Goal: Task Accomplishment & Management: Use online tool/utility

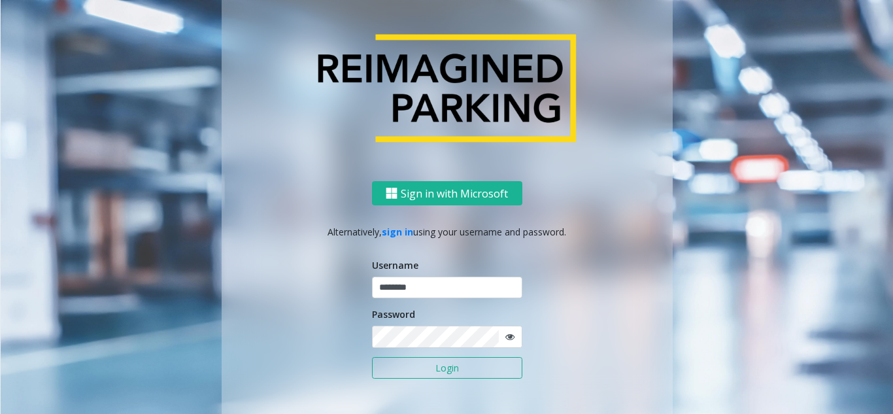
type input "********"
click at [508, 337] on icon at bounding box center [509, 336] width 9 height 9
click at [438, 366] on button "Login" at bounding box center [447, 368] width 150 height 22
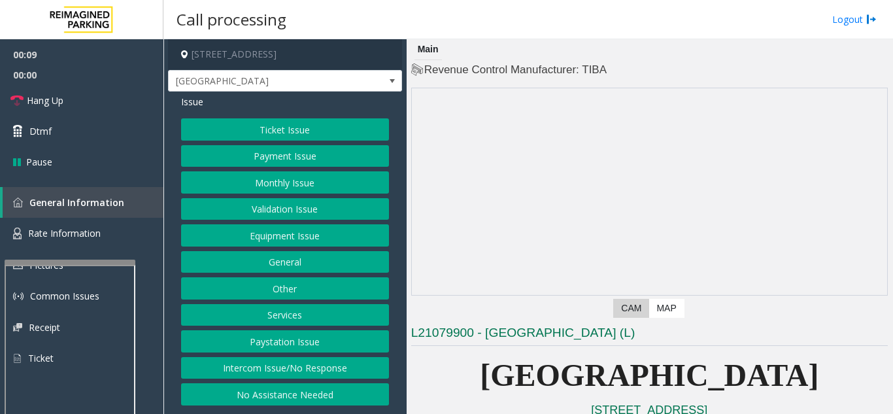
click at [67, 260] on div at bounding box center [70, 261] width 131 height 5
click at [352, 372] on button "Intercom Issue/No Response" at bounding box center [285, 368] width 208 height 22
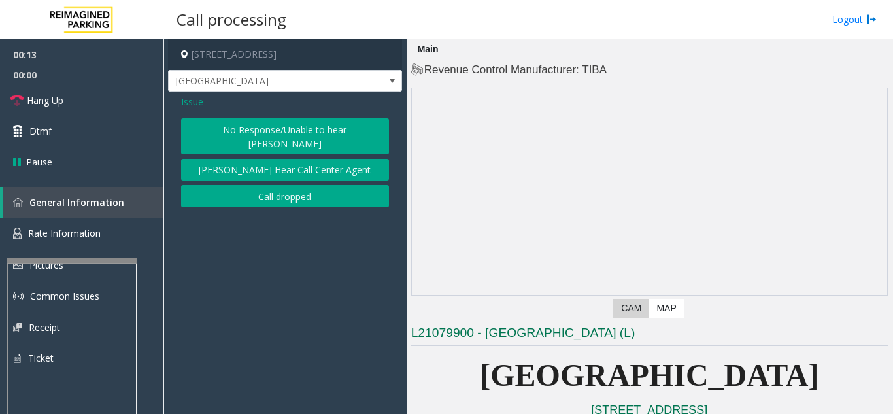
click at [310, 133] on button "No Response/Unable to hear [PERSON_NAME]" at bounding box center [285, 136] width 208 height 36
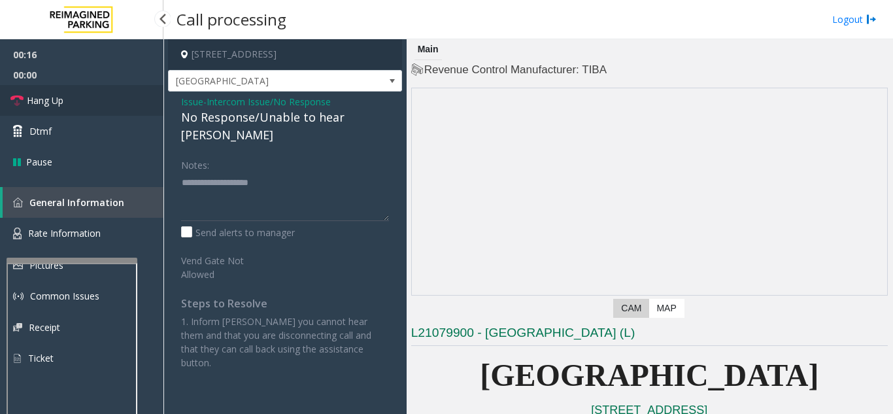
click at [94, 99] on link "Hang Up" at bounding box center [81, 100] width 163 height 31
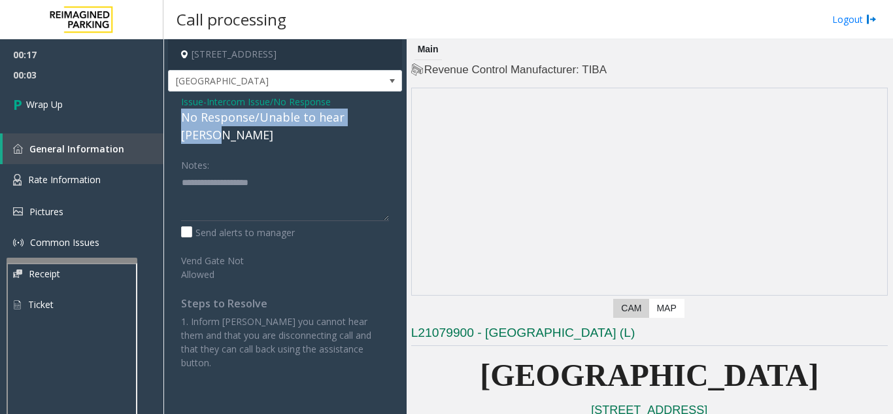
drag, startPoint x: 385, startPoint y: 118, endPoint x: 177, endPoint y: 117, distance: 207.8
click at [177, 117] on div "Issue - Intercom Issue/No Response No Response/Unable to hear [PERSON_NAME] Not…" at bounding box center [285, 236] width 234 height 291
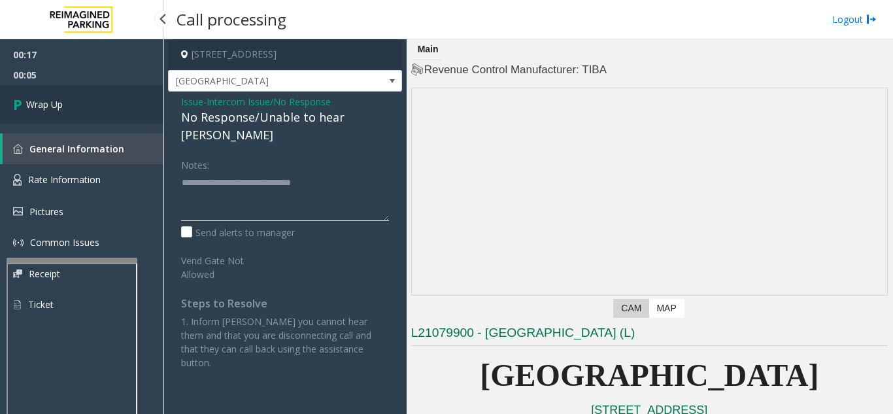
type textarea "**********"
click at [116, 112] on link "Wrap Up" at bounding box center [81, 104] width 163 height 39
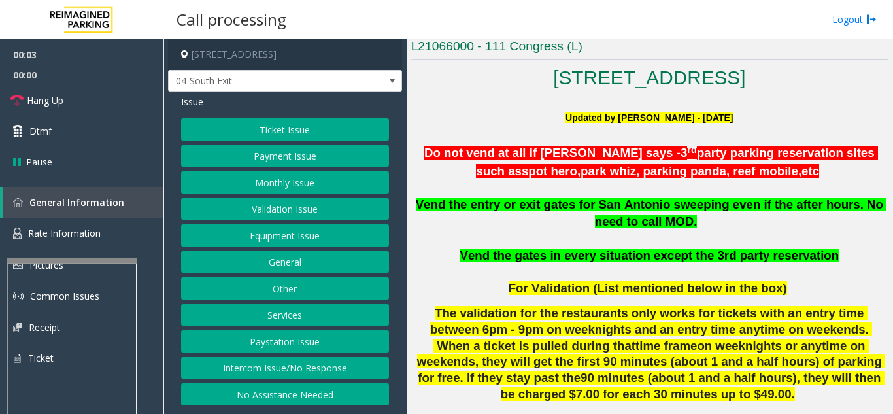
scroll to position [327, 0]
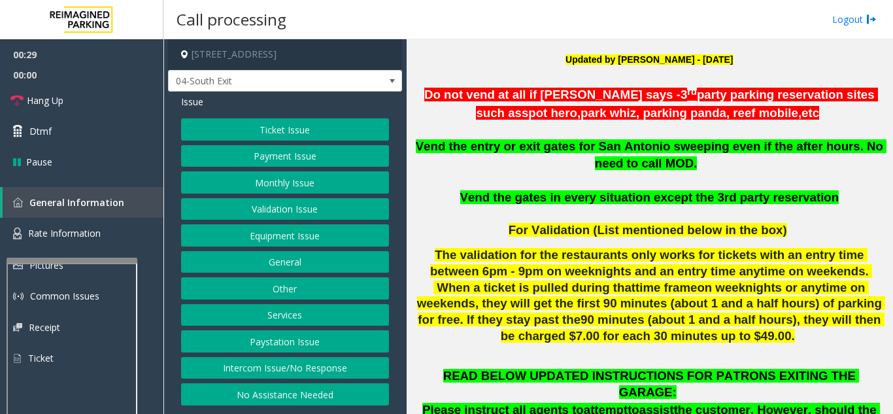
click at [287, 125] on button "Ticket Issue" at bounding box center [285, 129] width 208 height 22
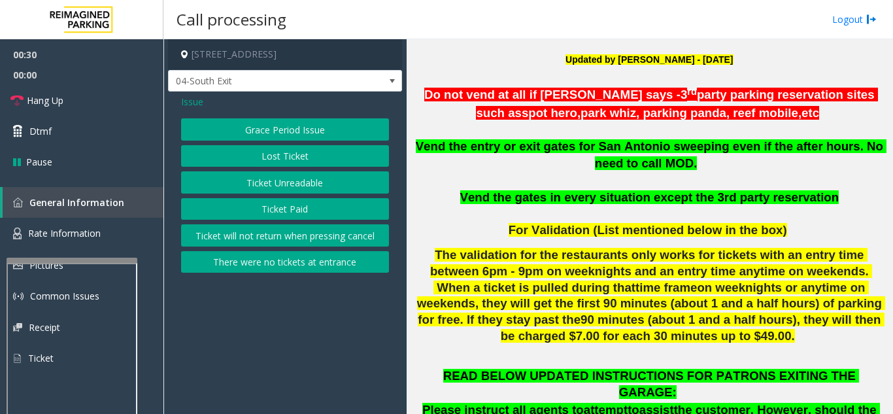
click at [295, 184] on button "Ticket Unreadable" at bounding box center [285, 182] width 208 height 22
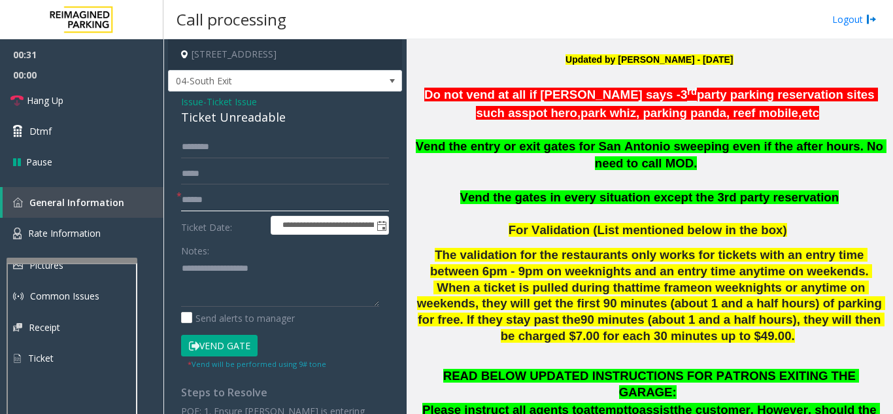
click at [221, 210] on input "text" at bounding box center [285, 200] width 208 height 22
click at [229, 262] on textarea at bounding box center [280, 281] width 198 height 49
click at [235, 193] on input "text" at bounding box center [285, 200] width 208 height 22
click at [231, 348] on button "Vend Gate" at bounding box center [219, 346] width 76 height 22
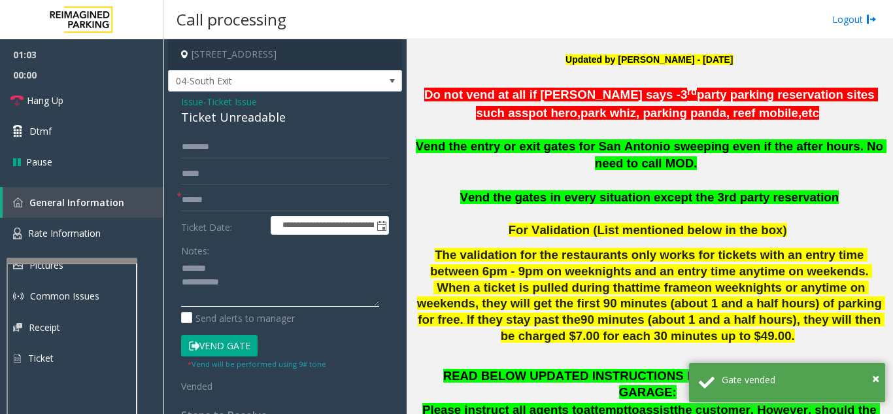
click at [244, 269] on textarea at bounding box center [280, 281] width 198 height 49
drag, startPoint x: 294, startPoint y: 117, endPoint x: 178, endPoint y: 120, distance: 116.3
click at [178, 120] on div "**********" at bounding box center [285, 340] width 234 height 499
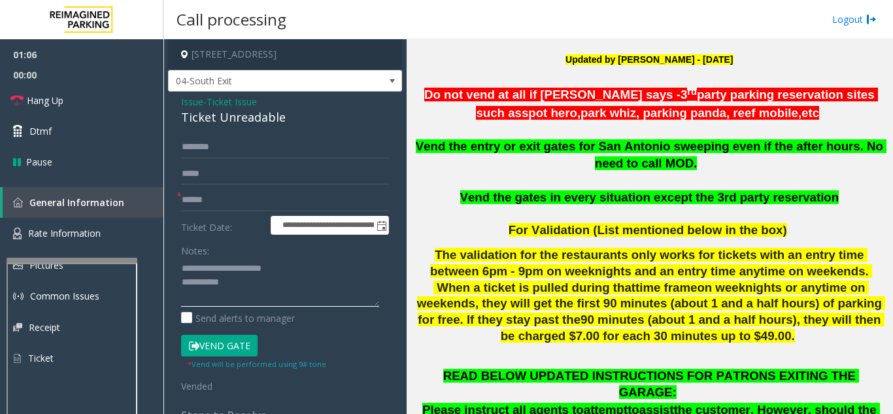
click at [247, 281] on textarea at bounding box center [280, 281] width 198 height 49
type textarea "**********"
click at [63, 96] on span "Hang Up" at bounding box center [45, 100] width 37 height 14
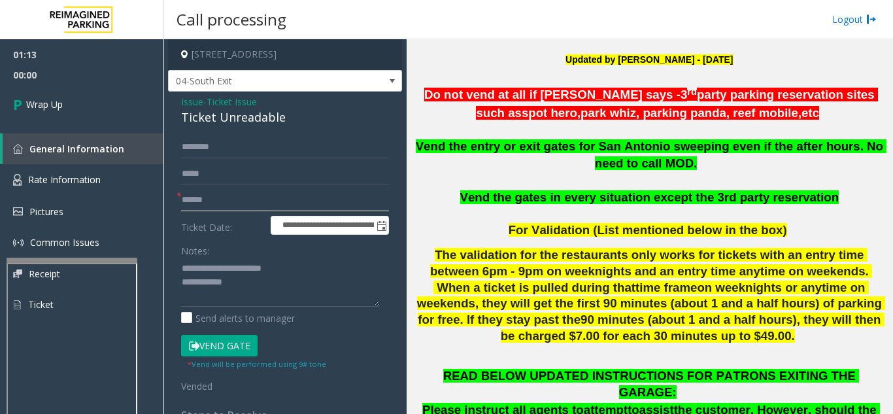
click at [231, 205] on input "text" at bounding box center [285, 200] width 208 height 22
type input "**"
click at [253, 286] on textarea at bounding box center [280, 281] width 198 height 49
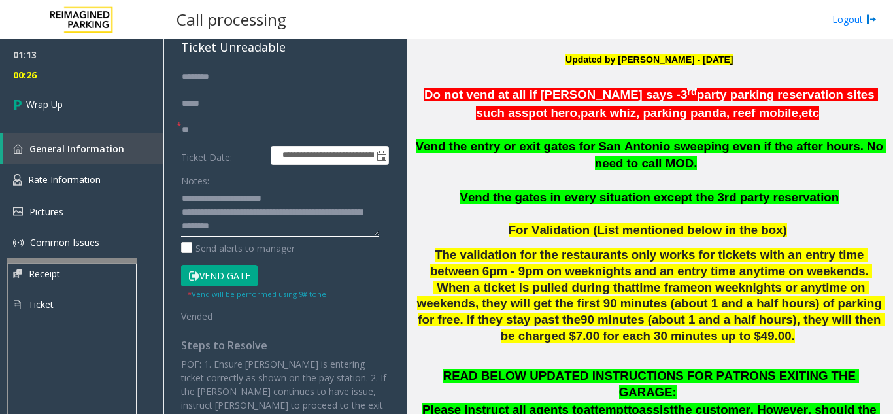
scroll to position [0, 0]
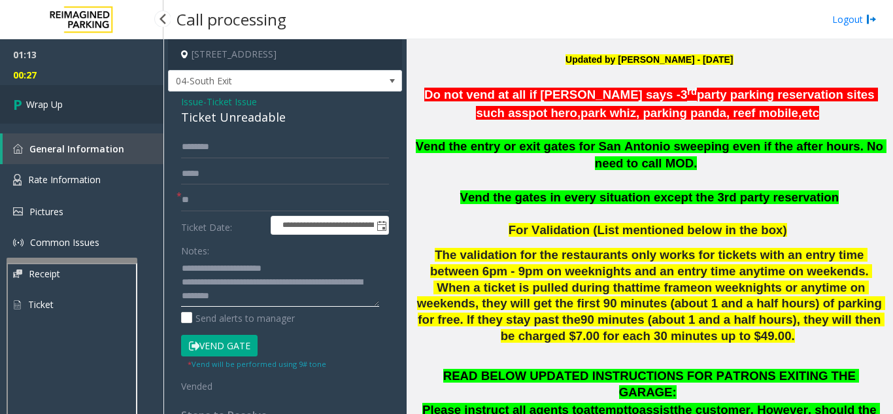
type textarea "**********"
click at [81, 101] on link "Wrap Up" at bounding box center [81, 104] width 163 height 39
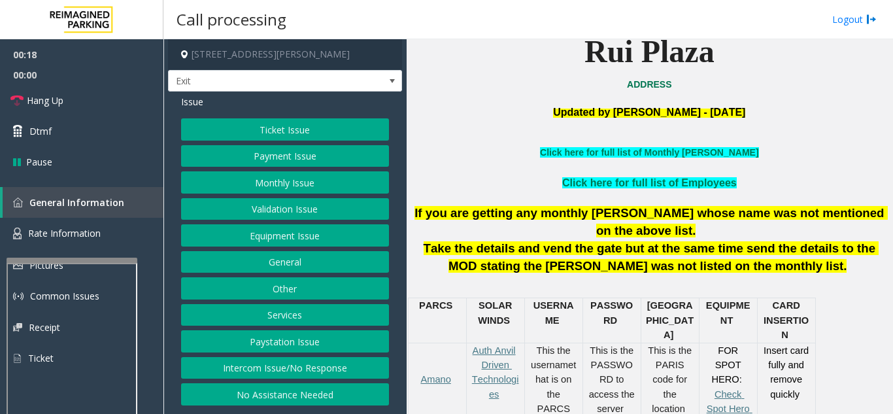
scroll to position [392, 0]
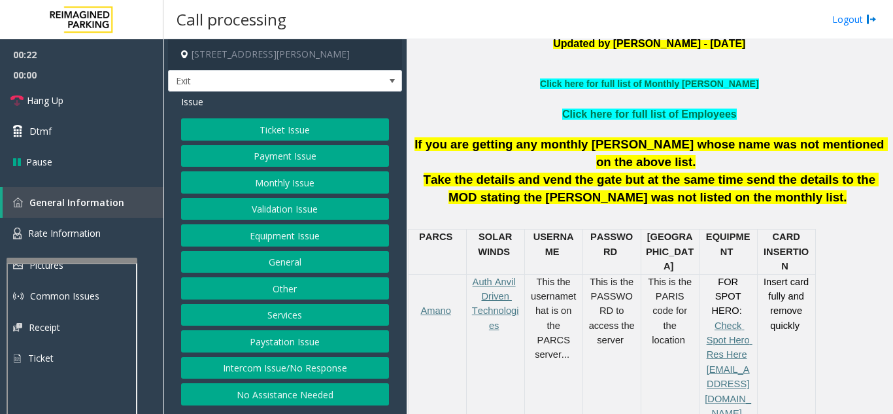
click at [298, 152] on button "Payment Issue" at bounding box center [285, 156] width 208 height 22
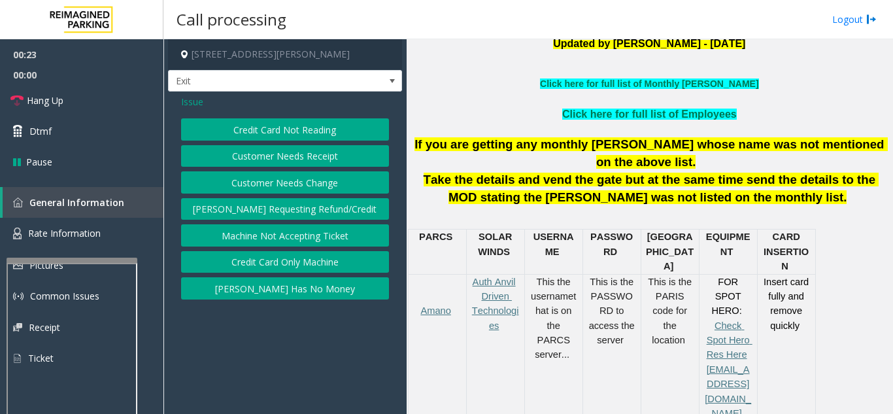
click at [304, 129] on button "Credit Card Not Reading" at bounding box center [285, 129] width 208 height 22
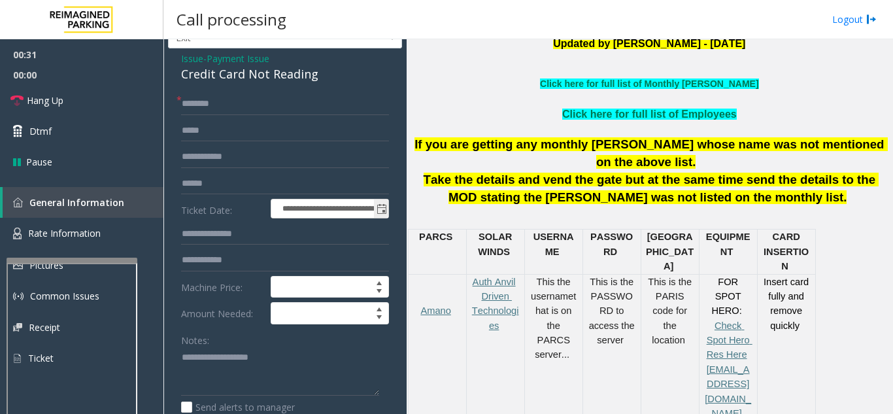
scroll to position [65, 0]
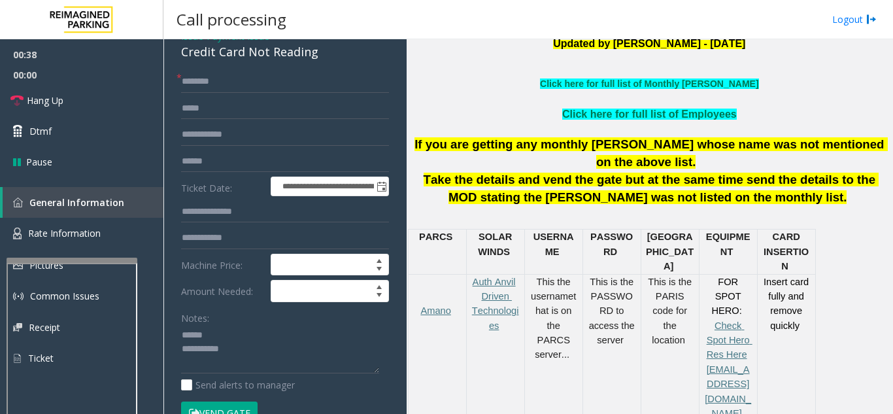
click at [243, 323] on div "Notes:" at bounding box center [285, 339] width 208 height 67
click at [223, 331] on textarea at bounding box center [280, 349] width 198 height 49
drag, startPoint x: 336, startPoint y: 55, endPoint x: 177, endPoint y: 58, distance: 159.5
click at [177, 58] on div "**********" at bounding box center [285, 357] width 234 height 663
type textarea "**********"
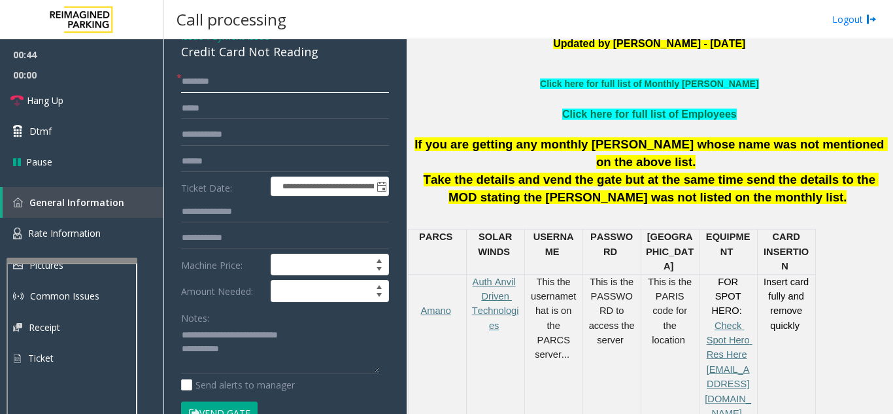
click at [240, 80] on input "text" at bounding box center [285, 82] width 208 height 22
click at [311, 84] on input "text" at bounding box center [285, 82] width 208 height 22
type input "**********"
click at [280, 153] on input "text" at bounding box center [285, 161] width 208 height 22
click at [229, 403] on button "Vend Gate" at bounding box center [219, 412] width 76 height 22
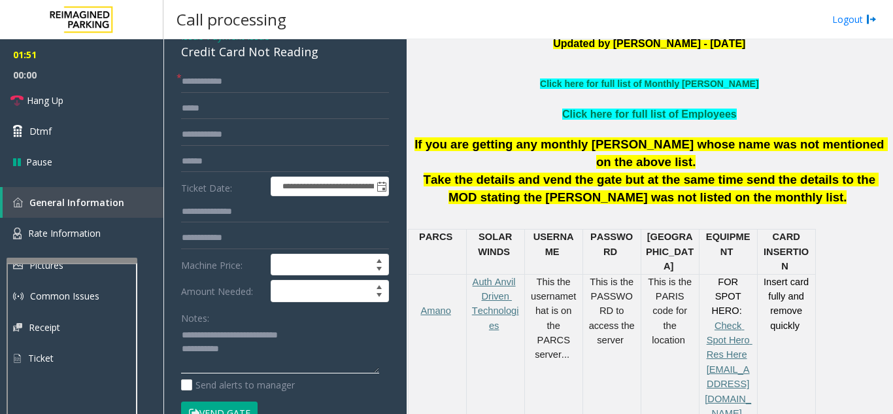
click at [263, 353] on textarea at bounding box center [280, 349] width 198 height 49
click at [86, 98] on link "Hang Up" at bounding box center [81, 100] width 163 height 31
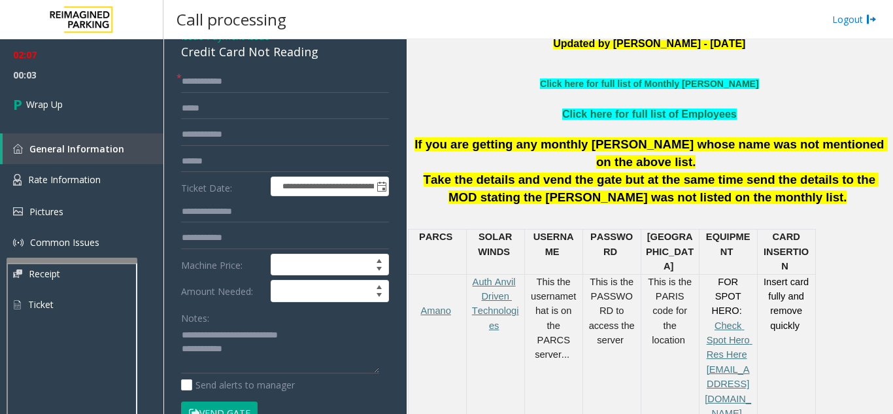
scroll to position [430, 0]
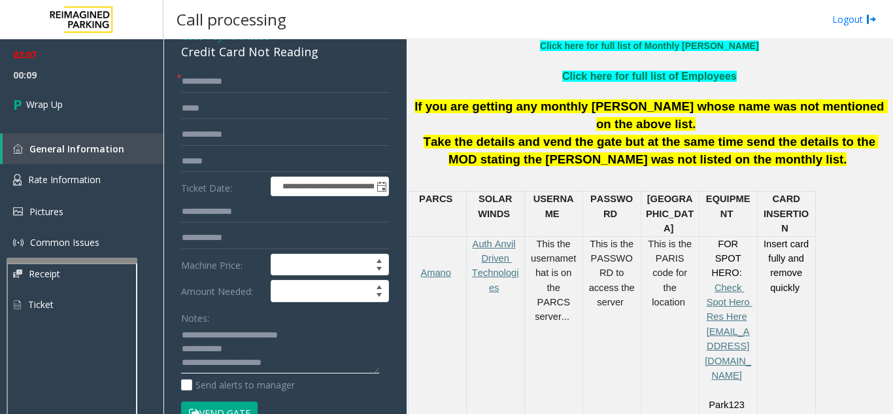
type textarea "**********"
drag, startPoint x: 229, startPoint y: 82, endPoint x: 174, endPoint y: 88, distance: 55.2
click at [174, 88] on div "**********" at bounding box center [284, 385] width 227 height 629
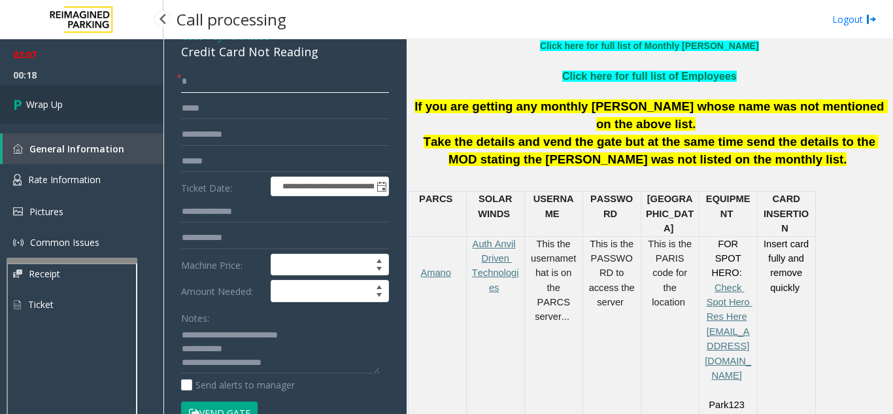
type input "*"
click at [95, 112] on link "Wrap Up" at bounding box center [81, 104] width 163 height 39
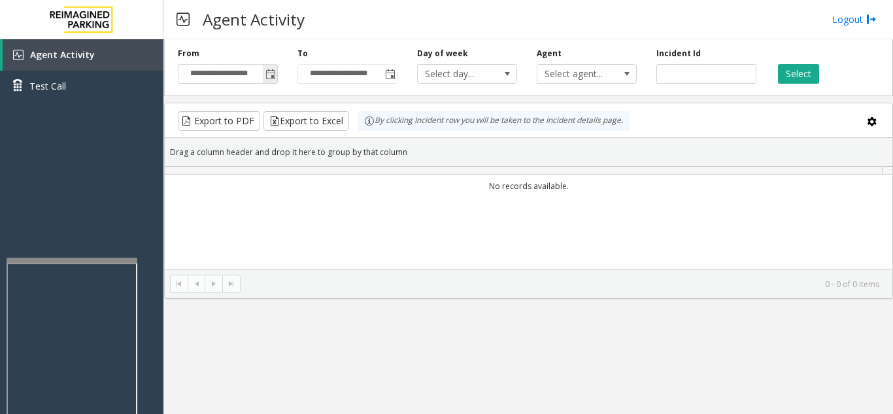
click at [270, 80] on span "Toggle popup" at bounding box center [270, 73] width 14 height 21
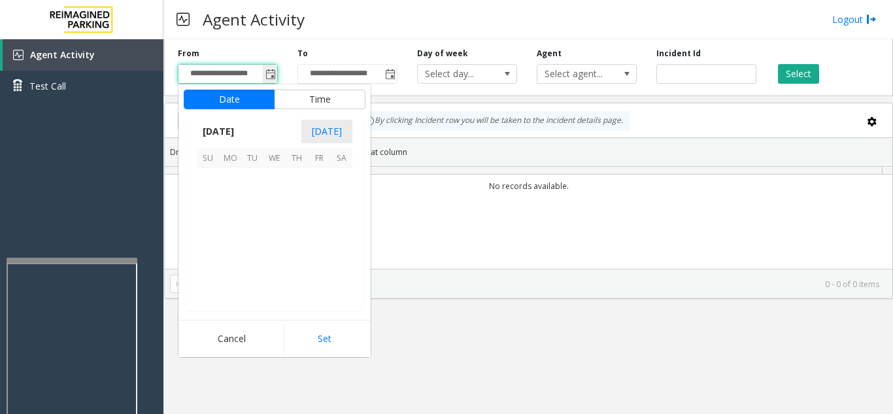
scroll to position [234345, 0]
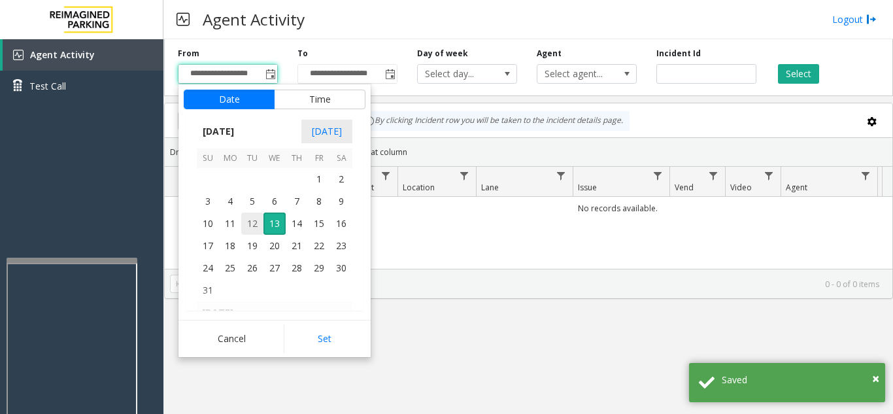
click at [250, 223] on span "12" at bounding box center [252, 223] width 22 height 22
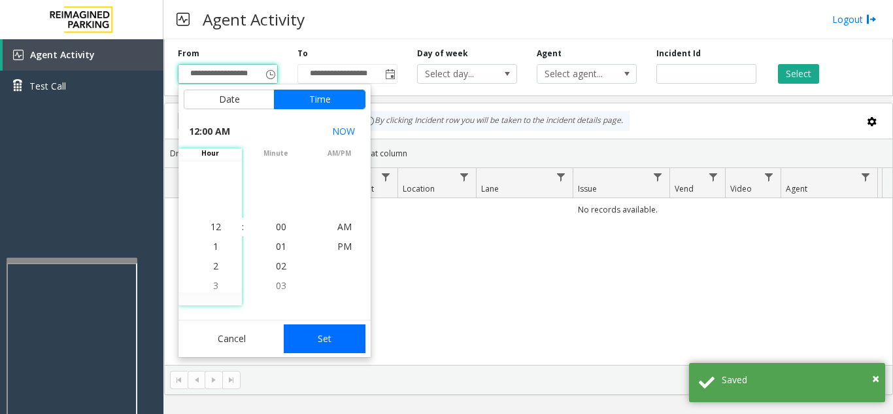
click at [316, 337] on button "Set" at bounding box center [325, 338] width 82 height 29
type input "**********"
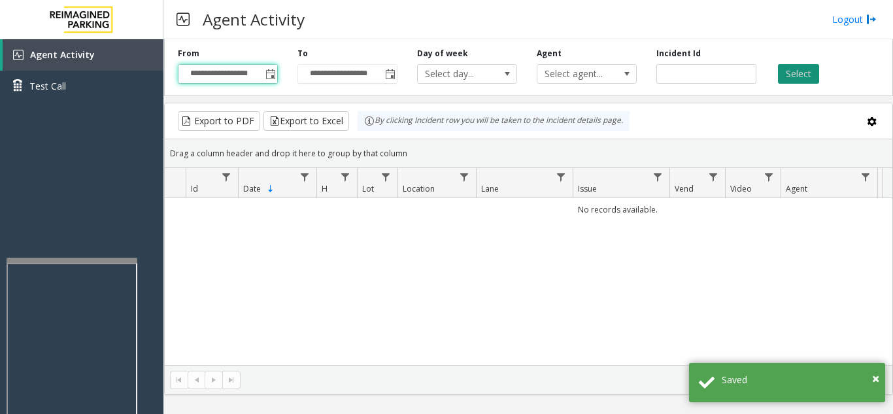
click at [798, 75] on button "Select" at bounding box center [798, 74] width 41 height 20
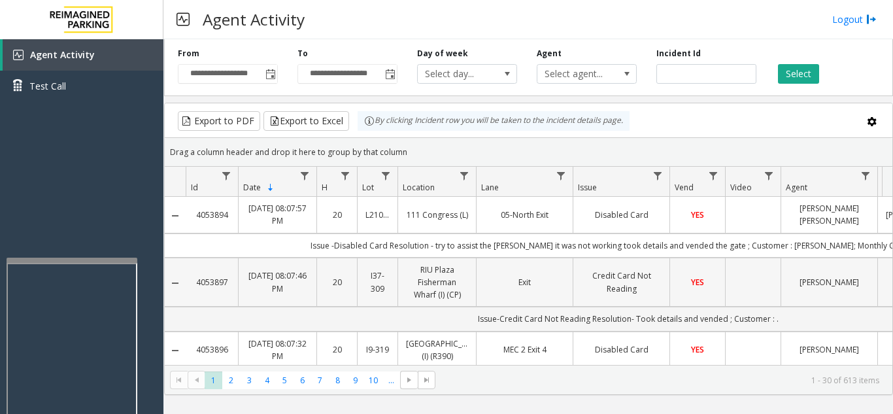
drag, startPoint x: 233, startPoint y: 276, endPoint x: 197, endPoint y: 284, distance: 36.9
click at [197, 284] on td "4053897" at bounding box center [212, 282] width 52 height 50
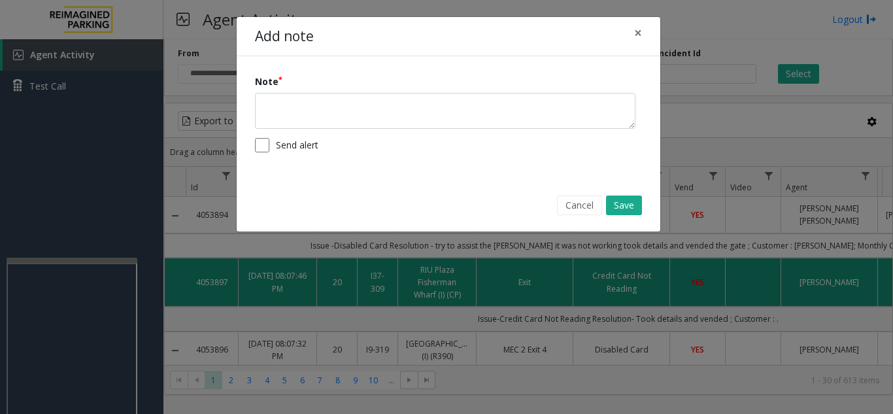
copy link "4053897"
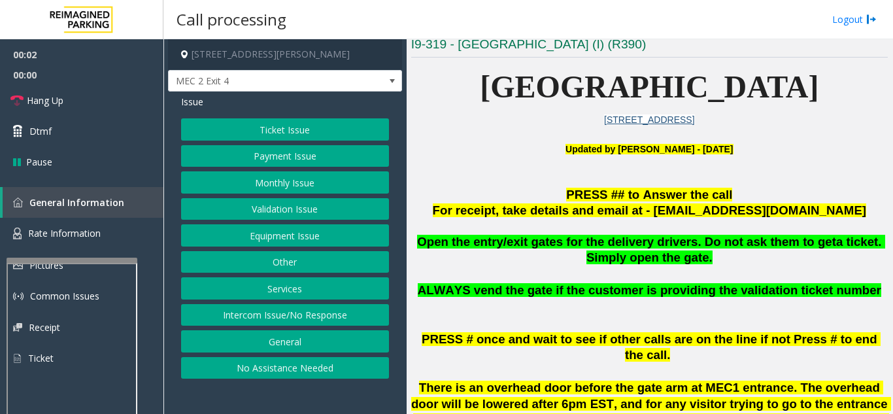
scroll to position [327, 0]
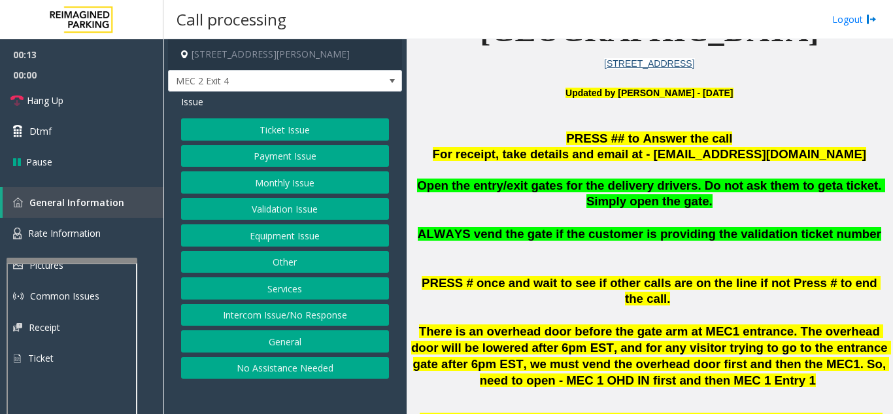
click at [303, 140] on div "Ticket Issue Payment Issue Monthly Issue Validation Issue Equipment Issue Other…" at bounding box center [285, 248] width 208 height 260
click at [303, 134] on button "Ticket Issue" at bounding box center [285, 129] width 208 height 22
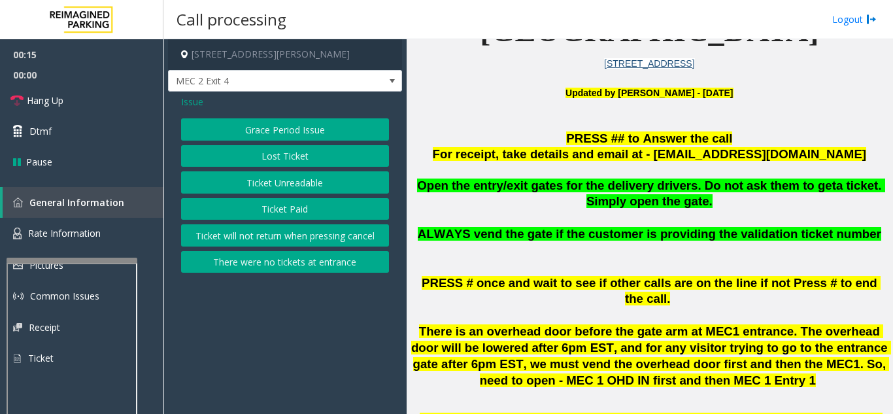
click at [297, 184] on button "Ticket Unreadable" at bounding box center [285, 182] width 208 height 22
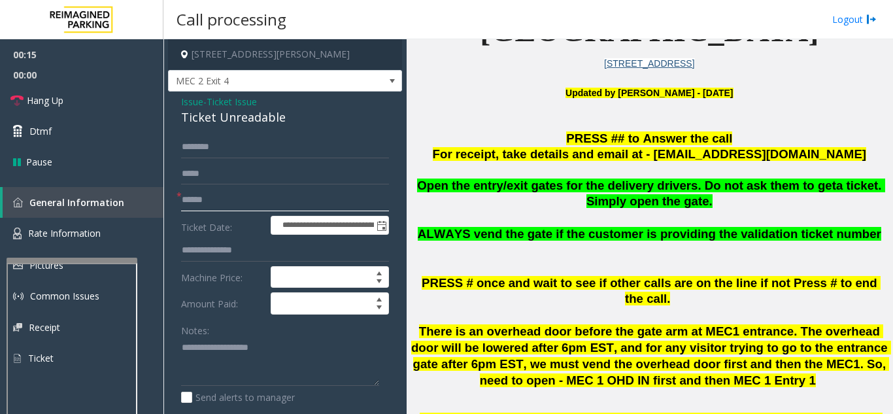
click at [282, 196] on input "text" at bounding box center [285, 200] width 208 height 22
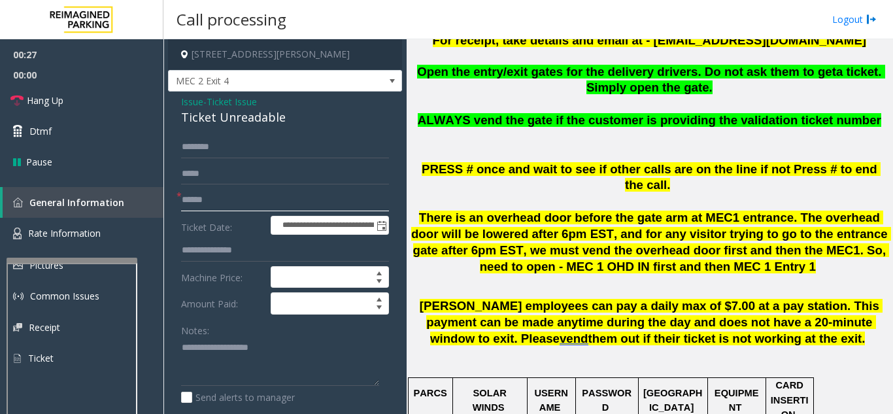
scroll to position [457, 0]
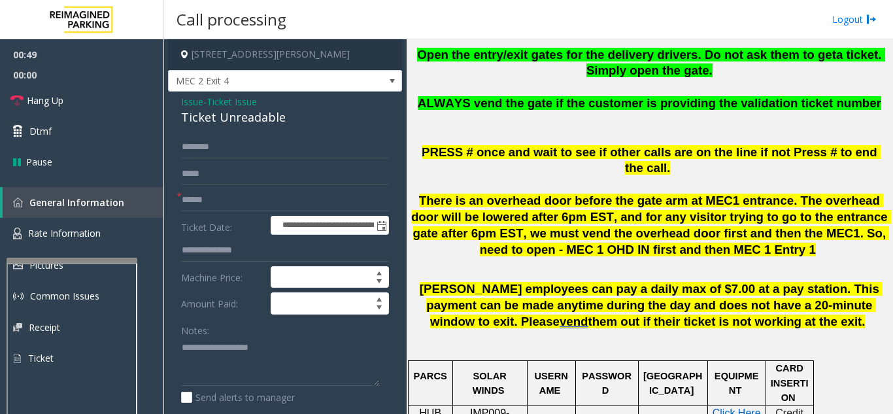
click at [191, 106] on span "Issue" at bounding box center [192, 102] width 22 height 14
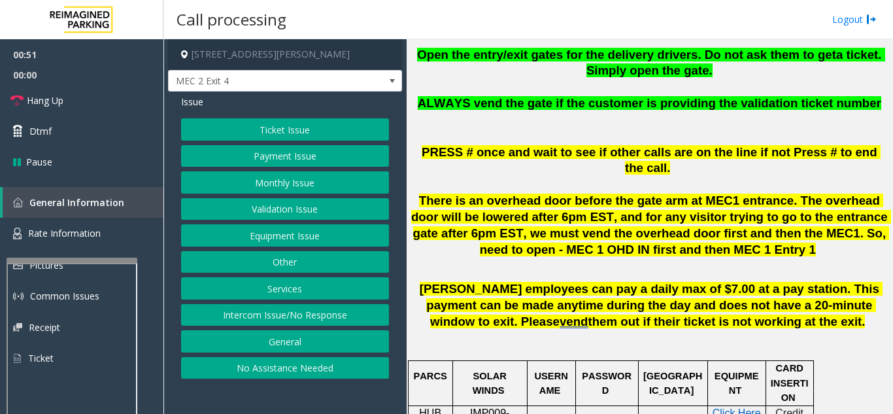
click at [273, 184] on button "Monthly Issue" at bounding box center [285, 182] width 208 height 22
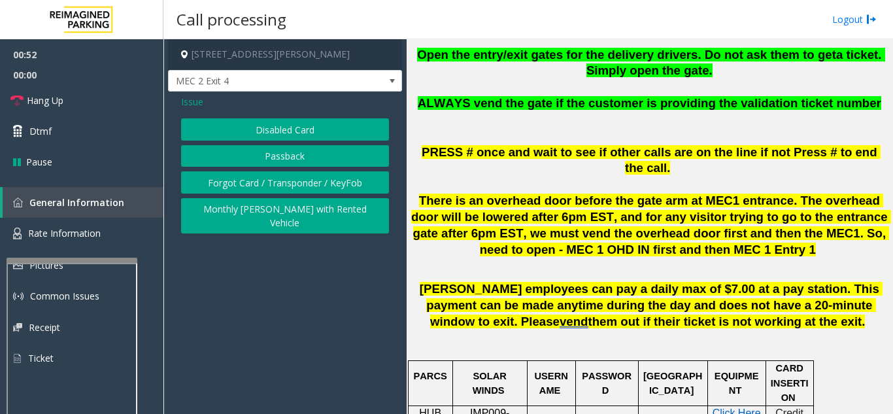
click at [287, 131] on button "Disabled Card" at bounding box center [285, 129] width 208 height 22
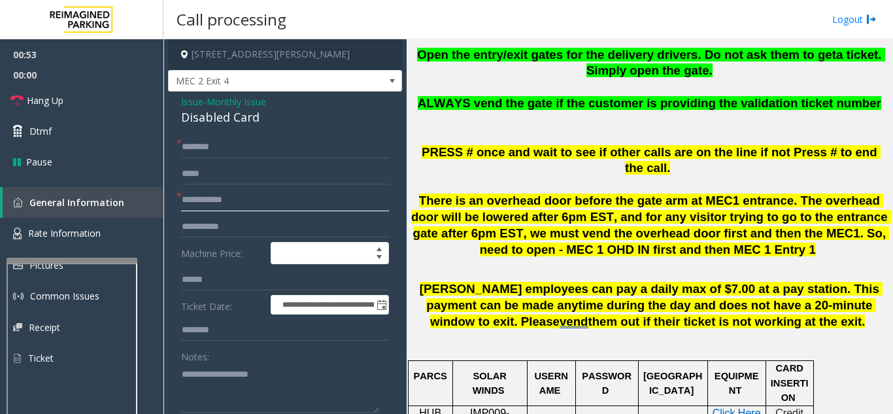
click at [250, 203] on input "text" at bounding box center [285, 200] width 208 height 22
click at [227, 368] on textarea at bounding box center [280, 387] width 198 height 49
click at [282, 207] on input "text" at bounding box center [285, 200] width 208 height 22
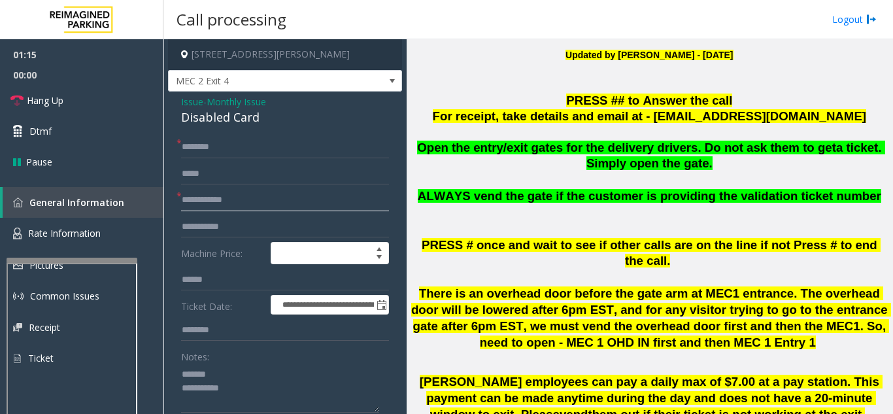
scroll to position [327, 0]
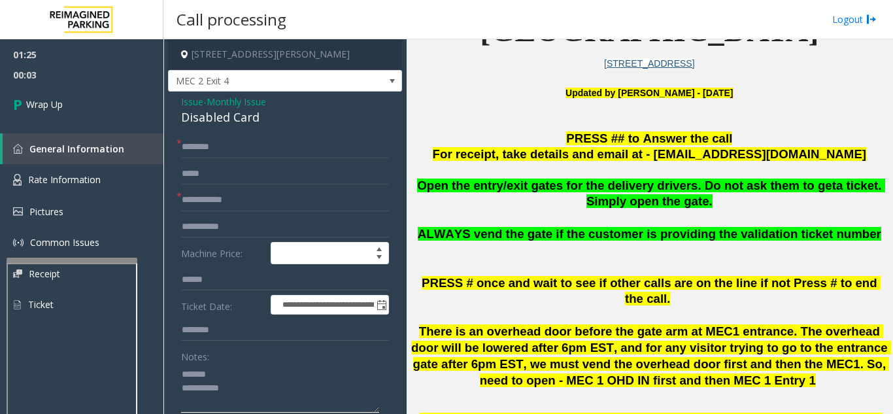
click at [220, 370] on textarea at bounding box center [280, 387] width 198 height 49
drag, startPoint x: 268, startPoint y: 117, endPoint x: 178, endPoint y: 120, distance: 89.6
type textarea "**********"
click at [224, 210] on input "text" at bounding box center [285, 200] width 208 height 22
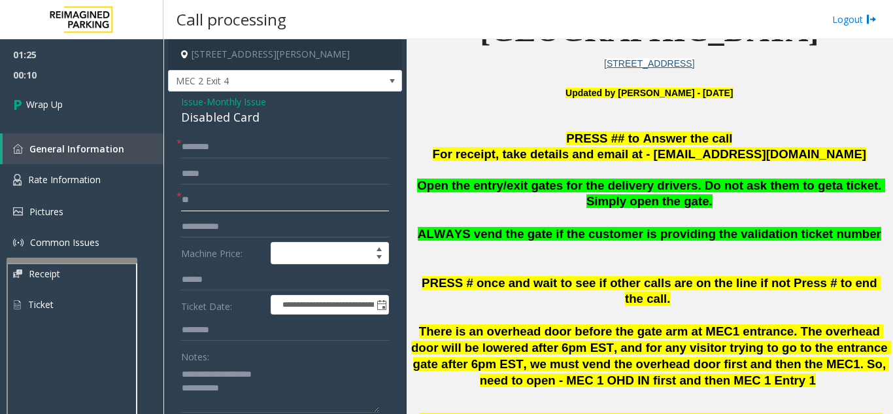
type input "**"
click at [208, 144] on input "text" at bounding box center [285, 147] width 208 height 22
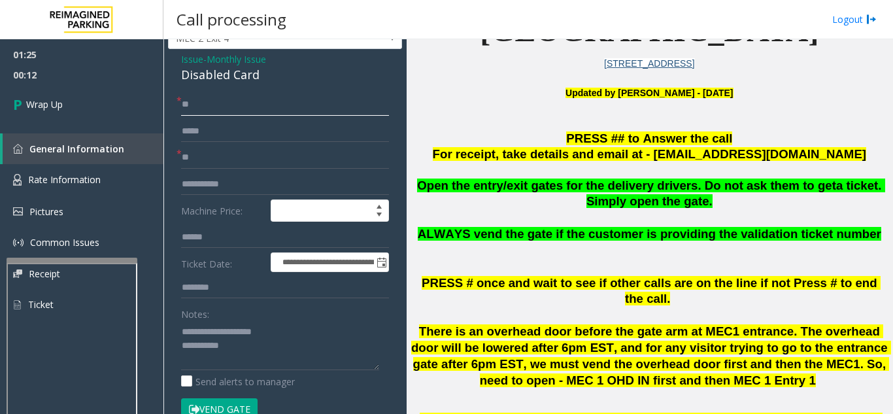
scroll to position [65, 0]
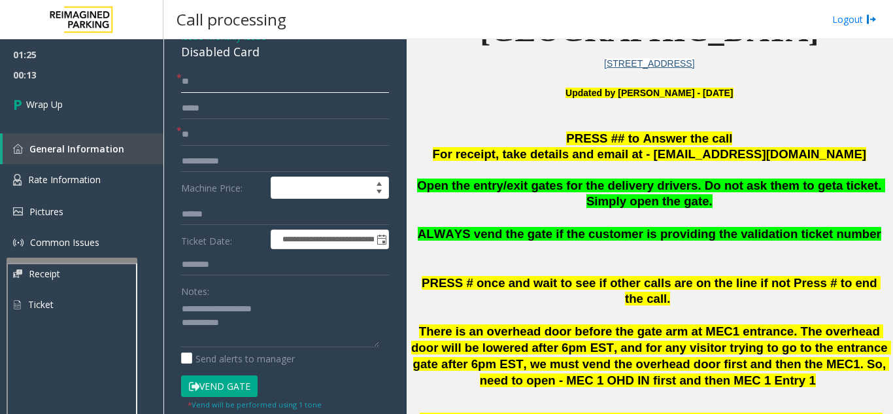
type input "**"
click at [245, 320] on textarea at bounding box center [280, 322] width 198 height 49
type textarea "**********"
click at [316, 287] on div "Notes:" at bounding box center [285, 313] width 208 height 67
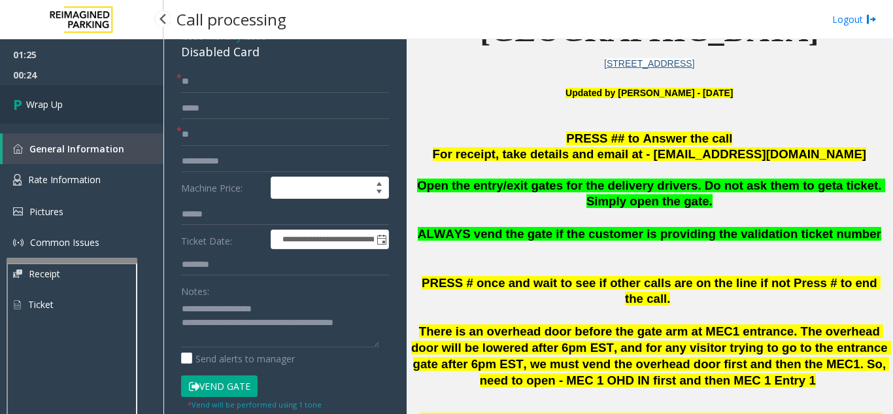
click at [85, 107] on link "Wrap Up" at bounding box center [81, 104] width 163 height 39
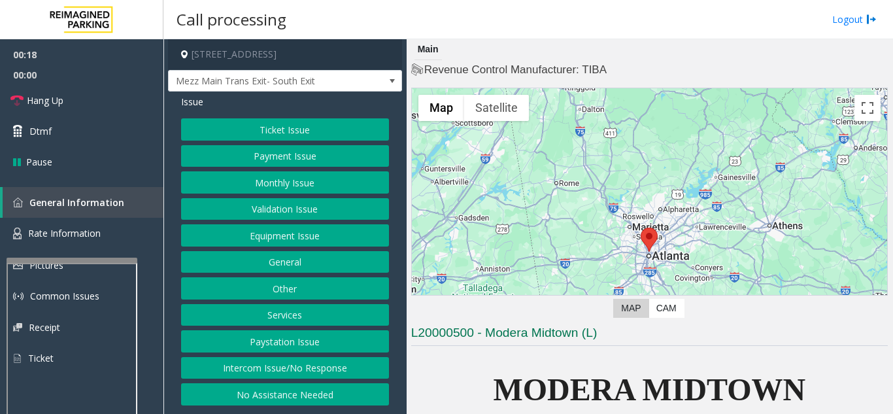
click at [294, 361] on button "Intercom Issue/No Response" at bounding box center [285, 368] width 208 height 22
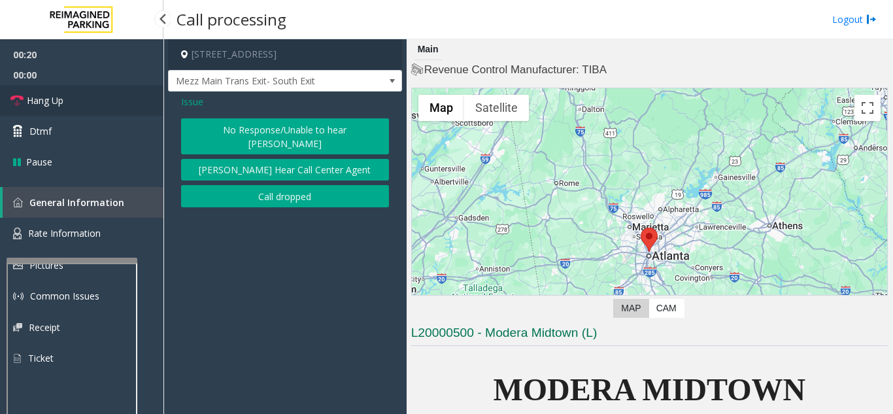
click at [88, 109] on link "Hang Up" at bounding box center [81, 100] width 163 height 31
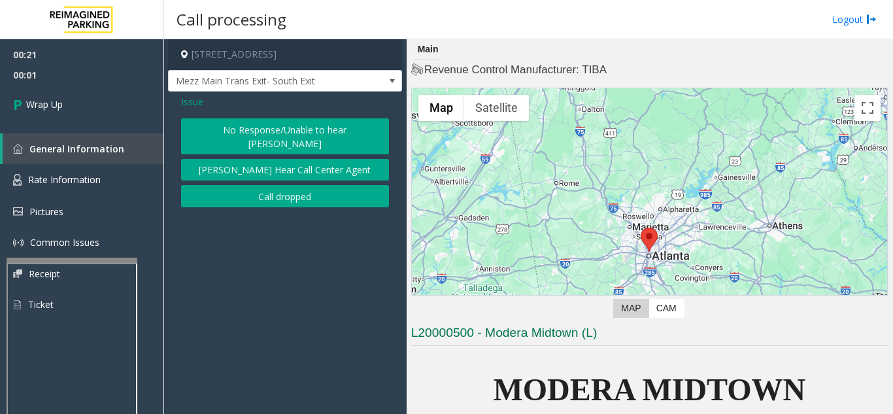
click at [289, 129] on button "No Response/Unable to hear [PERSON_NAME]" at bounding box center [285, 136] width 208 height 36
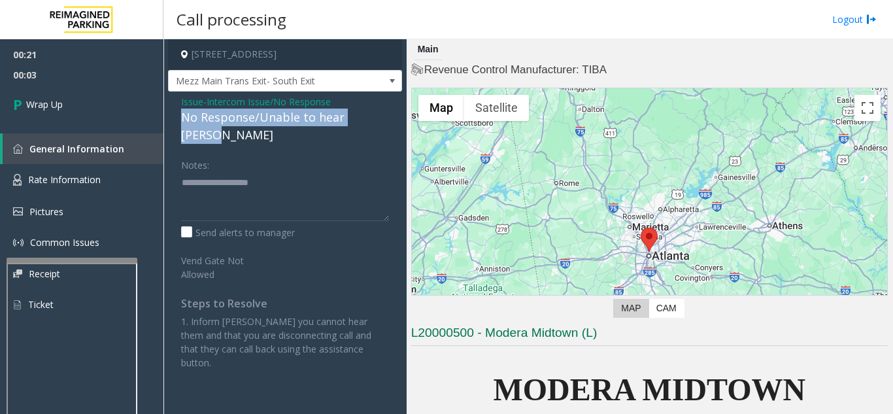
drag, startPoint x: 171, startPoint y: 116, endPoint x: 385, endPoint y: 112, distance: 215.0
click at [385, 112] on div "Issue - Intercom Issue/No Response No Response/Unable to hear [PERSON_NAME] Not…" at bounding box center [285, 236] width 234 height 291
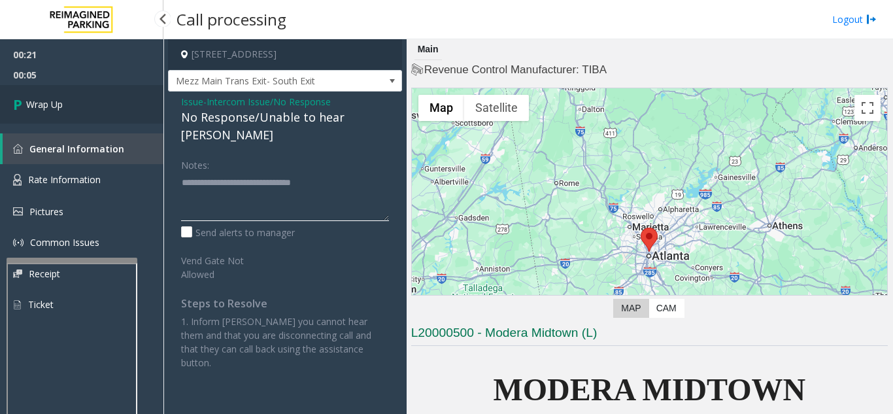
type textarea "**********"
click at [116, 120] on link "Wrap Up" at bounding box center [81, 104] width 163 height 39
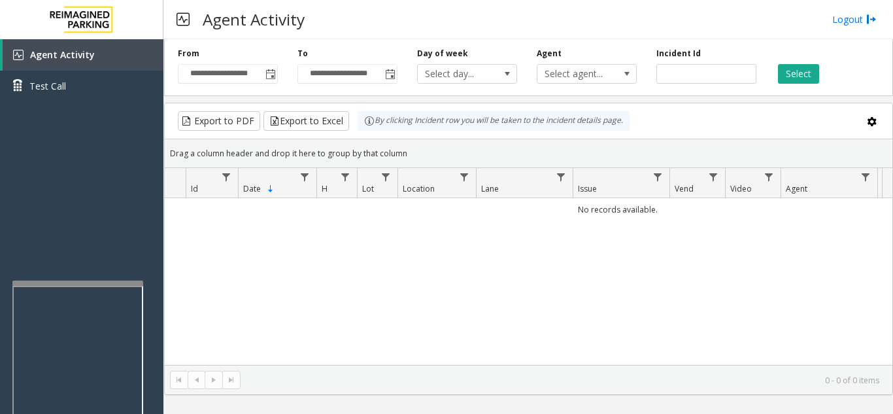
click at [78, 283] on div at bounding box center [77, 282] width 131 height 5
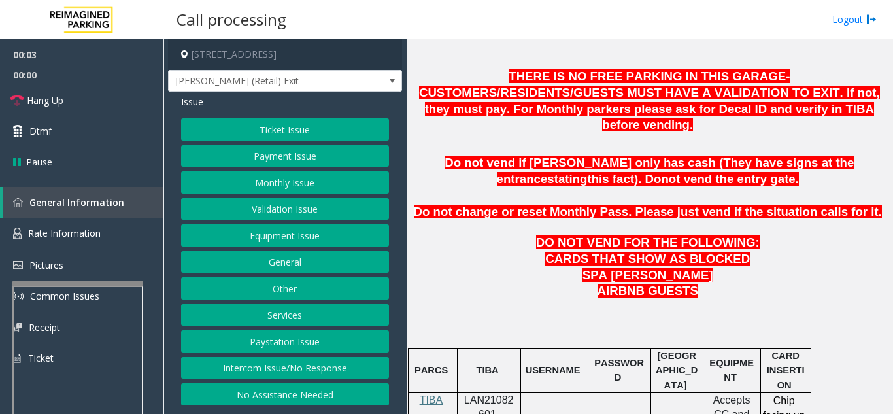
scroll to position [588, 0]
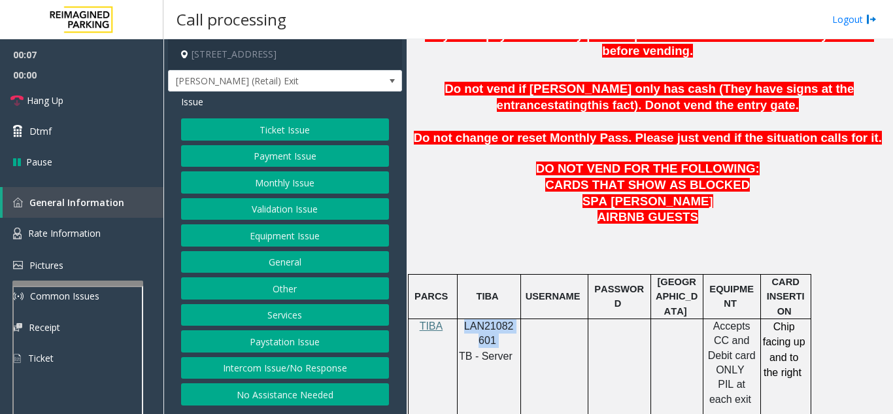
drag, startPoint x: 497, startPoint y: 308, endPoint x: 465, endPoint y: 291, distance: 36.2
click at [465, 319] on p "LAN21082601" at bounding box center [489, 333] width 54 height 29
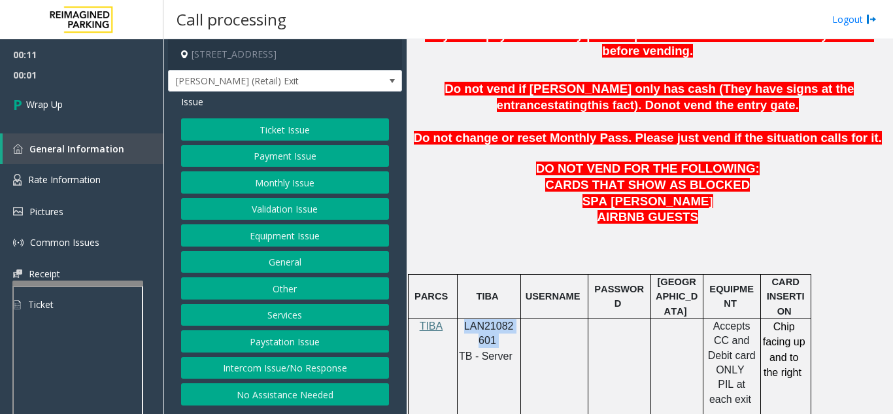
click at [329, 367] on button "Intercom Issue/No Response" at bounding box center [285, 368] width 208 height 22
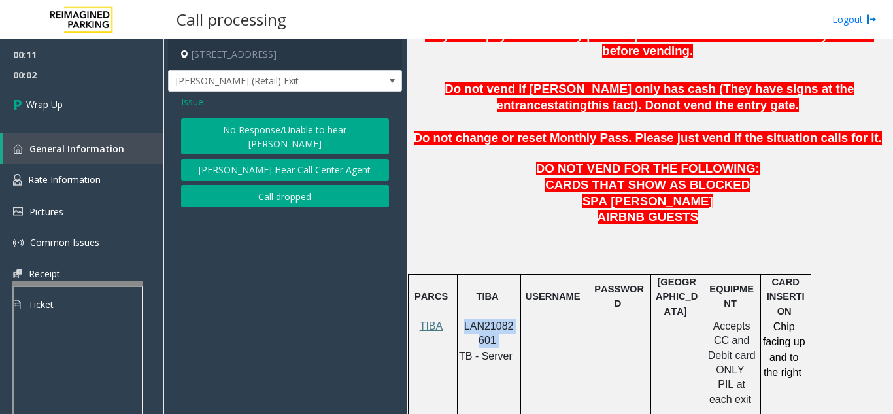
click at [255, 185] on button "Call dropped" at bounding box center [285, 196] width 208 height 22
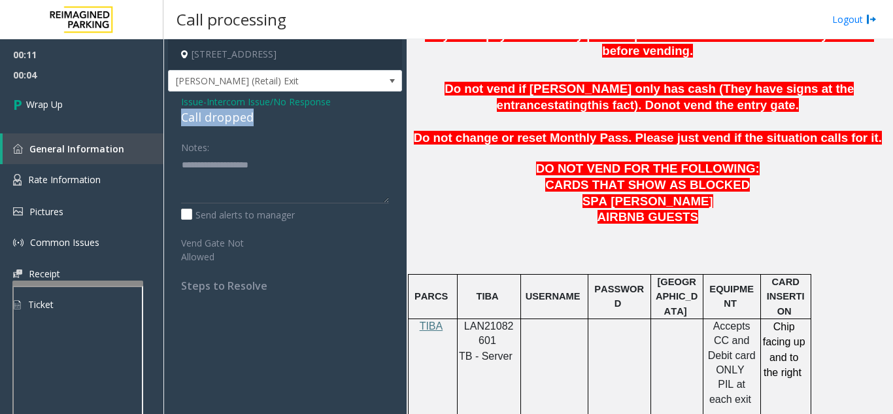
drag, startPoint x: 262, startPoint y: 114, endPoint x: 176, endPoint y: 120, distance: 85.8
click at [176, 120] on div "Issue - Intercom Issue/No Response Call dropped Notes: Send alerts to manager V…" at bounding box center [285, 198] width 234 height 214
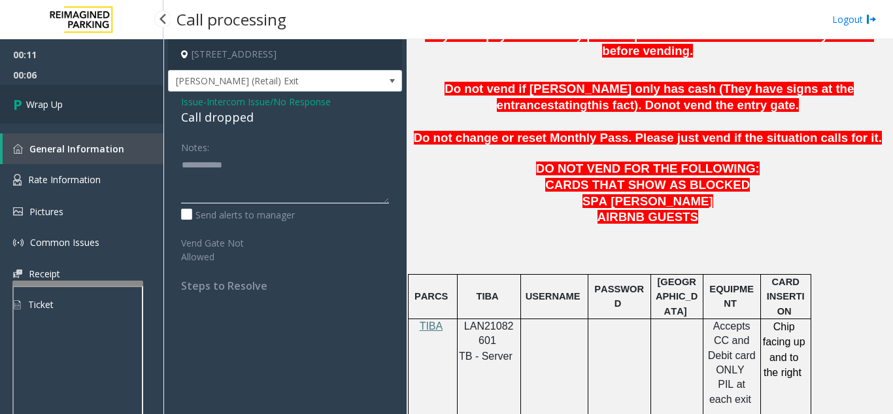
type textarea "**********"
click at [65, 107] on link "Wrap Up" at bounding box center [81, 104] width 163 height 39
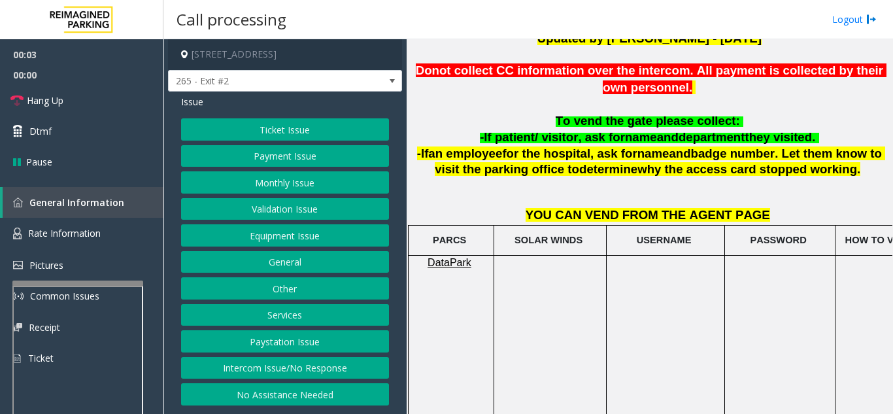
scroll to position [392, 0]
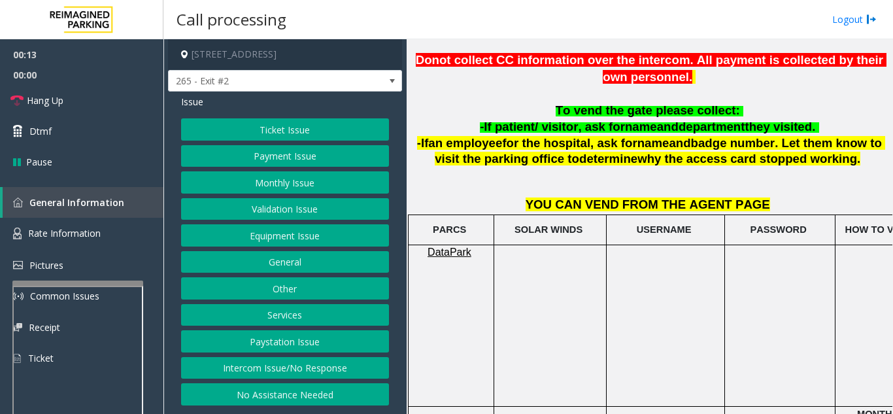
click at [308, 130] on button "Ticket Issue" at bounding box center [285, 129] width 208 height 22
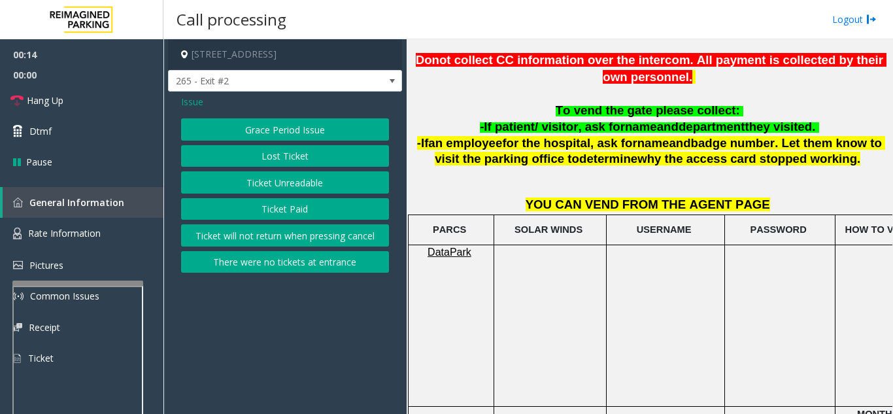
click at [294, 187] on button "Ticket Unreadable" at bounding box center [285, 182] width 208 height 22
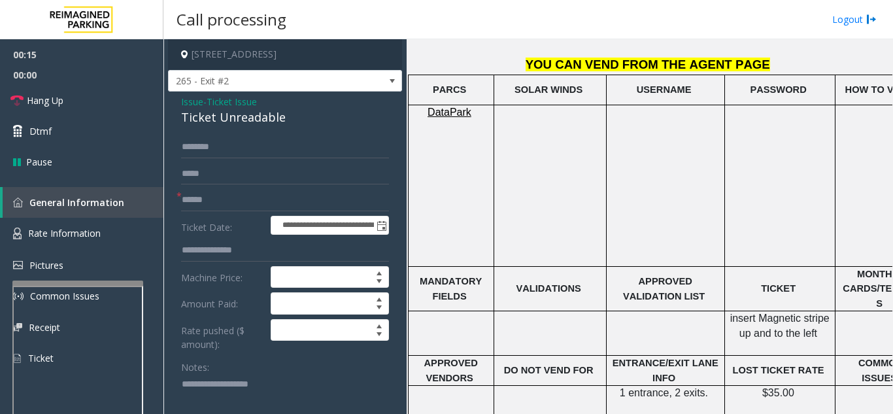
scroll to position [588, 0]
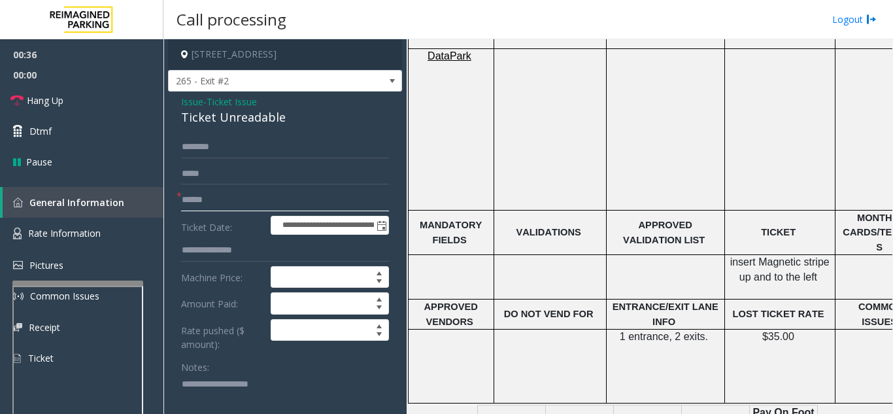
click at [254, 200] on input "text" at bounding box center [285, 200] width 208 height 22
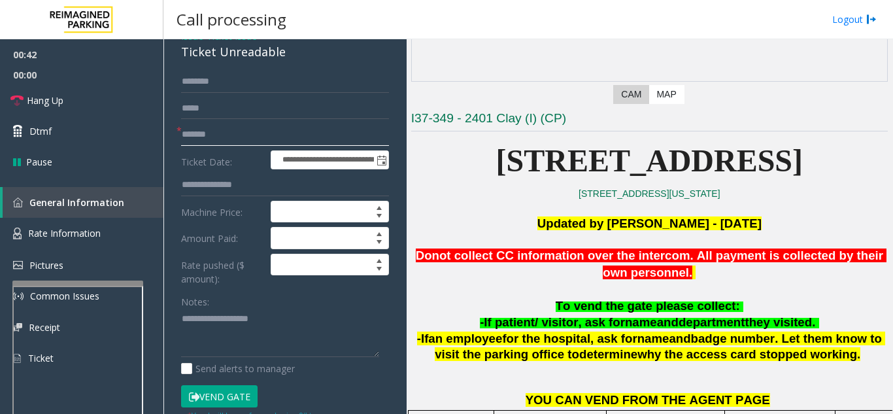
scroll to position [196, 0]
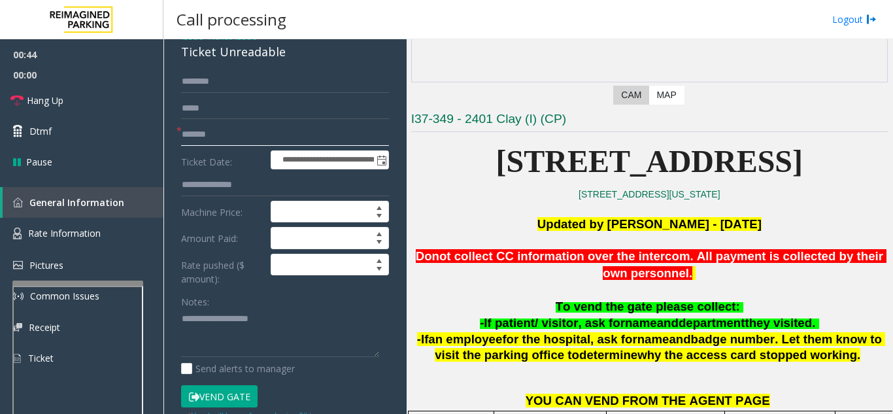
type input "*******"
click at [241, 323] on textarea at bounding box center [280, 332] width 198 height 49
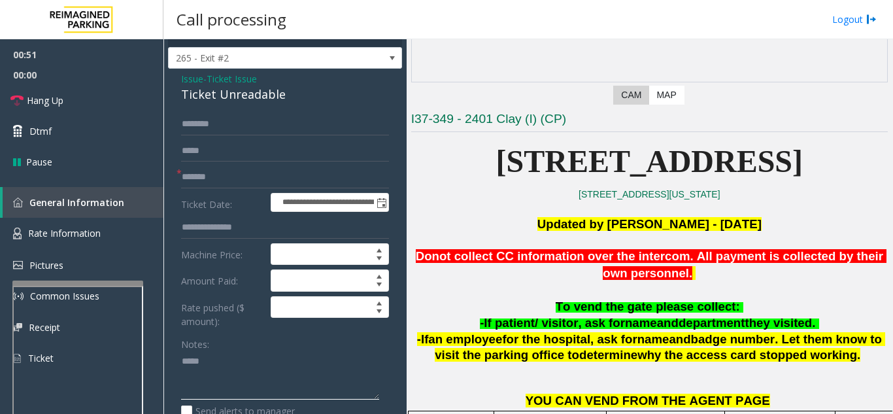
scroll to position [0, 0]
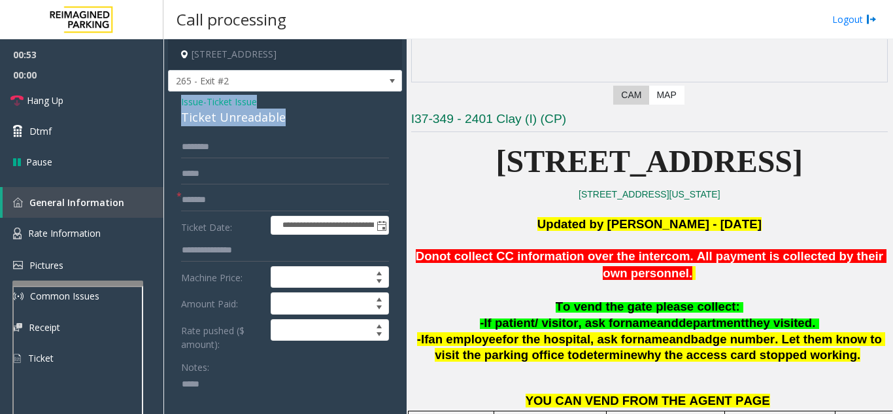
drag, startPoint x: 301, startPoint y: 118, endPoint x: 164, endPoint y: 105, distance: 137.8
click at [163, 105] on div "**********" at bounding box center [527, 226] width 729 height 374
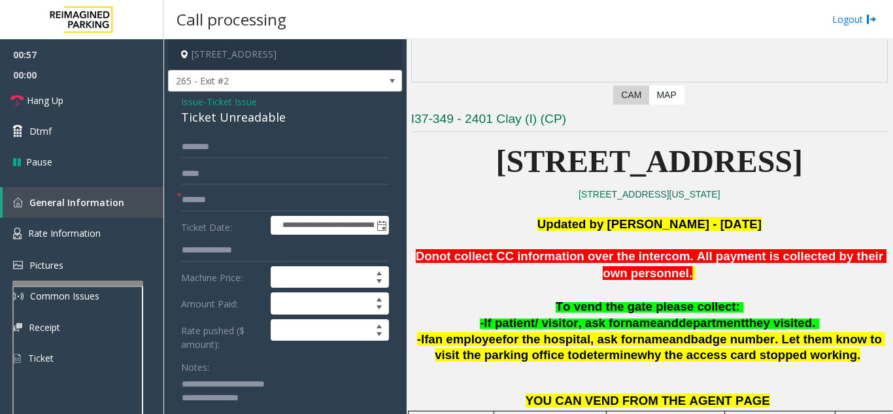
click at [265, 358] on div "Notes:" at bounding box center [285, 388] width 208 height 67
drag, startPoint x: 202, startPoint y: 380, endPoint x: 183, endPoint y: 384, distance: 19.2
click at [183, 384] on textarea at bounding box center [280, 398] width 198 height 49
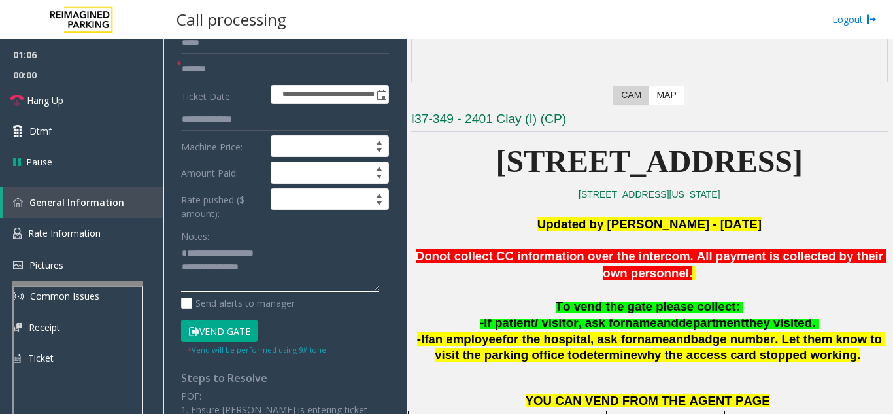
drag, startPoint x: 214, startPoint y: 253, endPoint x: 272, endPoint y: 253, distance: 58.2
click at [272, 253] on textarea at bounding box center [280, 267] width 198 height 49
click at [228, 329] on button "Vend Gate" at bounding box center [219, 331] width 76 height 22
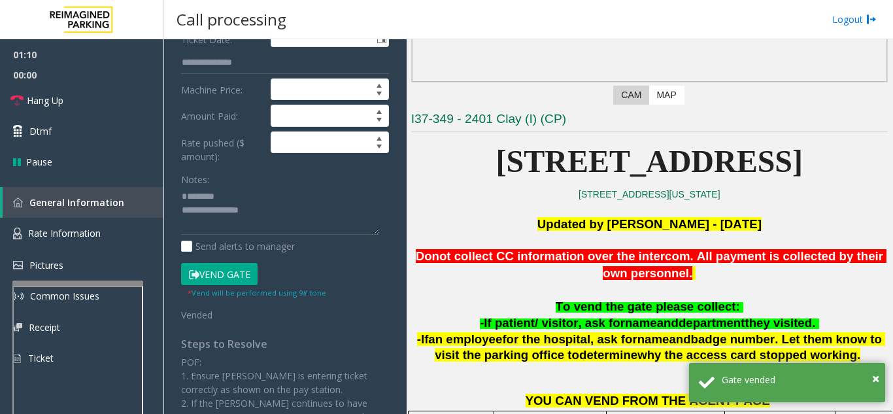
scroll to position [196, 0]
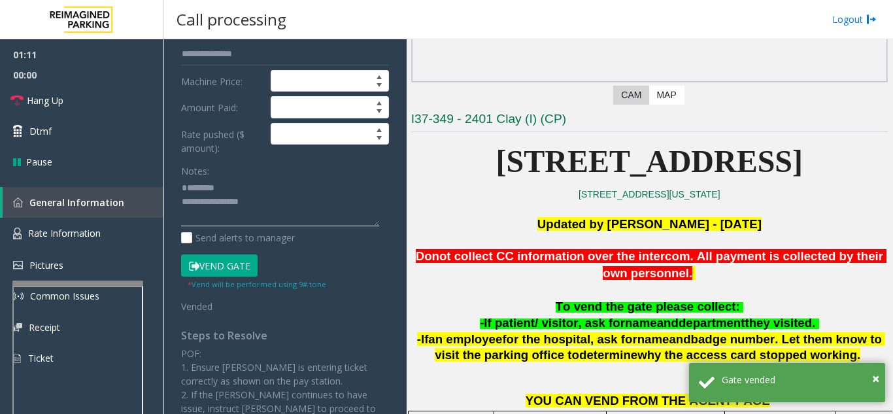
click at [289, 197] on textarea at bounding box center [280, 202] width 198 height 49
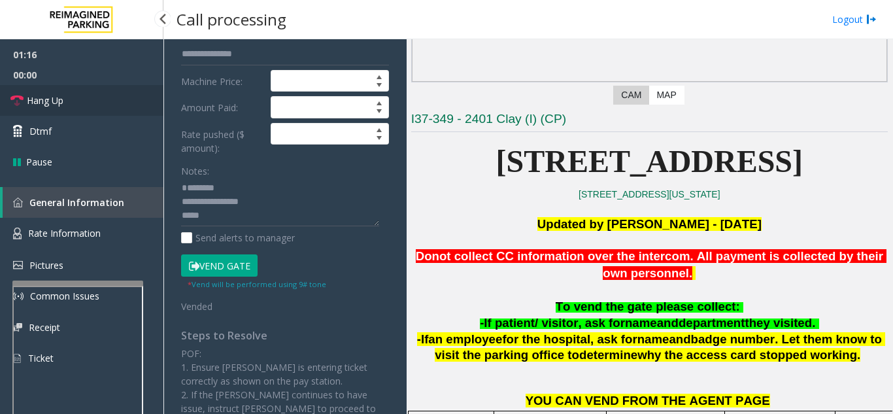
click at [95, 103] on link "Hang Up" at bounding box center [81, 100] width 163 height 31
click at [229, 216] on textarea at bounding box center [280, 202] width 198 height 49
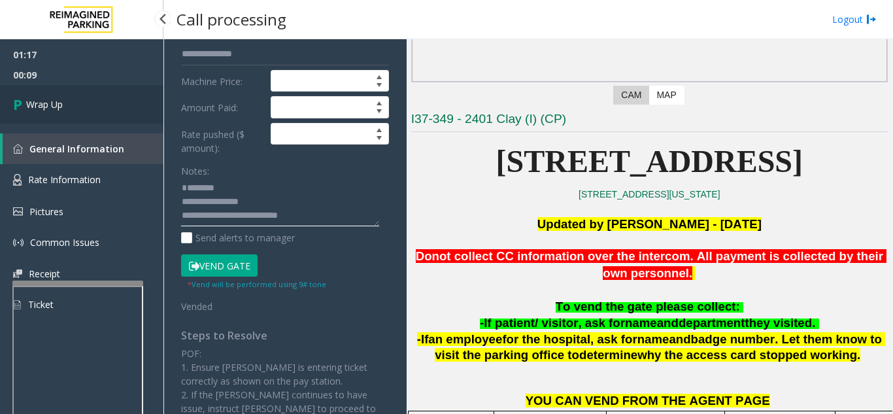
type textarea "**********"
click at [59, 110] on span "Wrap Up" at bounding box center [44, 104] width 37 height 14
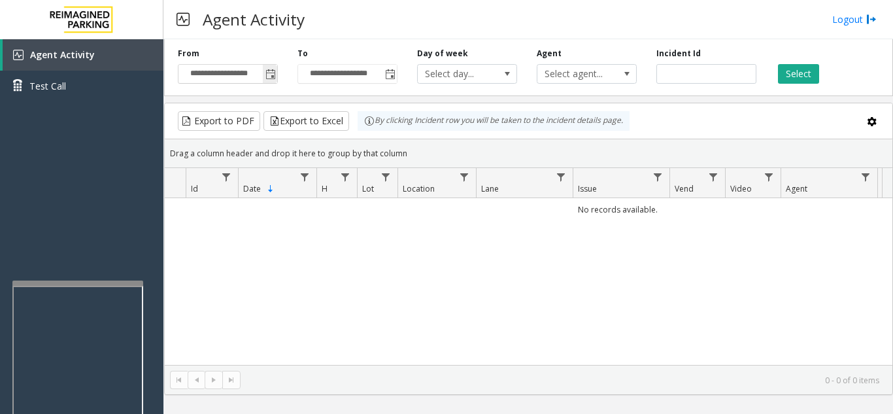
click at [263, 70] on span "Toggle popup" at bounding box center [270, 73] width 14 height 21
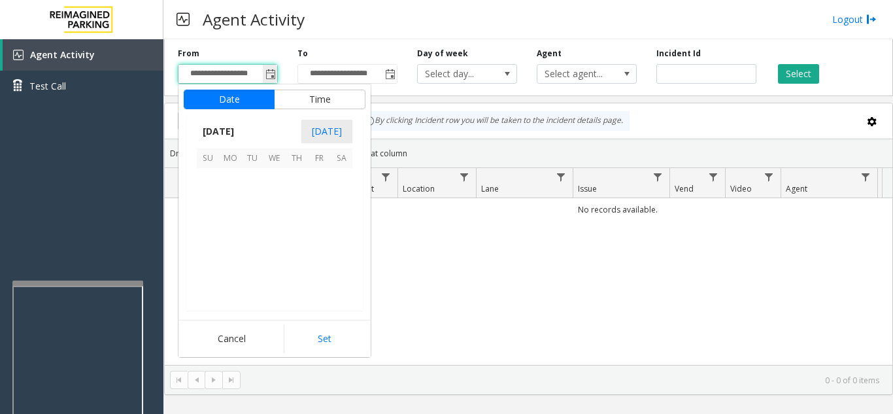
scroll to position [234345, 0]
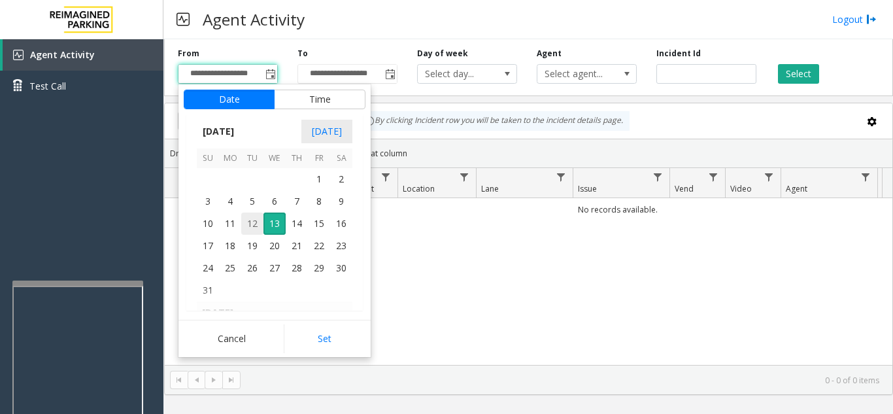
click at [250, 223] on span "12" at bounding box center [252, 223] width 22 height 22
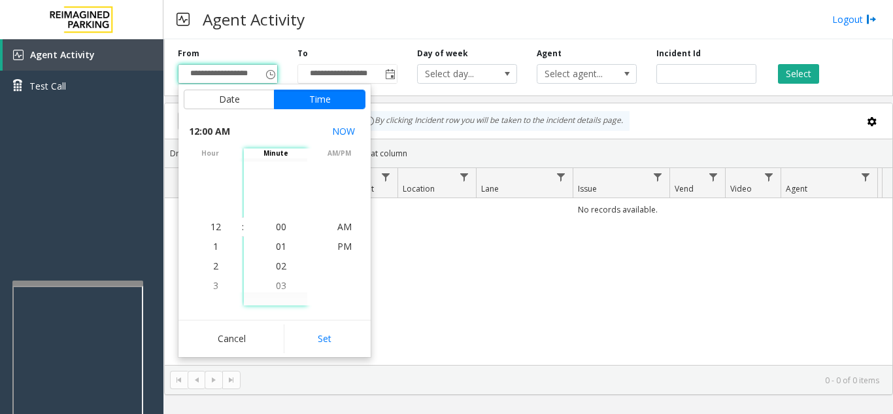
click at [316, 355] on div "Cancel Set" at bounding box center [274, 338] width 192 height 37
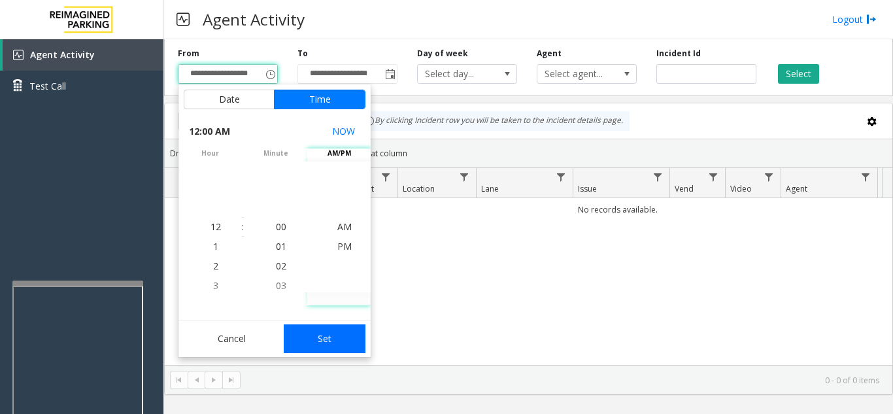
click at [334, 335] on button "Set" at bounding box center [325, 338] width 82 height 29
type input "**********"
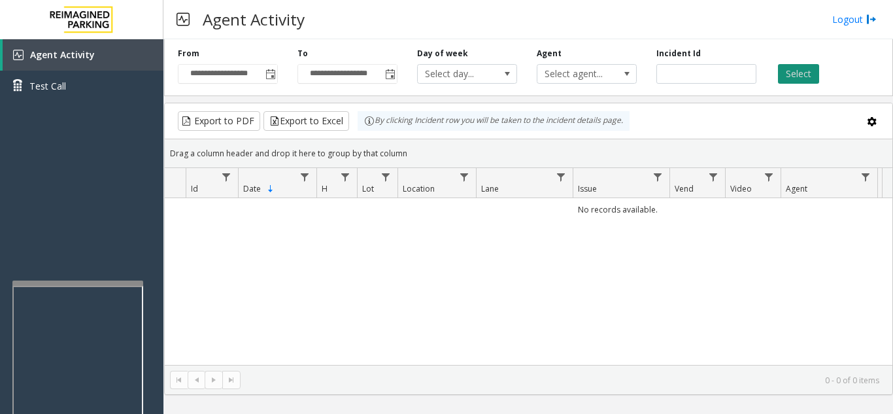
click at [794, 73] on button "Select" at bounding box center [798, 74] width 41 height 20
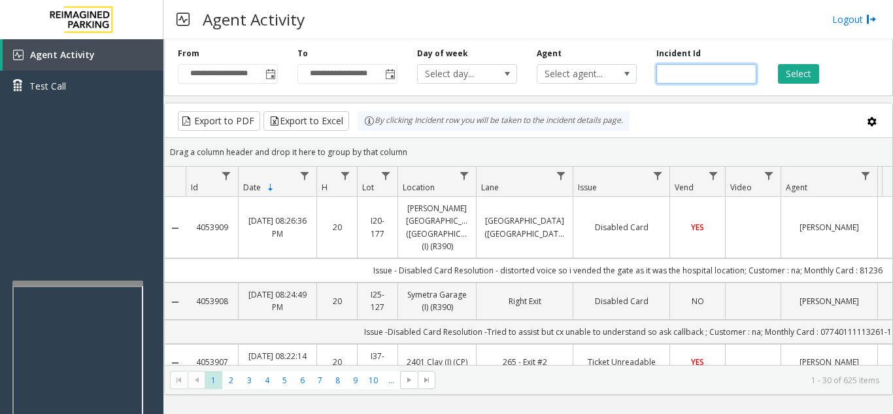
click at [693, 71] on input "number" at bounding box center [706, 74] width 100 height 20
paste input "*******"
type input "*******"
click at [787, 76] on button "Select" at bounding box center [798, 74] width 41 height 20
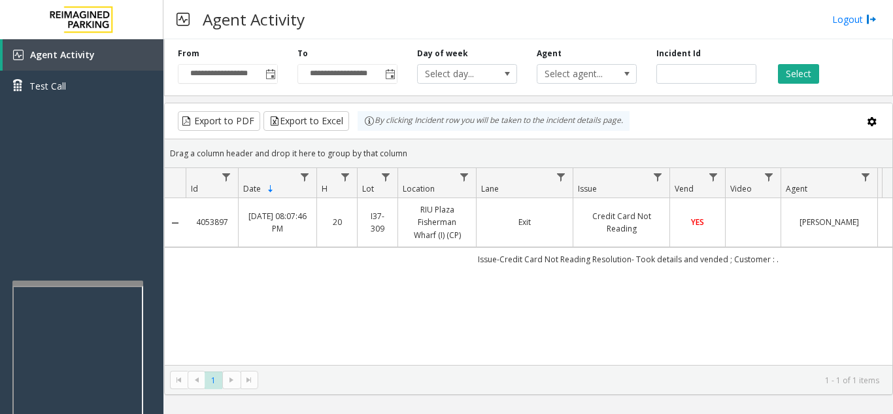
click at [760, 230] on td "Data table" at bounding box center [753, 222] width 56 height 49
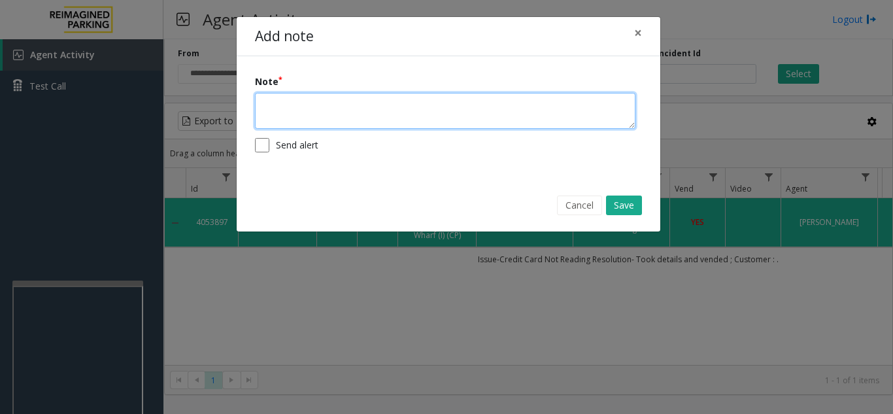
click at [516, 119] on textarea at bounding box center [445, 111] width 380 height 36
type textarea "**********"
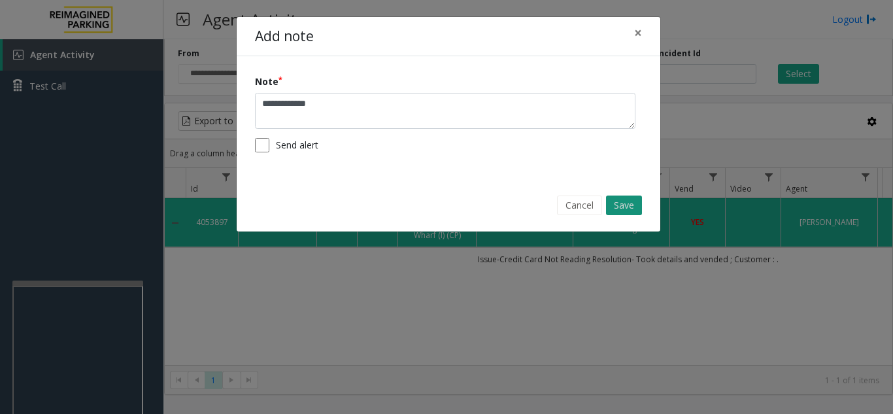
click at [629, 201] on button "Save" at bounding box center [624, 205] width 36 height 20
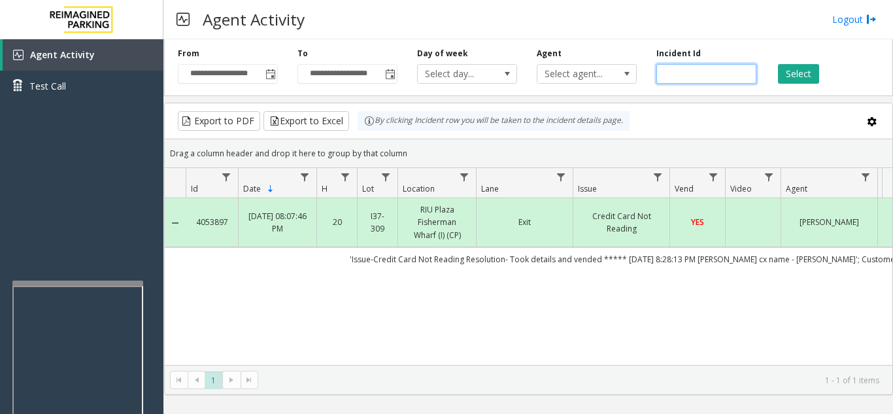
drag, startPoint x: 709, startPoint y: 76, endPoint x: 657, endPoint y: 77, distance: 52.3
click at [657, 77] on input "*******" at bounding box center [706, 74] width 100 height 20
click at [272, 73] on span "Toggle popup" at bounding box center [270, 74] width 10 height 10
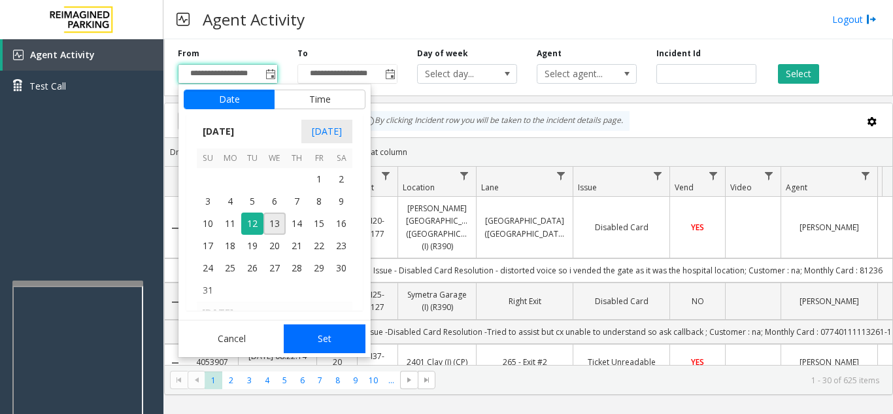
click at [322, 350] on button "Set" at bounding box center [325, 338] width 82 height 29
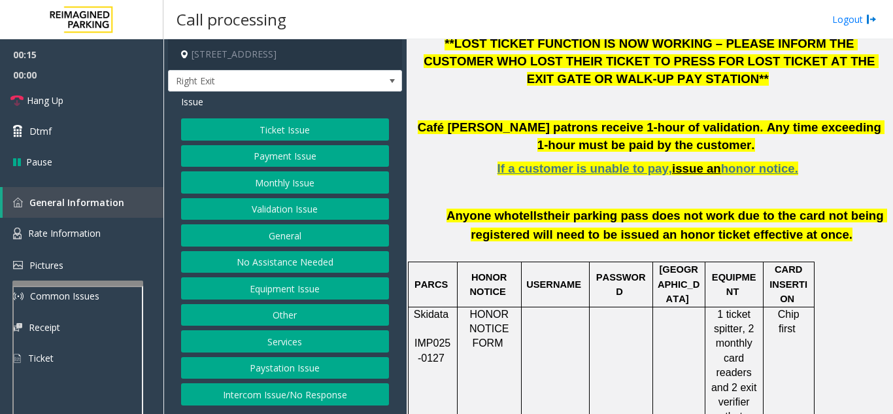
scroll to position [523, 0]
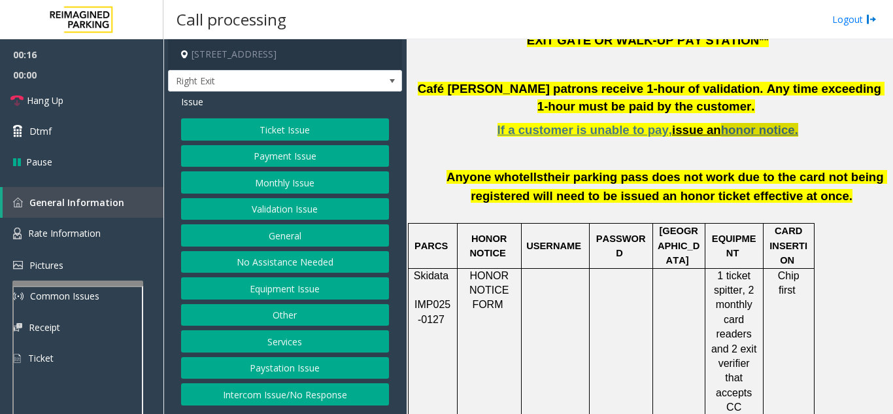
click at [732, 123] on span "honor notice." at bounding box center [759, 130] width 77 height 14
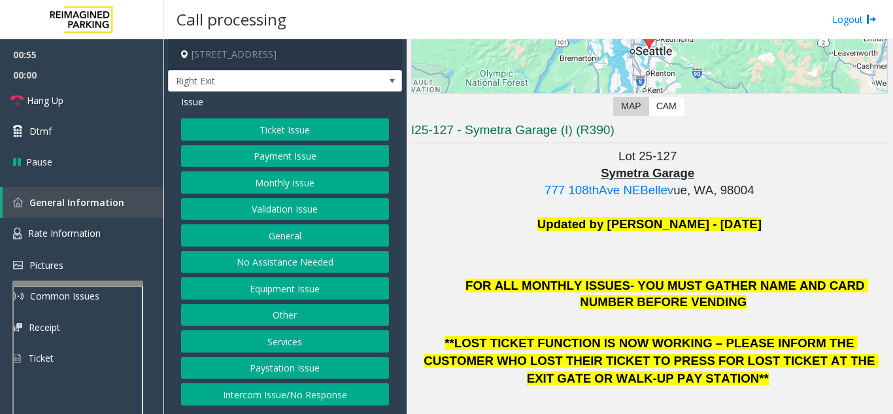
scroll to position [261, 0]
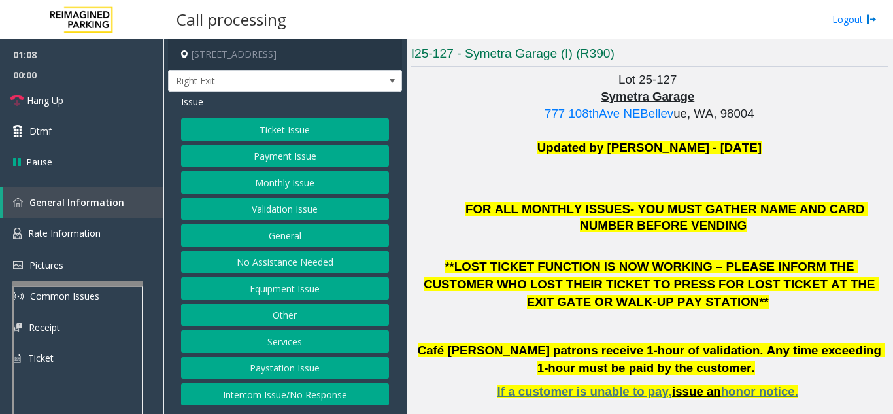
click at [279, 297] on button "Equipment Issue" at bounding box center [285, 288] width 208 height 22
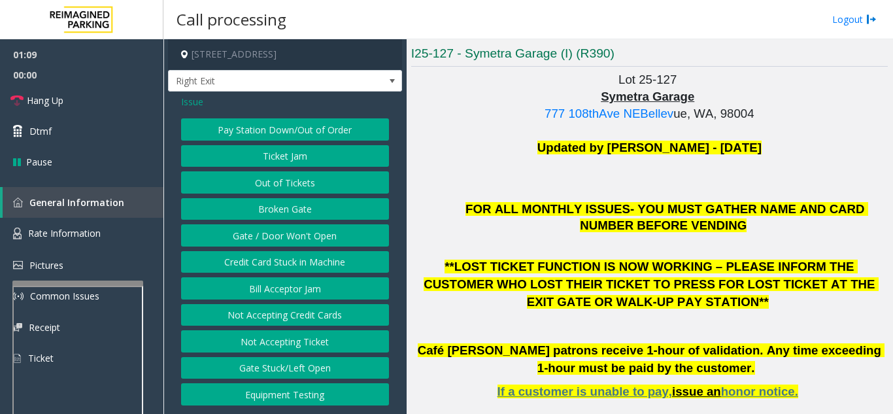
click at [293, 237] on button "Gate / Door Won't Open" at bounding box center [285, 235] width 208 height 22
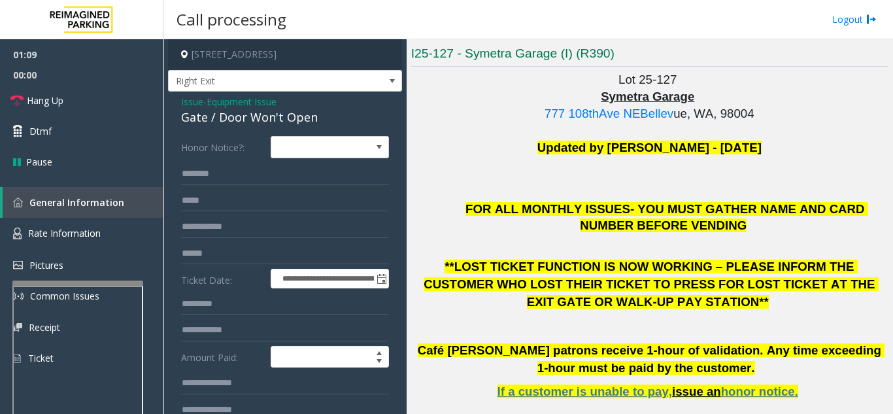
scroll to position [65, 0]
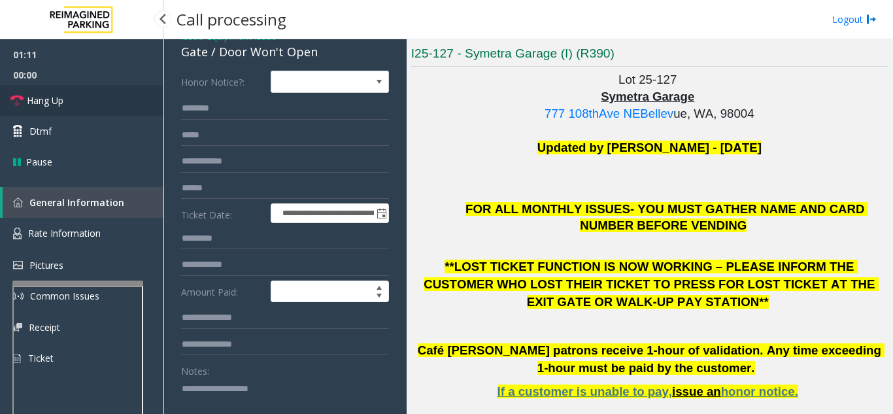
click at [85, 108] on link "Hang Up" at bounding box center [81, 100] width 163 height 31
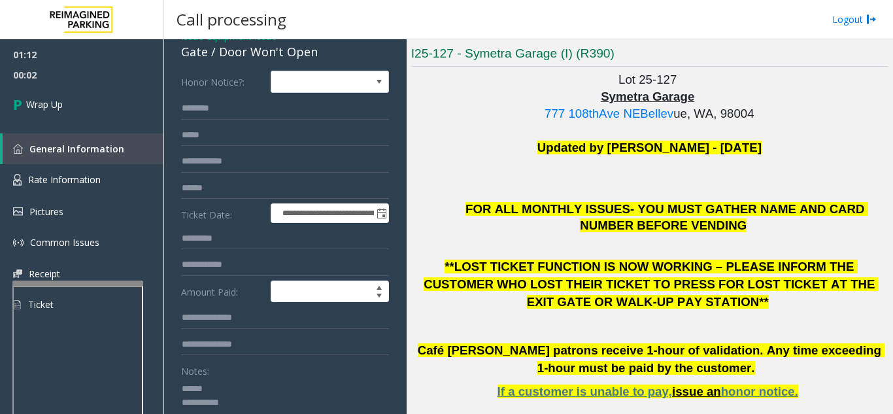
click at [279, 391] on textarea at bounding box center [280, 402] width 198 height 49
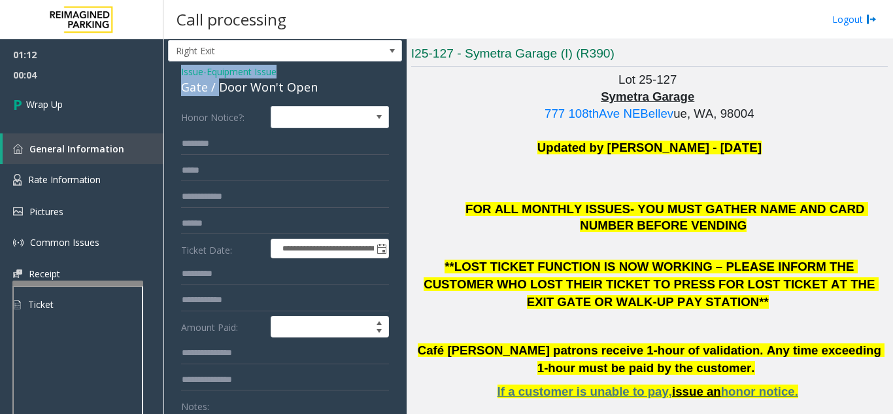
drag, startPoint x: 220, startPoint y: 52, endPoint x: 325, endPoint y: 49, distance: 105.9
click at [325, 49] on div "**********" at bounding box center [285, 373] width 234 height 728
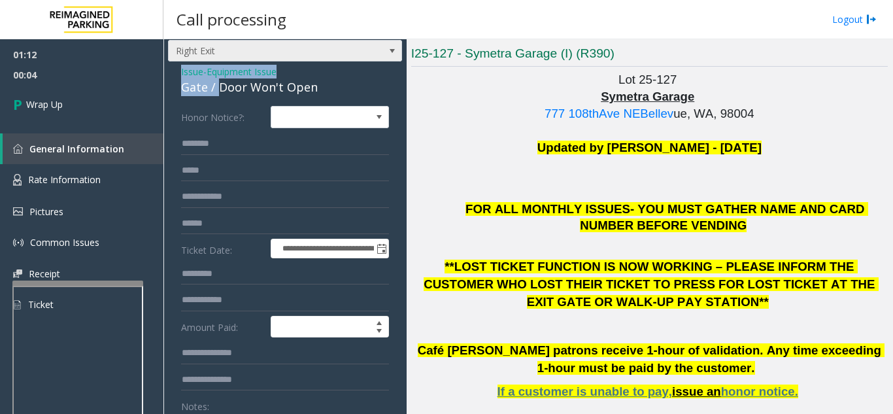
scroll to position [24, 0]
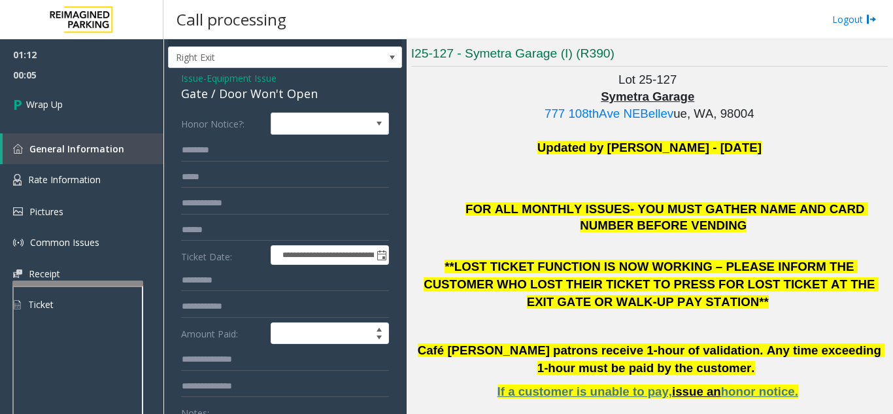
click at [346, 92] on div "Gate / Door Won't Open" at bounding box center [285, 94] width 208 height 18
drag, startPoint x: 336, startPoint y: 92, endPoint x: 216, endPoint y: 98, distance: 121.0
click at [216, 98] on div "Gate / Door Won't Open" at bounding box center [285, 94] width 208 height 18
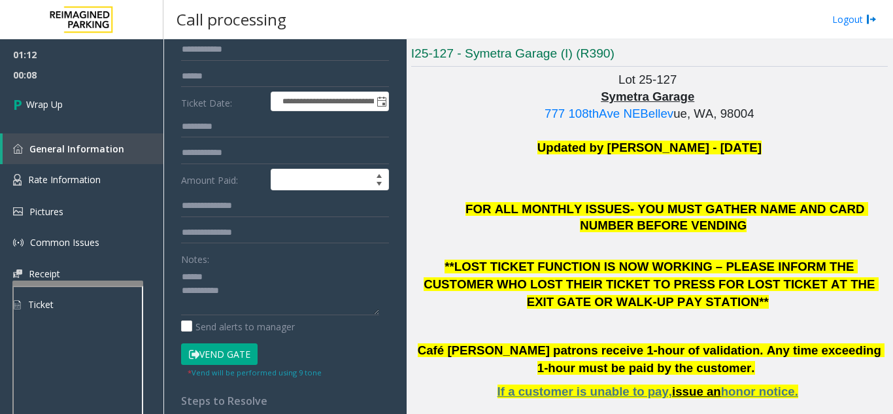
scroll to position [247, 0]
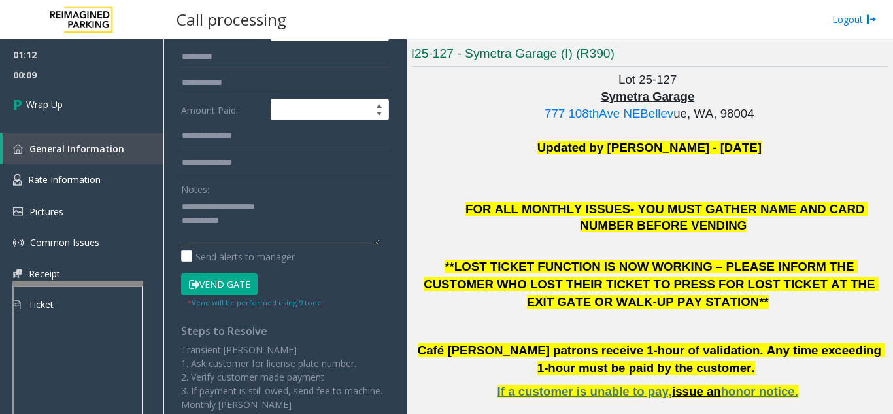
click at [288, 220] on textarea at bounding box center [280, 220] width 198 height 49
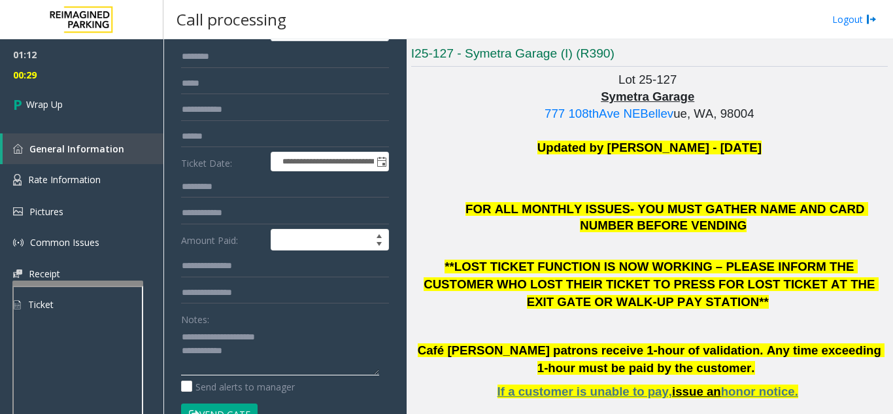
scroll to position [116, 0]
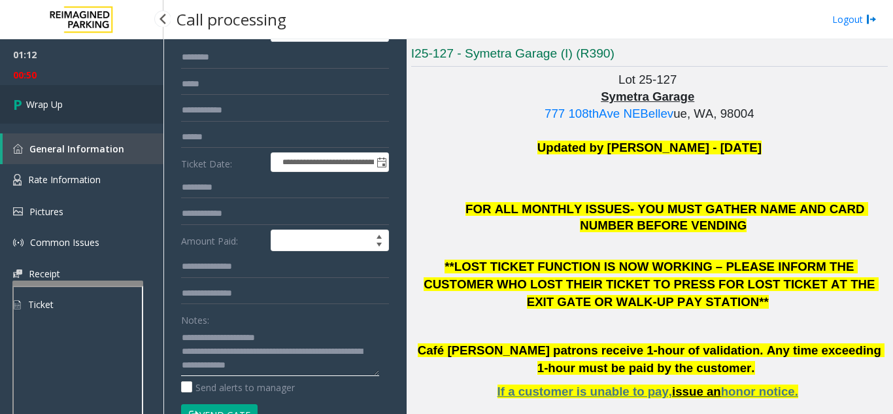
type textarea "**********"
click at [61, 103] on span "Wrap Up" at bounding box center [44, 104] width 37 height 14
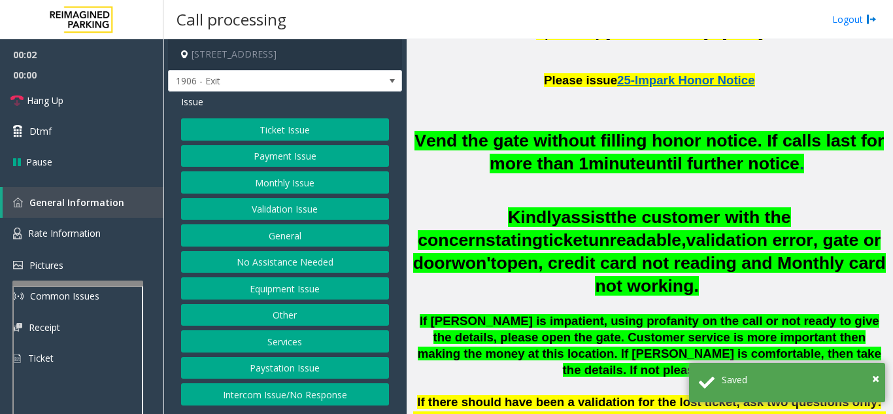
scroll to position [392, 0]
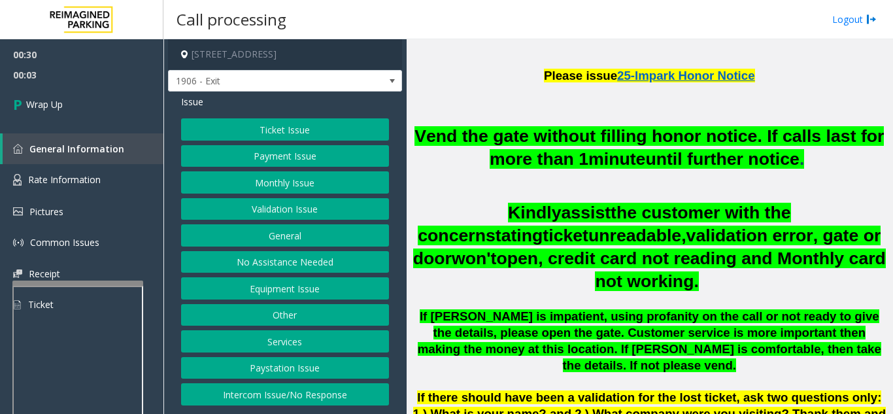
click at [275, 263] on button "No Assistance Needed" at bounding box center [285, 262] width 208 height 22
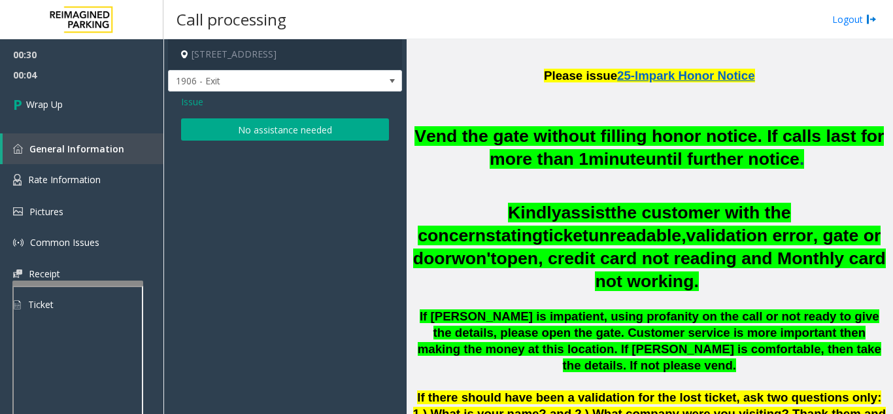
click at [191, 105] on span "Issue" at bounding box center [192, 102] width 22 height 14
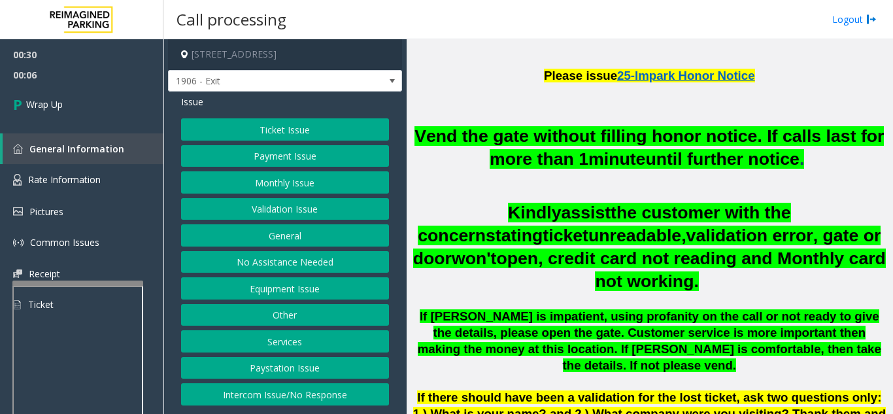
click at [304, 292] on button "Equipment Issue" at bounding box center [285, 288] width 208 height 22
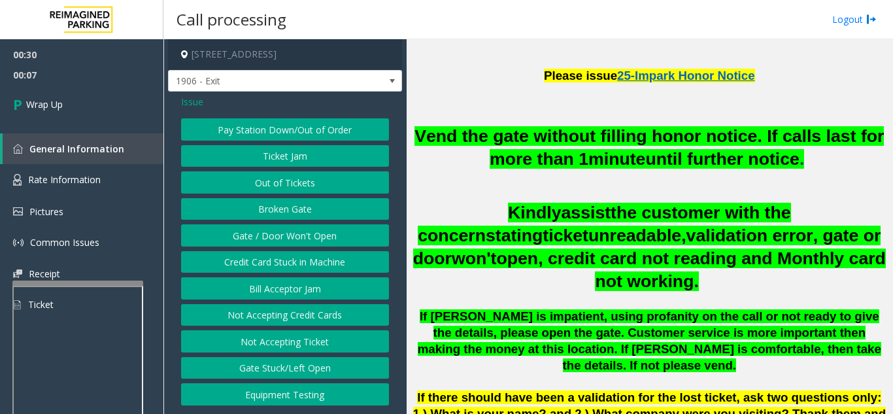
click at [310, 236] on button "Gate / Door Won't Open" at bounding box center [285, 235] width 208 height 22
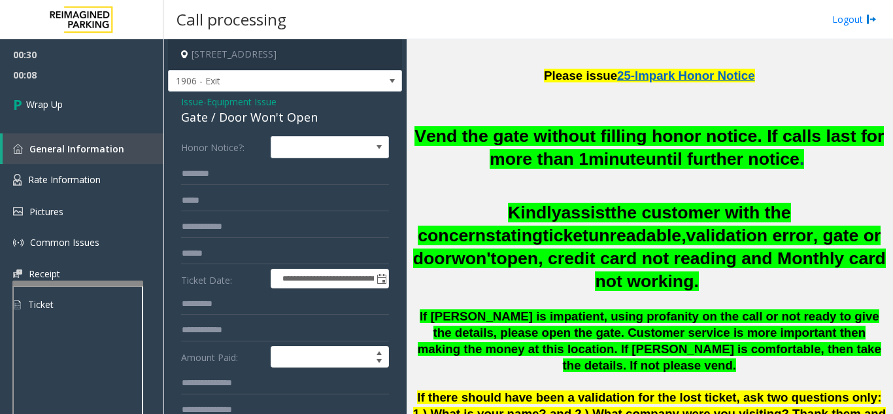
scroll to position [65, 0]
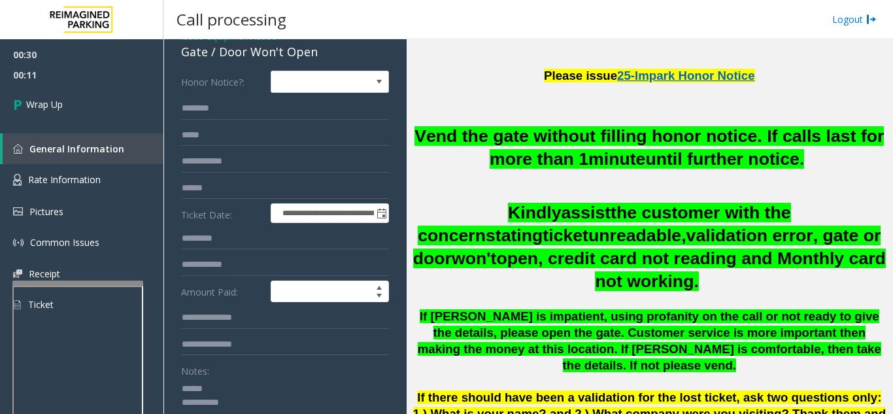
click at [226, 384] on textarea at bounding box center [280, 402] width 198 height 49
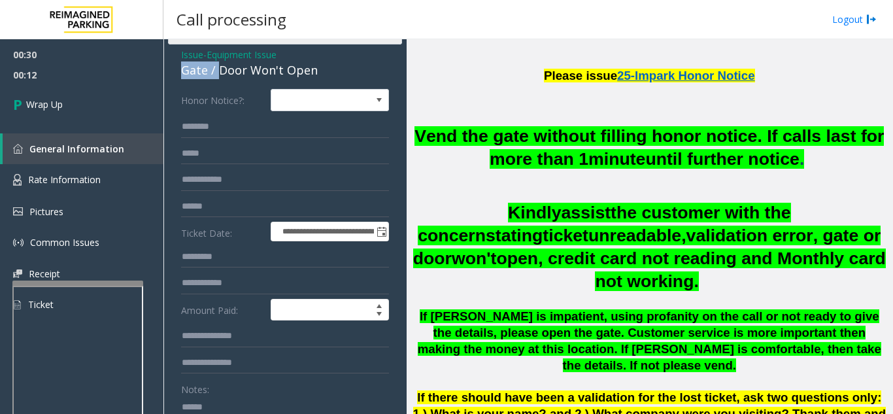
scroll to position [39, 0]
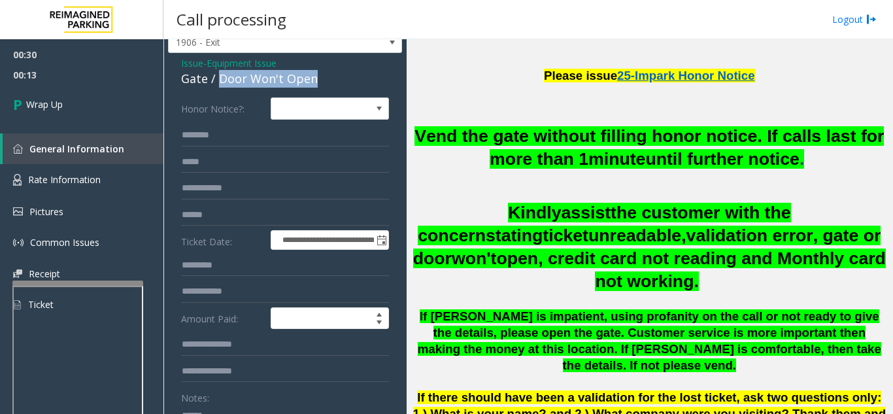
drag, startPoint x: 216, startPoint y: 52, endPoint x: 322, endPoint y: 73, distance: 107.9
click at [322, 73] on div "Gate / Door Won't Open" at bounding box center [285, 79] width 208 height 18
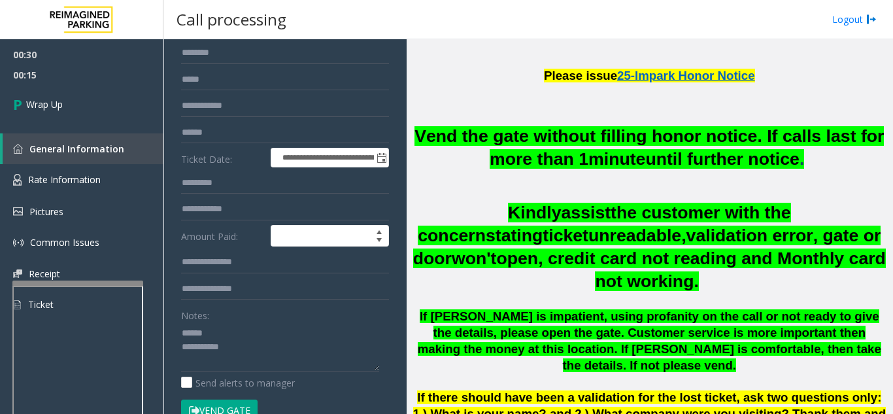
scroll to position [144, 0]
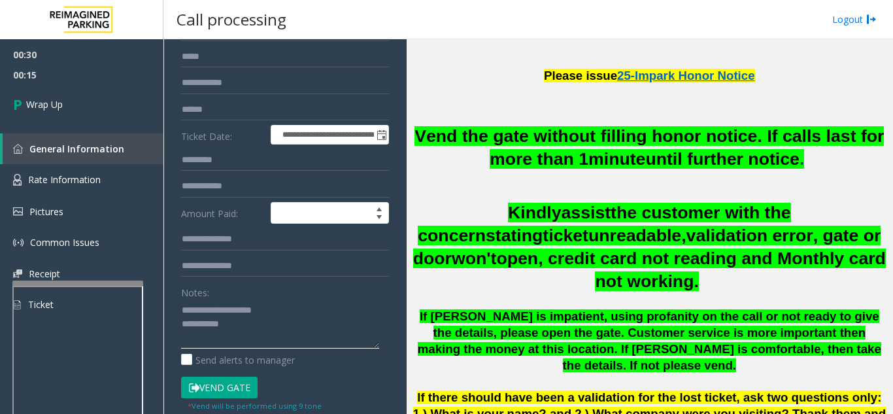
click at [278, 316] on textarea at bounding box center [280, 323] width 198 height 49
click at [271, 324] on textarea at bounding box center [280, 323] width 198 height 49
type textarea "**********"
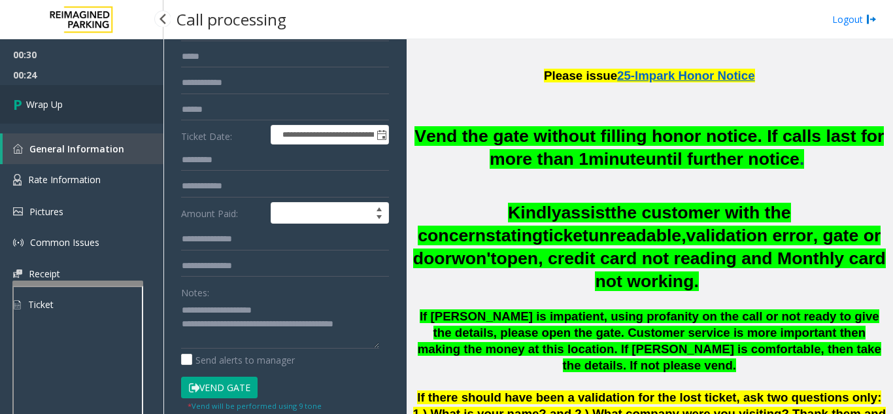
click at [57, 120] on link "Wrap Up" at bounding box center [81, 104] width 163 height 39
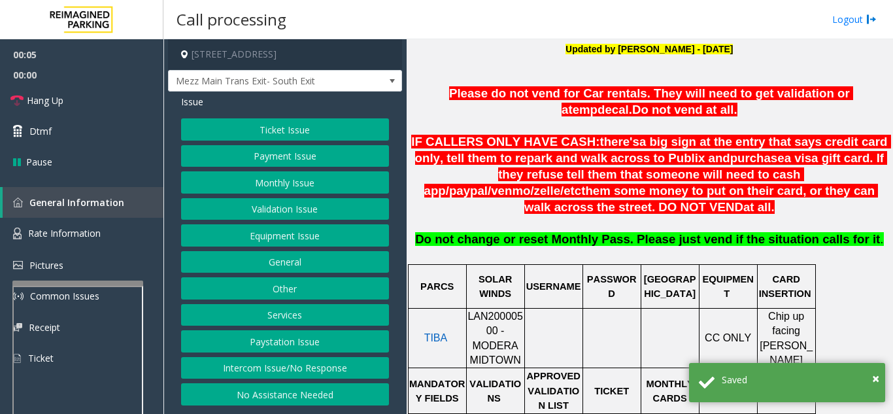
scroll to position [457, 0]
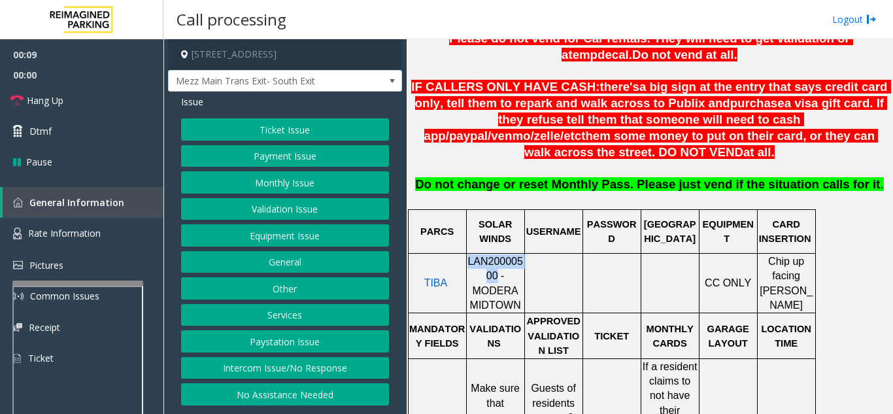
drag, startPoint x: 474, startPoint y: 262, endPoint x: 470, endPoint y: 246, distance: 16.3
click at [470, 255] on span "LAN20000500 - MODERA MIDTOWN" at bounding box center [495, 282] width 56 height 55
copy span "LAN20000500"
click at [301, 359] on button "Intercom Issue/No Response" at bounding box center [285, 368] width 208 height 22
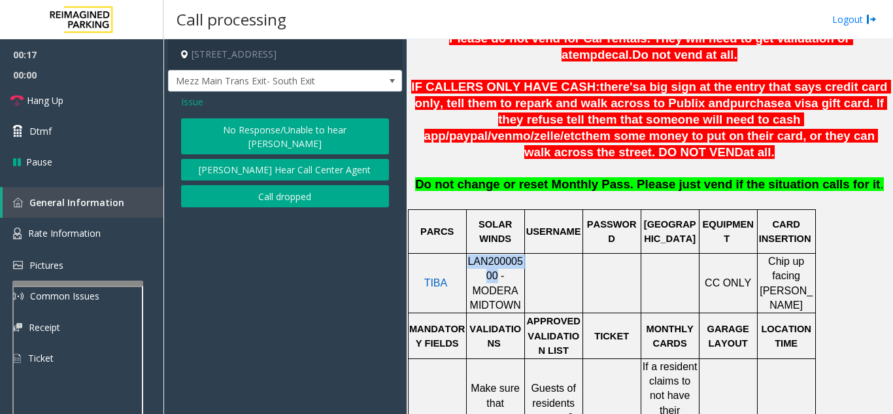
click at [279, 129] on button "No Response/Unable to hear [PERSON_NAME]" at bounding box center [285, 136] width 208 height 36
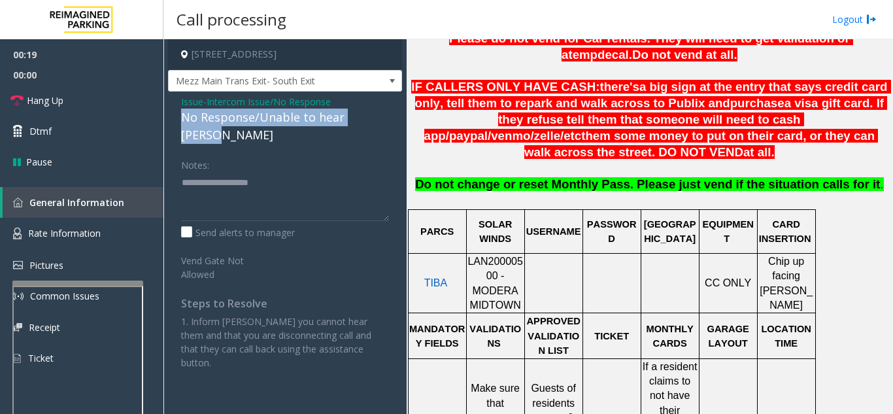
drag, startPoint x: 391, startPoint y: 121, endPoint x: 169, endPoint y: 120, distance: 222.2
click at [169, 120] on div "Issue - Intercom Issue/No Response No Response/Unable to hear [PERSON_NAME] Not…" at bounding box center [285, 236] width 234 height 291
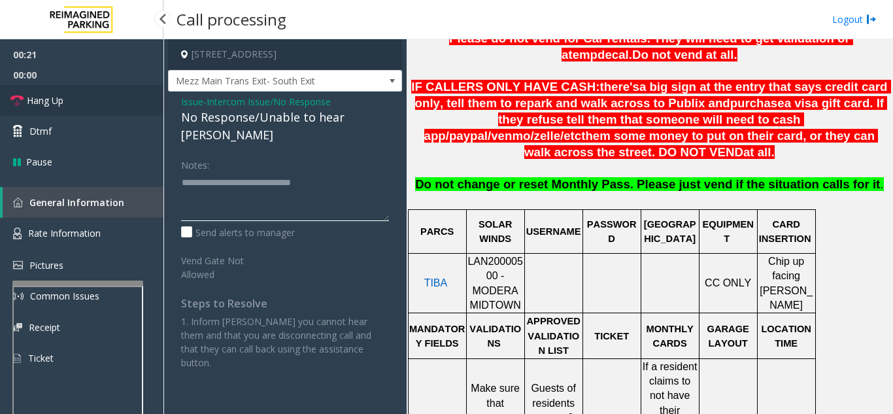
type textarea "**********"
click at [66, 103] on link "Hang Up" at bounding box center [81, 100] width 163 height 31
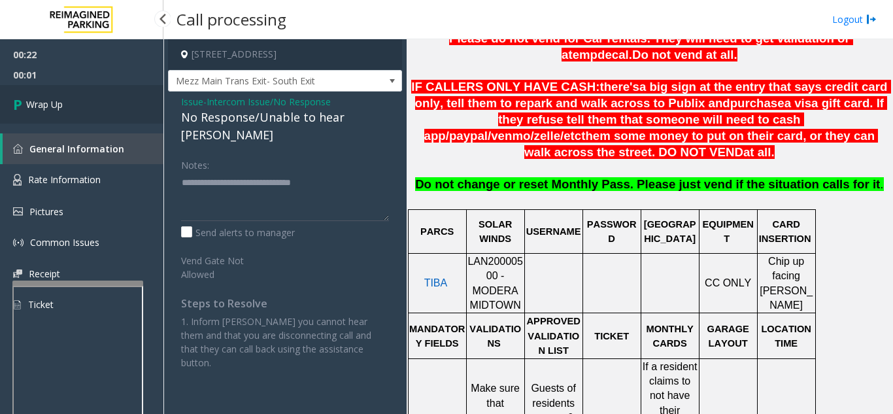
click at [88, 94] on link "Wrap Up" at bounding box center [81, 104] width 163 height 39
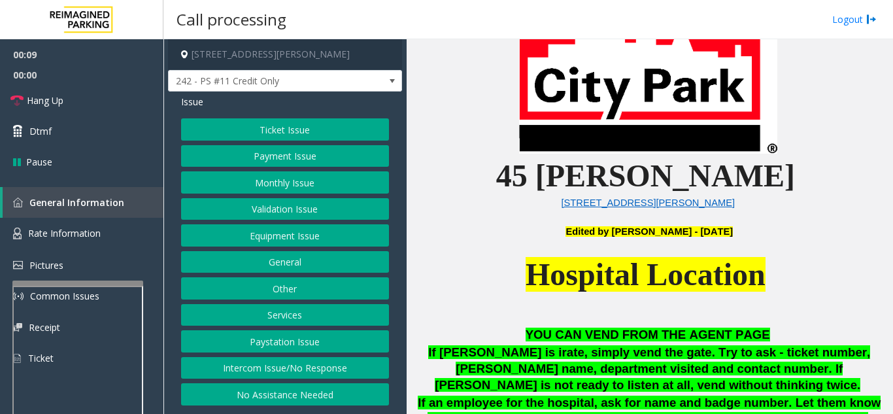
scroll to position [392, 0]
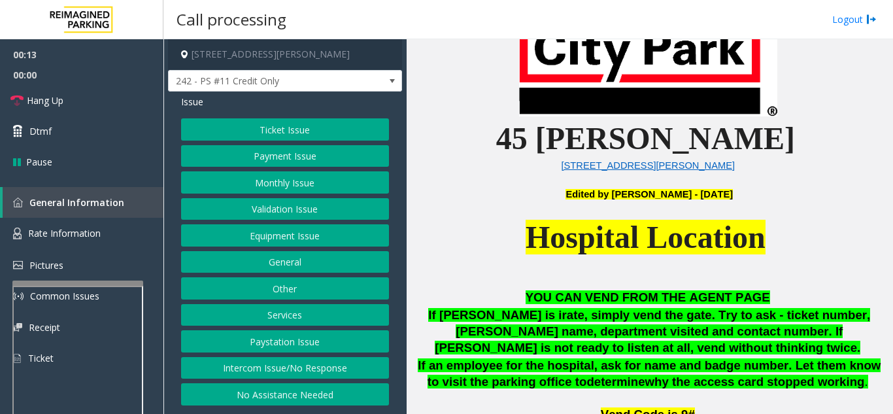
click at [312, 152] on button "Payment Issue" at bounding box center [285, 156] width 208 height 22
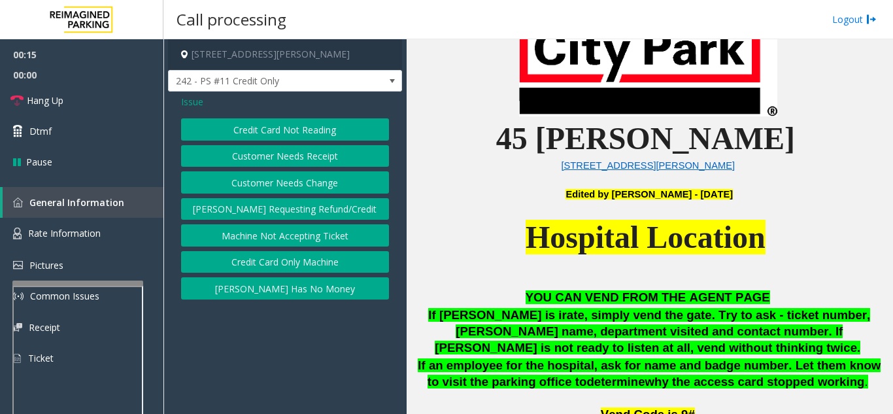
click at [312, 152] on button "Customer Needs Receipt" at bounding box center [285, 156] width 208 height 22
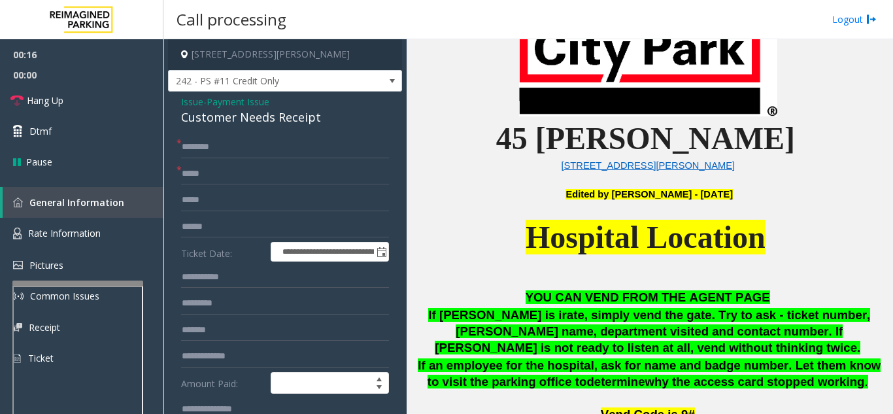
scroll to position [65, 0]
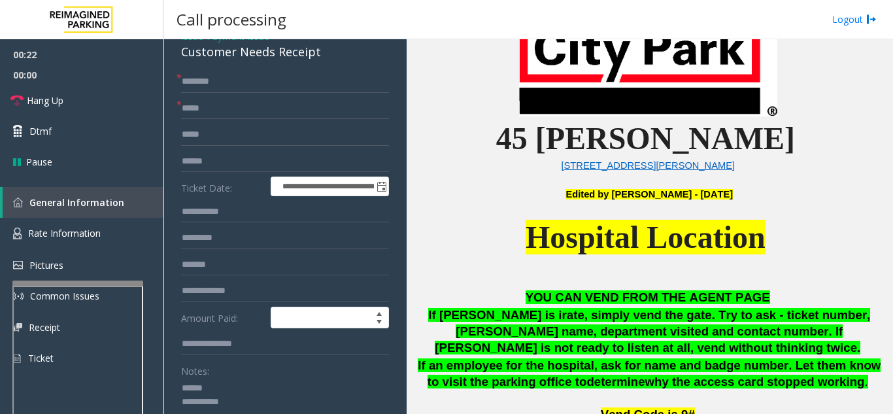
click at [227, 378] on textarea at bounding box center [280, 402] width 198 height 49
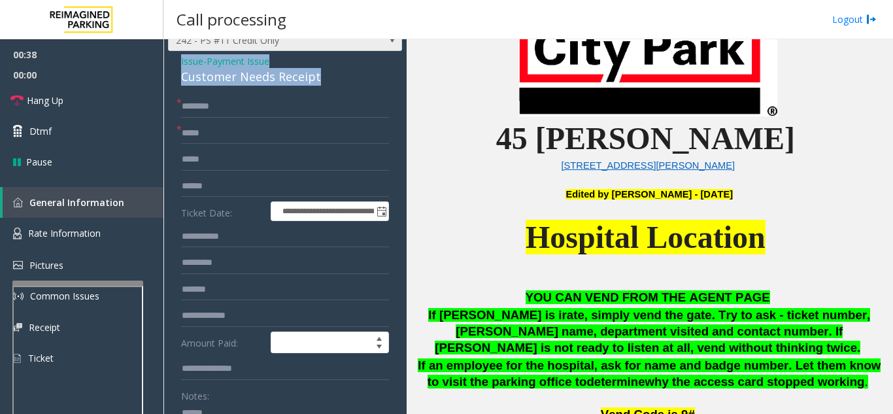
scroll to position [30, 0]
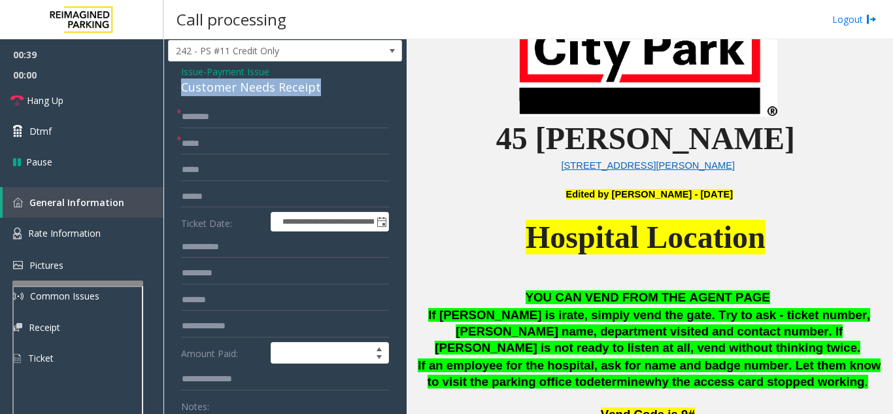
drag, startPoint x: 324, startPoint y: 48, endPoint x: 167, endPoint y: 91, distance: 162.5
click at [167, 91] on app-call-processing-form "**********" at bounding box center [284, 226] width 243 height 374
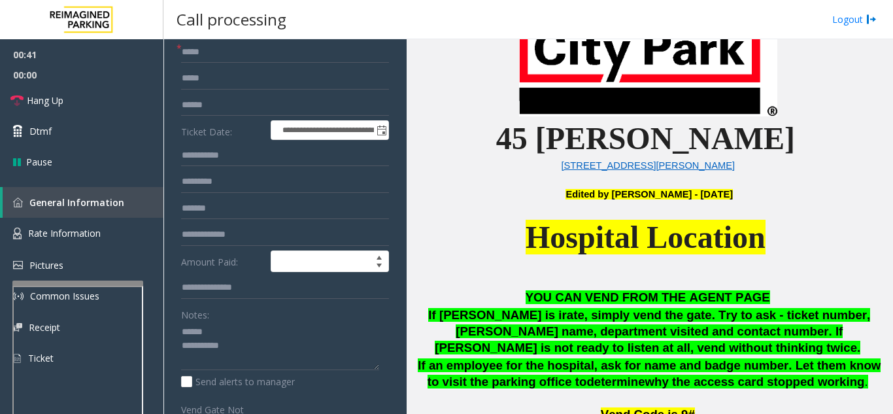
scroll to position [161, 0]
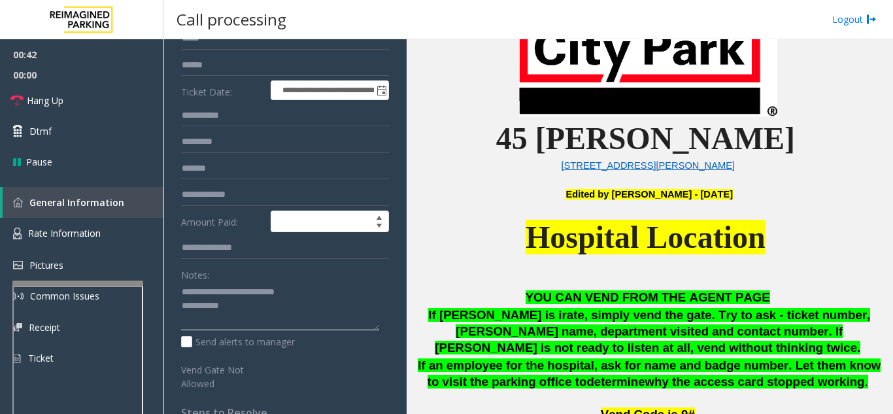
click at [260, 299] on textarea at bounding box center [280, 306] width 198 height 49
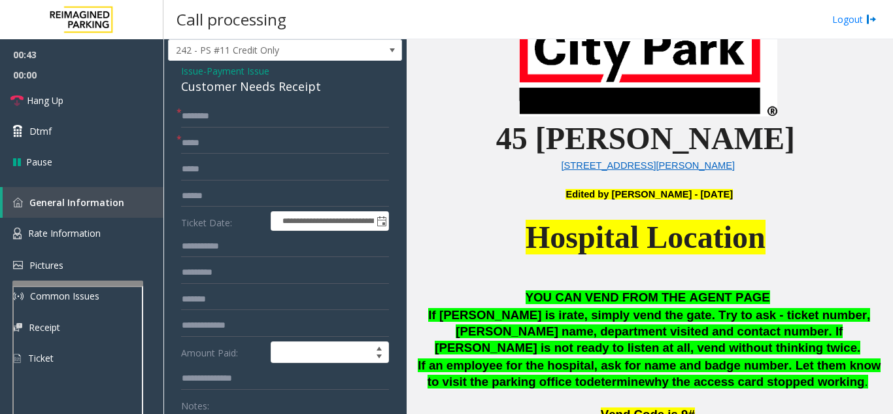
scroll to position [96, 0]
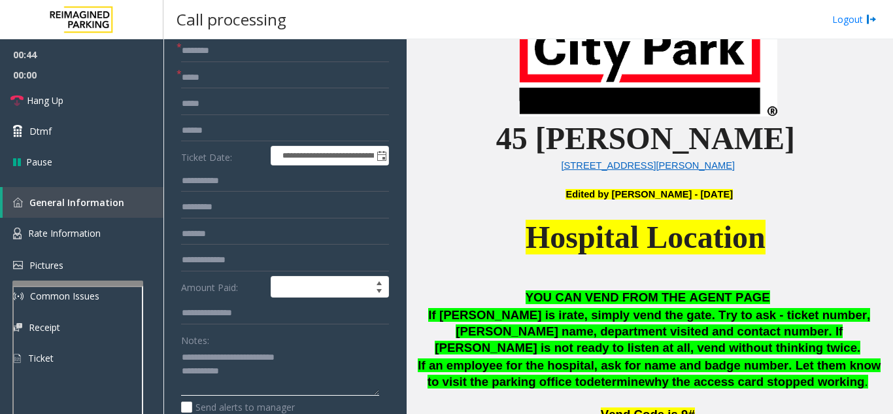
type textarea "**********"
click at [209, 315] on input "text" at bounding box center [285, 313] width 208 height 22
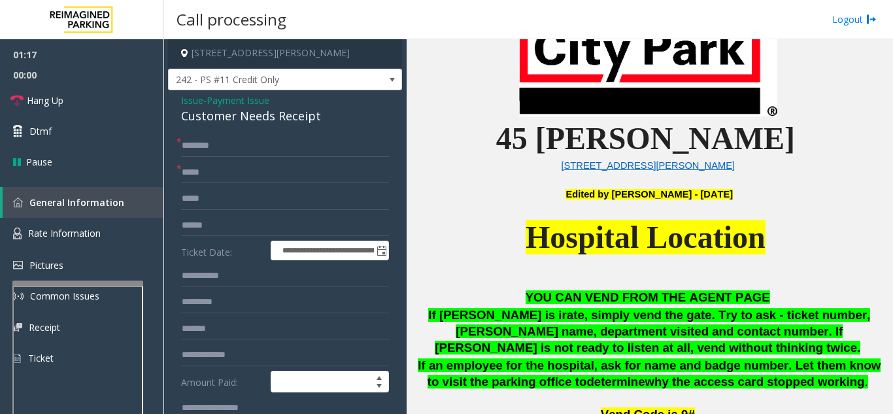
scroll to position [0, 0]
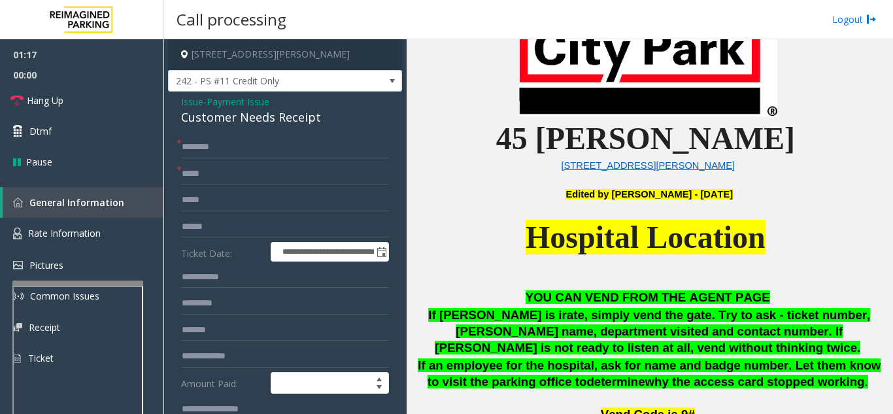
type input "**********"
click at [223, 220] on input "text" at bounding box center [285, 227] width 208 height 22
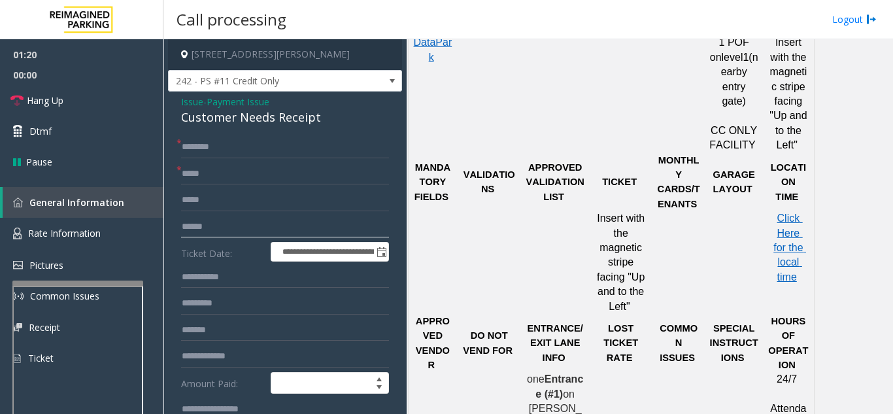
scroll to position [849, 0]
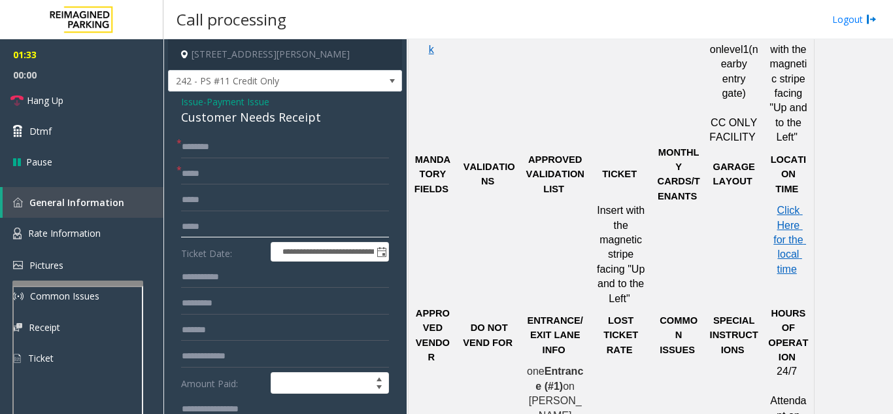
click at [192, 225] on input "*****" at bounding box center [285, 227] width 208 height 22
type input "*******"
click at [254, 172] on input "text" at bounding box center [285, 174] width 208 height 22
click at [186, 169] on input "*********" at bounding box center [285, 174] width 208 height 22
type input "**********"
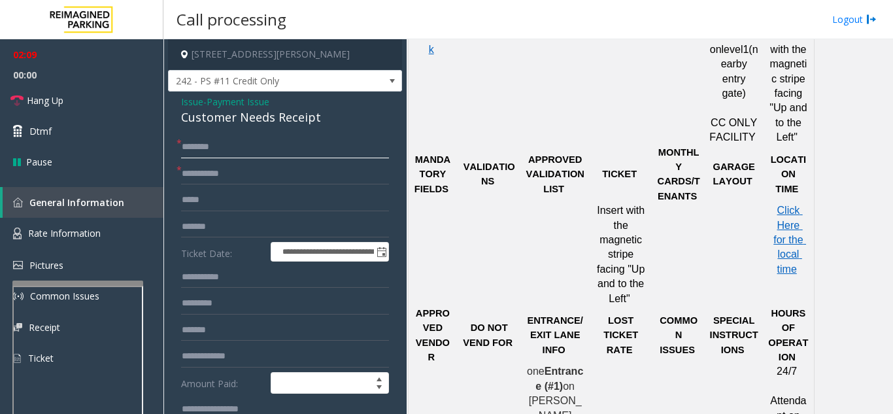
click at [238, 152] on input "text" at bounding box center [285, 147] width 208 height 22
type input "*"
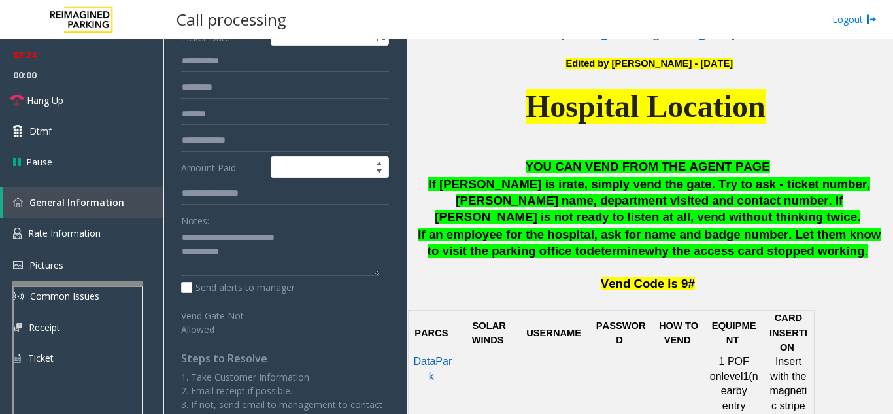
scroll to position [261, 0]
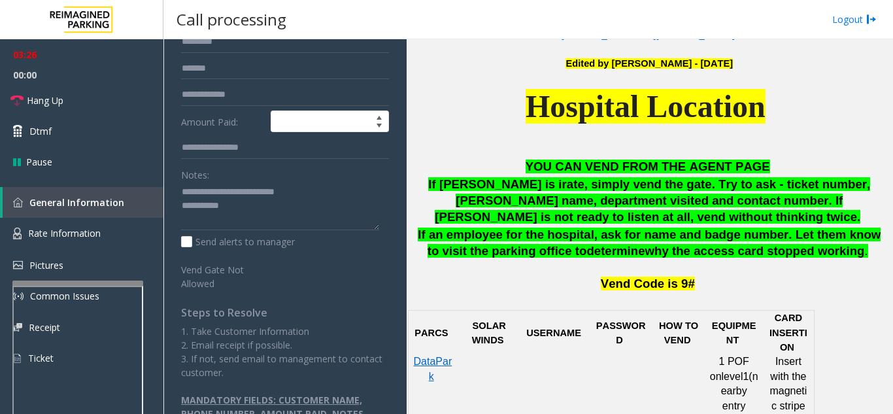
type input "***"
click at [249, 199] on textarea at bounding box center [280, 206] width 198 height 49
click at [80, 97] on link "Hang Up" at bounding box center [81, 100] width 163 height 31
click at [278, 208] on textarea at bounding box center [280, 206] width 198 height 49
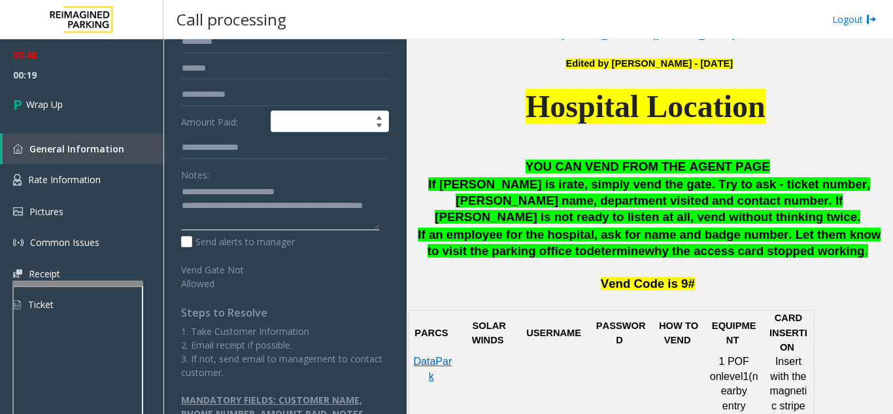
scroll to position [65, 0]
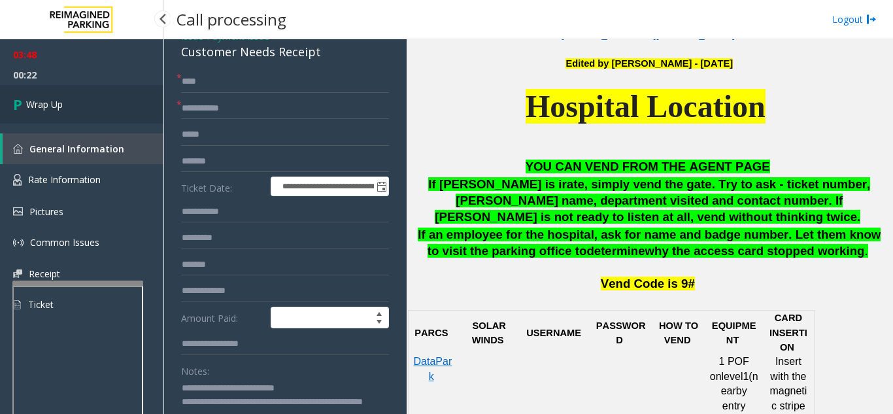
type textarea "**********"
click at [80, 110] on link "Wrap Up" at bounding box center [81, 104] width 163 height 39
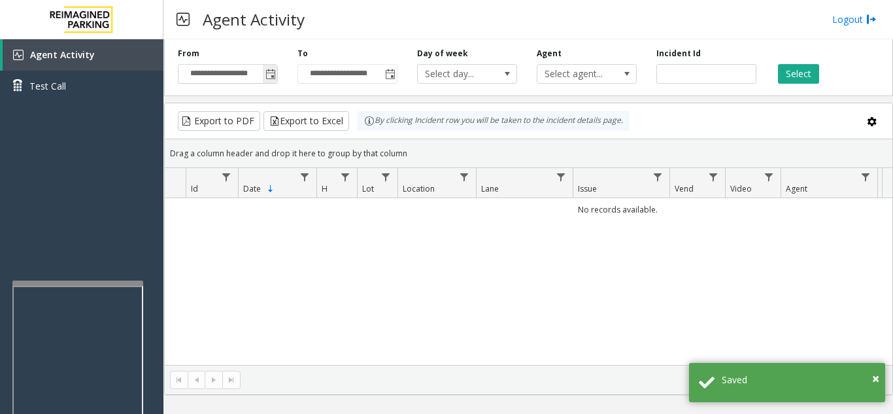
click at [274, 80] on span "Toggle popup" at bounding box center [270, 74] width 10 height 10
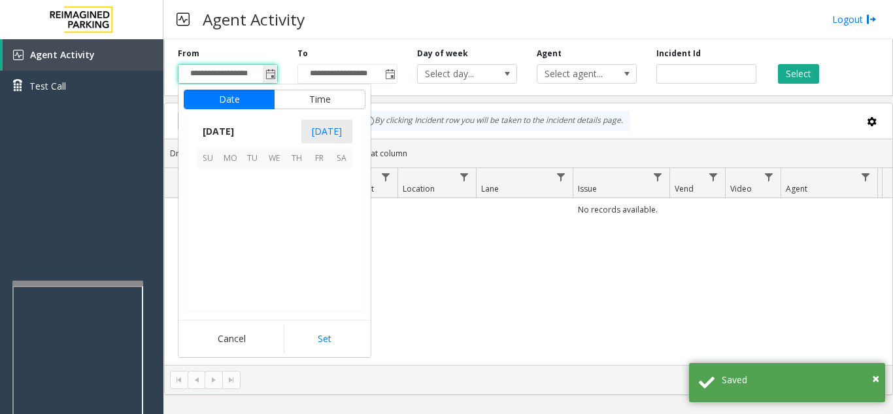
scroll to position [234345, 0]
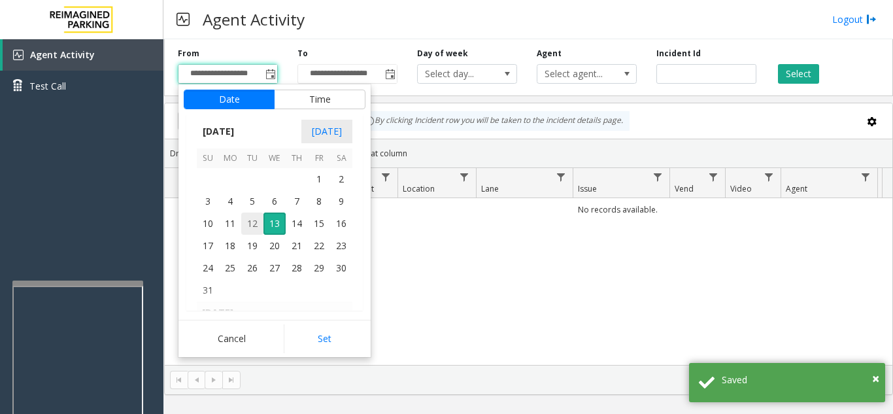
click at [249, 231] on span "12" at bounding box center [252, 223] width 22 height 22
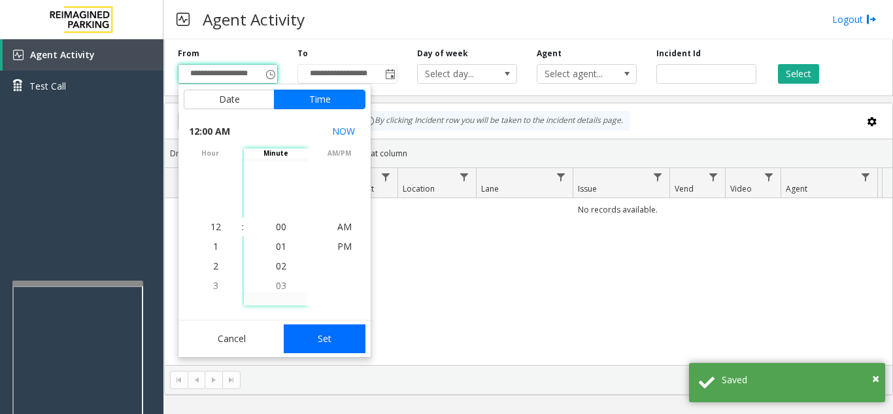
click at [308, 335] on button "Set" at bounding box center [325, 338] width 82 height 29
type input "**********"
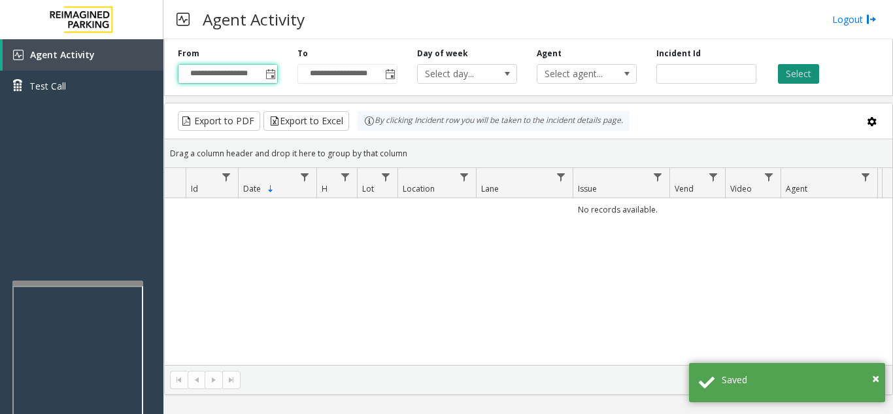
click at [805, 80] on button "Select" at bounding box center [798, 74] width 41 height 20
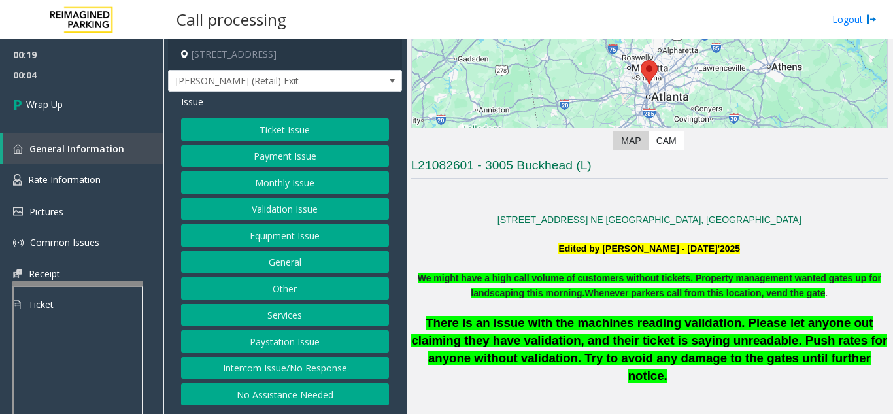
scroll to position [196, 0]
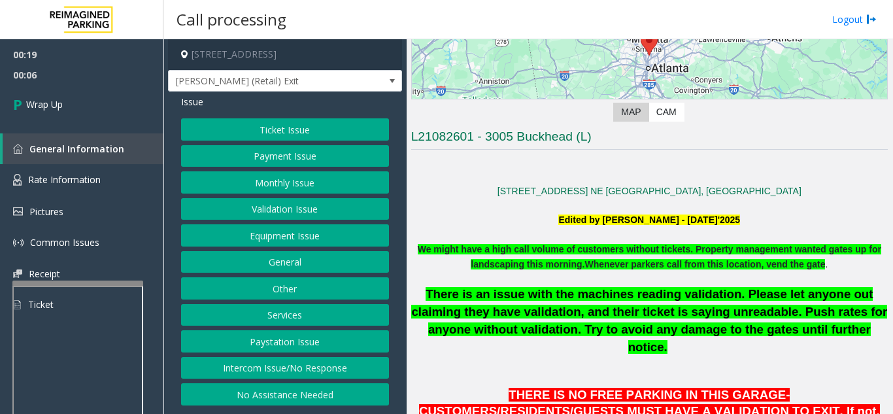
click at [300, 366] on button "Intercom Issue/No Response" at bounding box center [285, 368] width 208 height 22
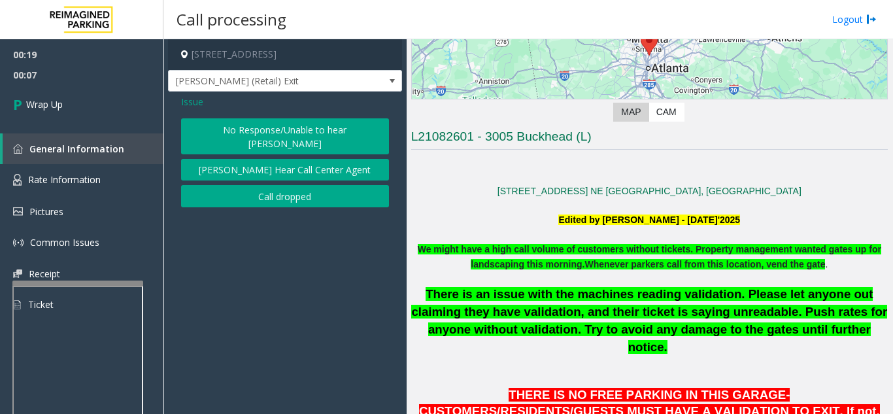
click at [278, 189] on button "Call dropped" at bounding box center [285, 196] width 208 height 22
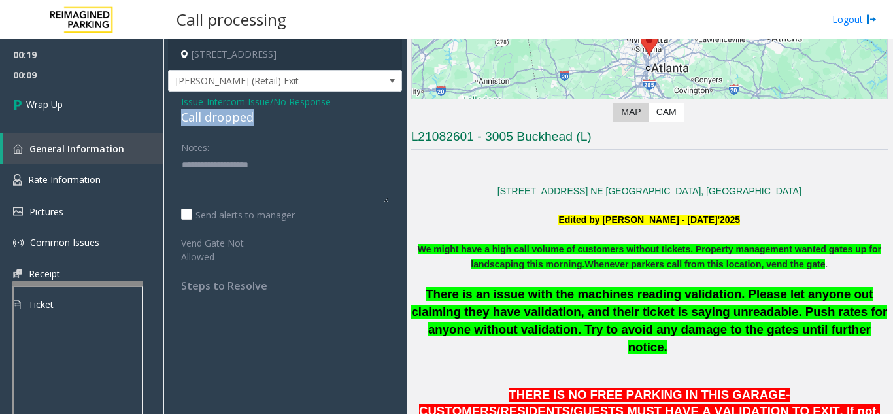
drag, startPoint x: 265, startPoint y: 118, endPoint x: 175, endPoint y: 118, distance: 89.5
click at [175, 118] on div "Issue - Intercom Issue/No Response Call dropped Notes: Send alerts to manager V…" at bounding box center [285, 198] width 234 height 214
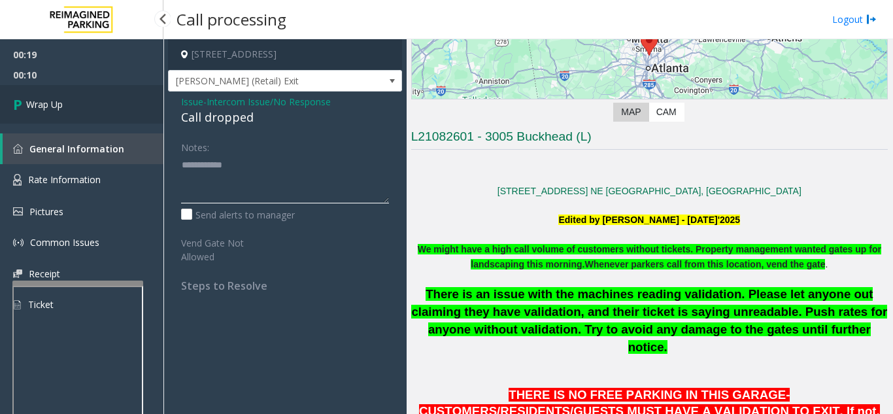
type textarea "**********"
click at [91, 108] on link "Wrap Up" at bounding box center [81, 104] width 163 height 39
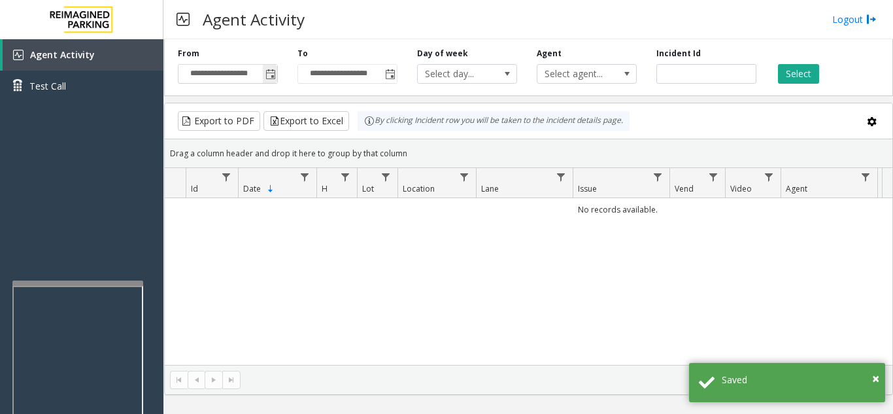
click at [269, 73] on span "Toggle popup" at bounding box center [270, 74] width 10 height 10
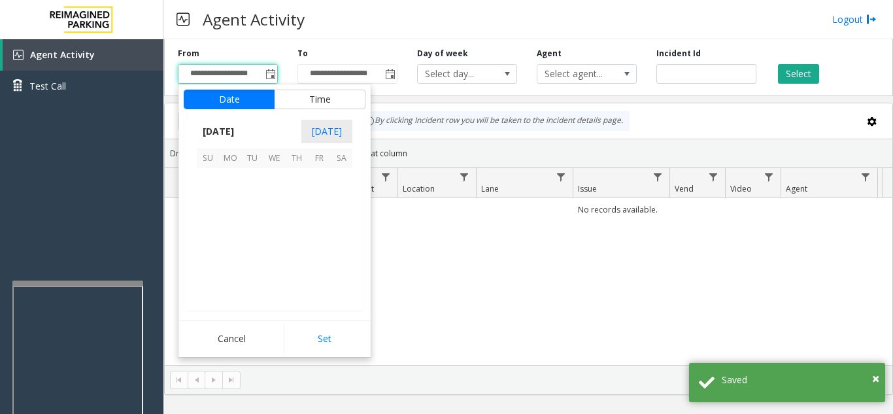
scroll to position [234345, 0]
click at [254, 227] on span "12" at bounding box center [252, 223] width 22 height 22
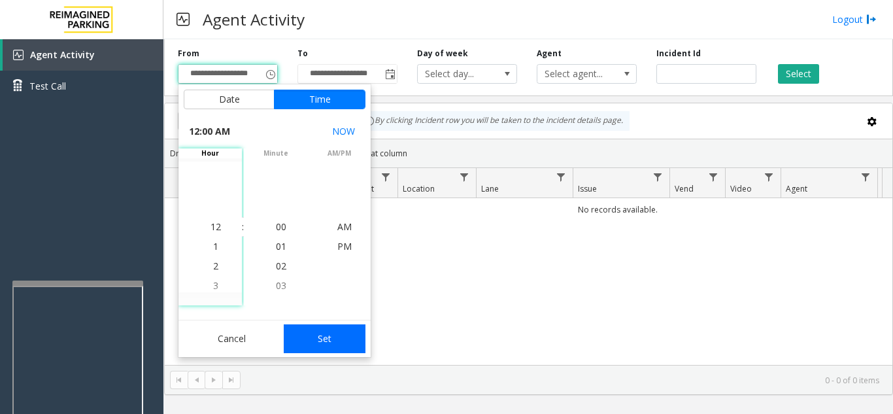
click at [328, 346] on button "Set" at bounding box center [325, 338] width 82 height 29
type input "**********"
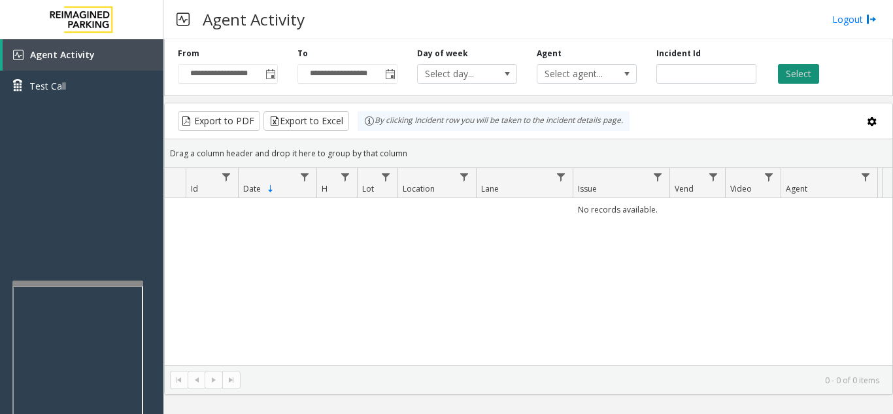
click at [794, 75] on button "Select" at bounding box center [798, 74] width 41 height 20
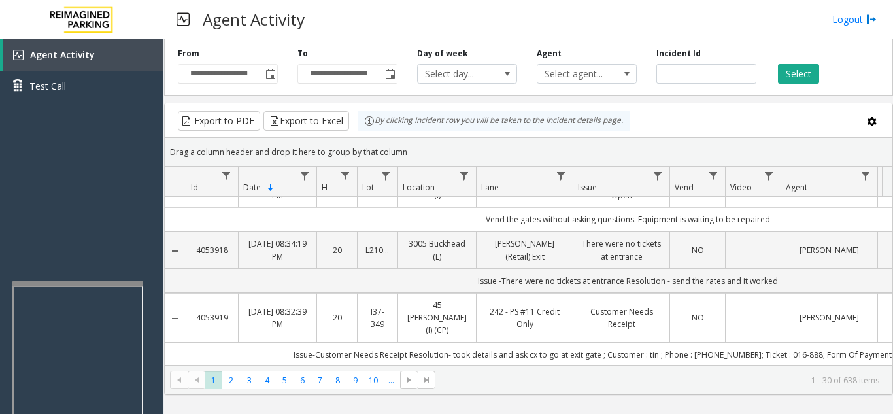
scroll to position [196, 0]
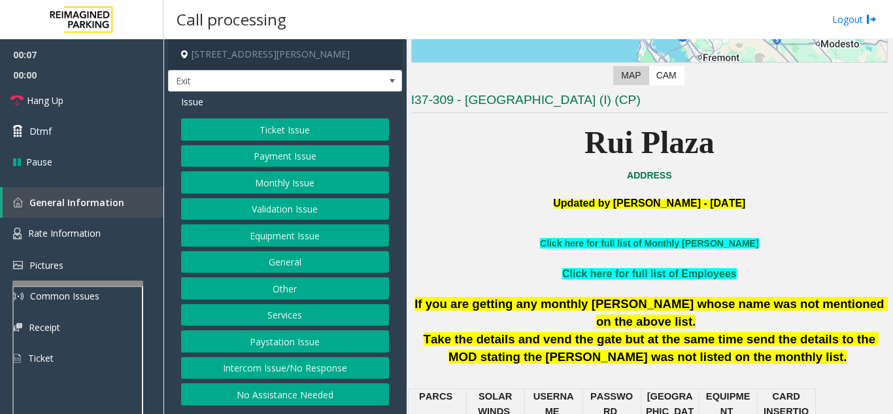
scroll to position [261, 0]
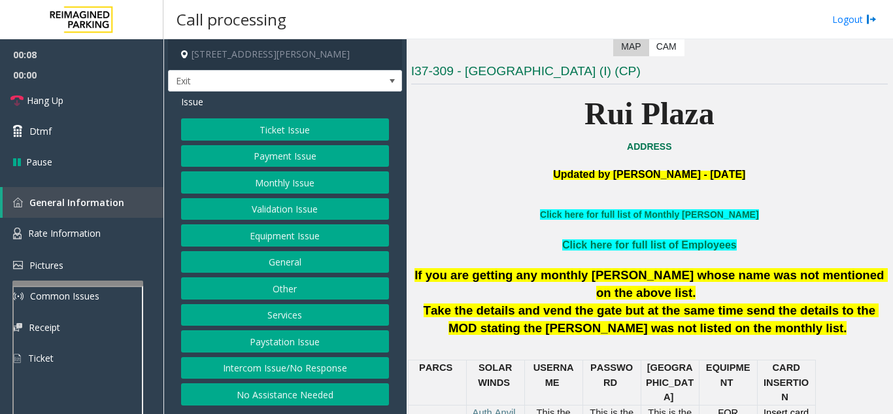
click at [251, 307] on button "Services" at bounding box center [285, 315] width 208 height 22
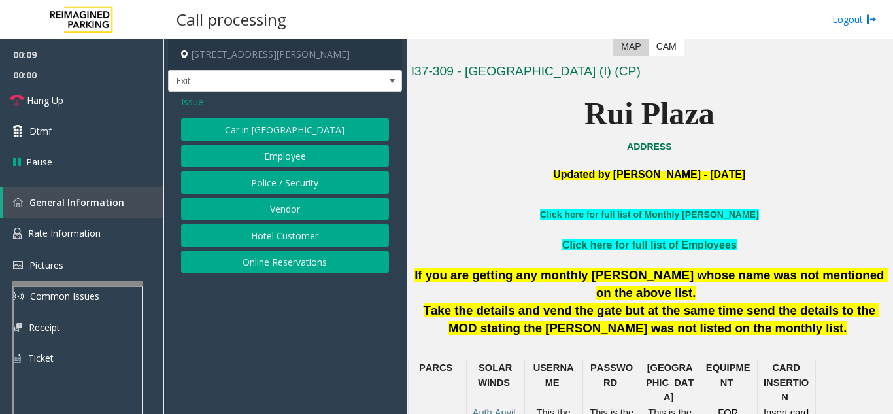
click at [248, 257] on button "Online Reservations" at bounding box center [285, 262] width 208 height 22
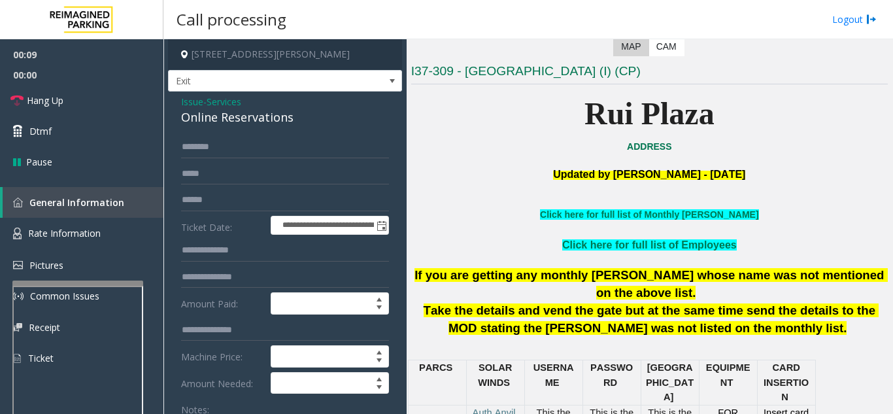
scroll to position [65, 0]
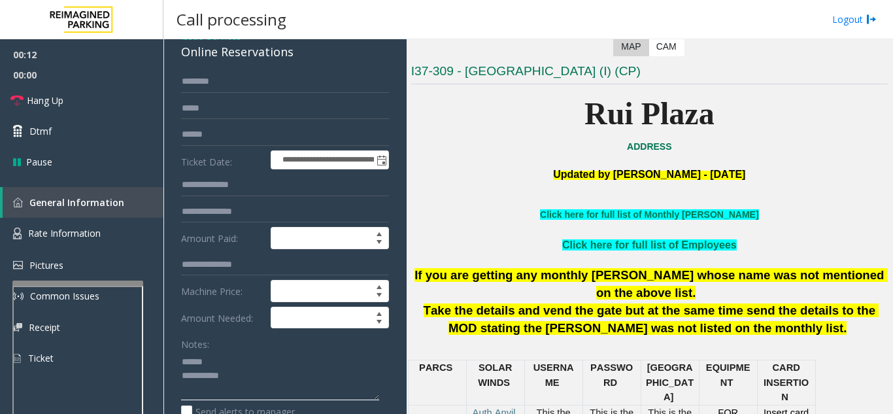
click at [223, 353] on textarea at bounding box center [280, 375] width 198 height 49
drag, startPoint x: 176, startPoint y: 51, endPoint x: 315, endPoint y: 56, distance: 138.6
type textarea "**********"
click at [260, 139] on input "text" at bounding box center [285, 134] width 208 height 22
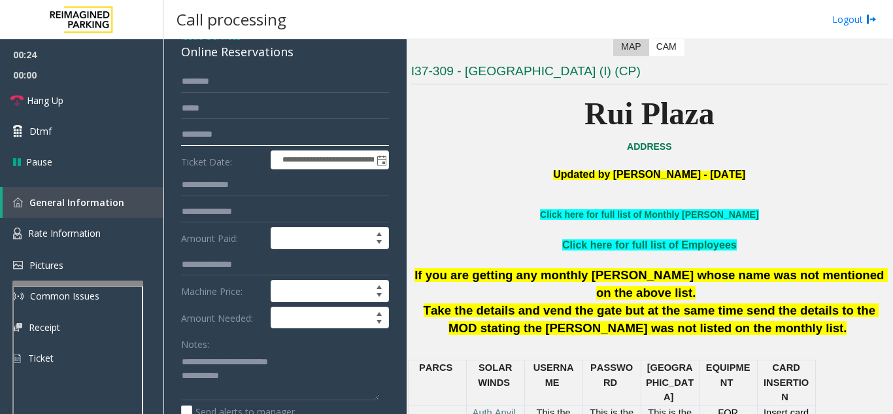
scroll to position [196, 0]
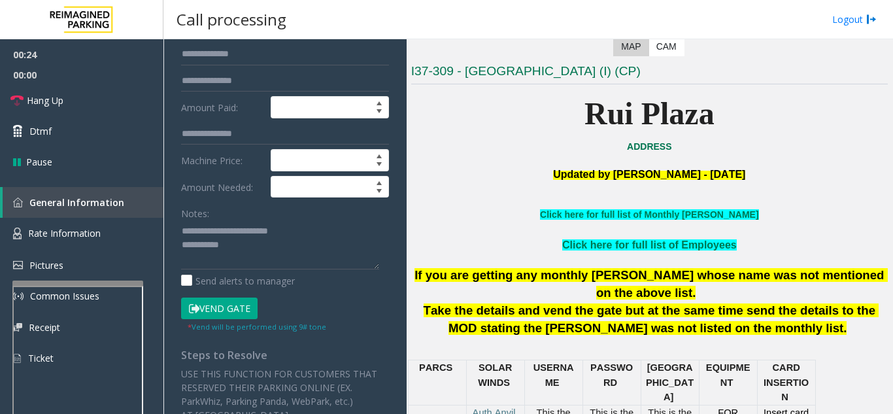
type input "*********"
click at [220, 308] on button "Vend Gate" at bounding box center [219, 308] width 76 height 22
click at [276, 250] on textarea at bounding box center [280, 244] width 198 height 49
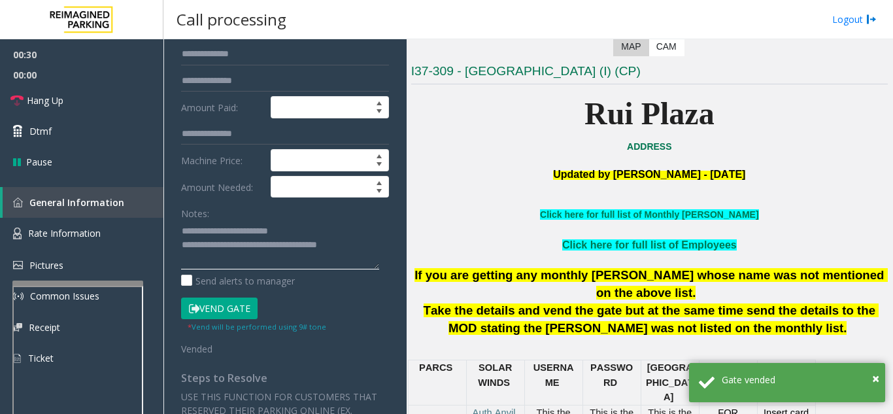
click at [323, 226] on textarea at bounding box center [280, 244] width 198 height 49
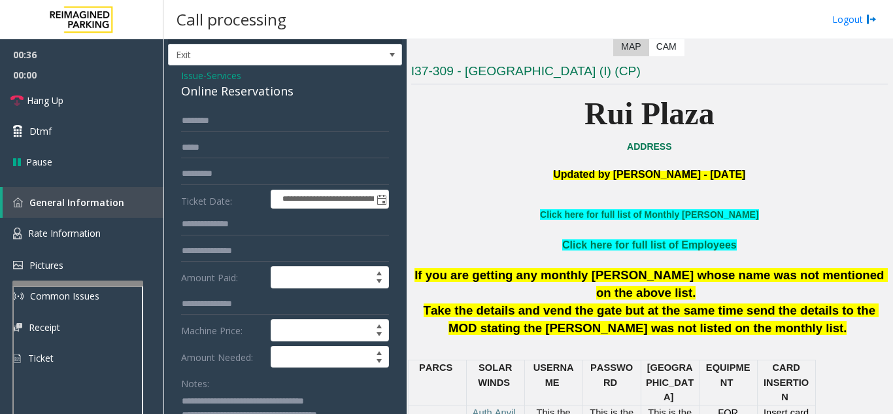
scroll to position [0, 0]
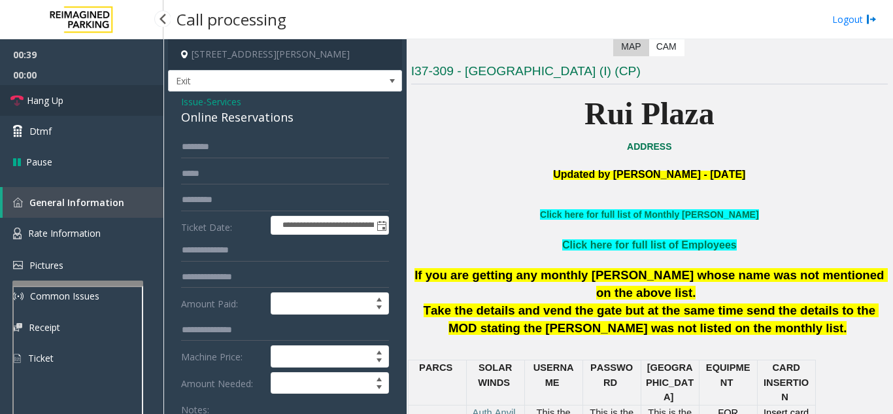
type textarea "**********"
click at [98, 101] on link "Hang Up" at bounding box center [81, 100] width 163 height 31
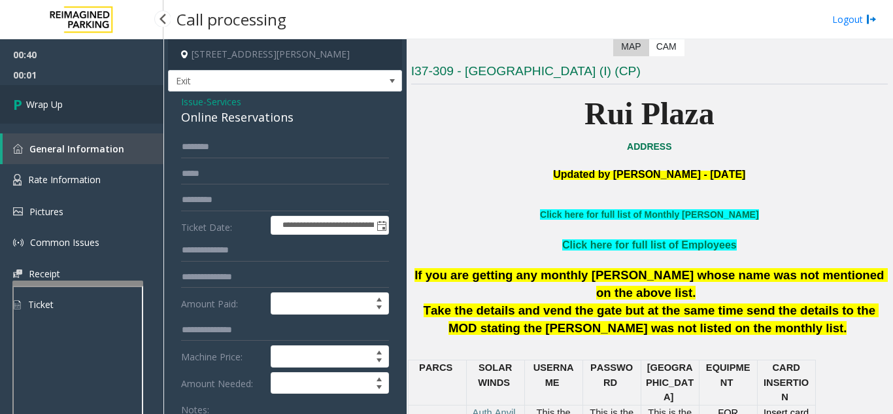
click at [98, 101] on link "Wrap Up" at bounding box center [81, 104] width 163 height 39
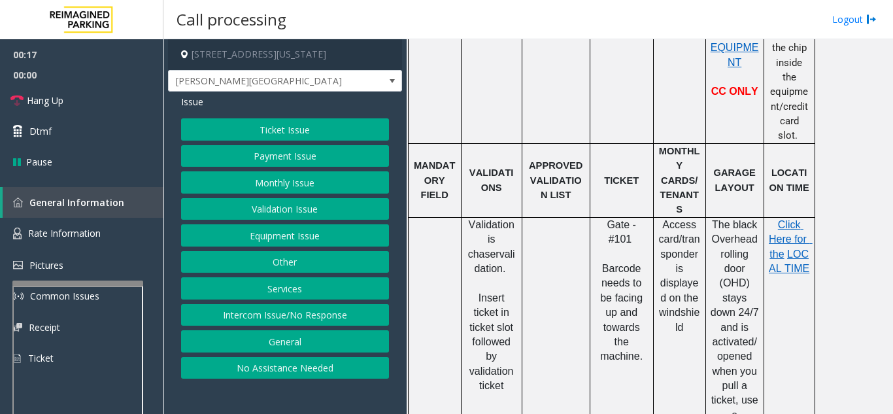
scroll to position [653, 0]
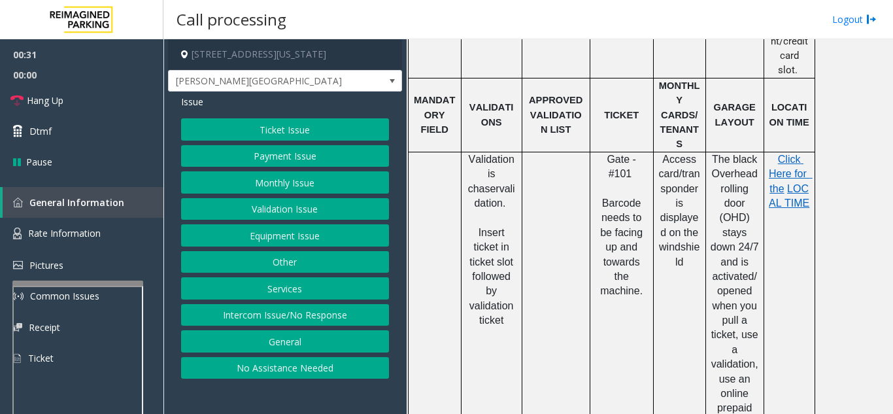
click at [280, 122] on button "Ticket Issue" at bounding box center [285, 129] width 208 height 22
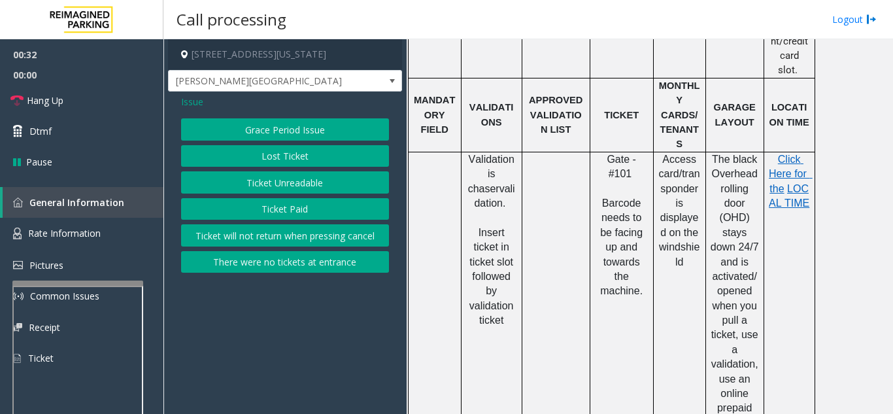
click at [277, 180] on button "Ticket Unreadable" at bounding box center [285, 182] width 208 height 22
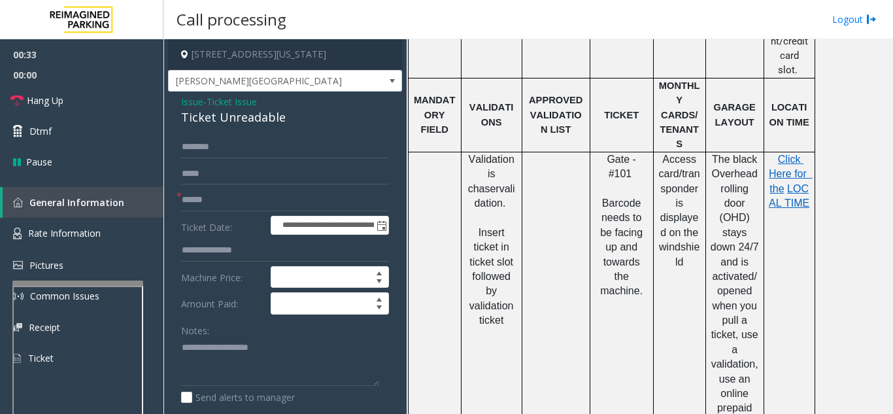
scroll to position [65, 0]
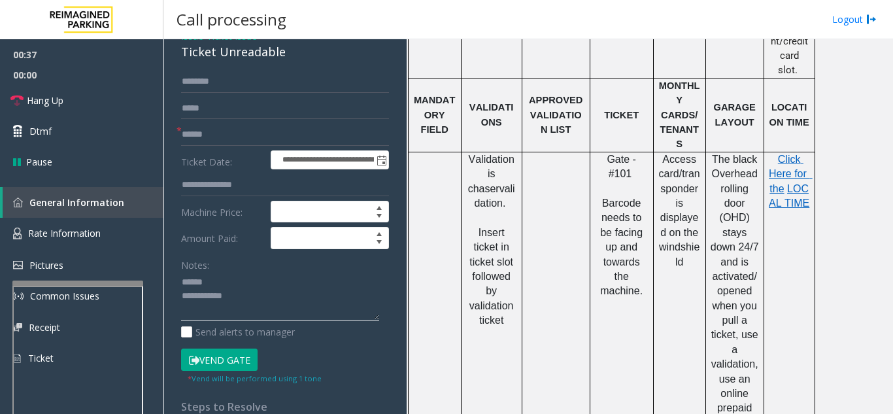
click at [252, 279] on textarea at bounding box center [280, 296] width 198 height 49
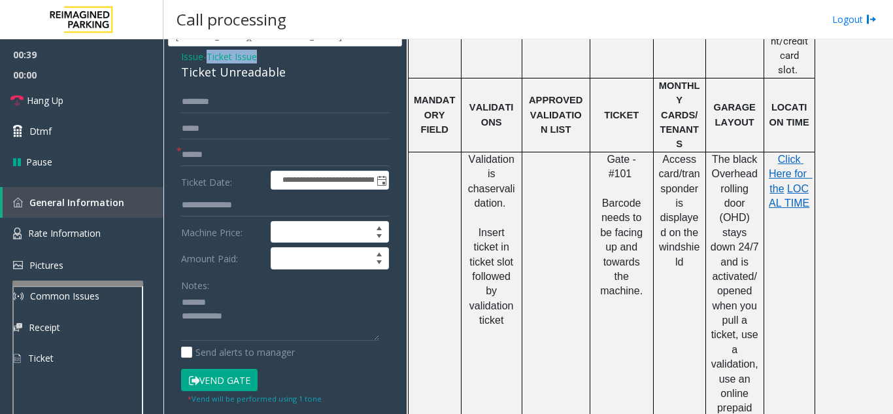
scroll to position [42, 0]
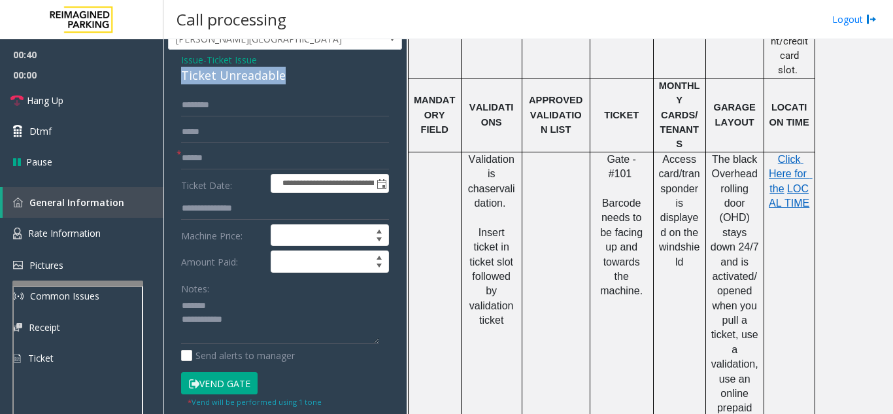
drag, startPoint x: 174, startPoint y: 50, endPoint x: 292, endPoint y: 74, distance: 120.7
click at [292, 74] on div "**********" at bounding box center [285, 369] width 234 height 638
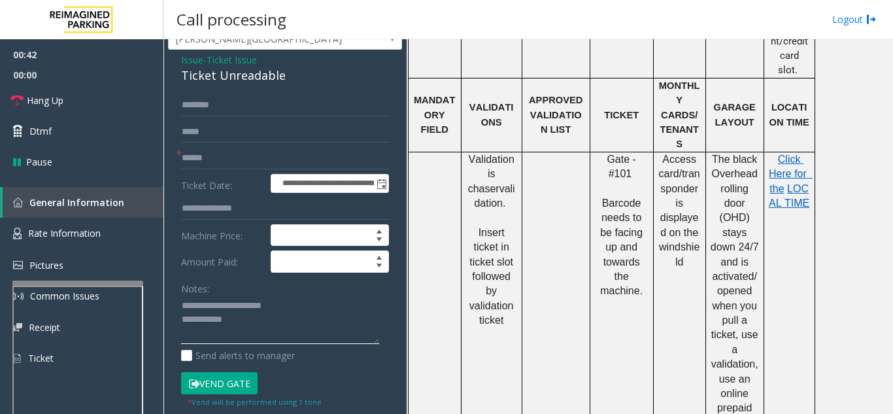
click at [280, 317] on textarea at bounding box center [280, 319] width 198 height 49
type textarea "**********"
click at [261, 146] on form "**********" at bounding box center [285, 251] width 208 height 314
click at [252, 154] on input "text" at bounding box center [285, 158] width 208 height 22
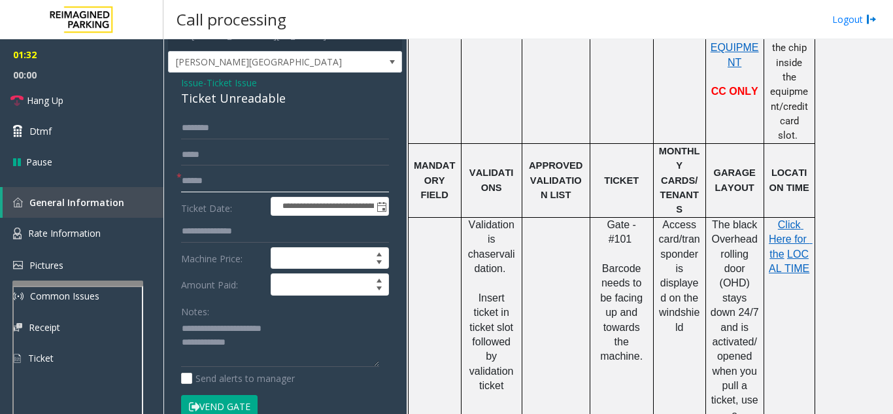
scroll to position [0, 0]
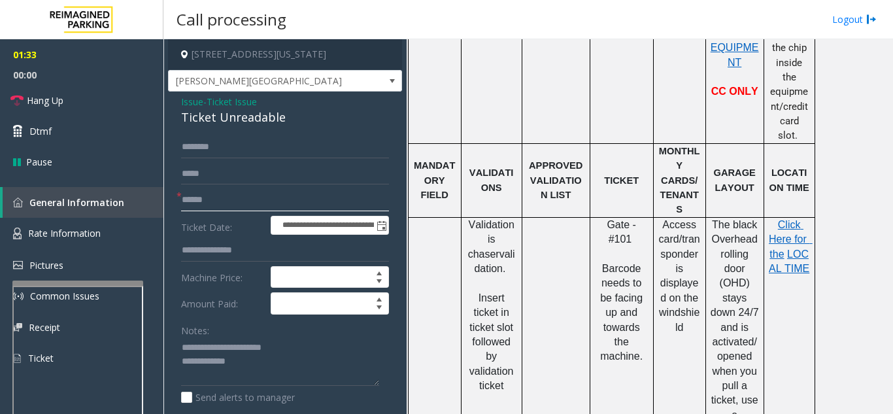
type input "******"
click at [195, 100] on span "Issue" at bounding box center [192, 102] width 22 height 14
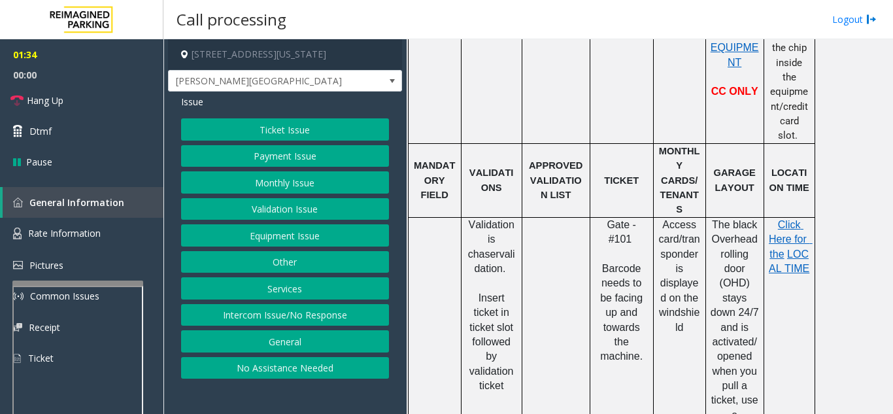
click at [246, 212] on button "Validation Issue" at bounding box center [285, 209] width 208 height 22
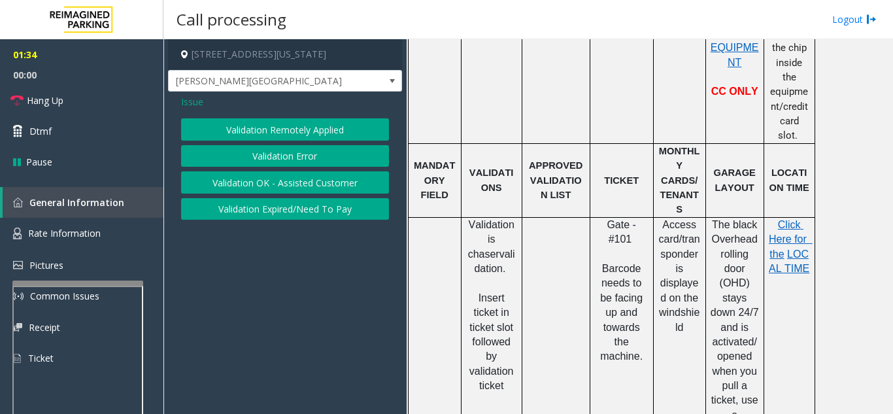
click at [267, 154] on button "Validation Error" at bounding box center [285, 156] width 208 height 22
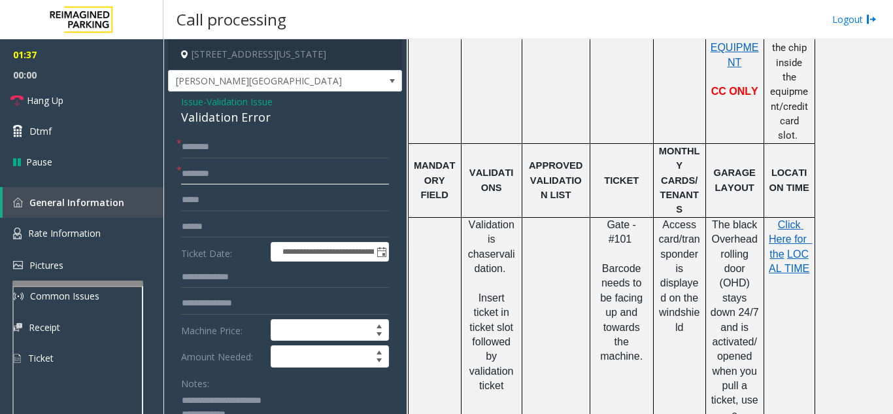
click at [263, 167] on input "text" at bounding box center [285, 174] width 208 height 22
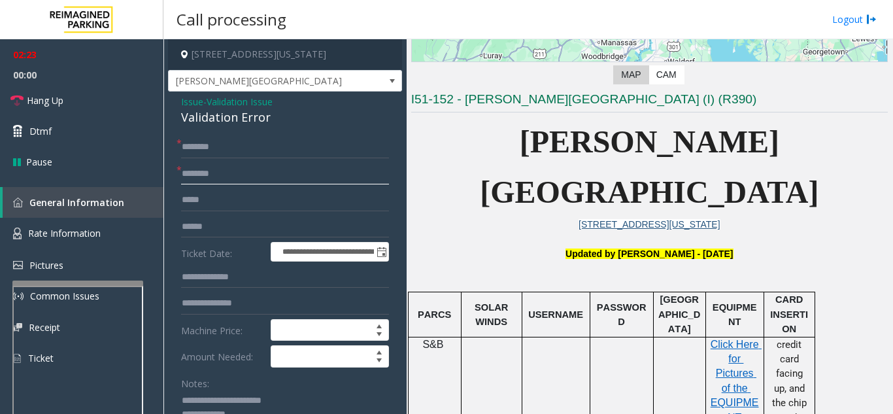
scroll to position [261, 0]
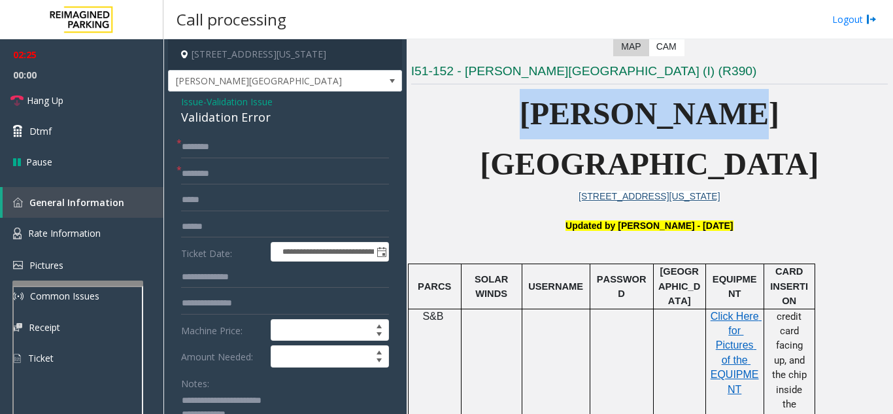
drag, startPoint x: 695, startPoint y: 113, endPoint x: 639, endPoint y: 108, distance: 55.7
click at [523, 112] on span "[PERSON_NAME][GEOGRAPHIC_DATA]" at bounding box center [649, 138] width 338 height 85
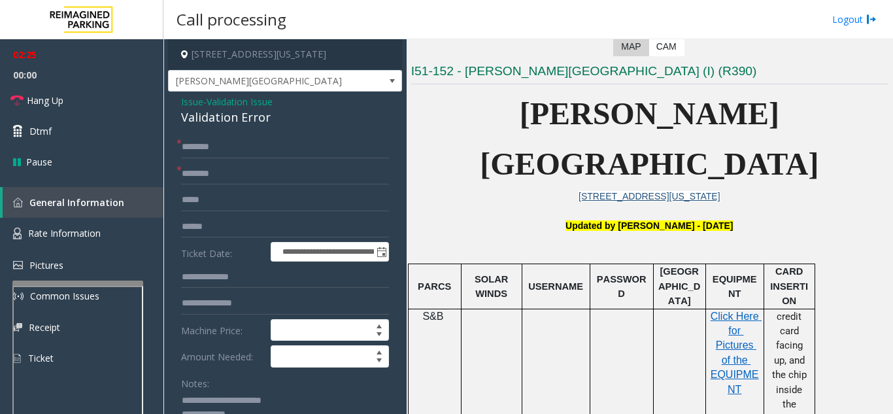
click at [768, 121] on span "[PERSON_NAME][GEOGRAPHIC_DATA]" at bounding box center [649, 138] width 338 height 85
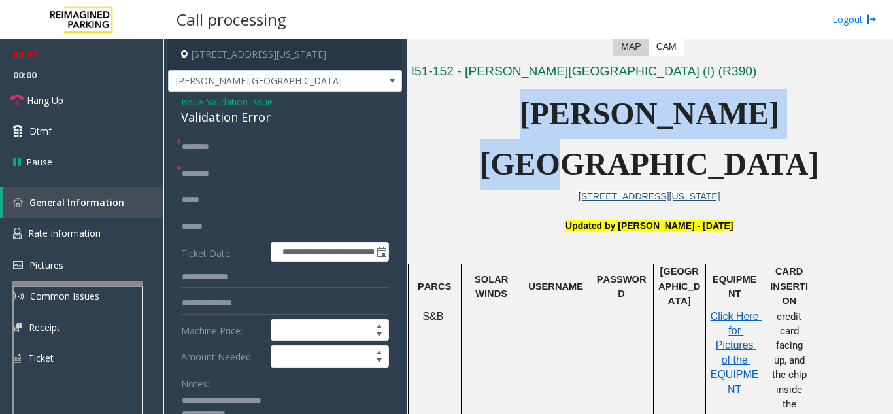
drag, startPoint x: 775, startPoint y: 119, endPoint x: 531, endPoint y: 112, distance: 243.8
click at [531, 112] on p "[PERSON_NAME][GEOGRAPHIC_DATA]" at bounding box center [649, 139] width 476 height 101
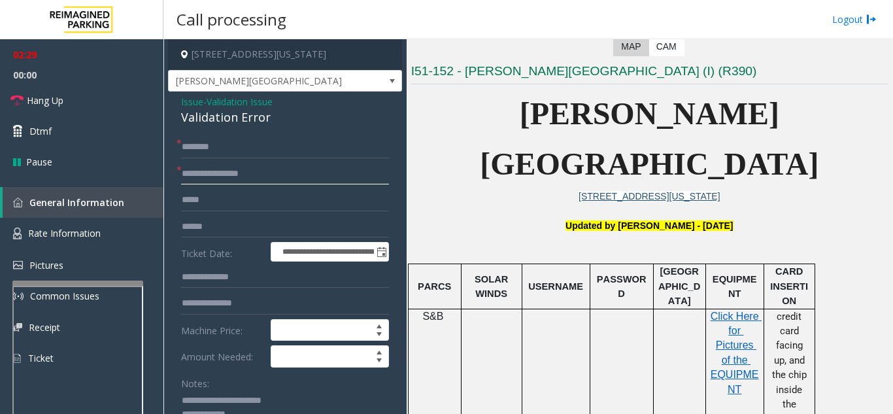
type input "**********"
click at [238, 141] on input "text" at bounding box center [285, 147] width 208 height 22
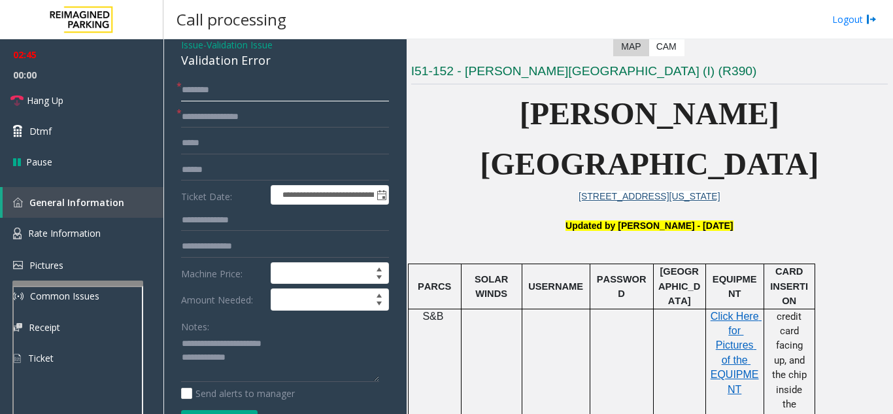
scroll to position [196, 0]
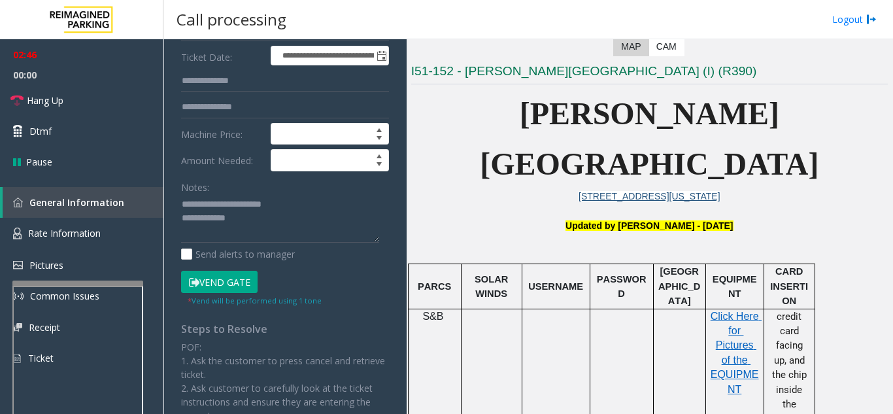
type input "********"
click at [223, 109] on input "text" at bounding box center [285, 107] width 208 height 22
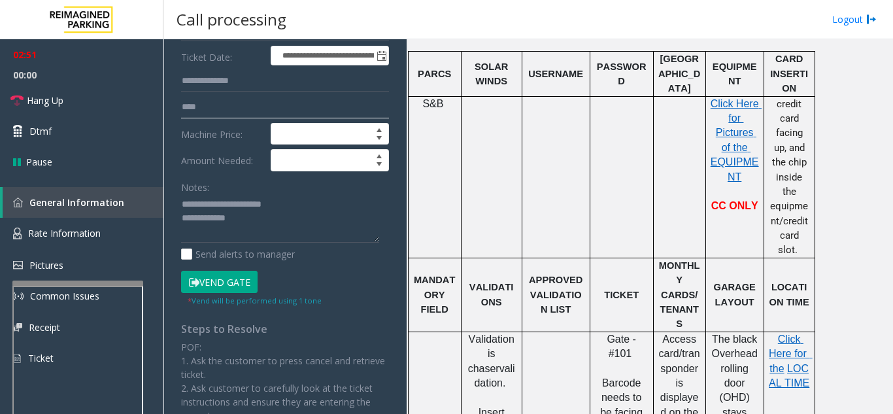
scroll to position [523, 0]
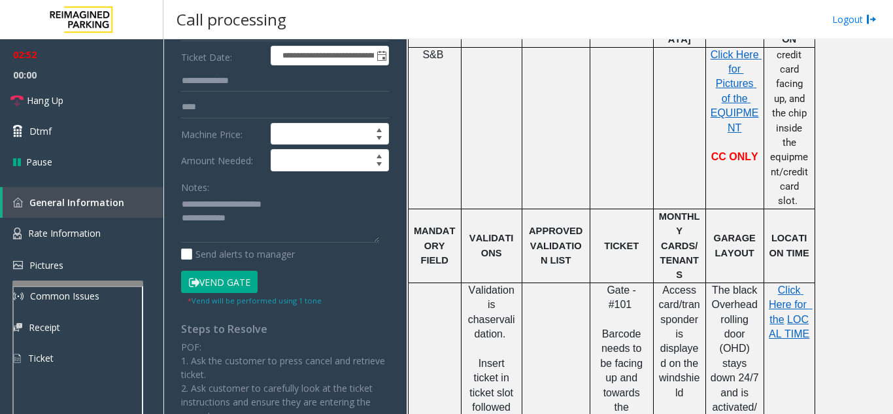
click at [790, 283] on p "Click Here for the LOCAL TIME" at bounding box center [788, 312] width 41 height 59
click at [795, 284] on span "Click Here for the" at bounding box center [790, 304] width 44 height 41
click at [230, 107] on input "***" at bounding box center [285, 107] width 208 height 22
type input "**********"
click at [240, 282] on button "Vend Gate" at bounding box center [219, 281] width 76 height 22
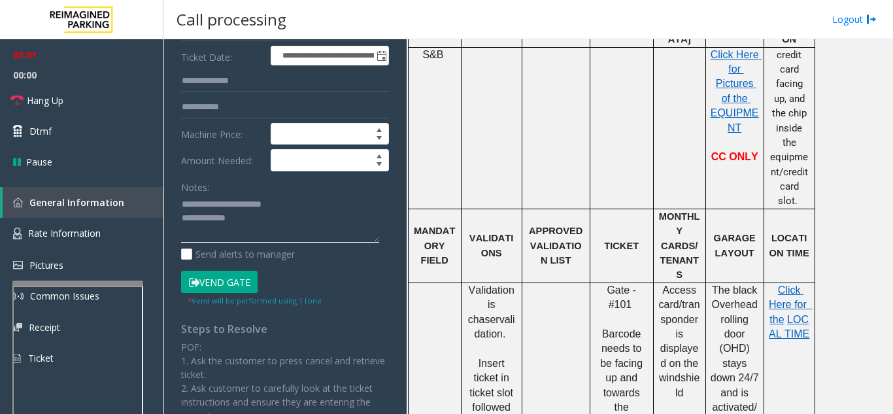
click at [265, 225] on textarea at bounding box center [280, 218] width 198 height 49
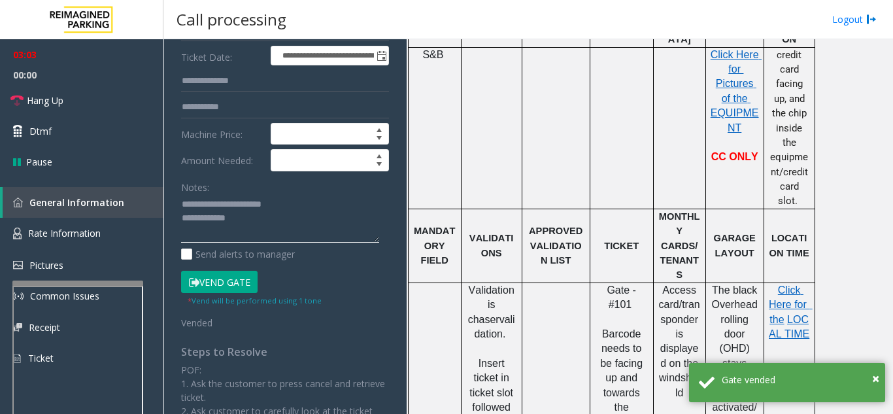
click at [273, 219] on textarea at bounding box center [280, 218] width 198 height 49
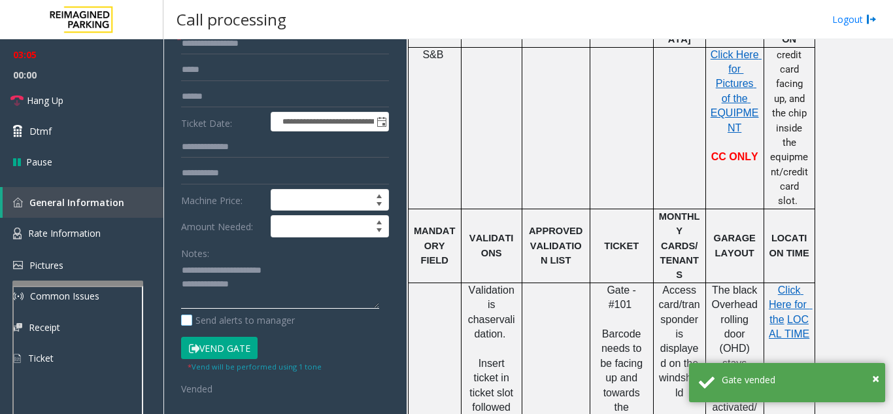
scroll to position [131, 0]
drag, startPoint x: 210, startPoint y: 267, endPoint x: 296, endPoint y: 265, distance: 85.6
click at [296, 265] on textarea at bounding box center [280, 283] width 198 height 49
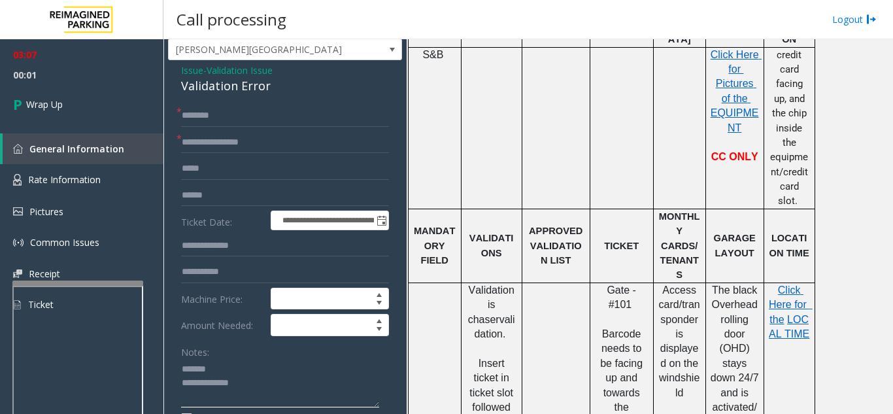
scroll to position [0, 0]
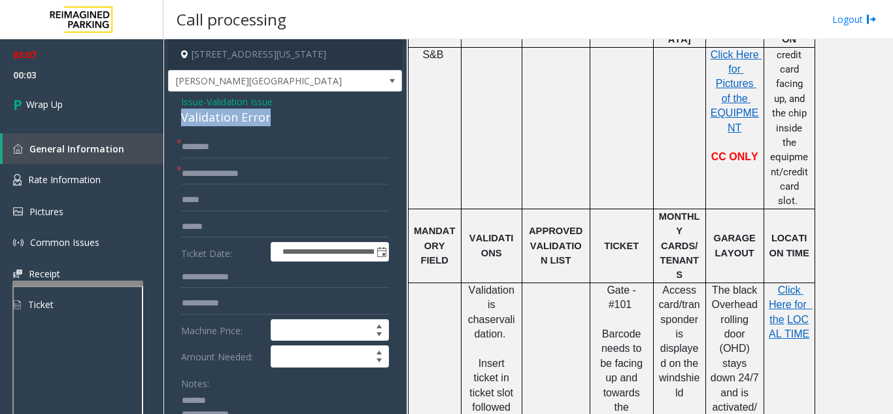
drag, startPoint x: 276, startPoint y: 117, endPoint x: 174, endPoint y: 116, distance: 101.3
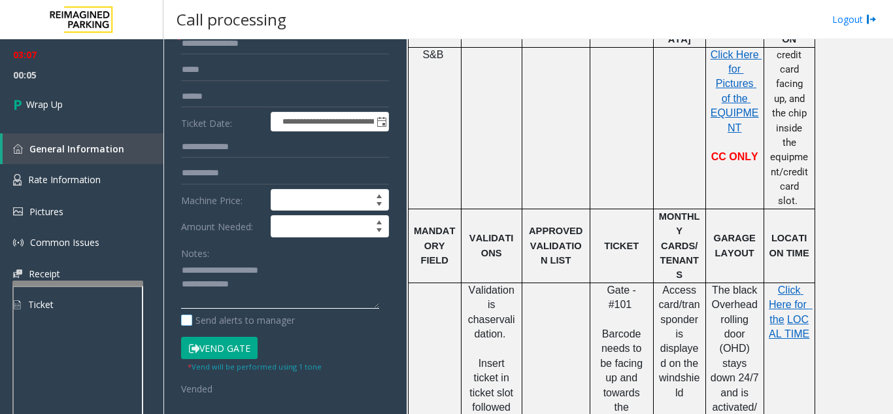
scroll to position [131, 0]
click at [280, 287] on textarea at bounding box center [280, 283] width 198 height 49
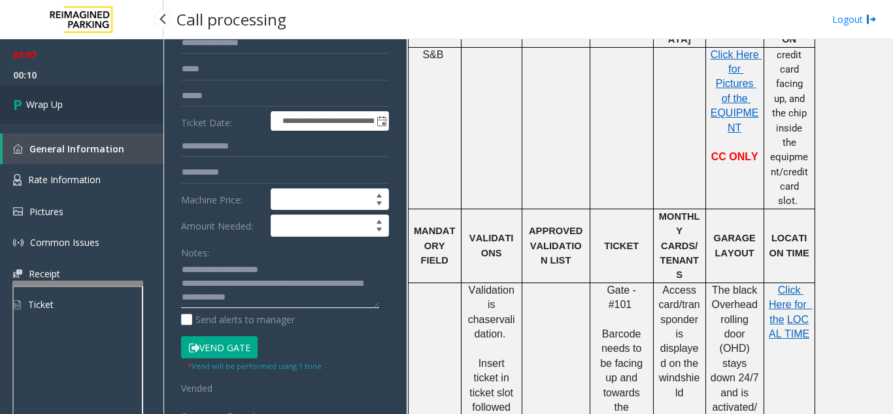
type textarea "**********"
click at [37, 91] on link "Wrap Up" at bounding box center [81, 104] width 163 height 39
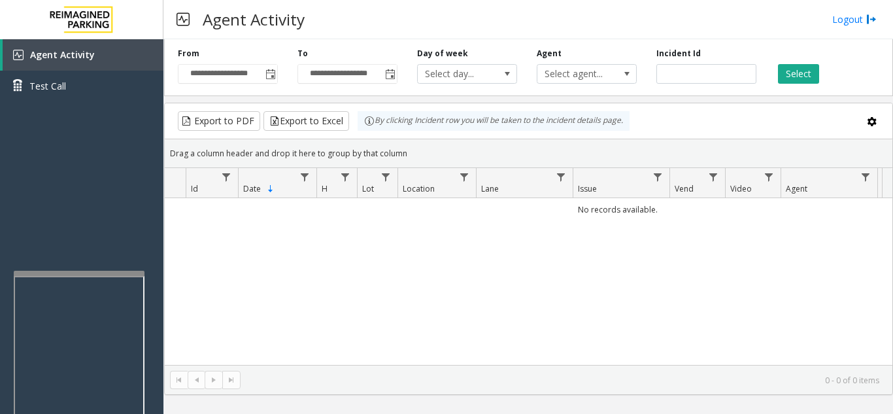
click at [74, 271] on div at bounding box center [79, 272] width 131 height 5
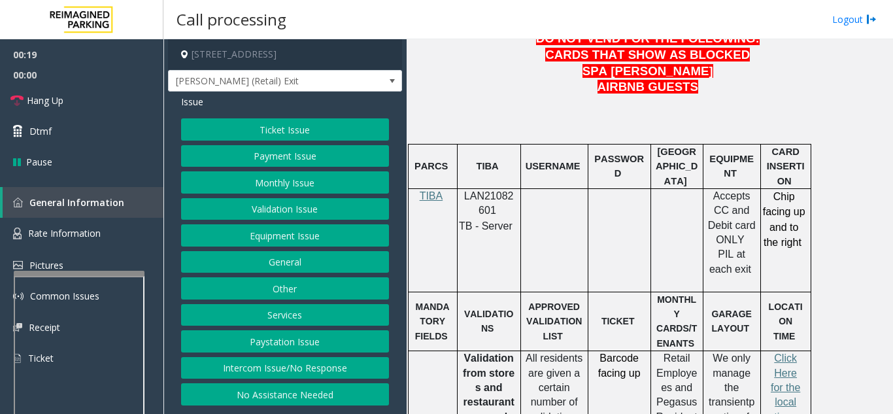
scroll to position [719, 0]
drag, startPoint x: 500, startPoint y: 176, endPoint x: 465, endPoint y: 165, distance: 36.8
click at [465, 188] on p "LAN21082601" at bounding box center [489, 202] width 54 height 29
copy p "LAN21082601"
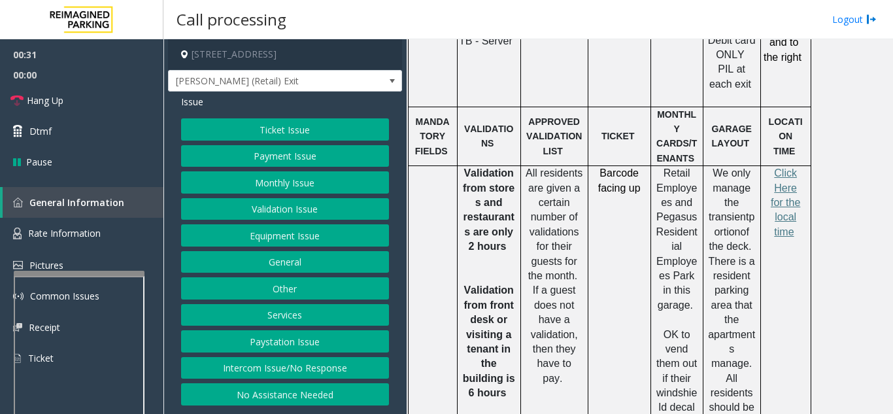
scroll to position [915, 0]
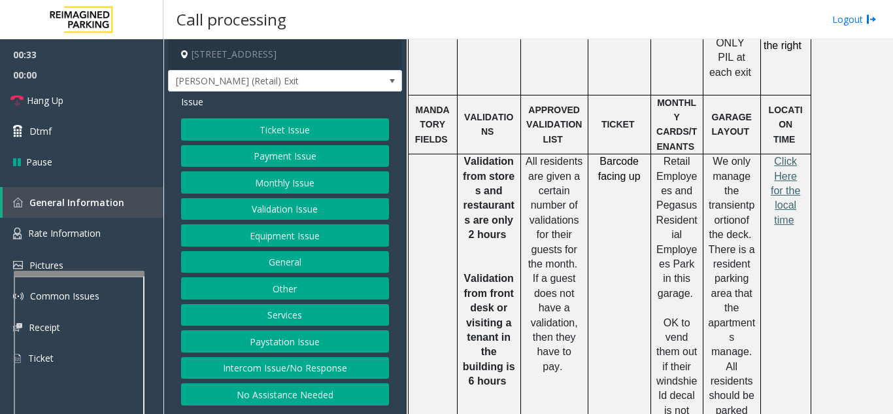
click at [781, 156] on span "Click Here for the local time" at bounding box center [784, 191] width 29 height 70
click at [276, 129] on button "Ticket Issue" at bounding box center [285, 129] width 208 height 22
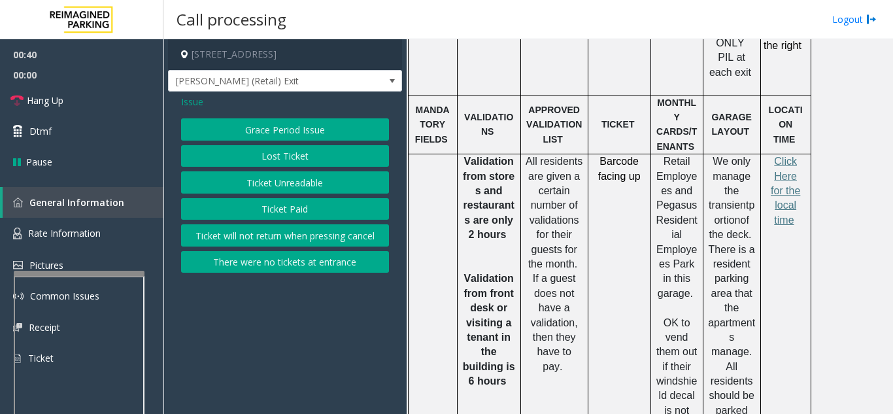
click at [276, 262] on button "There were no tickets at entrance" at bounding box center [285, 262] width 208 height 22
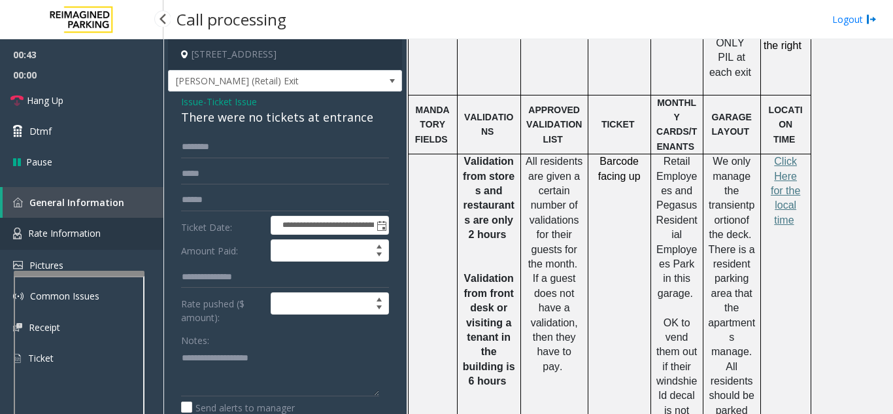
click at [62, 240] on link "Rate Information" at bounding box center [81, 234] width 163 height 32
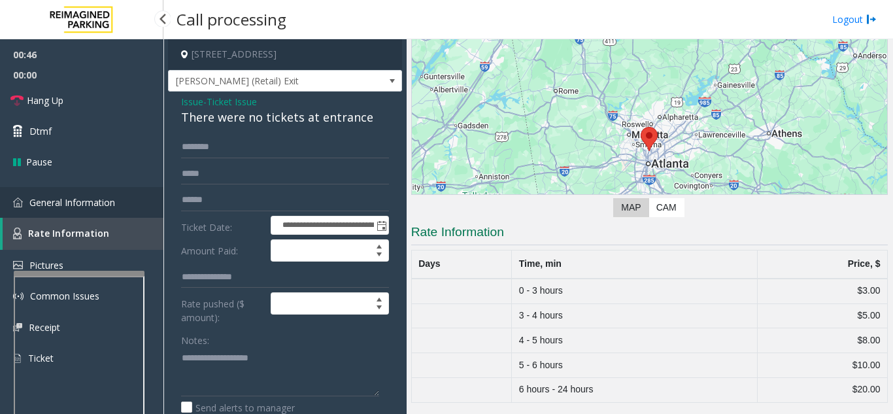
click at [101, 201] on span "General Information" at bounding box center [72, 202] width 86 height 12
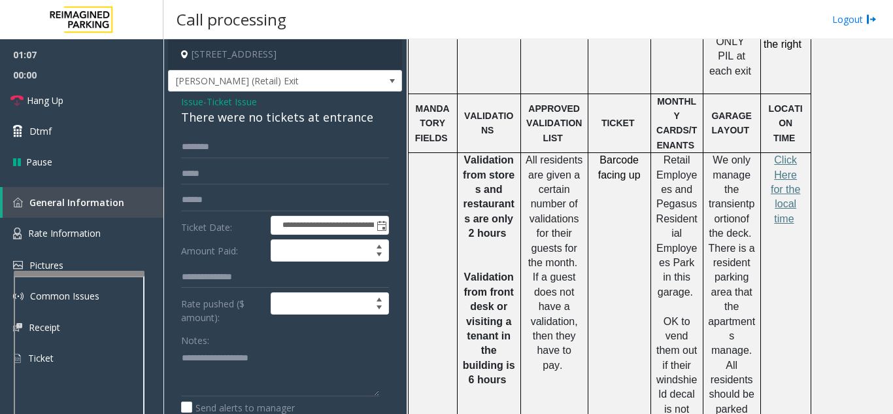
scroll to position [915, 0]
click at [82, 242] on link "Rate Information" at bounding box center [81, 234] width 163 height 32
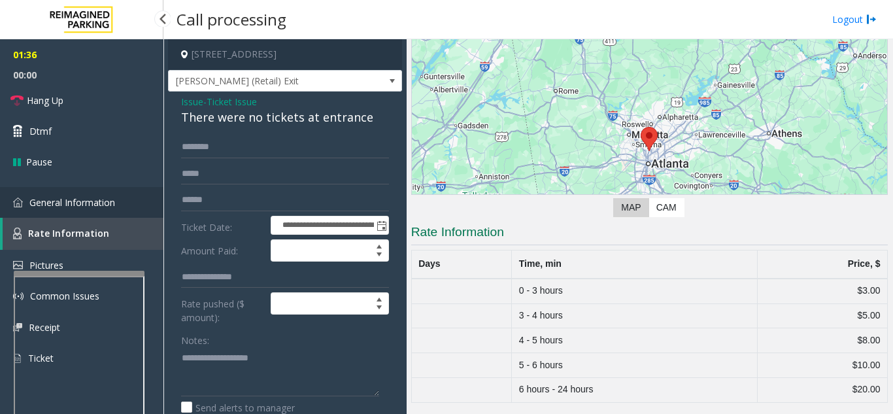
click at [73, 200] on span "General Information" at bounding box center [72, 202] width 86 height 12
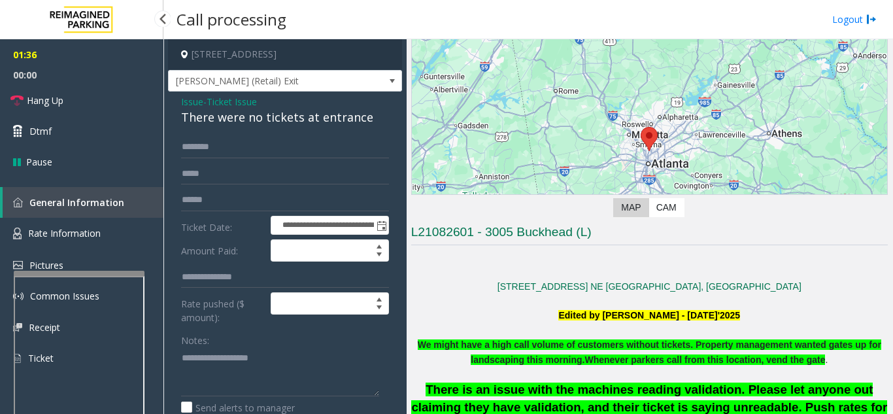
scroll to position [915, 0]
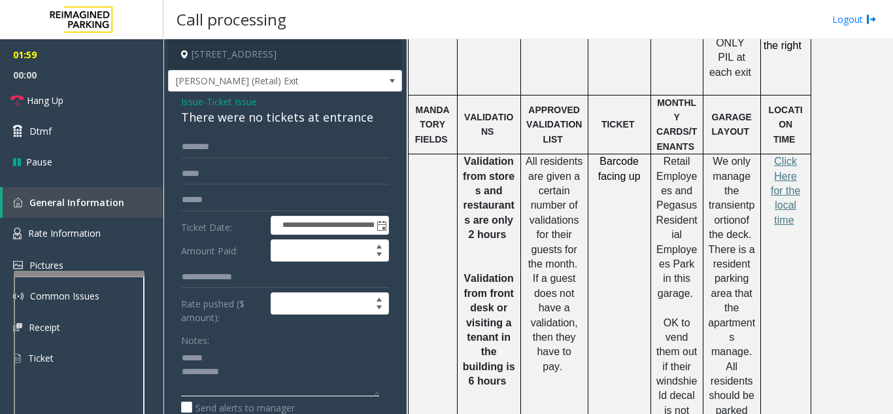
click at [238, 368] on textarea at bounding box center [280, 371] width 198 height 49
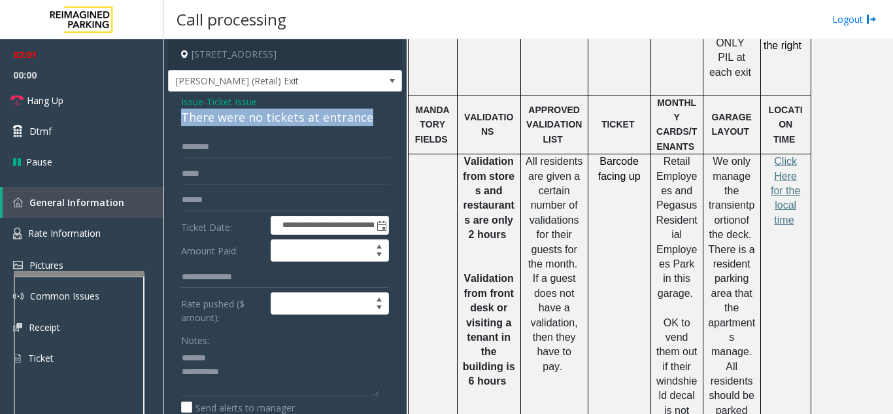
drag, startPoint x: 176, startPoint y: 125, endPoint x: 376, endPoint y: 130, distance: 200.6
click at [376, 130] on div "**********" at bounding box center [285, 394] width 234 height 606
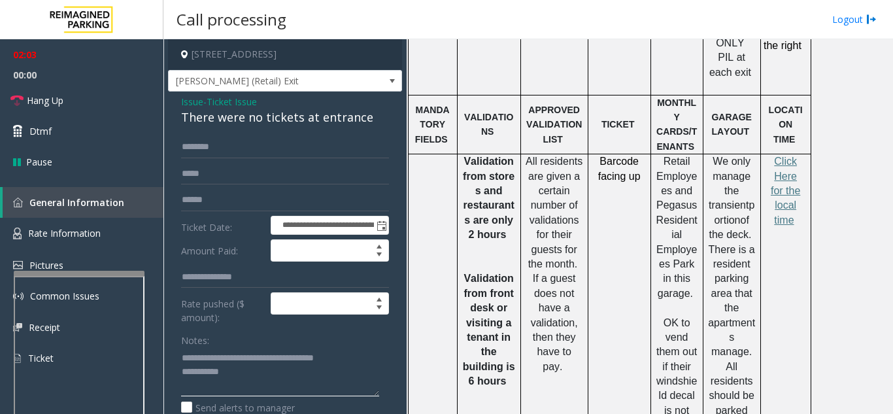
type textarea "**********"
click at [227, 283] on input "text" at bounding box center [285, 277] width 208 height 22
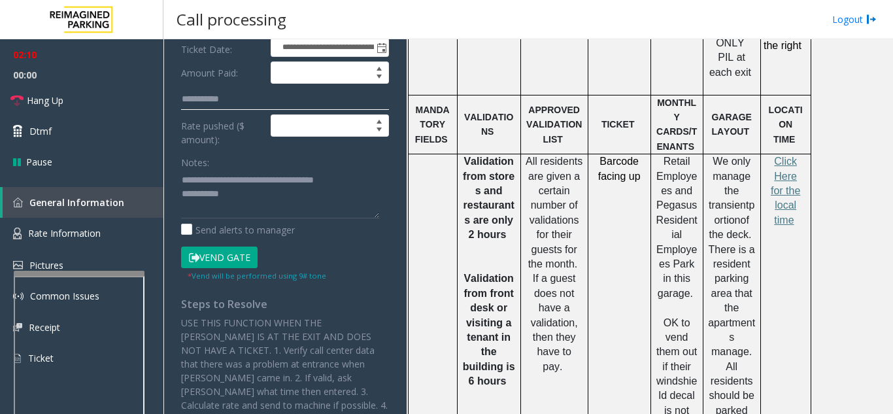
scroll to position [196, 0]
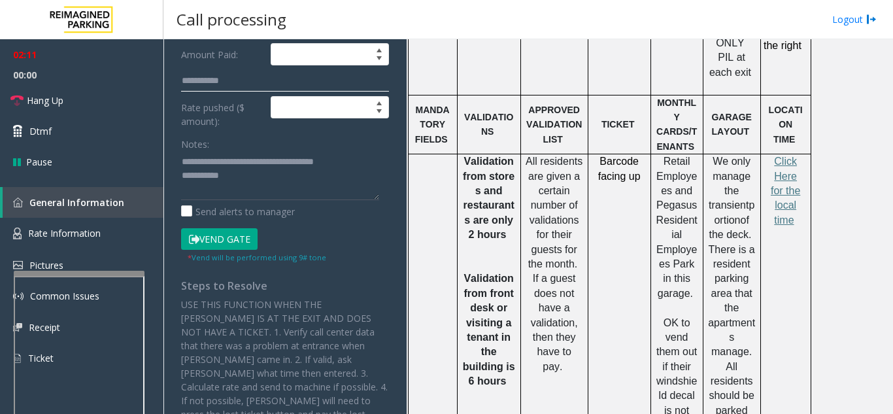
type input "**********"
click at [278, 192] on textarea at bounding box center [280, 175] width 198 height 49
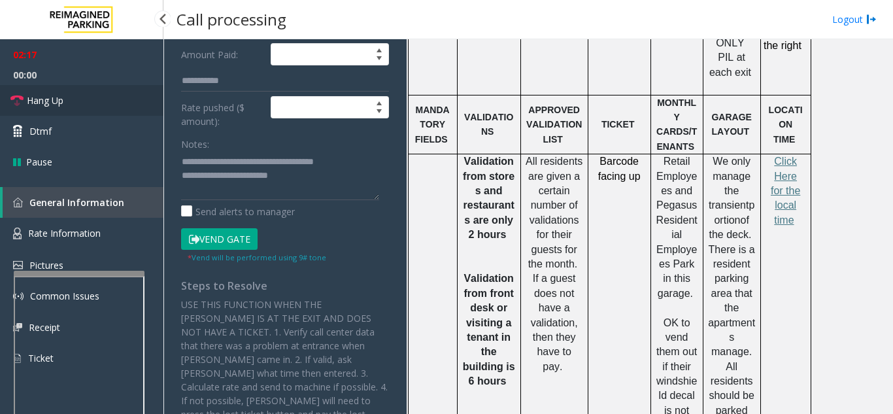
click at [79, 94] on link "Hang Up" at bounding box center [81, 100] width 163 height 31
click at [314, 186] on textarea at bounding box center [280, 175] width 198 height 49
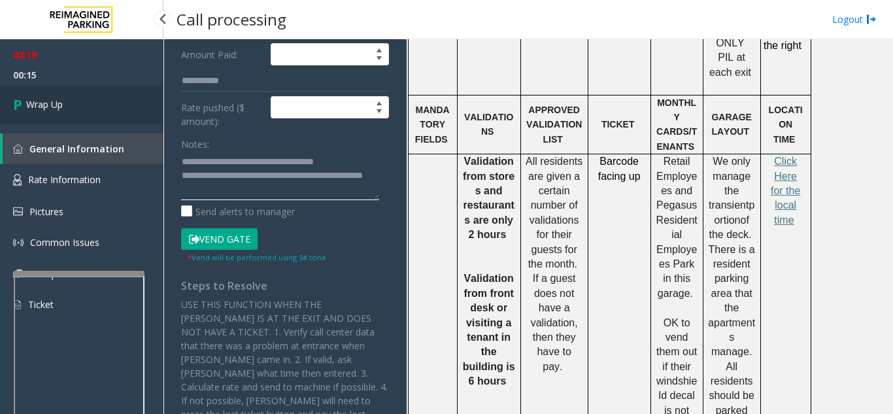
type textarea "**********"
click at [92, 103] on link "Wrap Up" at bounding box center [81, 104] width 163 height 39
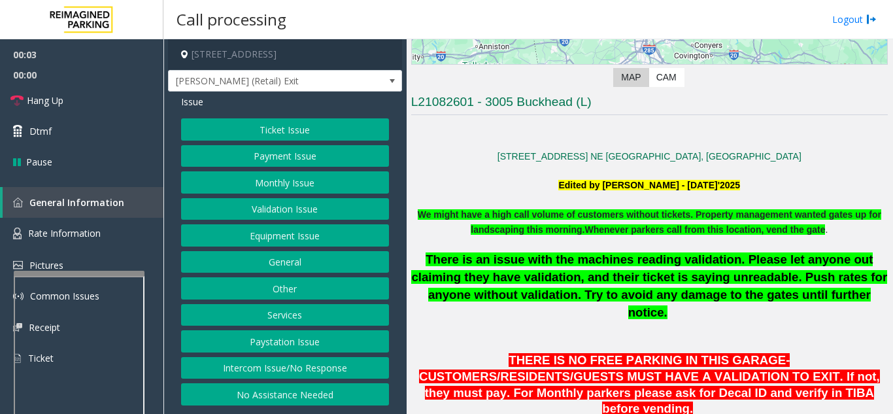
scroll to position [327, 0]
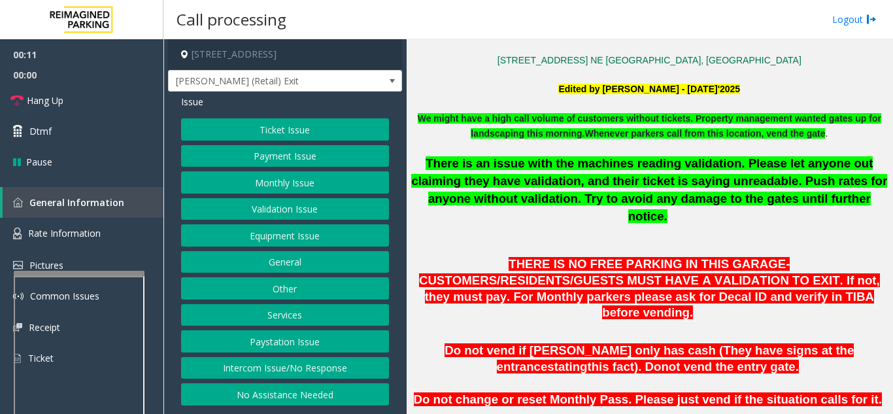
click at [271, 136] on button "Ticket Issue" at bounding box center [285, 129] width 208 height 22
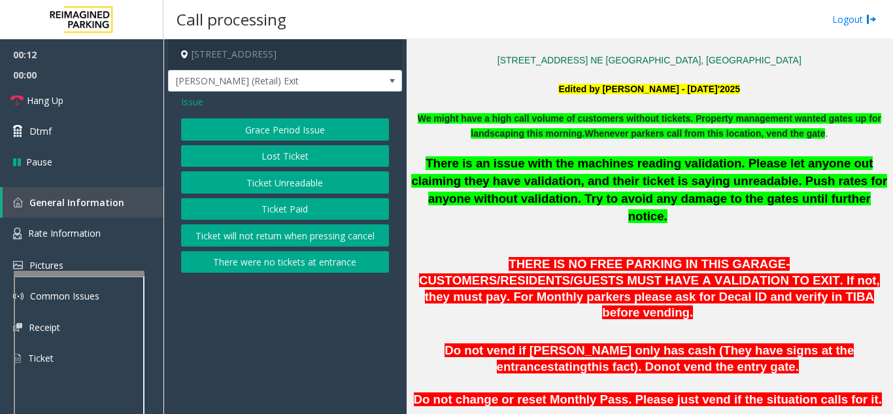
click at [270, 265] on button "There were no tickets at entrance" at bounding box center [285, 262] width 208 height 22
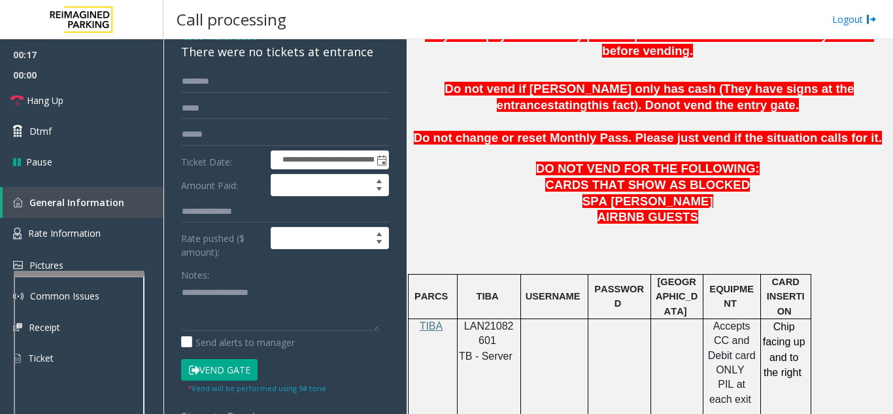
scroll to position [653, 0]
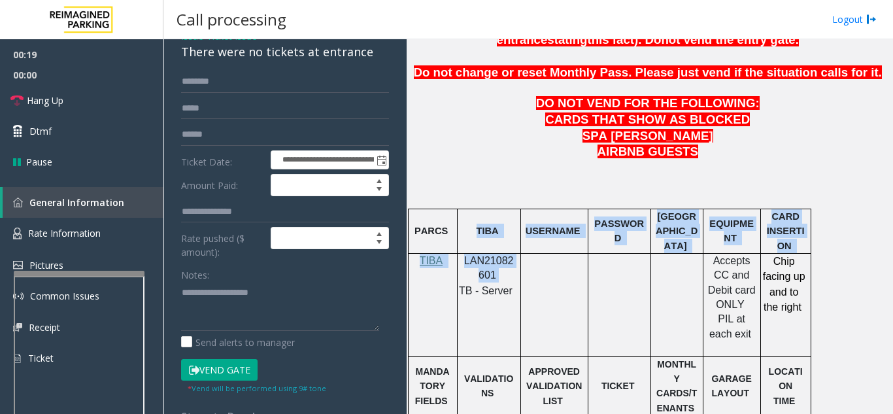
drag, startPoint x: 496, startPoint y: 242, endPoint x: 460, endPoint y: 220, distance: 41.9
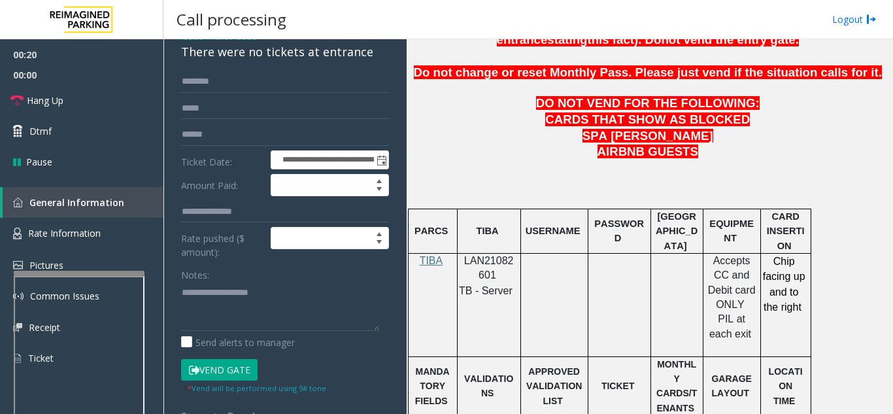
click at [549, 253] on td at bounding box center [553, 304] width 67 height 103
drag, startPoint x: 499, startPoint y: 241, endPoint x: 465, endPoint y: 230, distance: 35.7
click at [465, 254] on p "LAN21082601" at bounding box center [489, 268] width 54 height 29
click at [94, 235] on span "Rate Information" at bounding box center [64, 233] width 73 height 12
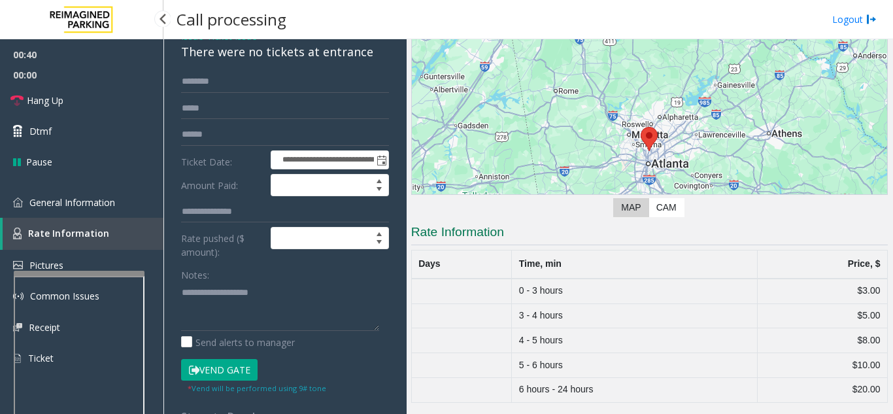
scroll to position [101, 0]
click at [229, 304] on textarea at bounding box center [280, 306] width 198 height 49
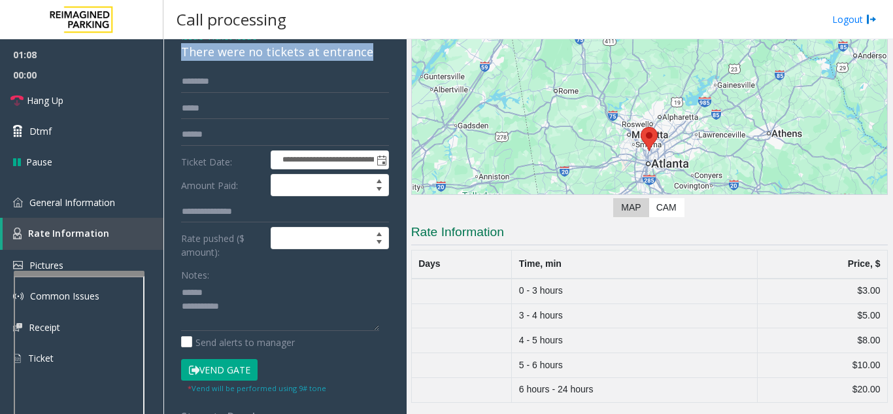
drag, startPoint x: 178, startPoint y: 66, endPoint x: 367, endPoint y: 62, distance: 189.5
click at [367, 62] on div "**********" at bounding box center [285, 329] width 234 height 606
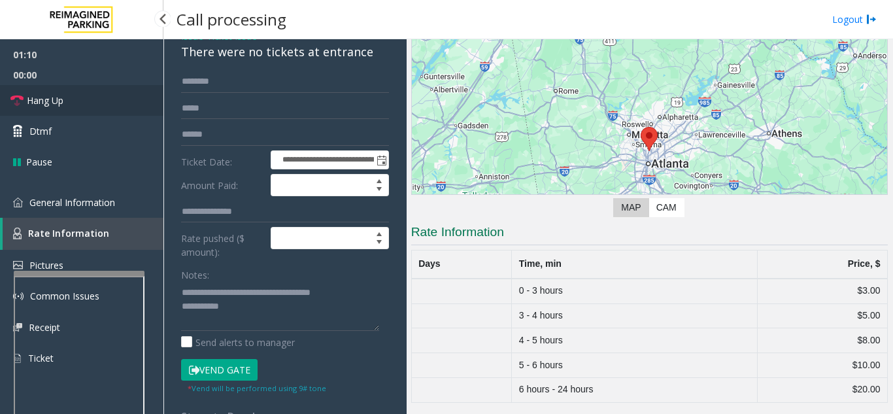
click at [90, 108] on link "Hang Up" at bounding box center [81, 100] width 163 height 31
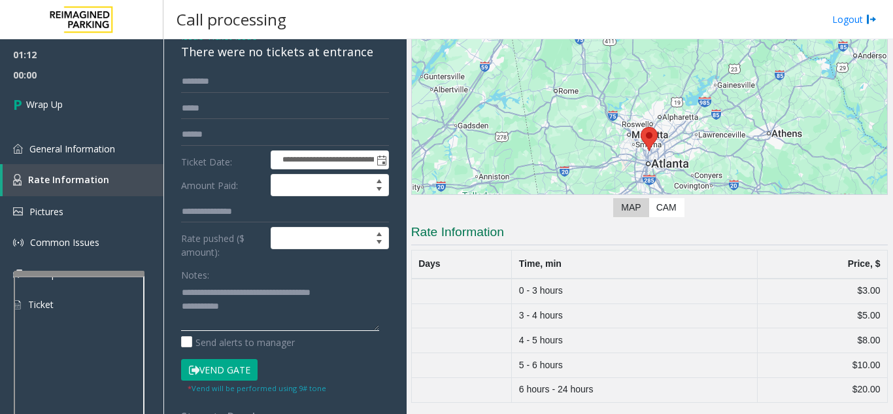
click at [257, 316] on textarea at bounding box center [280, 306] width 198 height 49
type textarea "**********"
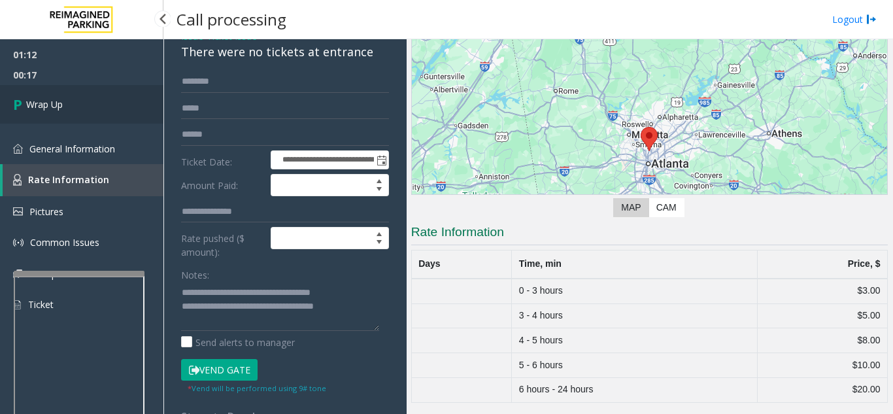
click at [93, 97] on link "Wrap Up" at bounding box center [81, 104] width 163 height 39
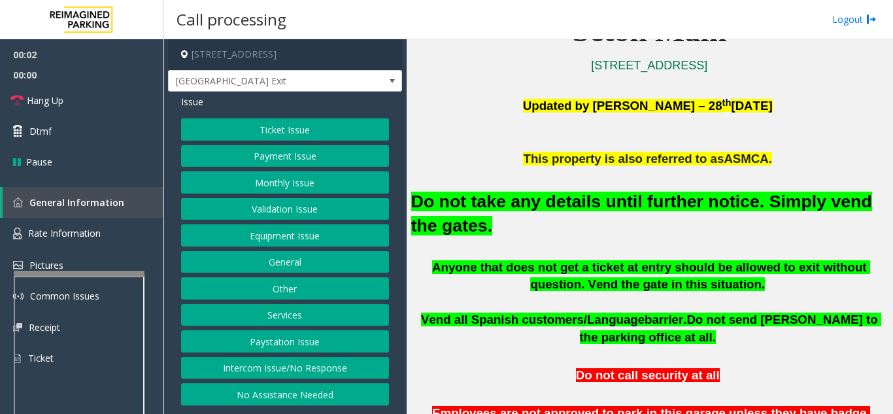
scroll to position [392, 0]
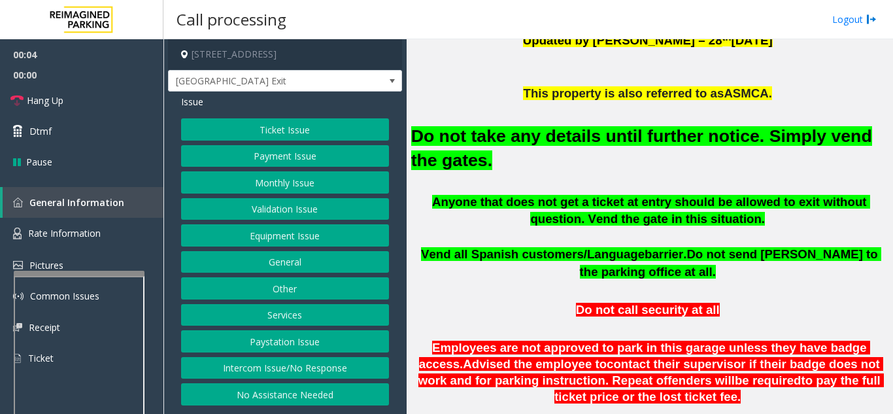
click at [271, 239] on button "Equipment Issue" at bounding box center [285, 235] width 208 height 22
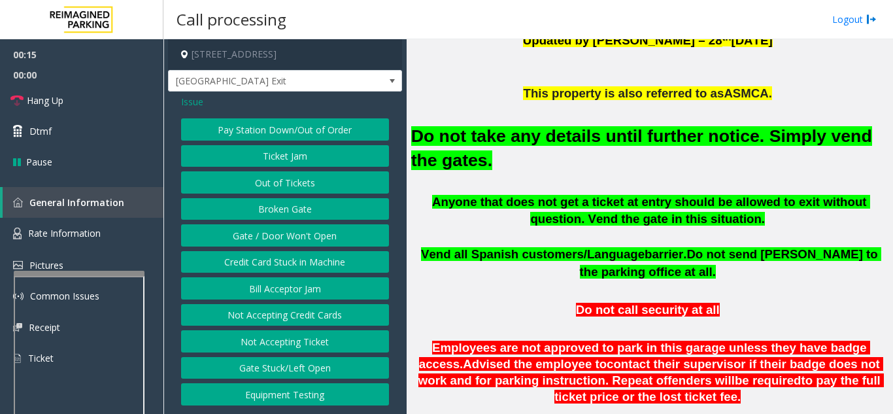
click at [185, 101] on span "Issue" at bounding box center [192, 102] width 22 height 14
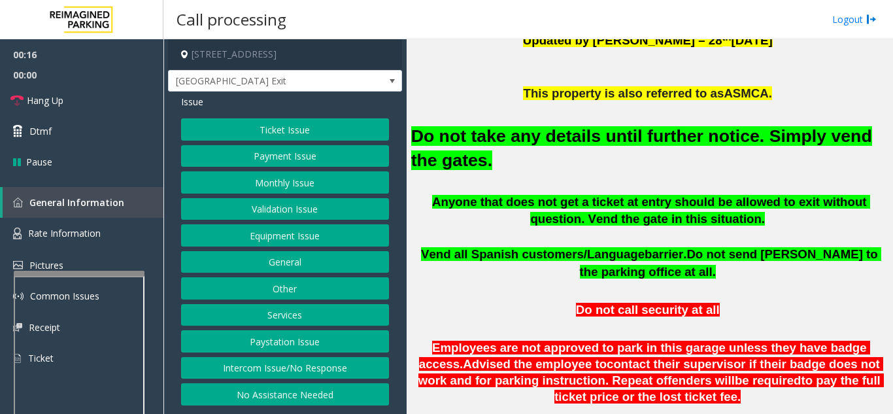
click at [302, 365] on button "Intercom Issue/No Response" at bounding box center [285, 368] width 208 height 22
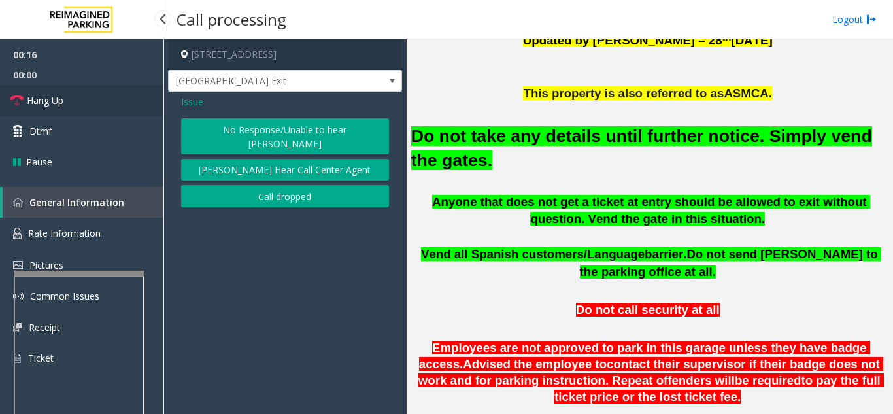
click at [116, 101] on link "Hang Up" at bounding box center [81, 100] width 163 height 31
click at [278, 131] on button "No Response/Unable to hear [PERSON_NAME]" at bounding box center [285, 136] width 208 height 36
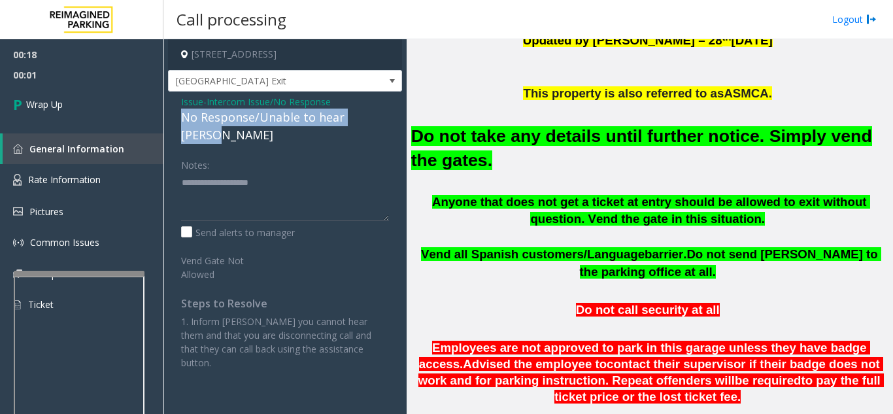
drag, startPoint x: 180, startPoint y: 116, endPoint x: 387, endPoint y: 120, distance: 207.1
click at [387, 120] on div "Issue - Intercom Issue/No Response No Response/Unable to hear [PERSON_NAME] Not…" at bounding box center [285, 236] width 234 height 291
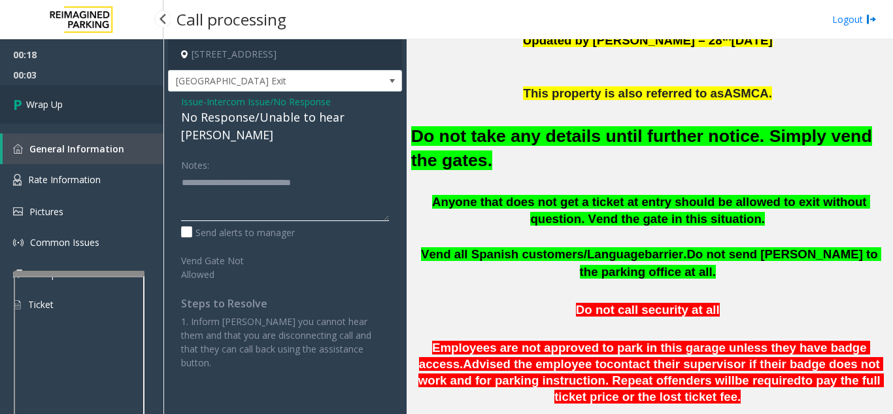
type textarea "**********"
click at [68, 104] on link "Wrap Up" at bounding box center [81, 104] width 163 height 39
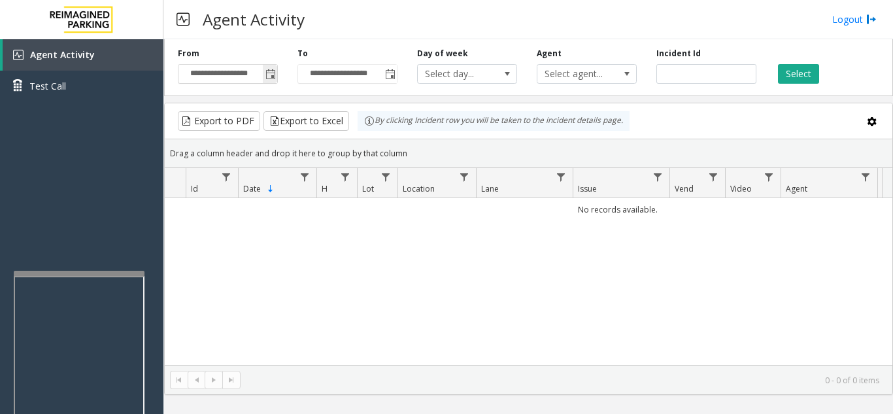
click at [272, 72] on span "Toggle popup" at bounding box center [270, 74] width 10 height 10
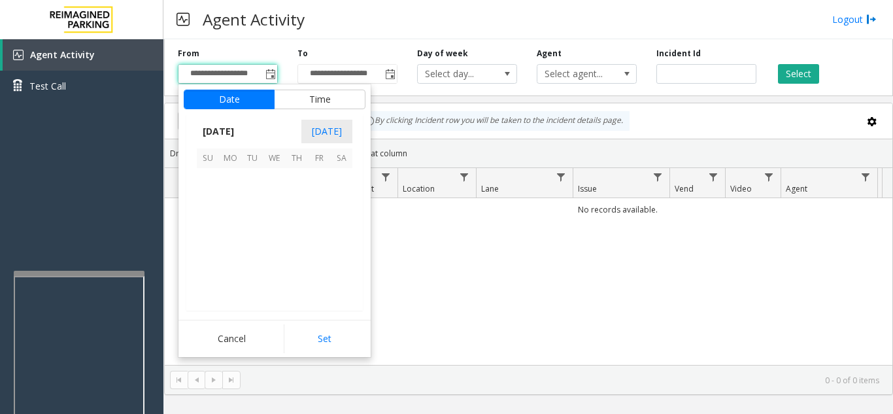
scroll to position [234345, 0]
click at [257, 220] on span "12" at bounding box center [252, 223] width 22 height 22
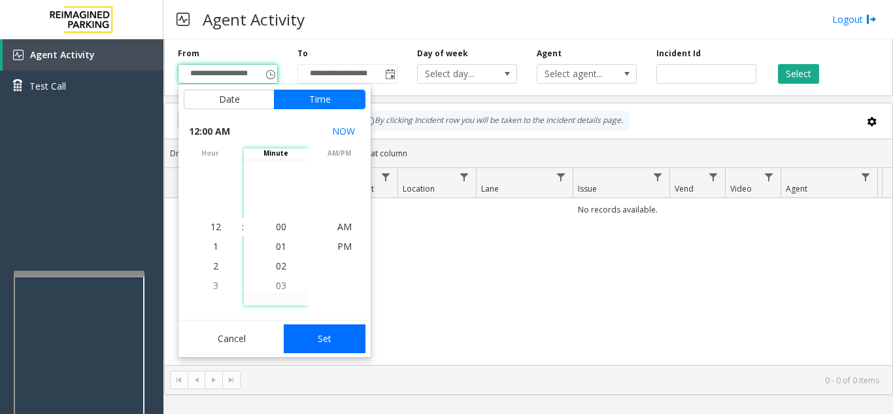
click at [315, 344] on button "Set" at bounding box center [325, 338] width 82 height 29
type input "**********"
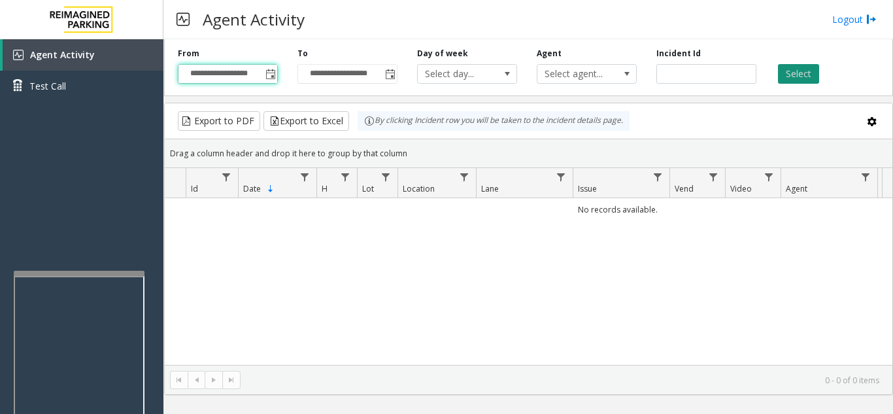
click at [790, 78] on button "Select" at bounding box center [798, 74] width 41 height 20
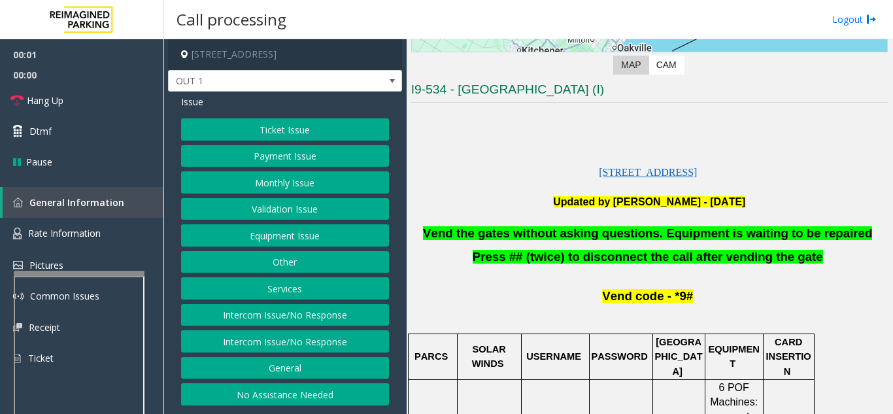
scroll to position [261, 0]
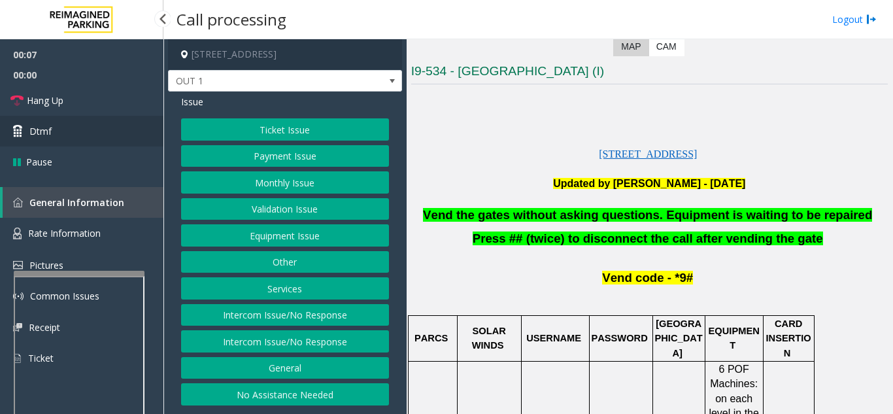
click at [57, 123] on link "Dtmf" at bounding box center [81, 131] width 163 height 31
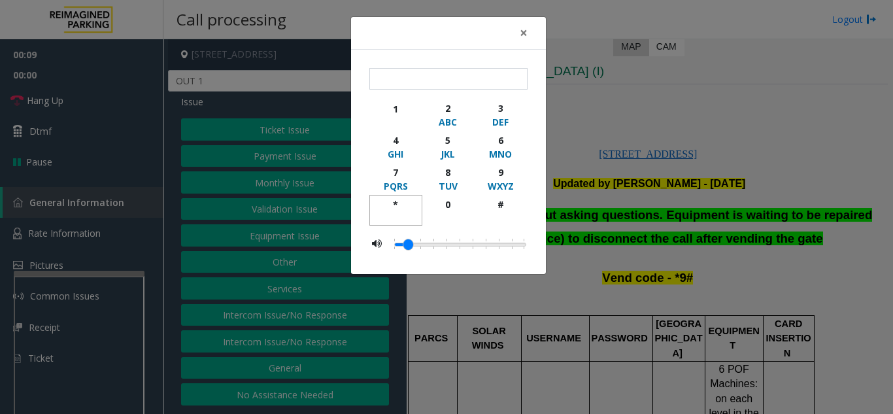
click at [384, 195] on button "*" at bounding box center [395, 210] width 53 height 31
click at [498, 169] on div "9" at bounding box center [500, 172] width 36 height 14
click at [511, 203] on div "#" at bounding box center [500, 204] width 36 height 14
type input "***"
click at [527, 34] on span "×" at bounding box center [523, 33] width 8 height 18
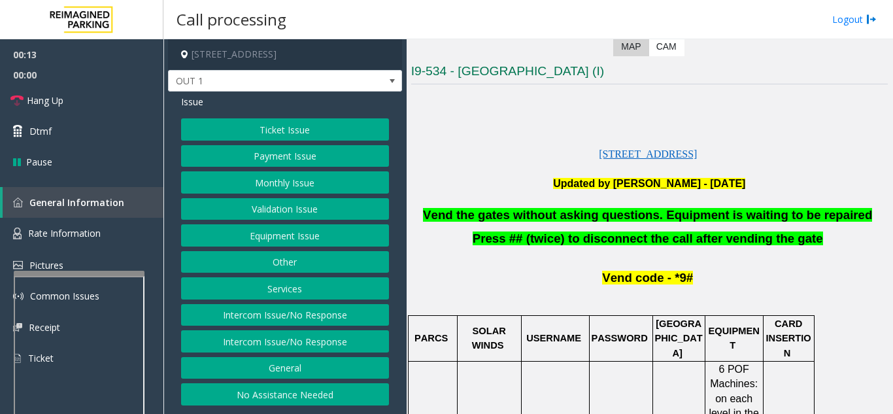
click at [252, 130] on button "Ticket Issue" at bounding box center [285, 129] width 208 height 22
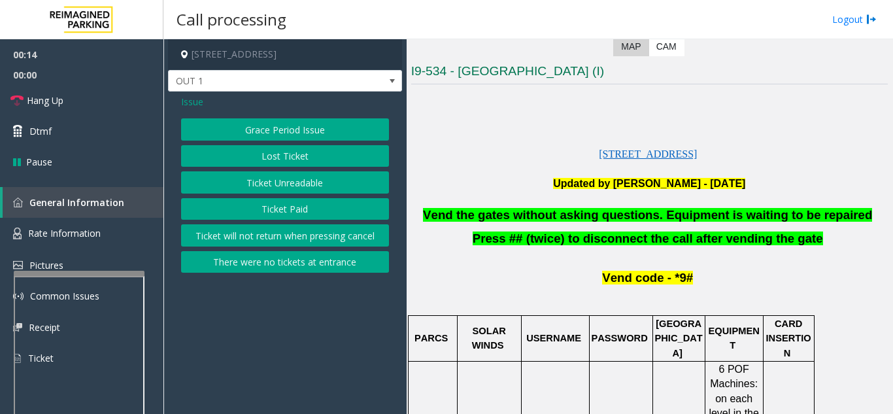
click at [265, 169] on div "Grace Period Issue Lost Ticket Ticket Unreadable Ticket Paid Ticket will not re…" at bounding box center [285, 195] width 208 height 154
click at [266, 163] on button "Lost Ticket" at bounding box center [285, 156] width 208 height 22
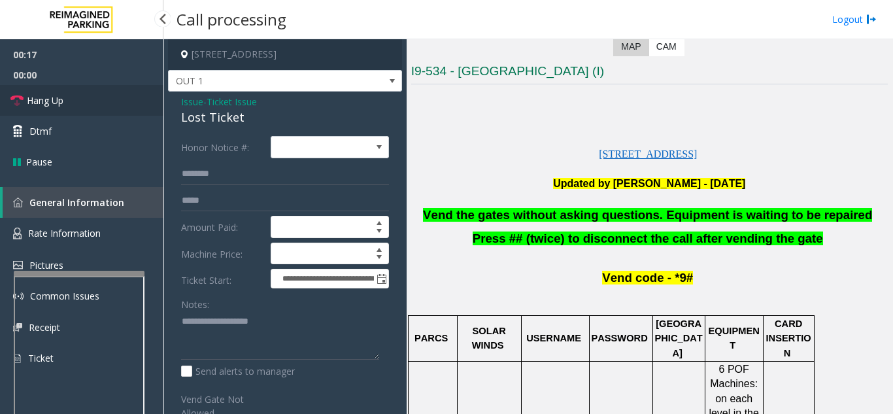
click at [97, 108] on link "Hang Up" at bounding box center [81, 100] width 163 height 31
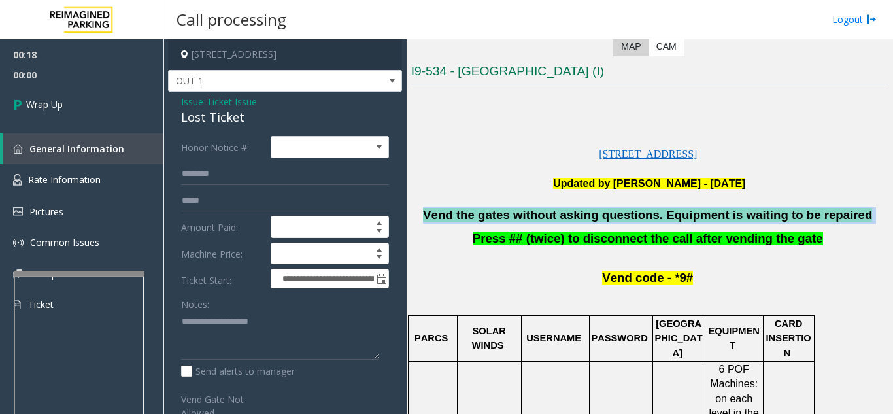
drag, startPoint x: 848, startPoint y: 217, endPoint x: 450, endPoint y: 220, distance: 398.6
click at [450, 220] on p "Vend the gates without asking questions. Equipment is waiting to be repaired" at bounding box center [649, 215] width 476 height 16
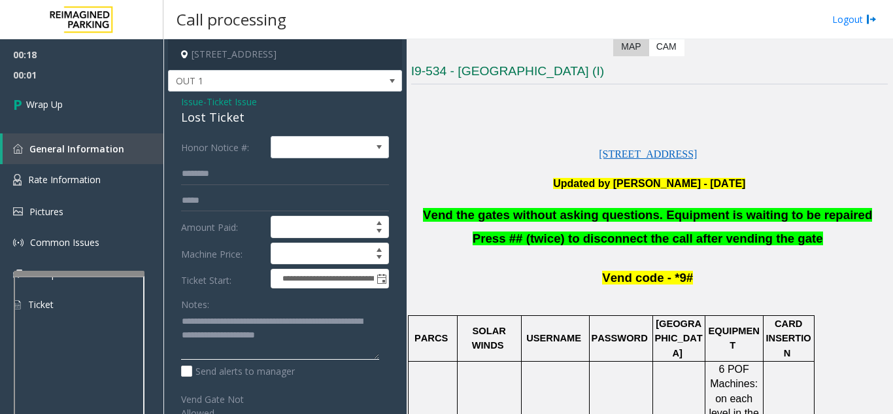
type textarea "**********"
click at [246, 301] on div "Notes:" at bounding box center [285, 326] width 208 height 67
click at [73, 101] on link "Wrap Up" at bounding box center [81, 104] width 163 height 39
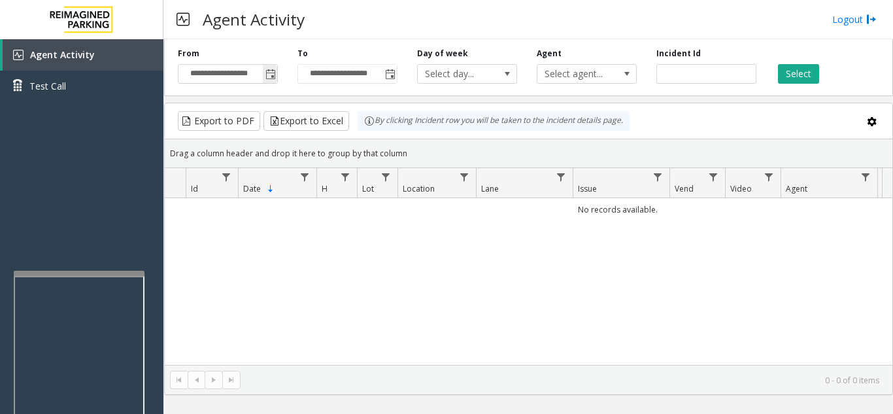
click at [275, 77] on span "Toggle popup" at bounding box center [270, 74] width 10 height 10
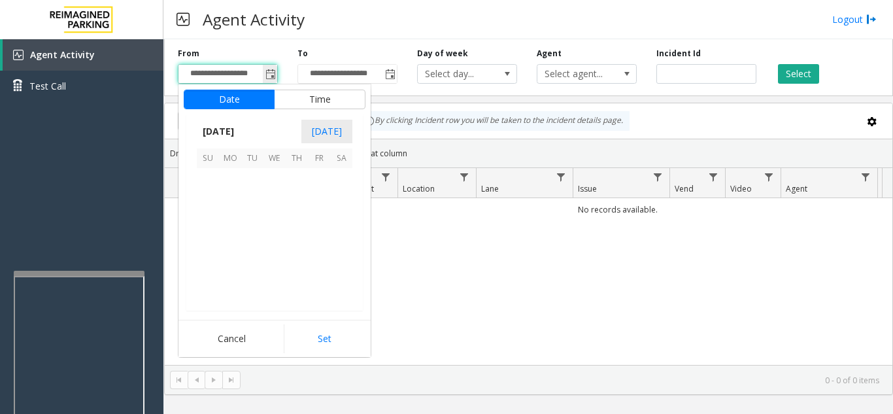
scroll to position [234345, 0]
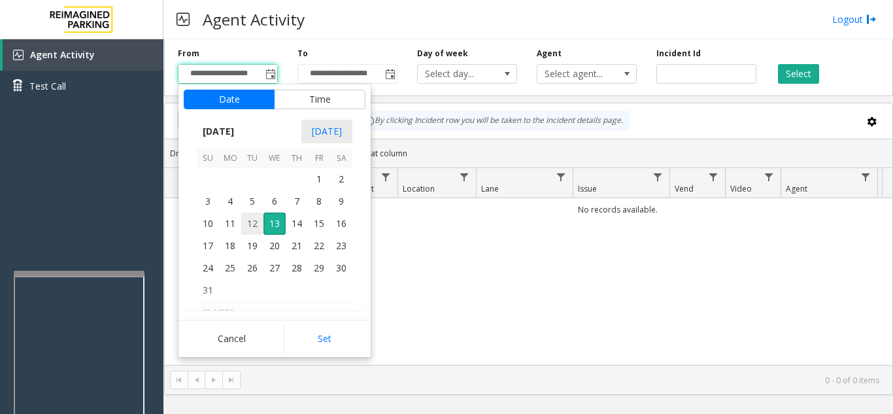
click at [246, 223] on span "12" at bounding box center [252, 223] width 22 height 22
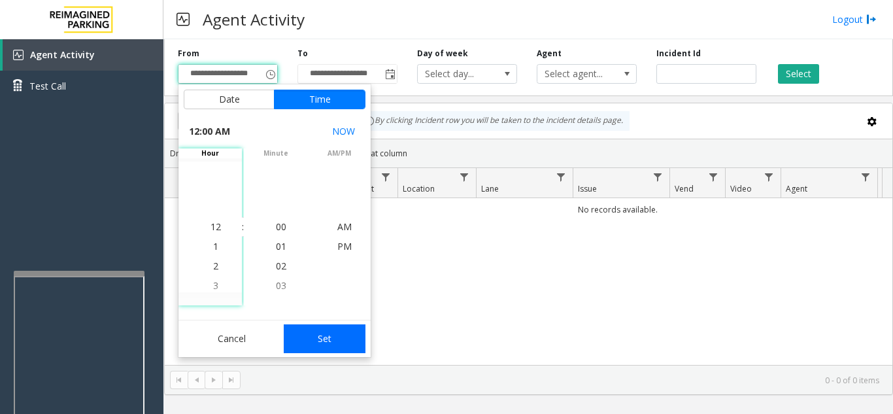
click at [341, 341] on button "Set" at bounding box center [325, 338] width 82 height 29
type input "**********"
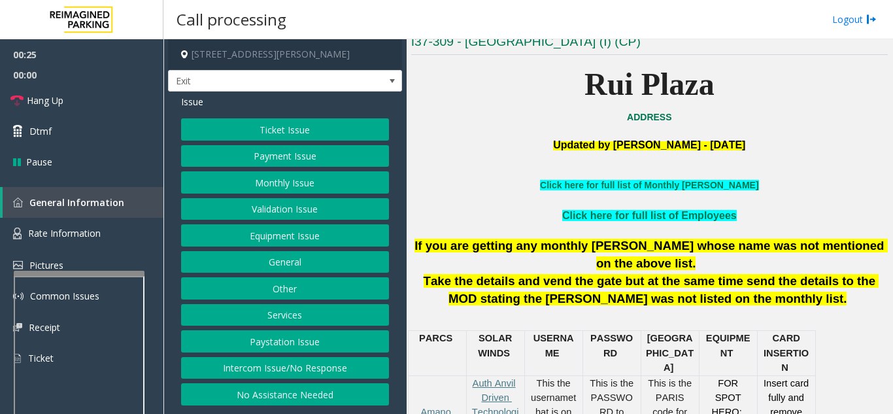
scroll to position [261, 0]
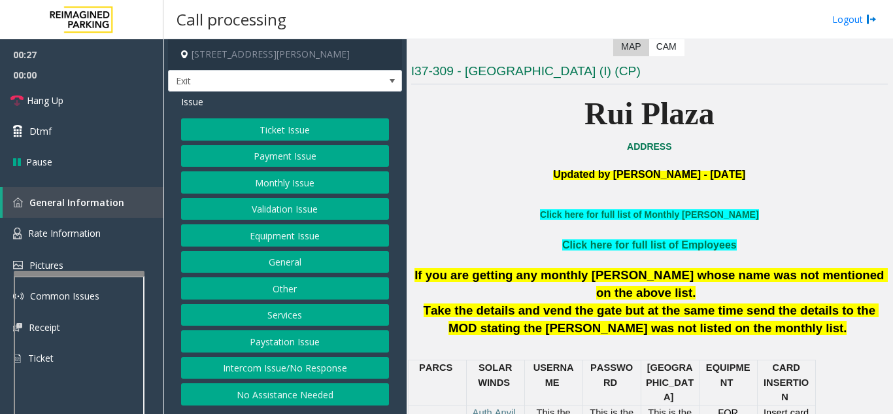
click at [252, 131] on button "Ticket Issue" at bounding box center [285, 129] width 208 height 22
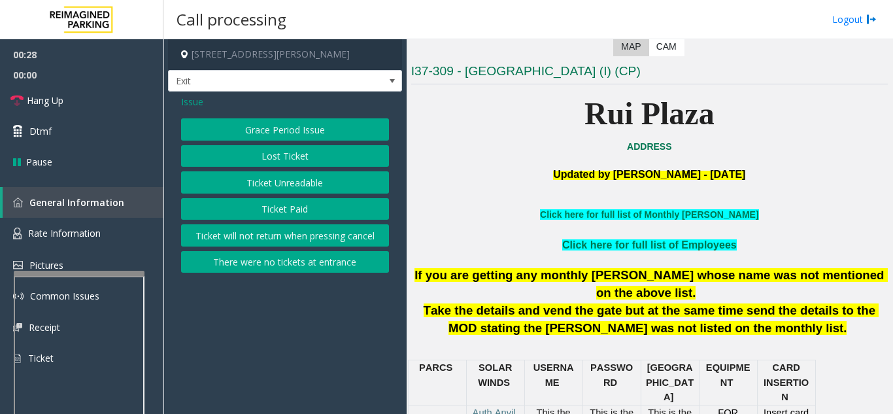
click at [189, 103] on span "Issue" at bounding box center [192, 102] width 22 height 14
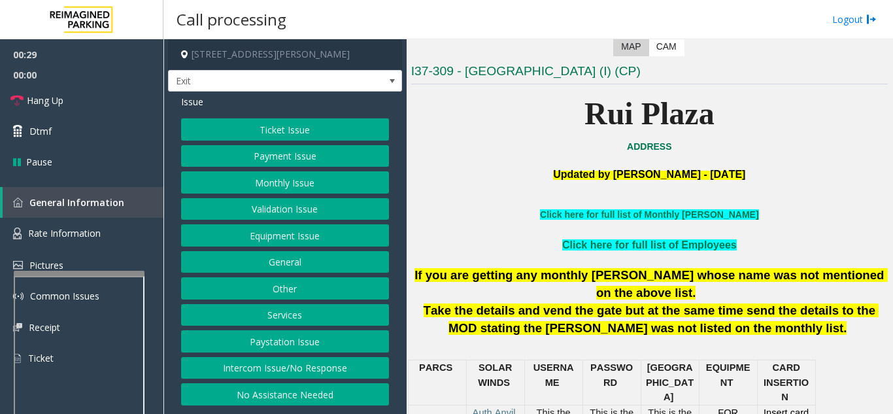
click at [248, 158] on button "Payment Issue" at bounding box center [285, 156] width 208 height 22
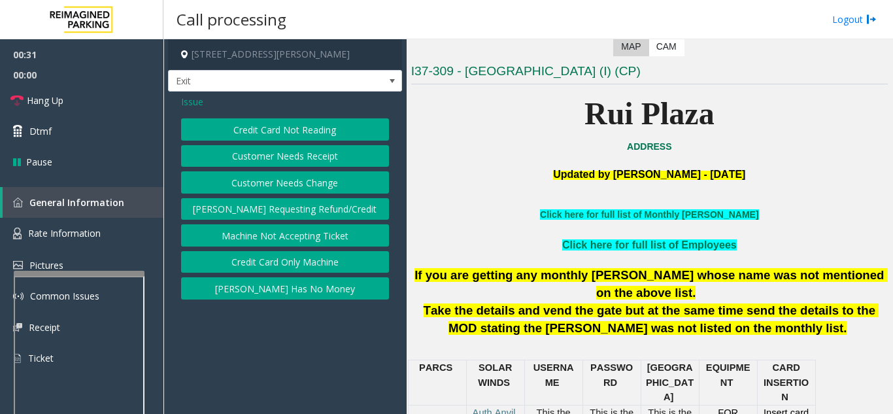
click at [292, 260] on button "Credit Card Only Machine" at bounding box center [285, 262] width 208 height 22
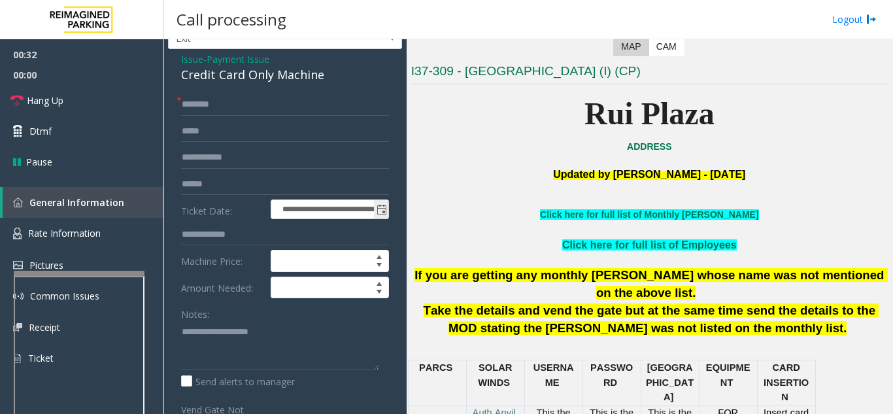
scroll to position [65, 0]
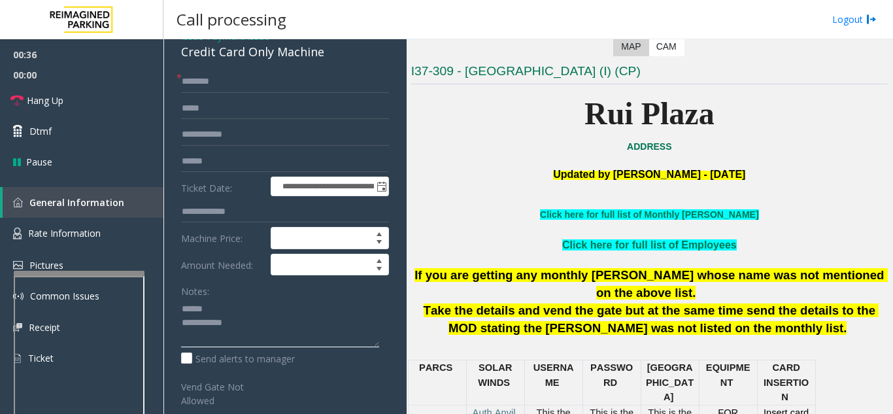
click at [228, 316] on textarea at bounding box center [280, 322] width 198 height 49
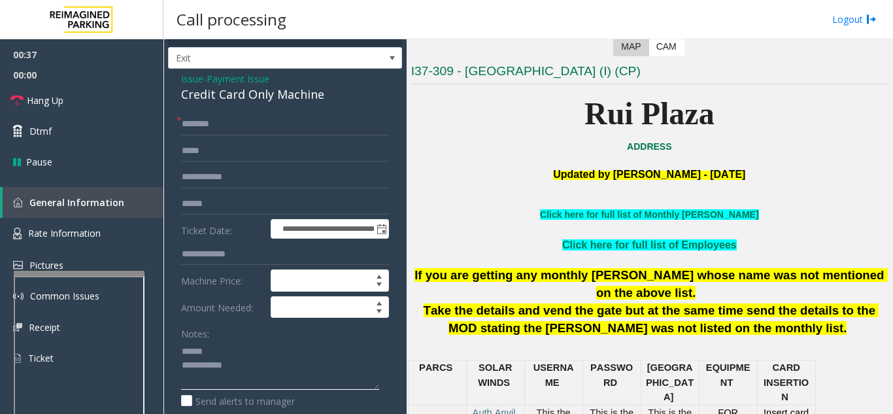
scroll to position [0, 0]
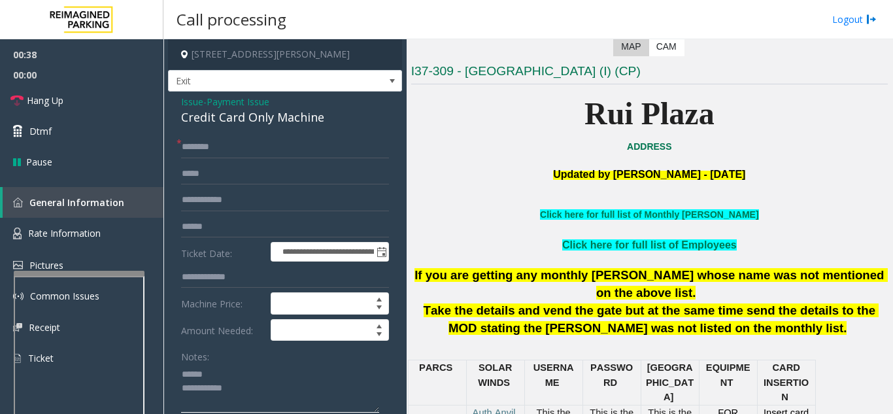
click at [225, 369] on textarea at bounding box center [280, 387] width 198 height 49
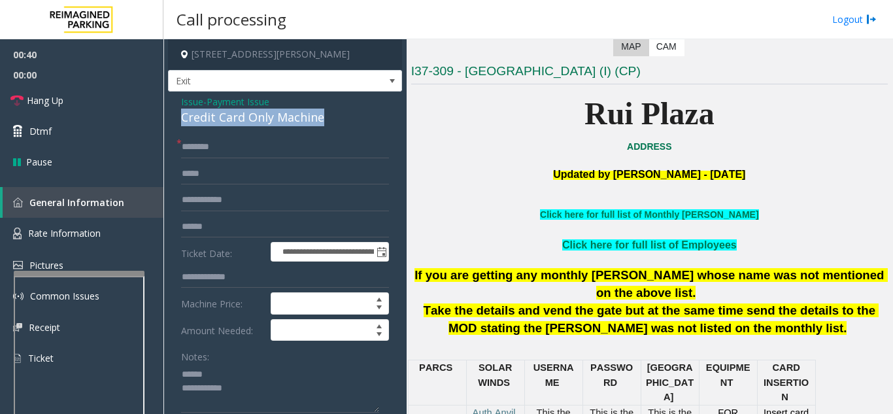
drag, startPoint x: 210, startPoint y: 120, endPoint x: 338, endPoint y: 114, distance: 128.2
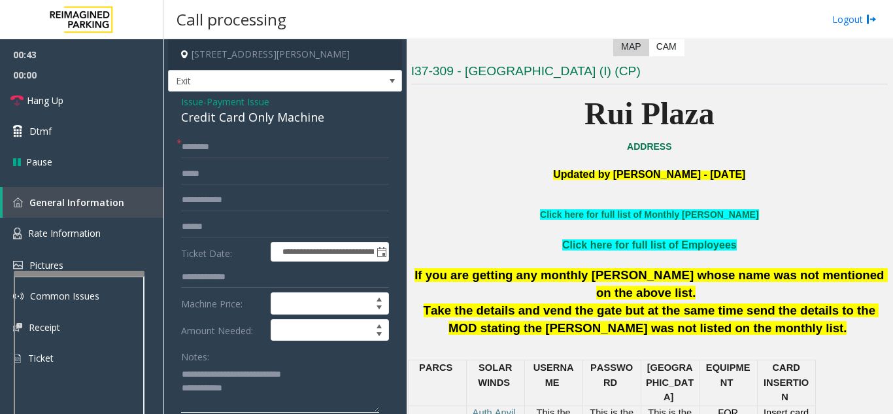
click at [327, 374] on textarea at bounding box center [280, 387] width 198 height 49
type textarea "**********"
click at [103, 112] on link "Hang Up" at bounding box center [81, 100] width 163 height 31
click at [241, 141] on input "text" at bounding box center [285, 147] width 208 height 22
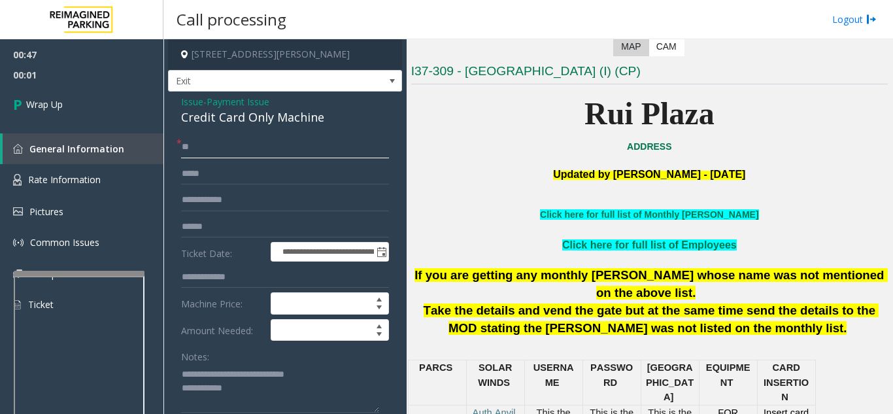
scroll to position [131, 0]
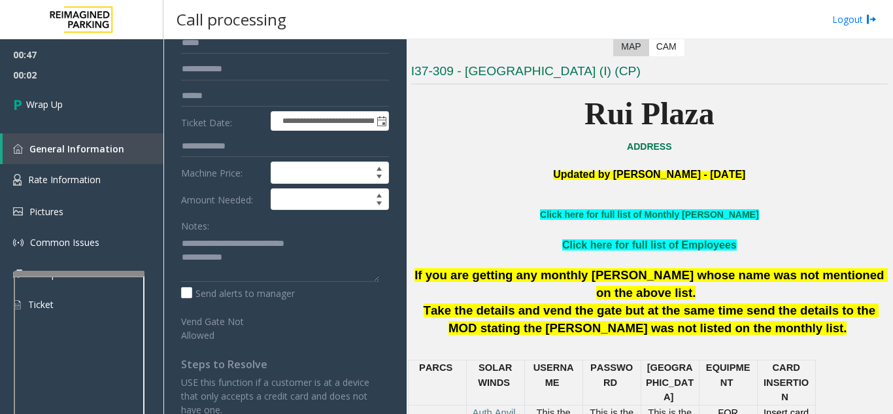
type input "**"
click at [254, 267] on textarea at bounding box center [280, 257] width 198 height 49
click at [254, 262] on textarea at bounding box center [280, 257] width 198 height 49
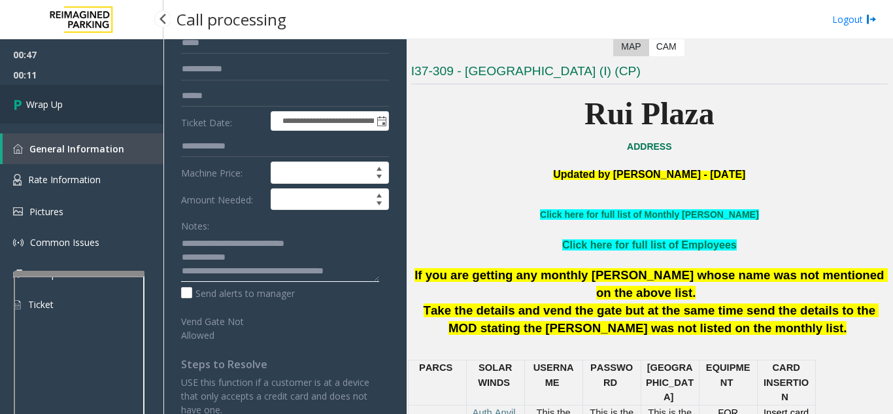
type textarea "**********"
click at [50, 111] on link "Wrap Up" at bounding box center [81, 104] width 163 height 39
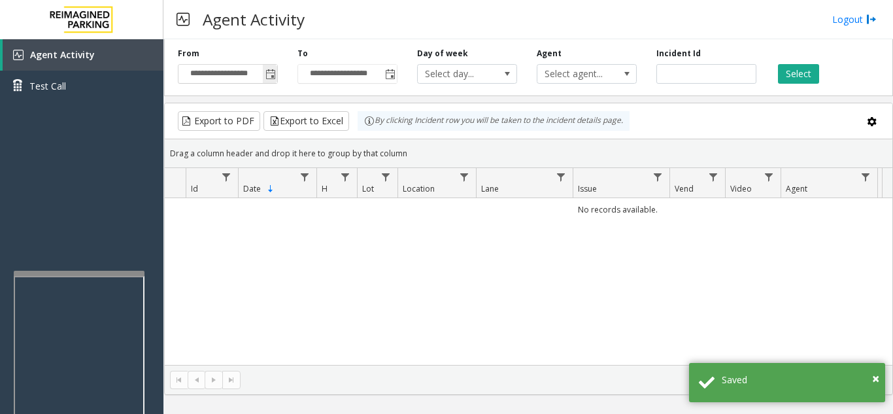
click at [271, 74] on span "Toggle popup" at bounding box center [270, 74] width 10 height 10
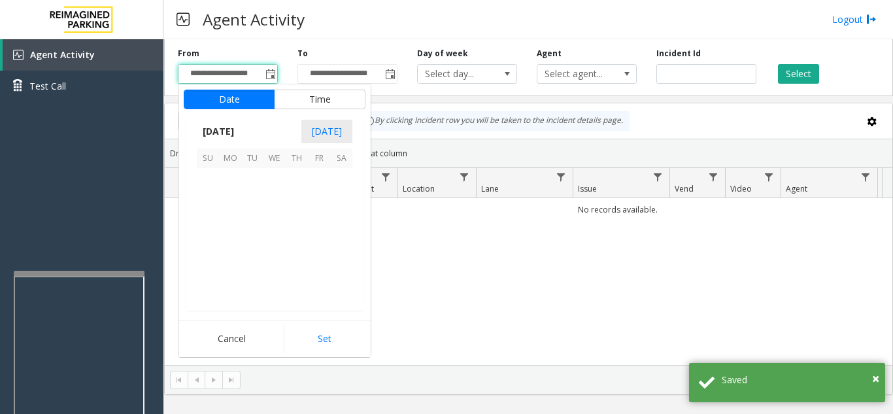
scroll to position [234345, 0]
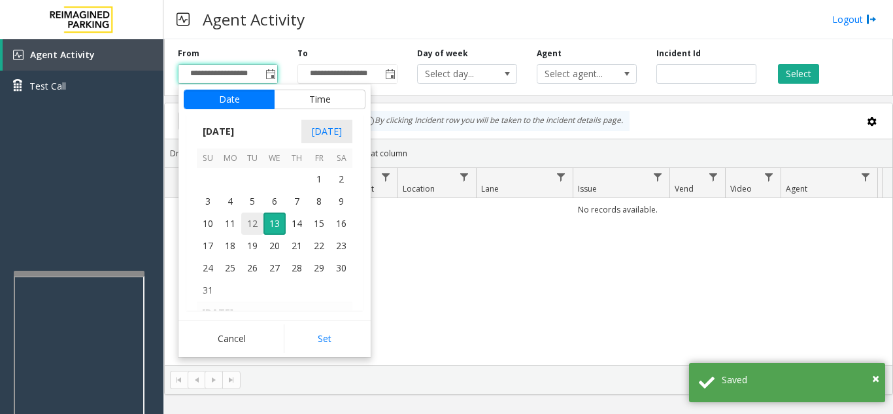
click at [248, 219] on span "12" at bounding box center [252, 223] width 22 height 22
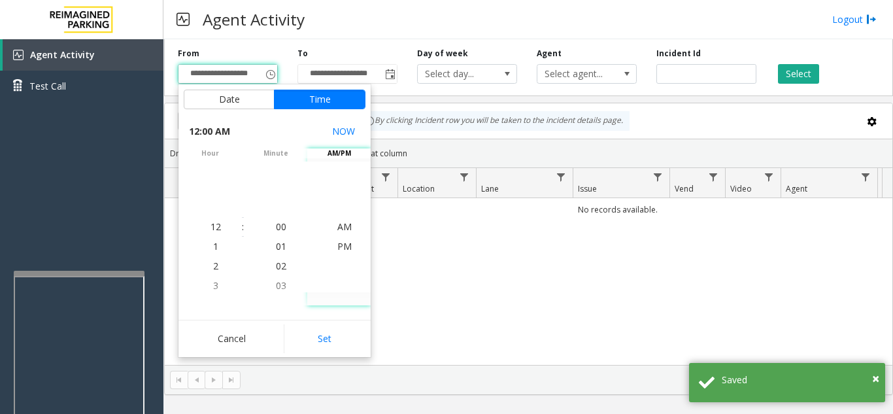
click at [325, 321] on div "Cancel Set" at bounding box center [274, 338] width 192 height 37
click at [327, 337] on button "Set" at bounding box center [325, 338] width 82 height 29
type input "**********"
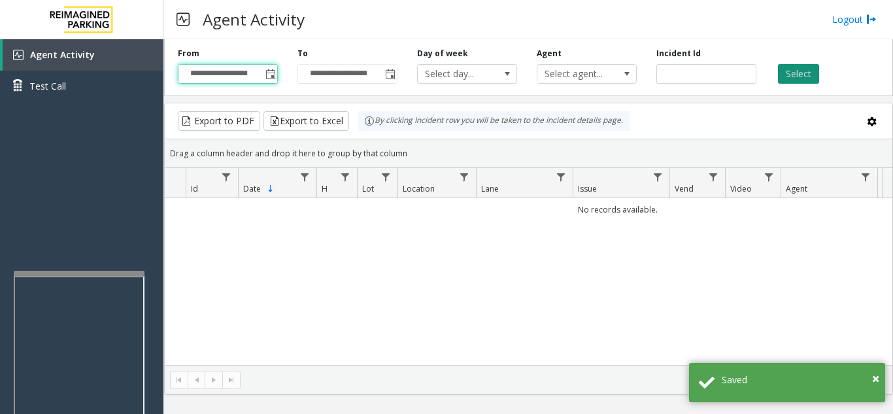
click at [798, 75] on button "Select" at bounding box center [798, 74] width 41 height 20
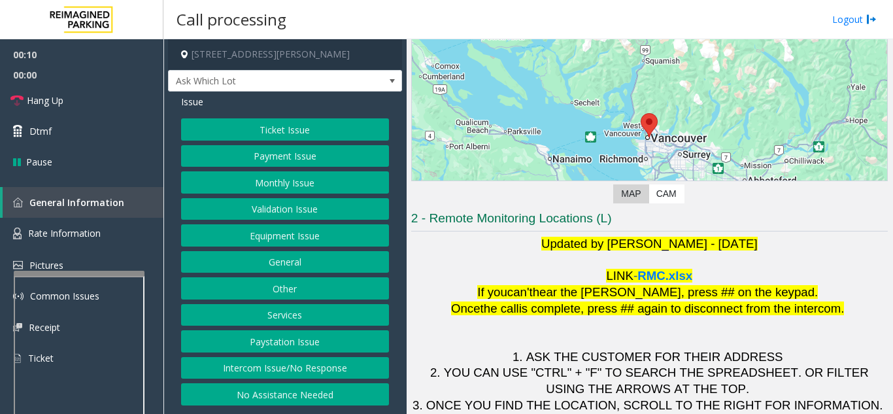
scroll to position [192, 0]
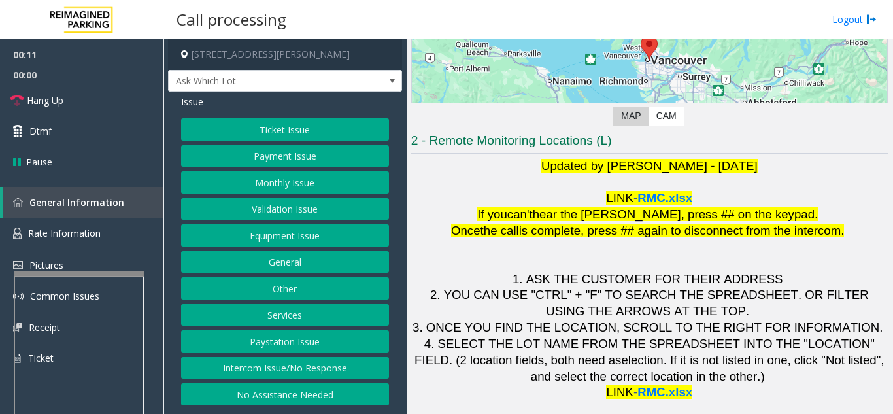
click at [267, 120] on button "Ticket Issue" at bounding box center [285, 129] width 208 height 22
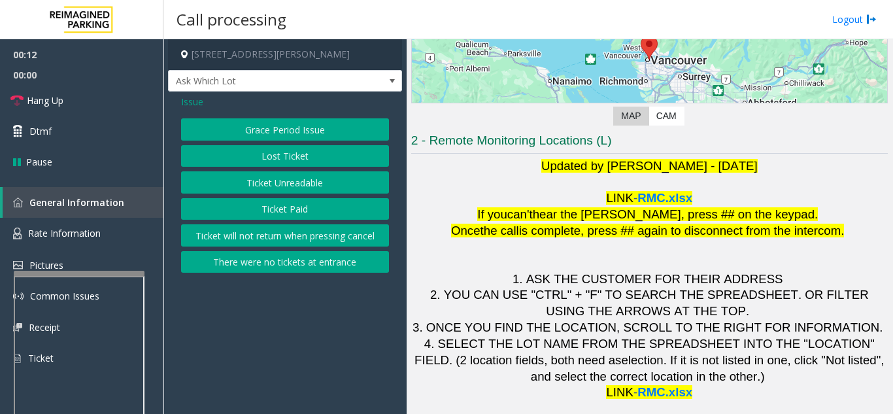
click at [260, 186] on button "Ticket Unreadable" at bounding box center [285, 182] width 208 height 22
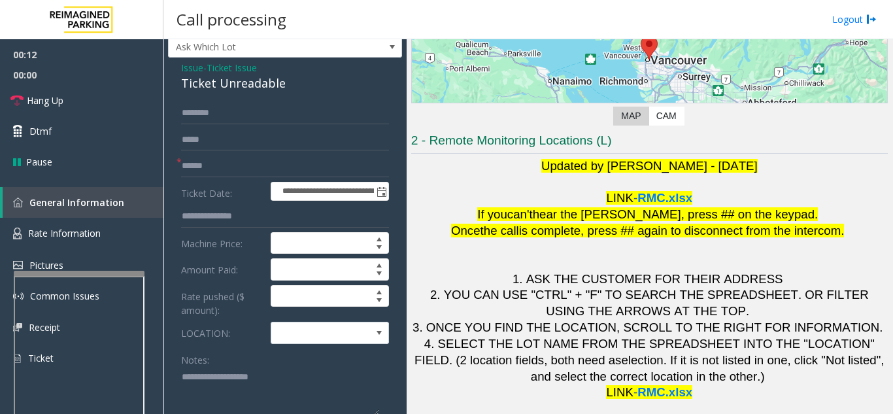
scroll to position [65, 0]
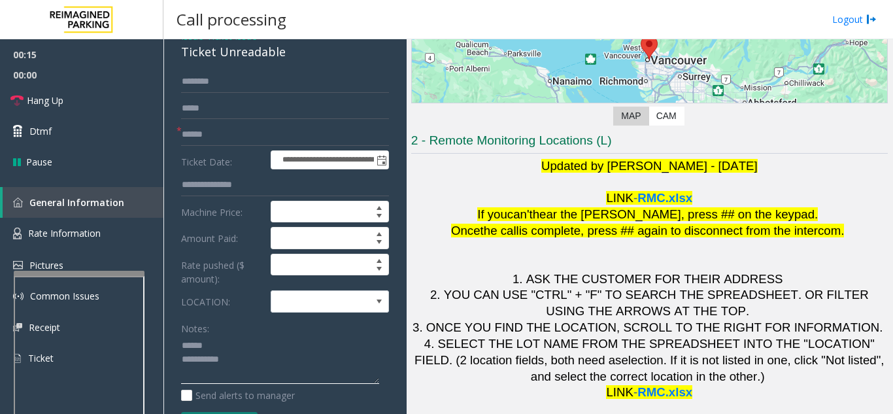
click at [220, 344] on textarea at bounding box center [280, 359] width 198 height 49
click at [319, 303] on span at bounding box center [317, 301] width 93 height 21
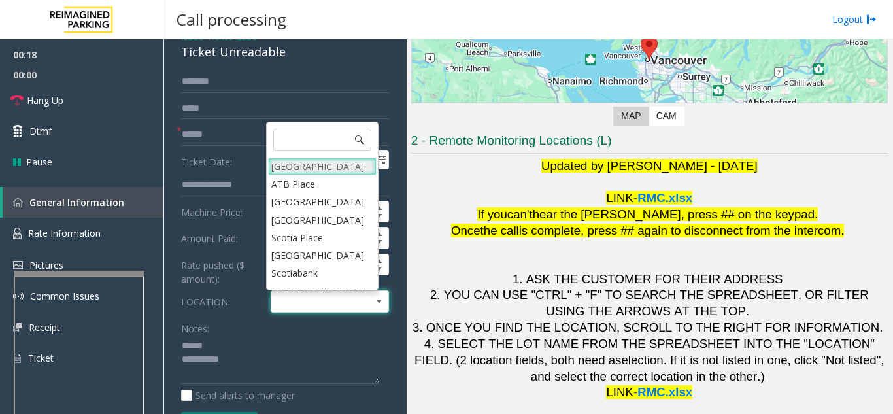
click at [310, 168] on Village "Mount Royal Village" at bounding box center [322, 166] width 108 height 18
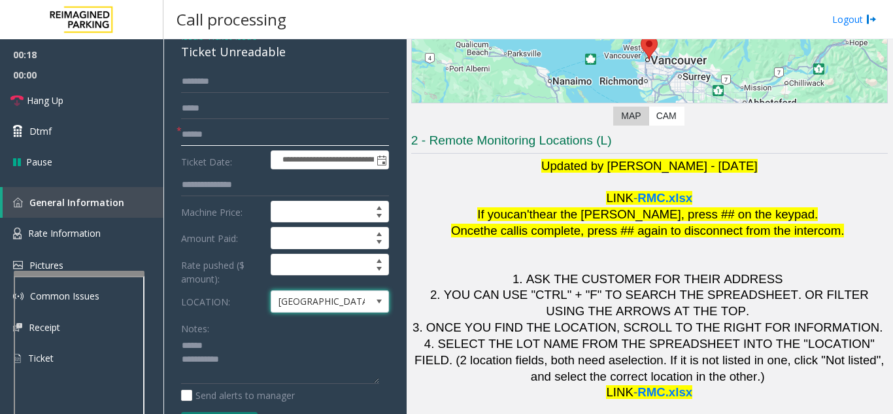
click at [303, 144] on input "text" at bounding box center [285, 134] width 208 height 22
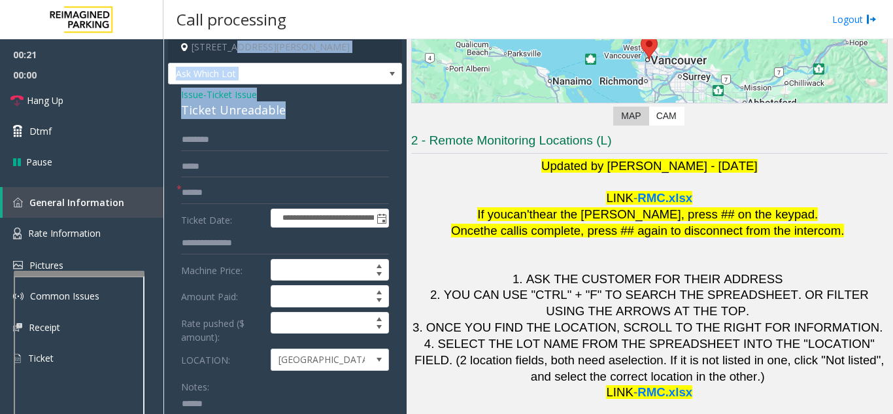
scroll to position [0, 0]
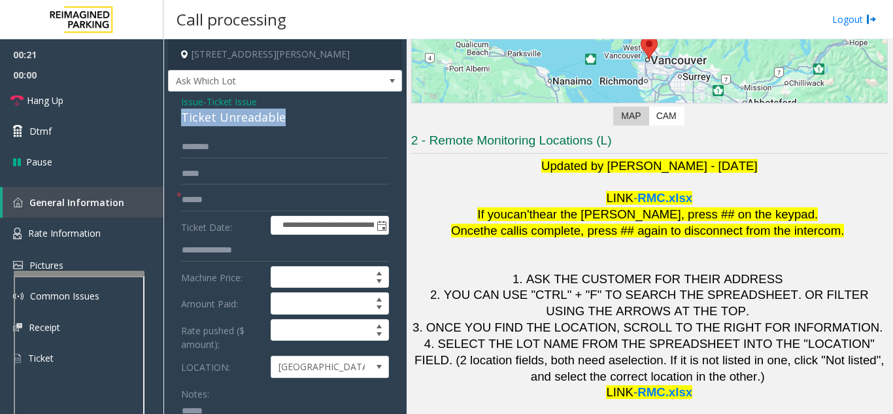
drag, startPoint x: 301, startPoint y: 56, endPoint x: 178, endPoint y: 116, distance: 136.2
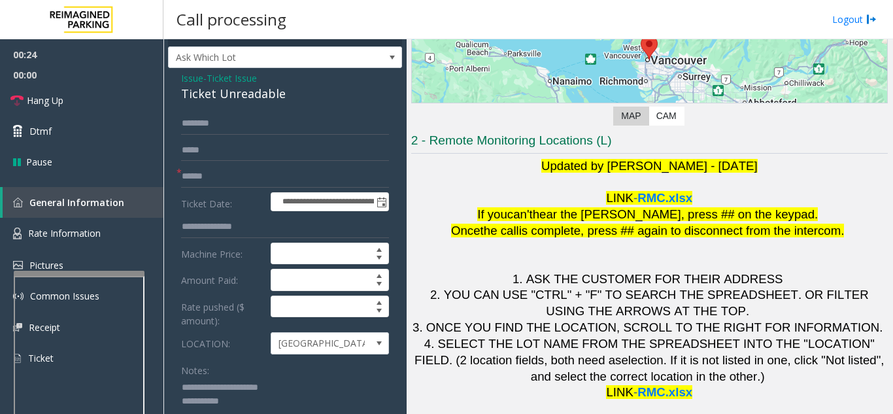
scroll to position [14, 0]
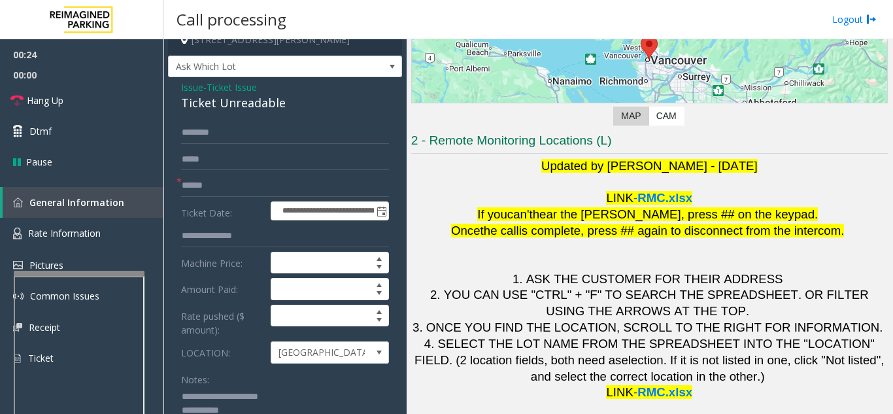
type textarea "**********"
click at [254, 188] on input "text" at bounding box center [285, 185] width 208 height 22
click at [193, 187] on input "*******" at bounding box center [285, 185] width 208 height 22
click at [213, 186] on input "*******" at bounding box center [285, 185] width 208 height 22
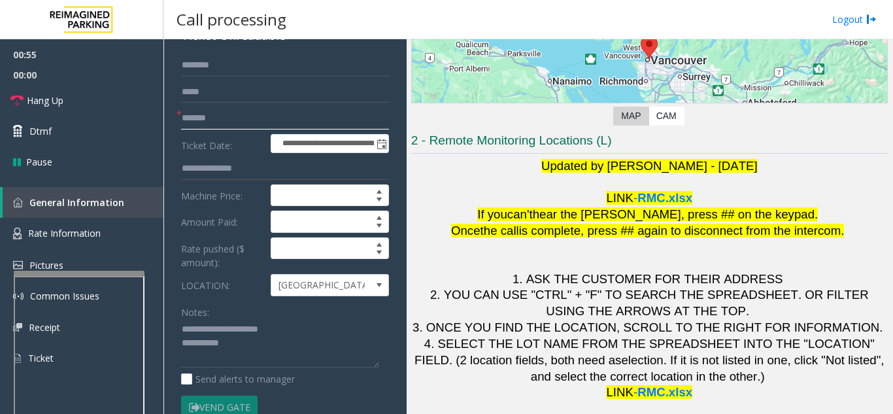
scroll to position [145, 0]
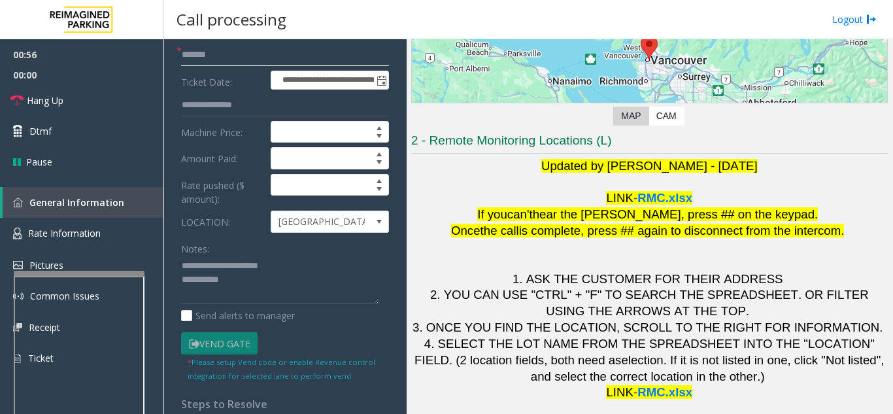
type input "*******"
click at [254, 286] on textarea at bounding box center [280, 279] width 198 height 49
type textarea "**********"
click at [57, 127] on link "Dtmf" at bounding box center [81, 131] width 163 height 31
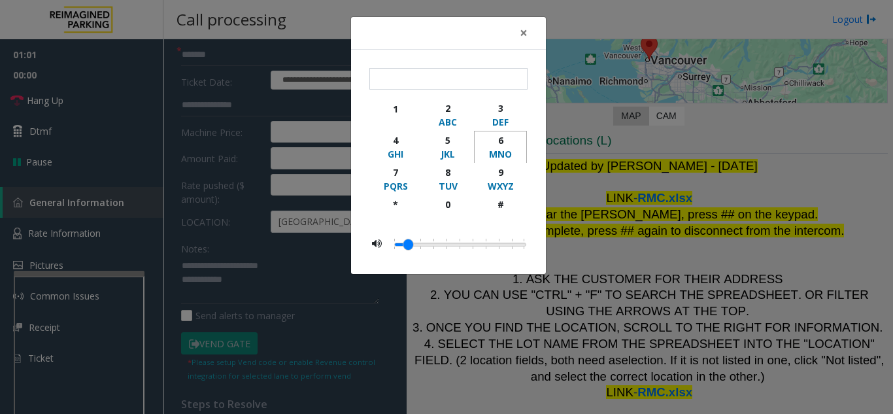
click at [500, 148] on div "MNO" at bounding box center [500, 154] width 36 height 14
type input "*"
drag, startPoint x: 698, startPoint y: 131, endPoint x: 715, endPoint y: 140, distance: 18.4
click at [698, 131] on div "× * 1 2 ABC 3 DEF 4 GHI 5 JKL 6 MNO 7 PQRS 8 TUV 9 WXYZ * 0 #" at bounding box center [446, 207] width 893 height 414
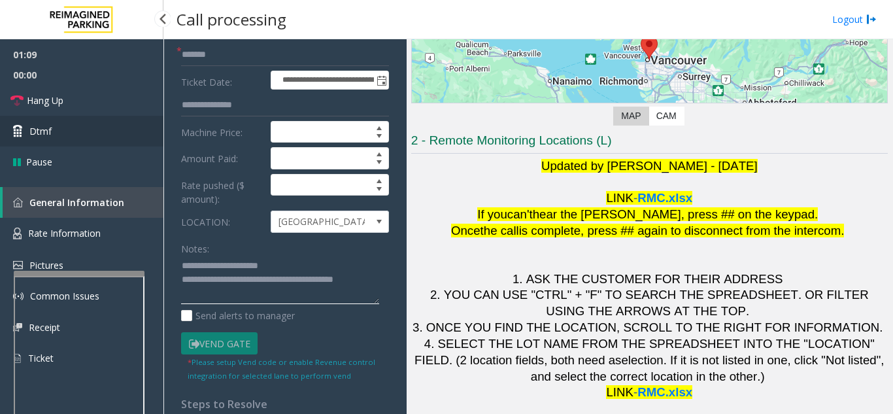
type textarea "**********"
click at [54, 129] on link "Dtmf" at bounding box center [81, 131] width 163 height 31
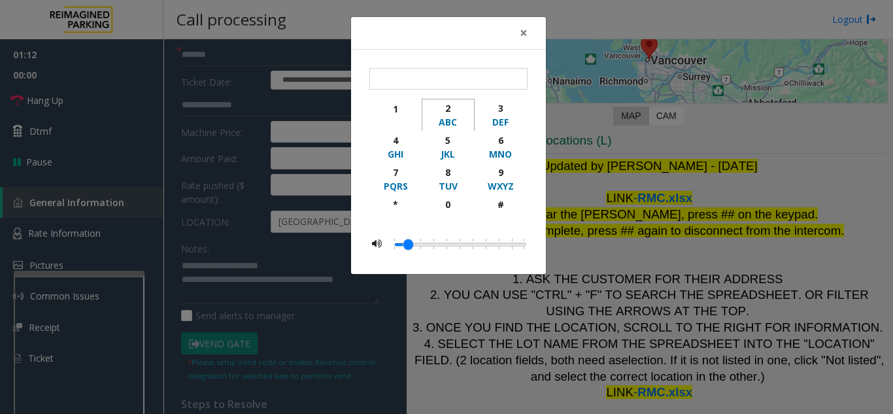
drag, startPoint x: 448, startPoint y: 110, endPoint x: 458, endPoint y: 152, distance: 43.6
click at [449, 110] on div "2" at bounding box center [448, 108] width 36 height 14
click at [458, 152] on div "JKL" at bounding box center [448, 154] width 36 height 14
type input "**"
click at [523, 37] on span "×" at bounding box center [523, 33] width 8 height 18
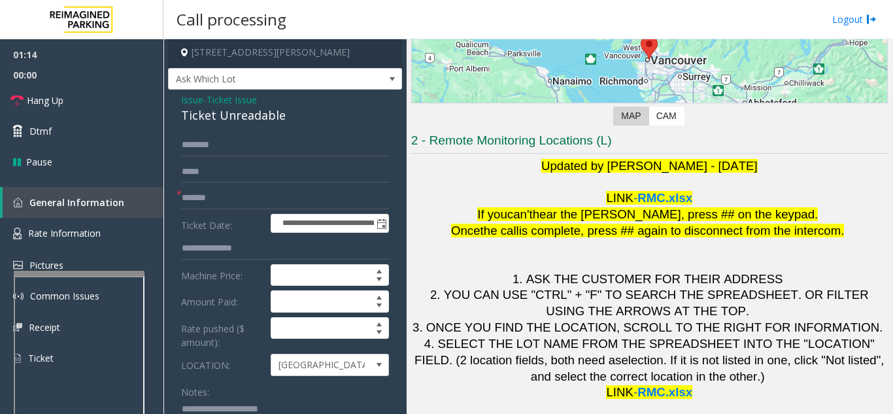
scroll to position [0, 0]
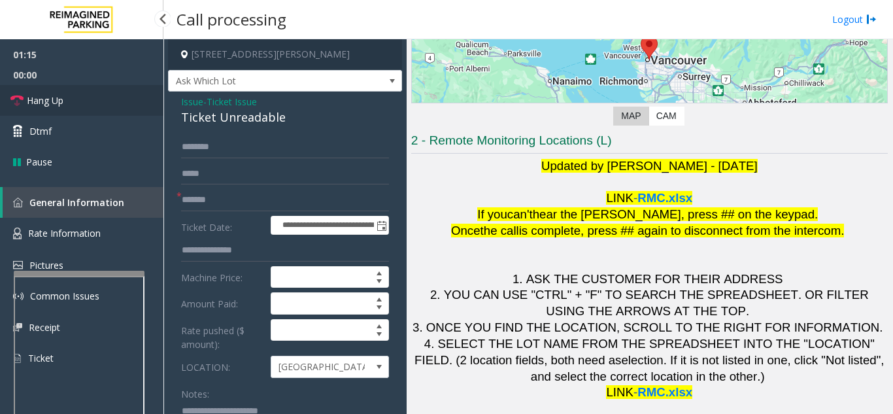
click at [54, 103] on span "Hang Up" at bounding box center [45, 100] width 37 height 14
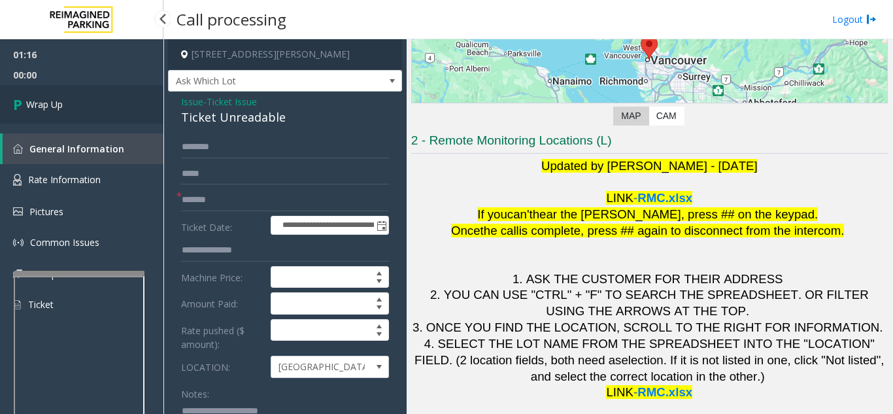
click at [108, 119] on link "Wrap Up" at bounding box center [81, 104] width 163 height 39
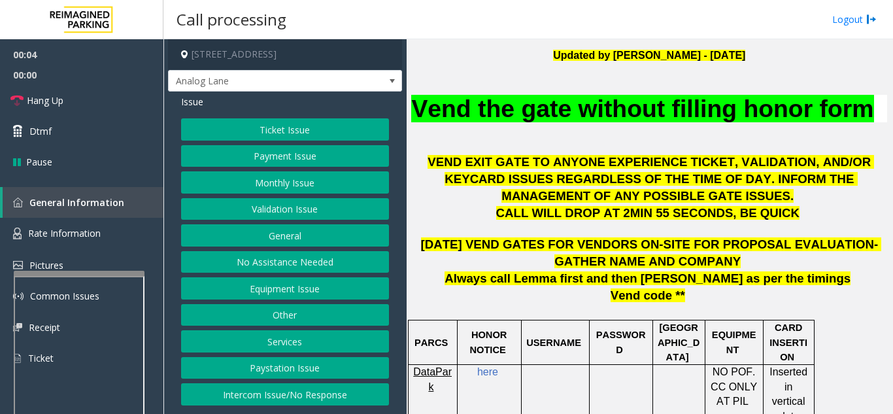
scroll to position [457, 0]
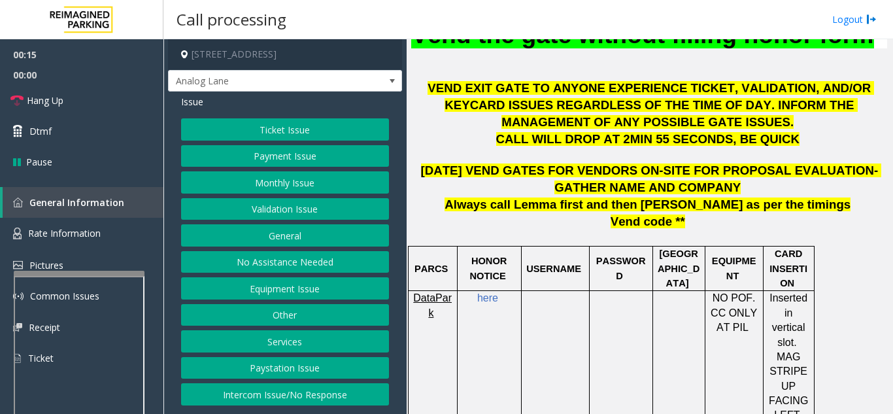
click at [267, 186] on button "Monthly Issue" at bounding box center [285, 182] width 208 height 22
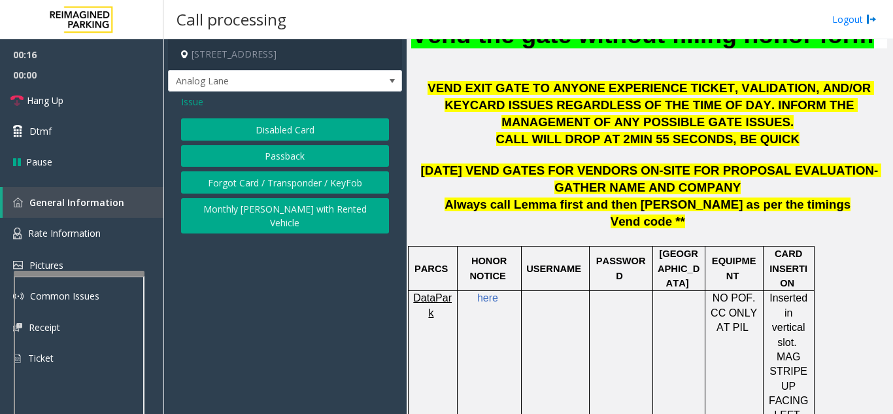
click at [274, 135] on button "Disabled Card" at bounding box center [285, 129] width 208 height 22
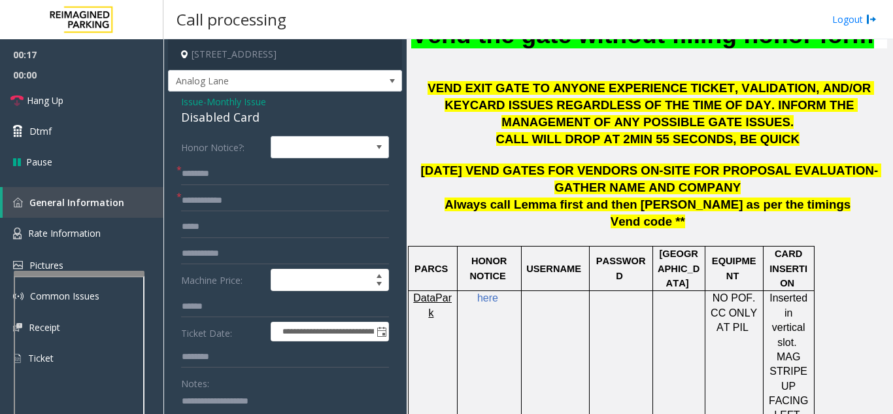
scroll to position [65, 0]
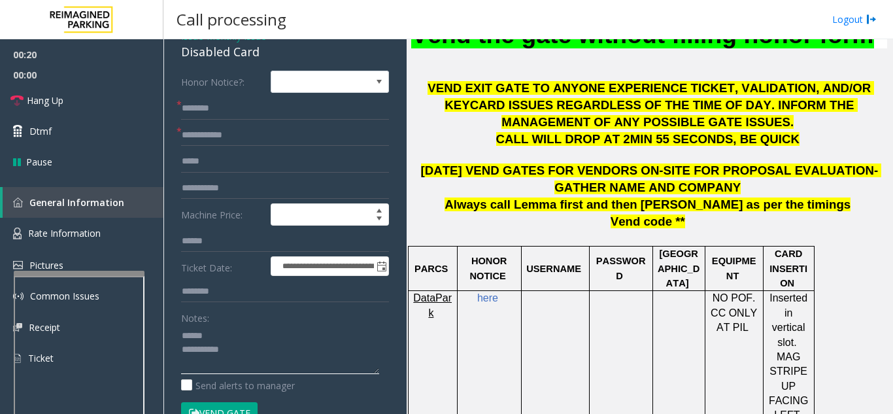
click at [239, 344] on textarea at bounding box center [280, 349] width 198 height 49
type textarea "**********"
click at [208, 129] on input "text" at bounding box center [285, 135] width 208 height 22
type input "*****"
click at [263, 101] on input "text" at bounding box center [285, 108] width 208 height 22
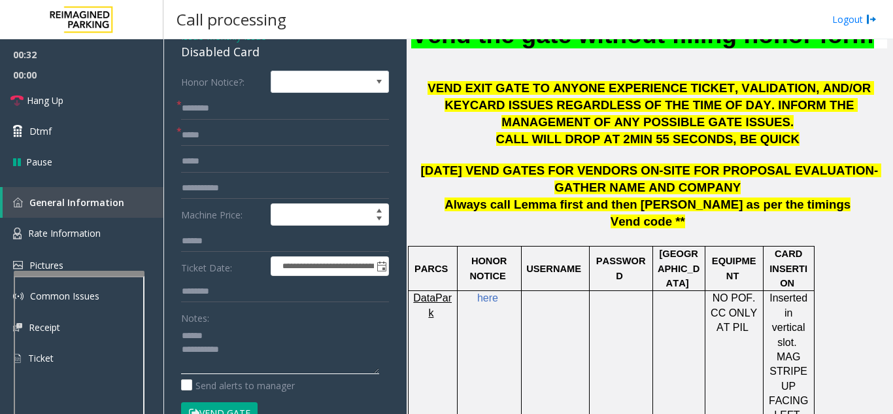
click at [240, 329] on textarea at bounding box center [280, 349] width 198 height 49
drag, startPoint x: 270, startPoint y: 52, endPoint x: 176, endPoint y: 57, distance: 94.2
type textarea "**********"
click at [216, 105] on input "text" at bounding box center [285, 108] width 208 height 22
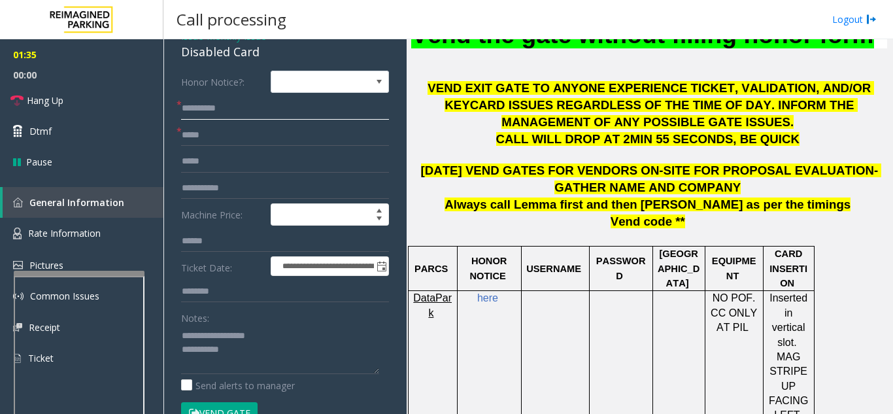
click at [199, 110] on input "*********" at bounding box center [285, 108] width 208 height 22
click at [288, 116] on input "*****" at bounding box center [285, 108] width 208 height 22
type input "**********"
click at [246, 408] on button "Vend Gate" at bounding box center [219, 413] width 76 height 22
click at [244, 334] on textarea at bounding box center [280, 349] width 198 height 49
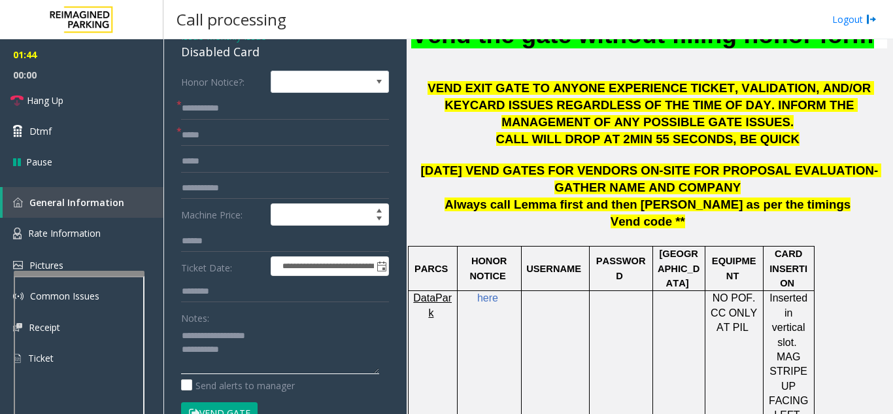
click at [241, 353] on textarea at bounding box center [280, 349] width 198 height 49
type textarea "**********"
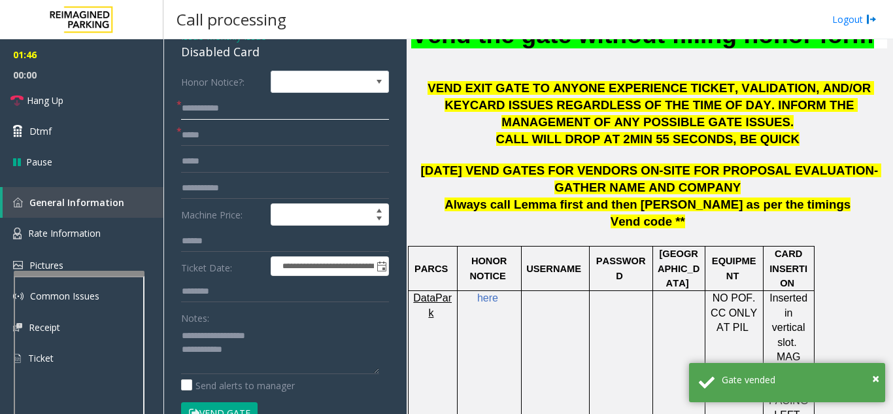
drag, startPoint x: 210, startPoint y: 113, endPoint x: 176, endPoint y: 114, distance: 34.6
type input "****"
click at [270, 359] on textarea at bounding box center [280, 349] width 198 height 49
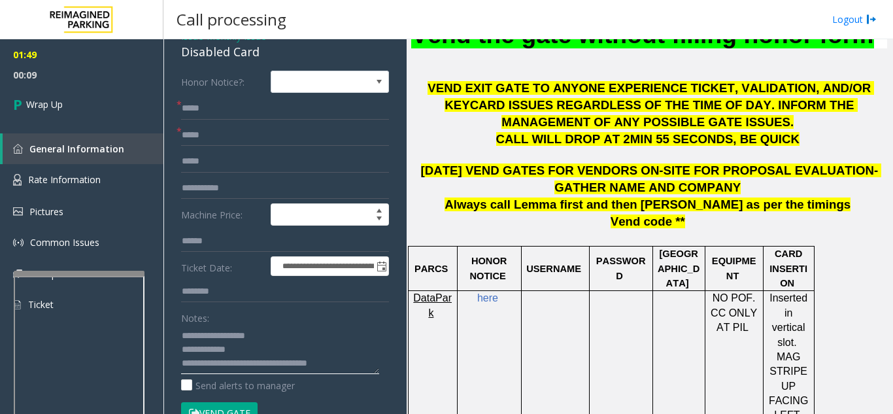
click at [292, 329] on textarea at bounding box center [280, 349] width 198 height 49
type textarea "**********"
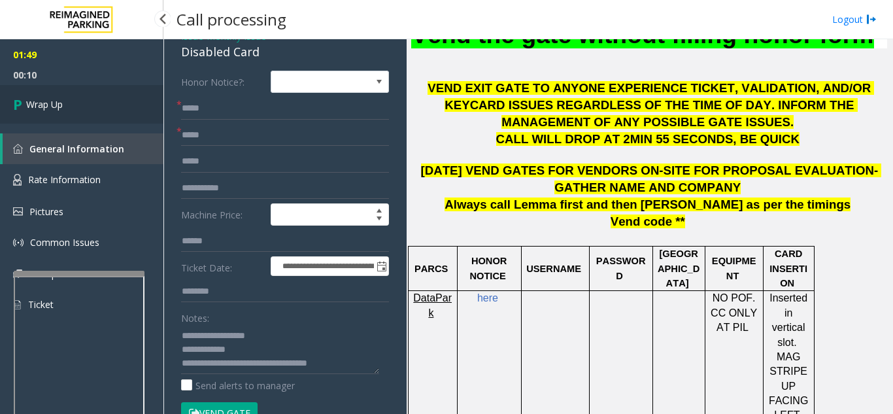
click at [74, 100] on link "Wrap Up" at bounding box center [81, 104] width 163 height 39
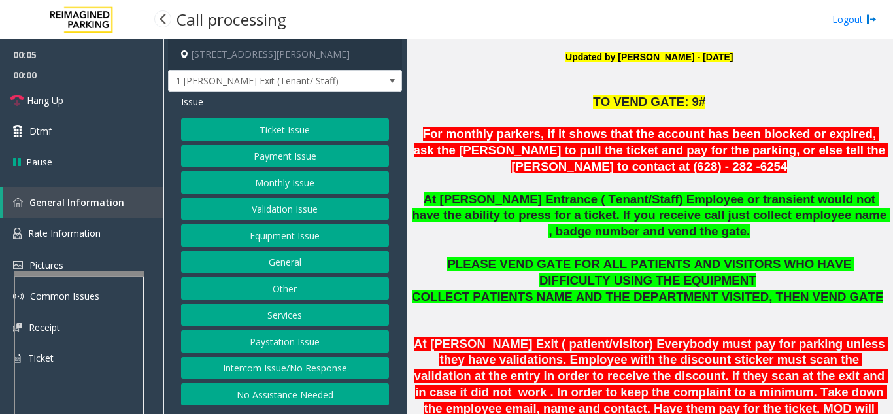
scroll to position [392, 0]
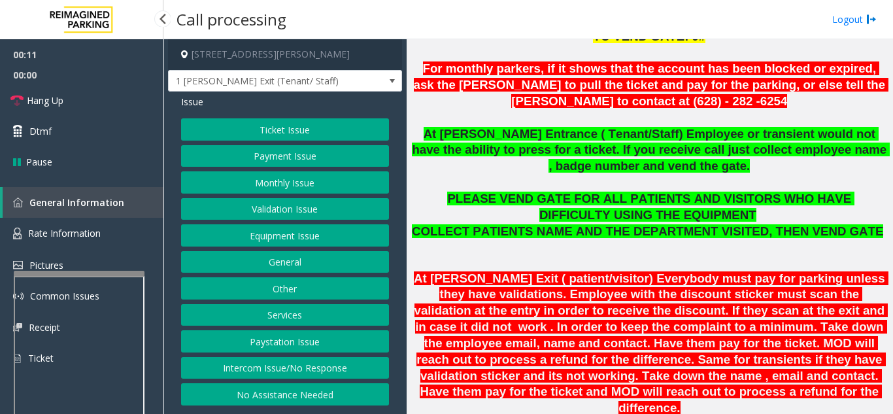
drag, startPoint x: 333, startPoint y: 370, endPoint x: 336, endPoint y: 364, distance: 7.3
click at [333, 370] on button "Intercom Issue/No Response" at bounding box center [285, 368] width 208 height 22
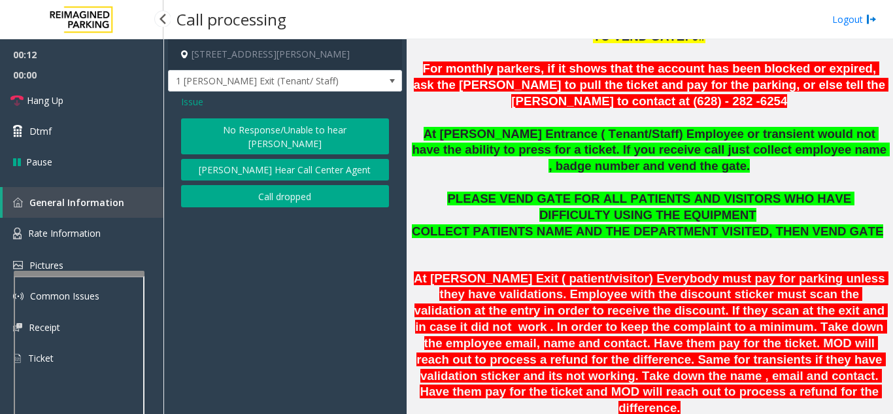
click at [293, 136] on button "No Response/Unable to hear [PERSON_NAME]" at bounding box center [285, 136] width 208 height 36
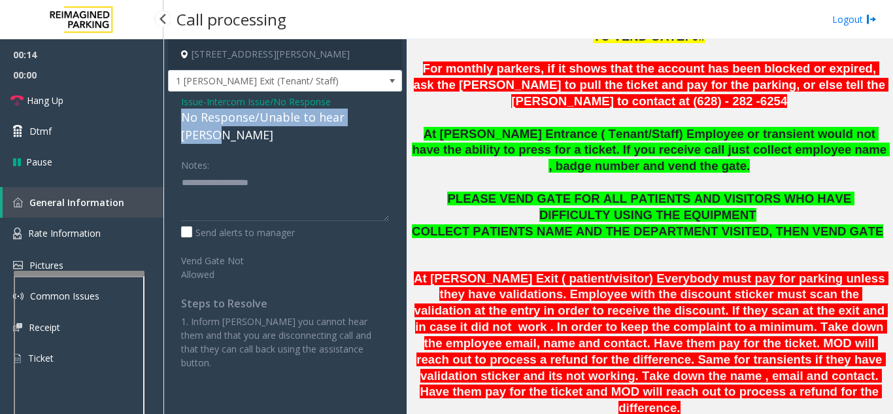
drag, startPoint x: 179, startPoint y: 116, endPoint x: 387, endPoint y: 124, distance: 208.6
click at [387, 124] on div "Issue - Intercom Issue/No Response No Response/Unable to hear [PERSON_NAME] Not…" at bounding box center [285, 236] width 234 height 291
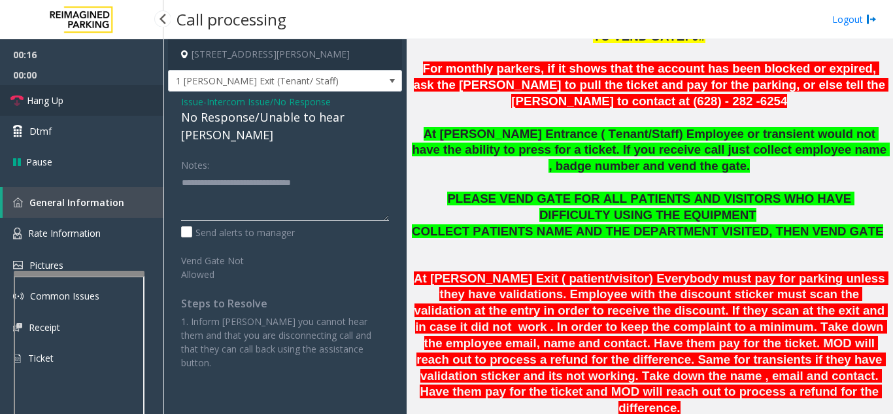
type textarea "**********"
click at [108, 103] on link "Hang Up" at bounding box center [81, 100] width 163 height 31
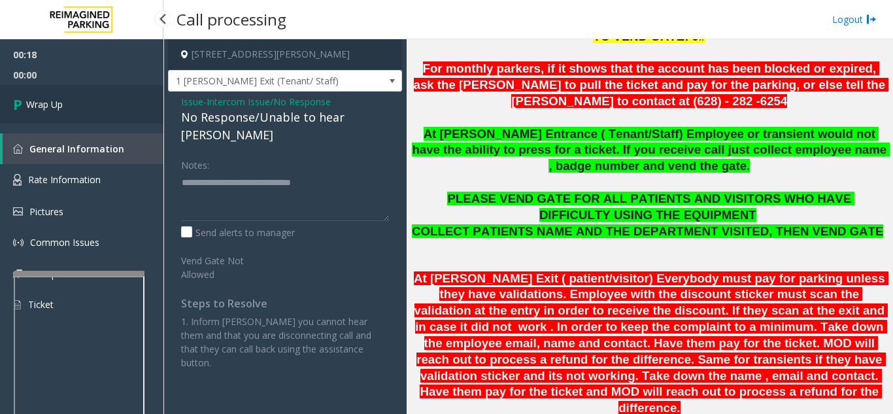
click at [108, 103] on link "Wrap Up" at bounding box center [81, 104] width 163 height 39
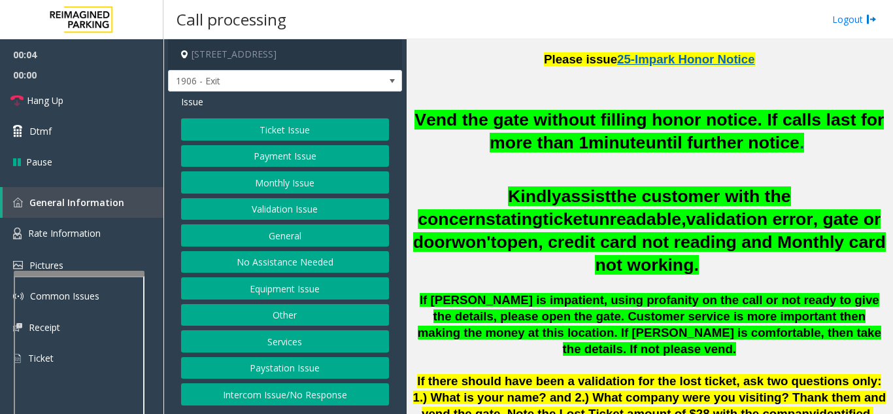
scroll to position [457, 0]
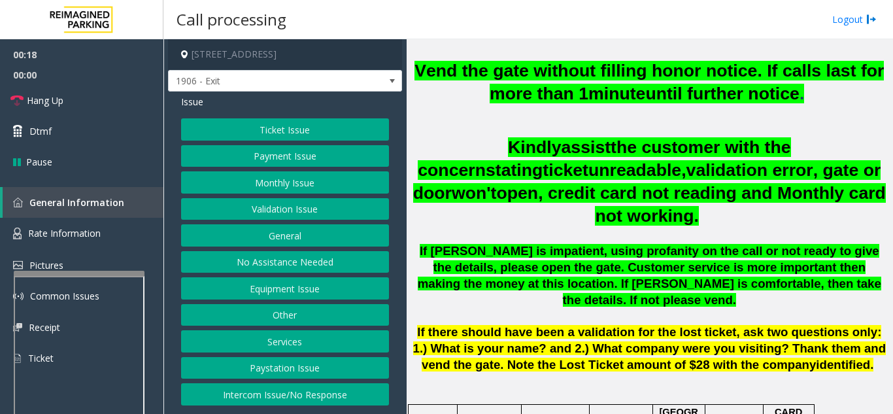
click at [274, 176] on button "Monthly Issue" at bounding box center [285, 182] width 208 height 22
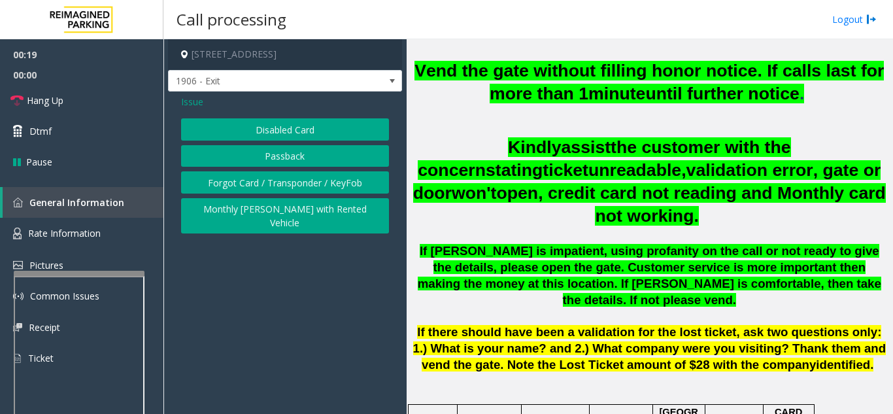
click at [291, 132] on button "Disabled Card" at bounding box center [285, 129] width 208 height 22
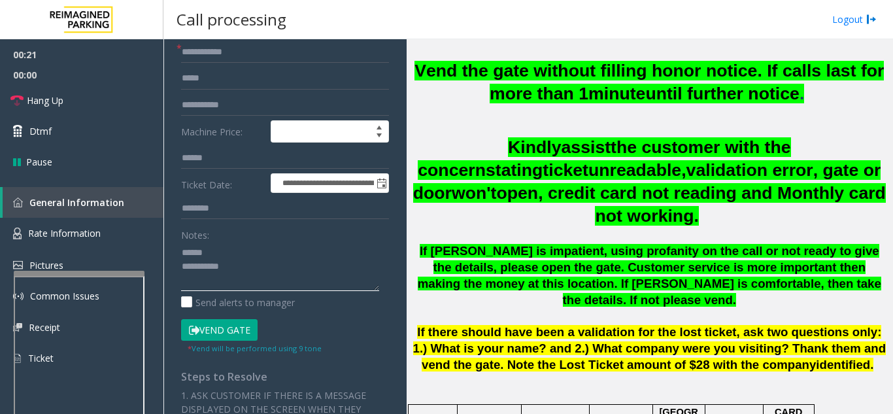
click at [202, 267] on textarea at bounding box center [280, 266] width 198 height 49
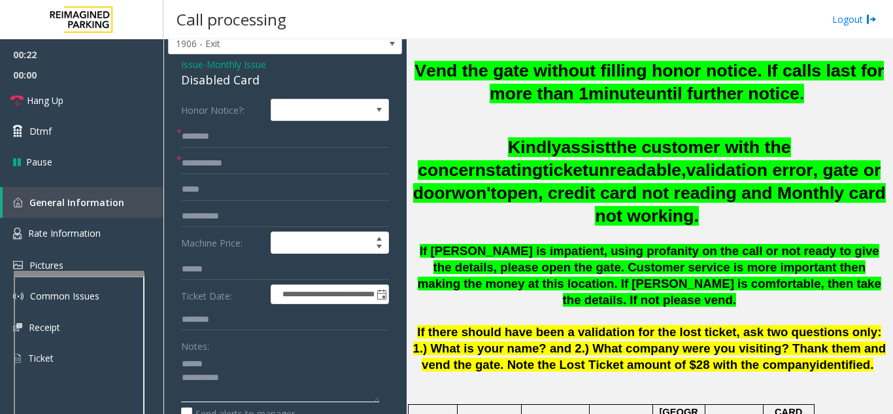
scroll to position [18, 0]
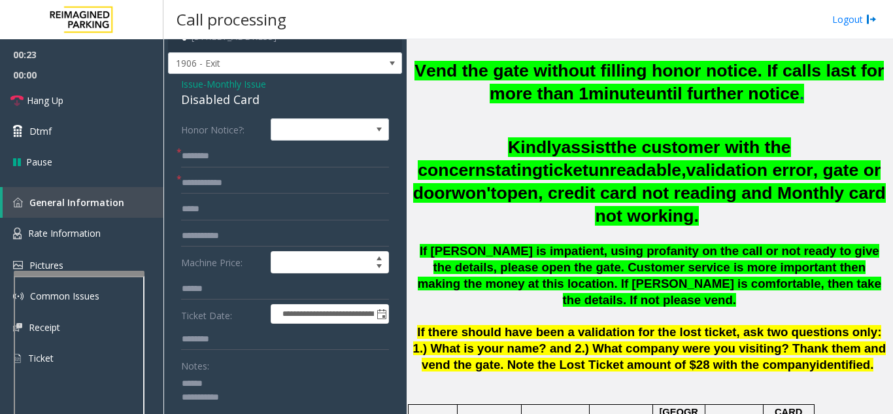
type textarea "**********"
click at [246, 178] on input "text" at bounding box center [285, 183] width 208 height 22
click at [255, 384] on textarea at bounding box center [280, 396] width 198 height 49
click at [227, 184] on input "*****" at bounding box center [285, 183] width 208 height 22
type input "*****"
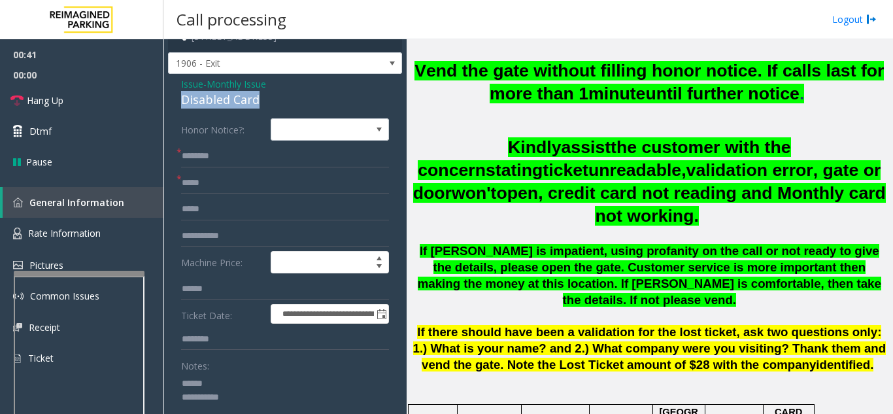
drag, startPoint x: 272, startPoint y: 97, endPoint x: 173, endPoint y: 95, distance: 98.7
click at [228, 154] on input "text" at bounding box center [285, 156] width 208 height 22
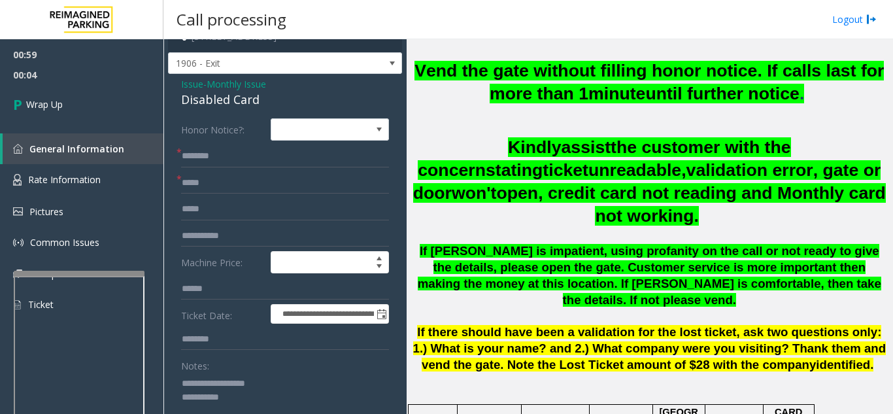
click at [282, 389] on textarea at bounding box center [280, 396] width 198 height 49
click at [272, 408] on textarea at bounding box center [280, 396] width 198 height 49
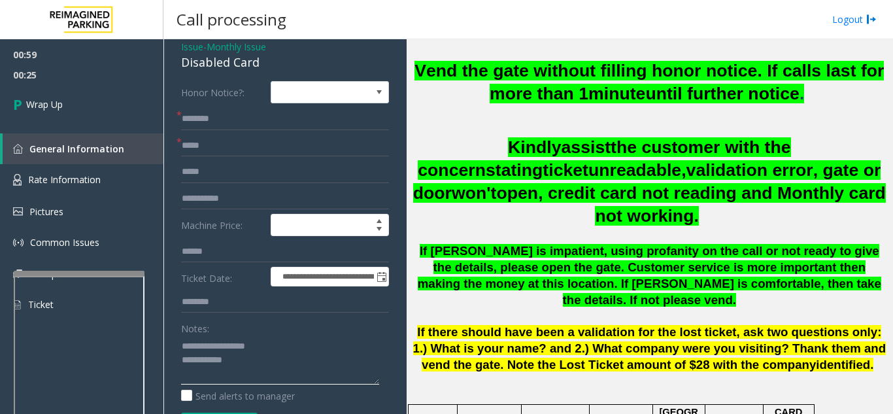
scroll to position [86, 0]
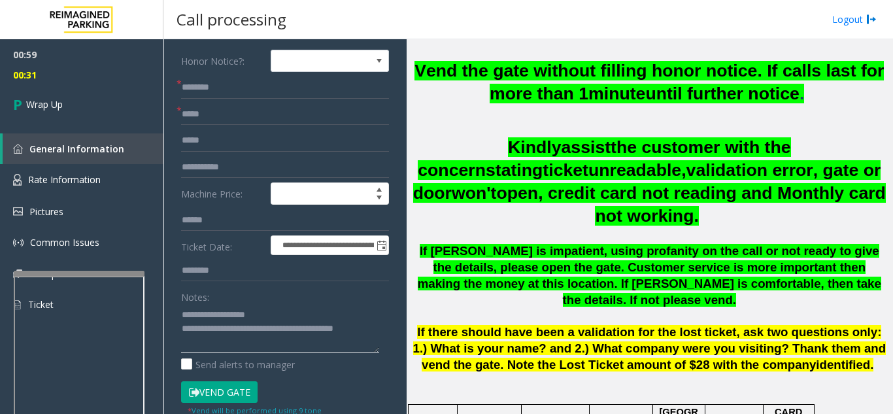
type textarea "**********"
click at [307, 287] on div "Notes:" at bounding box center [285, 319] width 208 height 67
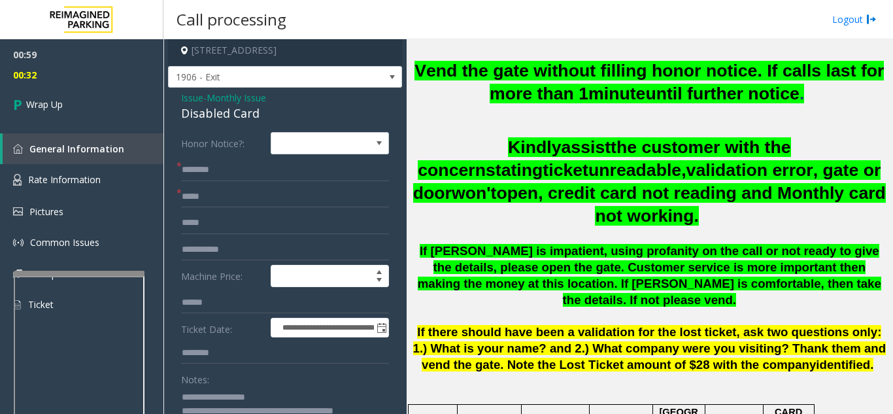
scroll to position [0, 0]
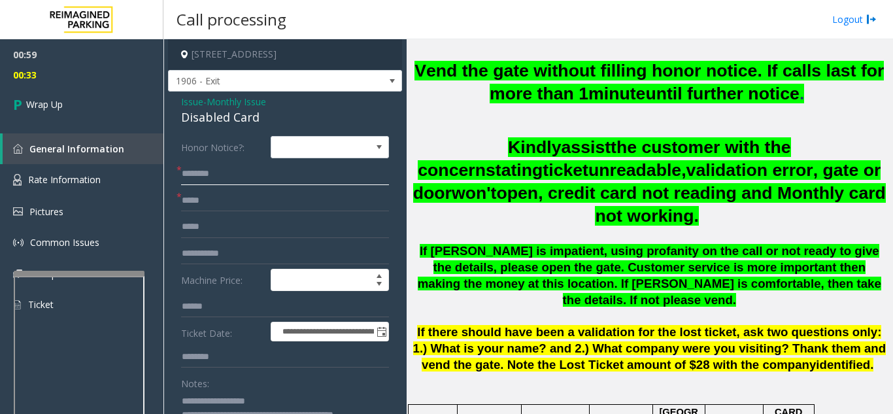
click at [229, 174] on input "text" at bounding box center [285, 174] width 208 height 22
type input "**"
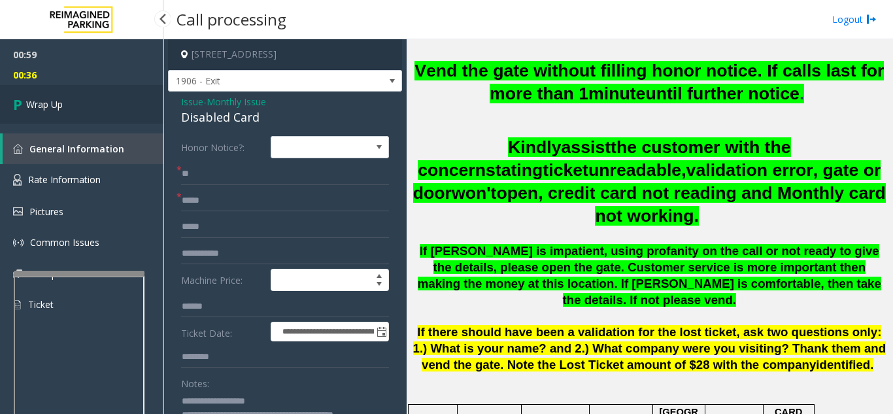
click at [39, 112] on link "Wrap Up" at bounding box center [81, 104] width 163 height 39
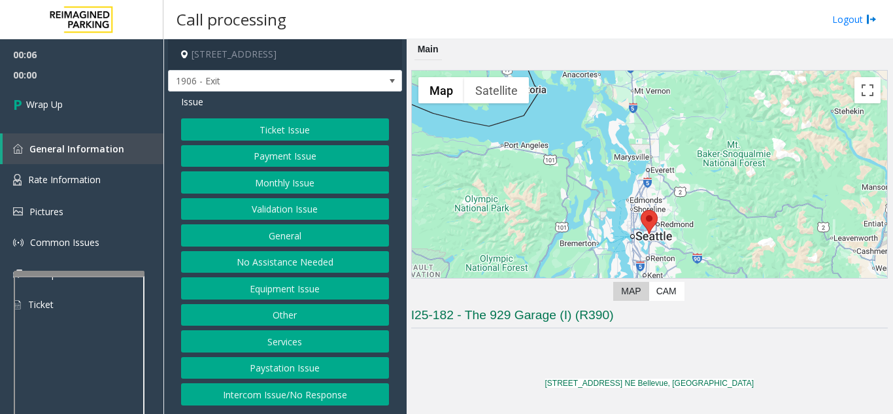
scroll to position [261, 0]
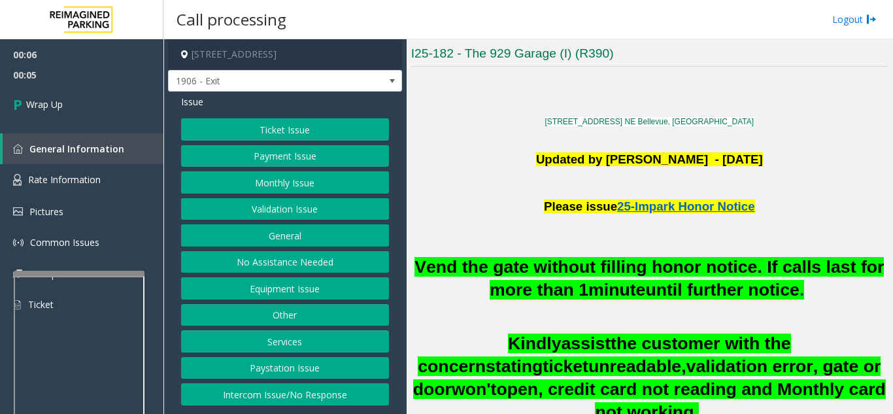
click at [284, 395] on button "Intercom Issue/No Response" at bounding box center [285, 394] width 208 height 22
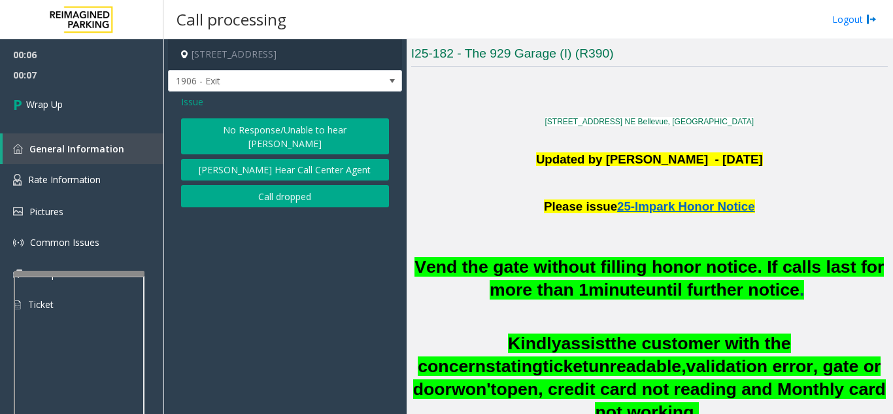
click at [227, 189] on button "Call dropped" at bounding box center [285, 196] width 208 height 22
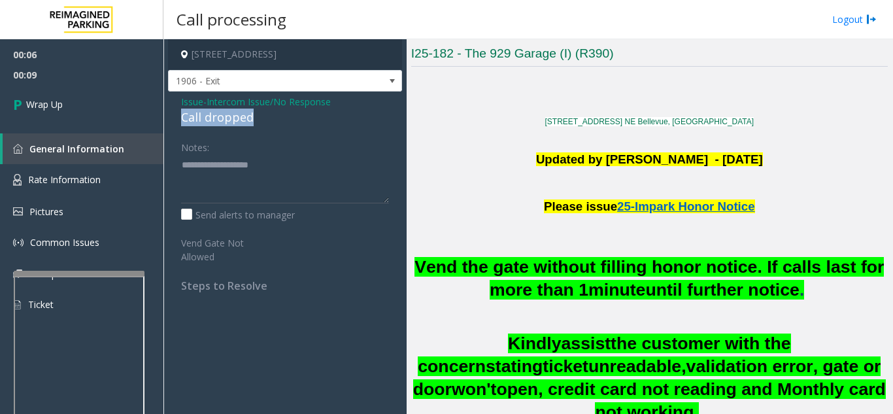
drag, startPoint x: 270, startPoint y: 116, endPoint x: 178, endPoint y: 121, distance: 91.6
click at [178, 121] on div "Issue - Intercom Issue/No Response Call dropped Notes: Send alerts to manager V…" at bounding box center [285, 198] width 234 height 214
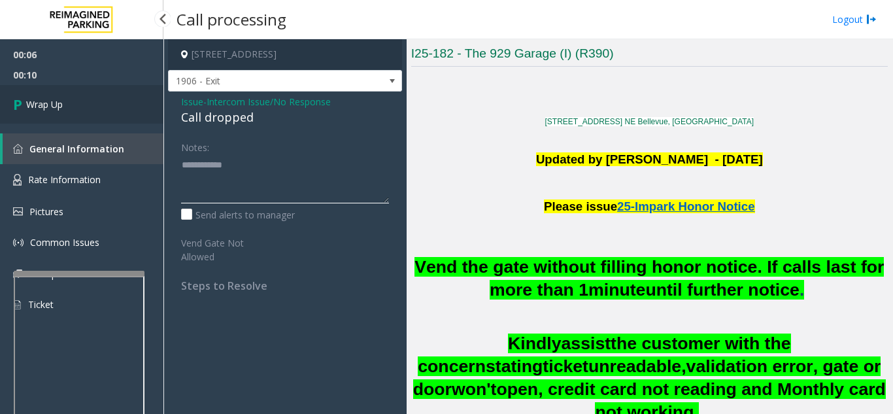
type textarea "**********"
click at [86, 112] on link "Wrap Up" at bounding box center [81, 104] width 163 height 39
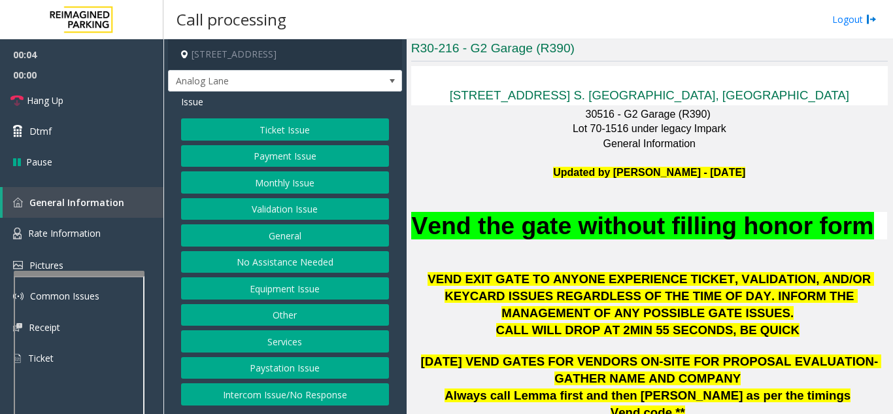
scroll to position [327, 0]
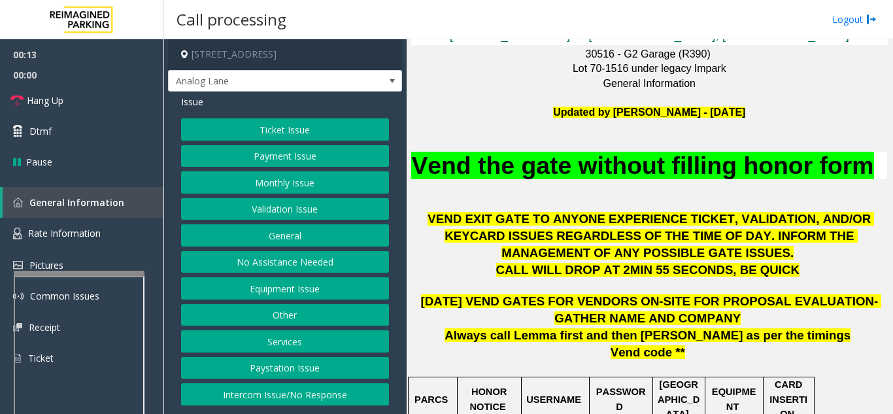
click at [312, 391] on button "Intercom Issue/No Response" at bounding box center [285, 394] width 208 height 22
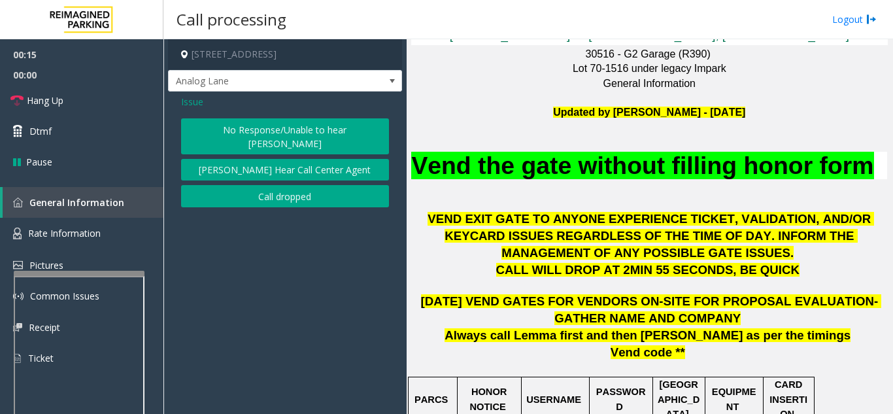
click at [263, 125] on button "No Response/Unable to hear [PERSON_NAME]" at bounding box center [285, 136] width 208 height 36
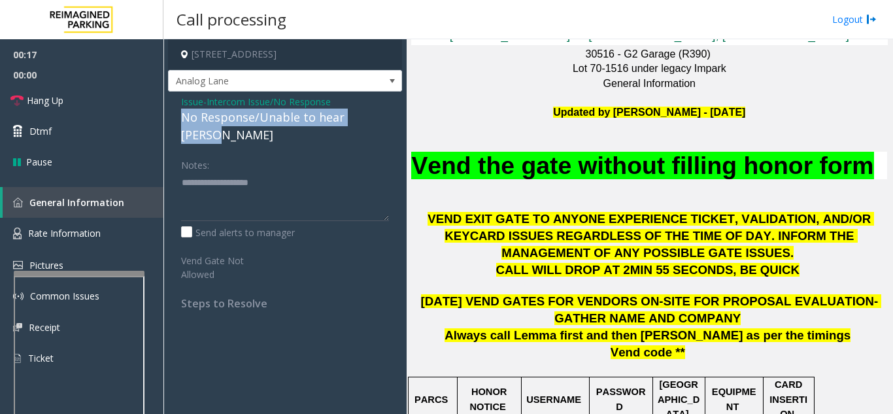
drag, startPoint x: 389, startPoint y: 118, endPoint x: 180, endPoint y: 116, distance: 209.1
click at [180, 116] on div "Issue - Intercom Issue/No Response No Response/Unable to hear [PERSON_NAME] Not…" at bounding box center [285, 206] width 234 height 231
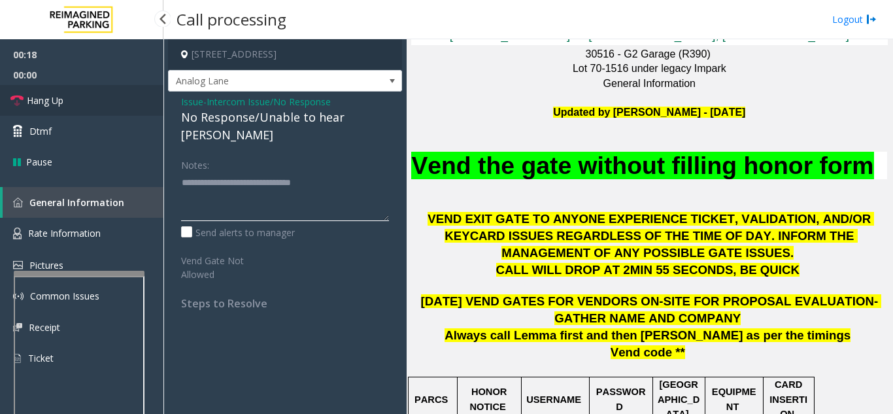
type textarea "**********"
click at [82, 105] on link "Hang Up" at bounding box center [81, 100] width 163 height 31
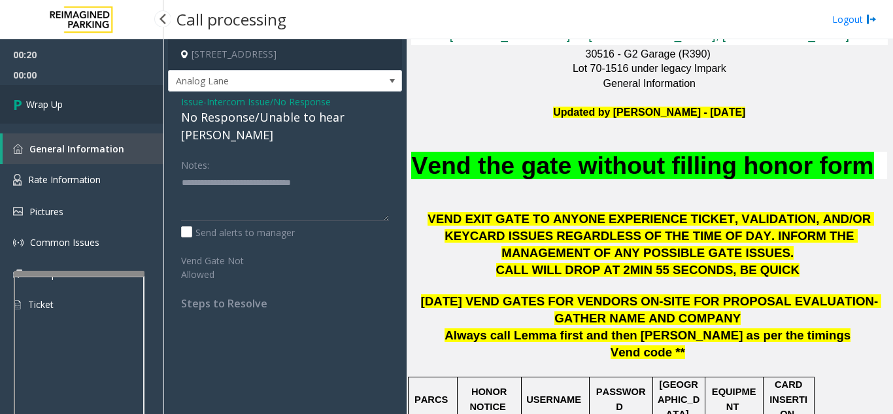
click at [82, 105] on link "Wrap Up" at bounding box center [81, 104] width 163 height 39
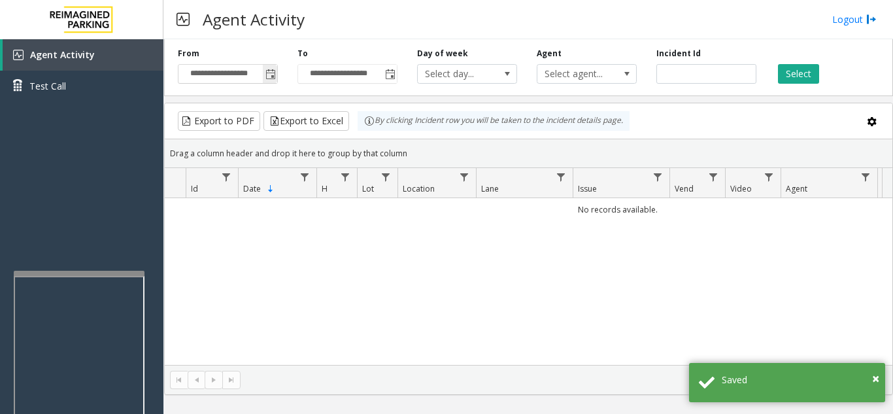
click at [271, 74] on span "Toggle popup" at bounding box center [270, 74] width 10 height 10
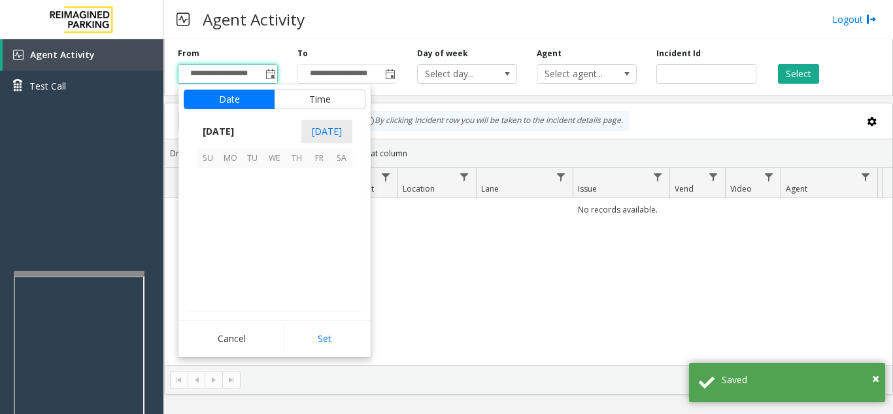
scroll to position [234345, 0]
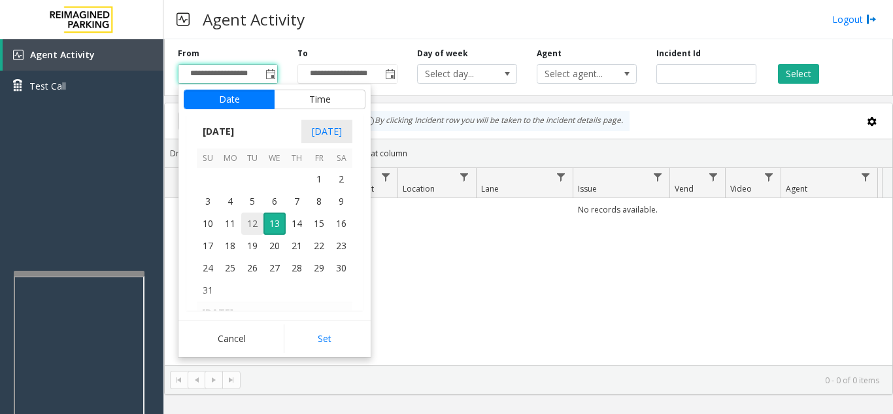
click at [254, 218] on span "12" at bounding box center [252, 223] width 22 height 22
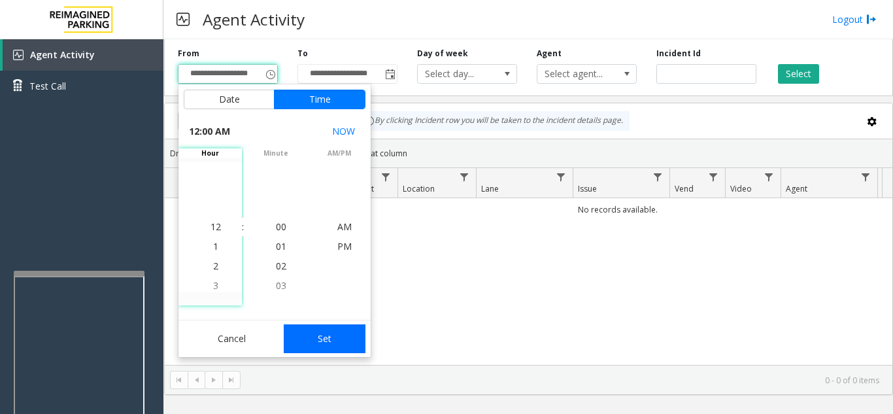
click at [312, 337] on button "Set" at bounding box center [325, 338] width 82 height 29
type input "**********"
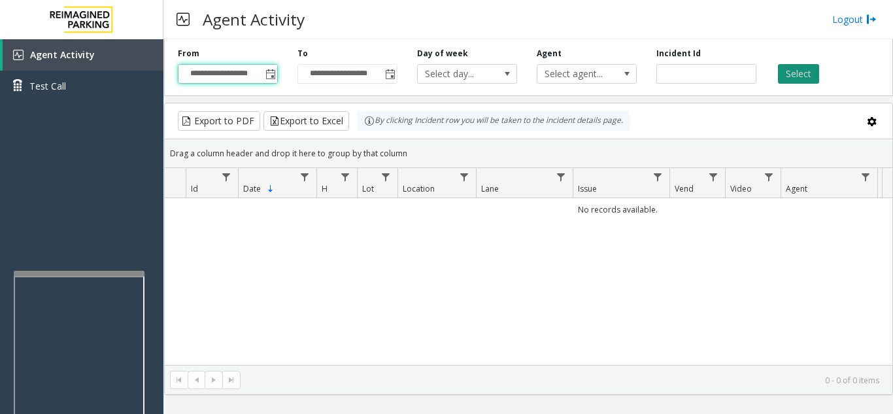
click at [793, 77] on button "Select" at bounding box center [798, 74] width 41 height 20
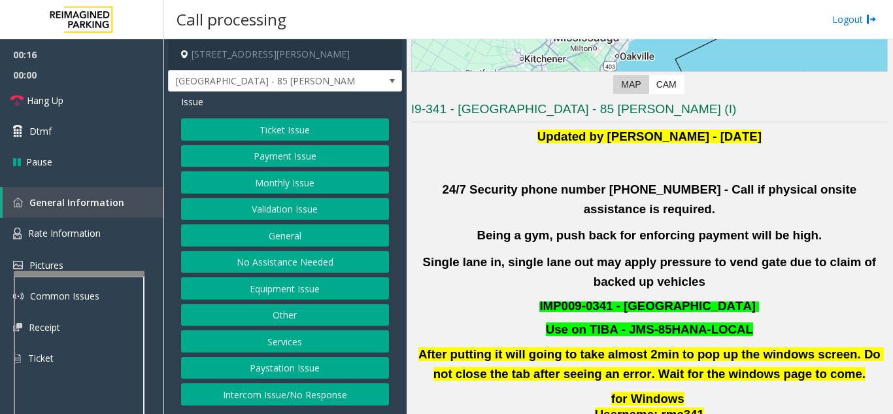
scroll to position [261, 0]
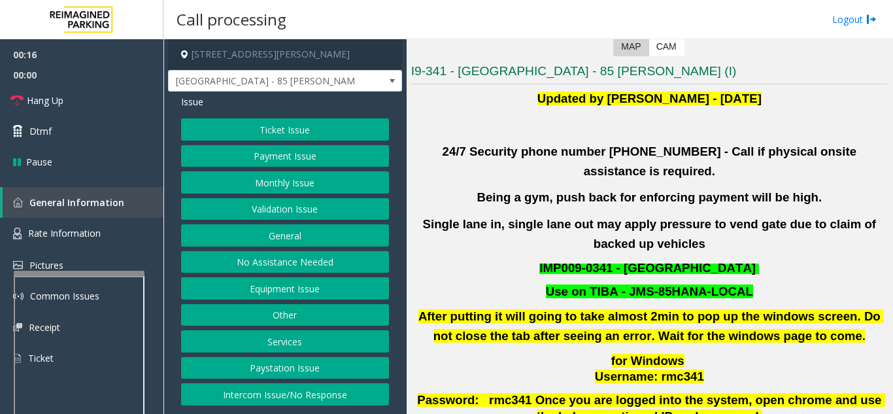
click at [333, 206] on button "Validation Issue" at bounding box center [285, 209] width 208 height 22
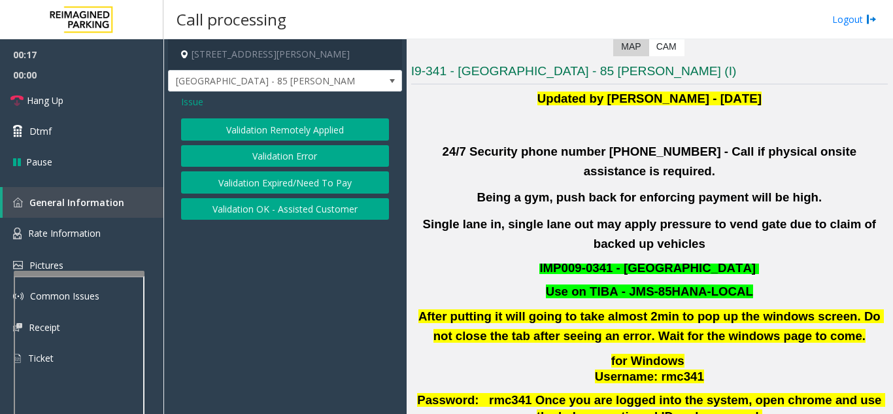
click at [306, 160] on button "Validation Error" at bounding box center [285, 156] width 208 height 22
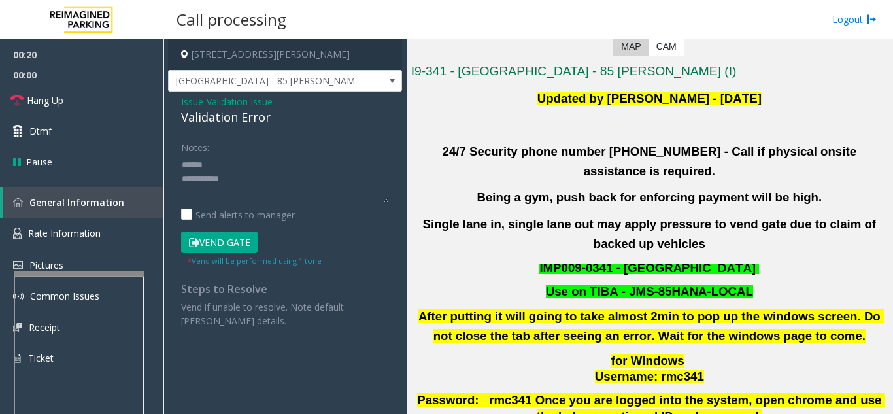
click at [245, 163] on textarea at bounding box center [285, 178] width 208 height 49
drag, startPoint x: 293, startPoint y: 118, endPoint x: 176, endPoint y: 120, distance: 117.6
click at [176, 120] on div "Issue - Validation Issue Validation Error Notes: Send alerts to manager Vend Ga…" at bounding box center [285, 215] width 234 height 249
click at [250, 187] on textarea at bounding box center [285, 178] width 208 height 49
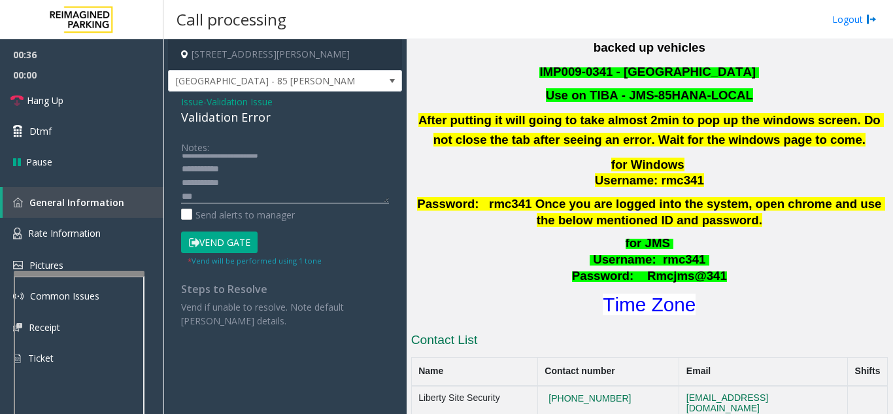
scroll to position [523, 0]
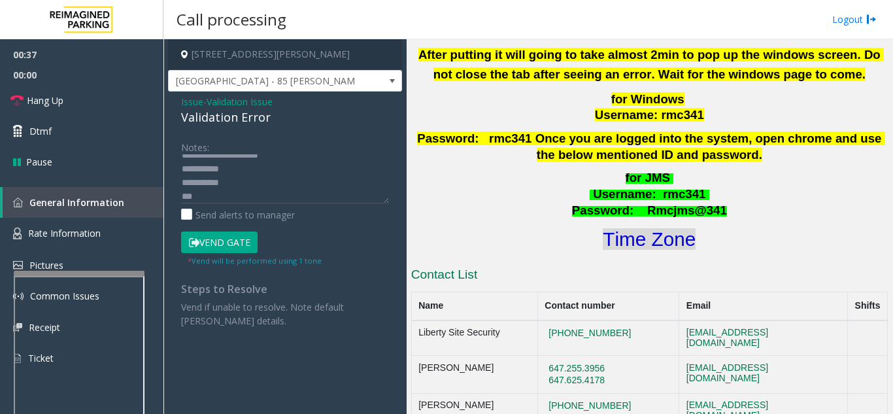
click at [618, 228] on font "Time Zone" at bounding box center [648, 239] width 93 height 22
click at [224, 199] on textarea at bounding box center [285, 178] width 208 height 49
click at [221, 231] on button "Vend Gate" at bounding box center [219, 242] width 76 height 22
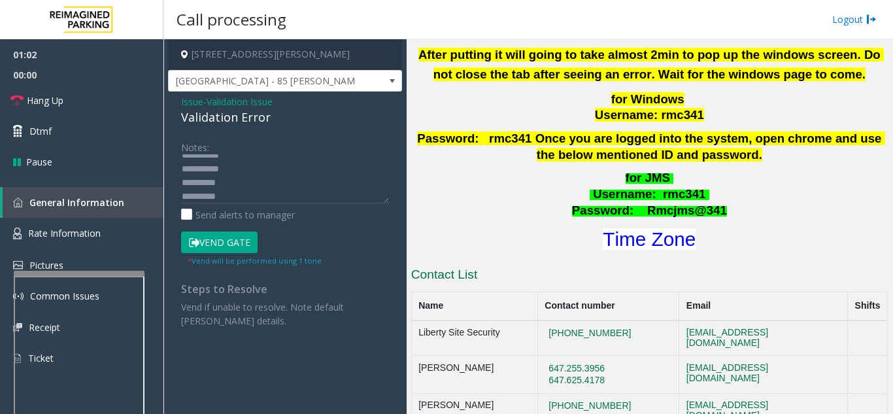
scroll to position [0, 0]
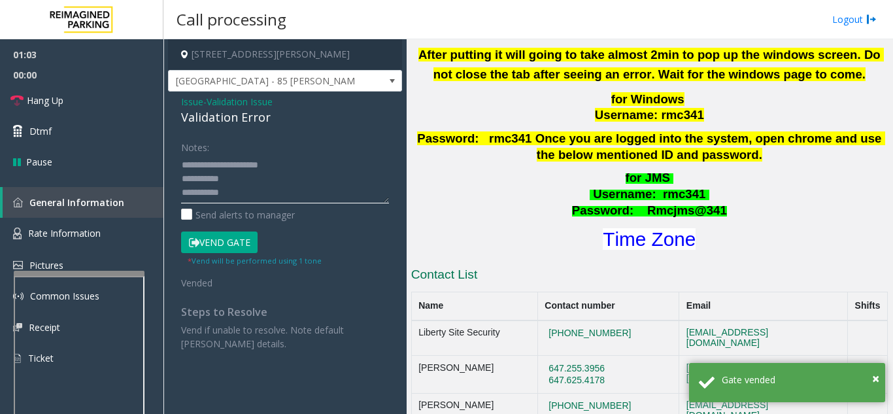
click at [294, 163] on textarea at bounding box center [285, 178] width 208 height 49
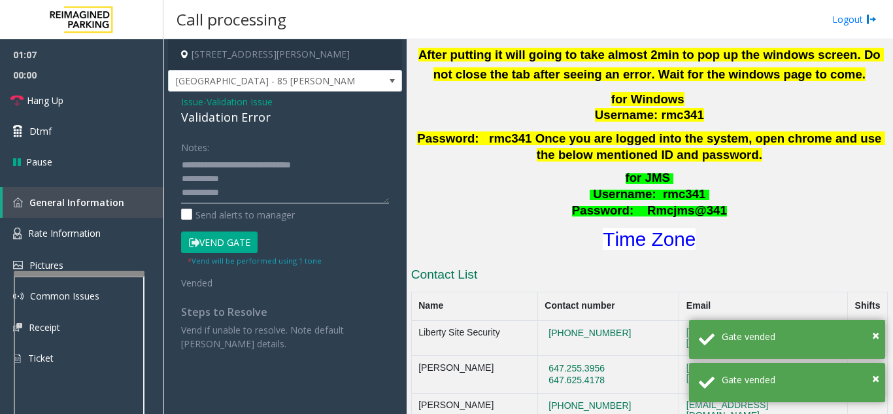
click at [276, 182] on textarea at bounding box center [285, 178] width 208 height 49
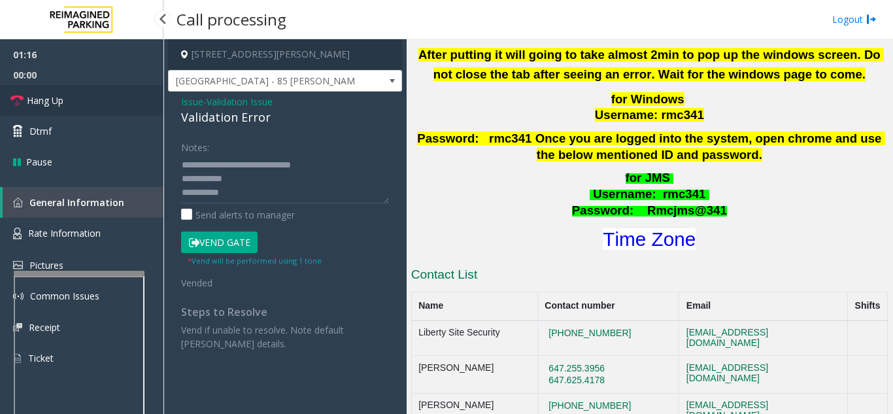
click at [52, 103] on span "Hang Up" at bounding box center [45, 100] width 37 height 14
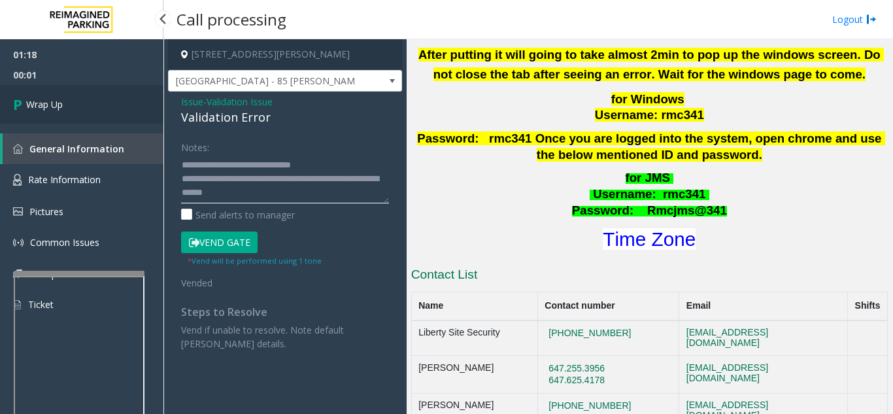
type textarea "**********"
click at [45, 92] on link "Wrap Up" at bounding box center [81, 104] width 163 height 39
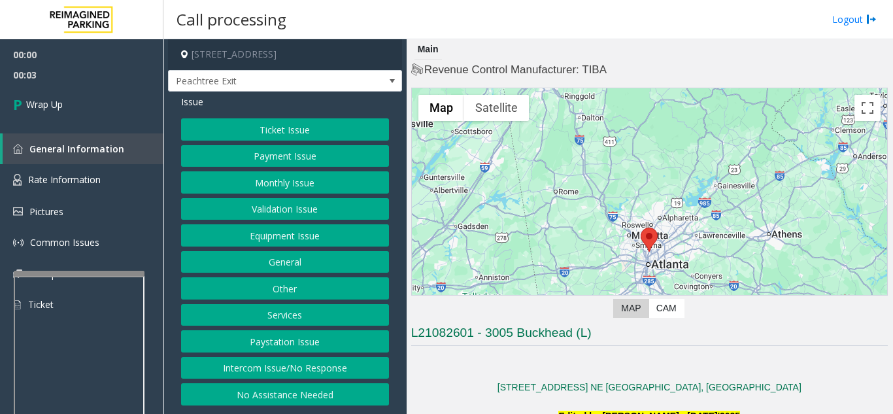
click at [306, 370] on button "Intercom Issue/No Response" at bounding box center [285, 368] width 208 height 22
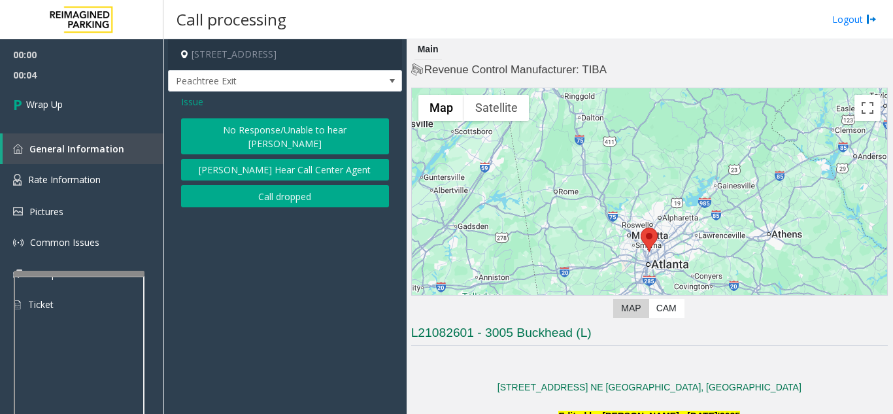
click at [283, 185] on button "Call dropped" at bounding box center [285, 196] width 208 height 22
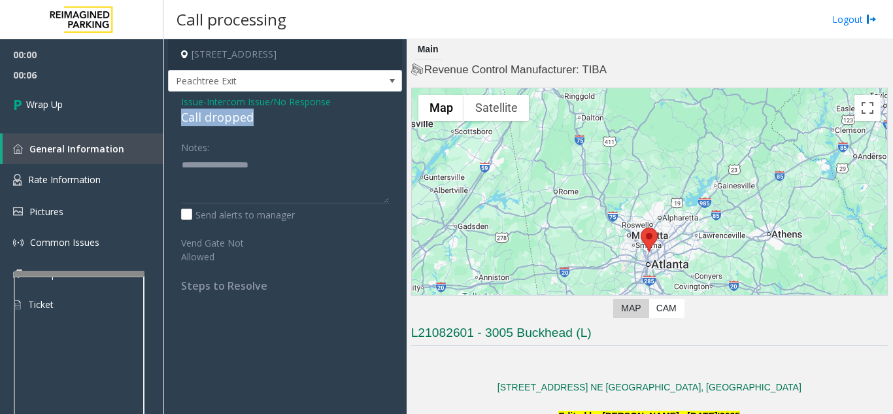
drag, startPoint x: 274, startPoint y: 112, endPoint x: 197, endPoint y: 120, distance: 78.1
click at [179, 120] on div "Issue - Intercom Issue/No Response Call dropped Notes: Send alerts to manager V…" at bounding box center [285, 198] width 234 height 214
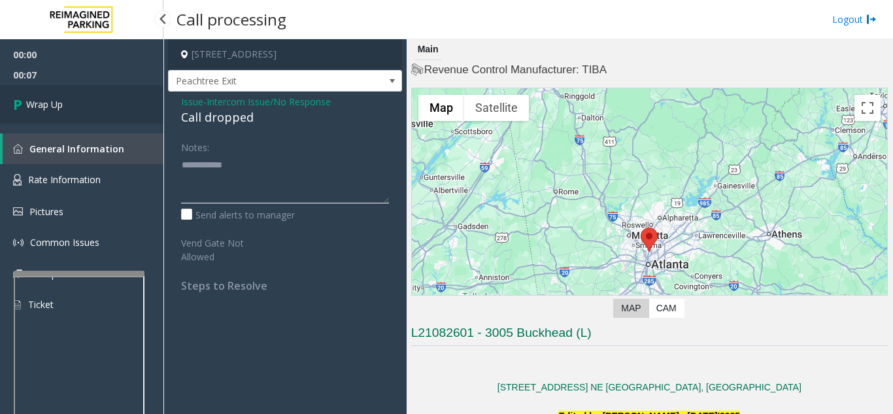
type textarea "**********"
click at [94, 120] on link "Wrap Up" at bounding box center [81, 104] width 163 height 39
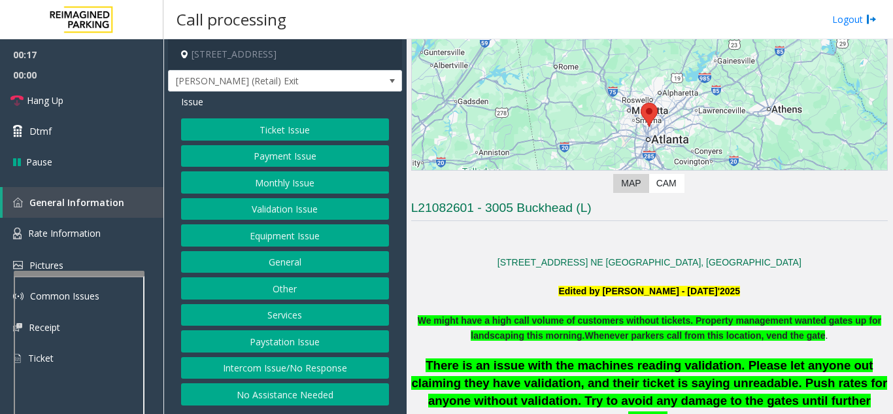
scroll to position [261, 0]
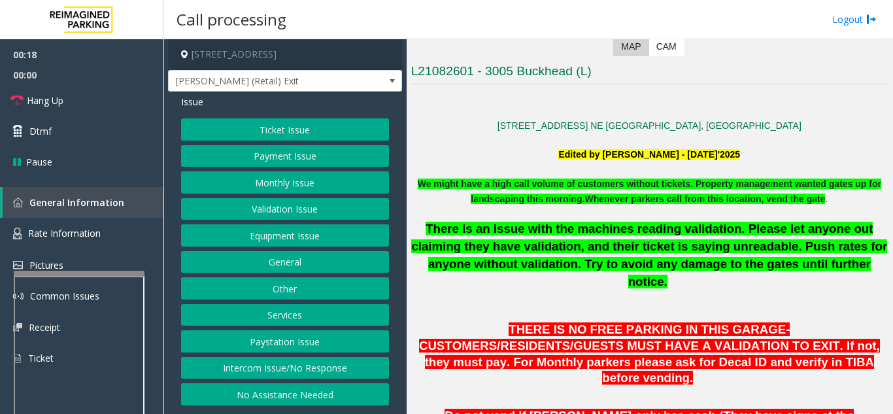
click at [323, 126] on button "Ticket Issue" at bounding box center [285, 129] width 208 height 22
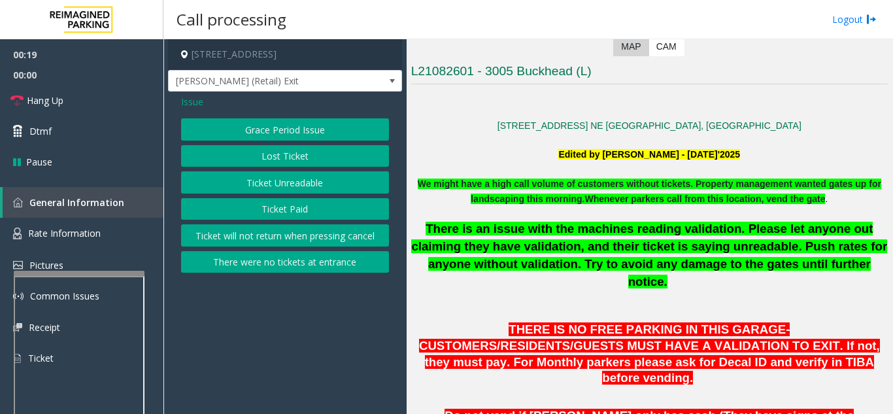
click at [282, 259] on button "There were no tickets at entrance" at bounding box center [285, 262] width 208 height 22
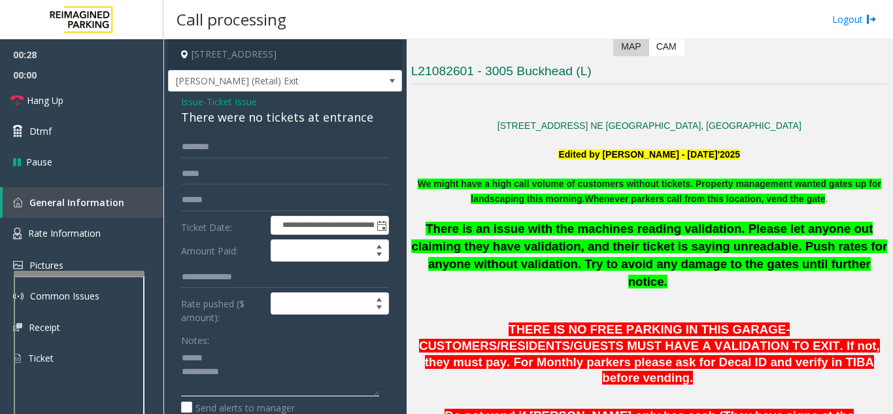
click at [234, 369] on textarea at bounding box center [280, 371] width 198 height 49
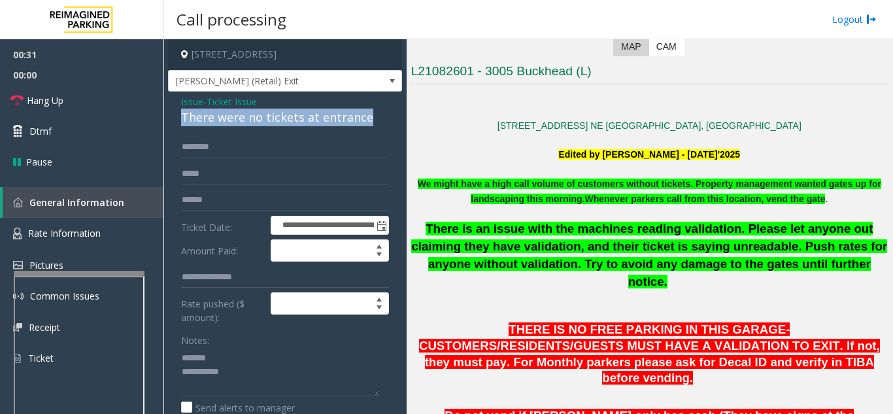
drag, startPoint x: 172, startPoint y: 127, endPoint x: 380, endPoint y: 125, distance: 207.8
click at [380, 125] on div "**********" at bounding box center [285, 394] width 234 height 606
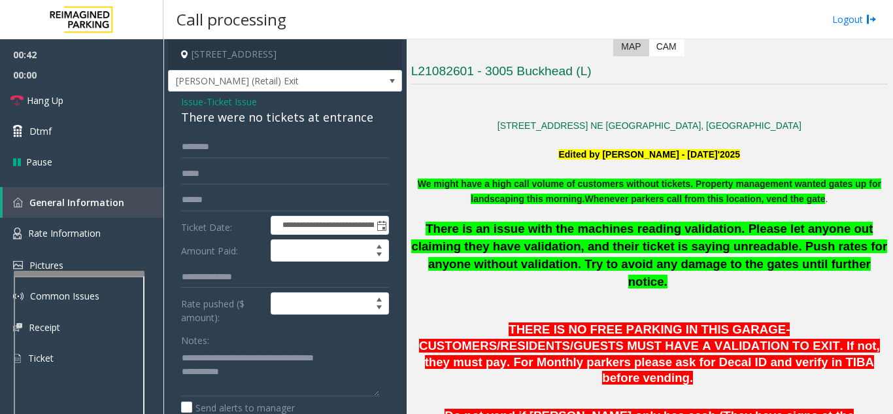
click at [287, 344] on div "Notes:" at bounding box center [285, 362] width 208 height 67
click at [63, 103] on span "Hang Up" at bounding box center [45, 100] width 37 height 14
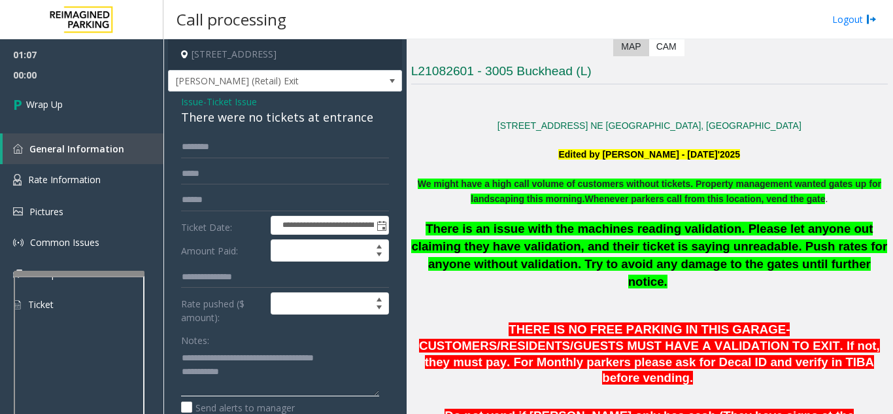
click at [287, 385] on textarea at bounding box center [280, 371] width 198 height 49
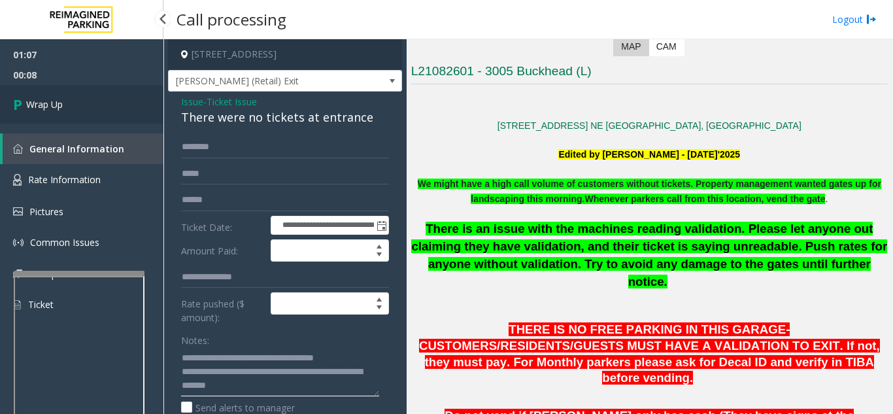
type textarea "**********"
click at [50, 95] on link "Wrap Up" at bounding box center [81, 104] width 163 height 39
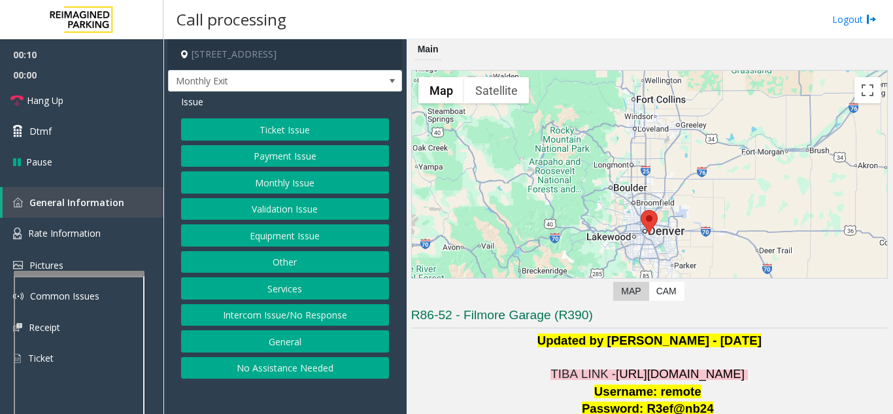
click at [274, 184] on button "Monthly Issue" at bounding box center [285, 182] width 208 height 22
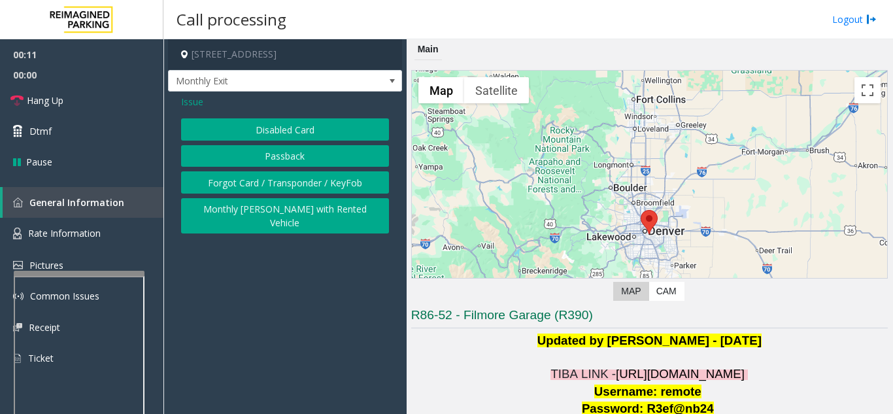
click at [280, 157] on button "Passback" at bounding box center [285, 156] width 208 height 22
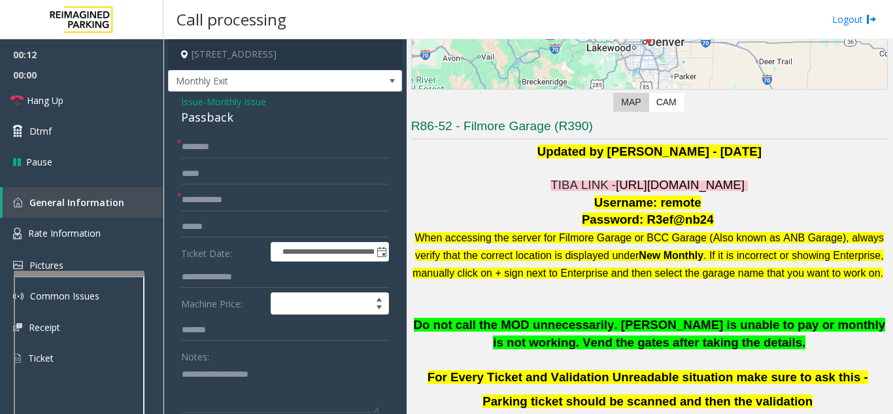
scroll to position [196, 0]
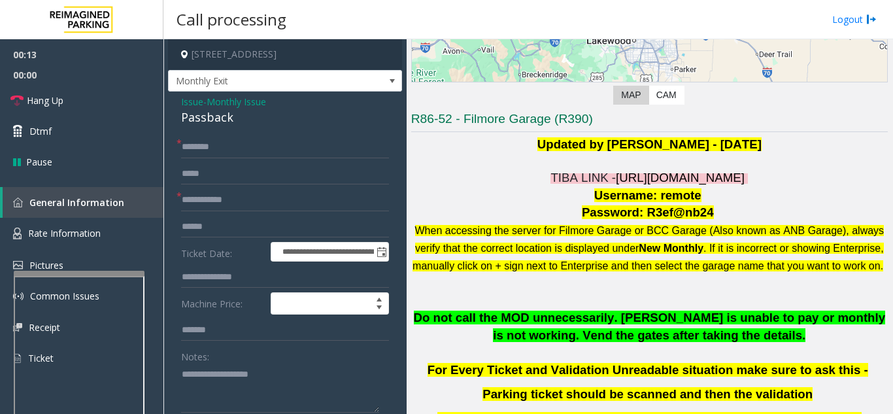
click at [685, 181] on span "https://fillmore-web.sp.tibaparking.net/" at bounding box center [679, 178] width 129 height 14
click at [238, 364] on textarea at bounding box center [280, 387] width 198 height 49
drag, startPoint x: 232, startPoint y: 113, endPoint x: 178, endPoint y: 118, distance: 53.8
type textarea "**********"
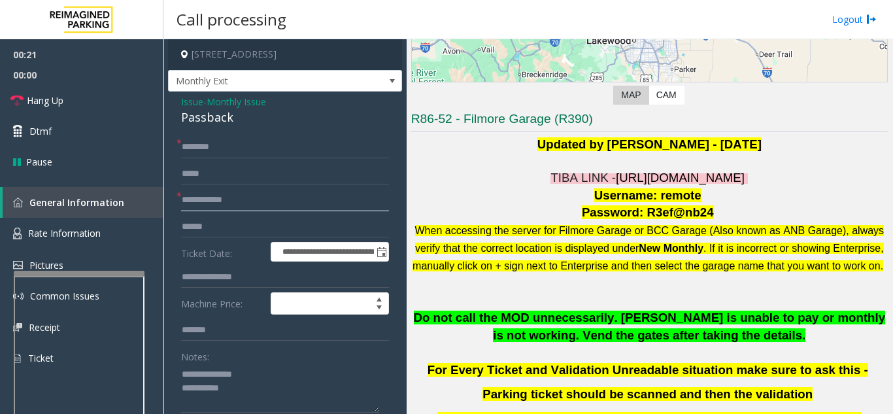
click at [212, 194] on input "text" at bounding box center [285, 200] width 208 height 22
type input "********"
drag, startPoint x: 653, startPoint y: 195, endPoint x: 693, endPoint y: 198, distance: 40.0
click at [693, 198] on p "Username: remote" at bounding box center [649, 196] width 476 height 18
copy p "remote"
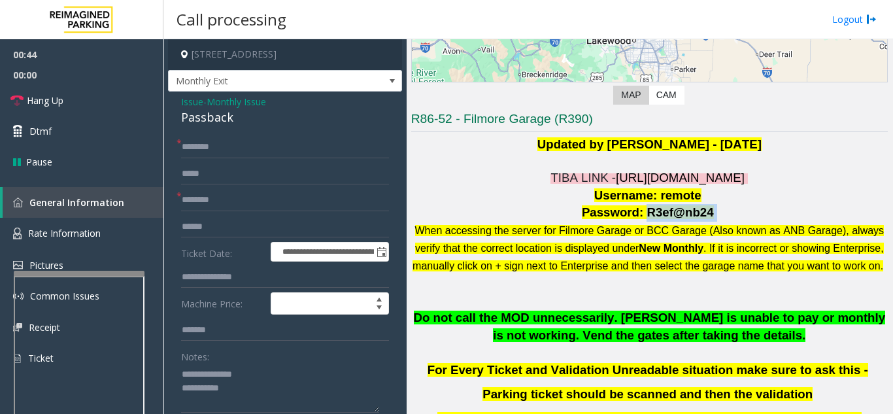
drag, startPoint x: 641, startPoint y: 210, endPoint x: 702, endPoint y: 214, distance: 61.5
click at [702, 214] on p "Password: R3ef@nb24" at bounding box center [649, 213] width 476 height 18
copy p "R3ef@nb24"
click at [761, 213] on p "Password: R3ef@nb24" at bounding box center [649, 213] width 476 height 18
drag, startPoint x: 638, startPoint y: 211, endPoint x: 701, endPoint y: 216, distance: 63.6
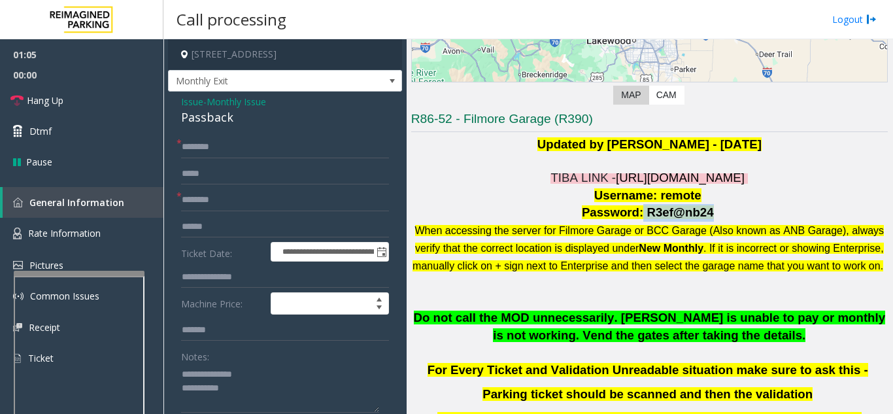
click at [701, 216] on p "Password: R3ef@nb24" at bounding box center [649, 213] width 476 height 18
copy span "R3ef@nb24"
click at [245, 138] on input "text" at bounding box center [285, 147] width 208 height 22
type input "******"
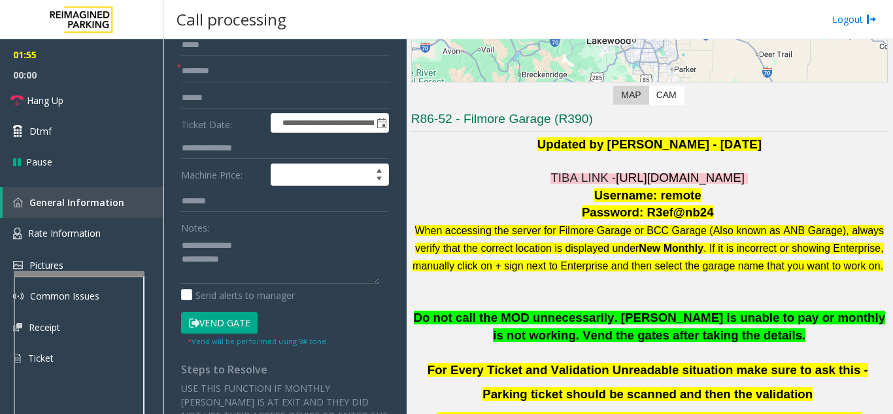
scroll to position [131, 0]
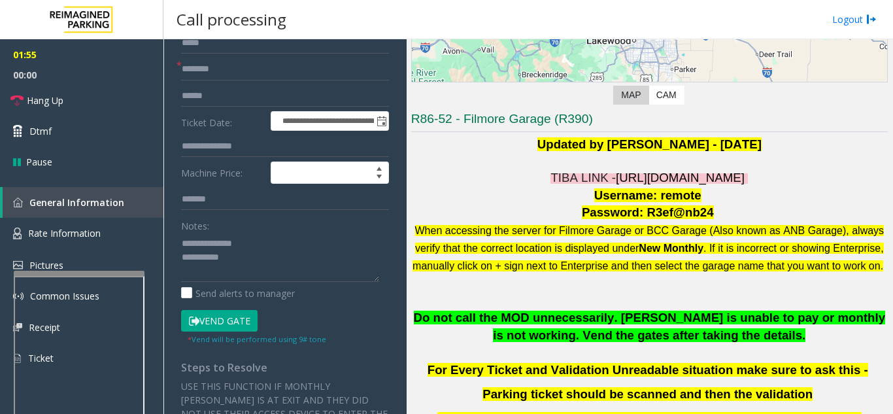
click at [227, 314] on button "Vend Gate" at bounding box center [219, 321] width 76 height 22
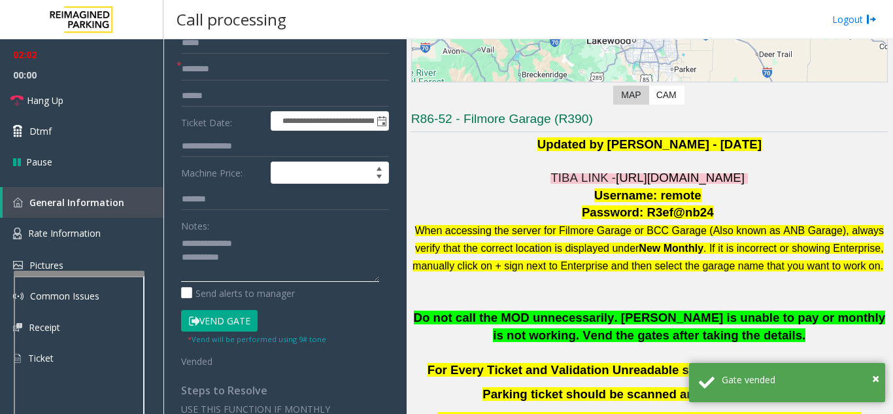
click at [267, 257] on textarea at bounding box center [280, 257] width 198 height 49
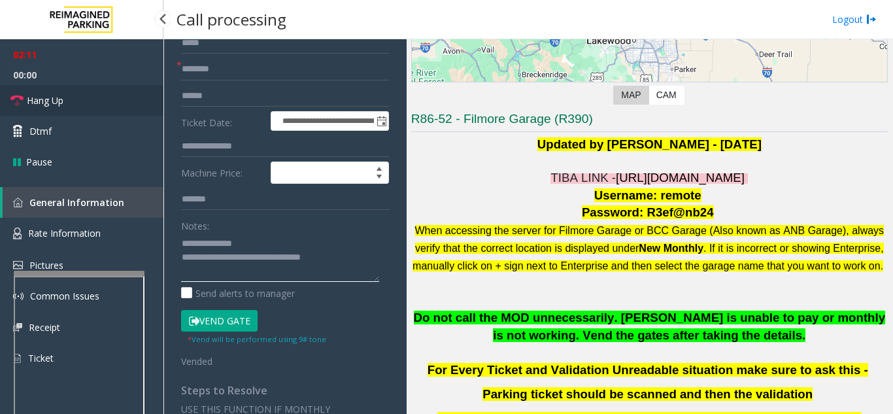
type textarea "**********"
click at [74, 103] on link "Hang Up" at bounding box center [81, 100] width 163 height 31
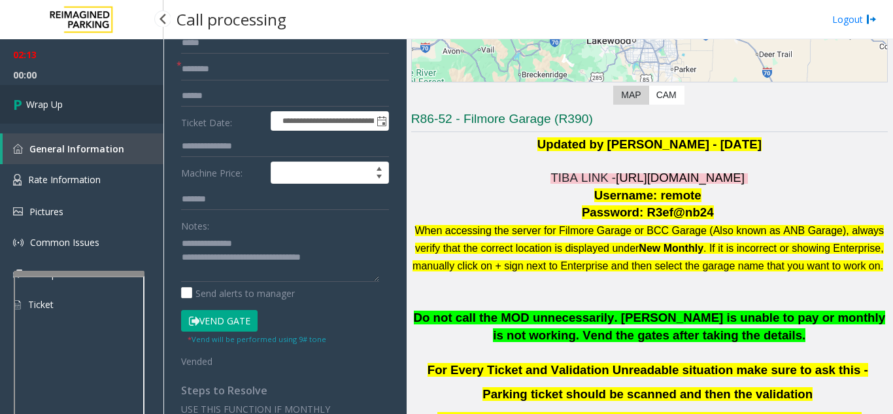
click at [71, 103] on link "Wrap Up" at bounding box center [81, 104] width 163 height 39
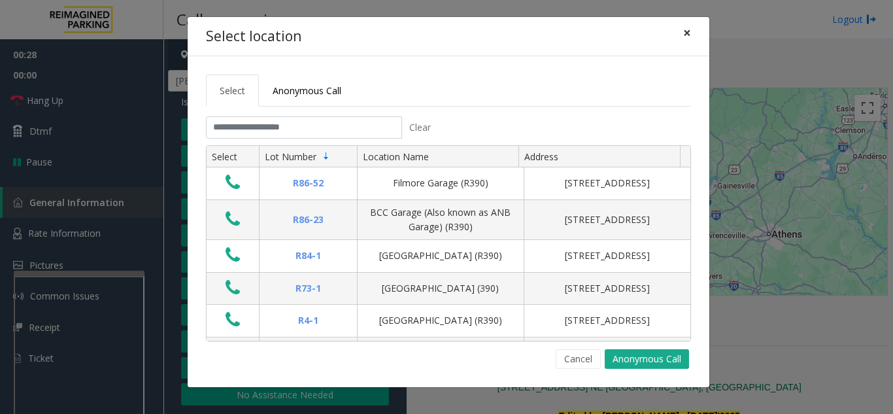
click at [691, 30] on button "×" at bounding box center [687, 33] width 26 height 32
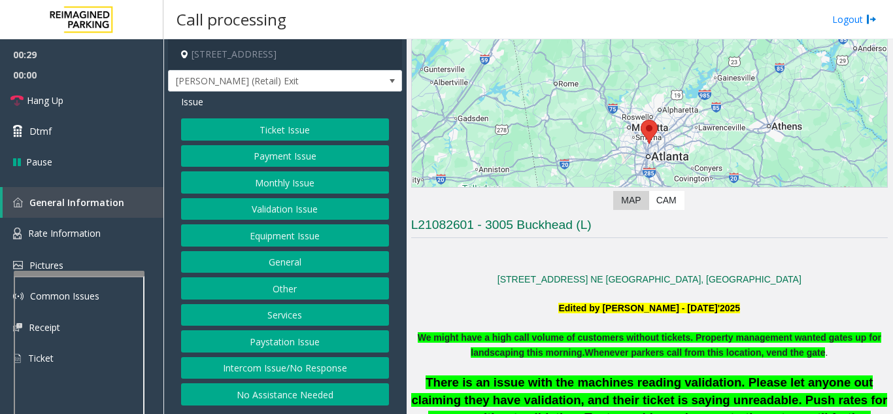
scroll to position [327, 0]
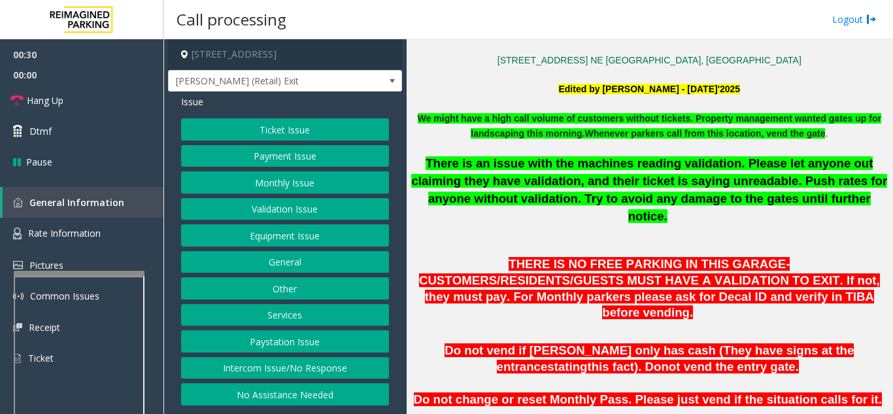
click at [298, 133] on button "Ticket Issue" at bounding box center [285, 129] width 208 height 22
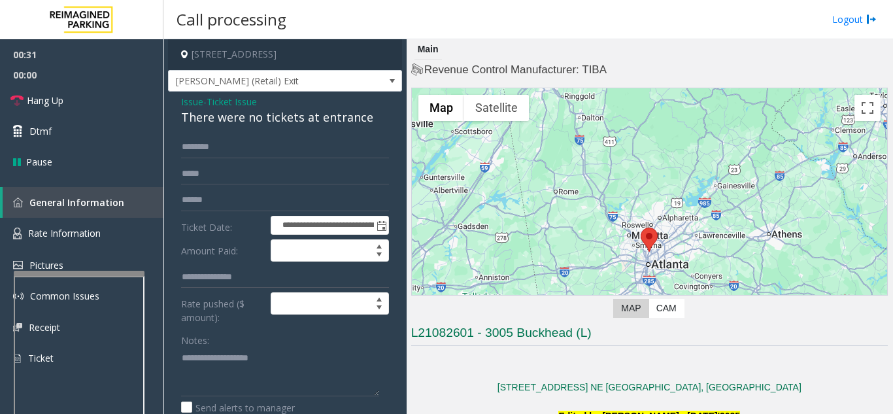
scroll to position [327, 0]
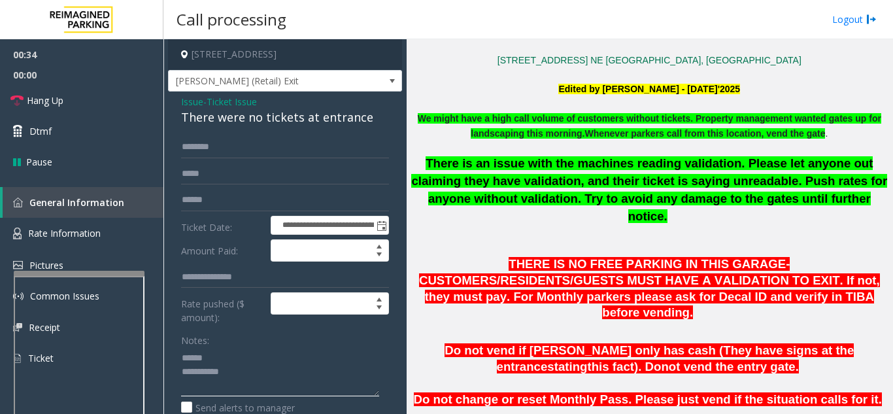
click at [208, 367] on textarea at bounding box center [280, 371] width 198 height 49
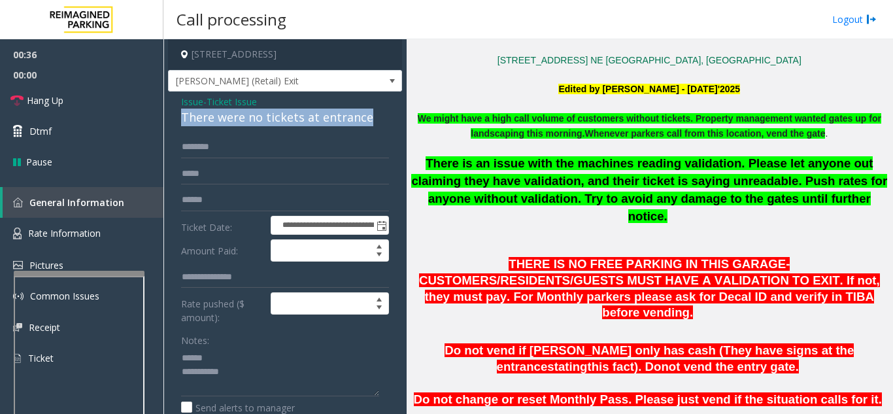
drag, startPoint x: 176, startPoint y: 129, endPoint x: 387, endPoint y: 125, distance: 211.1
click at [387, 125] on div "**********" at bounding box center [285, 394] width 234 height 606
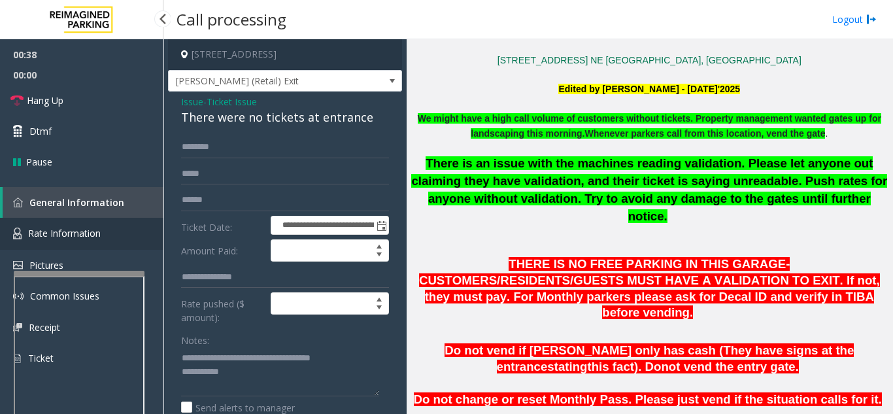
click at [103, 228] on link "Rate Information" at bounding box center [81, 234] width 163 height 32
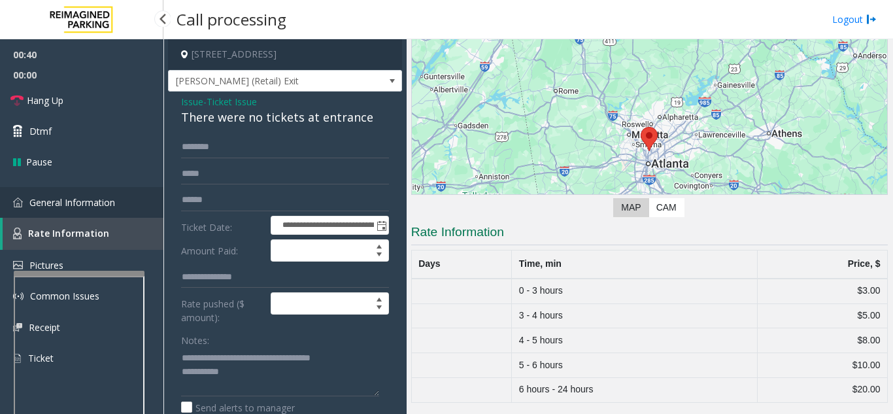
click at [92, 201] on span "General Information" at bounding box center [72, 202] width 86 height 12
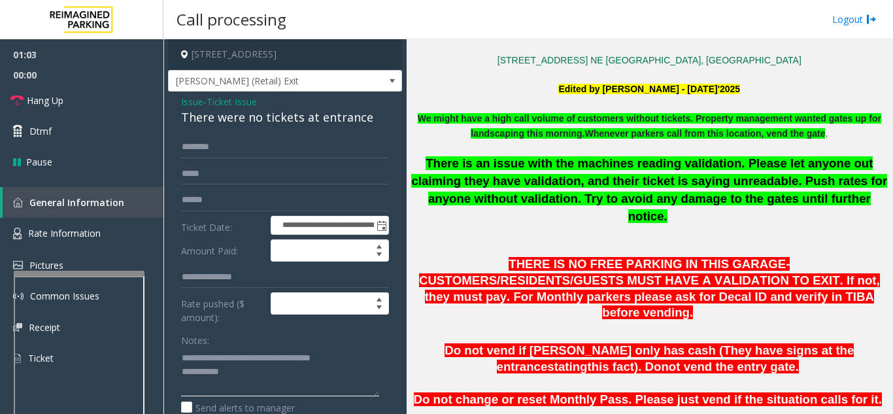
click at [259, 385] on textarea at bounding box center [280, 371] width 198 height 49
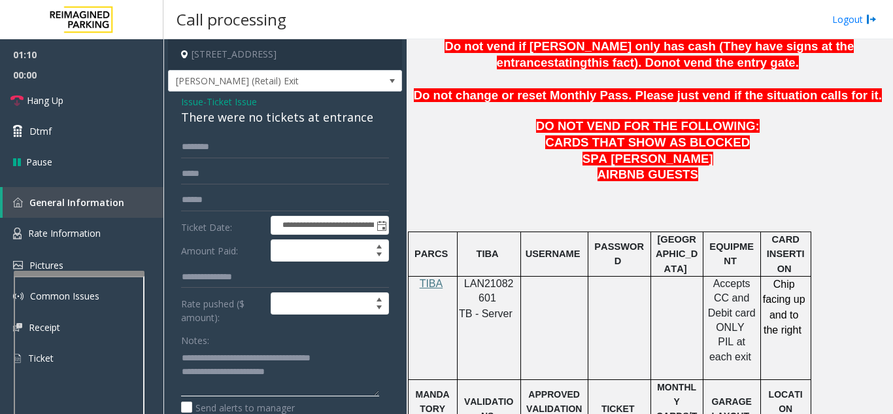
scroll to position [653, 0]
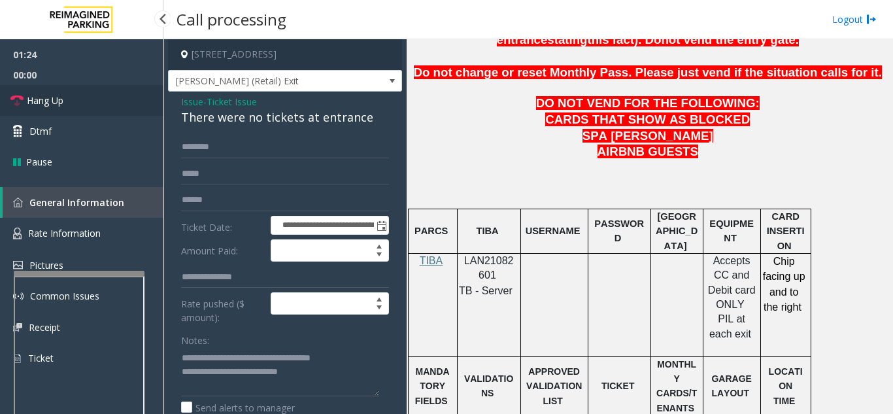
click at [89, 107] on link "Hang Up" at bounding box center [81, 100] width 163 height 31
click at [353, 379] on textarea at bounding box center [280, 371] width 198 height 49
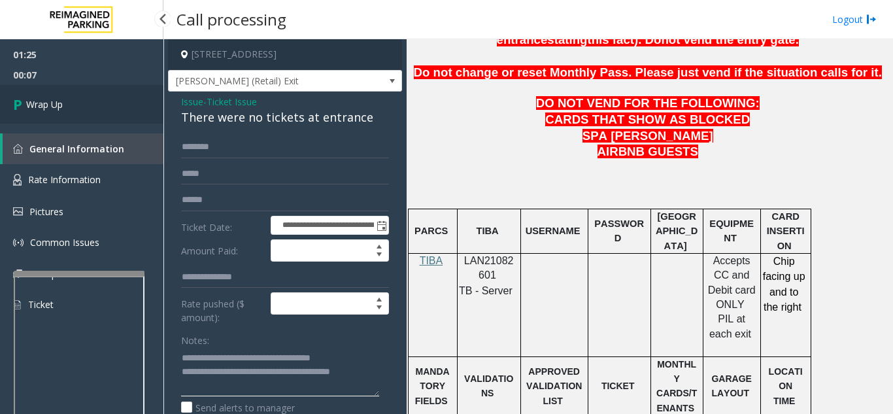
type textarea "**********"
click at [54, 116] on link "Wrap Up" at bounding box center [81, 104] width 163 height 39
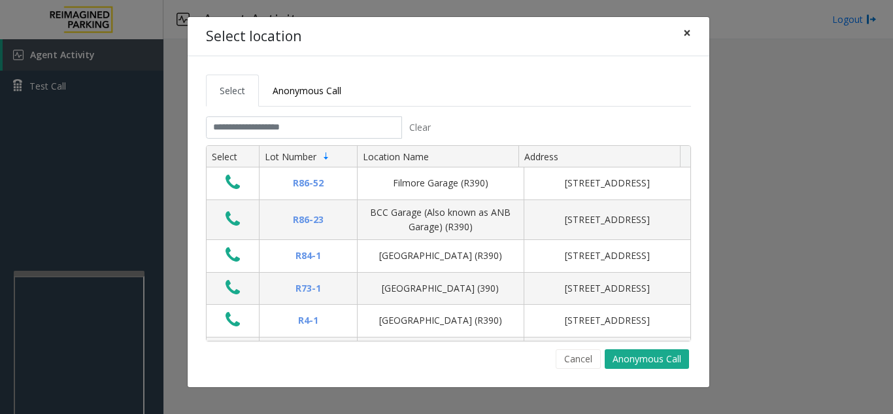
click at [695, 32] on button "×" at bounding box center [687, 33] width 26 height 32
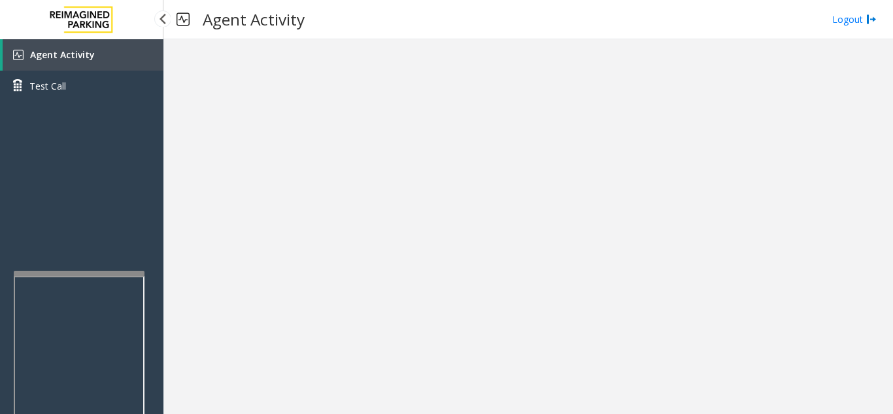
click at [49, 50] on span "Agent Activity" at bounding box center [62, 54] width 65 height 12
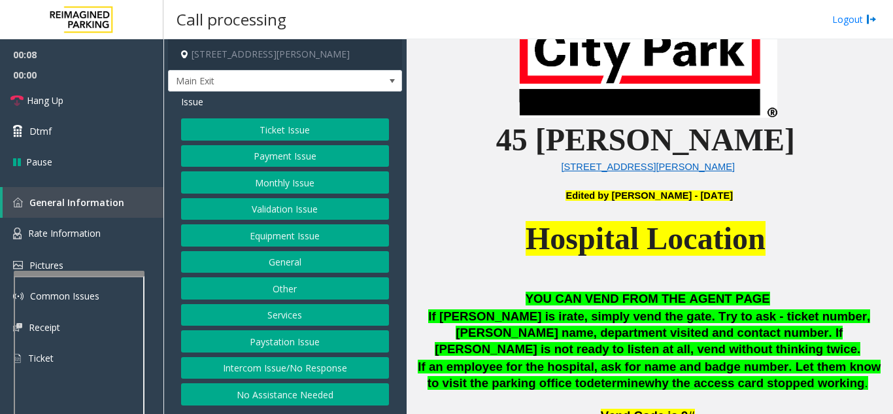
scroll to position [392, 0]
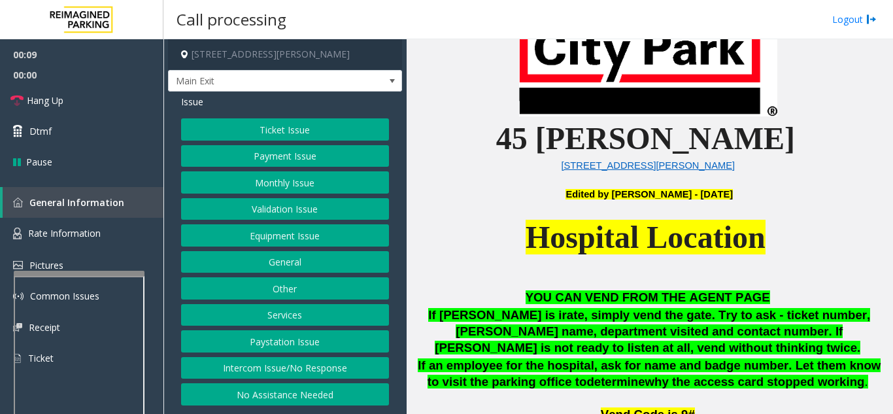
click at [280, 139] on button "Ticket Issue" at bounding box center [285, 129] width 208 height 22
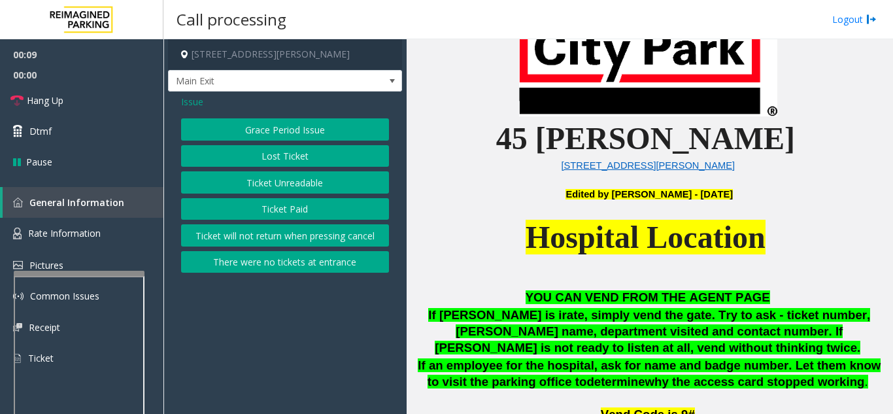
click at [280, 188] on button "Ticket Unreadable" at bounding box center [285, 182] width 208 height 22
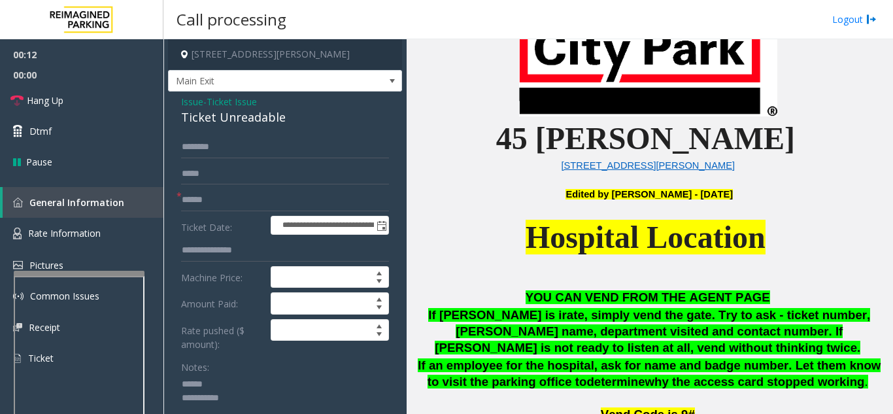
click at [234, 383] on textarea at bounding box center [280, 398] width 198 height 49
click at [246, 380] on textarea at bounding box center [280, 398] width 198 height 49
drag, startPoint x: 179, startPoint y: 122, endPoint x: 297, endPoint y: 121, distance: 117.6
click at [297, 121] on div "**********" at bounding box center [285, 407] width 234 height 633
click at [302, 380] on textarea at bounding box center [280, 398] width 198 height 49
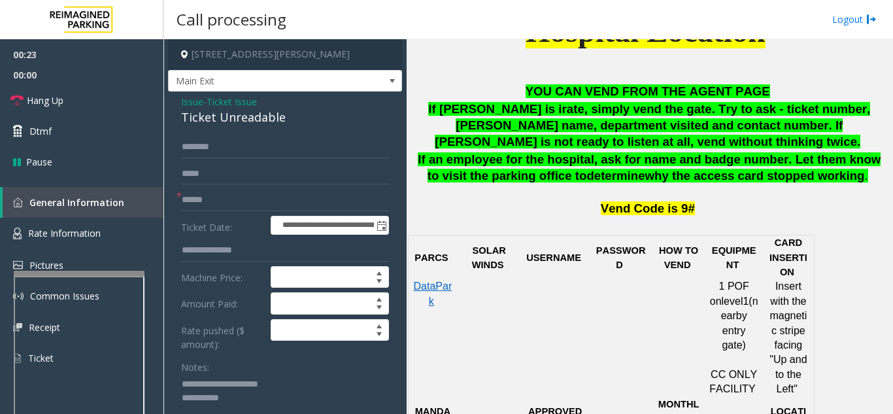
scroll to position [588, 0]
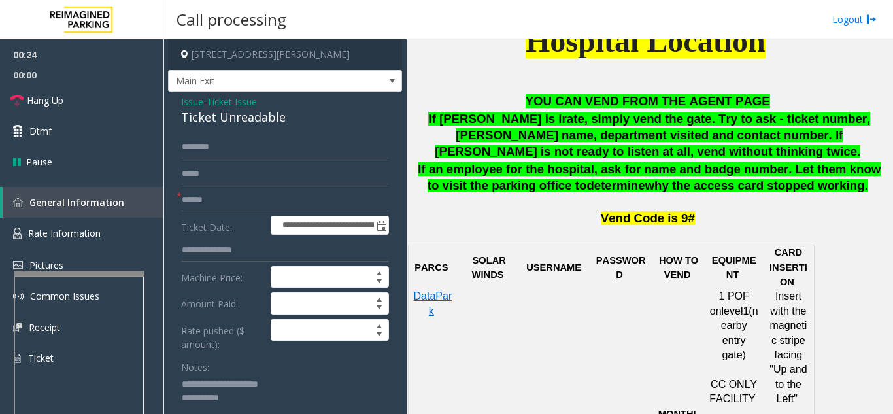
type textarea "**********"
click at [243, 203] on input "text" at bounding box center [285, 200] width 208 height 22
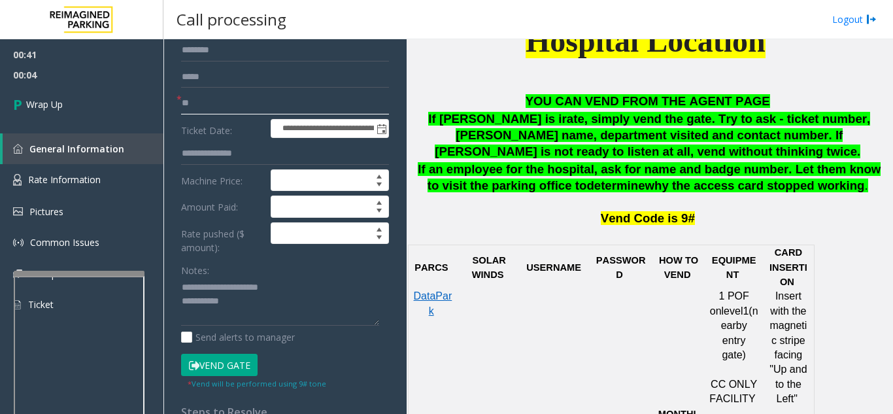
scroll to position [196, 0]
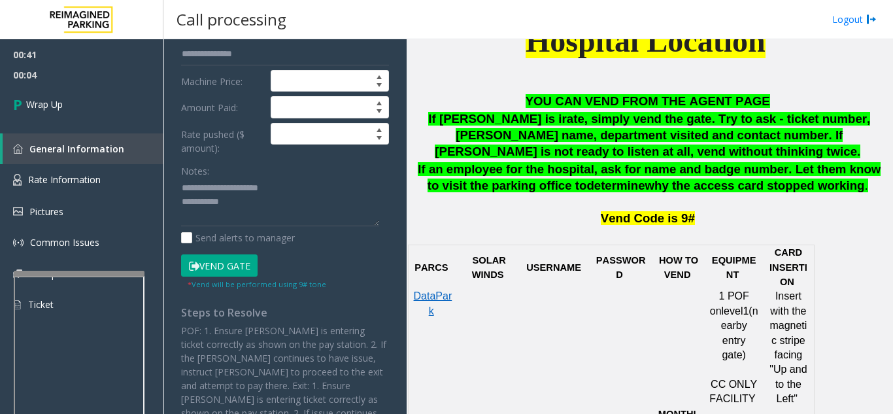
type input "**"
click at [256, 198] on textarea at bounding box center [280, 202] width 198 height 49
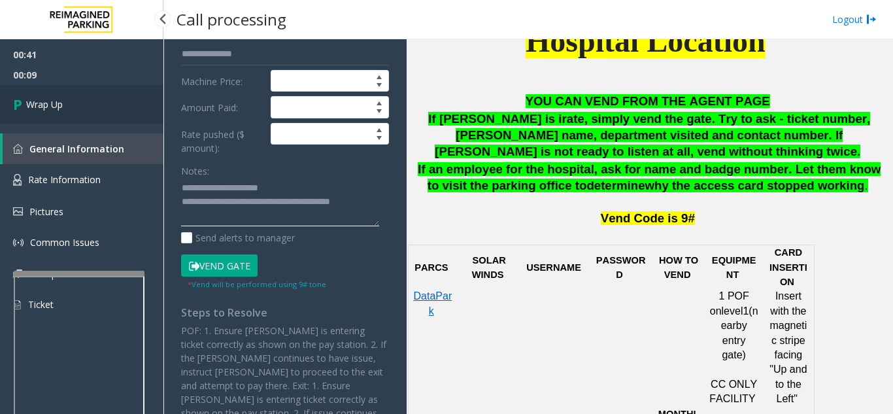
type textarea "**********"
click at [70, 101] on link "Wrap Up" at bounding box center [81, 104] width 163 height 39
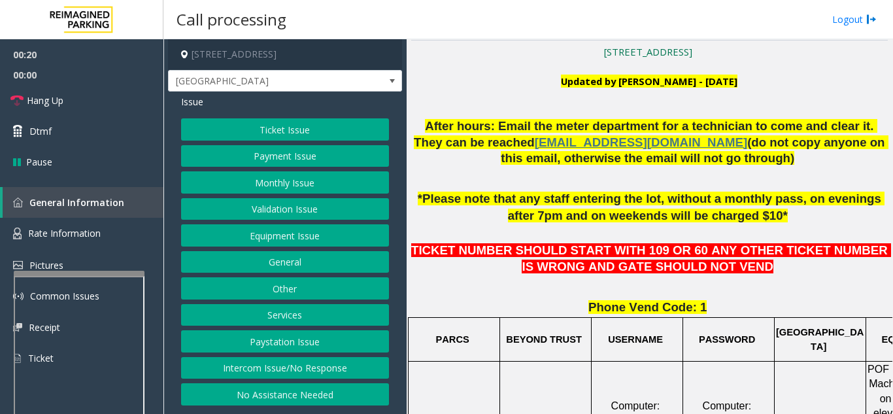
scroll to position [261, 0]
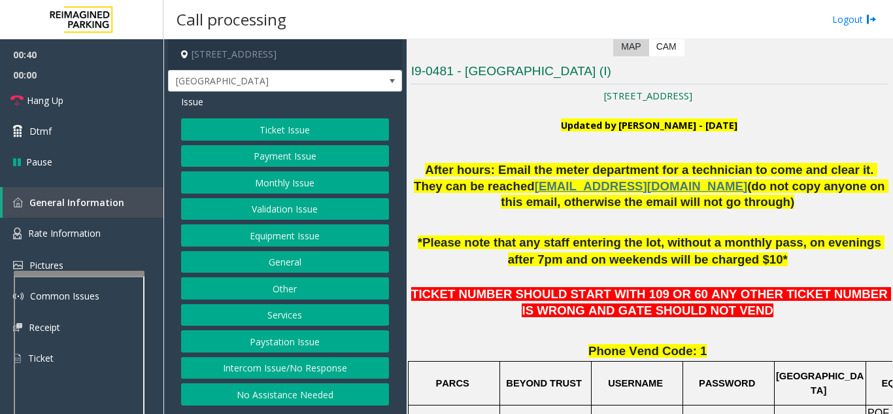
click at [336, 132] on button "Ticket Issue" at bounding box center [285, 129] width 208 height 22
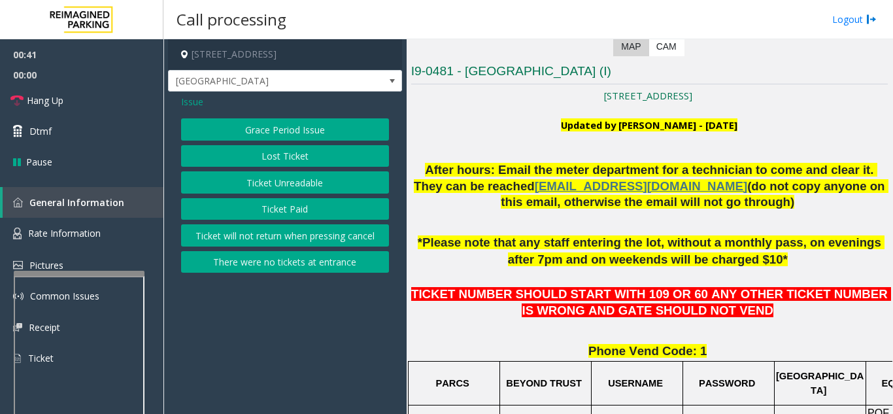
click at [303, 192] on button "Ticket Unreadable" at bounding box center [285, 182] width 208 height 22
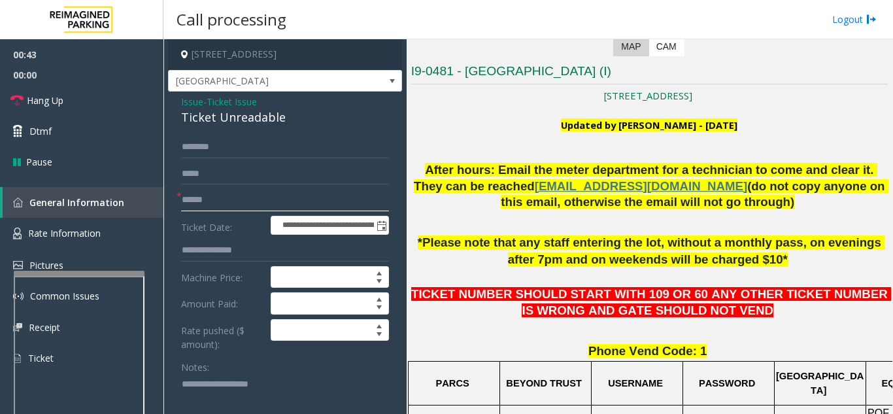
click at [267, 207] on input "text" at bounding box center [285, 200] width 208 height 22
type input "********"
click at [71, 140] on link "Dtmf" at bounding box center [81, 131] width 163 height 31
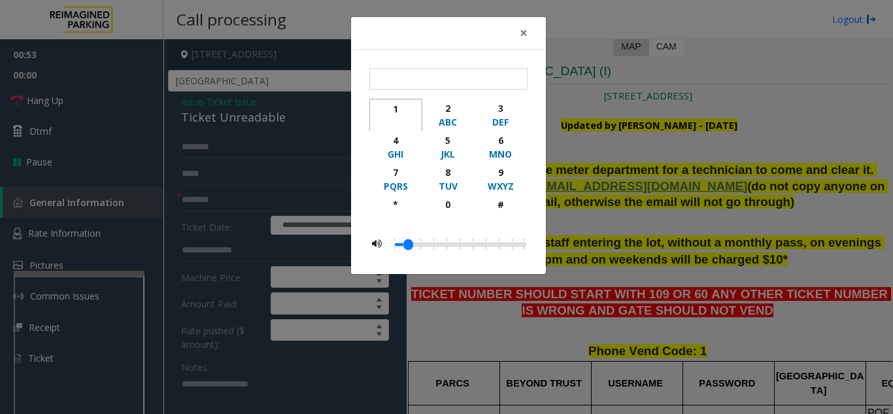
click at [399, 109] on div "1" at bounding box center [396, 109] width 36 height 14
type input "*"
click at [523, 34] on span "×" at bounding box center [523, 33] width 8 height 18
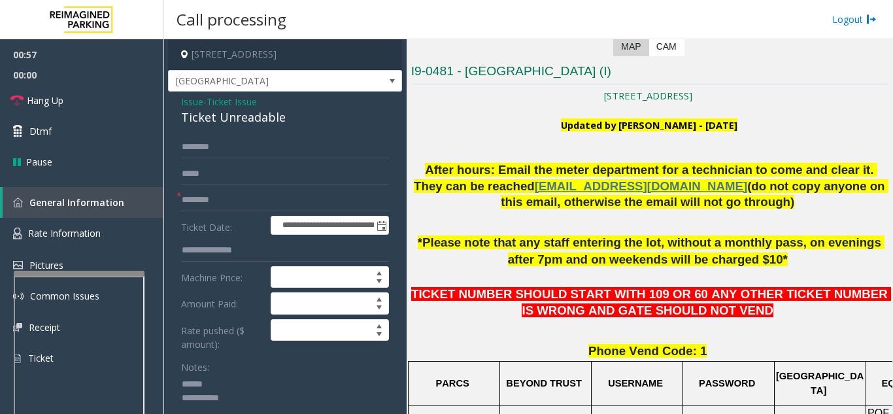
click at [229, 385] on textarea at bounding box center [280, 398] width 198 height 49
drag, startPoint x: 295, startPoint y: 122, endPoint x: 180, endPoint y: 120, distance: 115.0
click at [248, 396] on textarea at bounding box center [280, 398] width 198 height 49
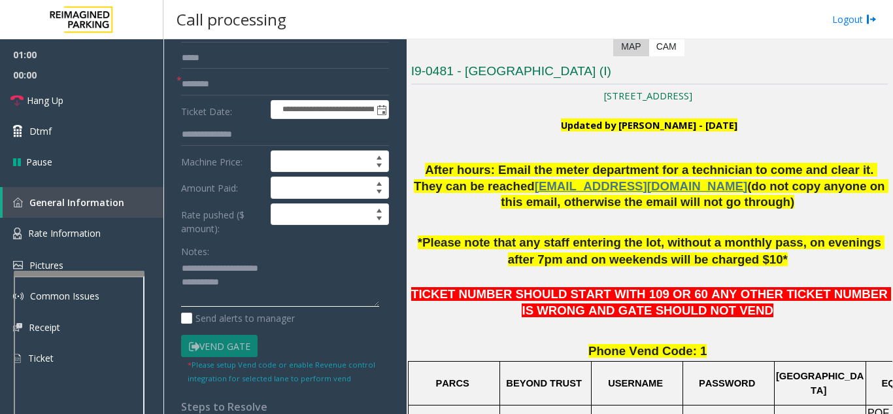
scroll to position [131, 0]
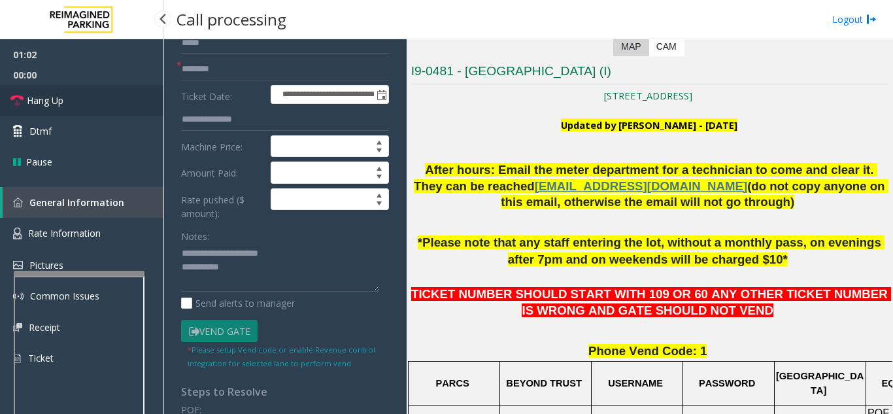
click at [120, 105] on link "Hang Up" at bounding box center [81, 100] width 163 height 31
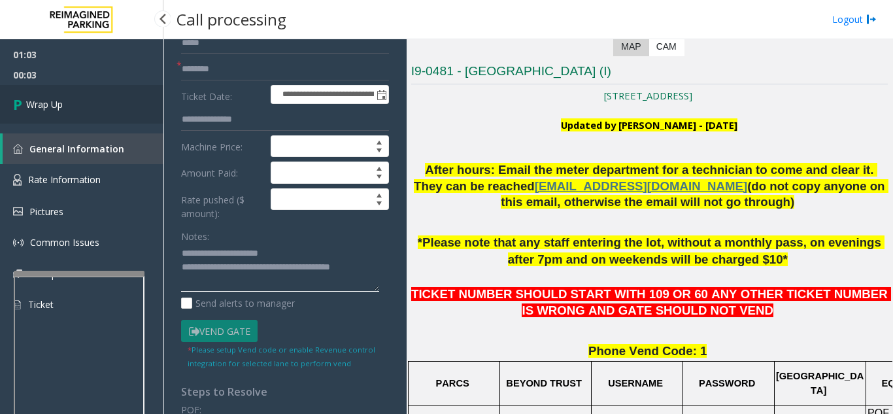
type textarea "**********"
click at [71, 108] on link "Wrap Up" at bounding box center [81, 104] width 163 height 39
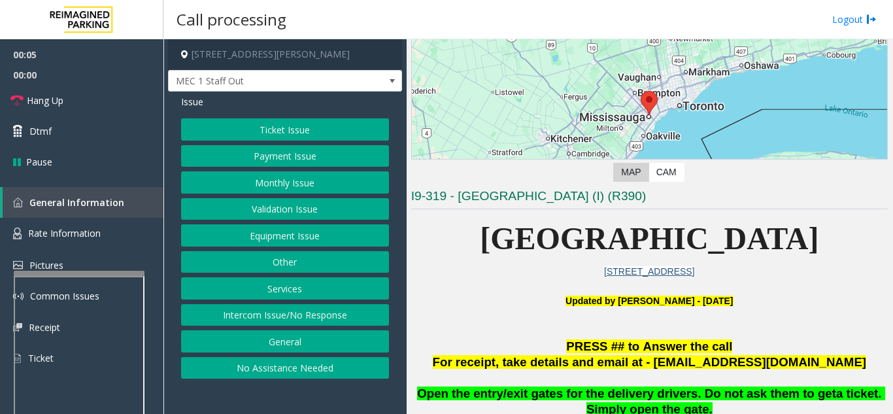
scroll to position [261, 0]
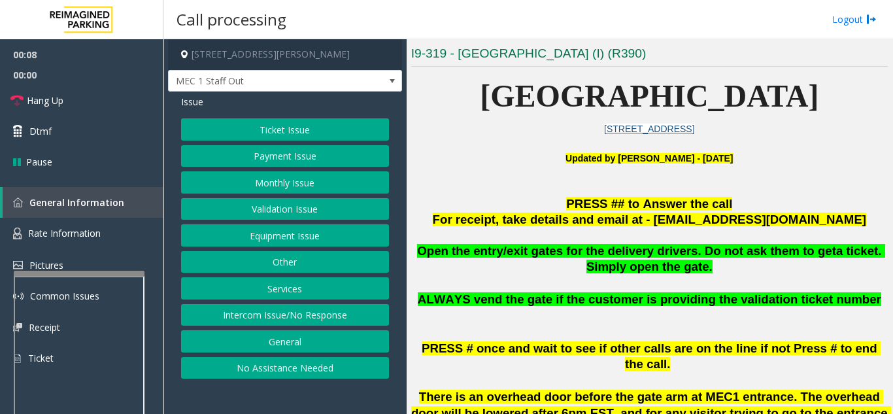
click at [299, 234] on button "Equipment Issue" at bounding box center [285, 235] width 208 height 22
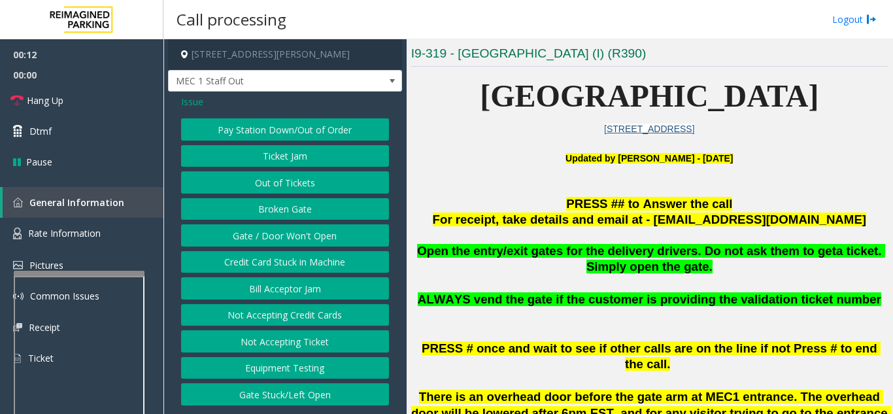
click at [191, 101] on span "Issue" at bounding box center [192, 102] width 22 height 14
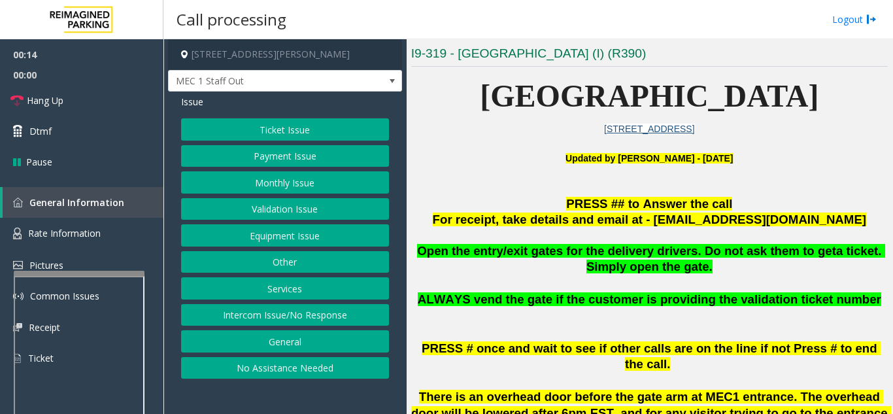
click at [287, 264] on button "Other" at bounding box center [285, 262] width 208 height 22
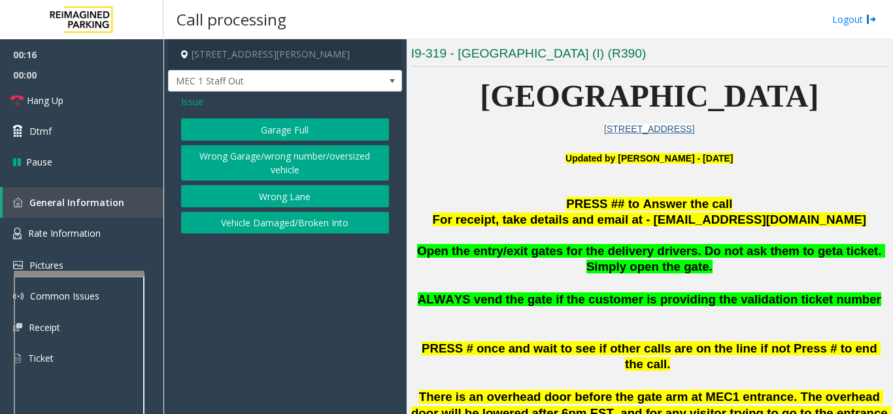
click at [190, 99] on span "Issue" at bounding box center [192, 102] width 22 height 14
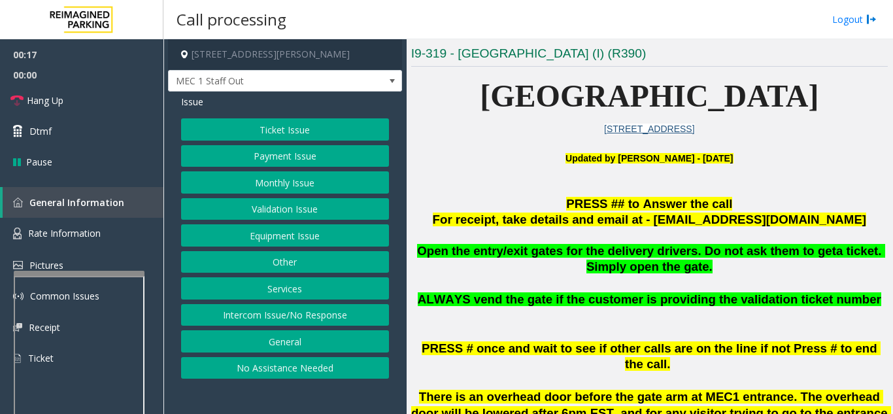
click at [265, 342] on button "General" at bounding box center [285, 341] width 208 height 22
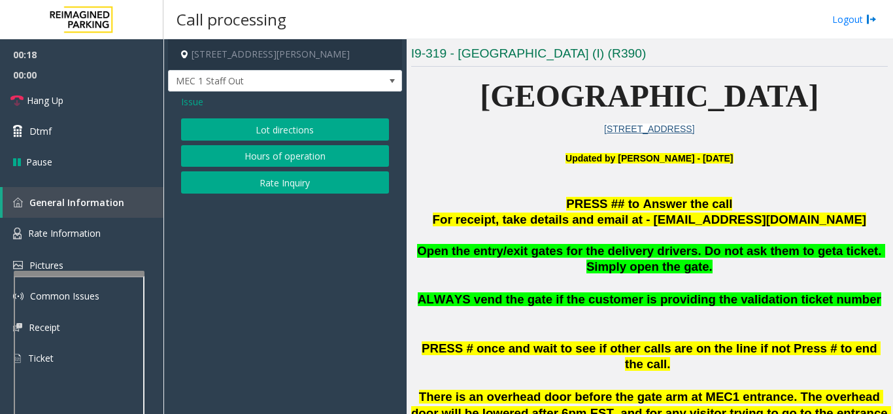
click at [196, 103] on span "Issue" at bounding box center [192, 102] width 22 height 14
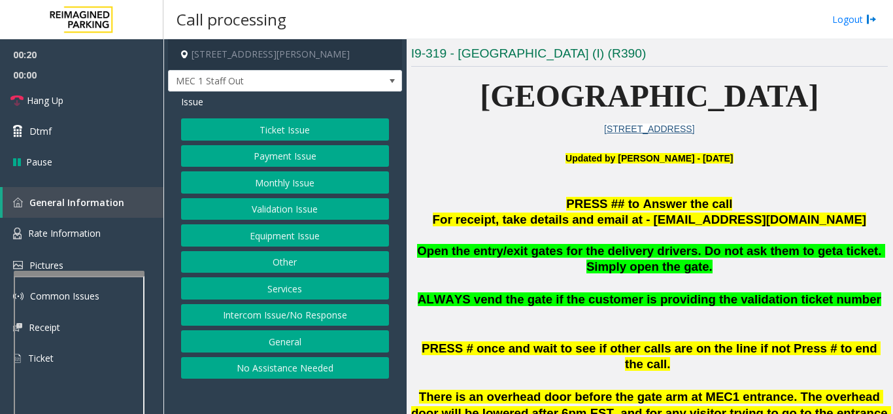
click at [286, 239] on button "Equipment Issue" at bounding box center [285, 235] width 208 height 22
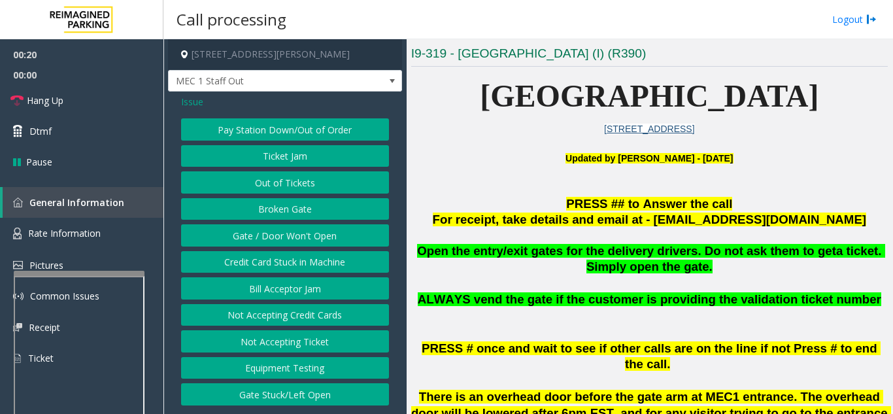
click at [286, 239] on button "Gate / Door Won't Open" at bounding box center [285, 235] width 208 height 22
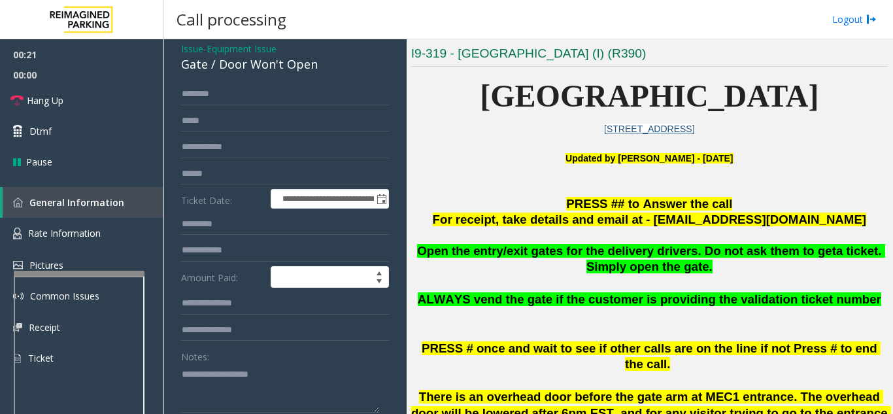
scroll to position [131, 0]
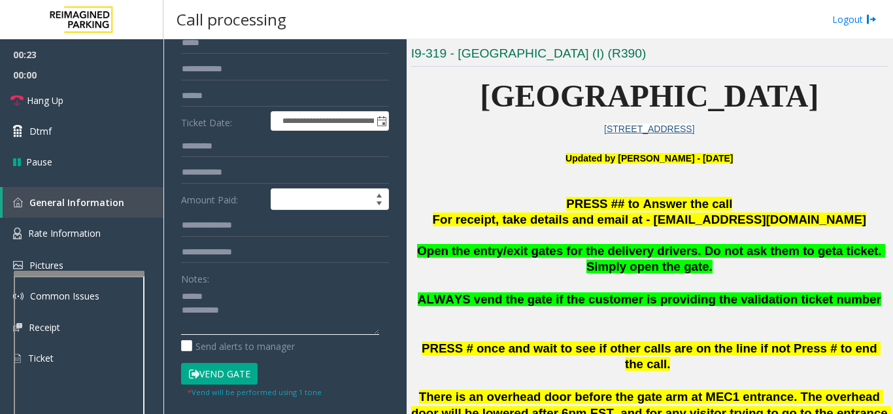
click at [237, 289] on textarea at bounding box center [280, 310] width 198 height 49
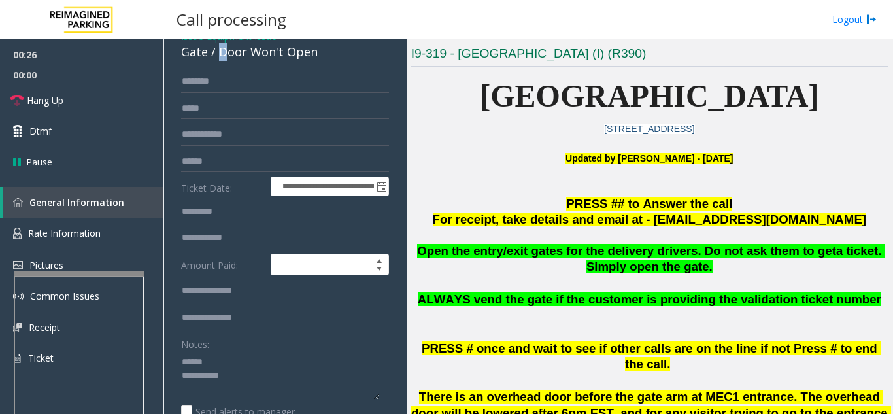
scroll to position [63, 0]
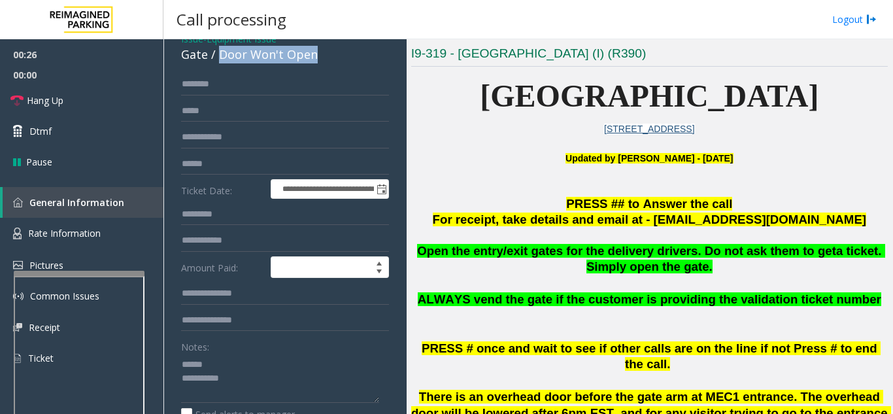
drag, startPoint x: 218, startPoint y: 50, endPoint x: 318, endPoint y: 60, distance: 101.2
click at [318, 60] on div "Gate / Door Won't Open" at bounding box center [285, 55] width 208 height 18
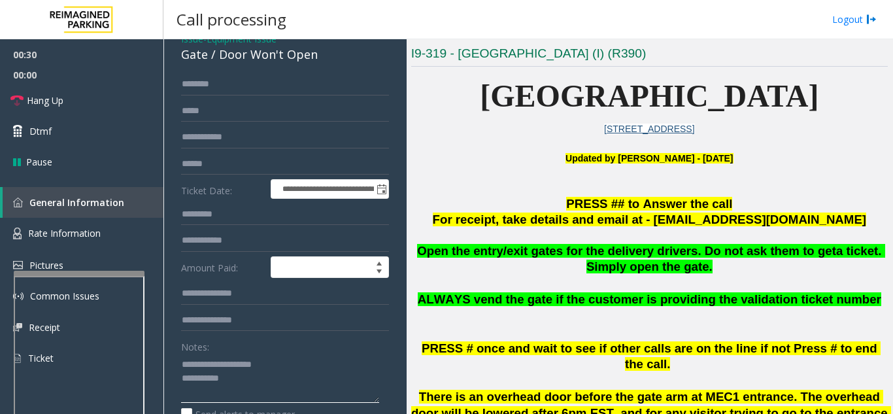
type textarea "**********"
click at [244, 93] on input "text" at bounding box center [285, 84] width 208 height 22
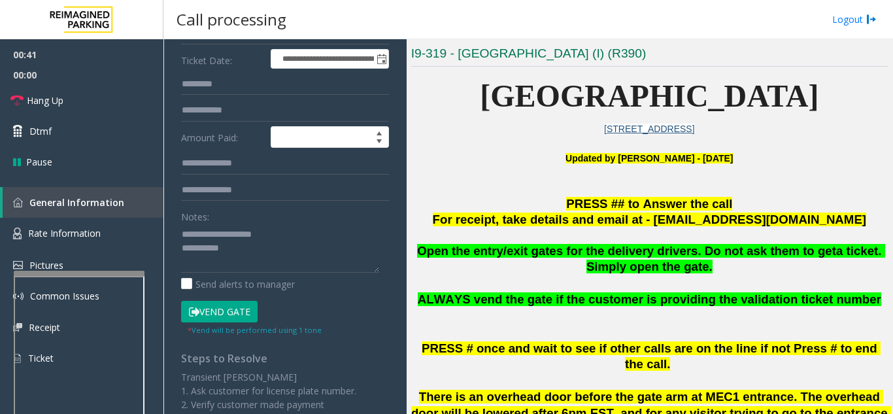
scroll to position [193, 0]
type input "*********"
click at [216, 315] on button "Vend Gate" at bounding box center [219, 311] width 76 height 22
click at [284, 242] on textarea at bounding box center [280, 247] width 198 height 49
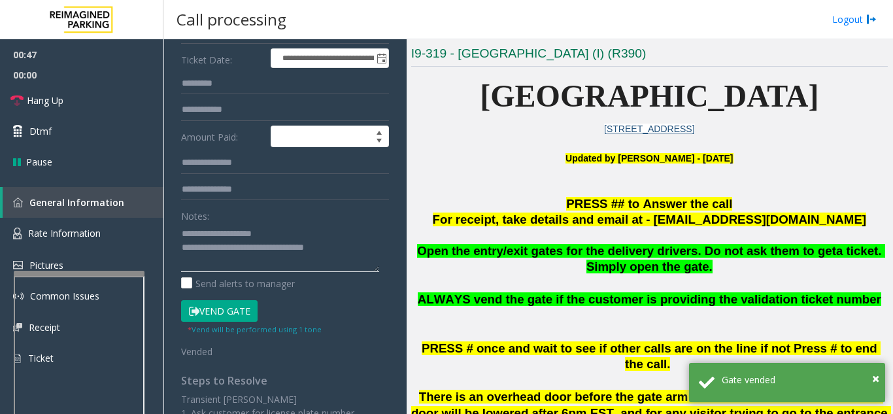
click at [299, 229] on textarea at bounding box center [280, 247] width 198 height 49
type textarea "**********"
click at [99, 110] on link "Hang Up" at bounding box center [81, 100] width 163 height 31
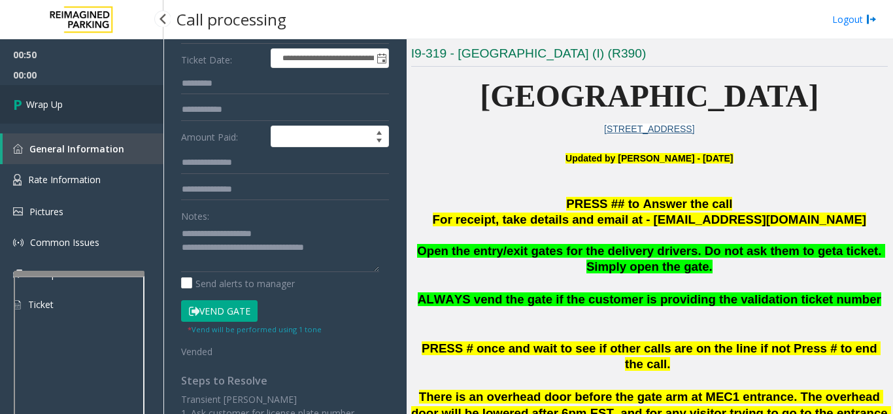
click at [99, 110] on link "Wrap Up" at bounding box center [81, 104] width 163 height 39
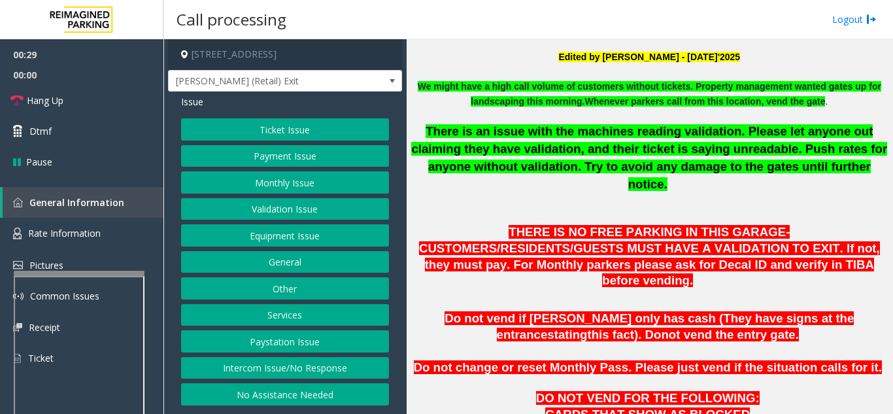
scroll to position [392, 0]
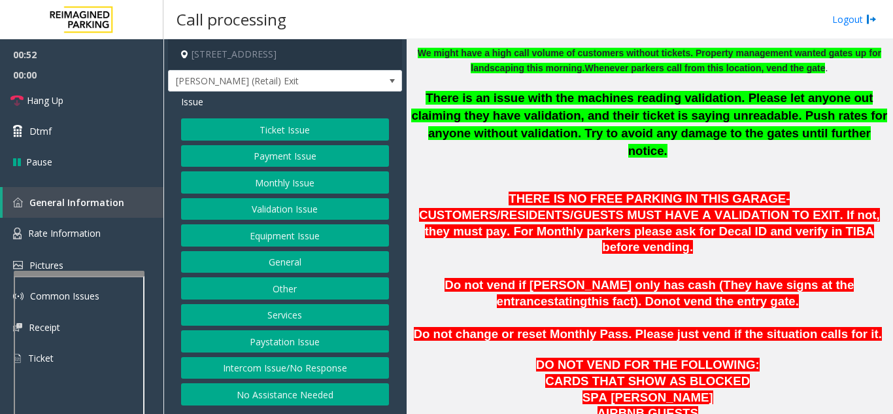
click at [318, 186] on button "Monthly Issue" at bounding box center [285, 182] width 208 height 22
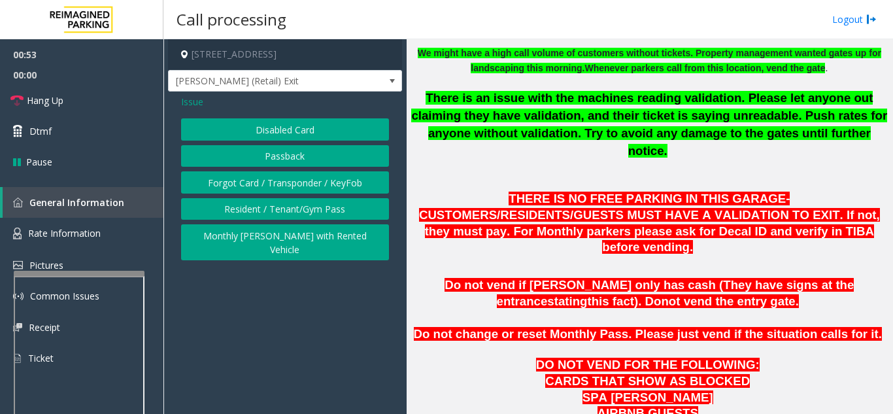
click at [318, 131] on button "Disabled Card" at bounding box center [285, 129] width 208 height 22
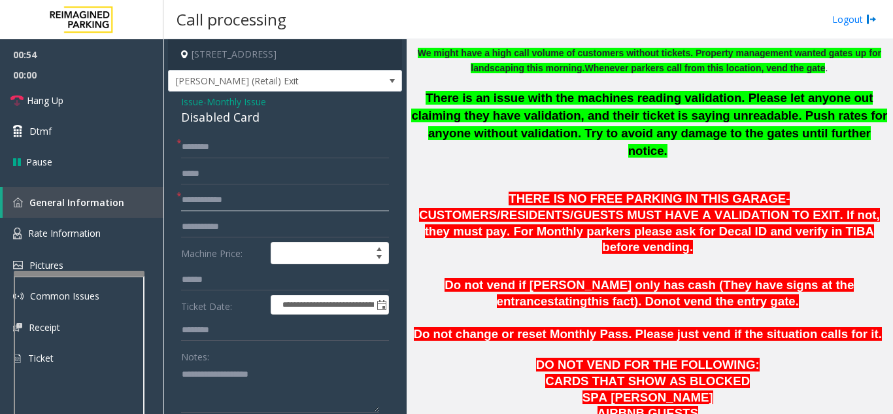
click at [312, 209] on input "text" at bounding box center [285, 200] width 208 height 22
click at [193, 206] on input "*****" at bounding box center [285, 200] width 208 height 22
type input "*****"
click at [276, 155] on input "text" at bounding box center [285, 147] width 208 height 22
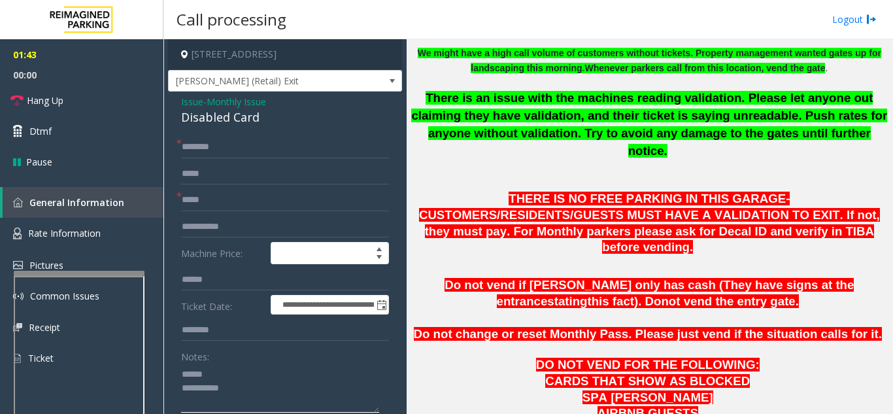
click at [236, 384] on textarea at bounding box center [280, 387] width 198 height 49
type textarea "**********"
click at [197, 154] on input "text" at bounding box center [285, 147] width 208 height 22
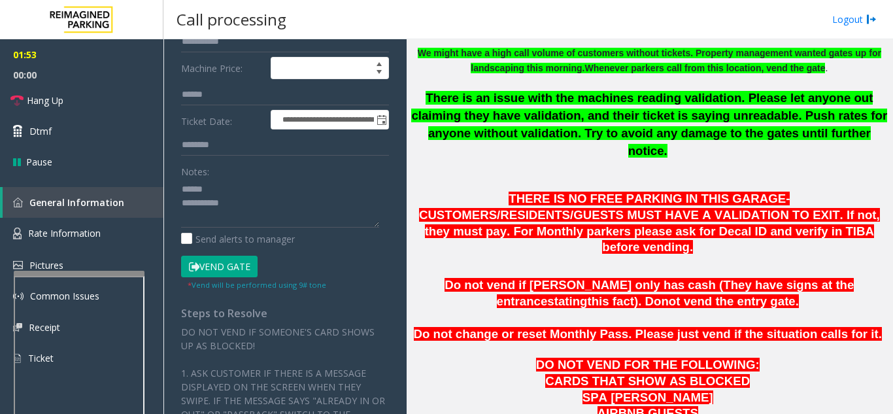
scroll to position [196, 0]
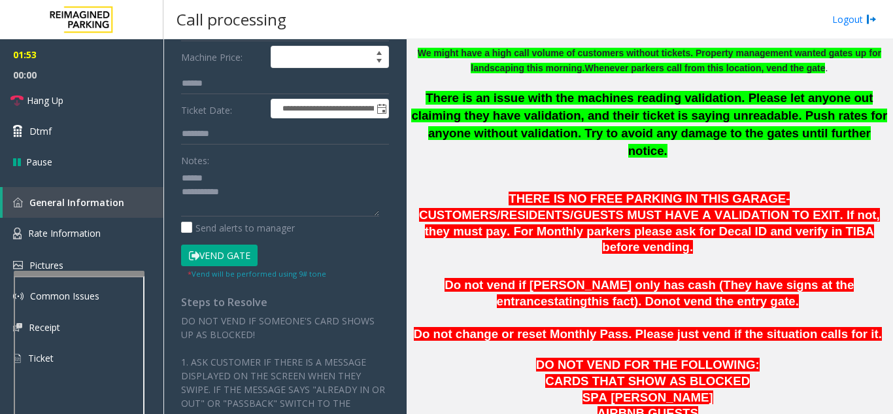
type input "******"
click at [227, 265] on button "Vend Gate" at bounding box center [219, 255] width 76 height 22
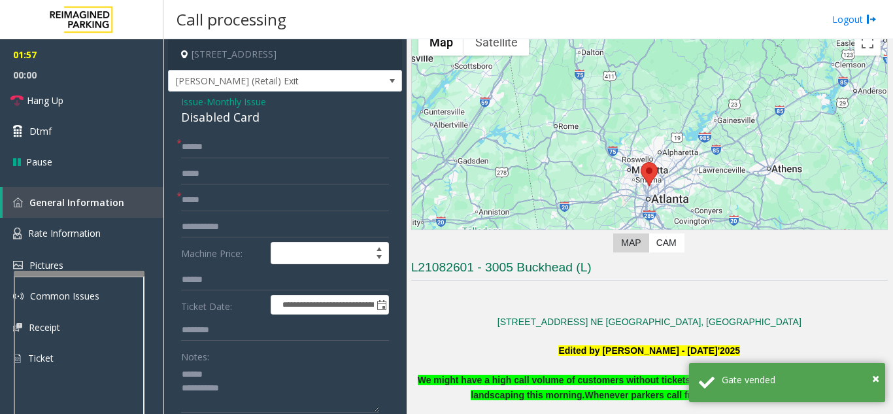
scroll to position [261, 0]
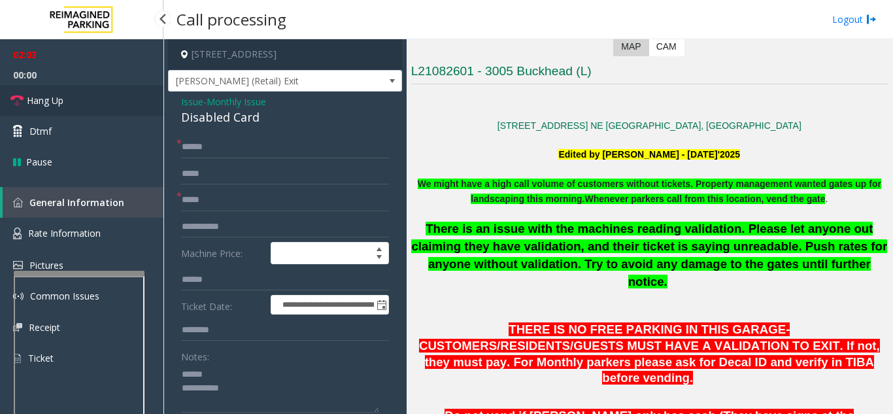
click at [91, 107] on link "Hang Up" at bounding box center [81, 100] width 163 height 31
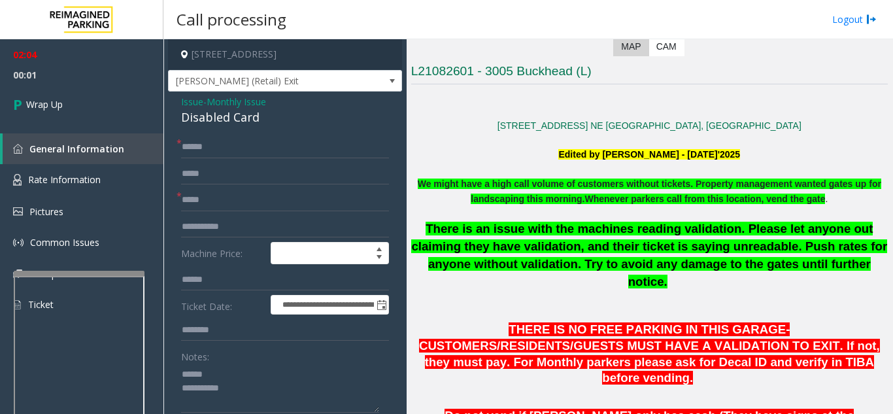
click at [239, 374] on div "Notes:" at bounding box center [285, 378] width 208 height 67
click at [235, 382] on textarea at bounding box center [280, 387] width 198 height 49
drag, startPoint x: 263, startPoint y: 125, endPoint x: 179, endPoint y: 129, distance: 83.7
click at [241, 395] on textarea at bounding box center [280, 387] width 198 height 49
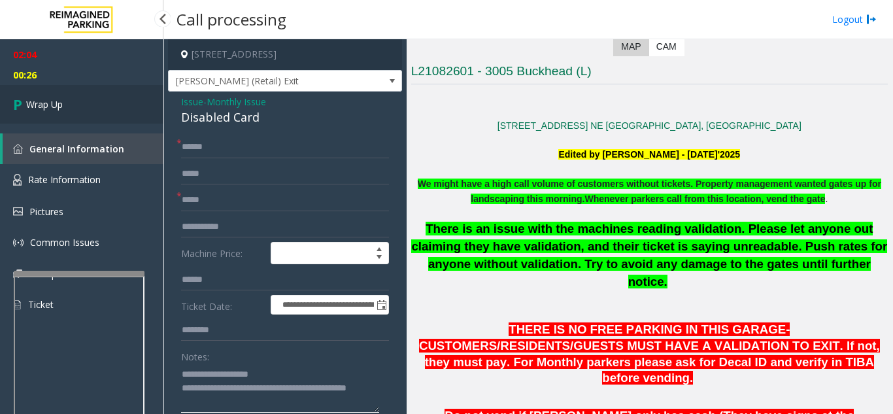
type textarea "**********"
click at [93, 102] on link "Wrap Up" at bounding box center [81, 104] width 163 height 39
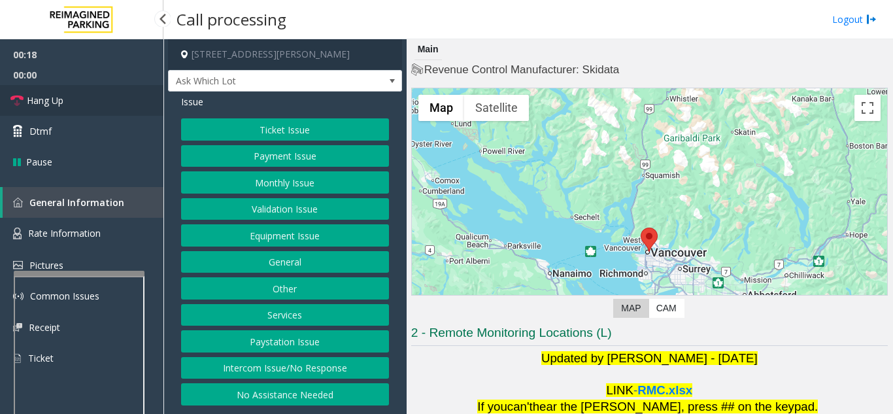
click at [54, 107] on span "Hang Up" at bounding box center [45, 100] width 37 height 14
click at [323, 361] on button "Intercom Issue/No Response" at bounding box center [285, 368] width 208 height 22
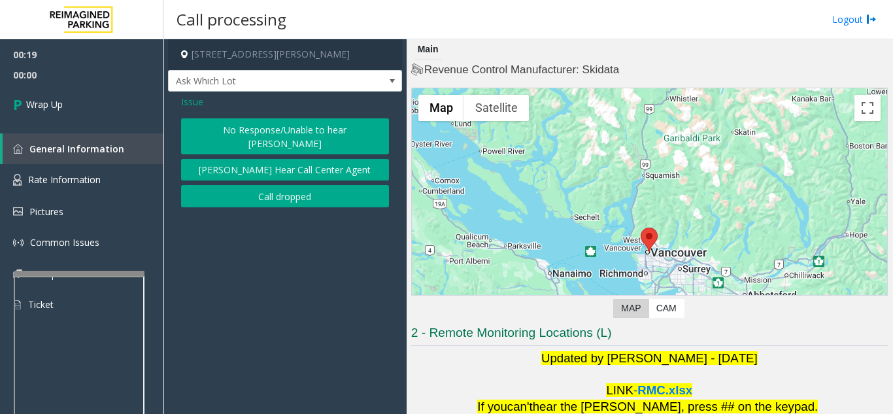
click at [293, 186] on button "Call dropped" at bounding box center [285, 196] width 208 height 22
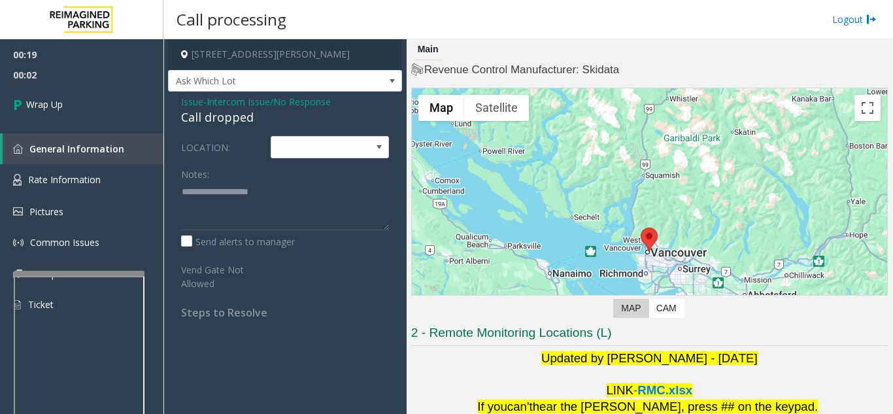
click at [190, 106] on span "Issue" at bounding box center [192, 102] width 22 height 14
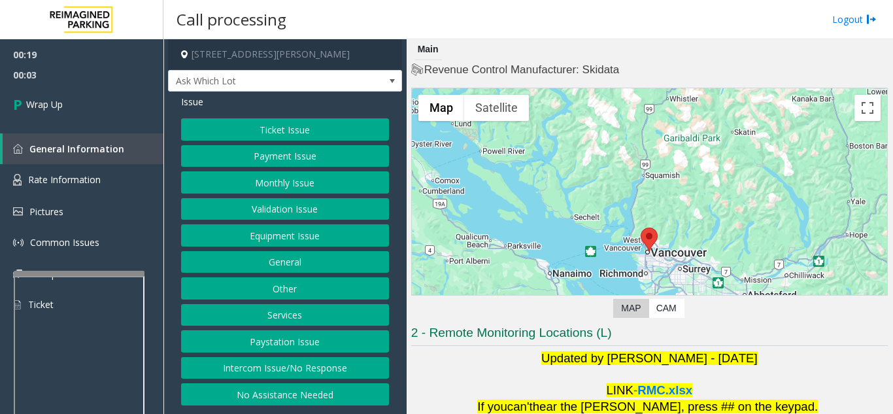
click at [319, 368] on button "Intercom Issue/No Response" at bounding box center [285, 368] width 208 height 22
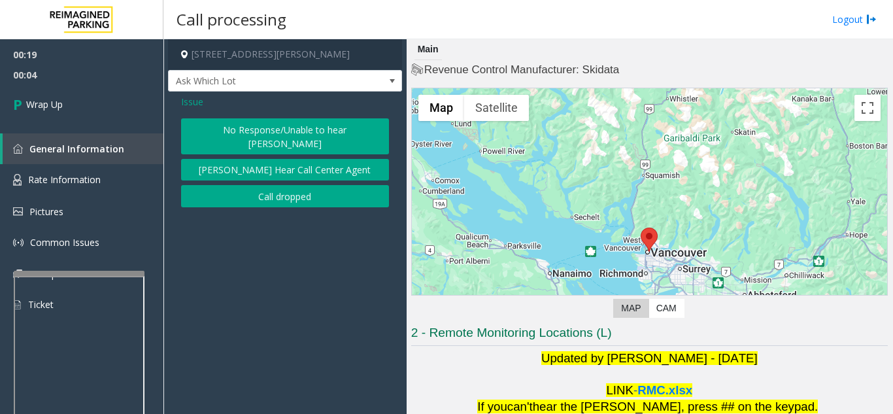
click at [297, 135] on button "No Response/Unable to hear [PERSON_NAME]" at bounding box center [285, 136] width 208 height 36
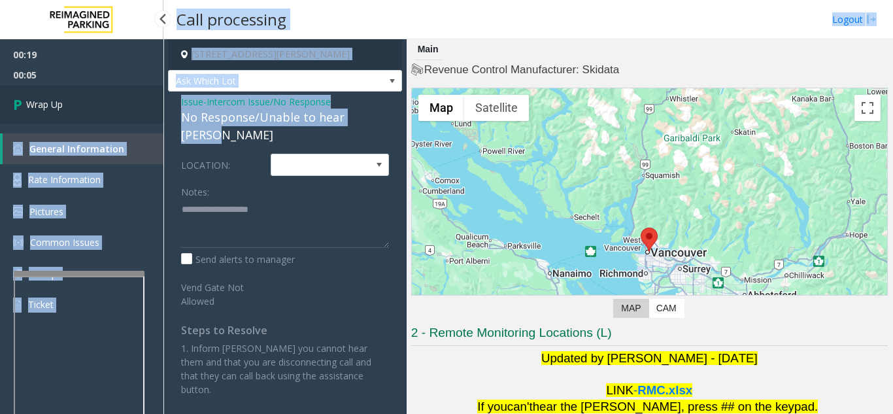
drag, startPoint x: 389, startPoint y: 118, endPoint x: 157, endPoint y: 116, distance: 232.0
click at [157, 116] on app-root "00:19 00:05 Wrap Up General Information Rate Information Pictures Common Issues…" at bounding box center [446, 207] width 893 height 414
click at [178, 124] on div "Issue - Intercom Issue/No Response No Response/Unable to hear [PERSON_NAME] LOC…" at bounding box center [285, 250] width 234 height 318
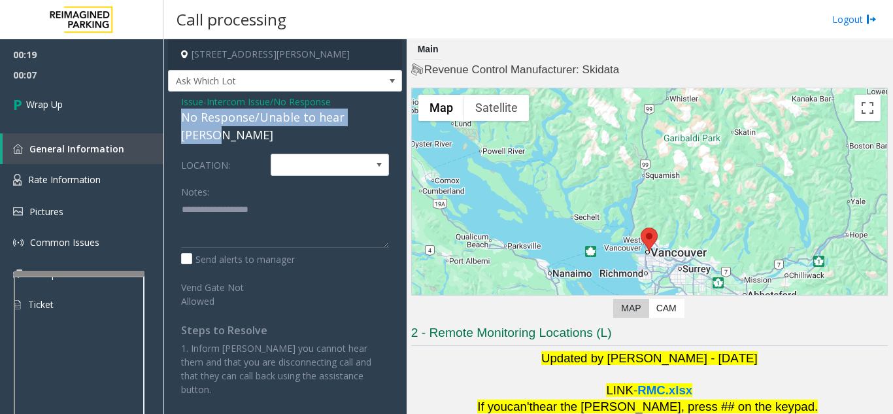
drag, startPoint x: 176, startPoint y: 119, endPoint x: 379, endPoint y: 112, distance: 202.7
click at [379, 112] on div "Issue - Intercom Issue/No Response No Response/Unable to hear [PERSON_NAME] LOC…" at bounding box center [285, 250] width 234 height 318
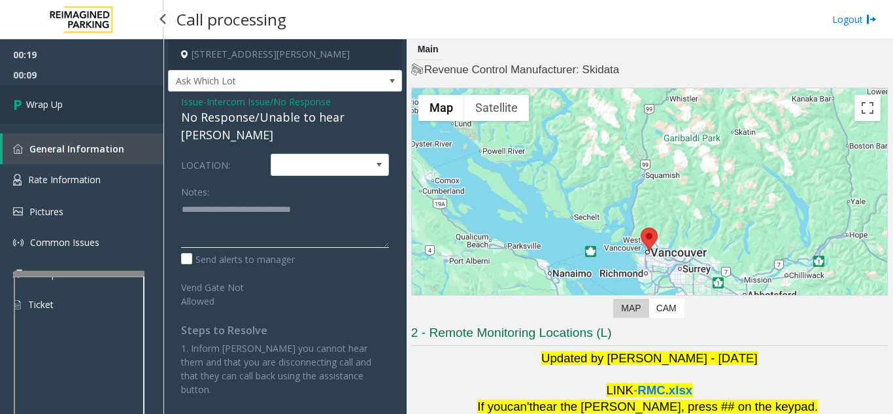
type textarea "**********"
click at [67, 110] on link "Wrap Up" at bounding box center [81, 104] width 163 height 39
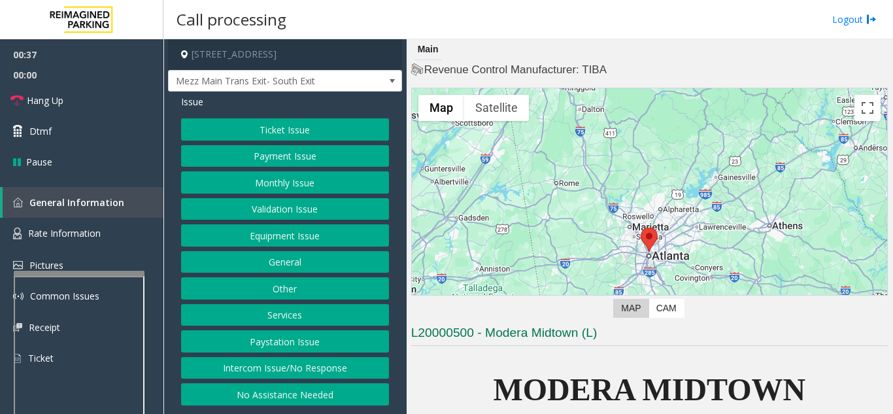
click at [295, 362] on button "Intercom Issue/No Response" at bounding box center [285, 368] width 208 height 22
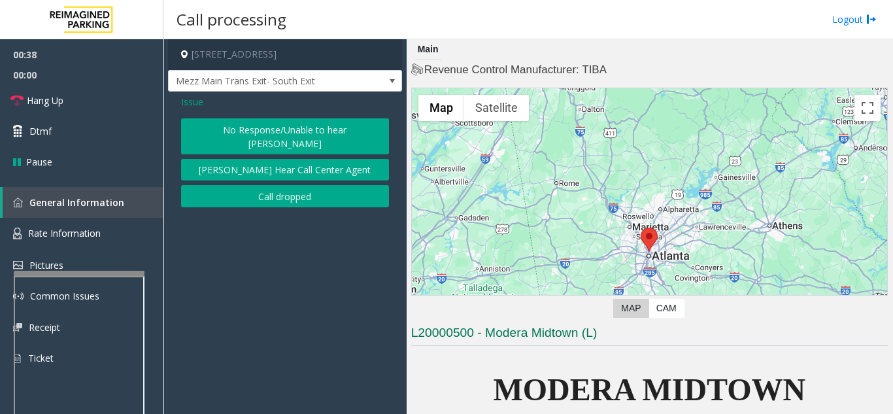
click at [244, 124] on button "No Response/Unable to hear [PERSON_NAME]" at bounding box center [285, 136] width 208 height 36
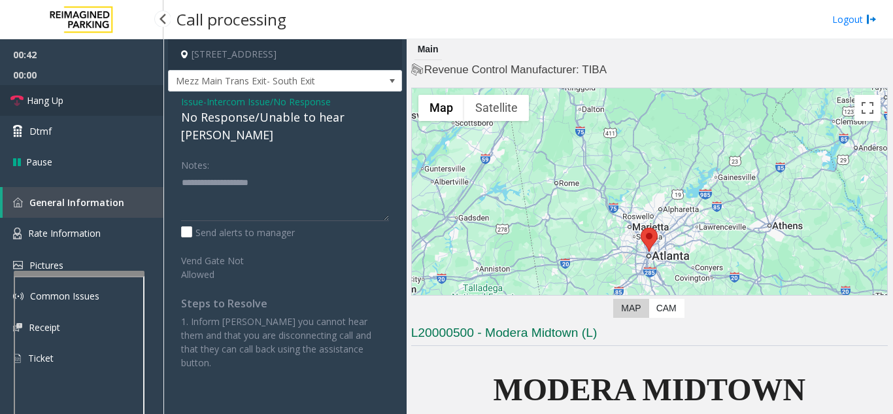
click at [101, 99] on link "Hang Up" at bounding box center [81, 100] width 163 height 31
click at [189, 105] on span "Issue" at bounding box center [192, 102] width 22 height 14
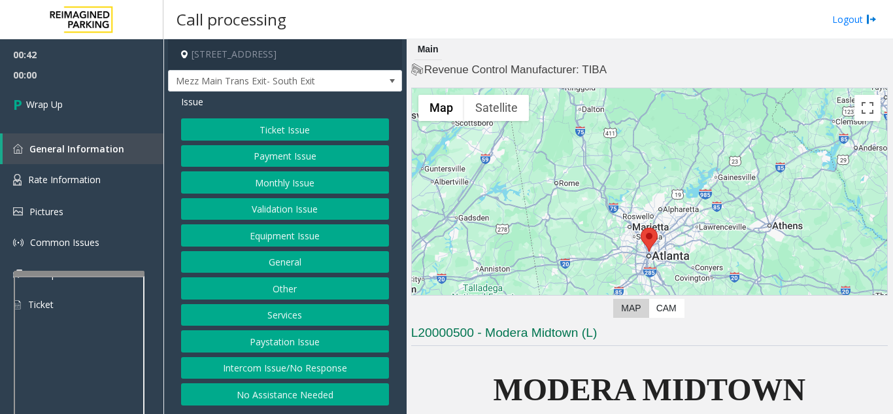
click at [263, 243] on button "Equipment Issue" at bounding box center [285, 235] width 208 height 22
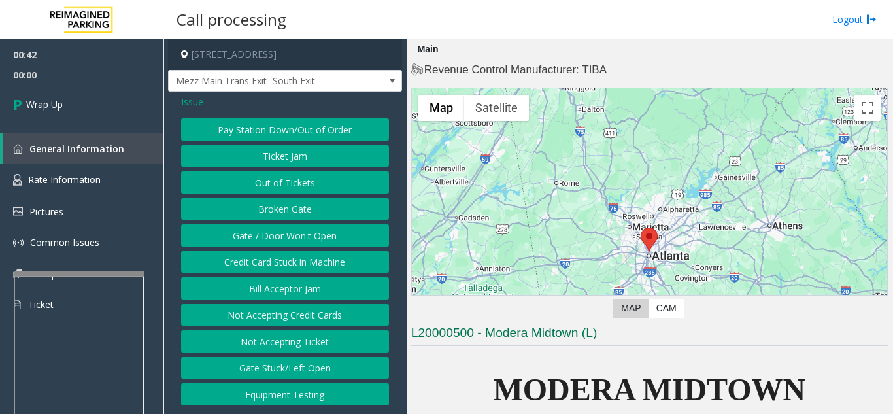
click at [263, 240] on button "Gate / Door Won't Open" at bounding box center [285, 235] width 208 height 22
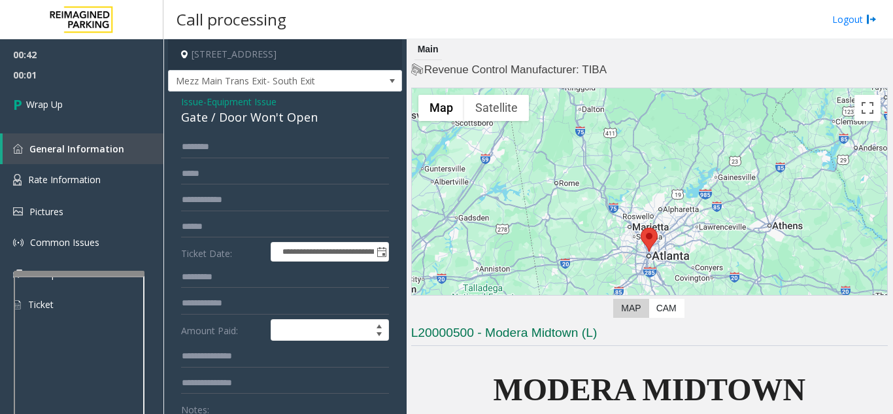
scroll to position [65, 0]
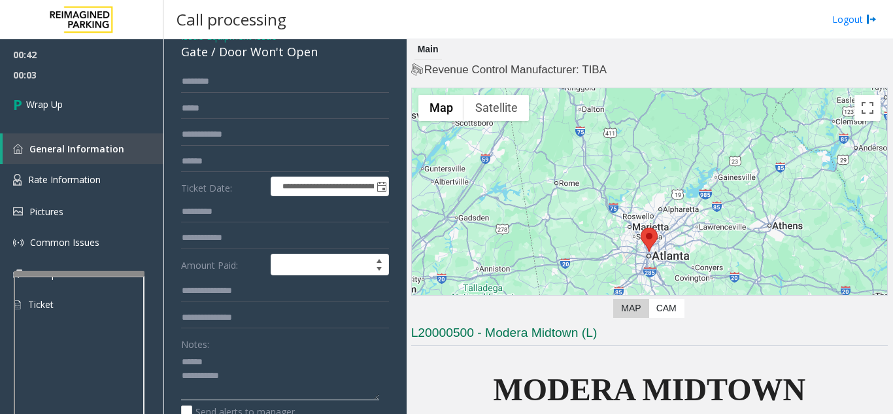
click at [246, 367] on textarea at bounding box center [280, 375] width 198 height 49
click at [252, 346] on div "Notes:" at bounding box center [285, 366] width 208 height 67
click at [242, 348] on div "Notes:" at bounding box center [285, 366] width 208 height 67
click at [231, 357] on textarea at bounding box center [280, 375] width 198 height 49
drag, startPoint x: 216, startPoint y: 52, endPoint x: 276, endPoint y: 57, distance: 61.0
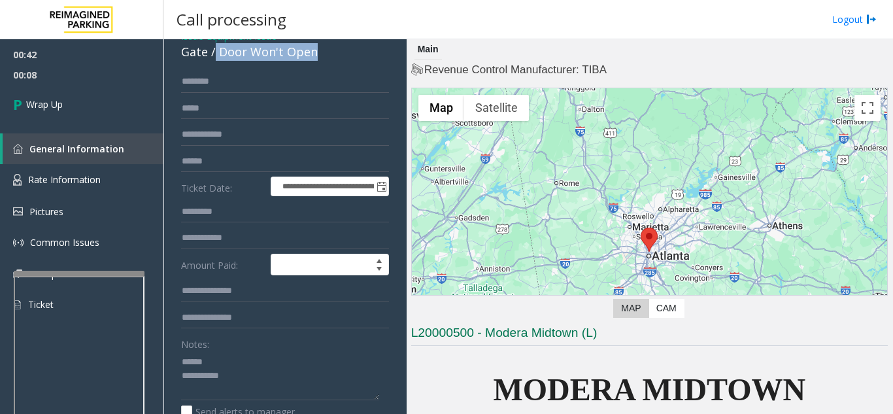
click at [319, 57] on div "Gate / Door Won't Open" at bounding box center [285, 52] width 208 height 18
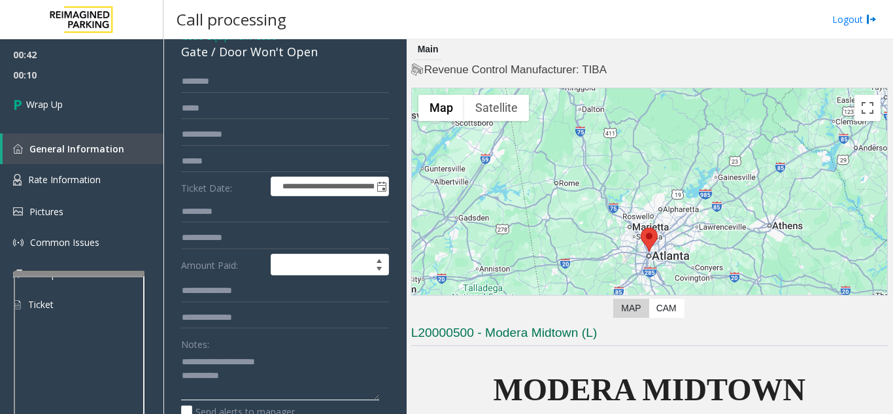
click at [263, 378] on textarea at bounding box center [280, 375] width 198 height 49
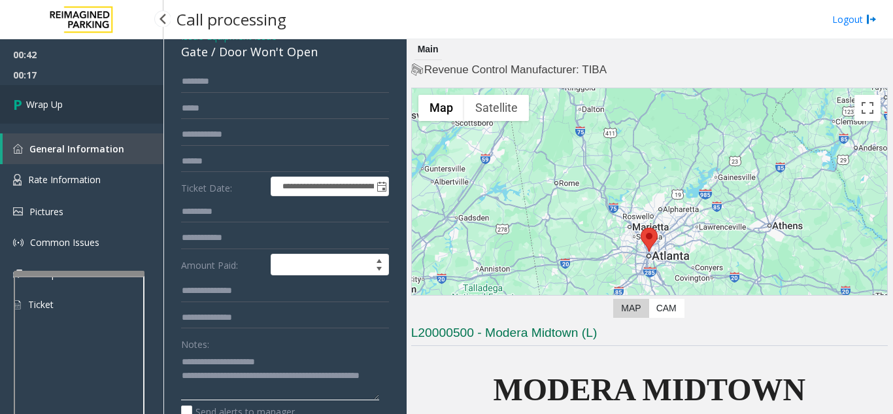
type textarea "**********"
click at [66, 112] on link "Wrap Up" at bounding box center [81, 104] width 163 height 39
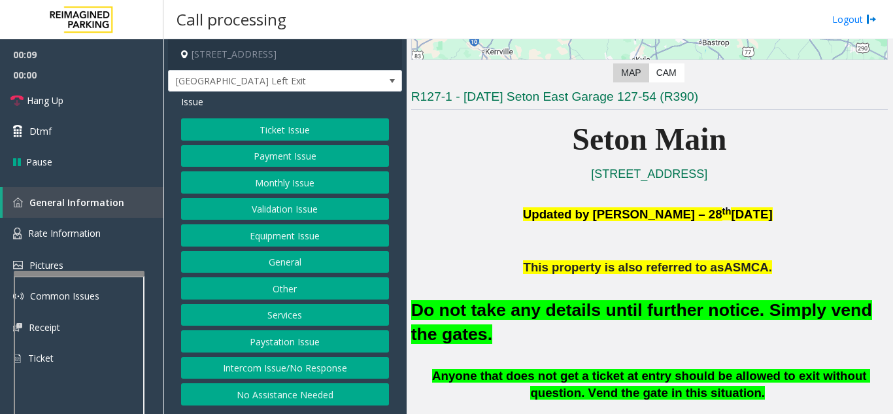
scroll to position [261, 0]
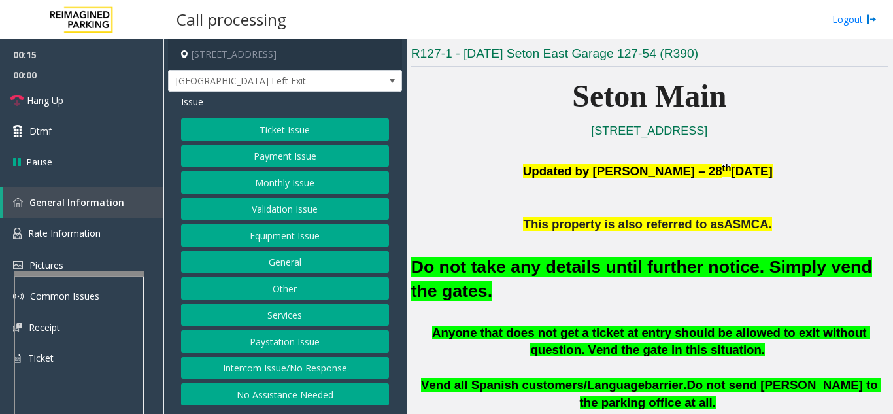
click at [252, 135] on button "Ticket Issue" at bounding box center [285, 129] width 208 height 22
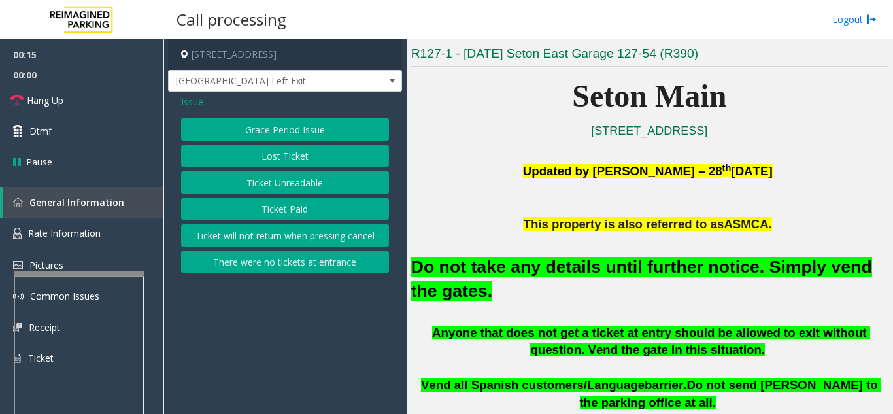
click at [274, 259] on button "There were no tickets at entrance" at bounding box center [285, 262] width 208 height 22
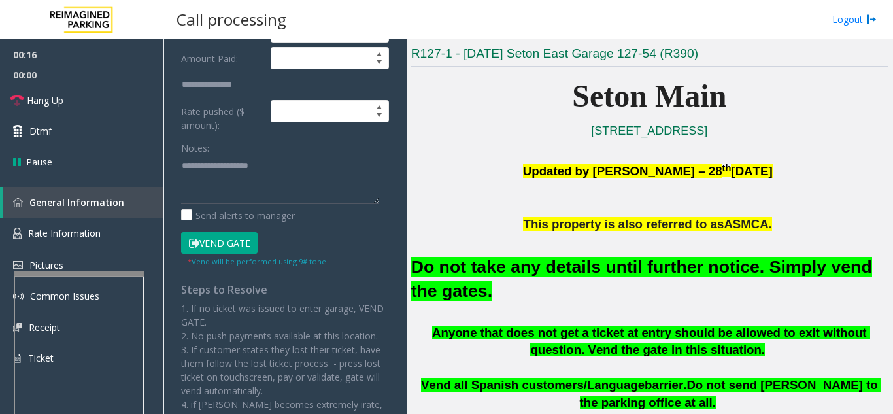
scroll to position [196, 0]
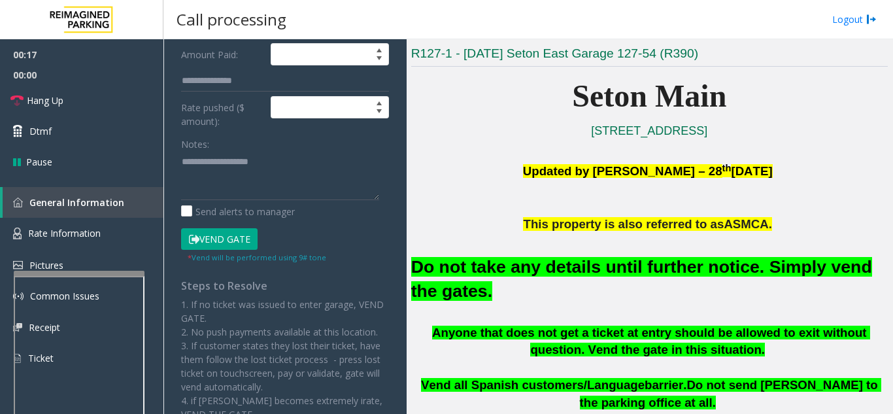
click at [235, 239] on button "Vend Gate" at bounding box center [219, 239] width 76 height 22
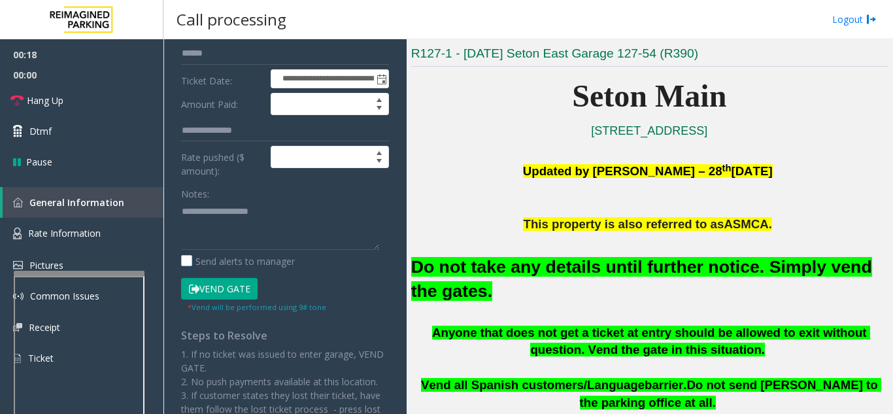
scroll to position [0, 0]
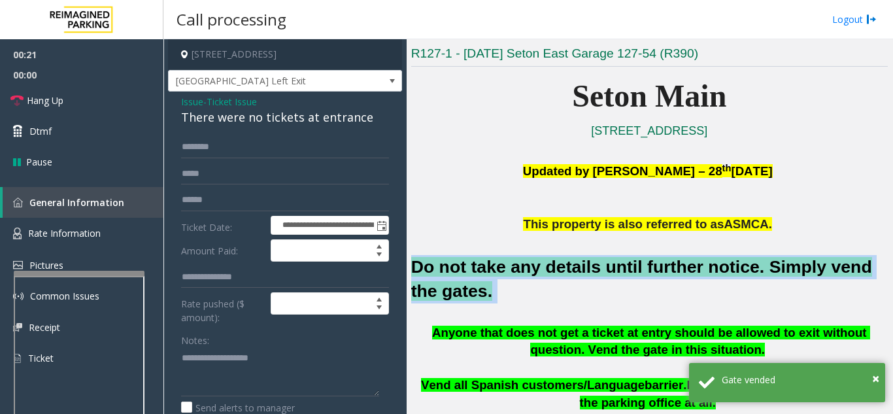
drag, startPoint x: 459, startPoint y: 297, endPoint x: 416, endPoint y: 270, distance: 50.2
click at [416, 270] on h2 "Do not take any details until further notice. Simply vend the gates." at bounding box center [649, 279] width 476 height 48
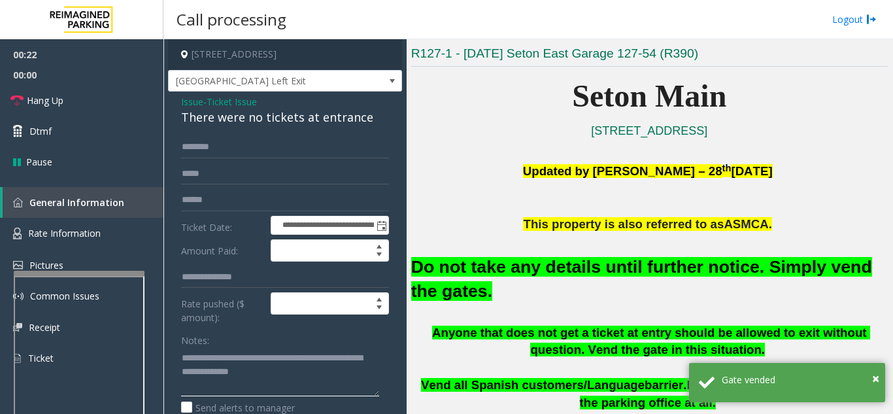
type textarea "**********"
click at [256, 338] on div "Notes:" at bounding box center [285, 362] width 208 height 67
click at [46, 105] on span "Hang Up" at bounding box center [45, 100] width 37 height 14
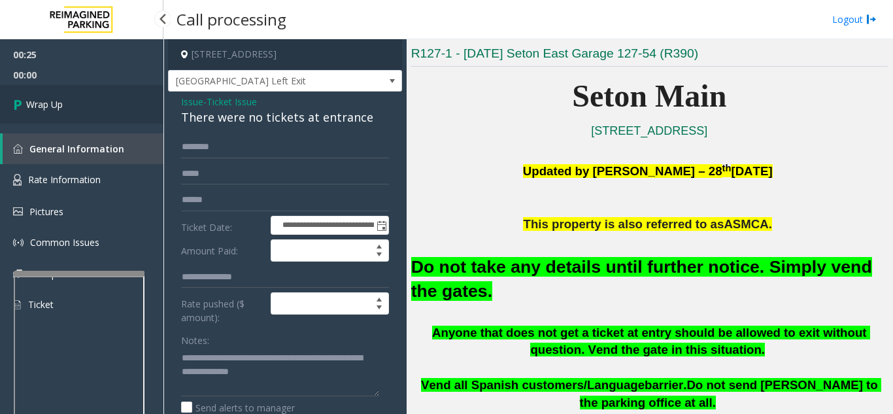
click at [103, 107] on link "Wrap Up" at bounding box center [81, 104] width 163 height 39
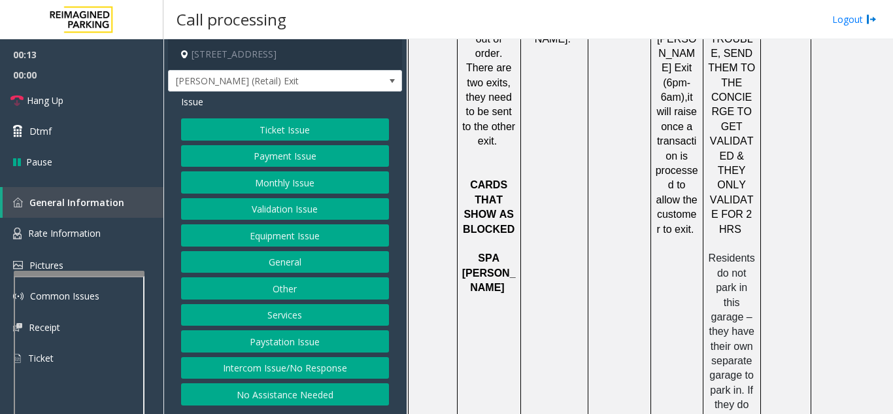
scroll to position [1568, 0]
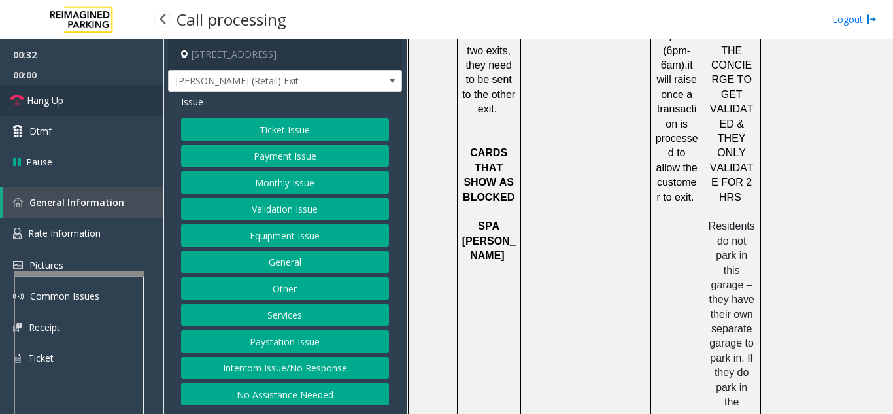
click at [61, 95] on span "Hang Up" at bounding box center [45, 100] width 37 height 14
click at [274, 363] on button "Intercom Issue/No Response" at bounding box center [285, 368] width 208 height 22
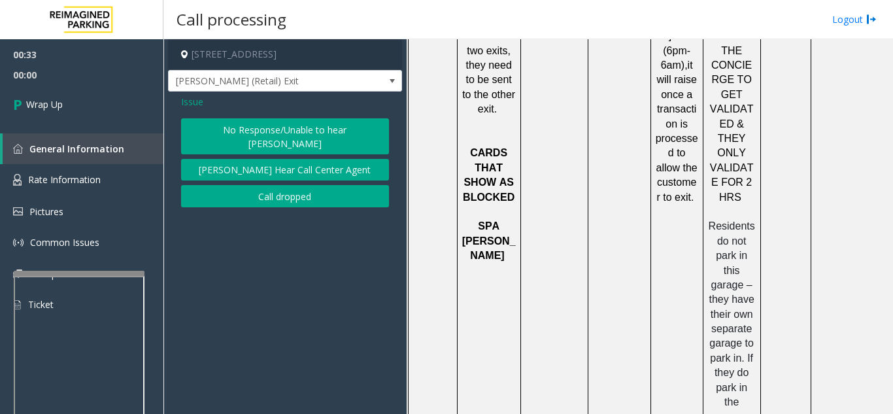
click at [205, 130] on button "No Response/Unable to hear [PERSON_NAME]" at bounding box center [285, 136] width 208 height 36
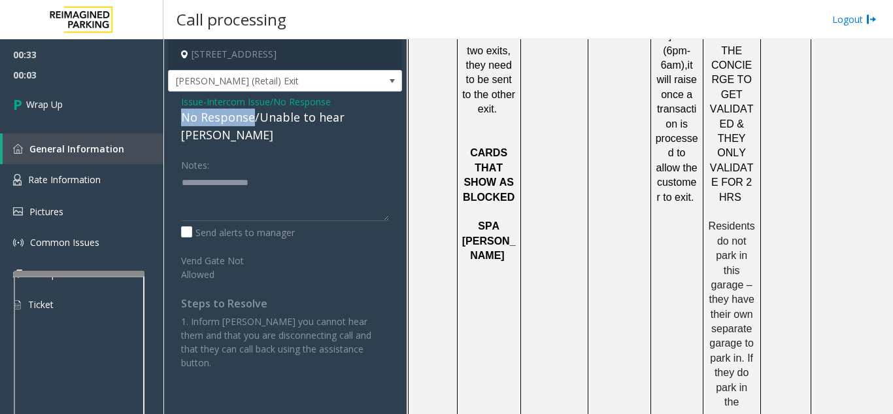
drag, startPoint x: 252, startPoint y: 118, endPoint x: 180, endPoint y: 112, distance: 71.5
click at [180, 112] on div "Issue - Intercom Issue/No Response No Response/Unable to hear [PERSON_NAME] Not…" at bounding box center [285, 236] width 234 height 291
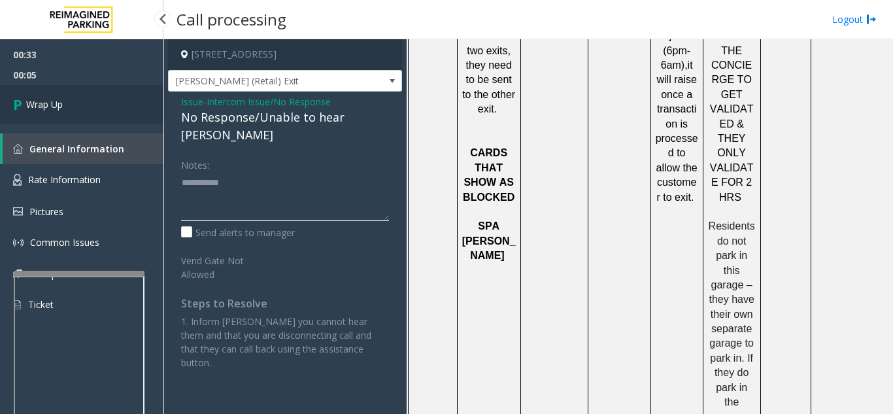
type textarea "**********"
click at [66, 114] on link "Wrap Up" at bounding box center [81, 104] width 163 height 39
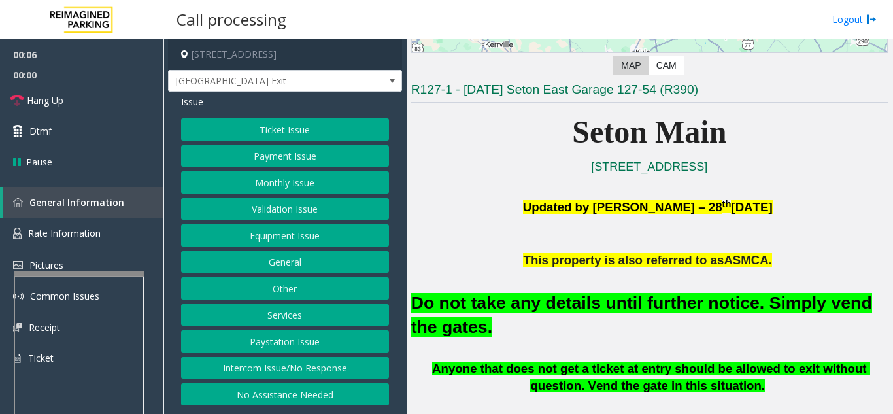
scroll to position [261, 0]
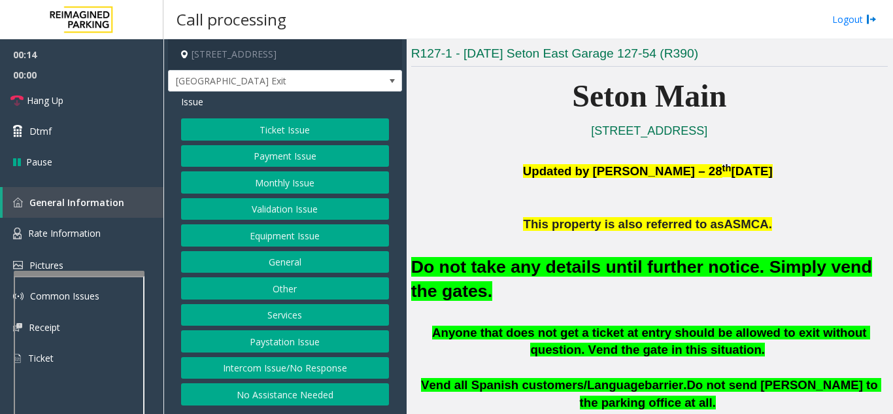
click at [295, 242] on button "Equipment Issue" at bounding box center [285, 235] width 208 height 22
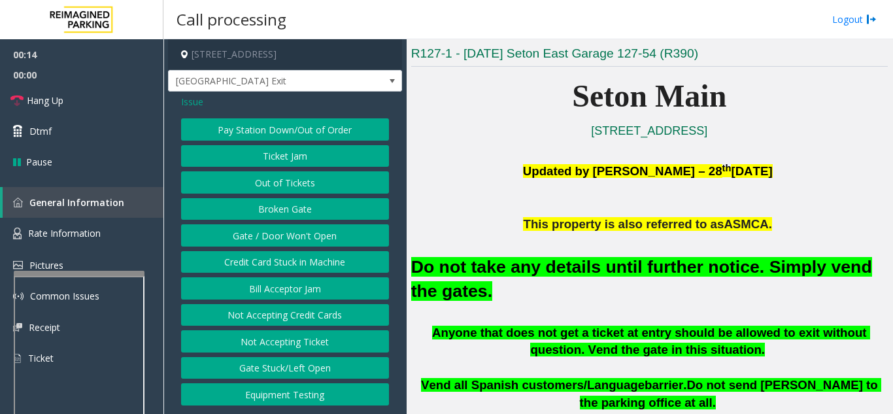
click at [295, 242] on button "Gate / Door Won't Open" at bounding box center [285, 235] width 208 height 22
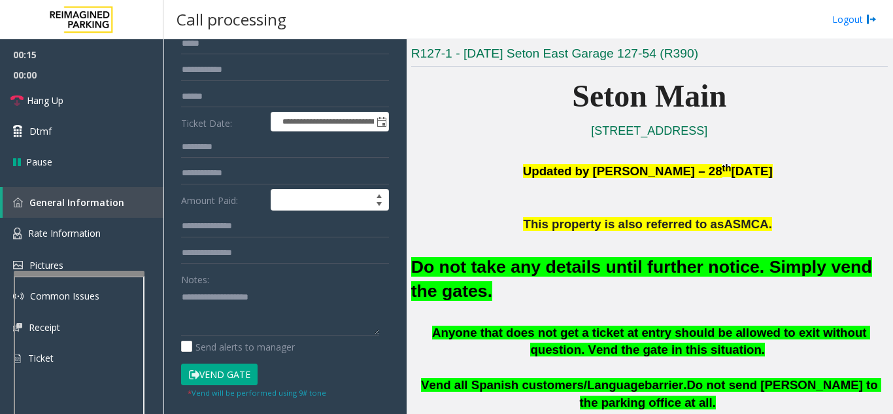
scroll to position [131, 0]
click at [220, 378] on button "Vend Gate" at bounding box center [219, 374] width 76 height 22
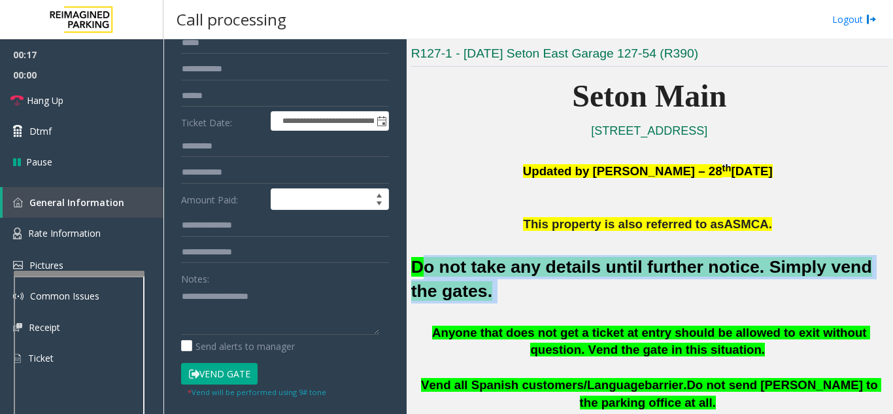
drag, startPoint x: 474, startPoint y: 291, endPoint x: 418, endPoint y: 269, distance: 60.7
click at [418, 269] on h2 "Do not take any details until further notice. Simply vend the gates." at bounding box center [649, 279] width 476 height 48
click at [418, 269] on font "Do not take any details until further notice. Simply vend the gates." at bounding box center [641, 279] width 461 height 44
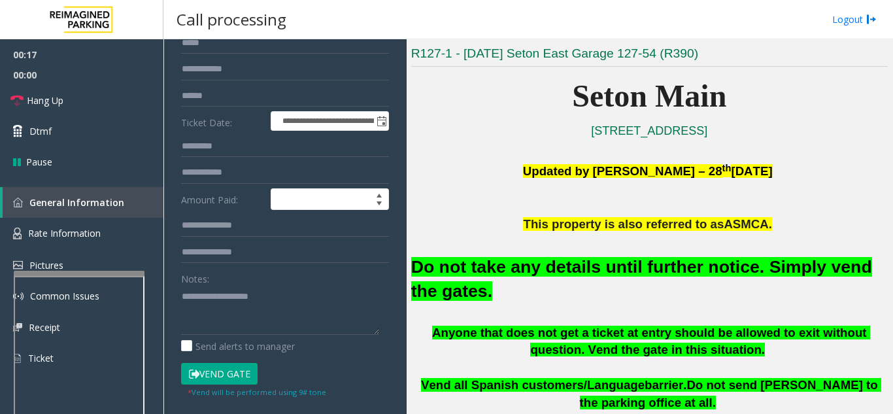
click at [427, 216] on p "This property is also referred to as ASMCA." at bounding box center [649, 225] width 476 height 18
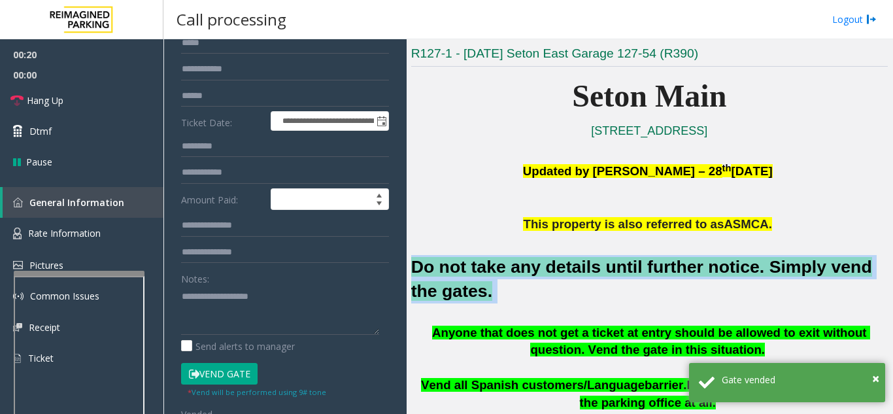
drag, startPoint x: 457, startPoint y: 293, endPoint x: 412, endPoint y: 278, distance: 47.7
click at [412, 278] on h2 "Do not take any details until further notice. Simply vend the gates." at bounding box center [649, 279] width 476 height 48
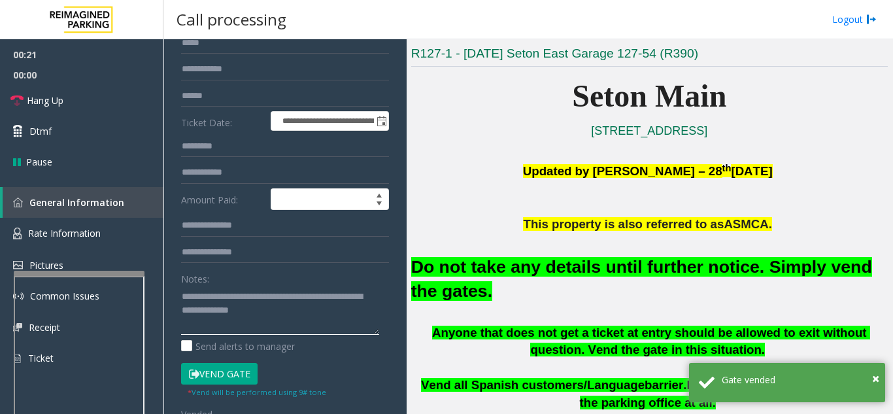
click at [339, 318] on textarea at bounding box center [280, 310] width 198 height 49
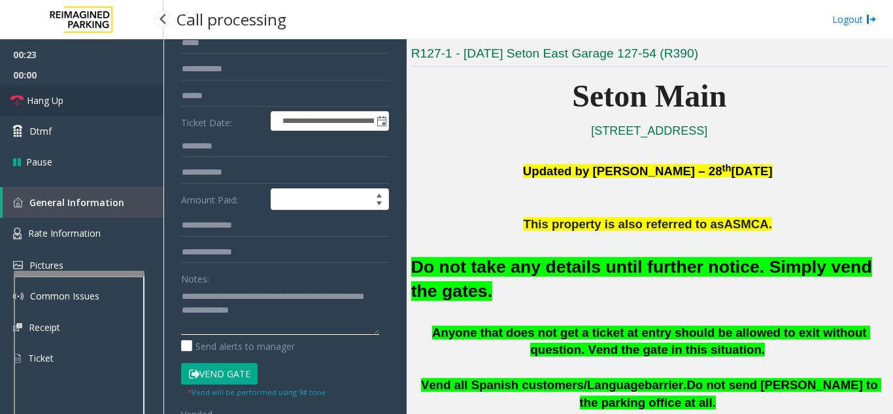
type textarea "**********"
click at [59, 97] on span "Hang Up" at bounding box center [45, 100] width 37 height 14
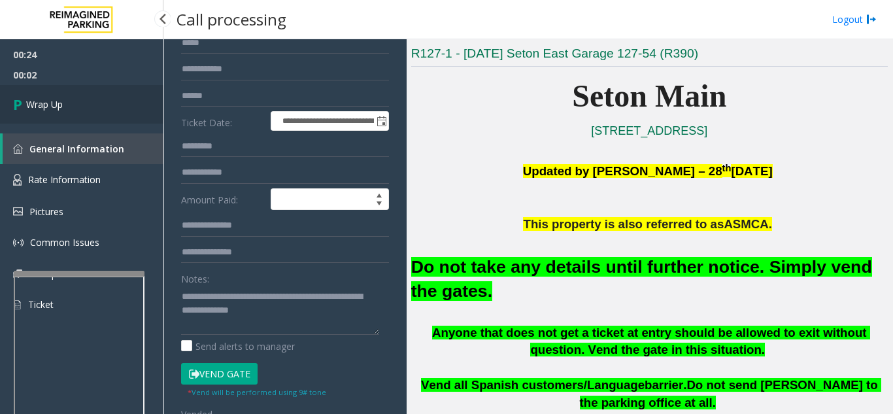
click at [54, 109] on span "Wrap Up" at bounding box center [44, 104] width 37 height 14
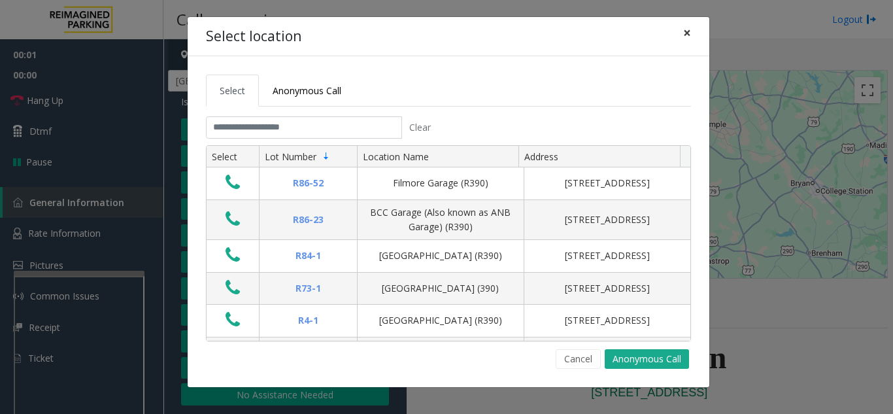
click at [681, 36] on button "×" at bounding box center [687, 33] width 26 height 32
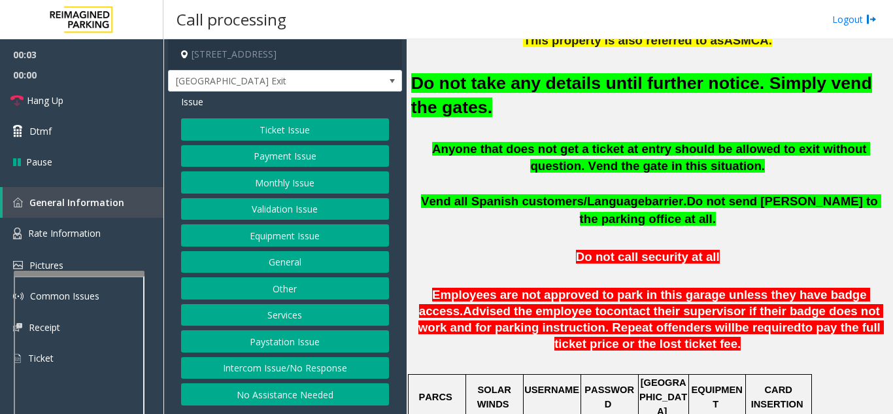
scroll to position [457, 0]
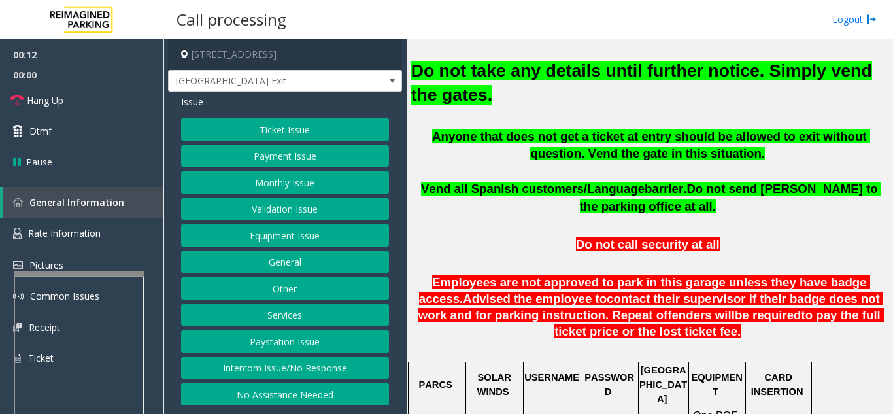
click at [267, 395] on button "No Assistance Needed" at bounding box center [285, 394] width 208 height 22
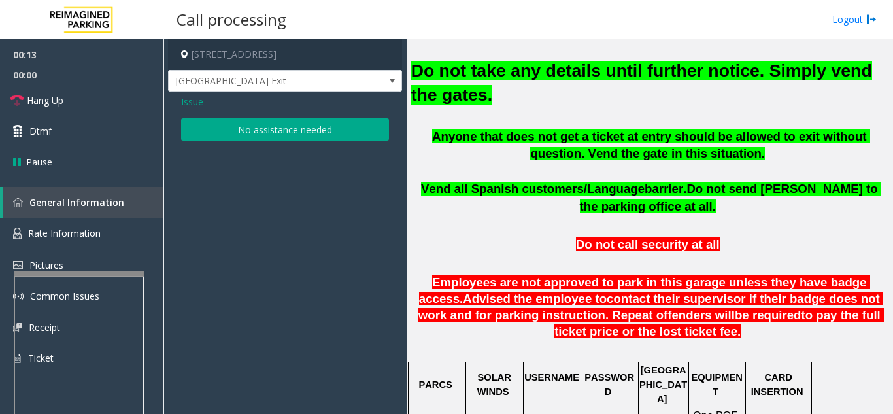
click at [252, 131] on button "No assistance needed" at bounding box center [285, 129] width 208 height 22
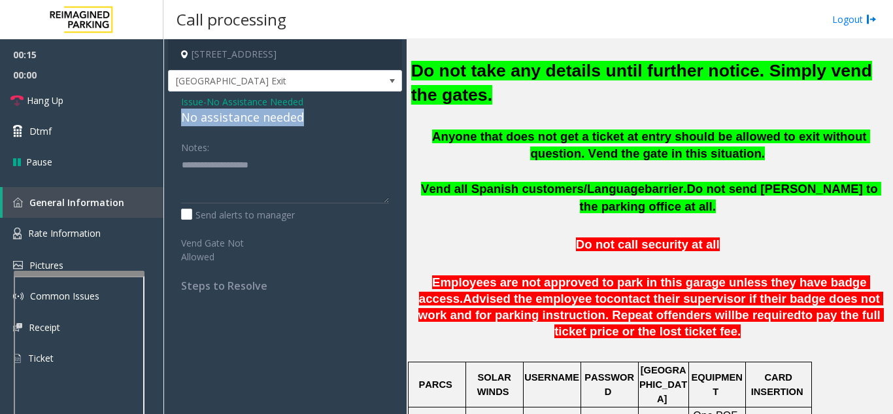
drag, startPoint x: 320, startPoint y: 117, endPoint x: 165, endPoint y: 118, distance: 154.9
click at [163, 118] on div "[STREET_ADDRESS][GEOGRAPHIC_DATA] Exit Issue - No Assistance Needed No assistan…" at bounding box center [527, 226] width 729 height 374
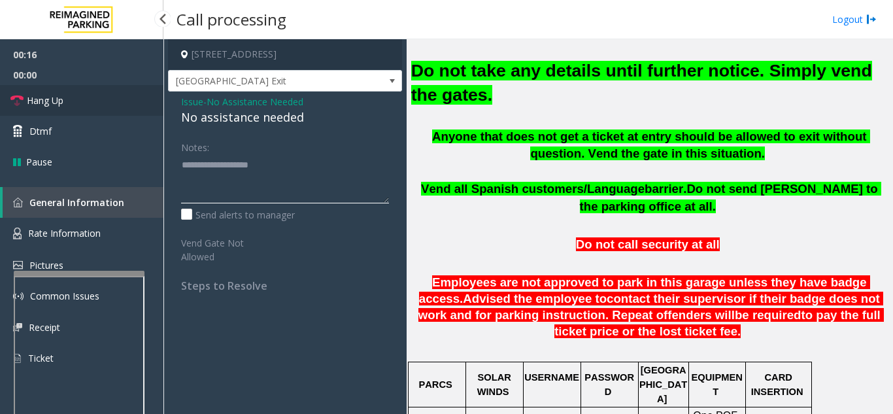
type textarea "**********"
click at [88, 103] on link "Hang Up" at bounding box center [81, 100] width 163 height 31
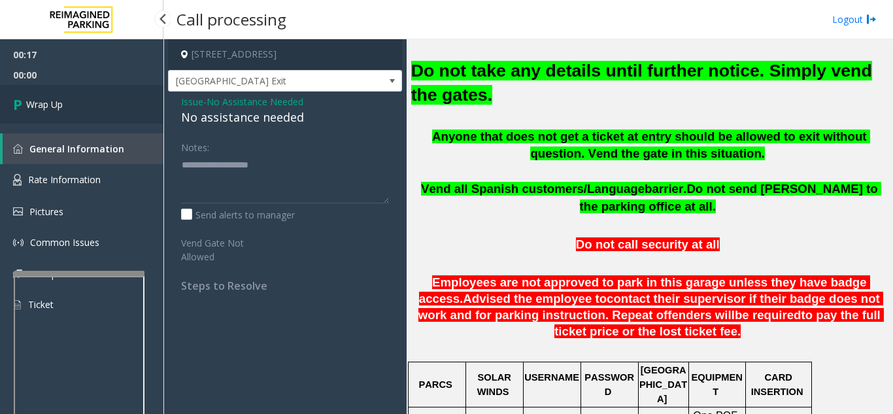
click at [88, 103] on link "Wrap Up" at bounding box center [81, 104] width 163 height 39
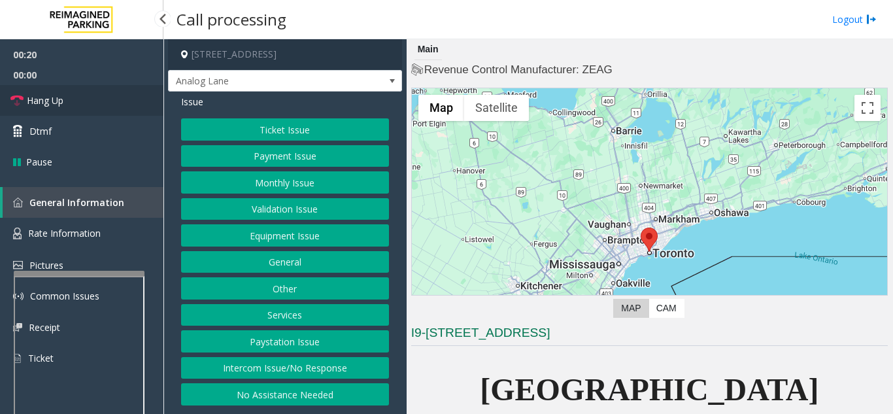
click at [66, 110] on link "Hang Up" at bounding box center [81, 100] width 163 height 31
click at [289, 374] on button "Intercom Issue/No Response" at bounding box center [285, 368] width 208 height 22
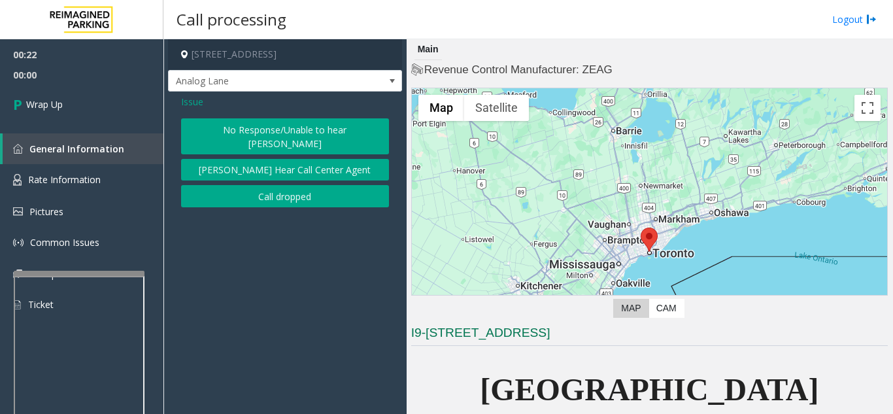
click at [270, 131] on button "No Response/Unable to hear [PERSON_NAME]" at bounding box center [285, 136] width 208 height 36
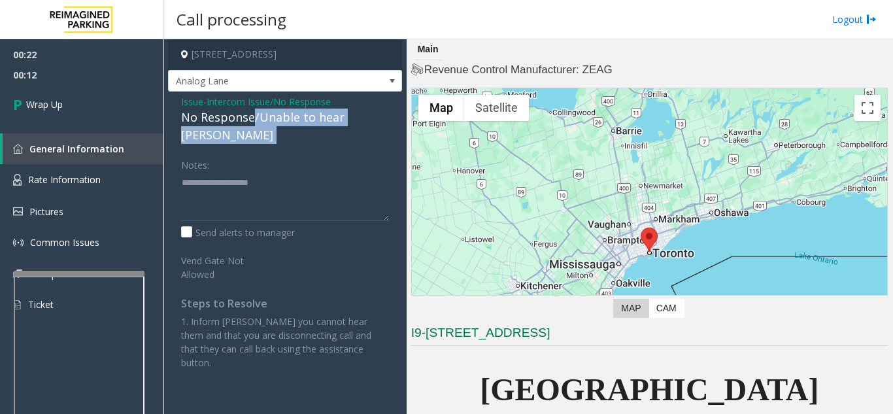
drag, startPoint x: 250, startPoint y: 120, endPoint x: 170, endPoint y: 127, distance: 80.7
click at [170, 127] on div "Issue - Intercom Issue/No Response No Response/Unable to hear [PERSON_NAME] Not…" at bounding box center [285, 236] width 234 height 291
click at [272, 154] on div "Notes:" at bounding box center [285, 187] width 208 height 67
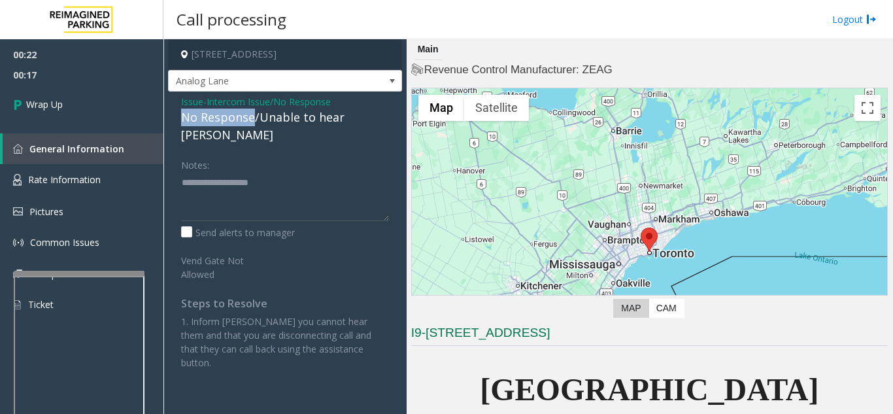
drag, startPoint x: 252, startPoint y: 118, endPoint x: 169, endPoint y: 116, distance: 83.0
click at [169, 116] on div "Issue - Intercom Issue/No Response No Response/Unable to hear [PERSON_NAME] Not…" at bounding box center [285, 236] width 234 height 291
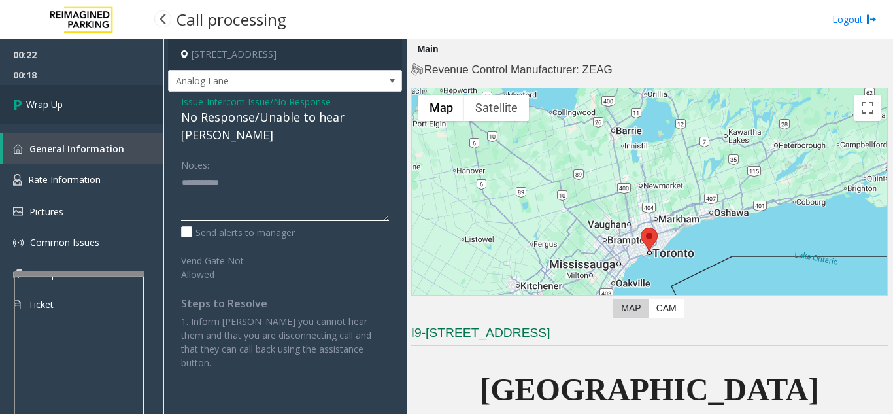
type textarea "**********"
click at [84, 112] on link "Wrap Up" at bounding box center [81, 104] width 163 height 39
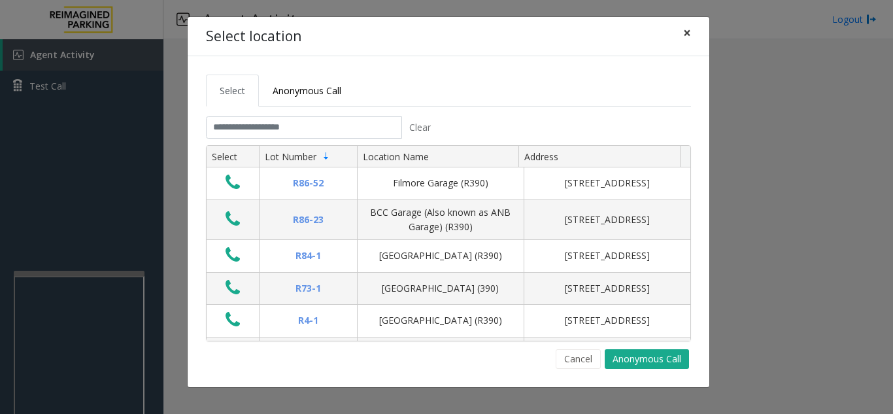
click at [693, 36] on button "×" at bounding box center [687, 33] width 26 height 32
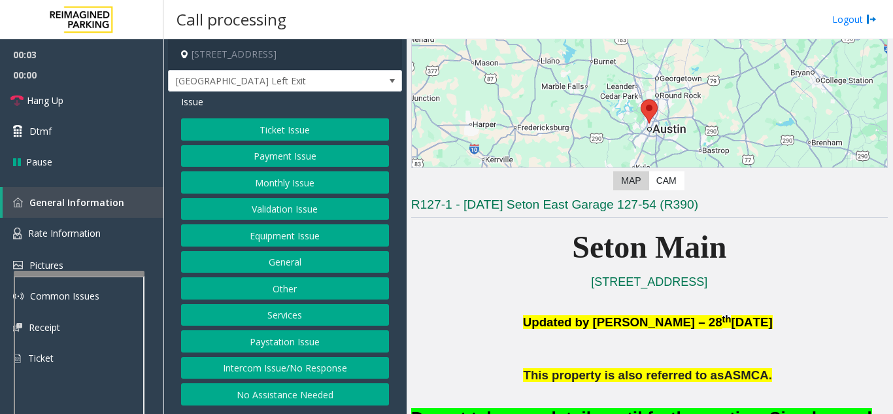
scroll to position [261, 0]
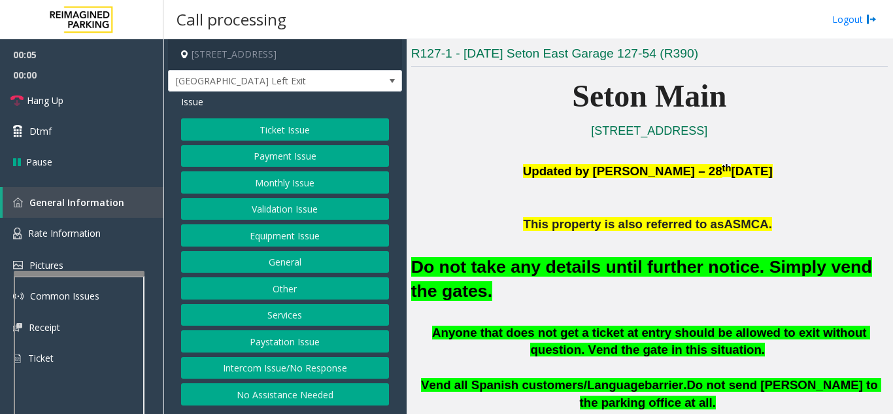
click at [225, 132] on button "Ticket Issue" at bounding box center [285, 129] width 208 height 22
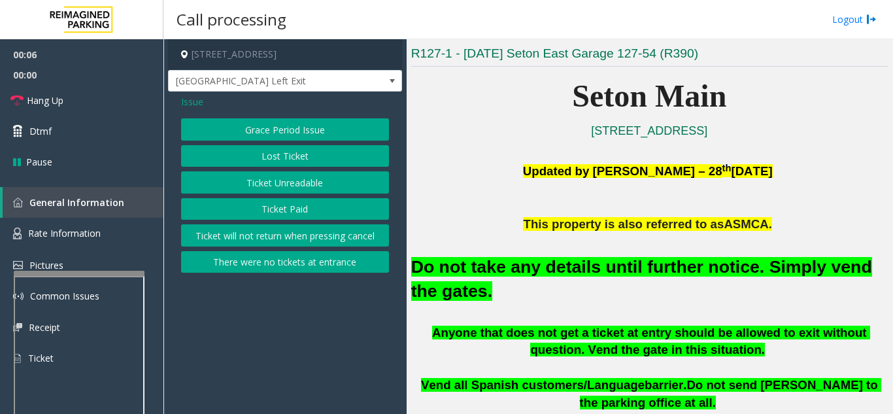
click at [261, 262] on button "There were no tickets at entrance" at bounding box center [285, 262] width 208 height 22
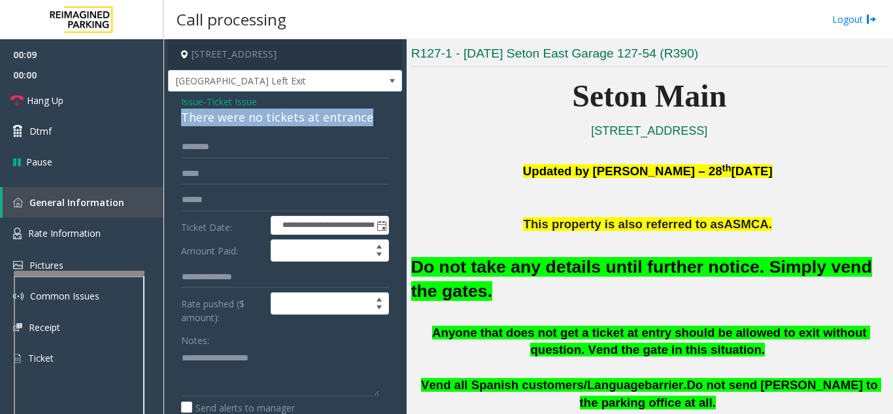
drag, startPoint x: 377, startPoint y: 121, endPoint x: 183, endPoint y: 118, distance: 194.1
click at [183, 118] on div "There were no tickets at entrance" at bounding box center [285, 117] width 208 height 18
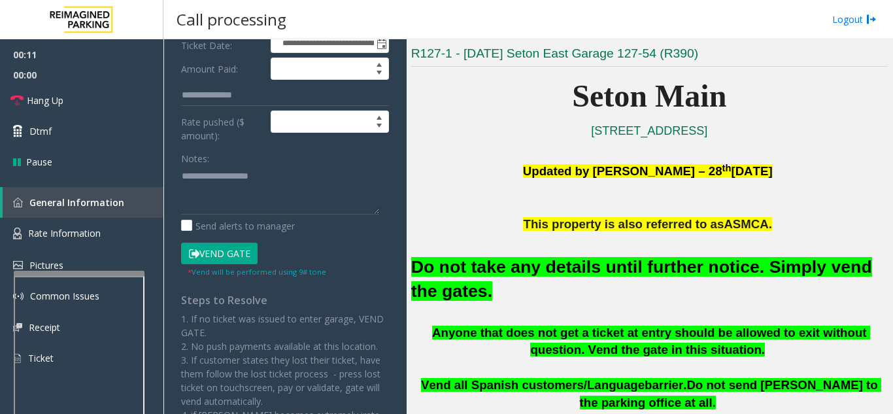
scroll to position [196, 0]
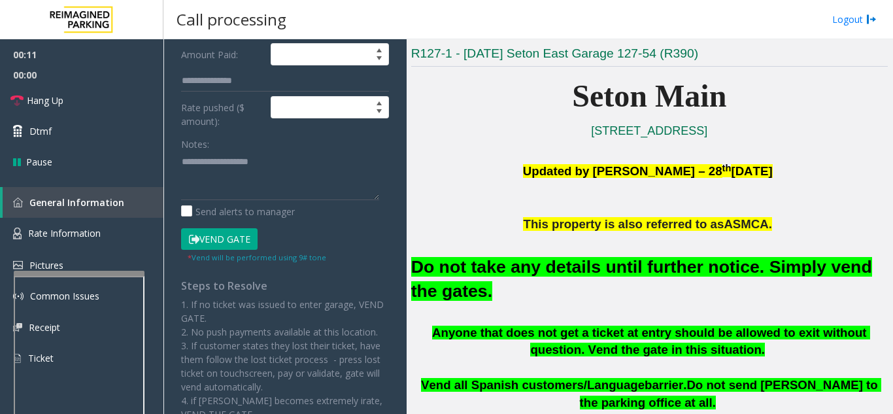
click at [205, 232] on button "Vend Gate" at bounding box center [219, 239] width 76 height 22
click at [235, 185] on textarea at bounding box center [280, 175] width 198 height 49
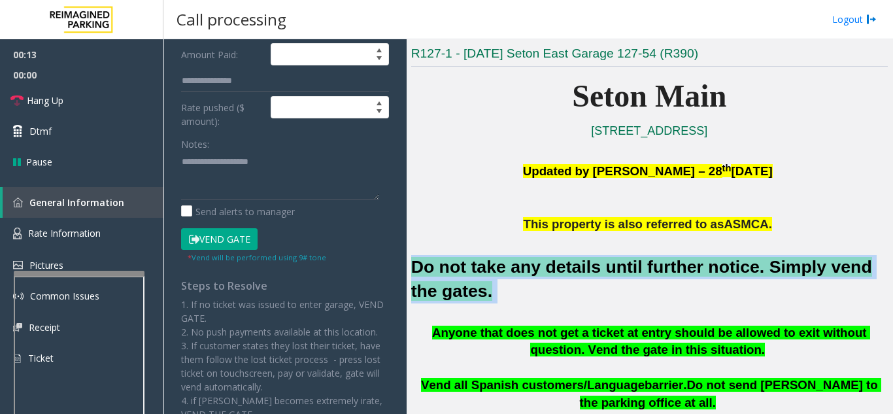
drag, startPoint x: 461, startPoint y: 294, endPoint x: 412, endPoint y: 268, distance: 55.5
click at [412, 268] on h2 "Do not take any details until further notice. Simply vend the gates." at bounding box center [649, 279] width 476 height 48
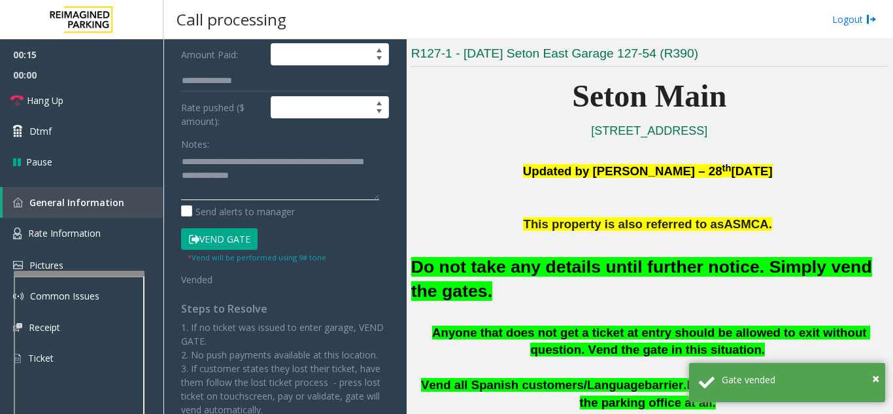
click at [312, 185] on textarea at bounding box center [280, 175] width 198 height 49
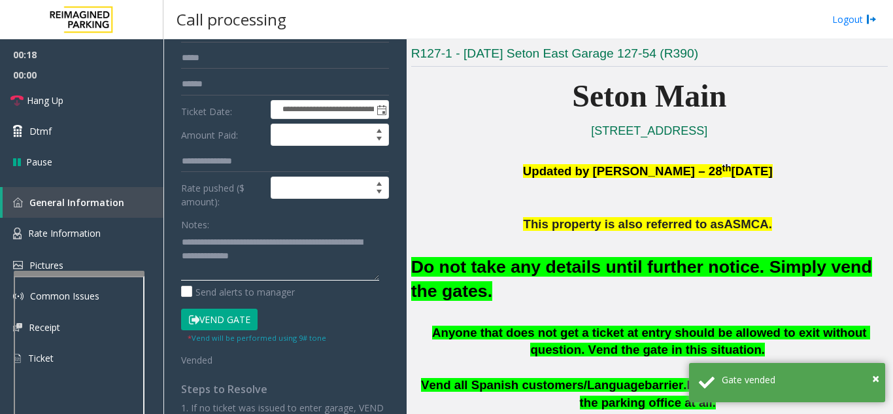
scroll to position [0, 0]
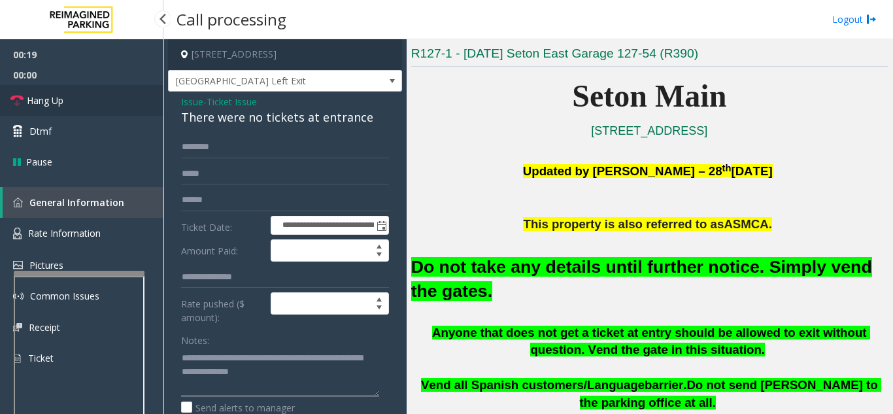
type textarea "**********"
click at [83, 107] on link "Hang Up" at bounding box center [81, 100] width 163 height 31
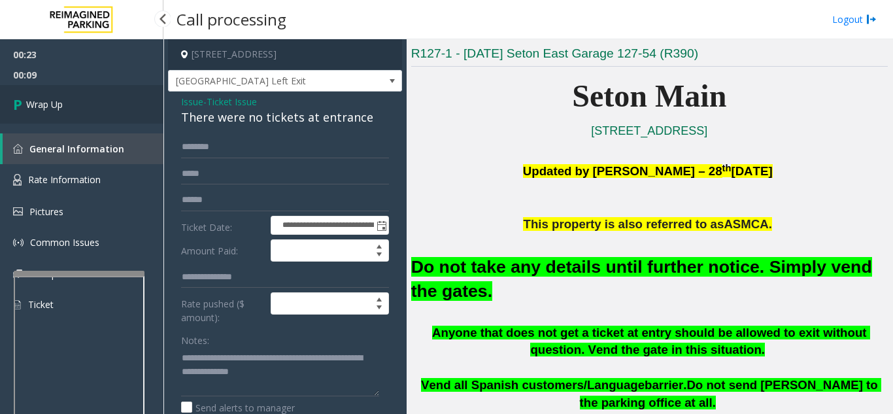
click at [86, 107] on link "Wrap Up" at bounding box center [81, 104] width 163 height 39
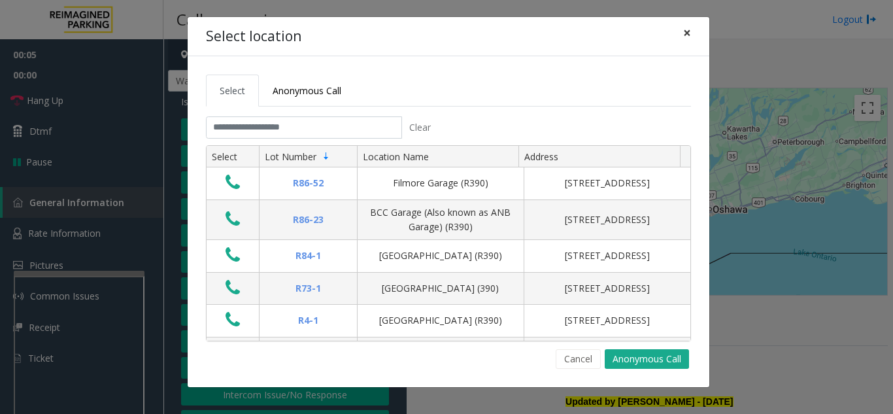
click at [680, 33] on button "×" at bounding box center [687, 33] width 26 height 32
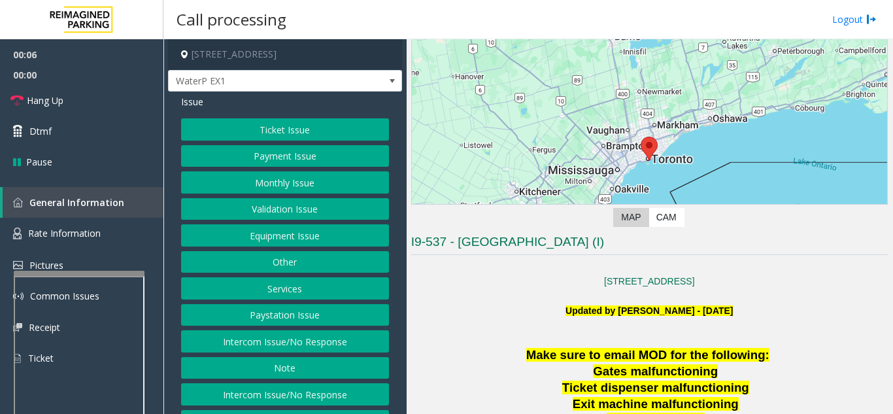
scroll to position [327, 0]
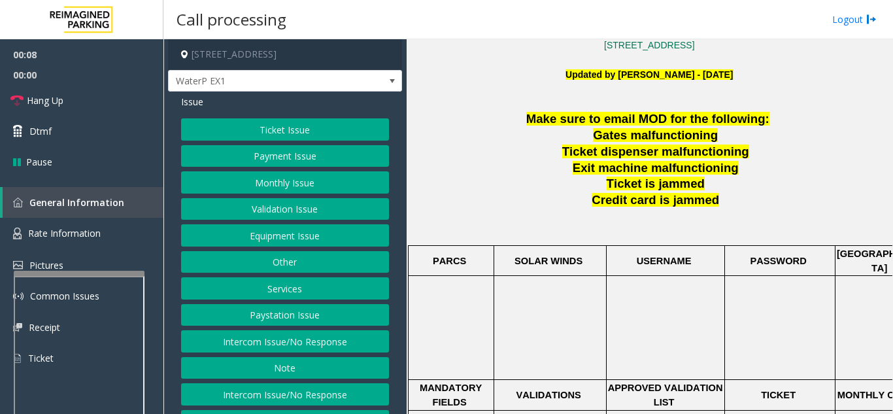
click at [293, 136] on button "Ticket Issue" at bounding box center [285, 129] width 208 height 22
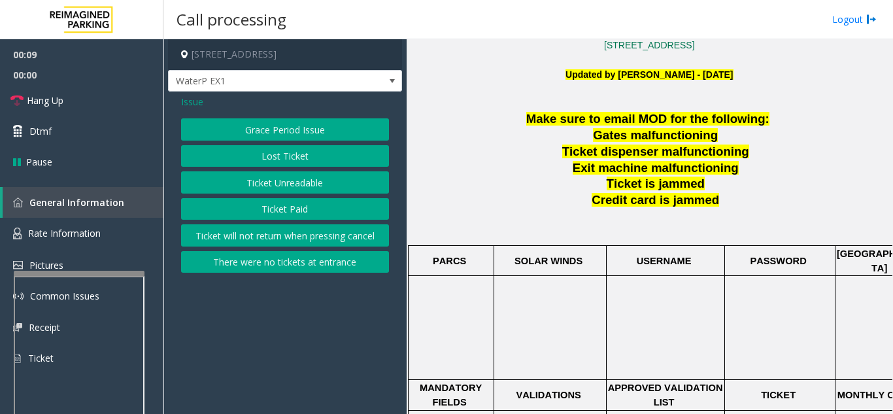
click at [281, 187] on button "Ticket Unreadable" at bounding box center [285, 182] width 208 height 22
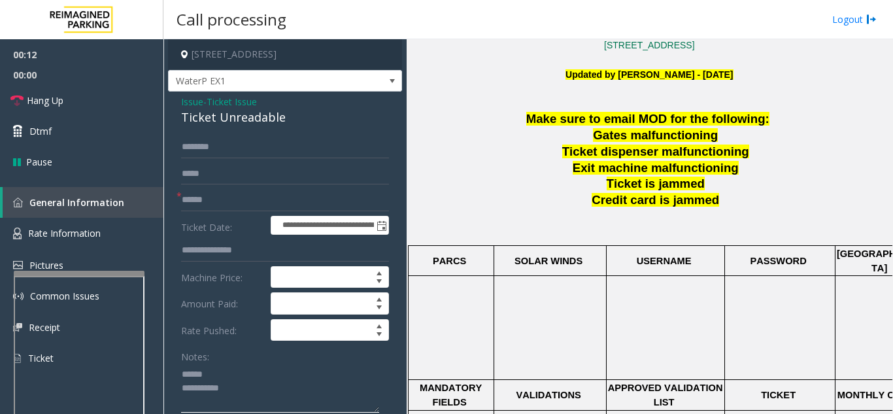
click at [226, 370] on textarea at bounding box center [280, 387] width 198 height 49
type textarea "**********"
click at [254, 194] on input "text" at bounding box center [285, 200] width 208 height 22
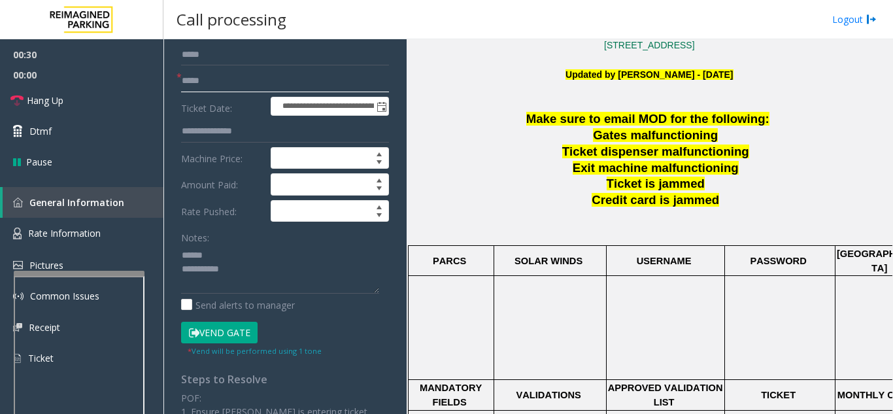
scroll to position [131, 0]
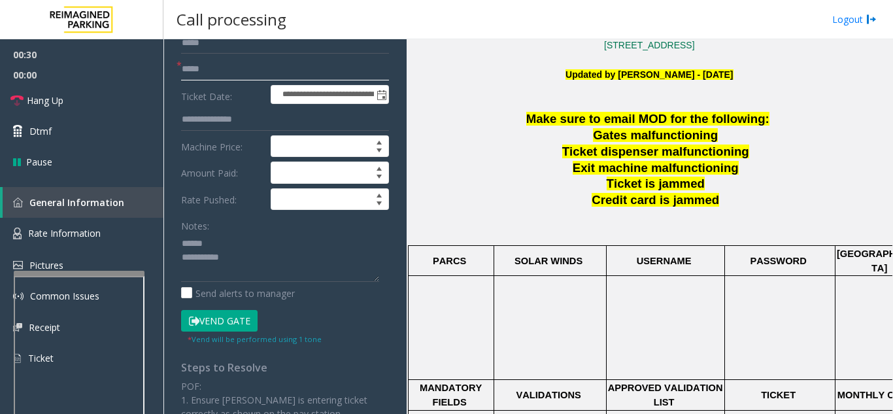
type input "*****"
click at [224, 323] on button "Vend Gate" at bounding box center [219, 321] width 76 height 22
click at [242, 244] on textarea at bounding box center [280, 257] width 198 height 49
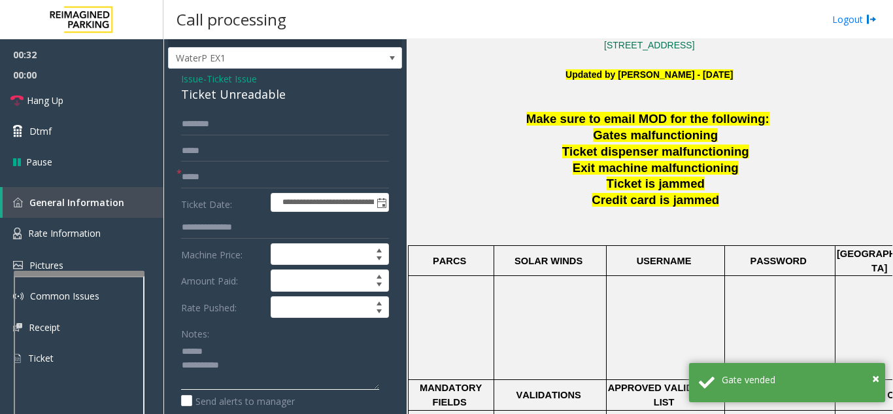
scroll to position [0, 0]
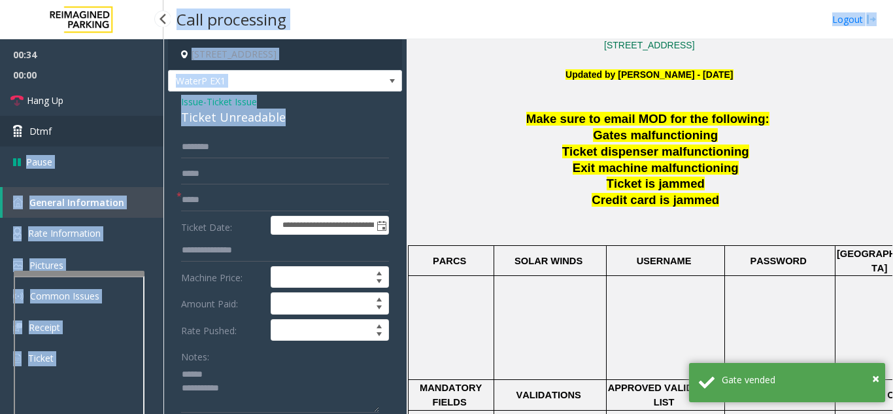
drag, startPoint x: 294, startPoint y: 120, endPoint x: 157, endPoint y: 119, distance: 136.6
click at [157, 119] on app-root "**********" at bounding box center [446, 207] width 893 height 414
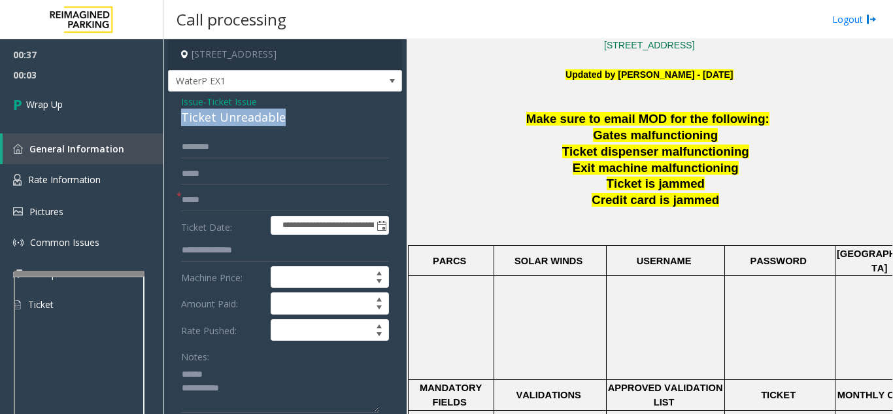
drag, startPoint x: 286, startPoint y: 124, endPoint x: 181, endPoint y: 120, distance: 104.6
click at [181, 120] on div "Ticket Unreadable" at bounding box center [285, 117] width 208 height 18
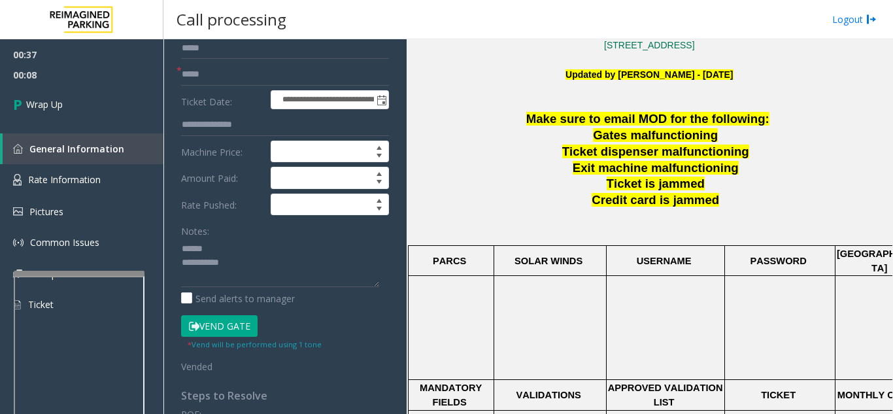
scroll to position [131, 0]
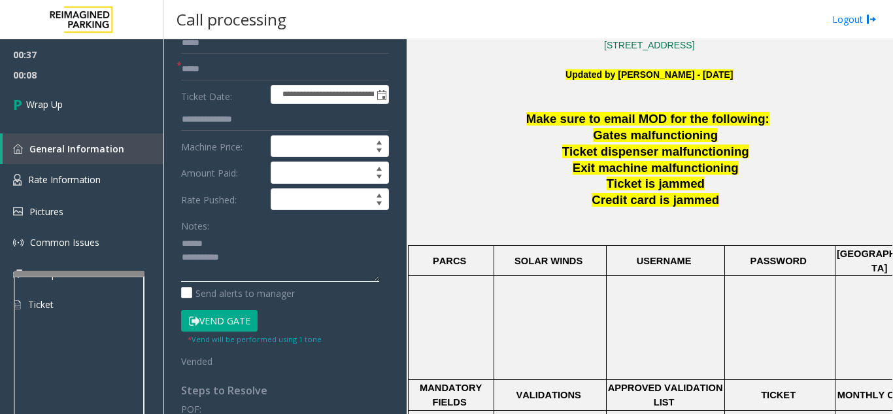
click at [221, 234] on textarea at bounding box center [280, 257] width 198 height 49
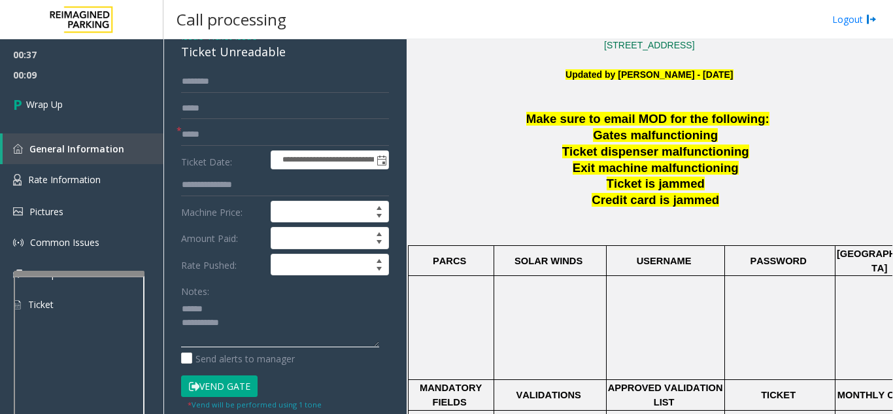
scroll to position [0, 0]
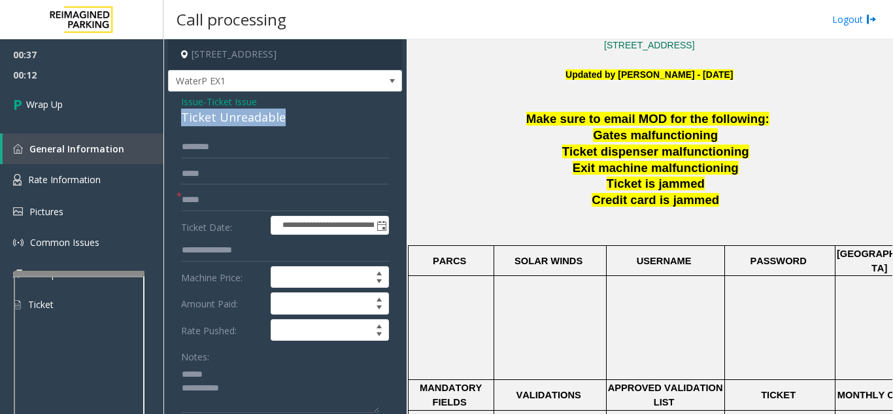
drag, startPoint x: 176, startPoint y: 117, endPoint x: 272, endPoint y: 127, distance: 96.5
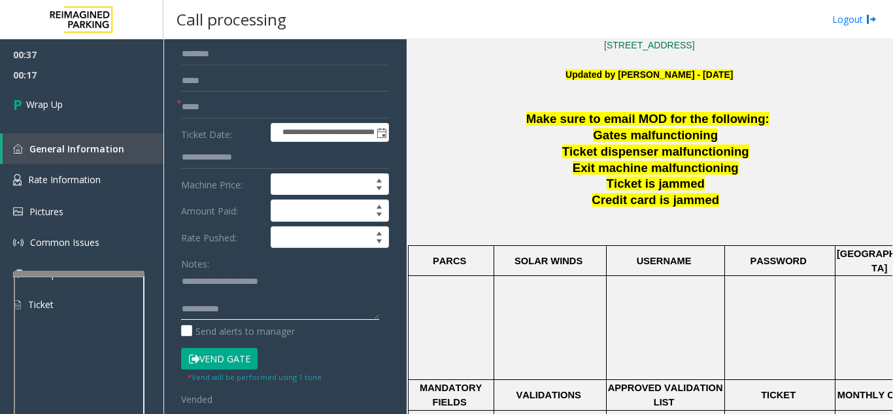
scroll to position [131, 0]
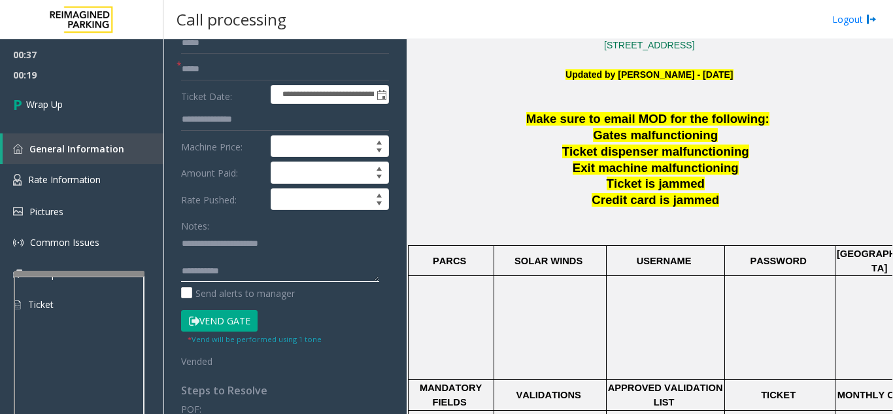
click at [242, 266] on textarea at bounding box center [280, 257] width 198 height 49
type textarea "**********"
click at [44, 103] on span "Wrap Up" at bounding box center [44, 104] width 37 height 14
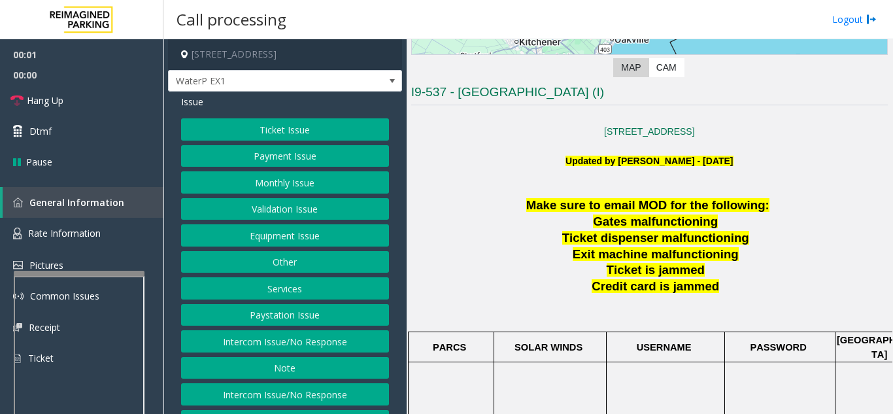
scroll to position [261, 0]
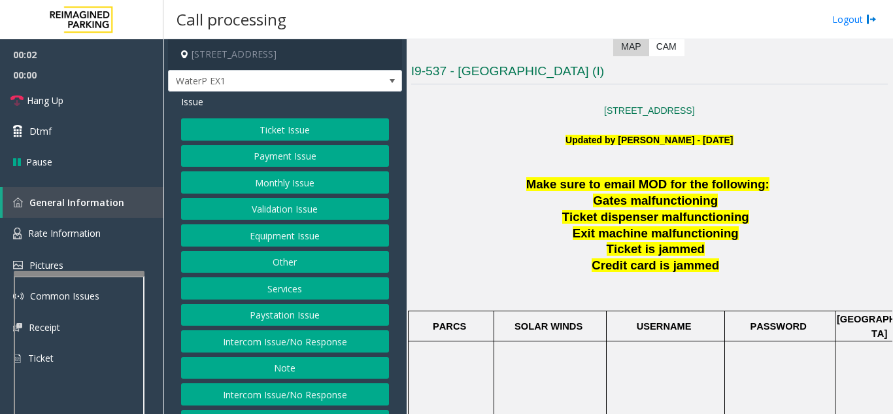
click at [234, 139] on button "Ticket Issue" at bounding box center [285, 129] width 208 height 22
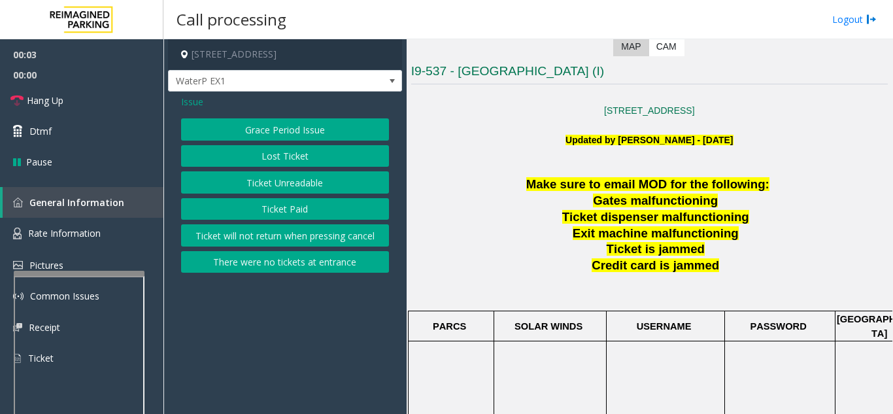
click at [258, 178] on button "Ticket Unreadable" at bounding box center [285, 182] width 208 height 22
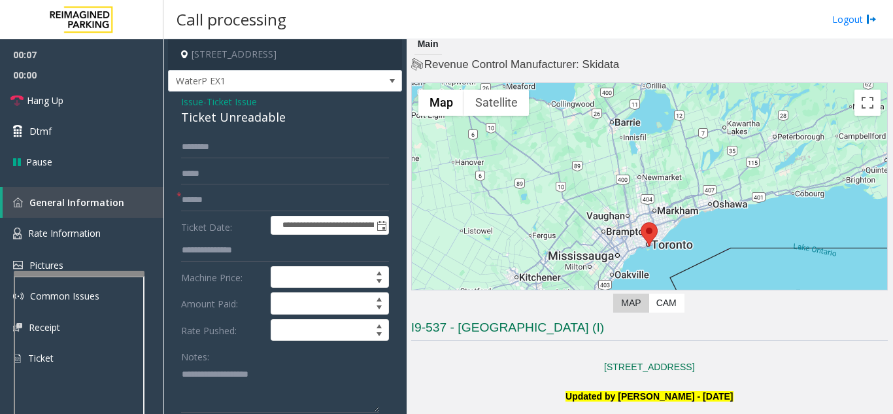
scroll to position [0, 0]
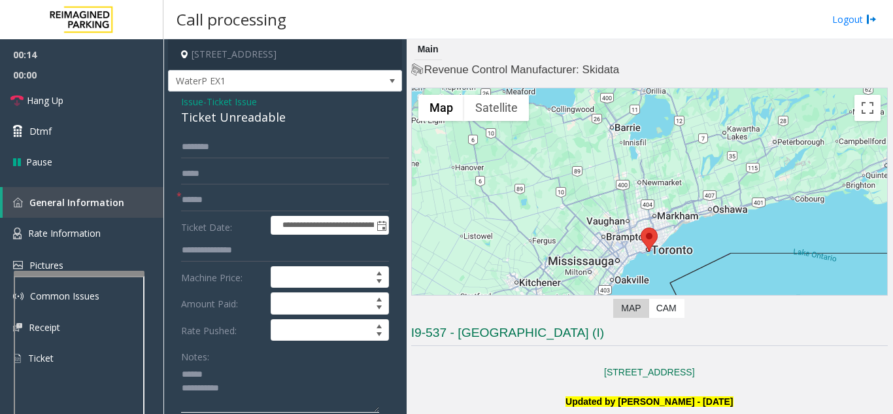
click at [234, 377] on textarea at bounding box center [280, 387] width 198 height 49
drag, startPoint x: 281, startPoint y: 118, endPoint x: 175, endPoint y: 117, distance: 105.8
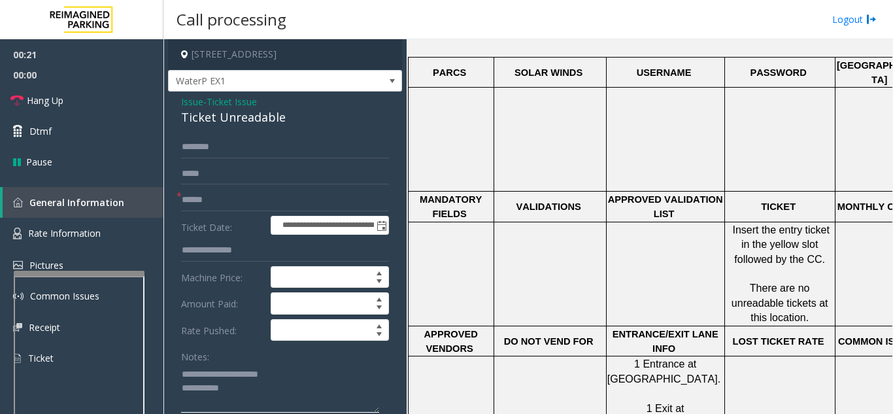
scroll to position [523, 0]
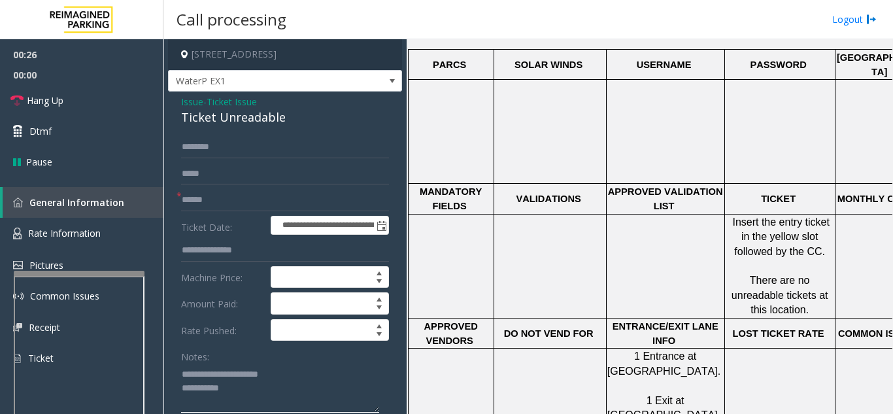
type textarea "**********"
click at [235, 201] on input "text" at bounding box center [285, 200] width 208 height 22
click at [10, 93] on link "Hang Up" at bounding box center [81, 100] width 163 height 31
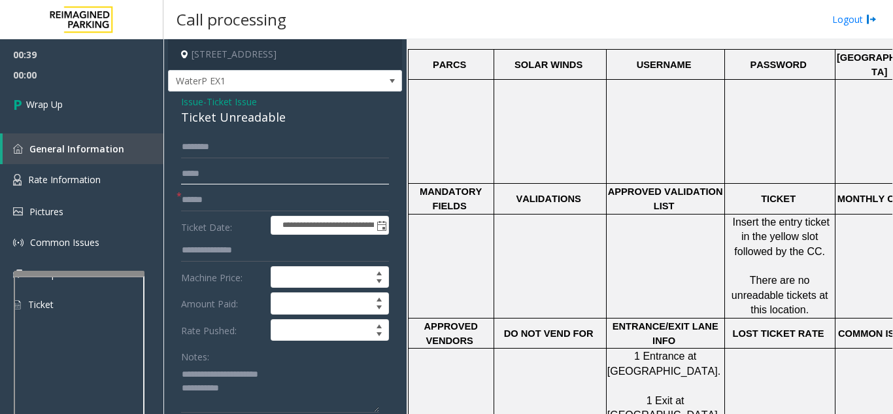
click at [259, 184] on input "text" at bounding box center [285, 174] width 208 height 22
type input "**"
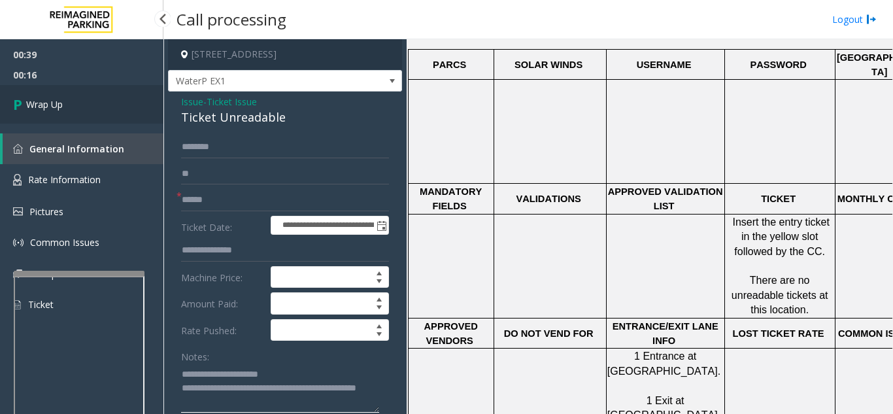
type textarea "**********"
click at [58, 109] on span "Wrap Up" at bounding box center [44, 104] width 37 height 14
click at [49, 102] on span "Wrap Up" at bounding box center [44, 104] width 37 height 14
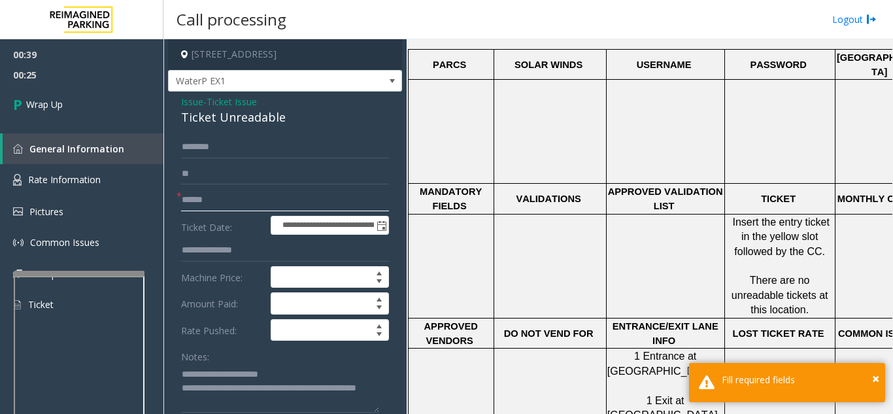
click at [237, 206] on input "text" at bounding box center [285, 200] width 208 height 22
type input "**"
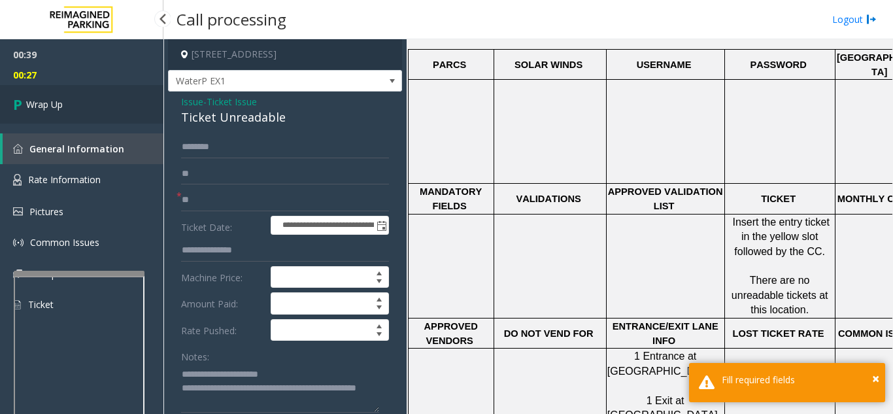
click at [100, 112] on link "Wrap Up" at bounding box center [81, 104] width 163 height 39
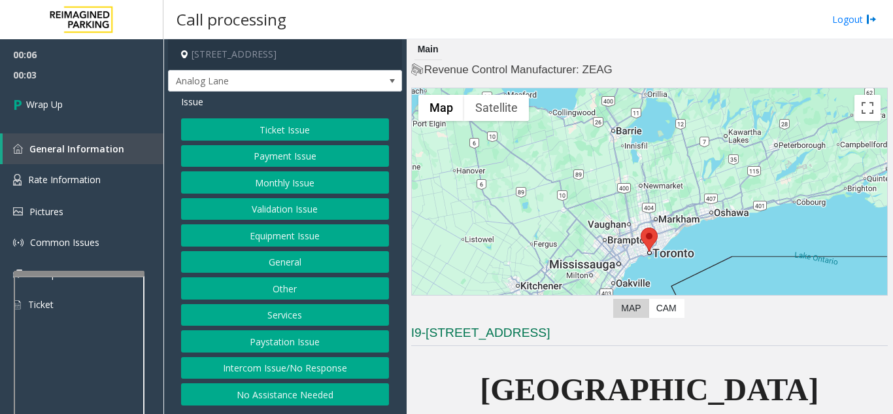
click at [336, 374] on button "Intercom Issue/No Response" at bounding box center [285, 368] width 208 height 22
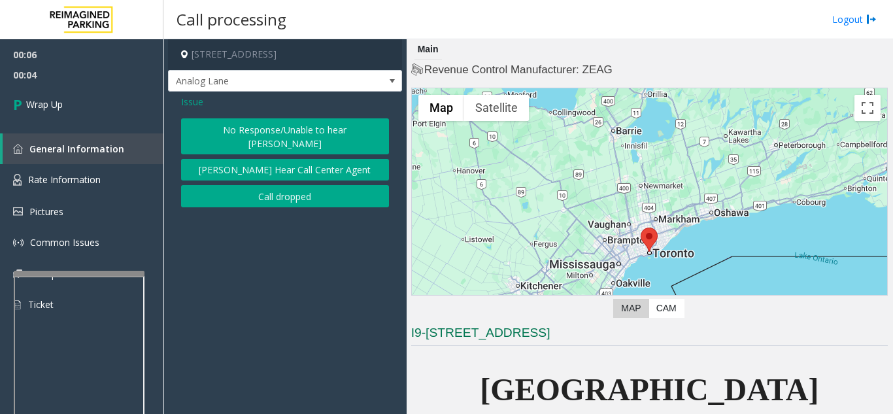
click at [238, 193] on button "Call dropped" at bounding box center [285, 196] width 208 height 22
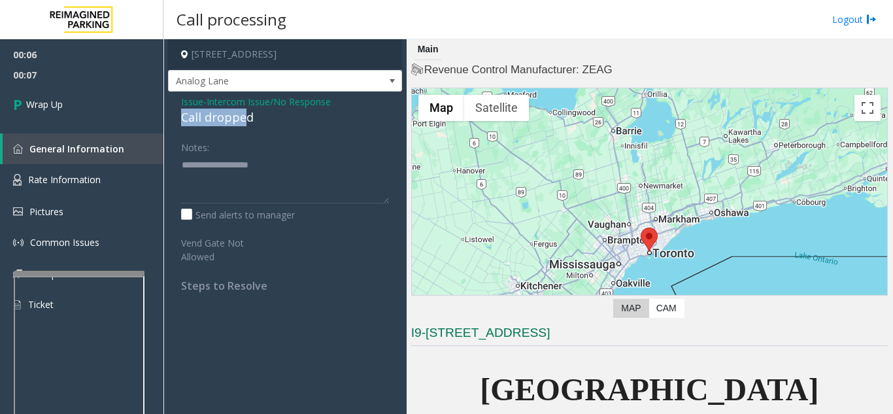
drag, startPoint x: 243, startPoint y: 116, endPoint x: 171, endPoint y: 123, distance: 72.9
click at [171, 123] on div "Issue - Intercom Issue/No Response Call dropped Notes: Send alerts to manager V…" at bounding box center [285, 198] width 234 height 214
click at [254, 162] on textarea at bounding box center [285, 178] width 208 height 49
drag, startPoint x: 269, startPoint y: 112, endPoint x: 174, endPoint y: 122, distance: 95.2
click at [174, 122] on div "Issue - Intercom Issue/No Response Call dropped Notes: Send alerts to manager V…" at bounding box center [285, 198] width 234 height 214
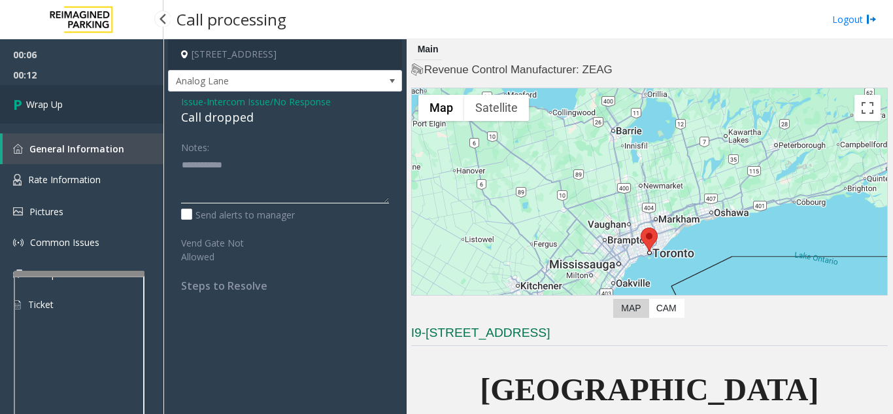
type textarea "**********"
click at [80, 108] on link "Wrap Up" at bounding box center [81, 104] width 163 height 39
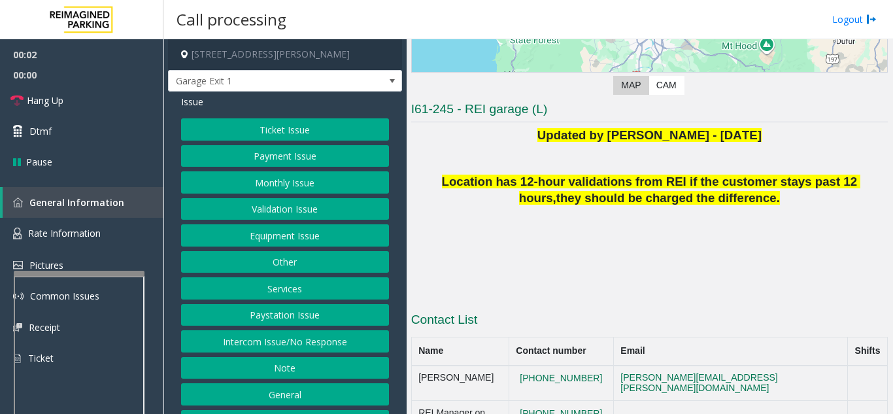
scroll to position [223, 0]
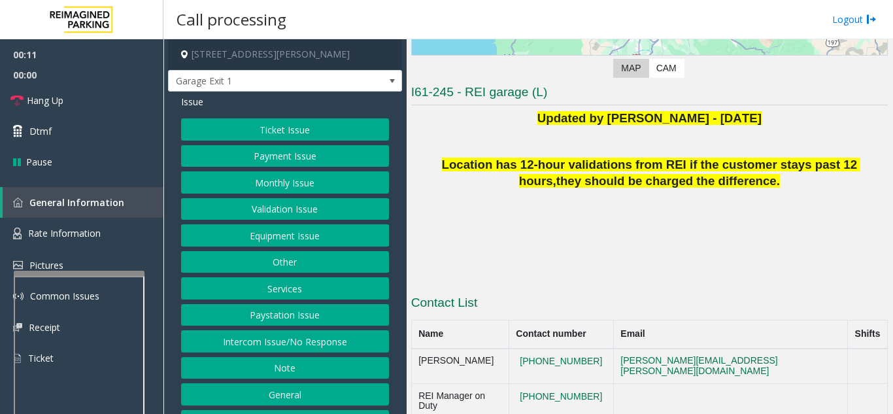
click at [244, 348] on button "Intercom Issue/No Response" at bounding box center [285, 341] width 208 height 22
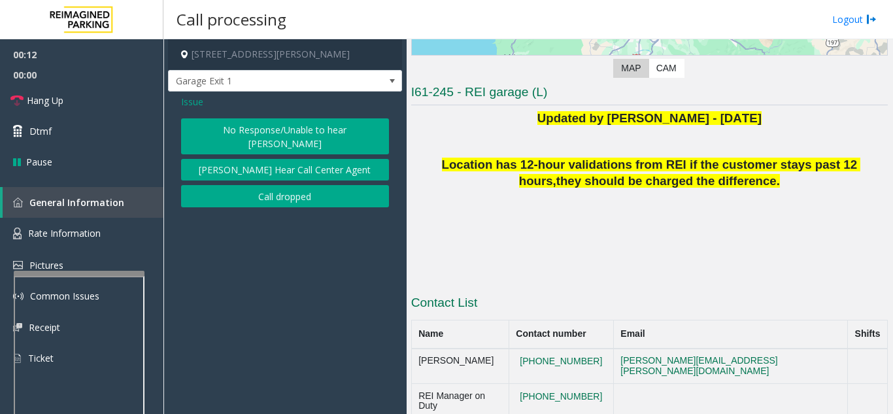
click at [225, 136] on button "No Response/Unable to hear [PERSON_NAME]" at bounding box center [285, 136] width 208 height 36
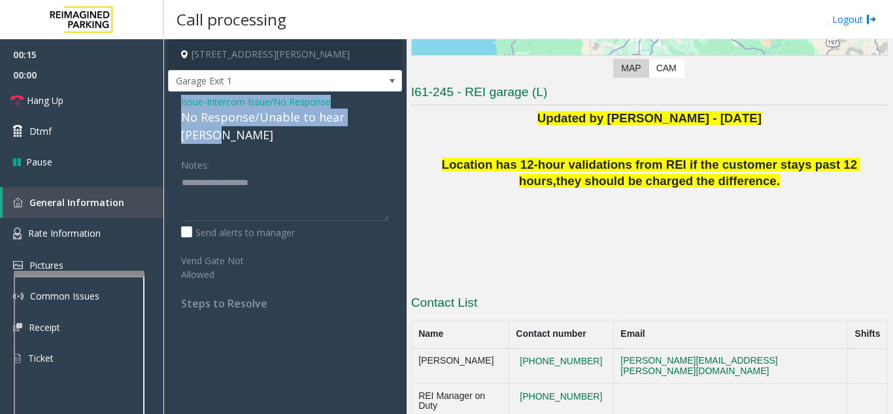
drag, startPoint x: 178, startPoint y: 107, endPoint x: 393, endPoint y: 116, distance: 215.8
click at [393, 116] on div "Issue - Intercom Issue/No Response No Response/Unable to hear [PERSON_NAME] Not…" at bounding box center [285, 206] width 234 height 231
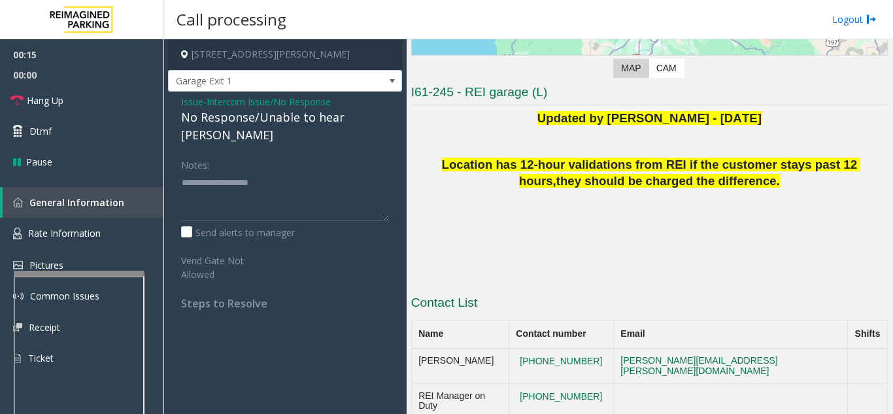
click at [359, 154] on div "Notes:" at bounding box center [285, 187] width 208 height 67
click at [90, 105] on link "Hang Up" at bounding box center [81, 100] width 163 height 31
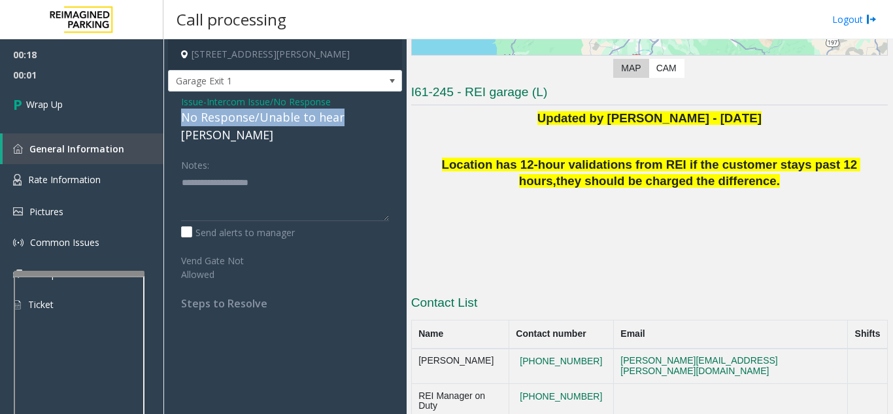
drag, startPoint x: 338, startPoint y: 115, endPoint x: 183, endPoint y: 119, distance: 155.6
click at [183, 119] on div "No Response/Unable to hear [PERSON_NAME]" at bounding box center [285, 125] width 208 height 35
click at [263, 154] on div "Notes:" at bounding box center [285, 187] width 208 height 67
drag, startPoint x: 395, startPoint y: 118, endPoint x: 223, endPoint y: 112, distance: 171.9
click at [223, 112] on div "Issue - Intercom Issue/No Response No Response/Unable to hear [PERSON_NAME] Not…" at bounding box center [285, 206] width 234 height 231
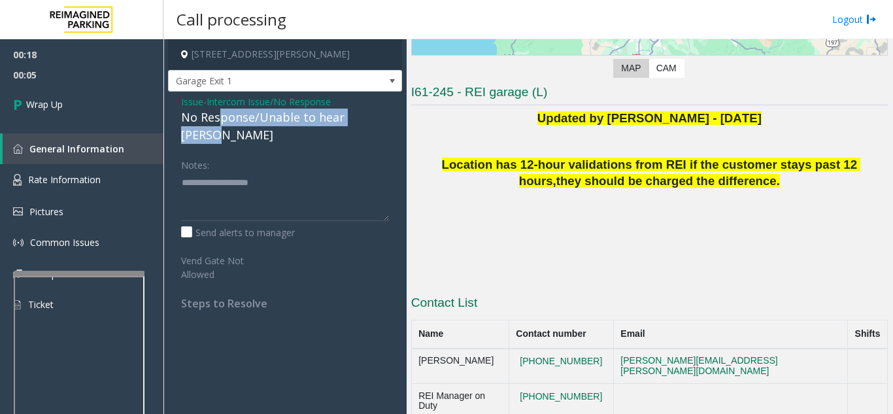
click at [223, 112] on div "No Response/Unable to hear [PERSON_NAME]" at bounding box center [285, 125] width 208 height 35
click at [223, 116] on div "No Response/Unable to hear [PERSON_NAME]" at bounding box center [285, 125] width 208 height 35
click at [199, 129] on div "Issue - Intercom Issue/No Response No Response/Unable to hear [PERSON_NAME] Not…" at bounding box center [285, 206] width 234 height 231
drag, startPoint x: 181, startPoint y: 114, endPoint x: 395, endPoint y: 123, distance: 214.5
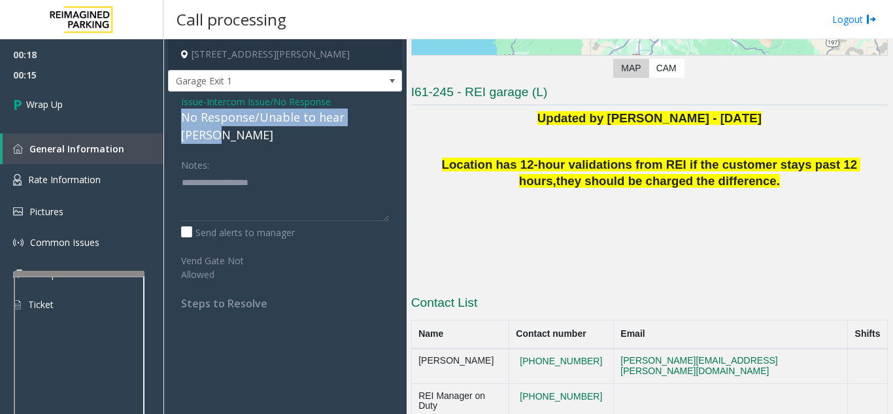
click at [395, 123] on div "Issue - Intercom Issue/No Response No Response/Unable to hear [PERSON_NAME] Not…" at bounding box center [285, 206] width 234 height 231
click at [78, 102] on link "Wrap Up" at bounding box center [81, 104] width 163 height 39
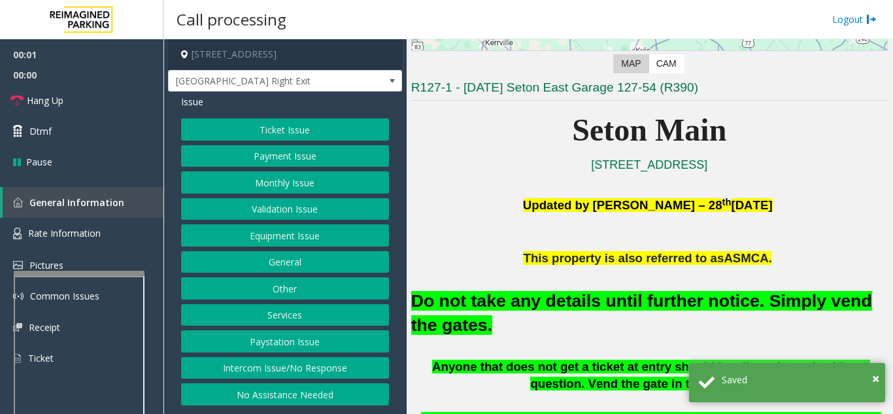
scroll to position [261, 0]
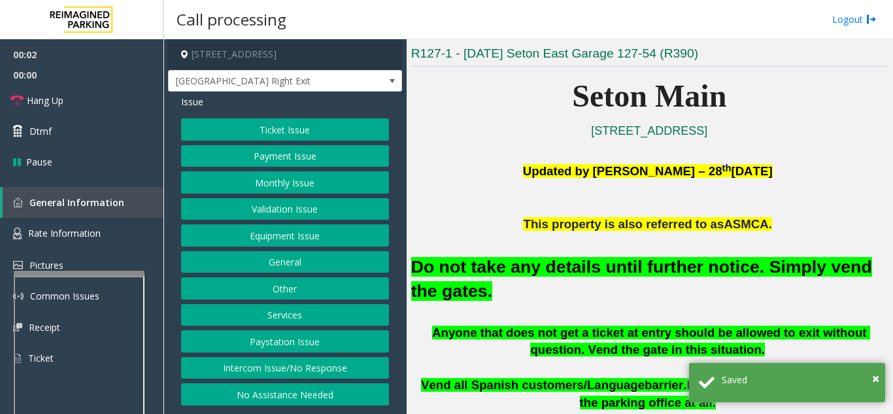
click at [270, 239] on button "Equipment Issue" at bounding box center [285, 235] width 208 height 22
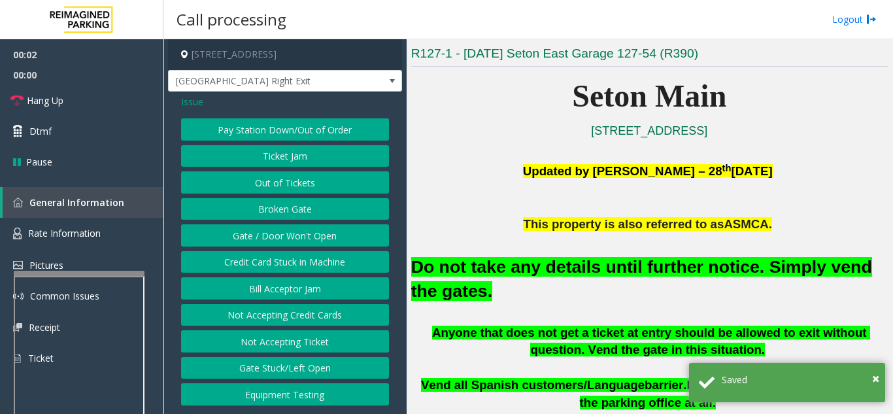
click at [270, 239] on button "Gate / Door Won't Open" at bounding box center [285, 235] width 208 height 22
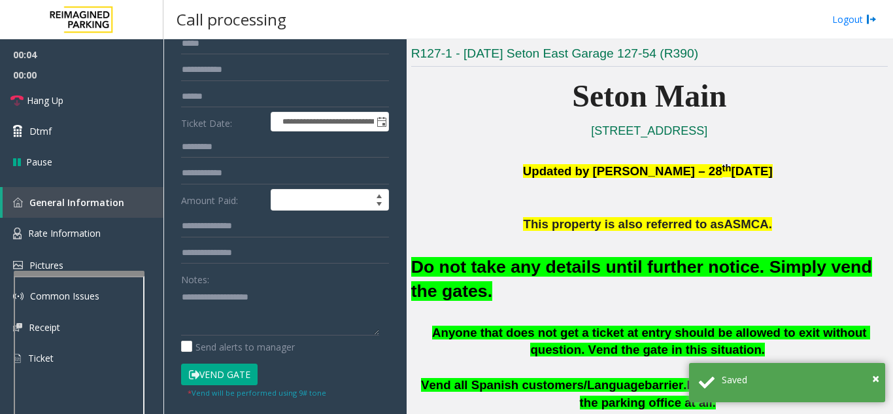
scroll to position [131, 0]
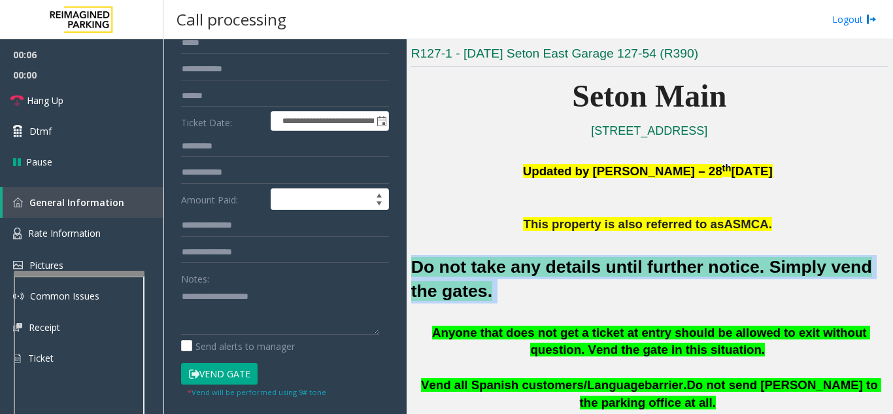
drag, startPoint x: 475, startPoint y: 295, endPoint x: 410, endPoint y: 263, distance: 72.5
click at [411, 263] on h2 "Do not take any details until further notice. Simply vend the gates." at bounding box center [649, 279] width 476 height 48
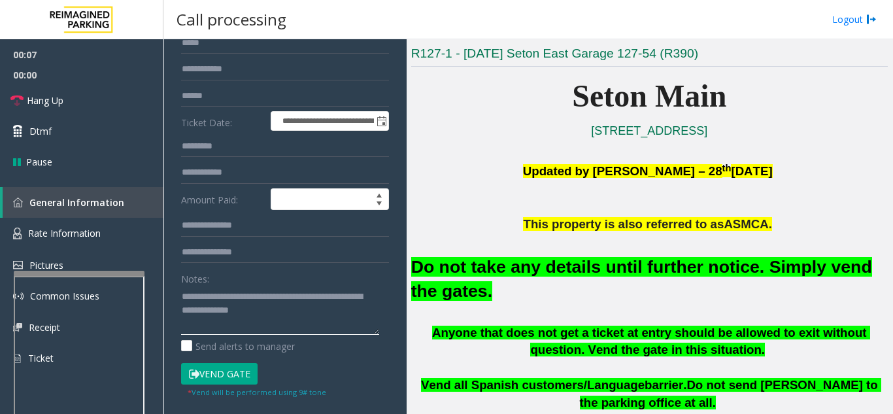
type textarea "**********"
click at [226, 379] on button "Vend Gate" at bounding box center [219, 374] width 76 height 22
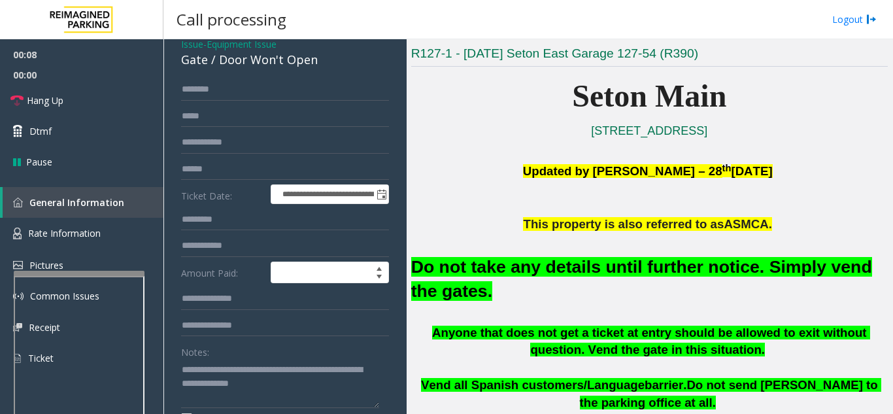
scroll to position [0, 0]
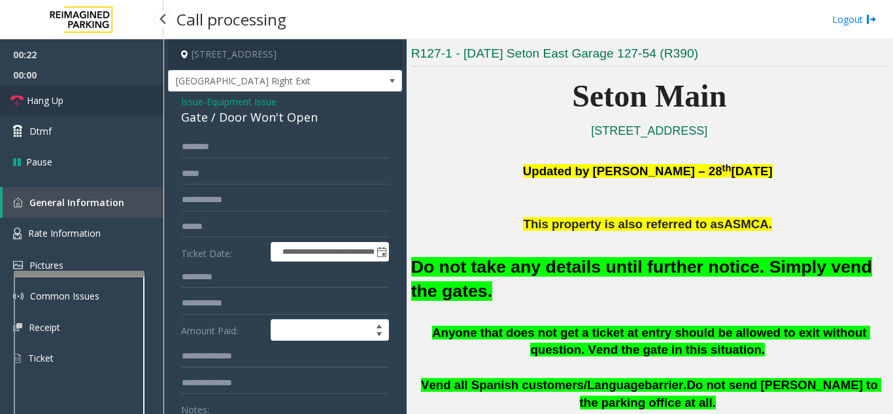
click at [70, 101] on link "Hang Up" at bounding box center [81, 100] width 163 height 31
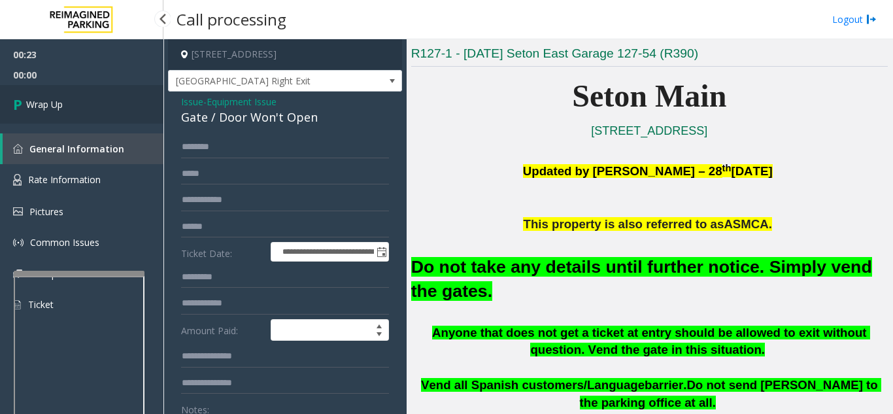
click at [68, 100] on link "Wrap Up" at bounding box center [81, 104] width 163 height 39
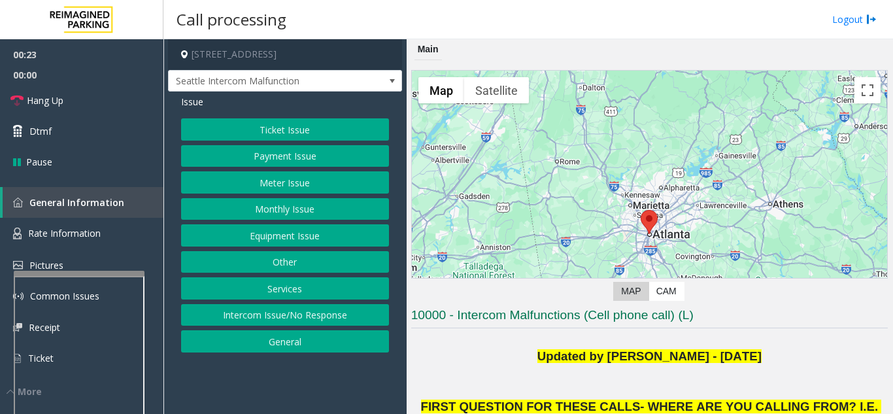
click at [293, 126] on button "Ticket Issue" at bounding box center [285, 129] width 208 height 22
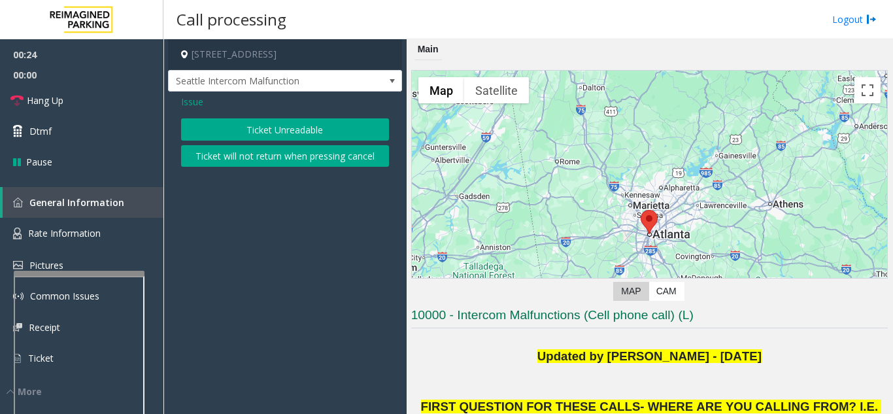
click at [306, 125] on button "Ticket Unreadable" at bounding box center [285, 129] width 208 height 22
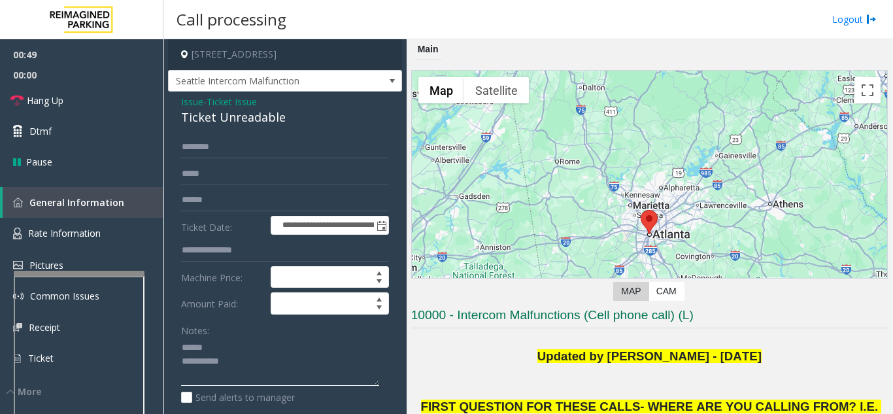
click at [220, 361] on textarea at bounding box center [280, 361] width 198 height 49
type textarea "**********"
drag, startPoint x: 284, startPoint y: 131, endPoint x: 306, endPoint y: 135, distance: 22.5
click at [306, 126] on div "Ticket Unreadable" at bounding box center [285, 117] width 208 height 18
click at [188, 108] on span "Issue" at bounding box center [192, 102] width 22 height 14
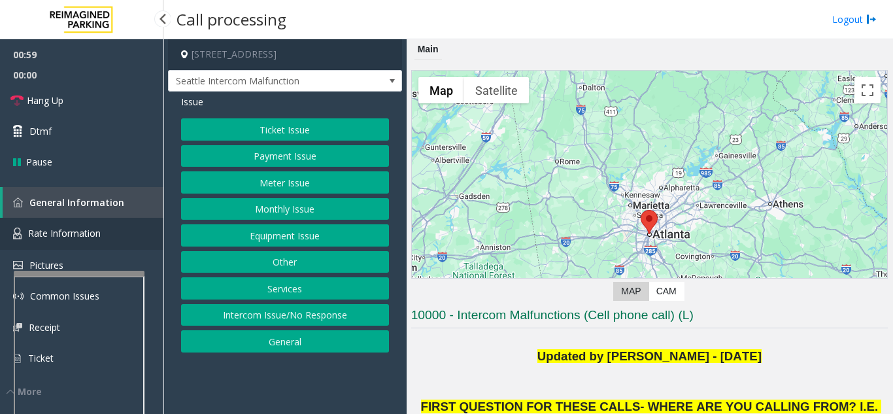
click at [98, 227] on span "Rate Information" at bounding box center [64, 233] width 73 height 12
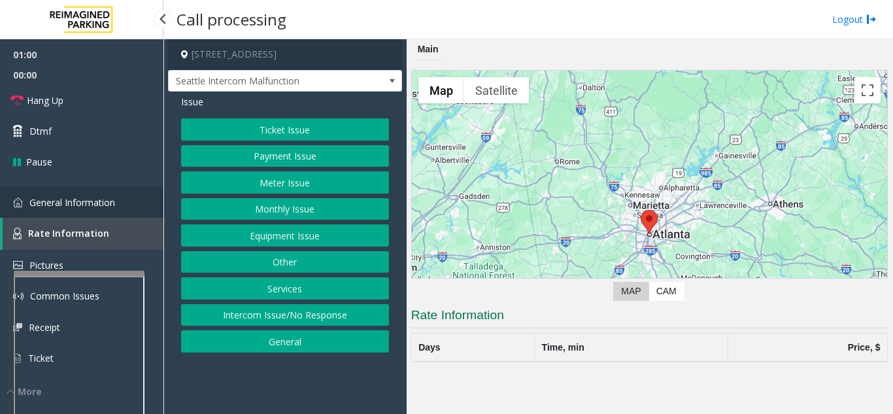
click at [88, 203] on span "General Information" at bounding box center [72, 202] width 86 height 12
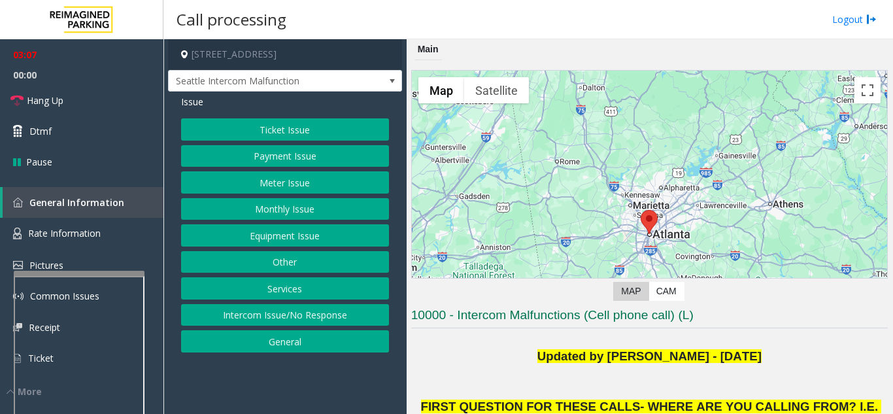
click at [268, 237] on button "Equipment Issue" at bounding box center [285, 235] width 208 height 22
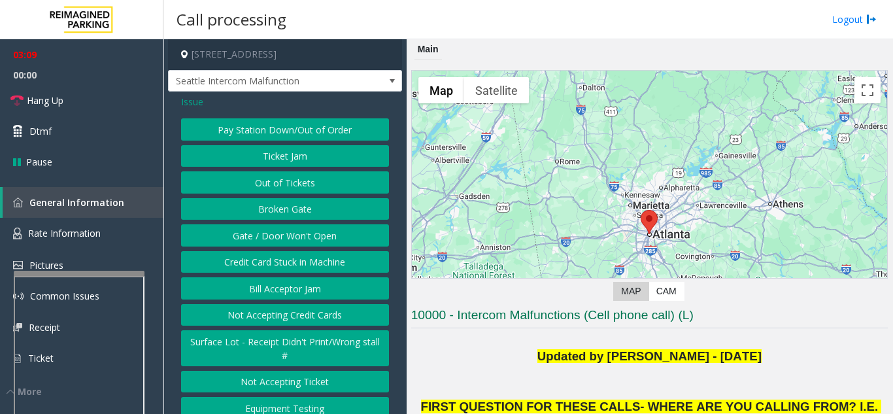
click at [266, 167] on button "Ticket Jam" at bounding box center [285, 156] width 208 height 22
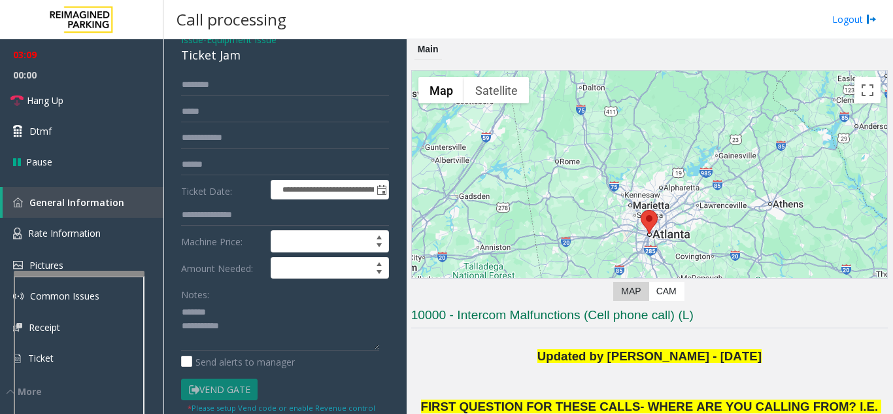
scroll to position [65, 0]
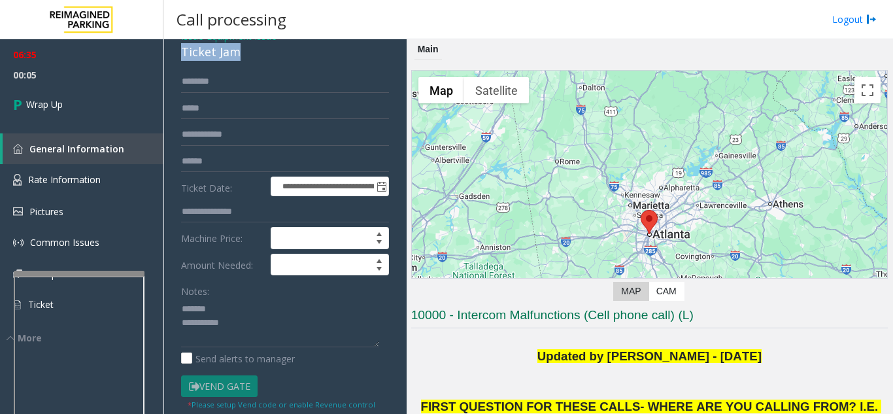
drag, startPoint x: 246, startPoint y: 65, endPoint x: 175, endPoint y: 69, distance: 70.6
click at [175, 69] on div "**********" at bounding box center [285, 323] width 234 height 595
click at [238, 338] on textarea at bounding box center [280, 322] width 198 height 49
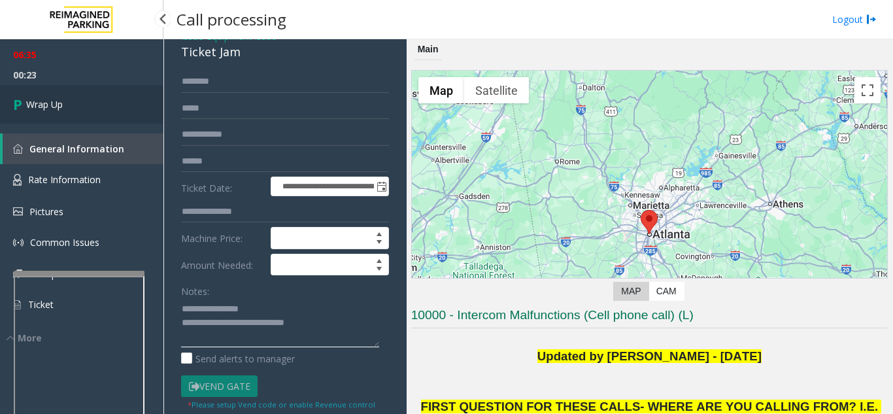
type textarea "**********"
click at [58, 109] on span "Wrap Up" at bounding box center [44, 104] width 37 height 14
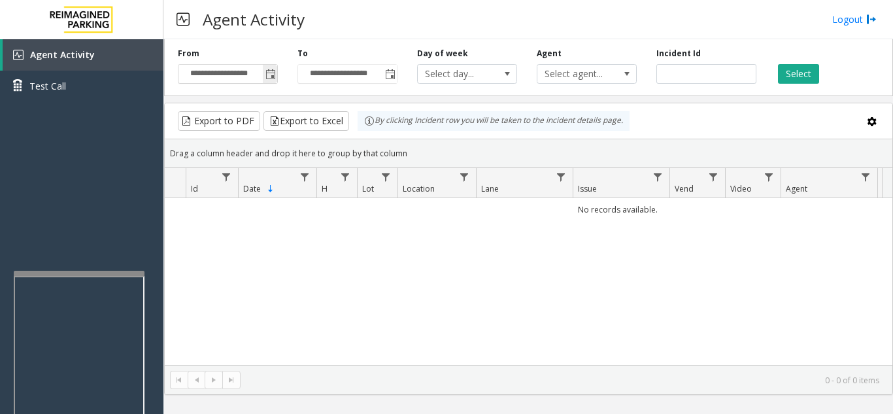
click at [272, 75] on span "Toggle popup" at bounding box center [270, 74] width 10 height 10
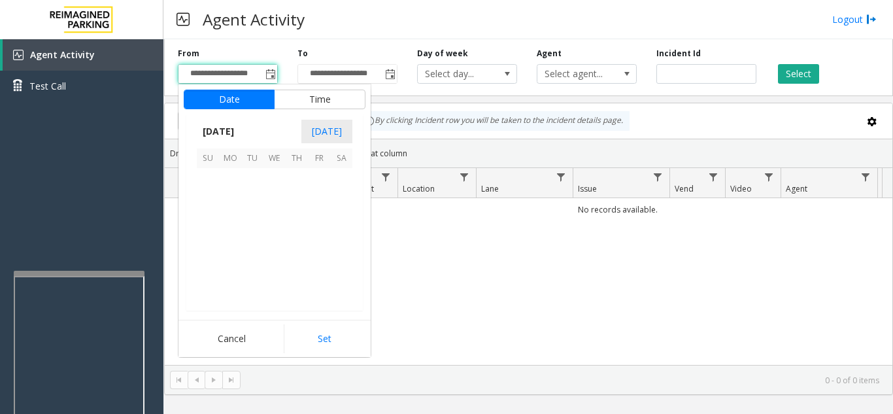
scroll to position [234345, 0]
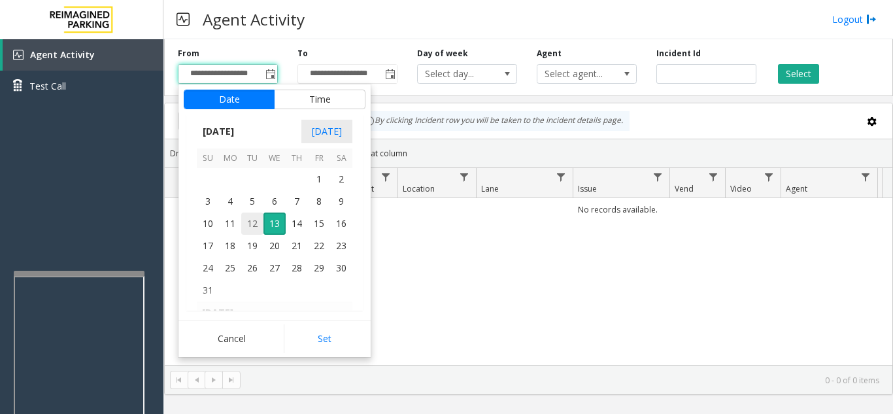
click at [250, 221] on span "12" at bounding box center [252, 223] width 22 height 22
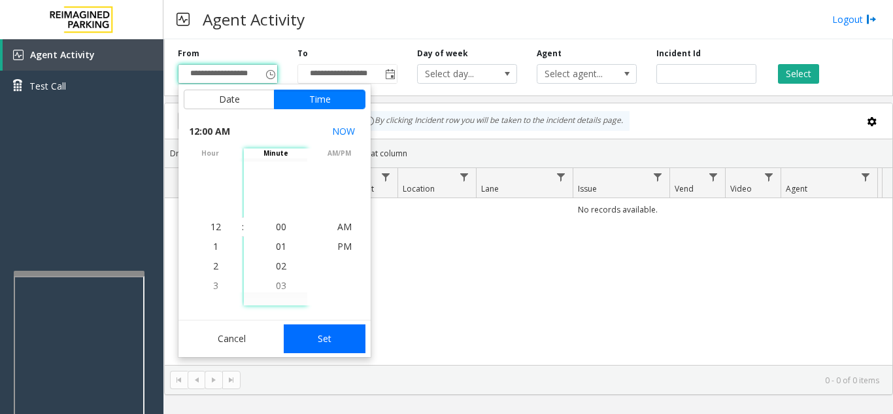
click at [314, 338] on button "Set" at bounding box center [325, 338] width 82 height 29
type input "**********"
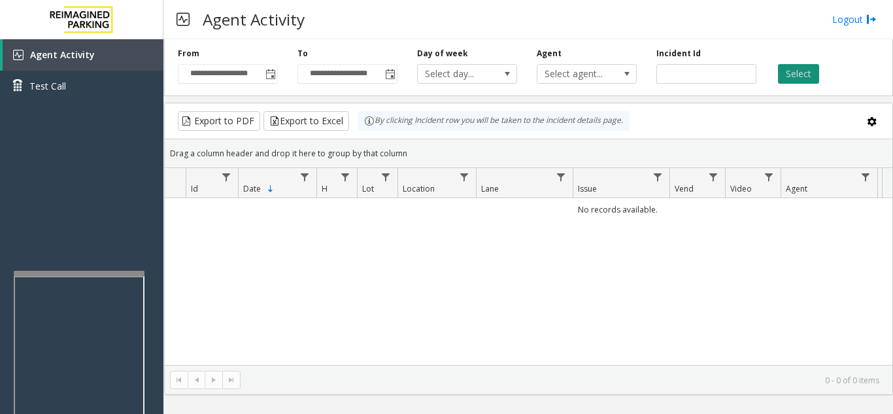
click at [794, 77] on button "Select" at bounding box center [798, 74] width 41 height 20
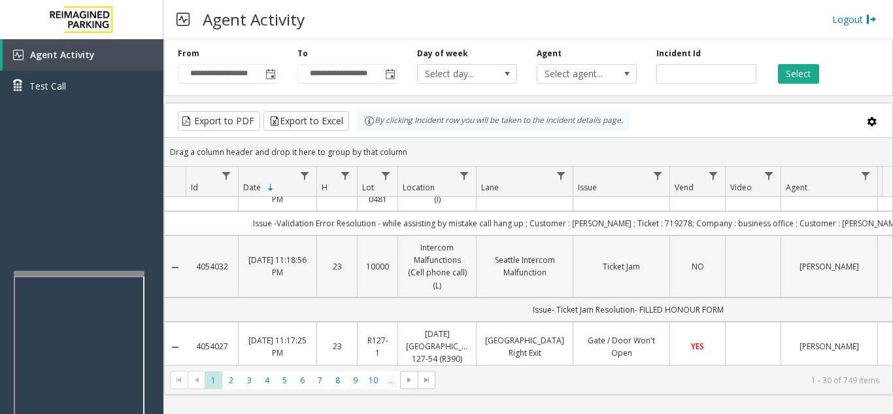
scroll to position [131, 0]
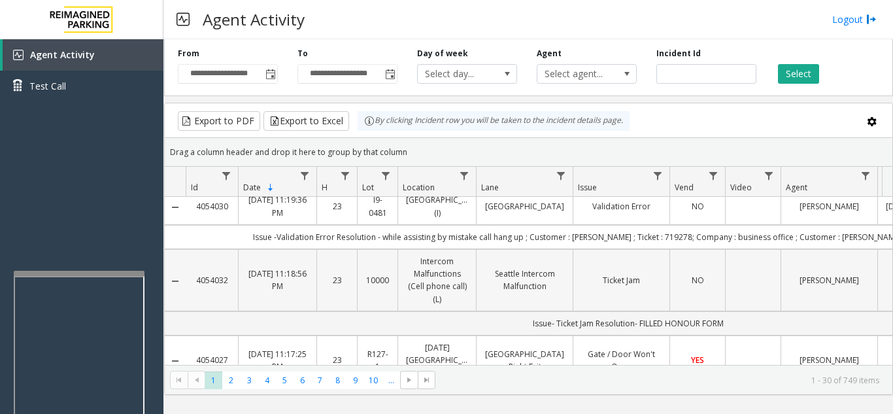
click at [753, 291] on td "Data table" at bounding box center [753, 280] width 56 height 62
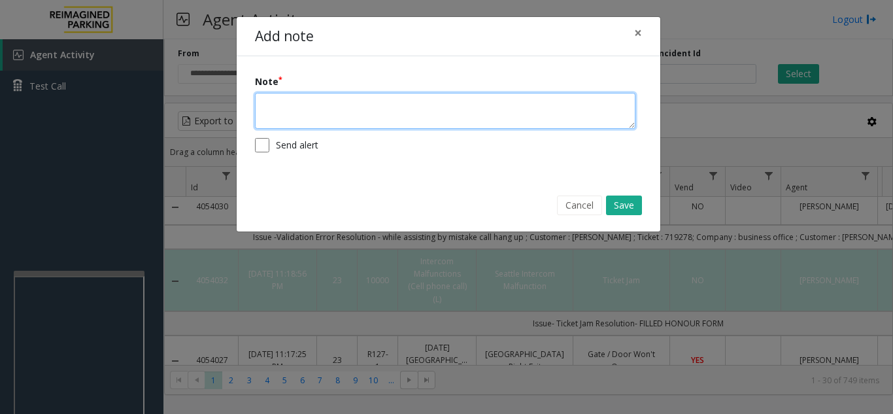
click at [421, 113] on textarea at bounding box center [445, 111] width 380 height 36
type textarea "**********"
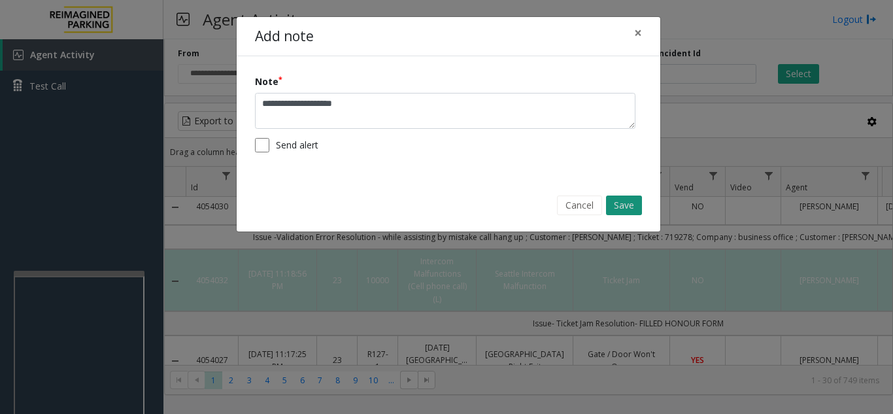
click at [632, 208] on button "Save" at bounding box center [624, 205] width 36 height 20
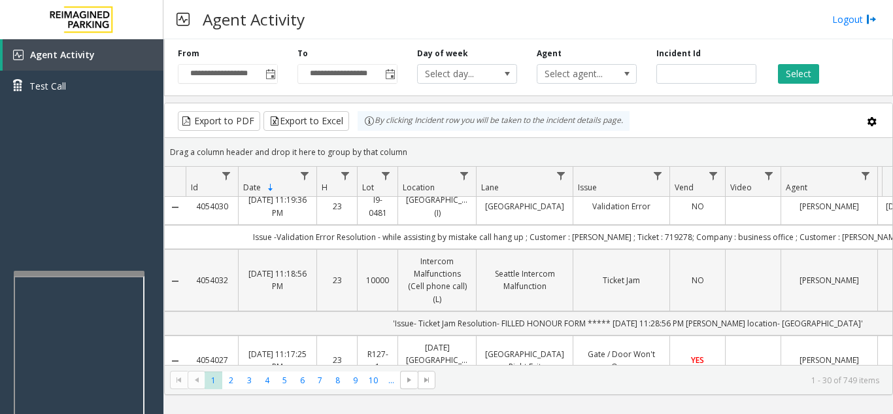
drag, startPoint x: 230, startPoint y: 291, endPoint x: 197, endPoint y: 299, distance: 34.4
click at [197, 299] on td "4054032" at bounding box center [212, 280] width 52 height 62
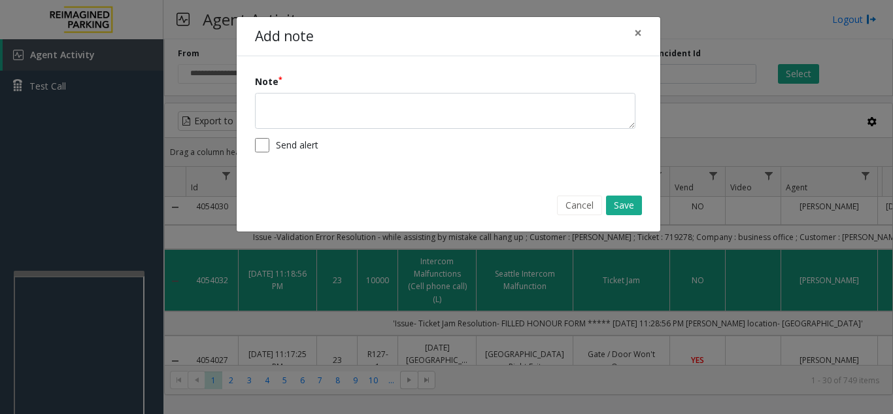
copy link "4054032"
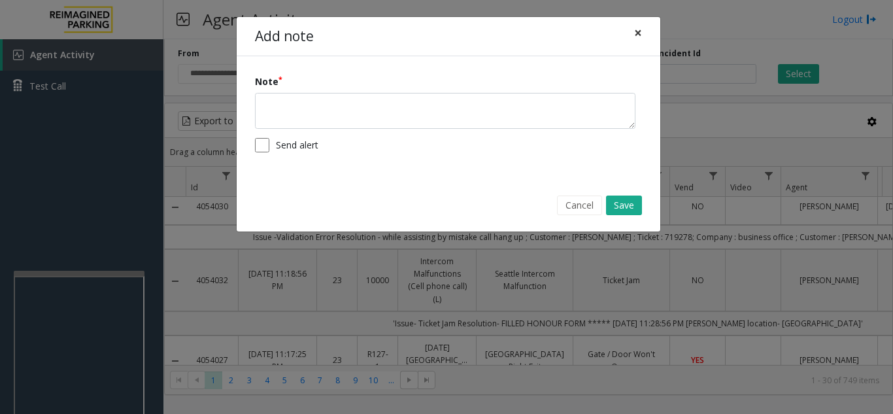
click at [640, 28] on span "×" at bounding box center [638, 33] width 8 height 18
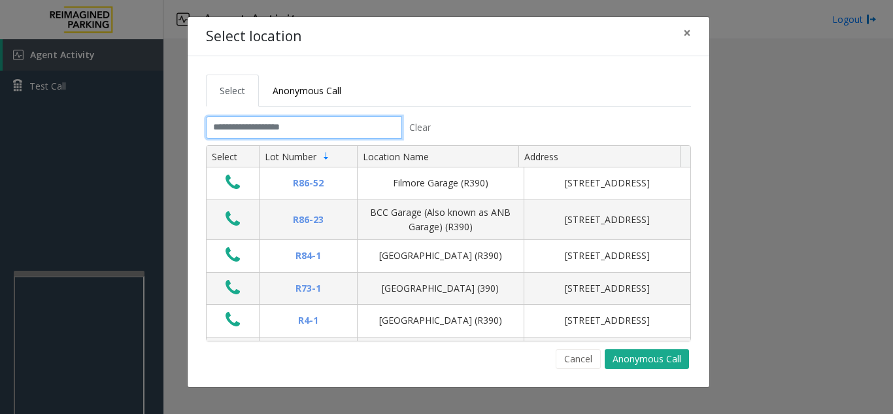
click at [304, 129] on input "text" at bounding box center [304, 127] width 196 height 22
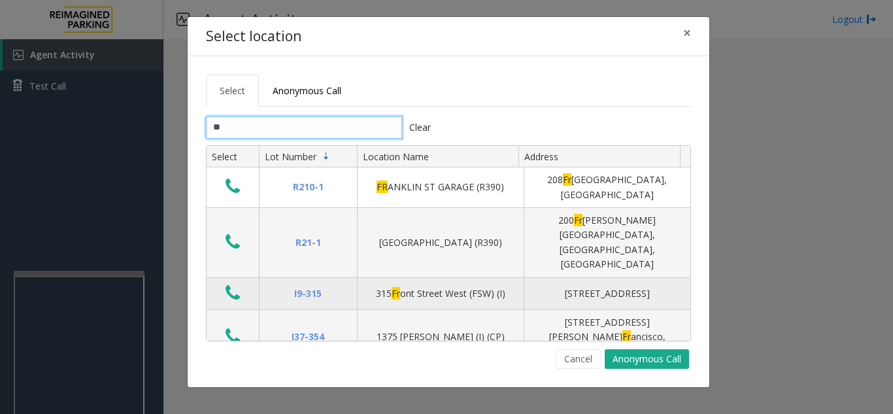
type input "**"
click at [221, 283] on button "Data table" at bounding box center [232, 293] width 22 height 21
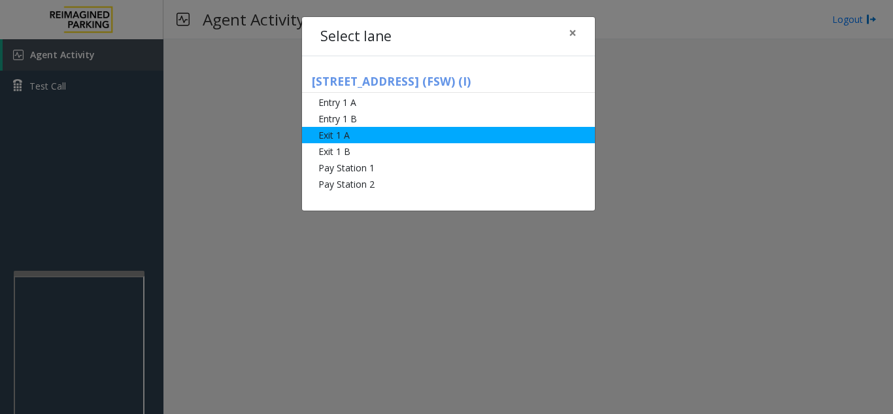
click at [426, 139] on li "Exit 1 A" at bounding box center [448, 135] width 293 height 16
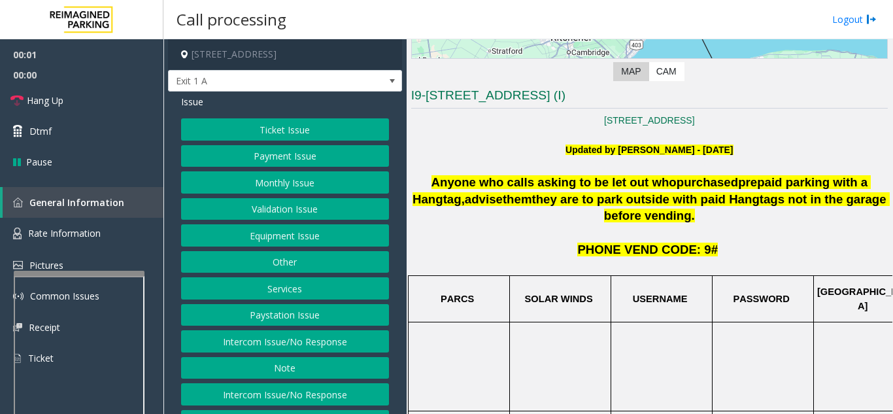
scroll to position [196, 0]
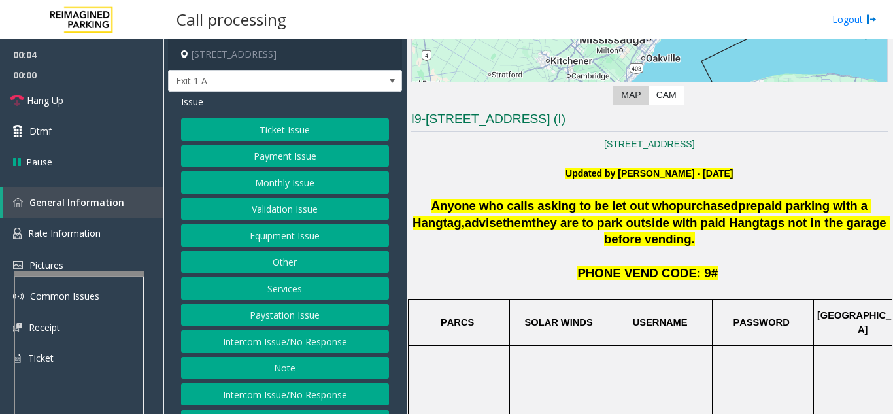
click at [272, 131] on button "Ticket Issue" at bounding box center [285, 129] width 208 height 22
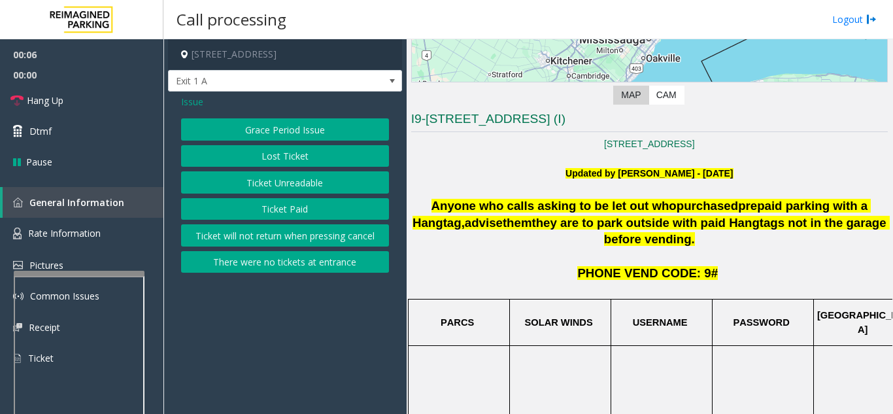
click at [283, 211] on button "Ticket Paid" at bounding box center [285, 209] width 208 height 22
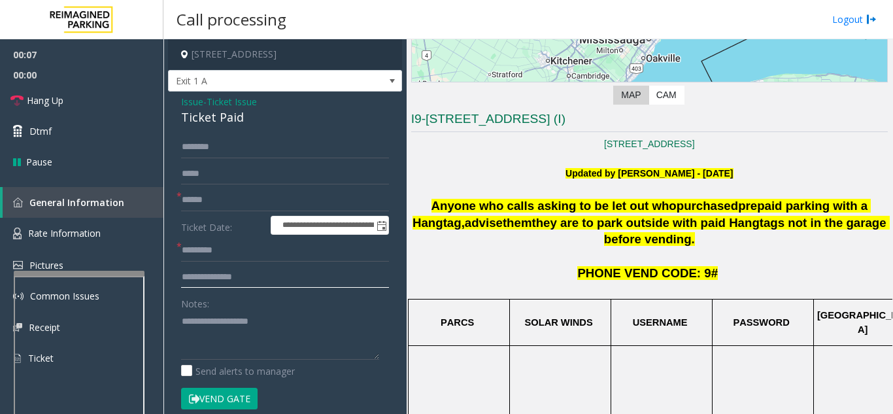
click at [261, 280] on input "text" at bounding box center [285, 277] width 208 height 22
type input "*********"
click at [223, 324] on textarea at bounding box center [280, 334] width 198 height 49
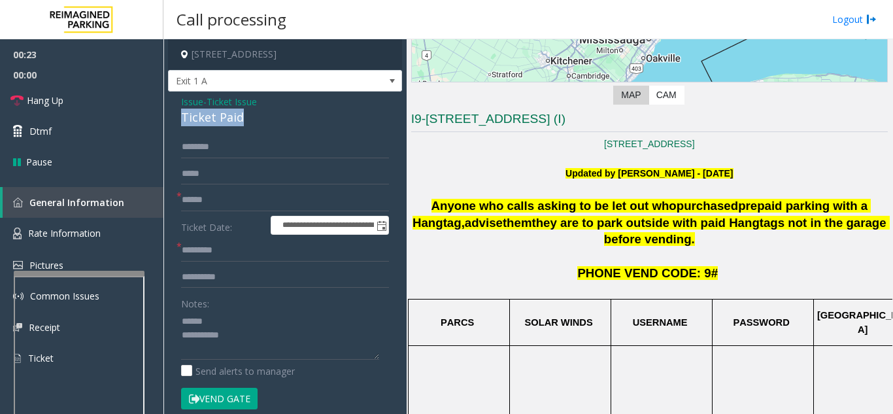
drag, startPoint x: 248, startPoint y: 118, endPoint x: 174, endPoint y: 112, distance: 74.1
click at [174, 112] on div "**********" at bounding box center [285, 403] width 234 height 625
click at [252, 331] on textarea at bounding box center [280, 334] width 198 height 49
type textarea "**********"
click at [284, 276] on input "*********" at bounding box center [285, 277] width 208 height 22
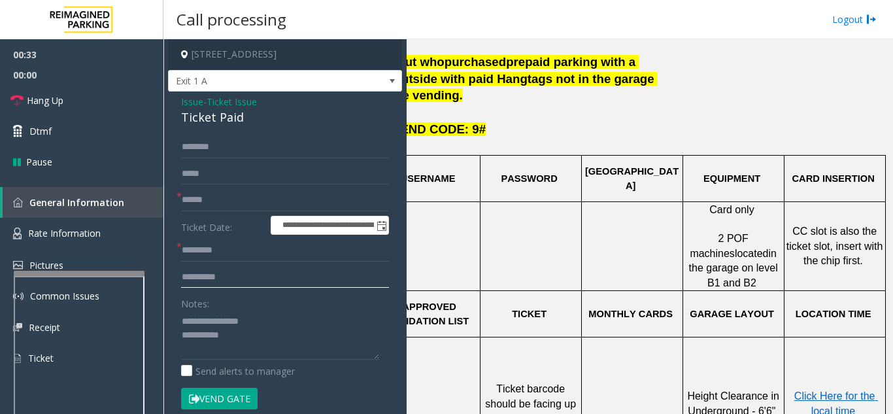
scroll to position [457, 241]
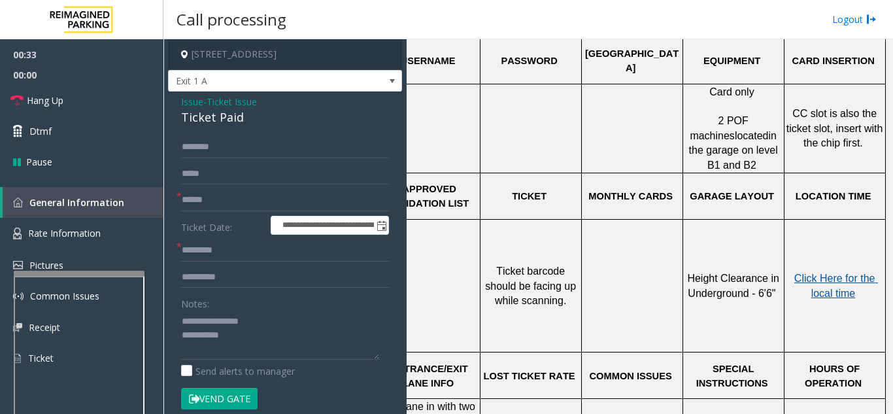
click at [815, 272] on span "Click Here for the local time" at bounding box center [836, 284] width 84 height 25
click at [250, 272] on input "*********" at bounding box center [285, 277] width 208 height 22
type input "**********"
click at [236, 198] on input "text" at bounding box center [285, 200] width 208 height 22
drag, startPoint x: 213, startPoint y: 193, endPoint x: 169, endPoint y: 194, distance: 44.4
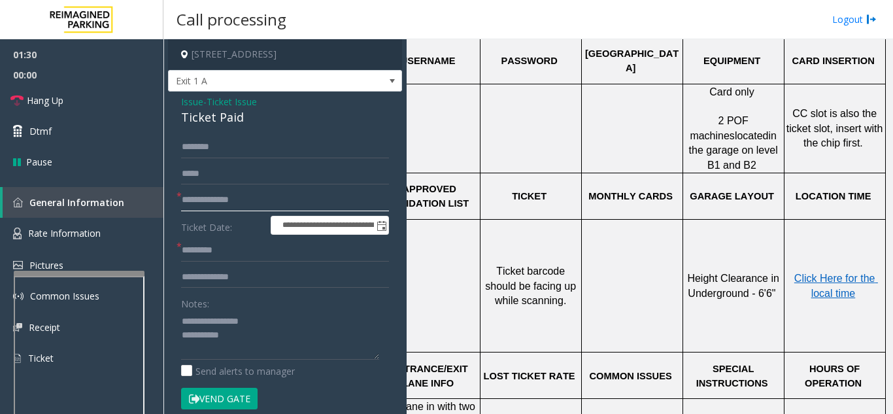
click at [169, 194] on div "**********" at bounding box center [285, 403] width 234 height 625
type input "******"
click at [828, 272] on span "Click Here for the local time" at bounding box center [836, 284] width 84 height 25
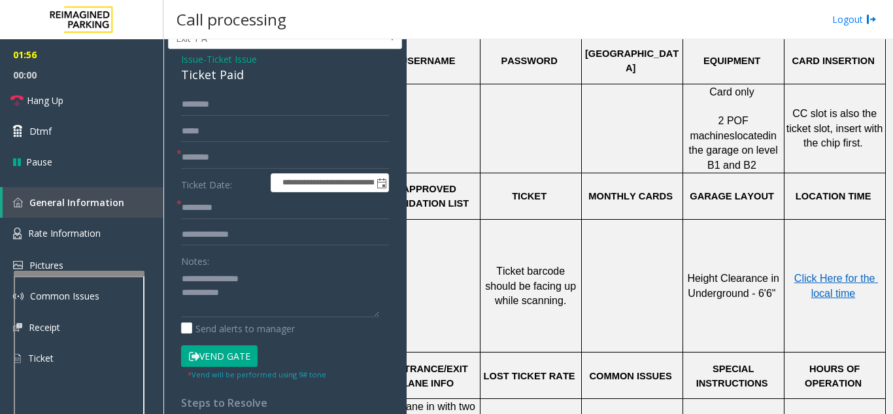
scroll to position [65, 0]
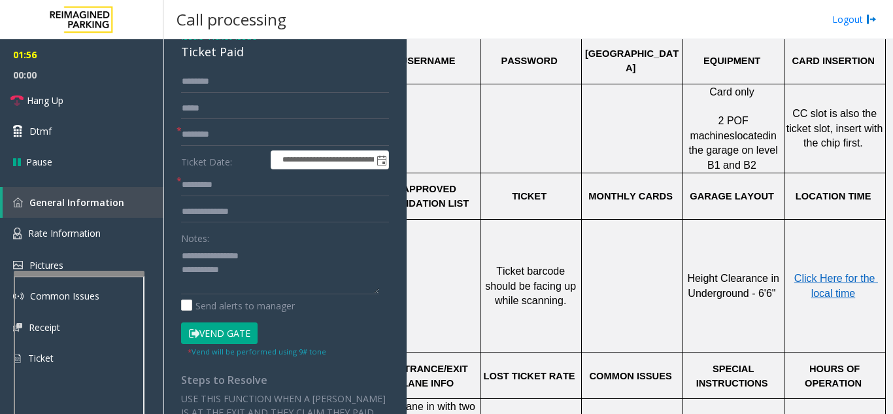
click at [213, 340] on button "Vend Gate" at bounding box center [219, 333] width 76 height 22
click at [240, 191] on input "text" at bounding box center [285, 185] width 208 height 22
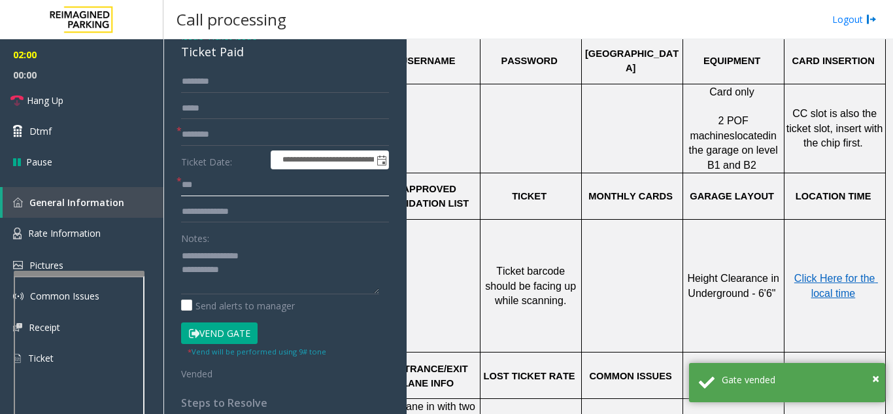
type input "**"
click at [269, 267] on textarea at bounding box center [280, 269] width 198 height 49
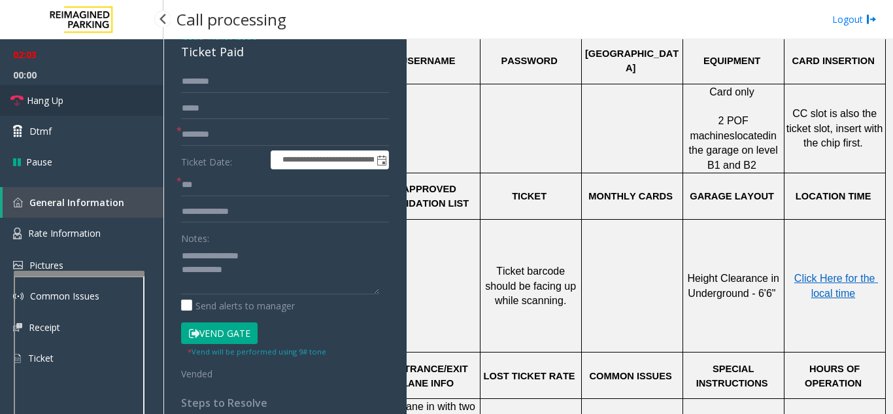
click at [86, 99] on link "Hang Up" at bounding box center [81, 100] width 163 height 31
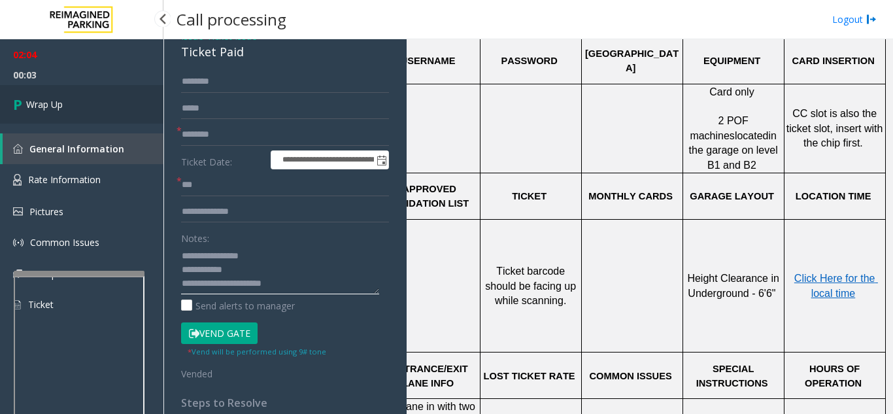
type textarea "**********"
click at [90, 101] on link "Wrap Up" at bounding box center [81, 104] width 163 height 39
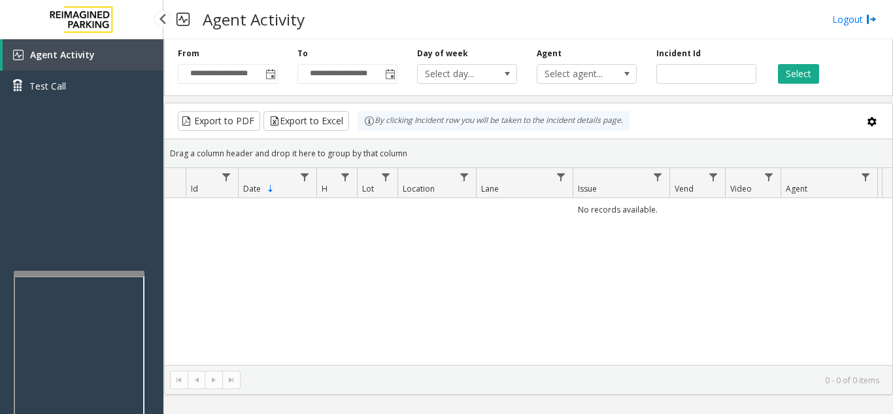
click at [75, 57] on span "Agent Activity" at bounding box center [62, 54] width 65 height 12
click at [270, 71] on span "Toggle popup" at bounding box center [270, 74] width 10 height 10
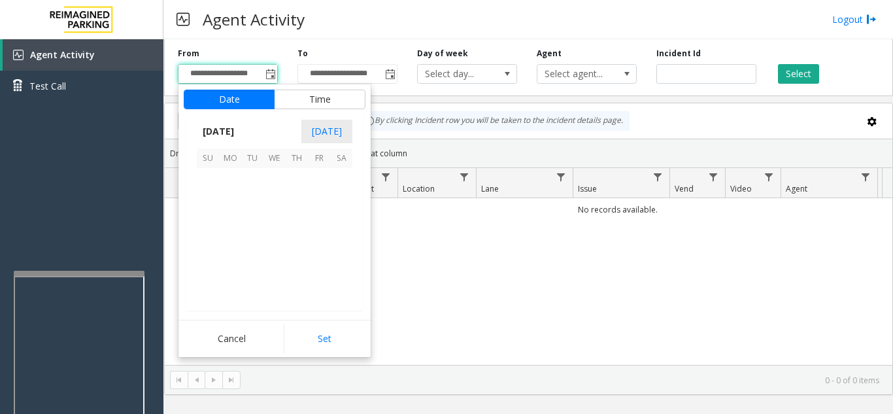
scroll to position [234345, 0]
click at [255, 223] on span "12" at bounding box center [252, 223] width 22 height 22
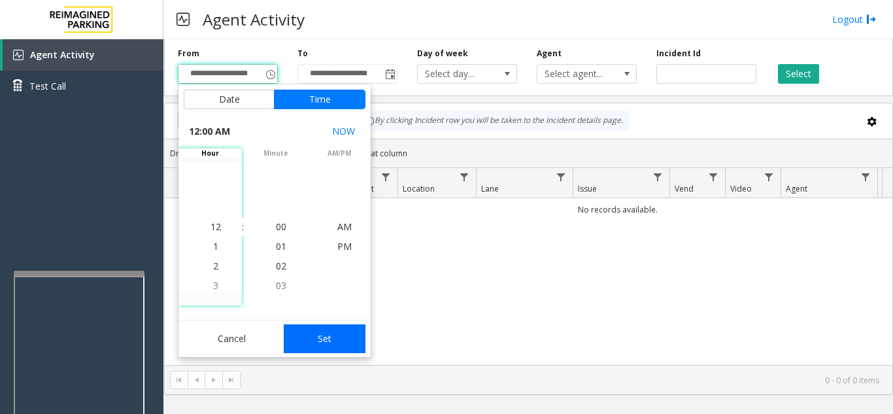
click at [308, 339] on button "Set" at bounding box center [325, 338] width 82 height 29
type input "**********"
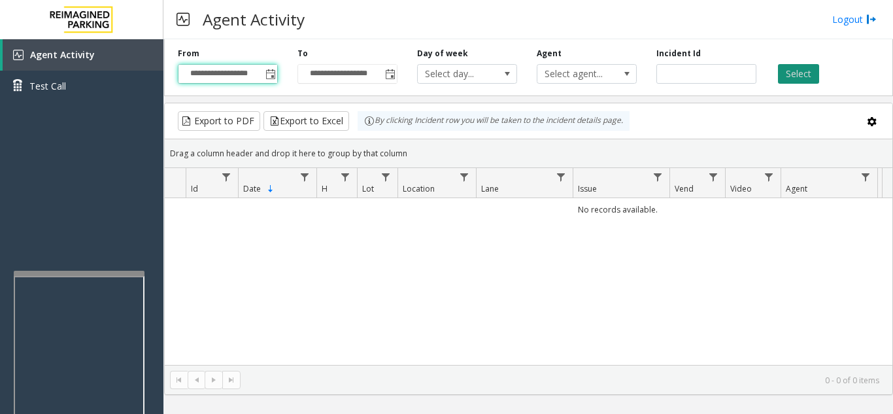
click at [809, 74] on button "Select" at bounding box center [798, 74] width 41 height 20
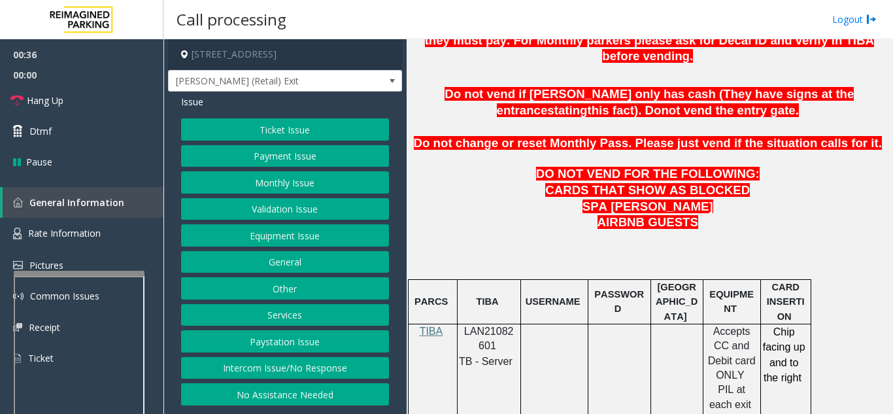
scroll to position [588, 0]
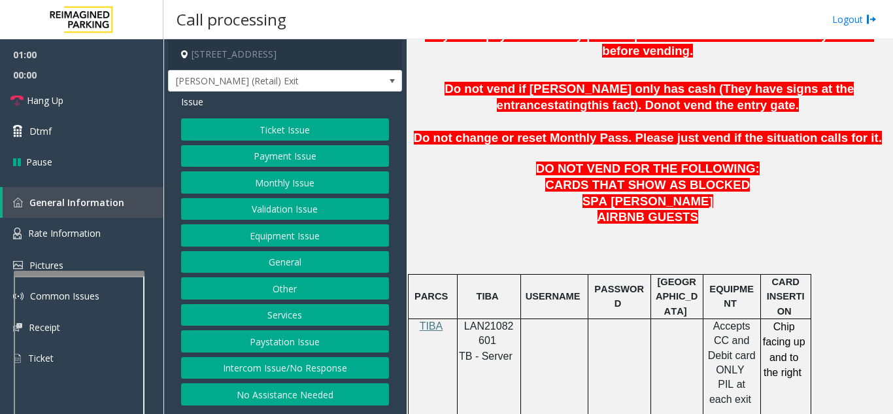
click at [291, 235] on button "Equipment Issue" at bounding box center [285, 235] width 208 height 22
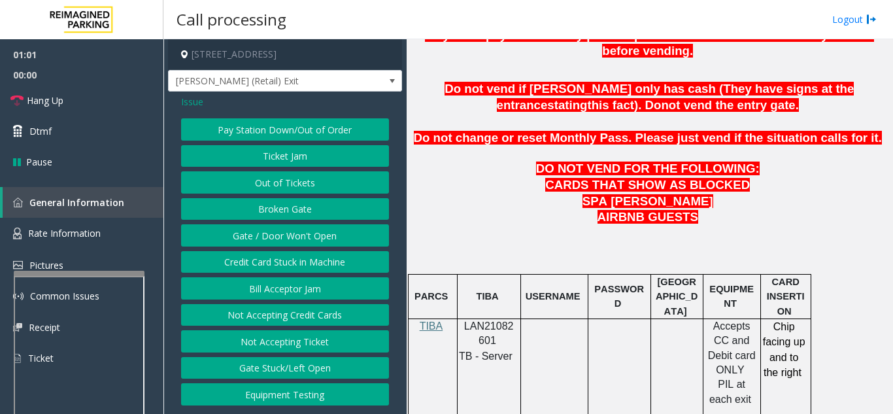
click at [293, 243] on button "Gate / Door Won't Open" at bounding box center [285, 235] width 208 height 22
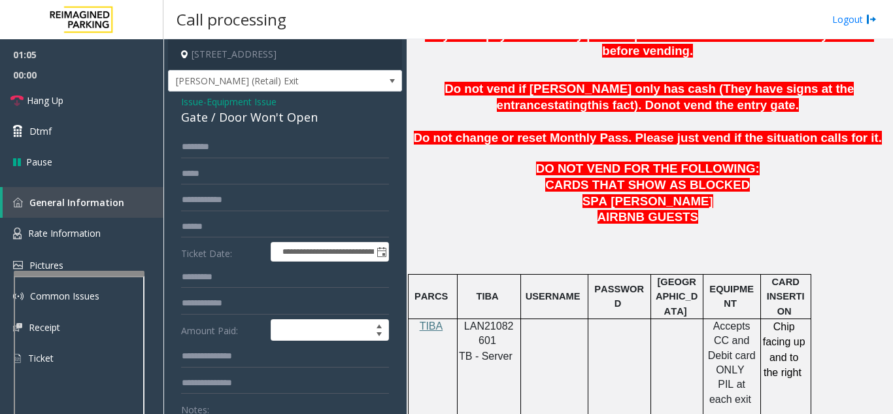
click at [189, 108] on span "Issue" at bounding box center [192, 102] width 22 height 14
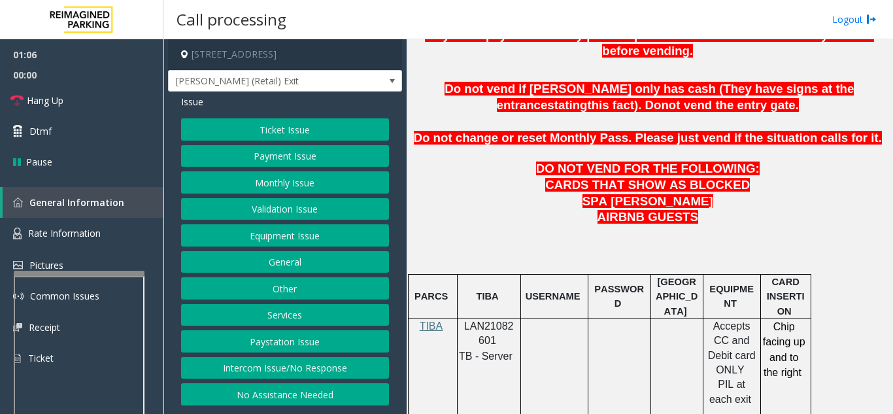
click at [293, 159] on button "Payment Issue" at bounding box center [285, 156] width 208 height 22
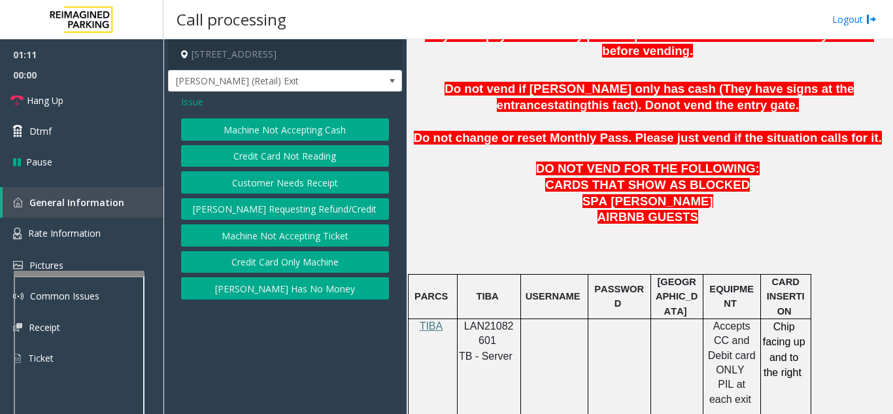
click at [199, 107] on span "Issue" at bounding box center [192, 102] width 22 height 14
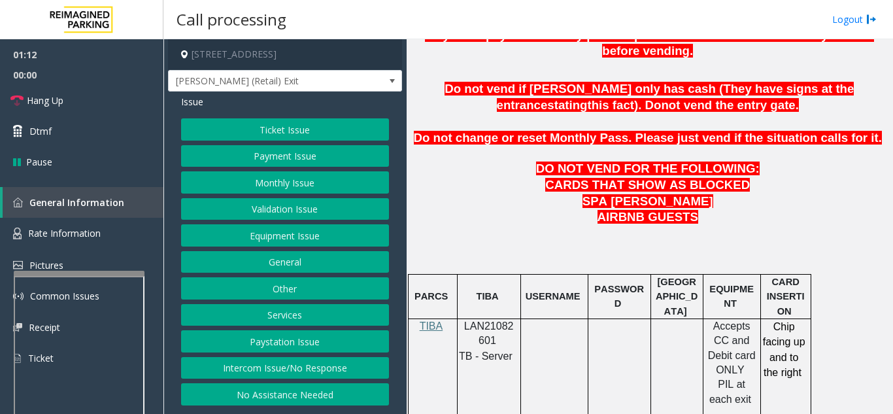
click at [265, 239] on button "Equipment Issue" at bounding box center [285, 235] width 208 height 22
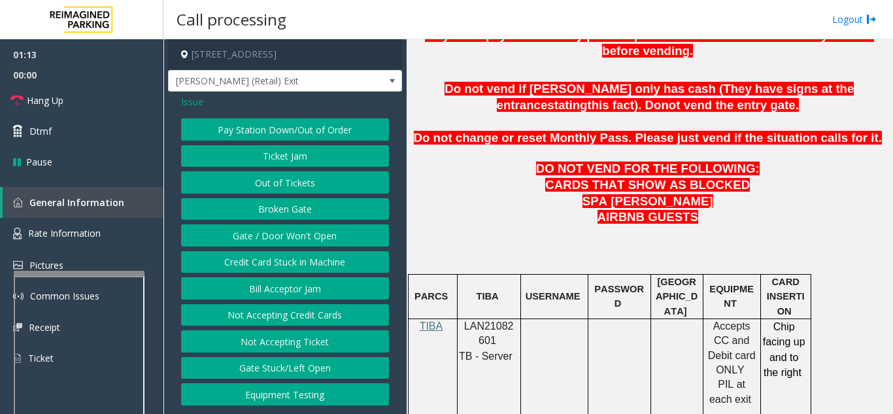
click at [265, 239] on button "Gate / Door Won't Open" at bounding box center [285, 235] width 208 height 22
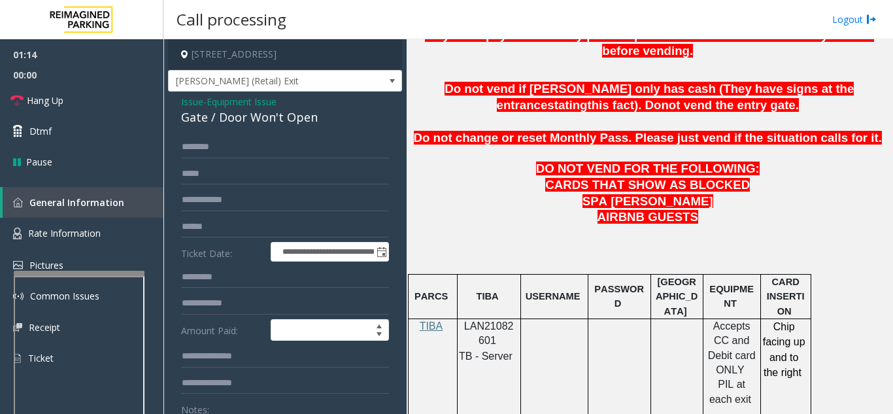
scroll to position [65, 0]
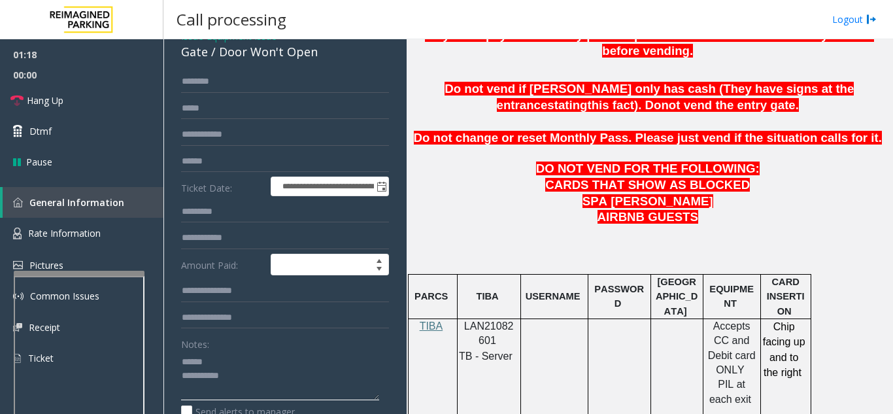
click at [225, 372] on textarea at bounding box center [280, 375] width 198 height 49
click at [74, 101] on link "Hang Up" at bounding box center [81, 100] width 163 height 31
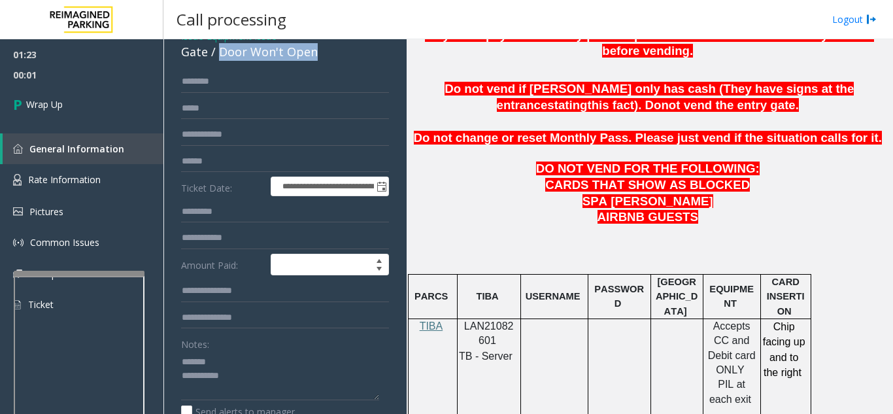
drag, startPoint x: 216, startPoint y: 60, endPoint x: 332, endPoint y: 58, distance: 115.7
click at [332, 58] on div "Gate / Door Won't Open" at bounding box center [285, 52] width 208 height 18
click at [270, 382] on textarea at bounding box center [280, 375] width 198 height 49
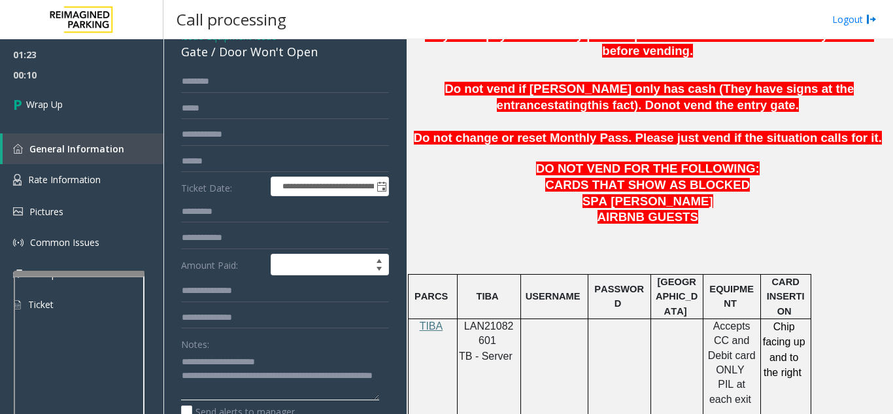
click at [338, 365] on textarea at bounding box center [280, 375] width 198 height 49
click at [312, 386] on textarea at bounding box center [280, 375] width 198 height 49
type textarea "**********"
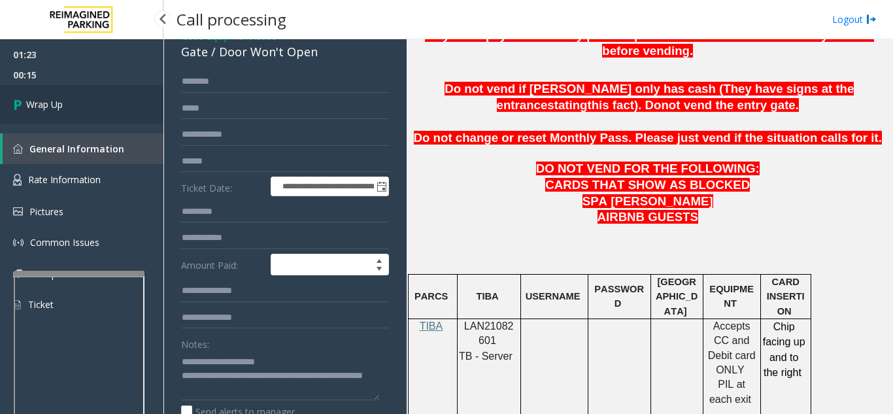
click at [70, 102] on link "Wrap Up" at bounding box center [81, 104] width 163 height 39
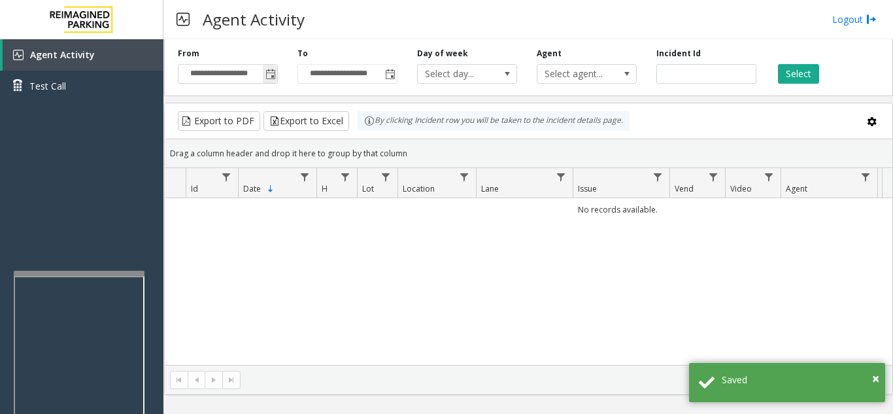
click at [267, 73] on span "Toggle popup" at bounding box center [270, 74] width 10 height 10
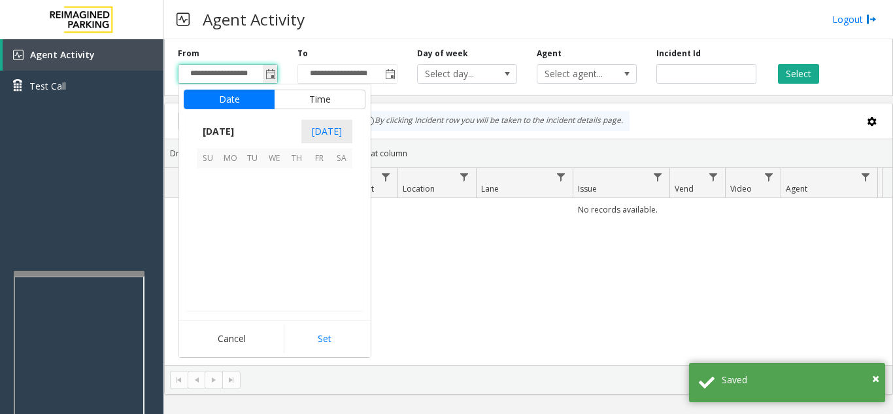
scroll to position [234345, 0]
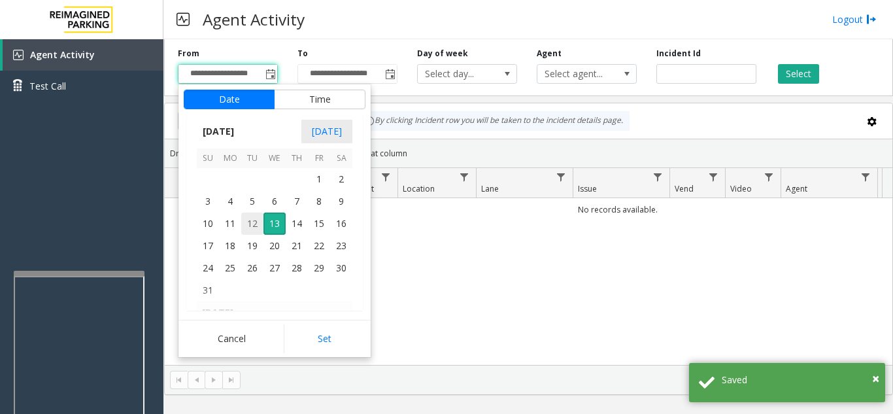
click at [248, 220] on span "12" at bounding box center [252, 223] width 22 height 22
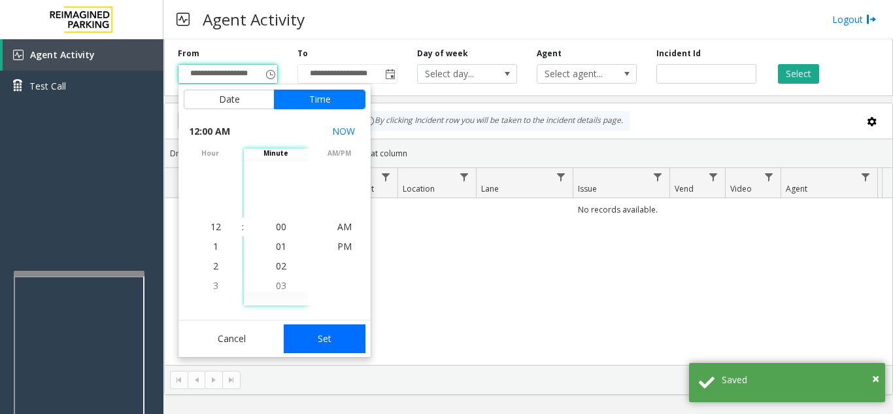
click at [310, 347] on button "Set" at bounding box center [325, 338] width 82 height 29
type input "**********"
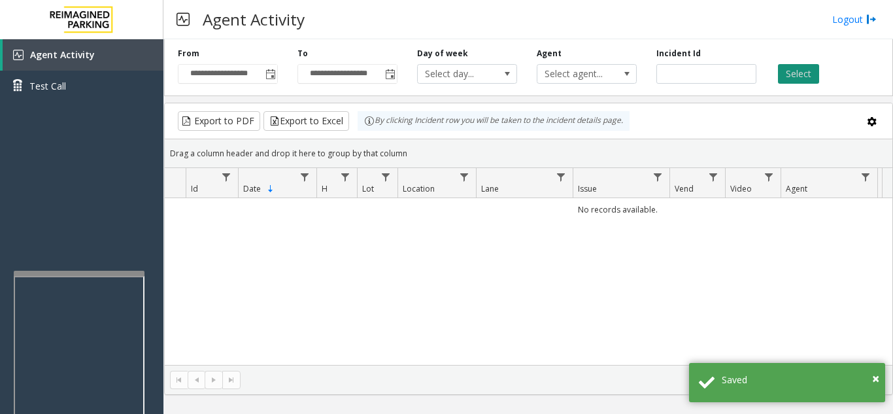
click at [789, 76] on button "Select" at bounding box center [798, 74] width 41 height 20
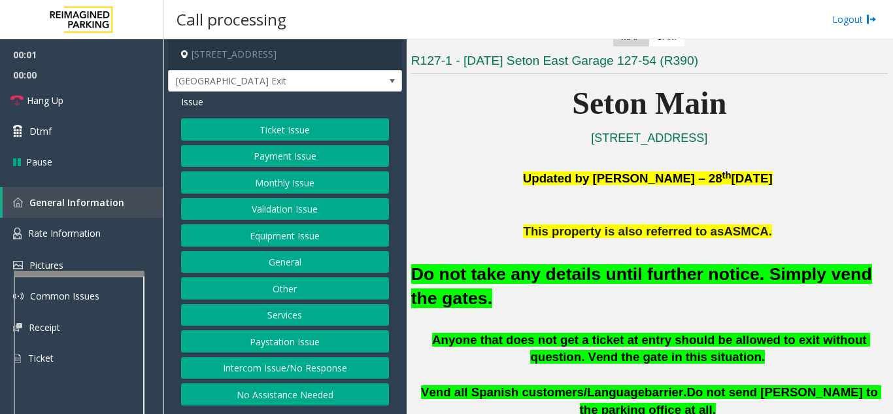
scroll to position [261, 0]
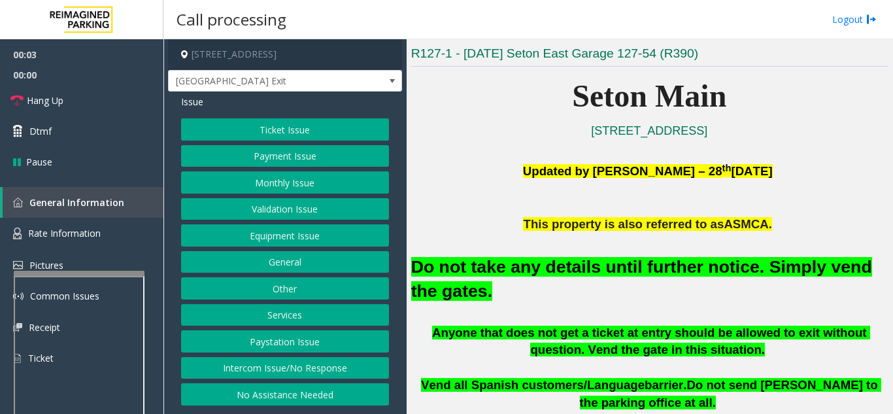
click at [274, 231] on button "Equipment Issue" at bounding box center [285, 235] width 208 height 22
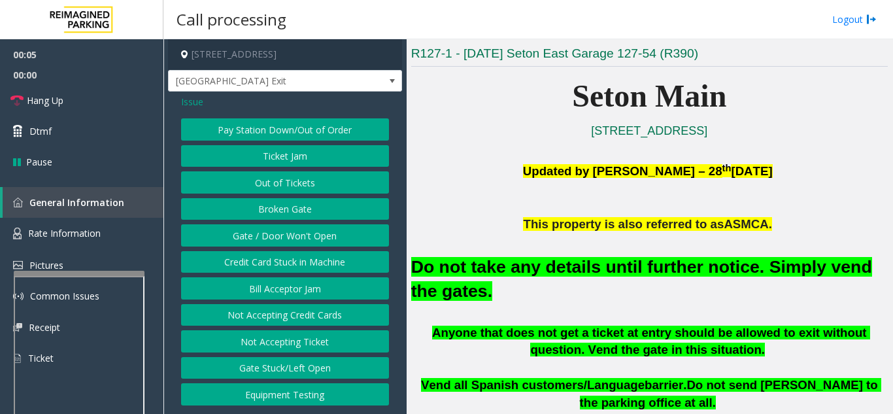
click at [274, 231] on button "Gate / Door Won't Open" at bounding box center [285, 235] width 208 height 22
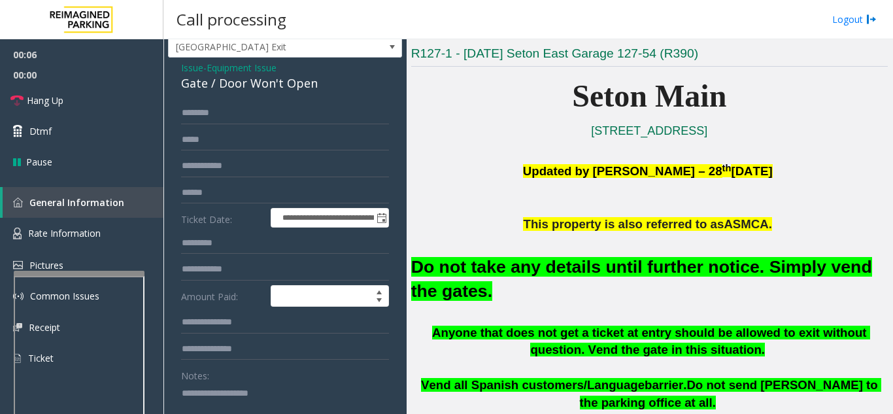
scroll to position [65, 0]
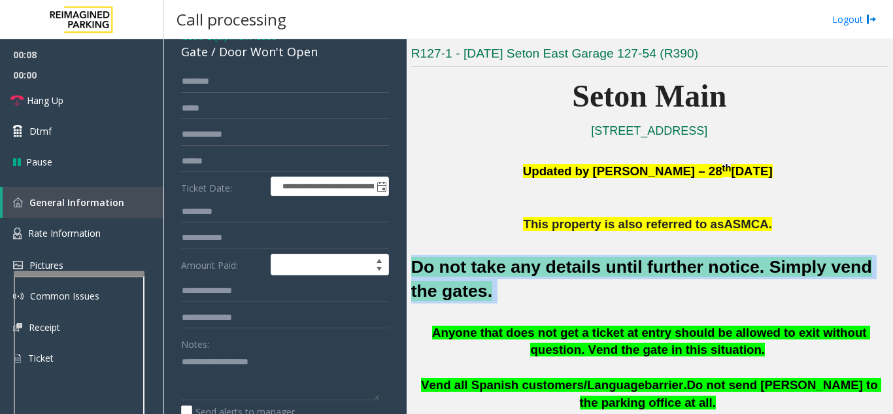
drag, startPoint x: 462, startPoint y: 298, endPoint x: 412, endPoint y: 270, distance: 57.3
click at [412, 270] on h2 "Do not take any details until further notice. Simply vend the gates." at bounding box center [649, 279] width 476 height 48
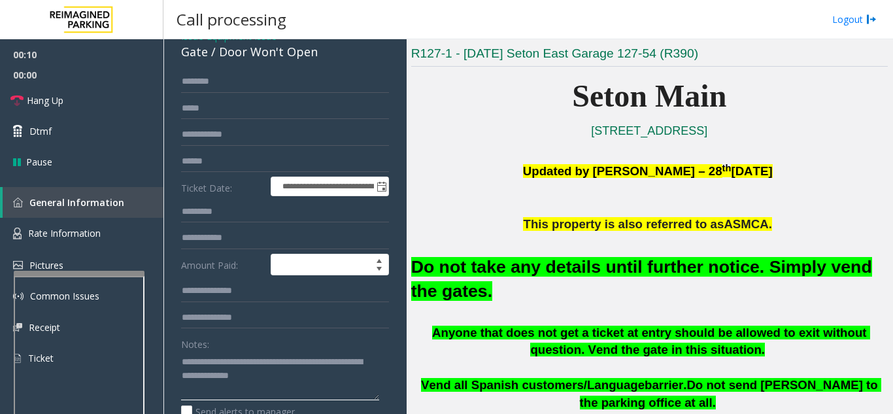
click at [286, 378] on textarea at bounding box center [280, 375] width 198 height 49
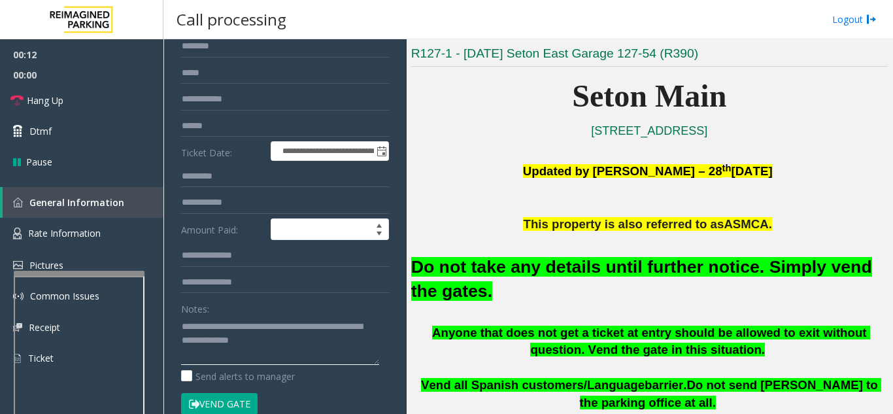
scroll to position [131, 0]
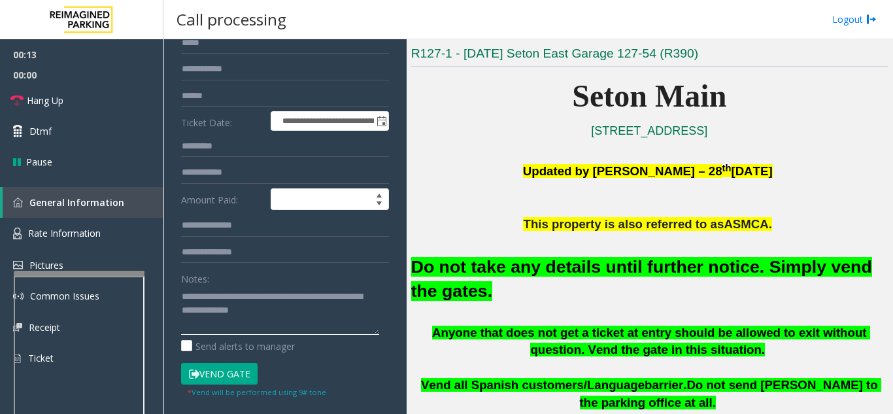
type textarea "**********"
click at [226, 369] on button "Vend Gate" at bounding box center [219, 374] width 76 height 22
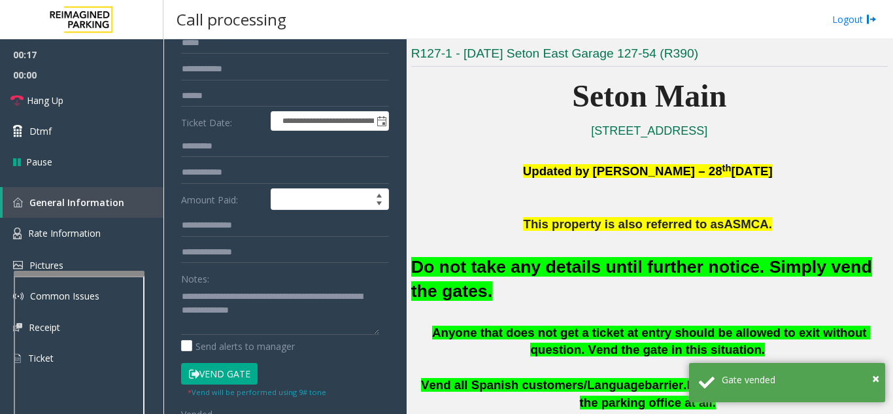
scroll to position [0, 0]
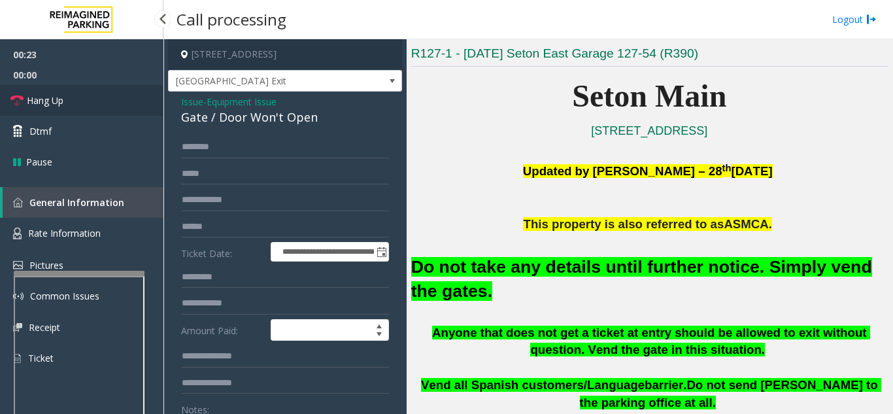
click at [90, 98] on link "Hang Up" at bounding box center [81, 100] width 163 height 31
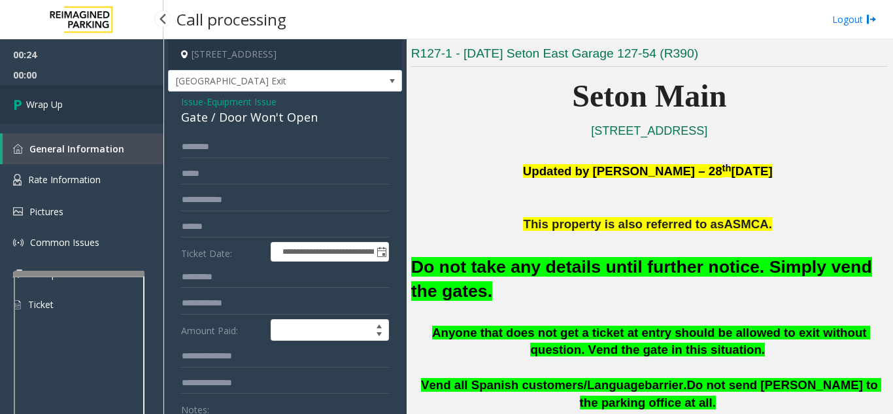
click at [88, 99] on link "Wrap Up" at bounding box center [81, 104] width 163 height 39
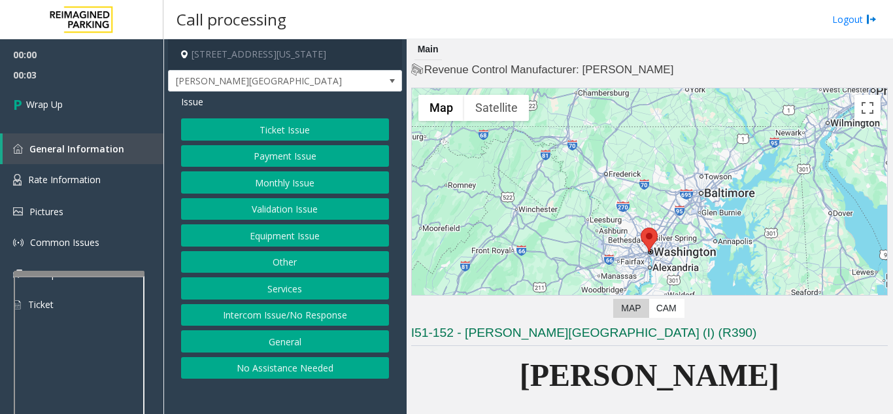
click at [296, 317] on button "Intercom Issue/No Response" at bounding box center [285, 315] width 208 height 22
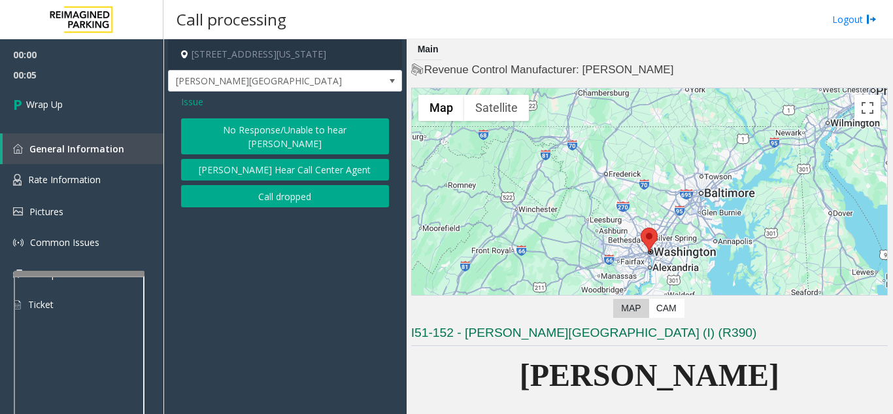
click at [287, 185] on button "Call dropped" at bounding box center [285, 196] width 208 height 22
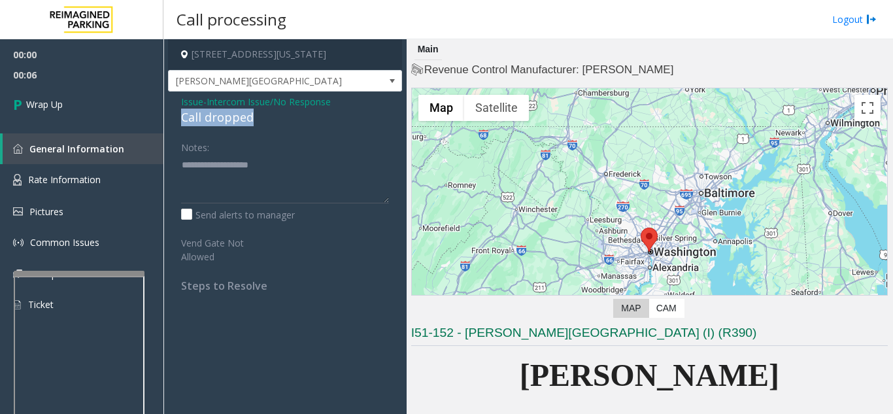
drag, startPoint x: 261, startPoint y: 116, endPoint x: 180, endPoint y: 120, distance: 81.8
click at [180, 120] on div "Issue - Intercom Issue/No Response Call dropped Notes: Send alerts to manager V…" at bounding box center [285, 198] width 234 height 214
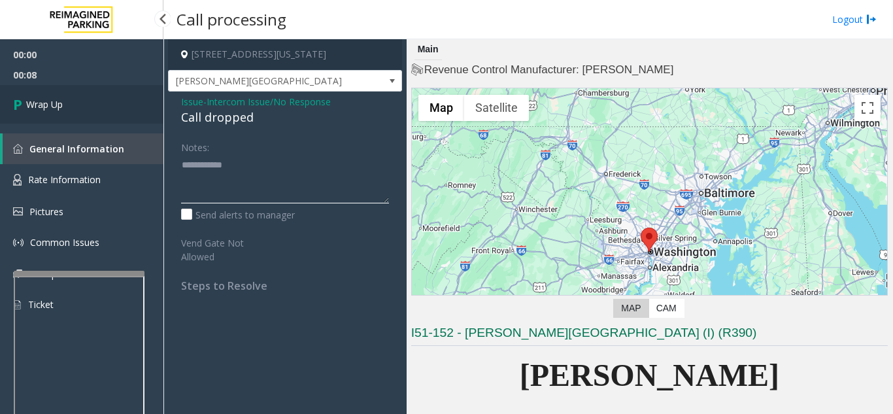
type textarea "**********"
click at [84, 116] on link "Wrap Up" at bounding box center [81, 104] width 163 height 39
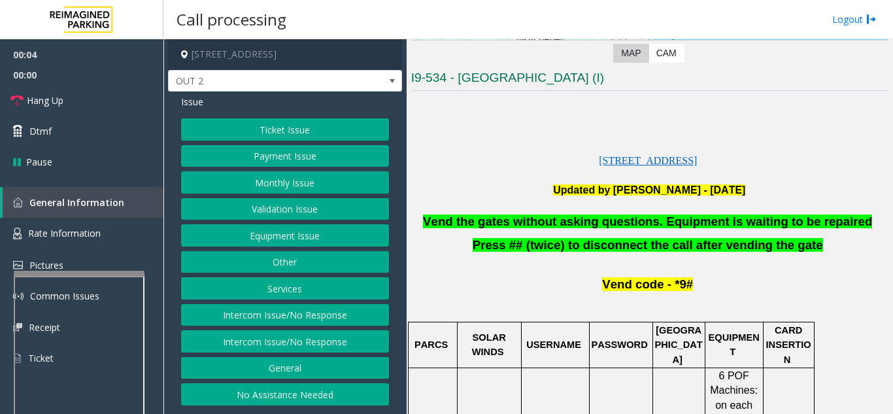
scroll to position [261, 0]
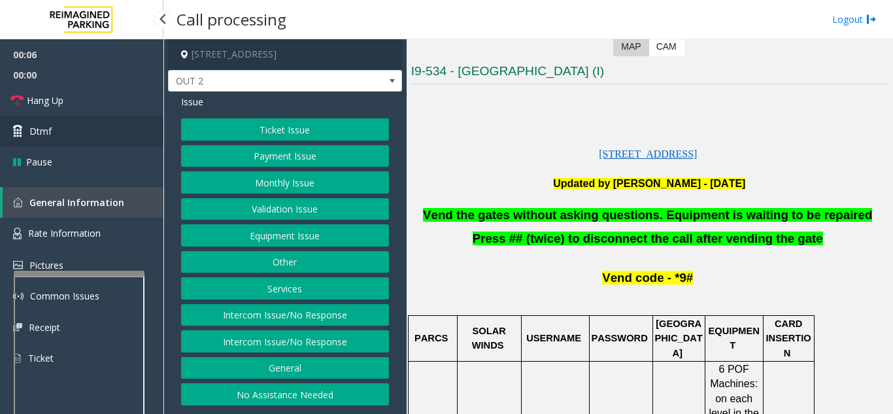
click at [103, 120] on link "Dtmf" at bounding box center [81, 131] width 163 height 31
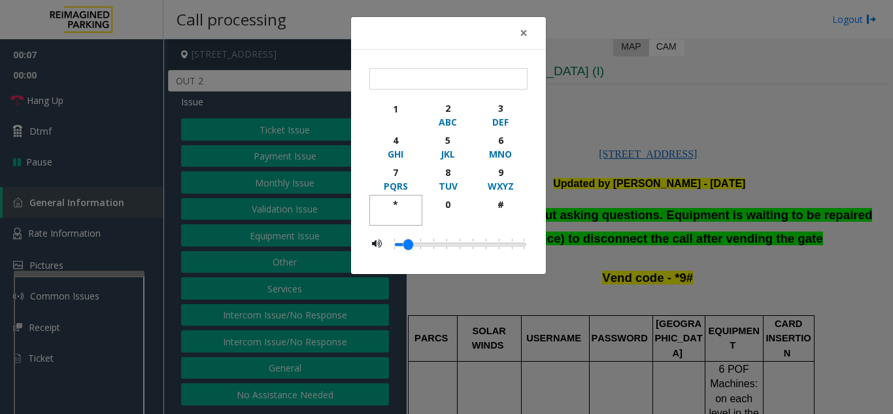
click at [391, 203] on div "*" at bounding box center [396, 204] width 36 height 14
click at [504, 171] on div "9" at bounding box center [500, 172] width 36 height 14
click at [504, 196] on button "#" at bounding box center [500, 210] width 53 height 31
type input "***"
click at [525, 36] on span "×" at bounding box center [523, 33] width 8 height 18
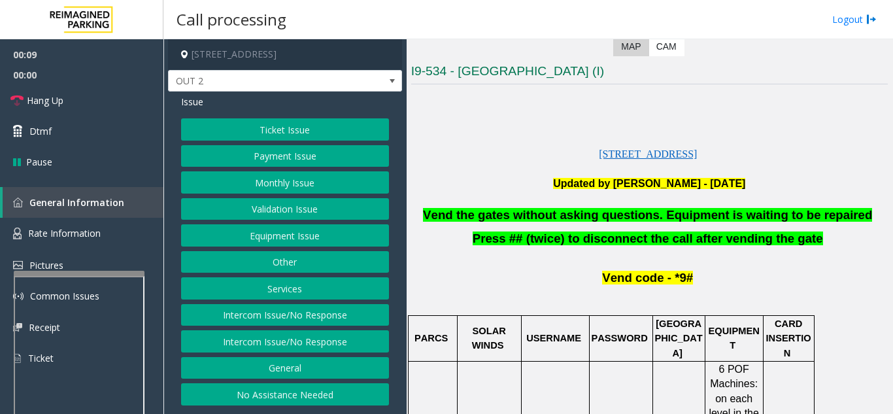
click at [308, 233] on button "Equipment Issue" at bounding box center [285, 235] width 208 height 22
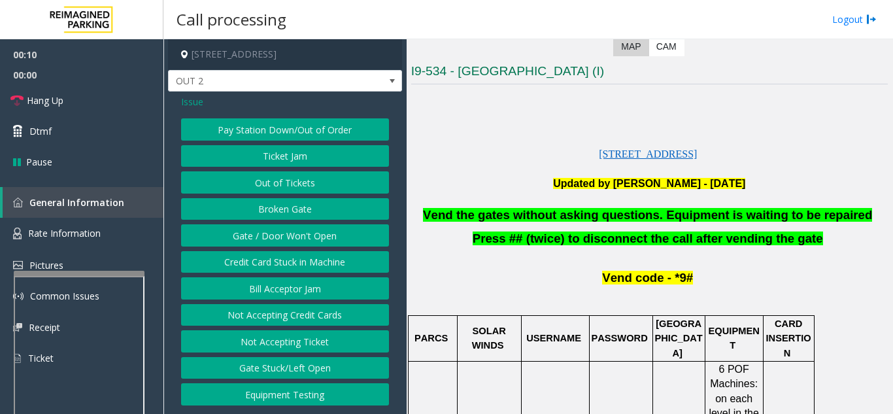
click at [308, 233] on button "Gate / Door Won't Open" at bounding box center [285, 235] width 208 height 22
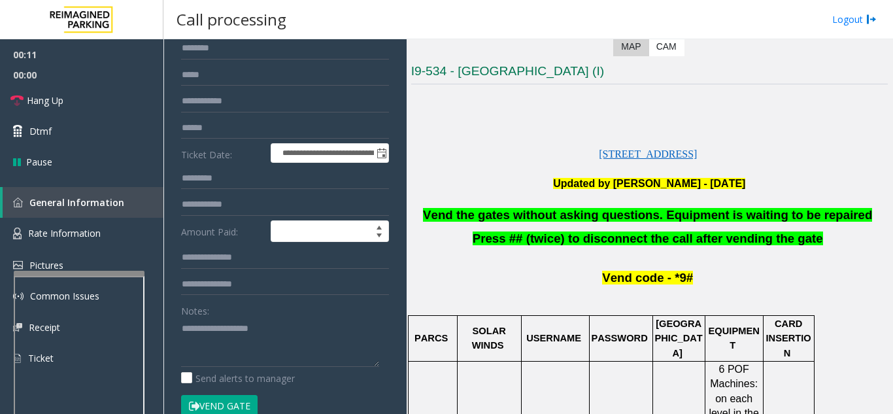
scroll to position [131, 0]
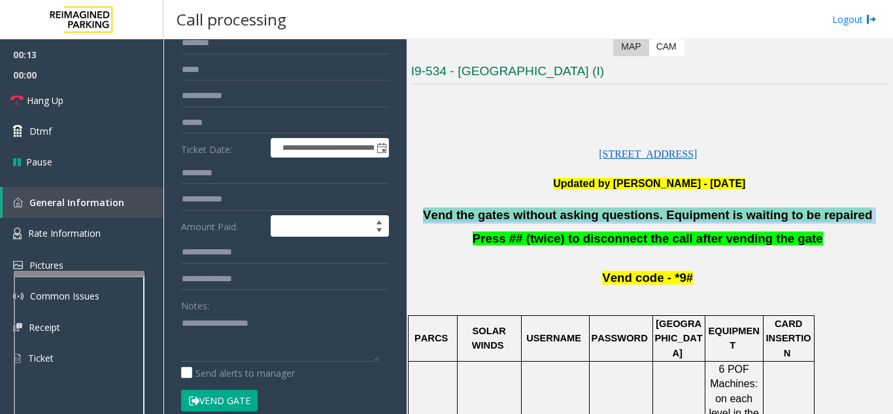
drag, startPoint x: 849, startPoint y: 218, endPoint x: 448, endPoint y: 223, distance: 401.2
click at [448, 223] on p "Vend the gates without asking questions. Equipment is waiting to be repaired" at bounding box center [649, 215] width 476 height 16
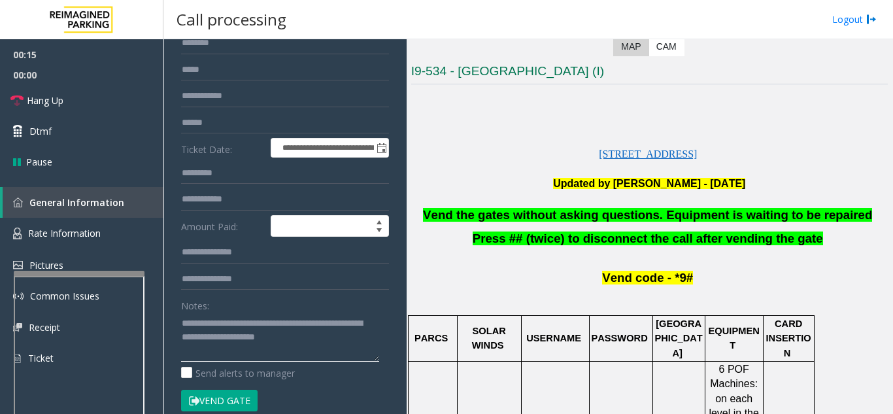
click at [363, 336] on textarea at bounding box center [280, 336] width 198 height 49
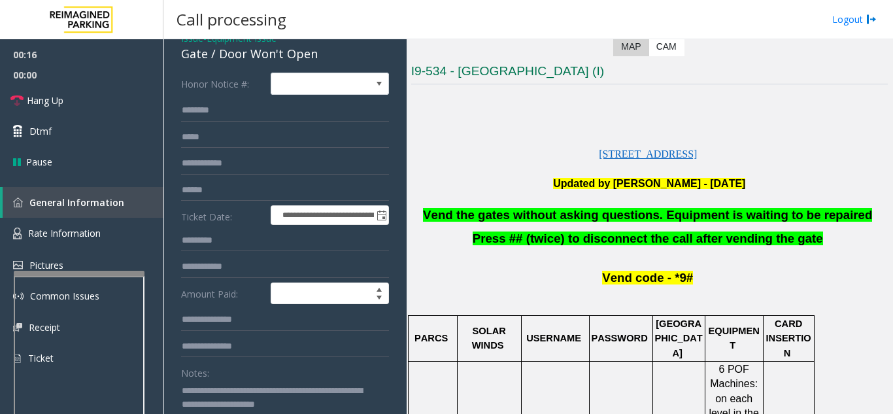
scroll to position [0, 0]
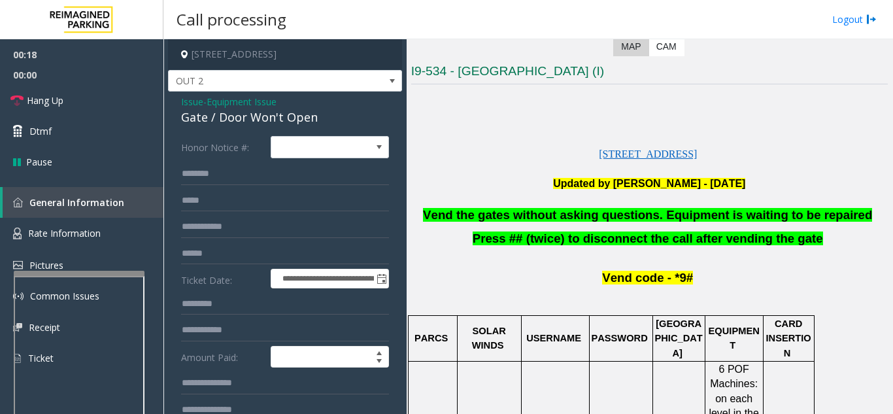
type textarea "**********"
click at [451, 135] on p "[STREET_ADDRESS]" at bounding box center [649, 147] width 476 height 29
click at [74, 104] on link "Hang Up" at bounding box center [81, 100] width 163 height 31
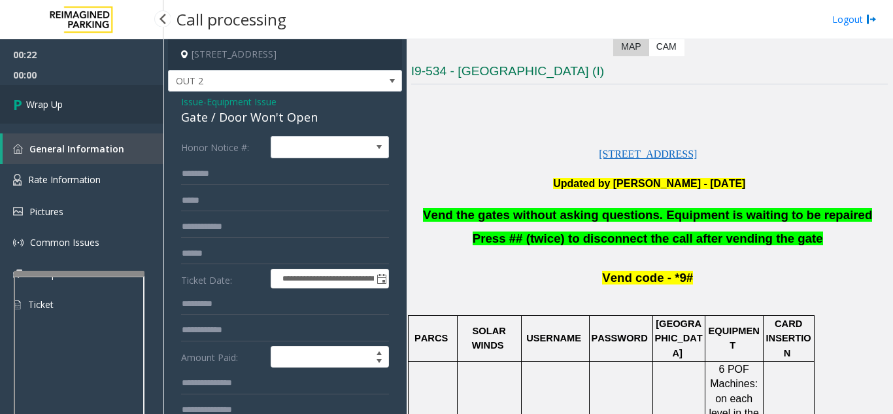
click at [101, 116] on link "Wrap Up" at bounding box center [81, 104] width 163 height 39
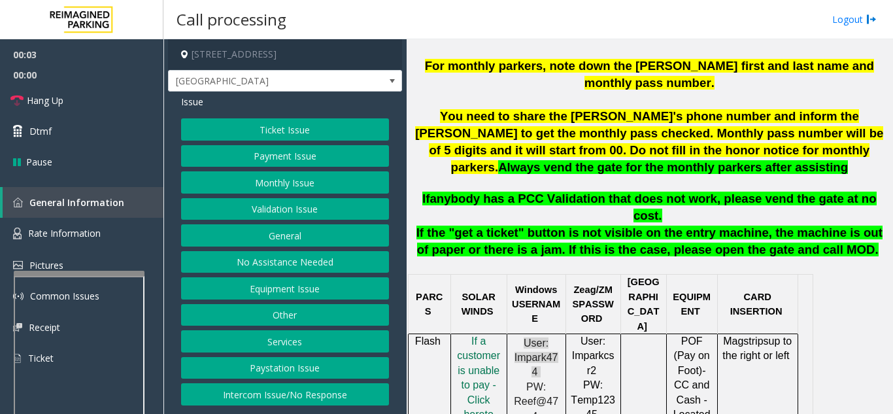
scroll to position [588, 0]
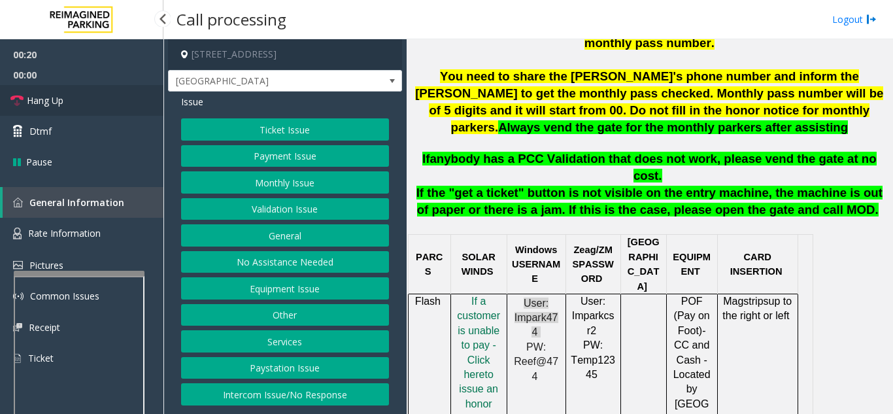
click at [110, 101] on link "Hang Up" at bounding box center [81, 100] width 163 height 31
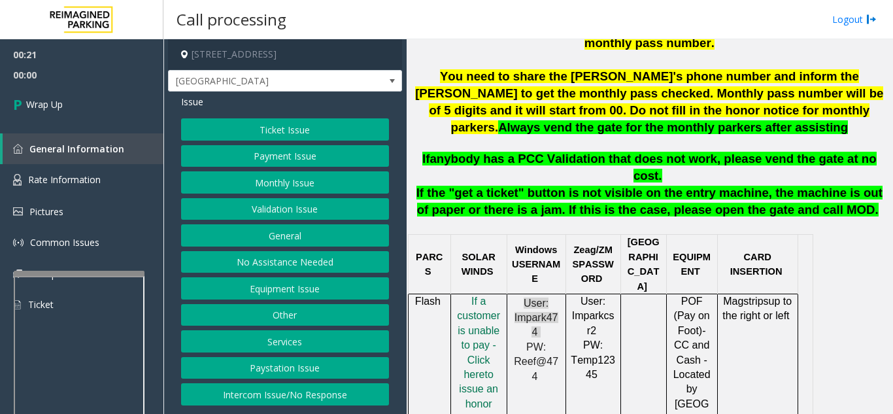
click at [294, 391] on button "Intercom Issue/No Response" at bounding box center [285, 394] width 208 height 22
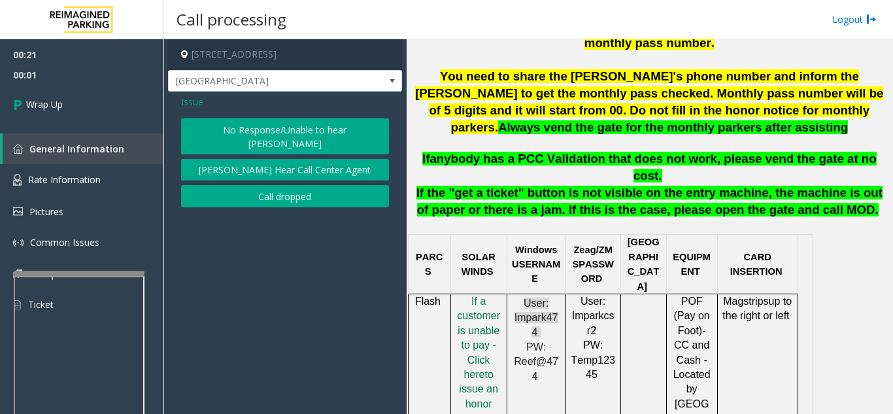
click at [211, 128] on button "No Response/Unable to hear [PERSON_NAME]" at bounding box center [285, 136] width 208 height 36
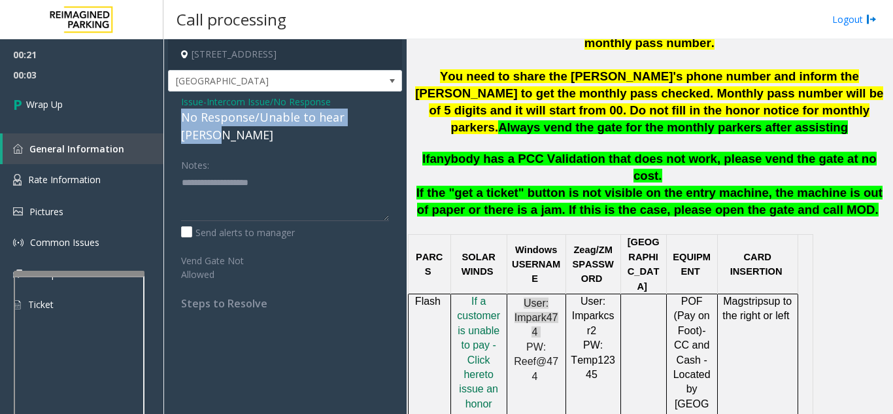
drag, startPoint x: 176, startPoint y: 118, endPoint x: 382, endPoint y: 117, distance: 205.8
click at [382, 117] on div "Issue - Intercom Issue/No Response No Response/Unable to hear [PERSON_NAME] Not…" at bounding box center [285, 206] width 234 height 231
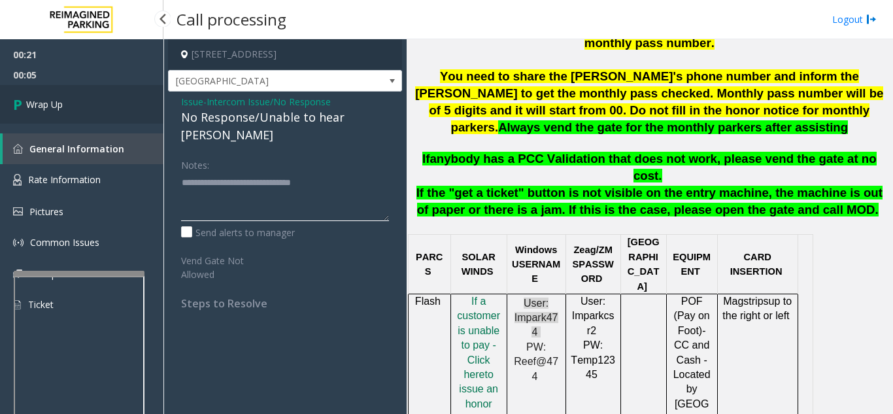
type textarea "**********"
click at [118, 109] on link "Wrap Up" at bounding box center [81, 104] width 163 height 39
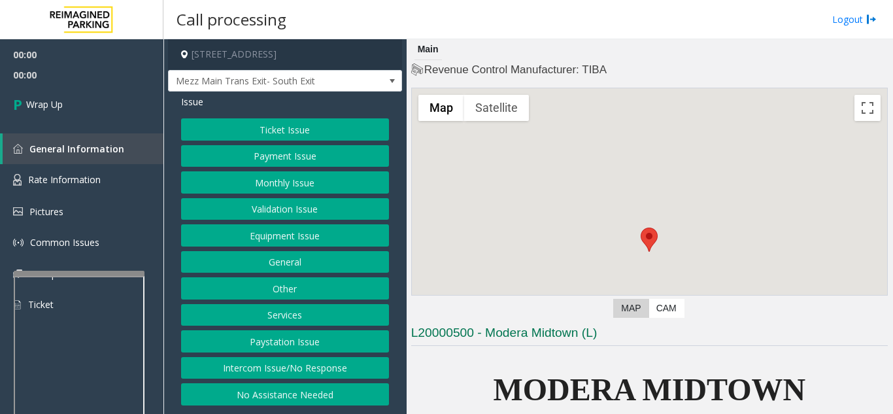
click at [281, 364] on button "Intercom Issue/No Response" at bounding box center [285, 368] width 208 height 22
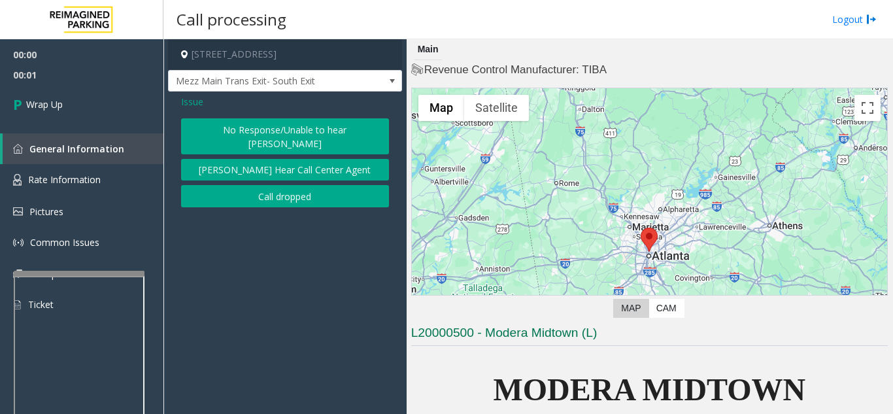
click at [291, 185] on button "Call dropped" at bounding box center [285, 196] width 208 height 22
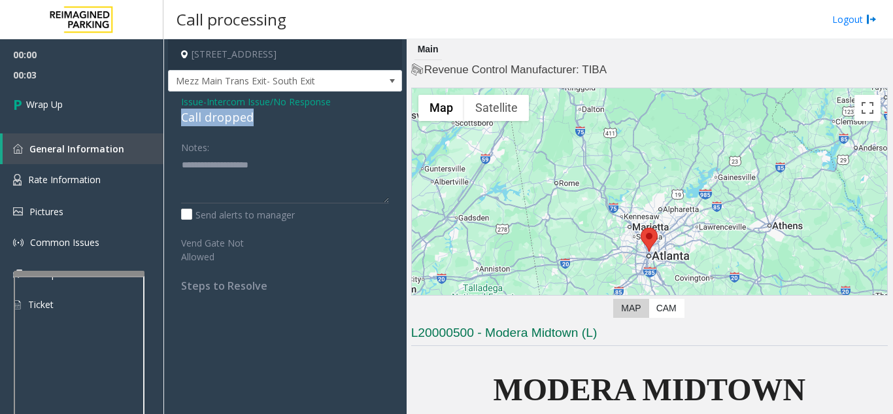
drag, startPoint x: 256, startPoint y: 118, endPoint x: 179, endPoint y: 119, distance: 77.1
click at [179, 119] on div "Issue - Intercom Issue/No Response Call dropped Notes: Send alerts to manager V…" at bounding box center [285, 198] width 234 height 214
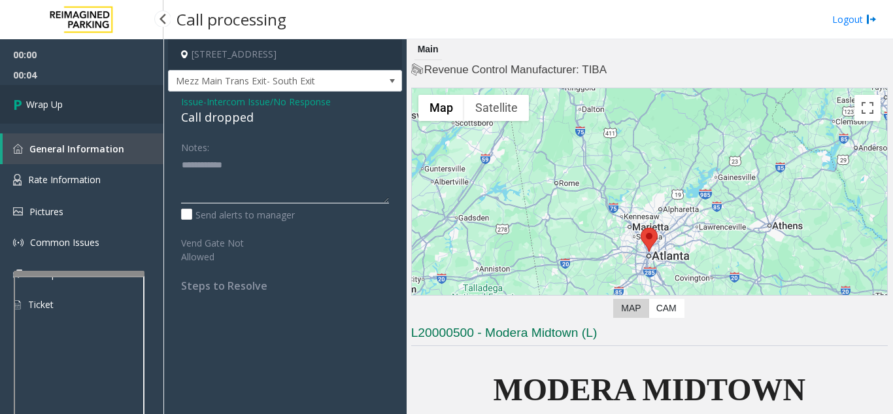
type textarea "**********"
click at [96, 116] on link "Wrap Up" at bounding box center [81, 104] width 163 height 39
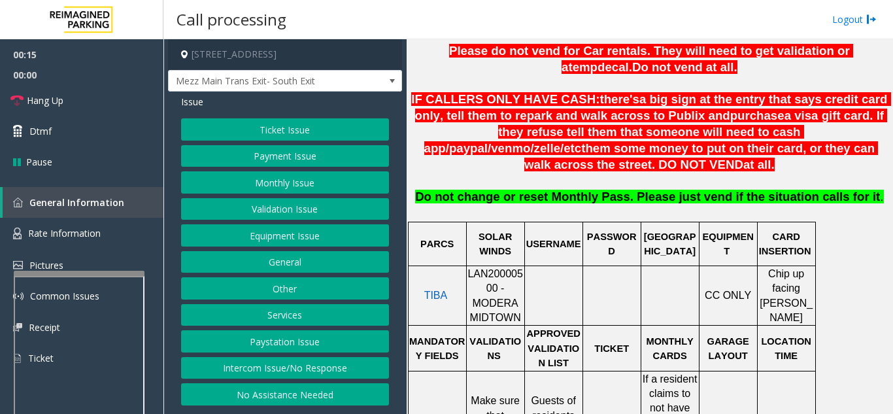
scroll to position [457, 0]
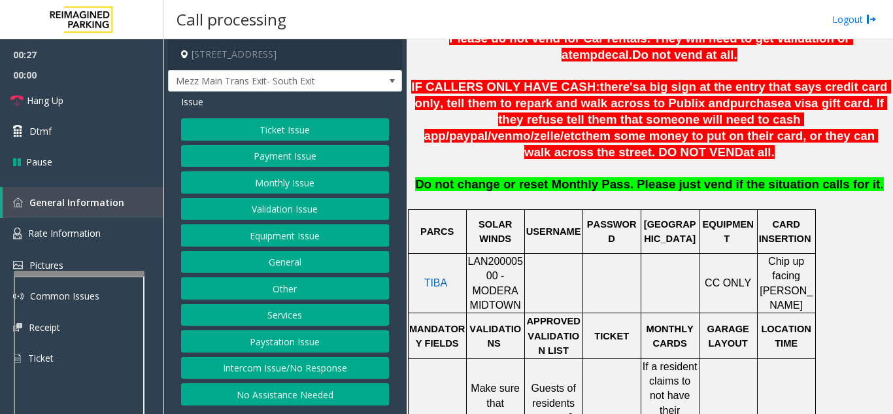
click at [281, 205] on button "Validation Issue" at bounding box center [285, 209] width 208 height 22
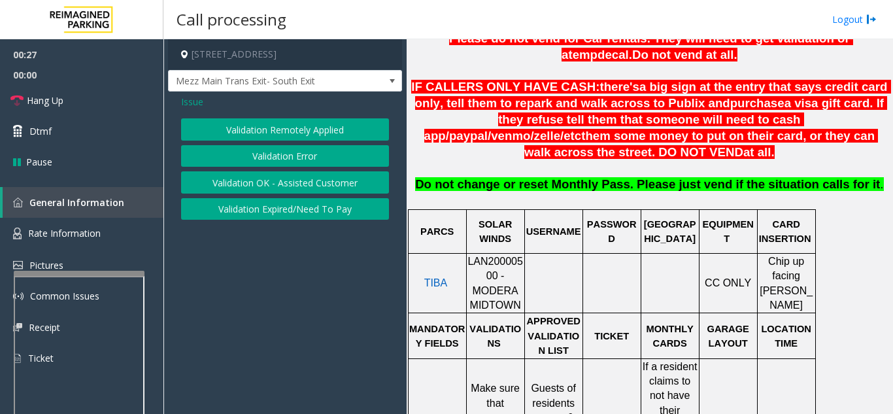
click at [264, 146] on button "Validation Error" at bounding box center [285, 156] width 208 height 22
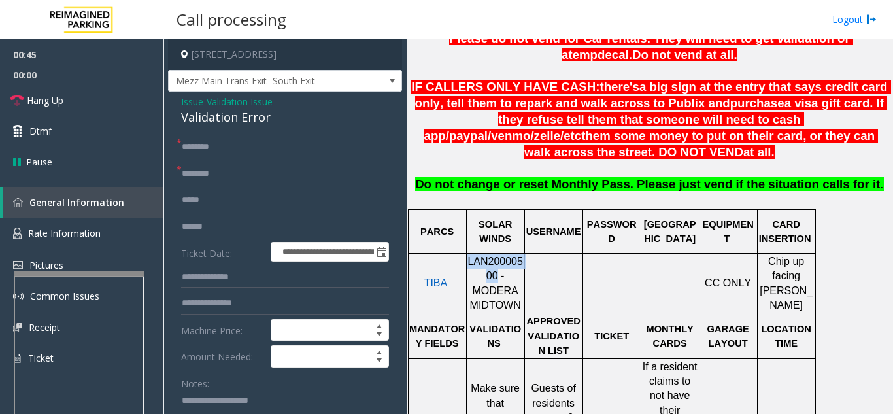
drag, startPoint x: 473, startPoint y: 264, endPoint x: 468, endPoint y: 251, distance: 13.8
click at [468, 255] on span "LAN20000500 - MODERA MIDTOWN" at bounding box center [495, 282] width 56 height 55
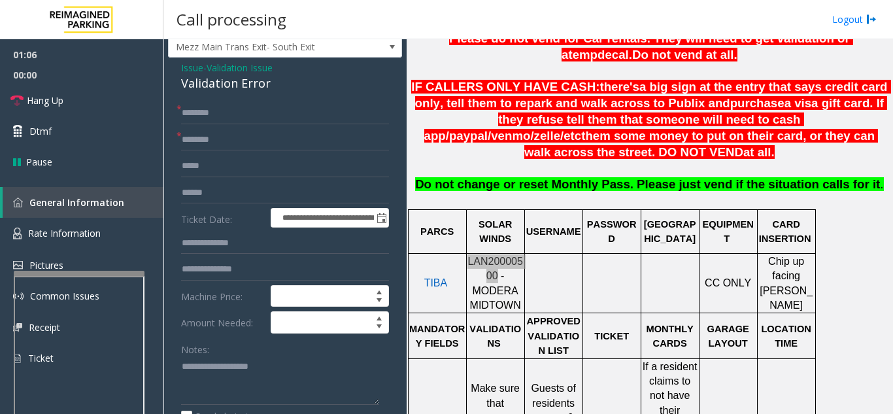
scroll to position [65, 0]
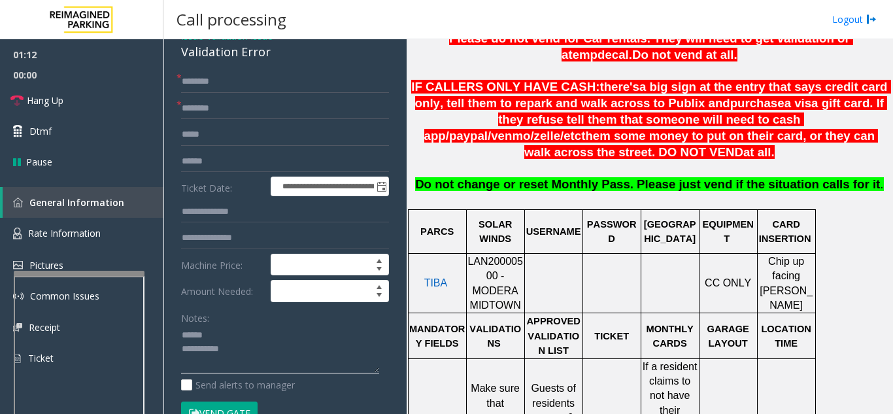
click at [228, 329] on textarea at bounding box center [280, 349] width 198 height 49
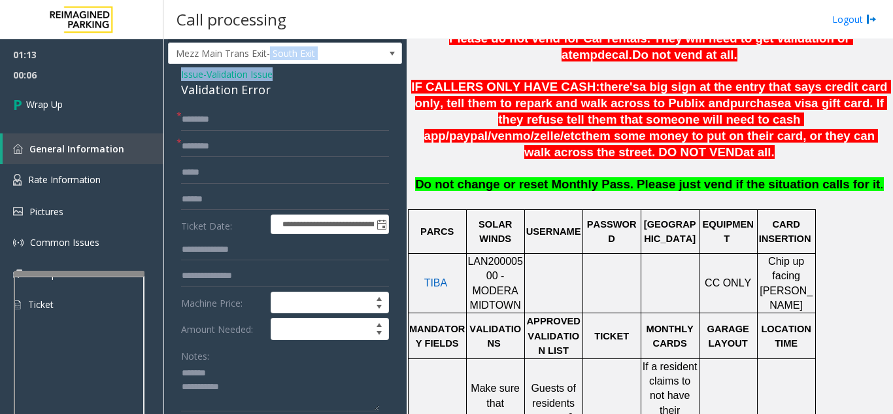
scroll to position [24, 0]
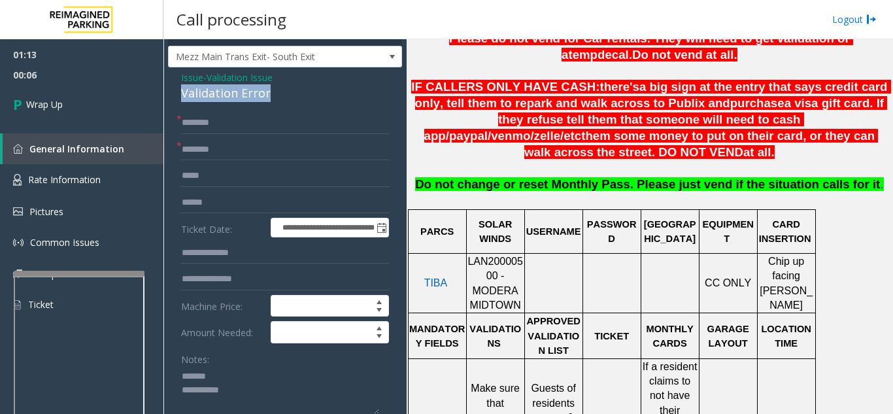
drag, startPoint x: 176, startPoint y: 57, endPoint x: 291, endPoint y: 94, distance: 120.9
type textarea "**********"
click at [235, 155] on input "text" at bounding box center [285, 150] width 208 height 22
type input "**"
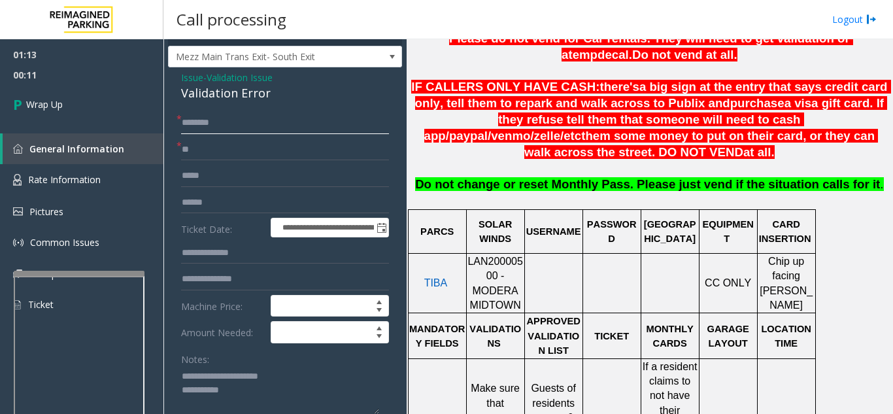
click at [241, 120] on input "text" at bounding box center [285, 123] width 208 height 22
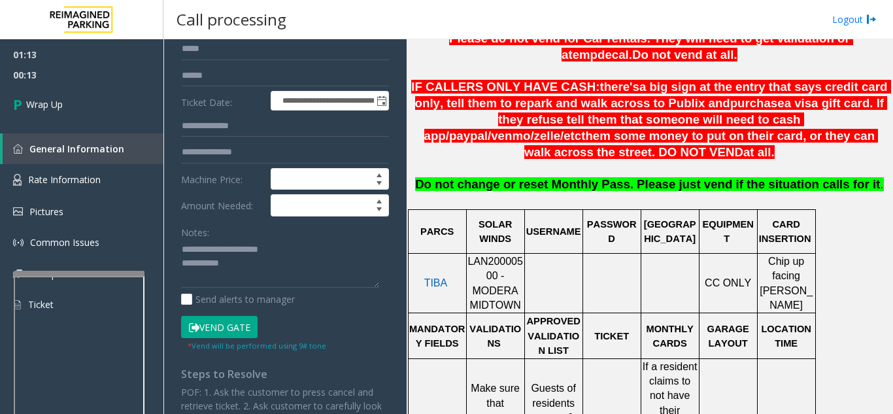
scroll to position [155, 0]
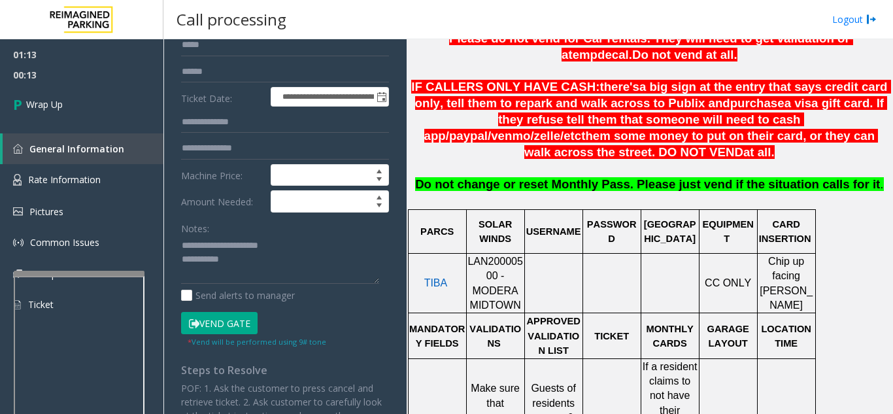
type input "**"
click at [274, 259] on textarea at bounding box center [280, 259] width 198 height 49
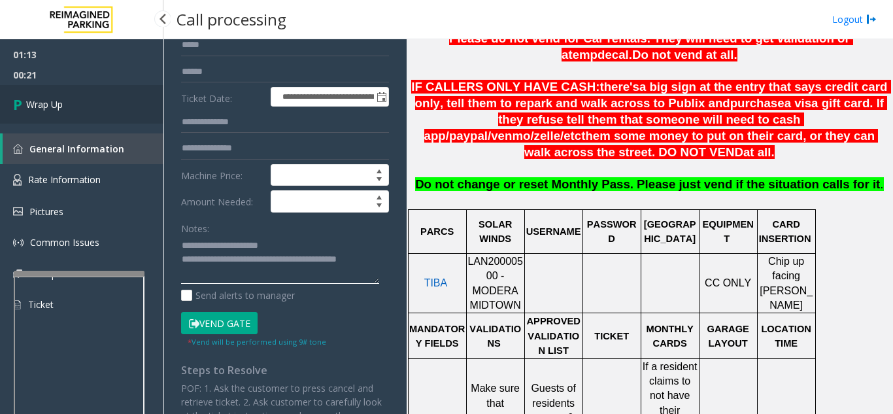
type textarea "**********"
click at [76, 103] on link "Wrap Up" at bounding box center [81, 104] width 163 height 39
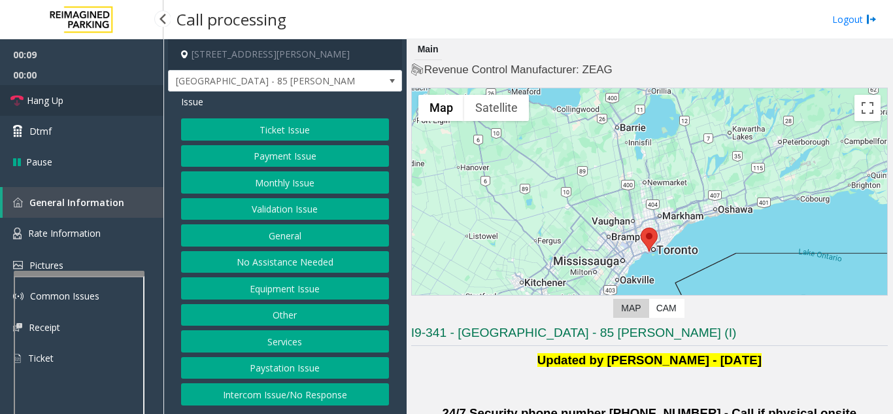
click at [99, 91] on link "Hang Up" at bounding box center [81, 100] width 163 height 31
click at [279, 262] on button "No Assistance Needed" at bounding box center [285, 262] width 208 height 22
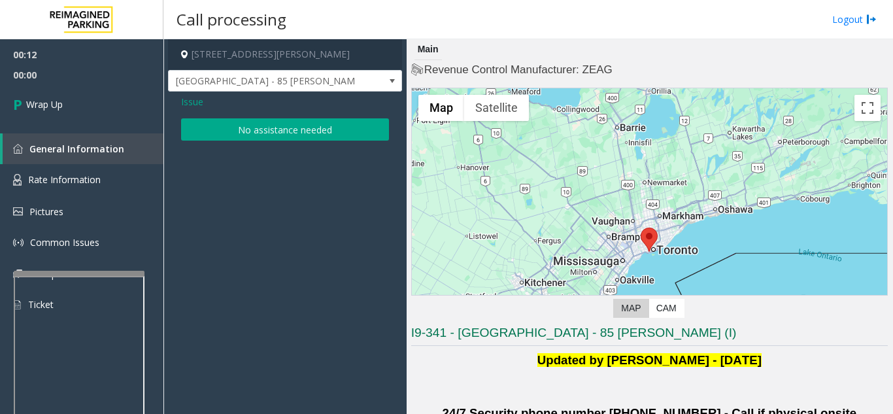
click at [263, 129] on button "No assistance needed" at bounding box center [285, 129] width 208 height 22
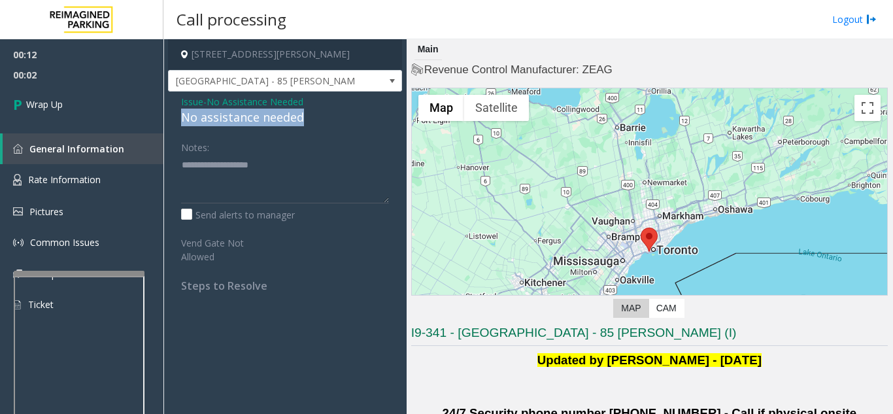
drag, startPoint x: 305, startPoint y: 116, endPoint x: 179, endPoint y: 124, distance: 126.3
click at [179, 124] on div "Issue - No Assistance Needed No assistance needed Notes: Send alerts to manager…" at bounding box center [285, 198] width 234 height 214
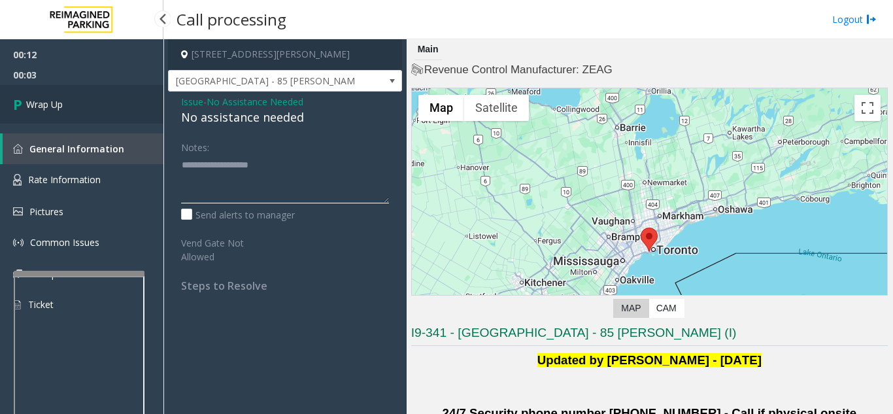
type textarea "**********"
click at [73, 114] on link "Wrap Up" at bounding box center [81, 104] width 163 height 39
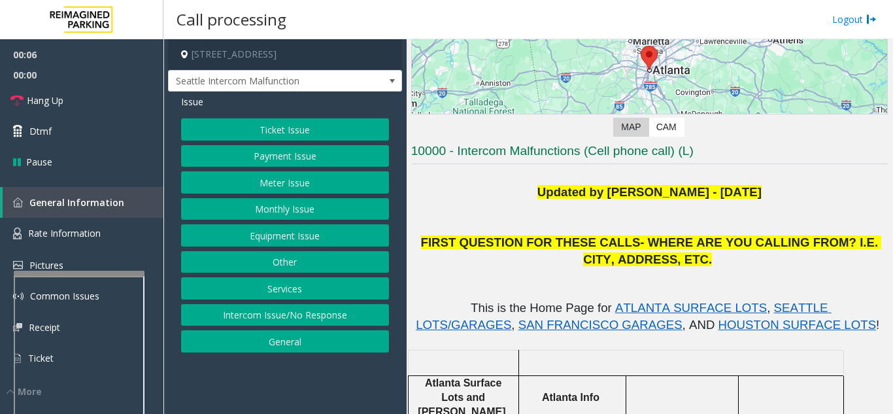
scroll to position [196, 0]
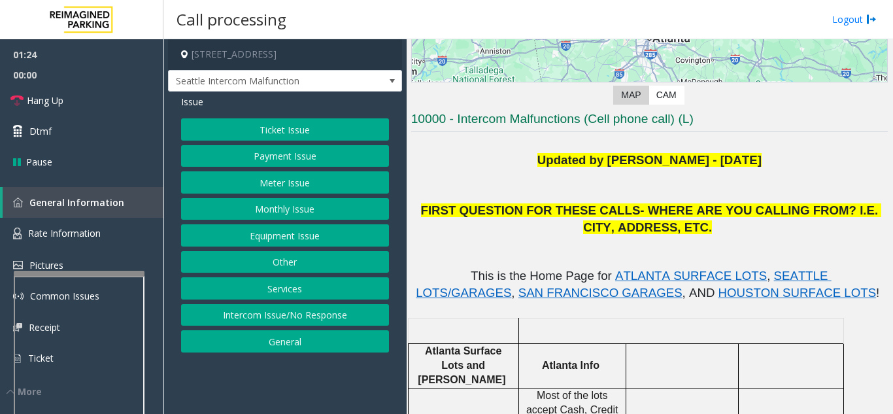
click at [282, 242] on button "Equipment Issue" at bounding box center [285, 235] width 208 height 22
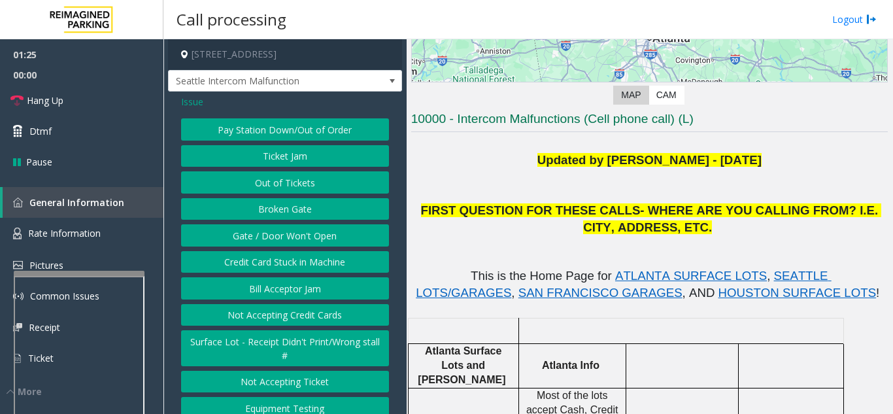
click at [286, 242] on button "Gate / Door Won't Open" at bounding box center [285, 235] width 208 height 22
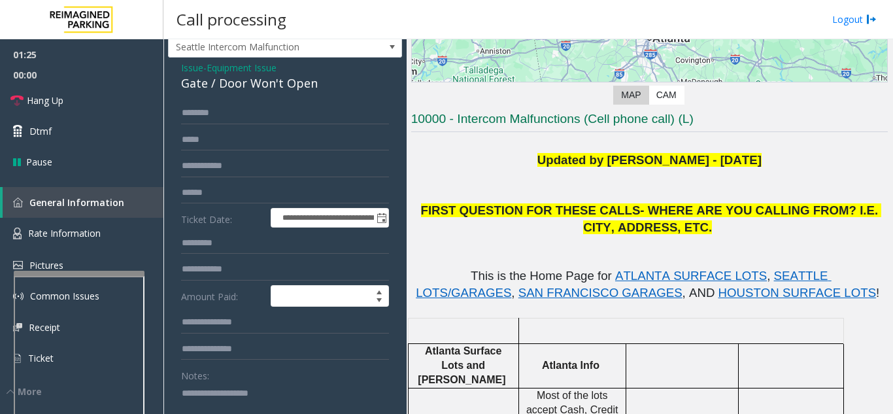
scroll to position [65, 0]
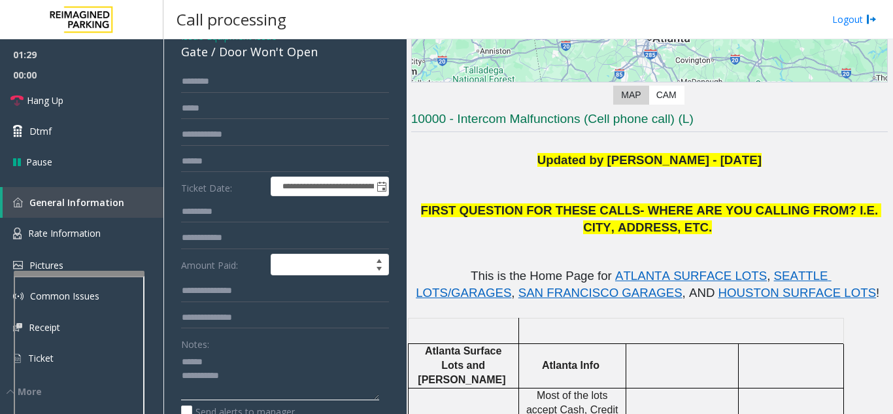
click at [228, 370] on textarea at bounding box center [280, 375] width 198 height 49
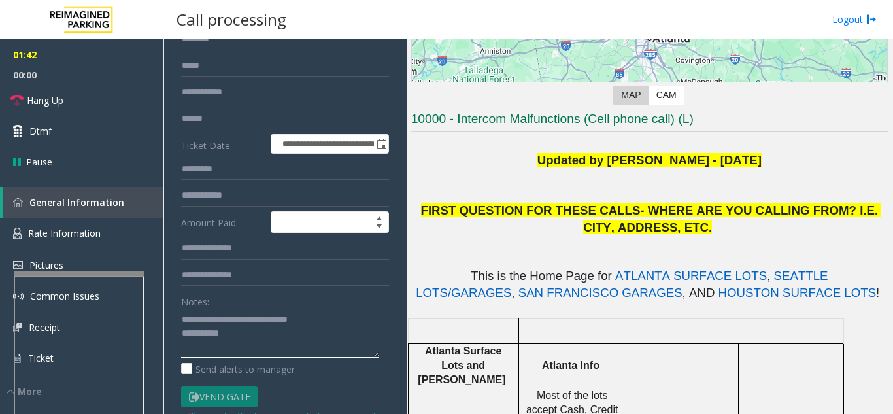
scroll to position [131, 0]
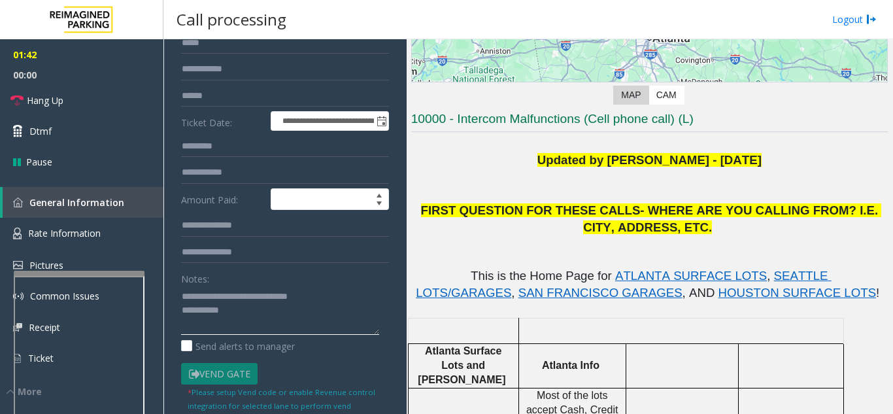
click at [272, 324] on textarea at bounding box center [280, 310] width 198 height 49
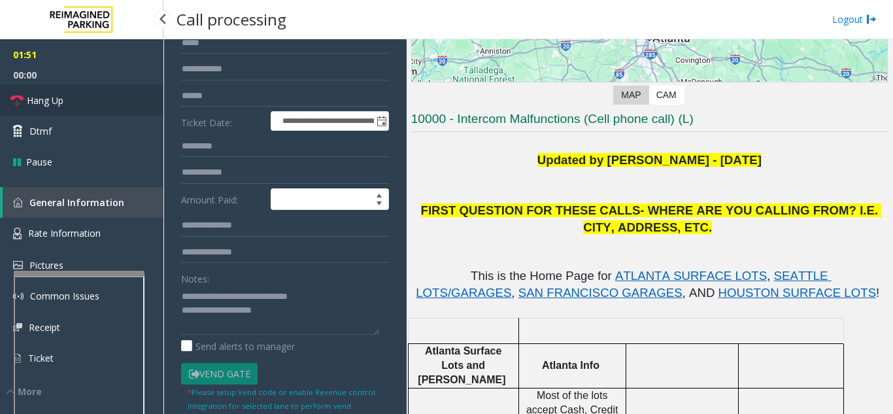
click at [122, 110] on link "Hang Up" at bounding box center [81, 100] width 163 height 31
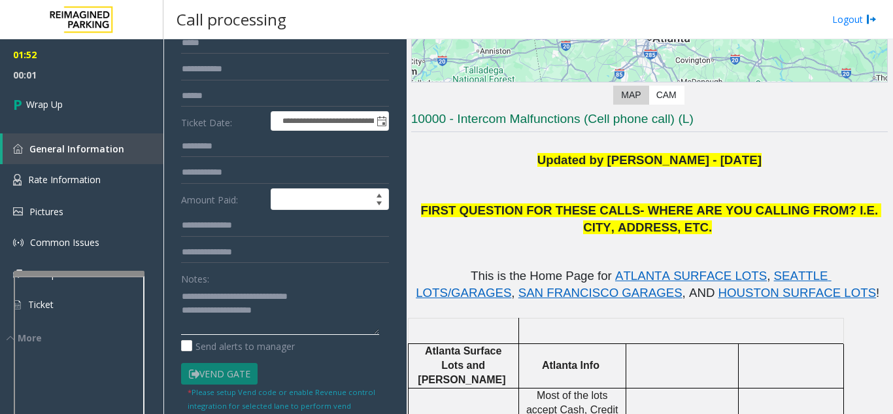
drag, startPoint x: 276, startPoint y: 325, endPoint x: 233, endPoint y: 324, distance: 43.8
click at [233, 324] on textarea at bounding box center [280, 310] width 198 height 49
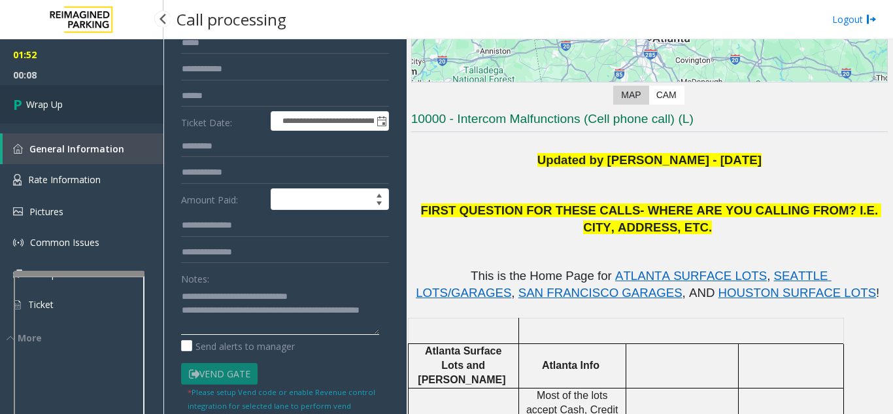
type textarea "**********"
click at [46, 110] on span "Wrap Up" at bounding box center [44, 104] width 37 height 14
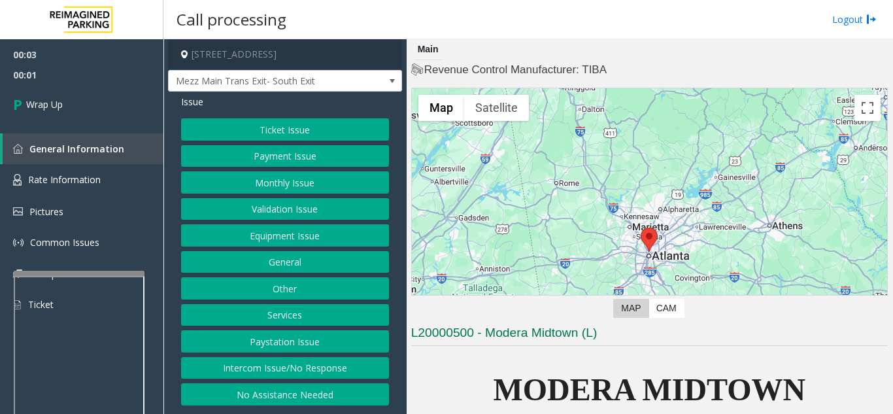
click at [296, 375] on button "Intercom Issue/No Response" at bounding box center [285, 368] width 208 height 22
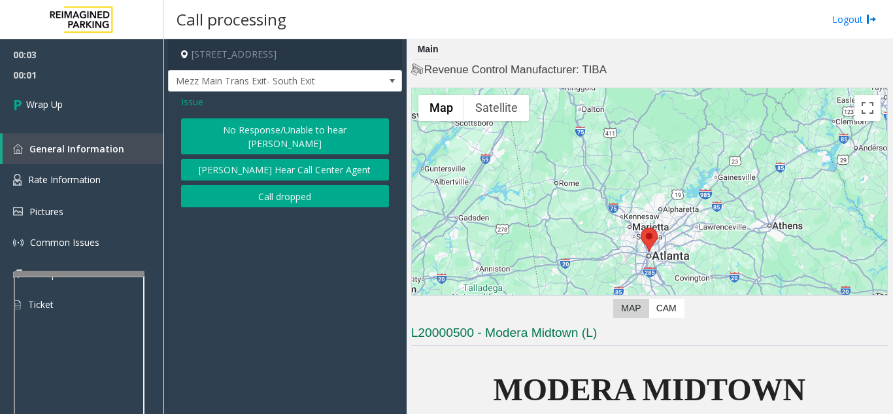
click at [238, 191] on button "Call dropped" at bounding box center [285, 196] width 208 height 22
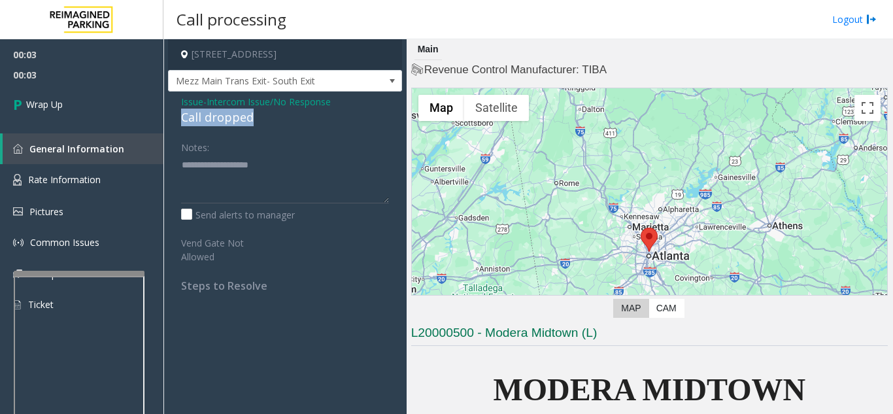
drag, startPoint x: 265, startPoint y: 120, endPoint x: 178, endPoint y: 114, distance: 87.1
click at [178, 114] on div "Issue - Intercom Issue/No Response Call dropped Notes: Send alerts to manager V…" at bounding box center [285, 198] width 234 height 214
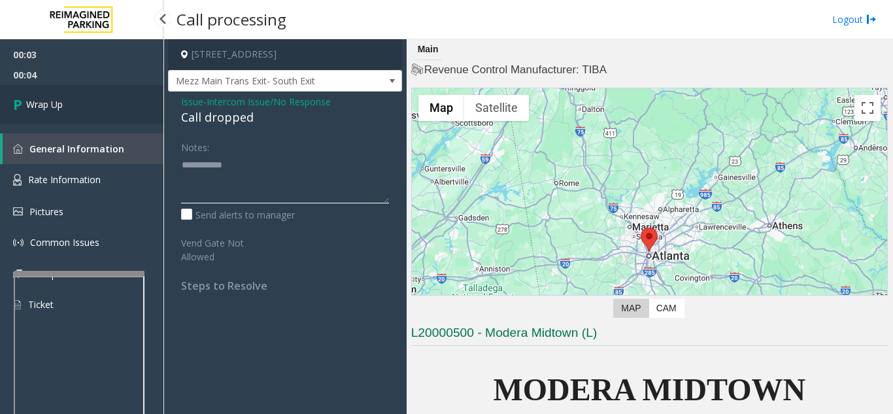
type textarea "**********"
click at [68, 105] on link "Wrap Up" at bounding box center [81, 104] width 163 height 39
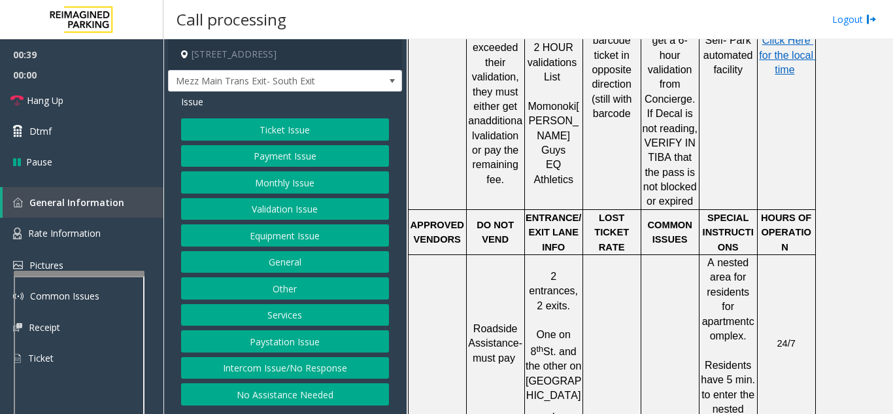
scroll to position [653, 0]
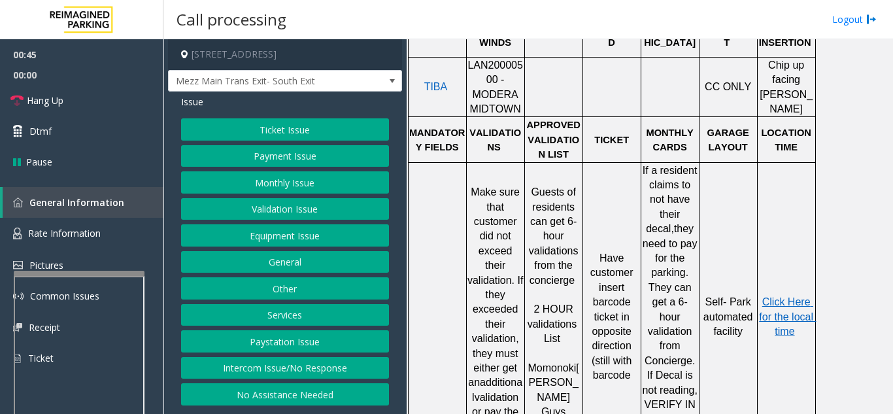
click at [265, 208] on button "Validation Issue" at bounding box center [285, 209] width 208 height 22
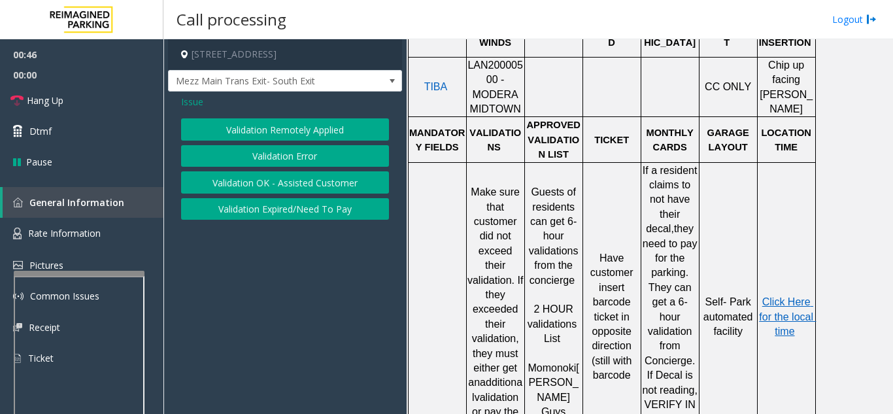
click at [265, 156] on button "Validation Error" at bounding box center [285, 156] width 208 height 22
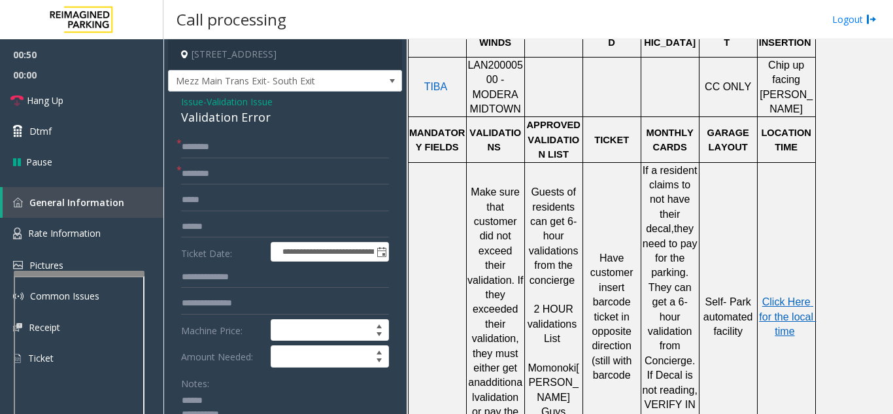
click at [235, 400] on textarea at bounding box center [280, 414] width 198 height 49
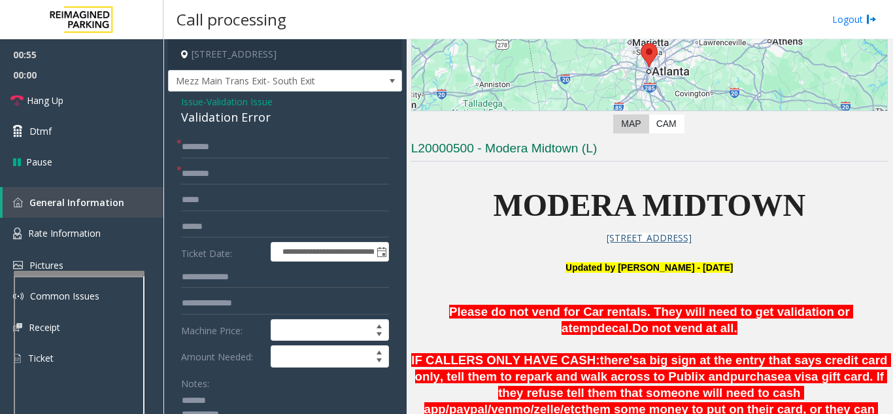
scroll to position [131, 0]
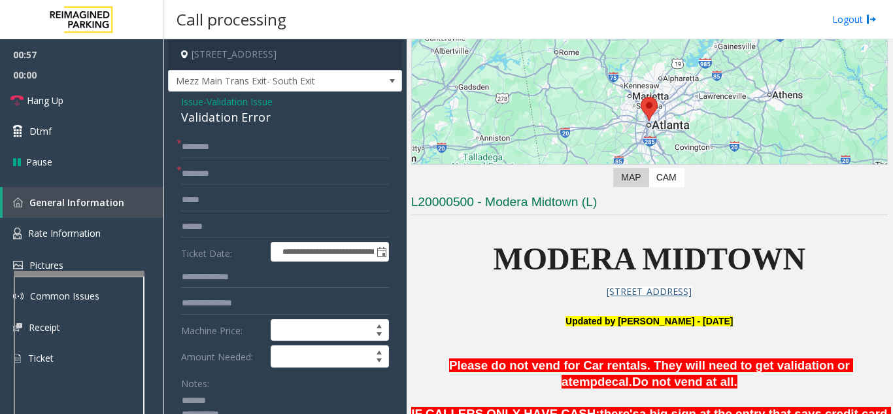
type textarea "**********"
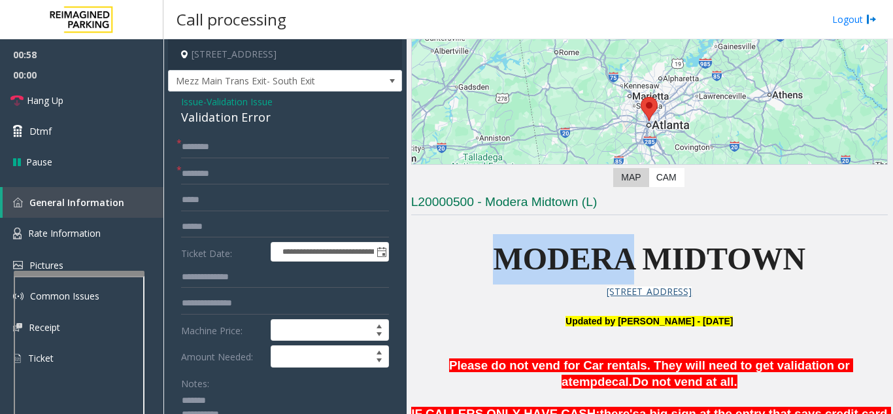
drag, startPoint x: 631, startPoint y: 259, endPoint x: 482, endPoint y: 261, distance: 149.0
click at [482, 261] on p "MODERA MIDTOWN" at bounding box center [649, 259] width 476 height 50
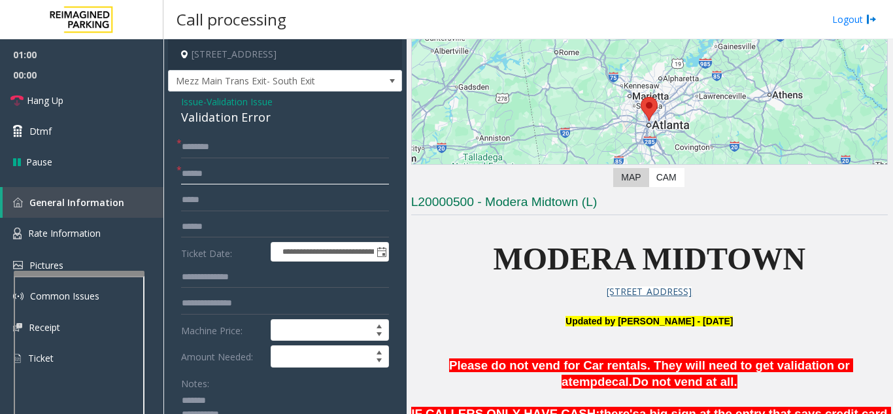
type input "******"
click at [225, 146] on input "text" at bounding box center [285, 147] width 208 height 22
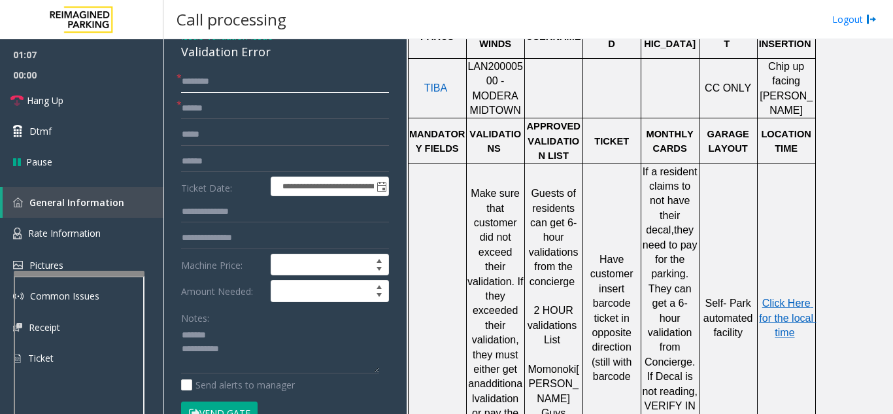
scroll to position [653, 0]
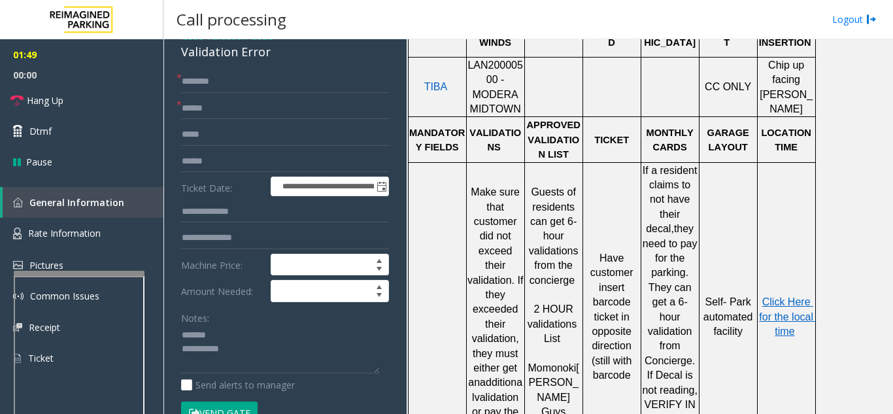
click at [208, 407] on button "Vend Gate" at bounding box center [219, 412] width 76 height 22
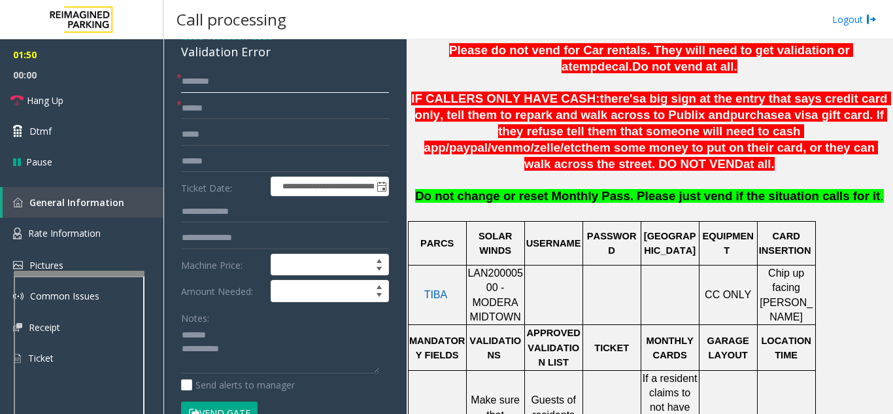
scroll to position [261, 0]
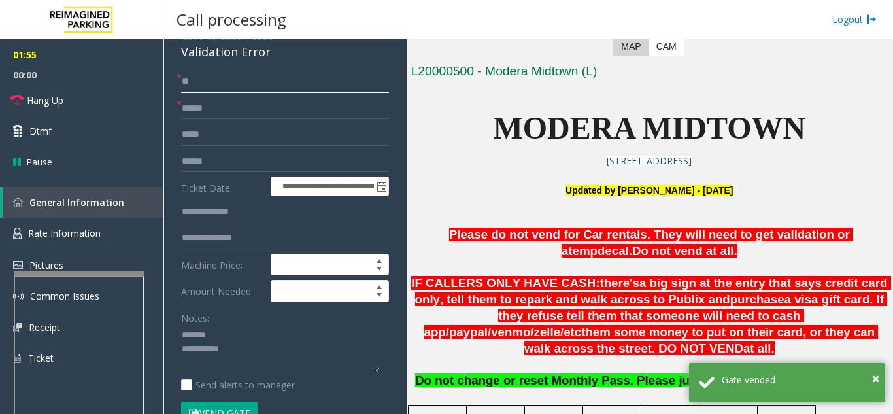
type input "**"
click at [223, 337] on textarea at bounding box center [280, 349] width 198 height 49
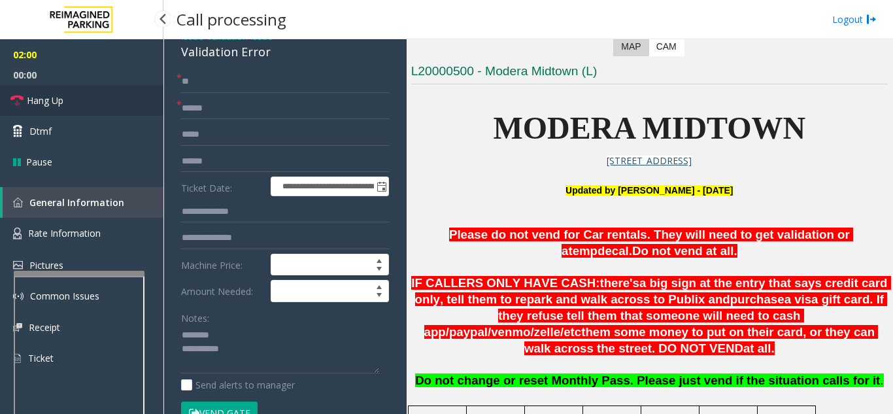
click at [125, 105] on link "Hang Up" at bounding box center [81, 100] width 163 height 31
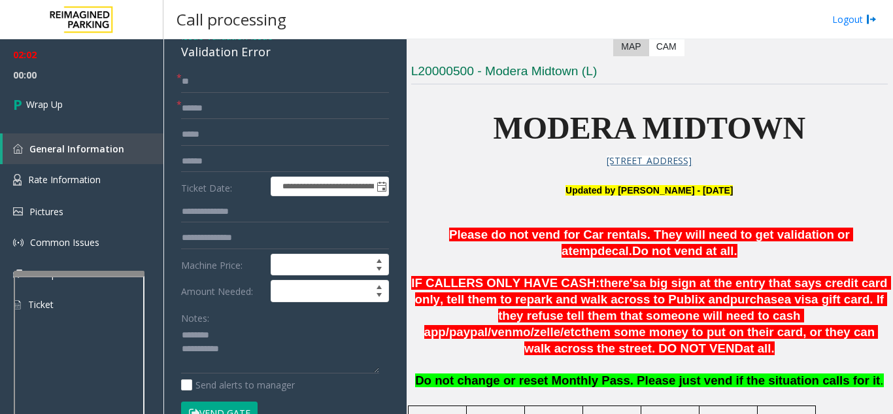
scroll to position [131, 0]
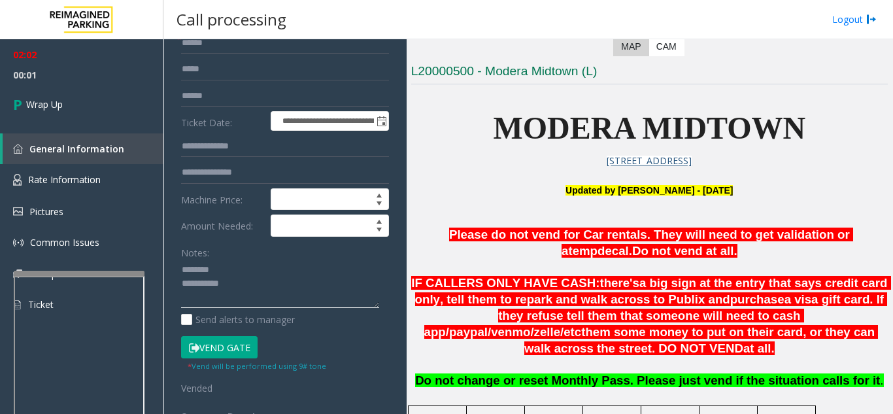
click at [253, 267] on textarea at bounding box center [280, 283] width 198 height 49
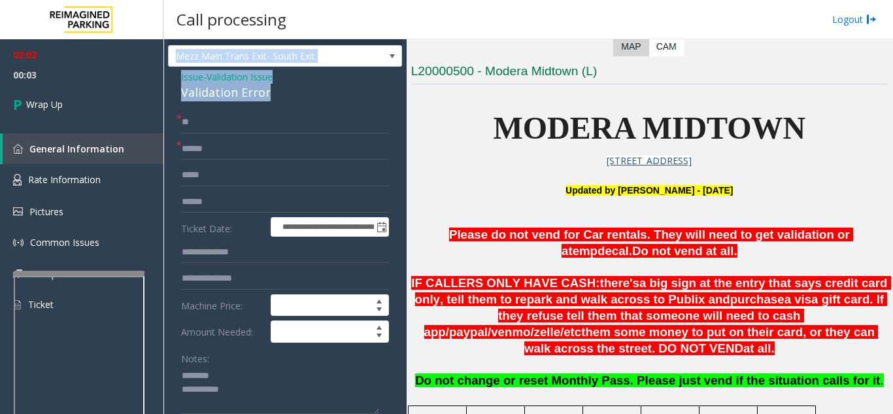
scroll to position [0, 0]
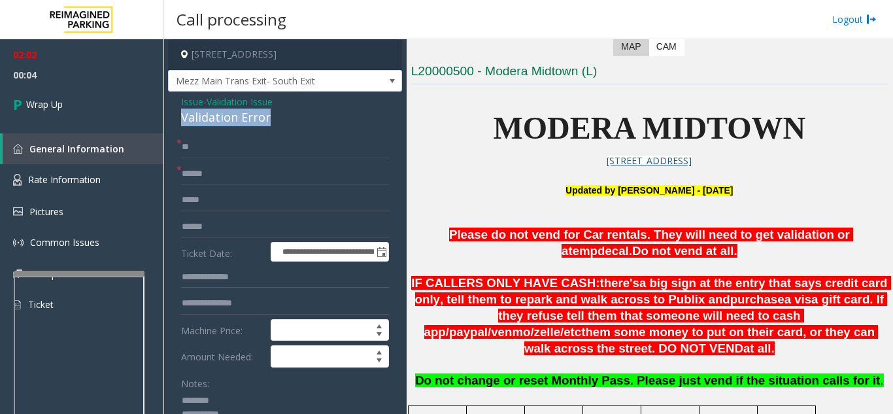
drag, startPoint x: 276, startPoint y: 51, endPoint x: 174, endPoint y: 113, distance: 119.9
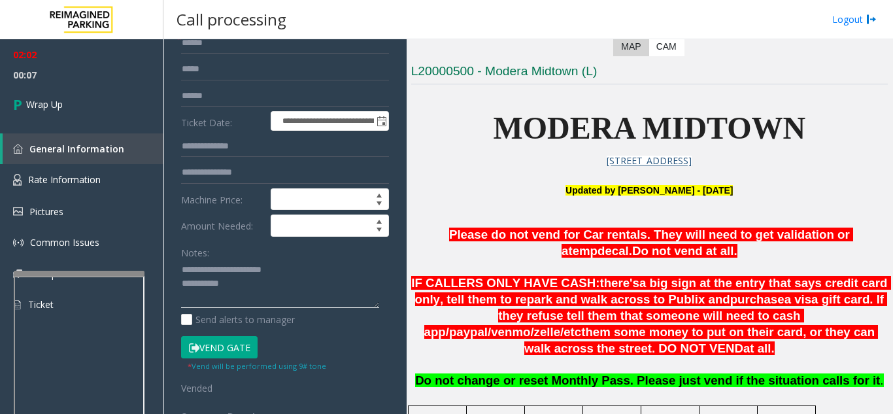
click at [270, 283] on textarea at bounding box center [280, 283] width 198 height 49
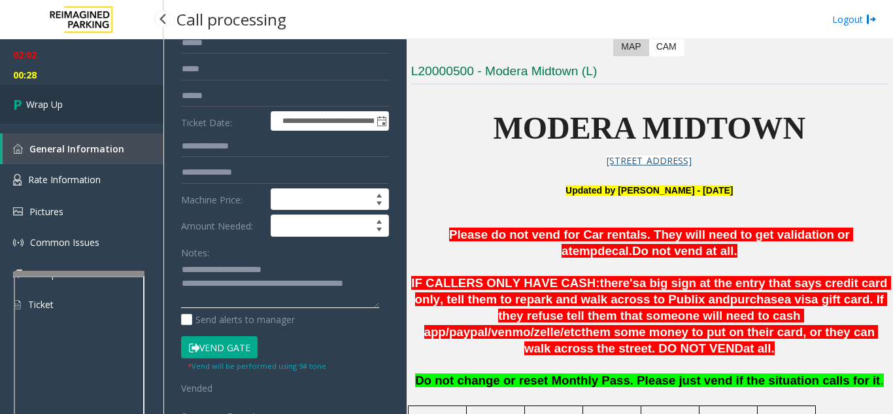
type textarea "**********"
click at [95, 88] on link "Wrap Up" at bounding box center [81, 104] width 163 height 39
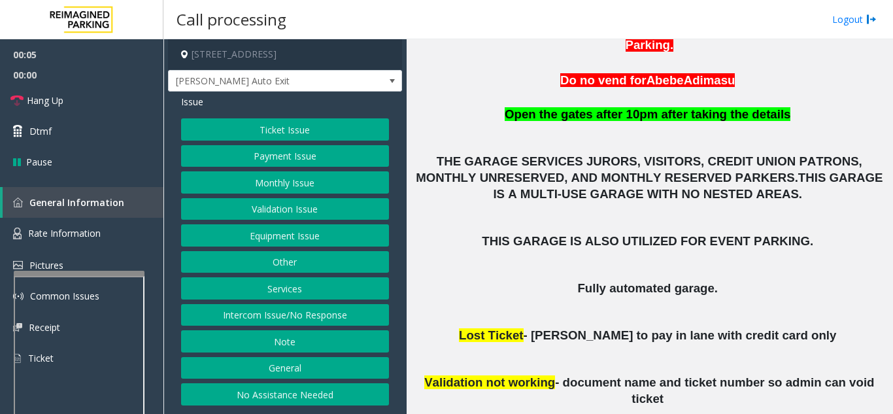
scroll to position [392, 0]
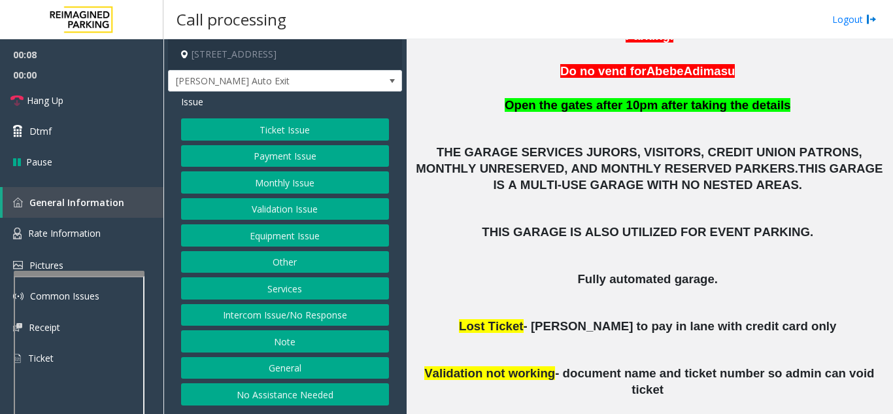
click at [268, 172] on button "Monthly Issue" at bounding box center [285, 182] width 208 height 22
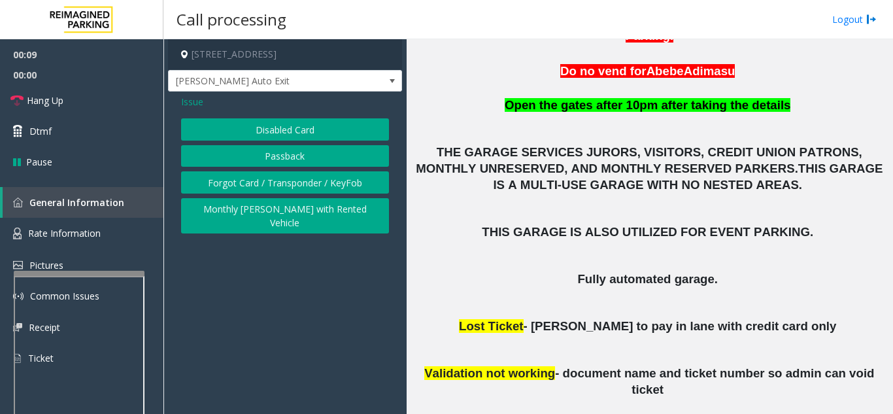
click at [269, 133] on button "Disabled Card" at bounding box center [285, 129] width 208 height 22
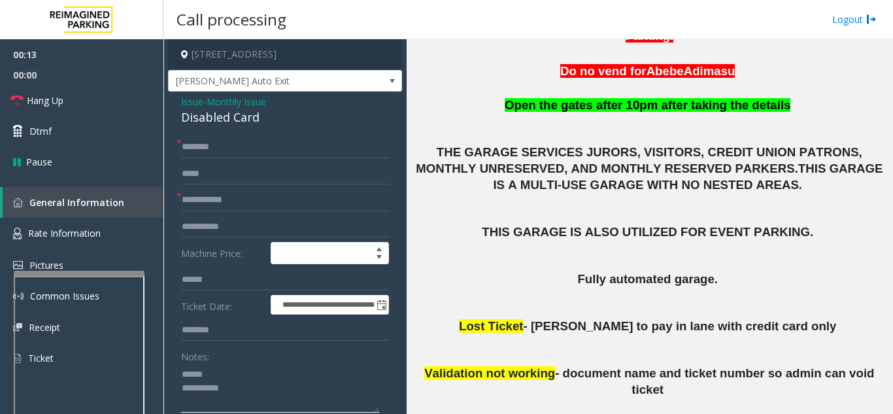
click at [216, 377] on textarea at bounding box center [280, 387] width 198 height 49
drag, startPoint x: 202, startPoint y: 125, endPoint x: 268, endPoint y: 121, distance: 66.1
type textarea "**********"
click at [256, 203] on input "text" at bounding box center [285, 200] width 208 height 22
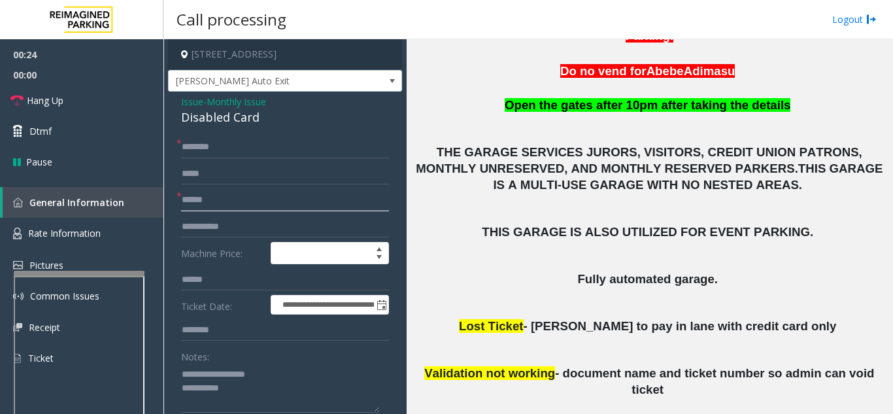
type input "******"
click at [276, 144] on input "text" at bounding box center [285, 147] width 208 height 22
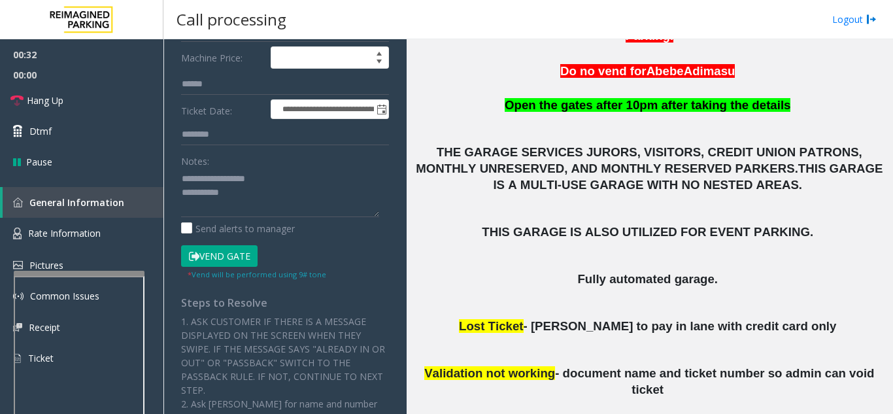
scroll to position [196, 0]
type input "****"
click at [227, 256] on button "Vend Gate" at bounding box center [219, 255] width 76 height 22
click at [258, 192] on textarea at bounding box center [280, 191] width 198 height 49
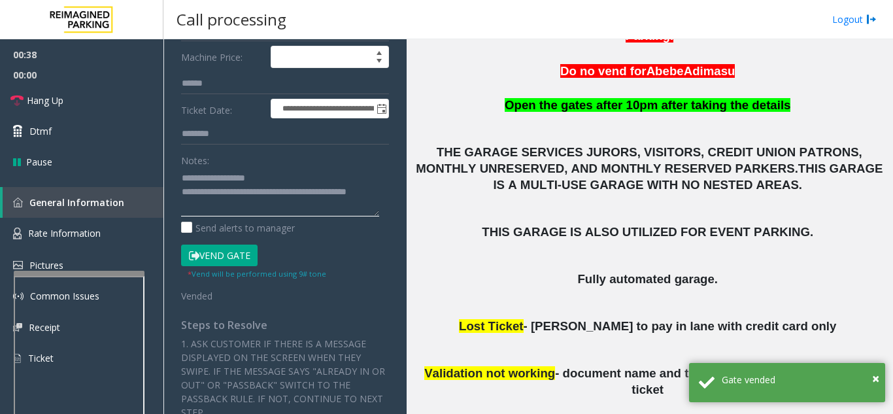
click at [316, 168] on textarea at bounding box center [280, 191] width 198 height 49
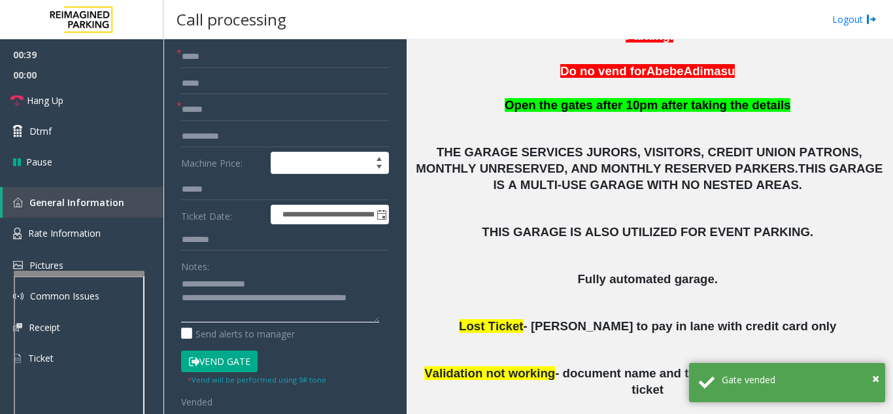
scroll to position [0, 0]
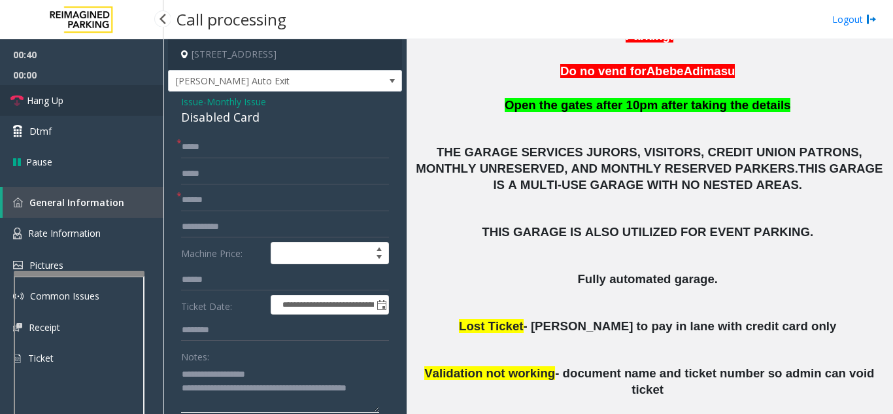
type textarea "**********"
click at [90, 113] on link "Hang Up" at bounding box center [81, 100] width 163 height 31
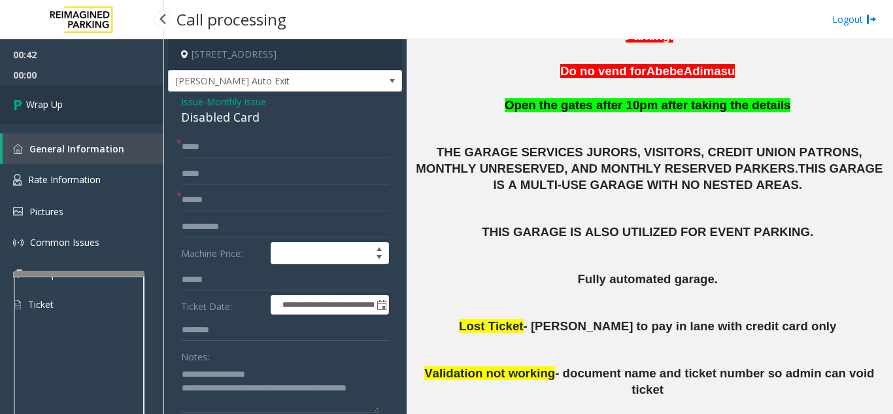
click at [90, 113] on link "Wrap Up" at bounding box center [81, 104] width 163 height 39
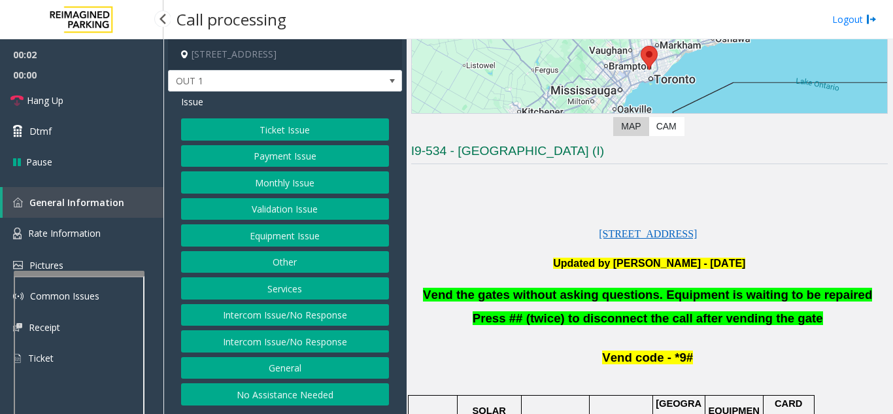
scroll to position [196, 0]
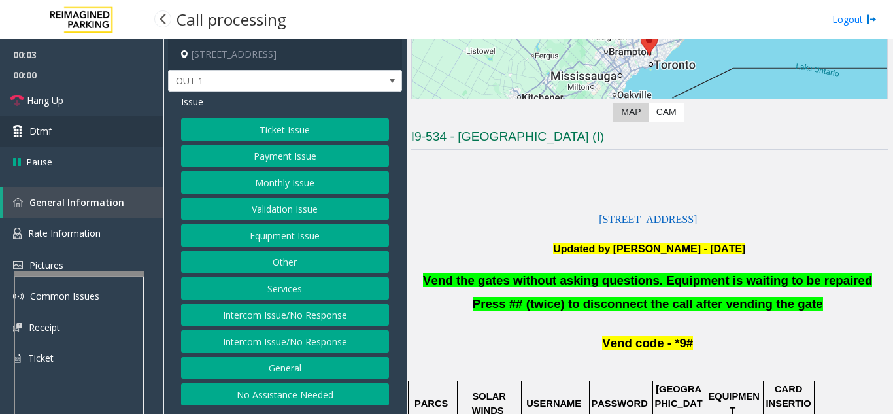
click at [92, 129] on link "Dtmf" at bounding box center [81, 131] width 163 height 31
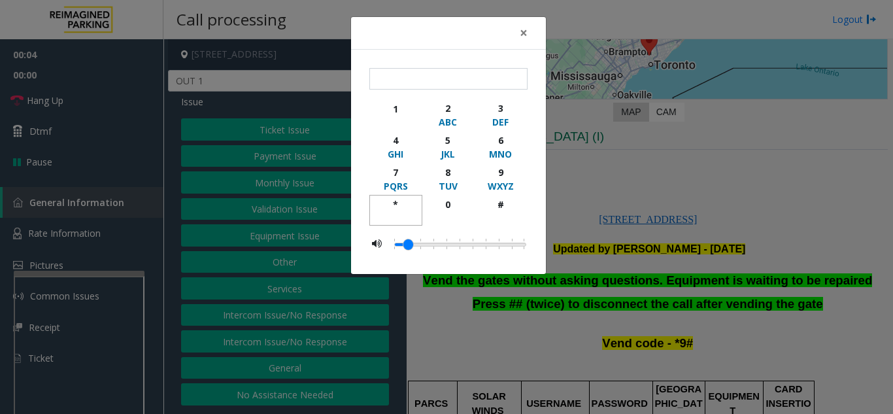
drag, startPoint x: 398, startPoint y: 205, endPoint x: 431, endPoint y: 205, distance: 32.7
click at [399, 205] on div "*" at bounding box center [396, 204] width 36 height 14
click at [504, 173] on div "9" at bounding box center [500, 172] width 36 height 14
drag, startPoint x: 505, startPoint y: 197, endPoint x: 507, endPoint y: 188, distance: 10.0
click at [506, 197] on div "#" at bounding box center [500, 204] width 36 height 14
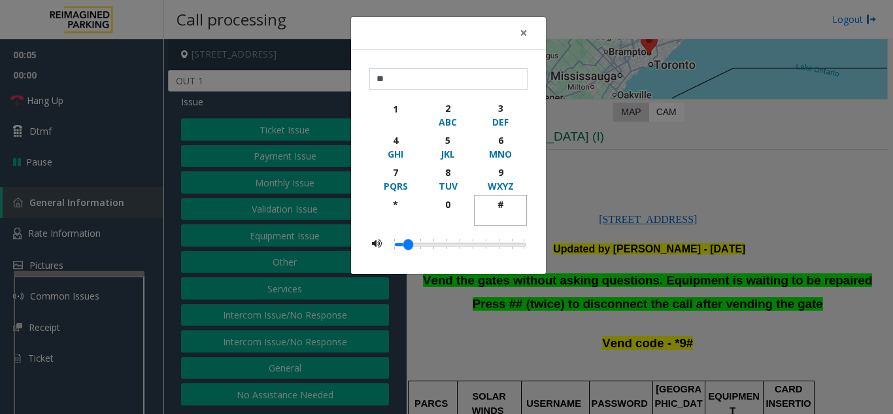
type input "***"
click at [525, 27] on span "×" at bounding box center [523, 33] width 8 height 18
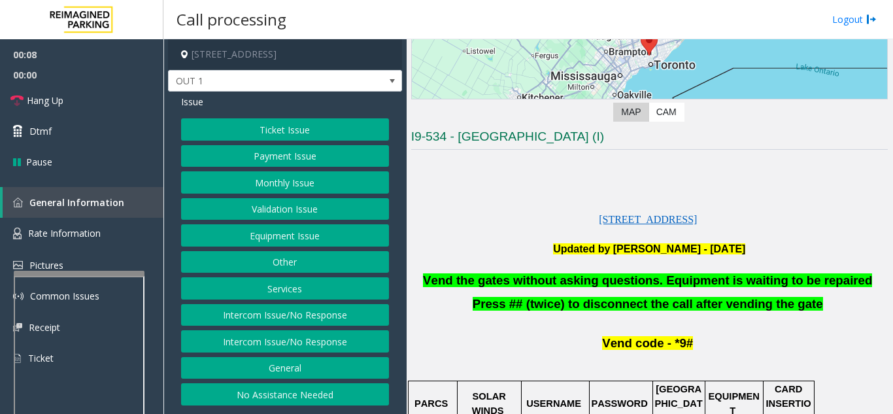
click at [307, 233] on button "Equipment Issue" at bounding box center [285, 235] width 208 height 22
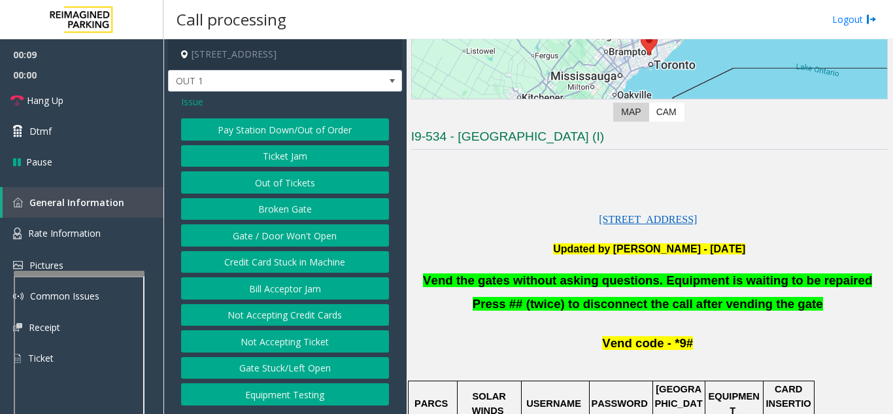
click at [311, 233] on button "Gate / Door Won't Open" at bounding box center [285, 235] width 208 height 22
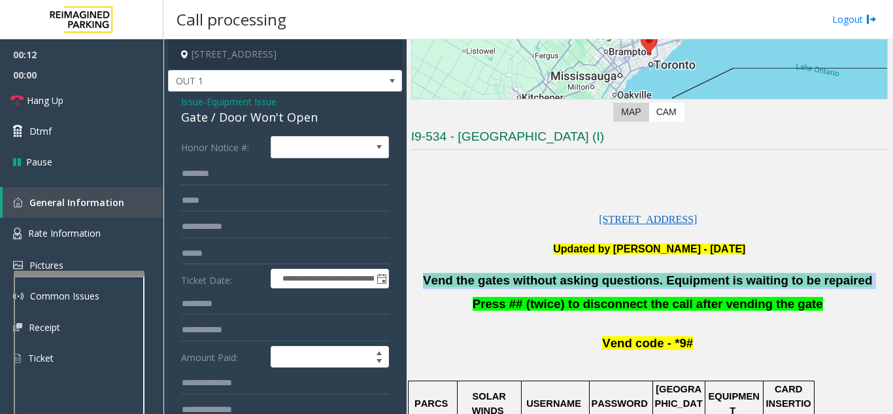
drag, startPoint x: 862, startPoint y: 284, endPoint x: 434, endPoint y: 287, distance: 428.0
click at [434, 287] on p "Vend the gates without asking questions. Equipment is waiting to be repaired" at bounding box center [649, 280] width 476 height 16
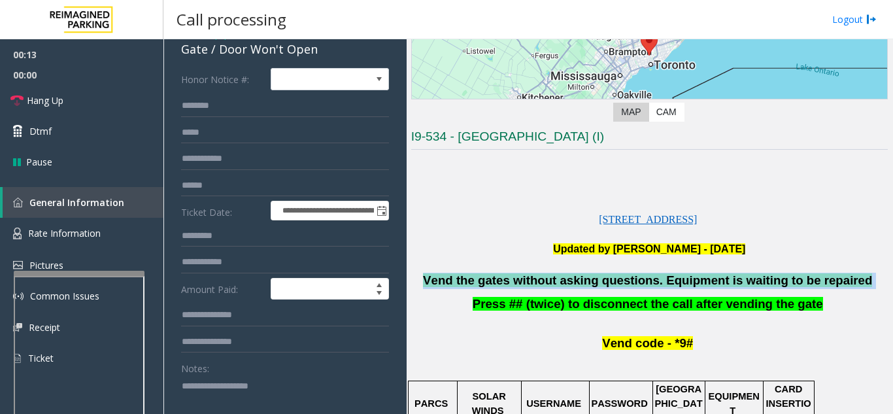
scroll to position [131, 0]
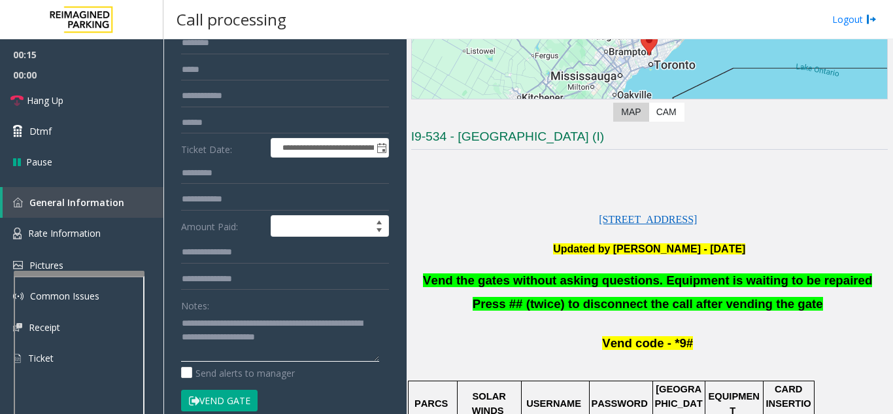
type textarea "**********"
click at [380, 351] on div "**********" at bounding box center [284, 286] width 227 height 563
click at [116, 108] on link "Hang Up" at bounding box center [81, 100] width 163 height 31
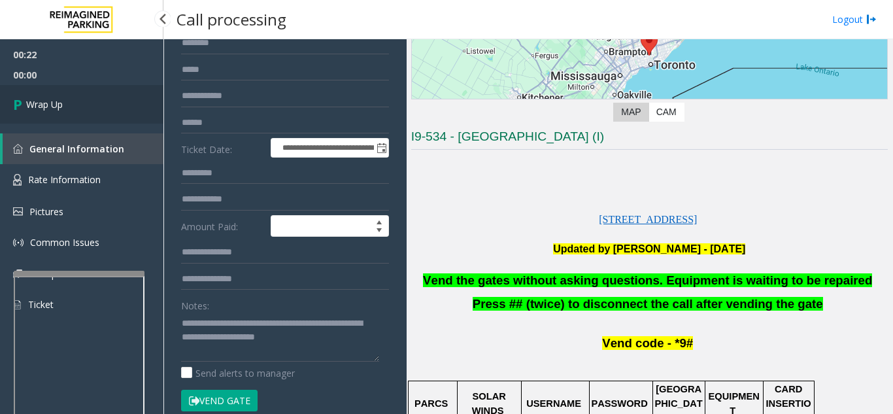
click at [116, 108] on link "Wrap Up" at bounding box center [81, 104] width 163 height 39
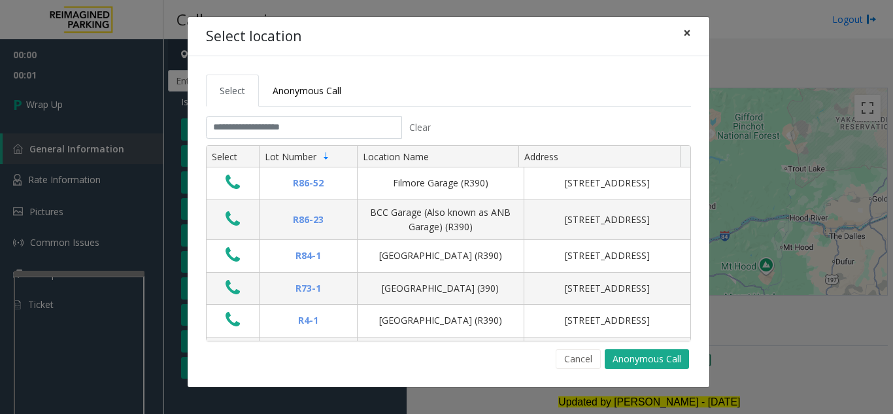
click at [691, 32] on button "×" at bounding box center [687, 33] width 26 height 32
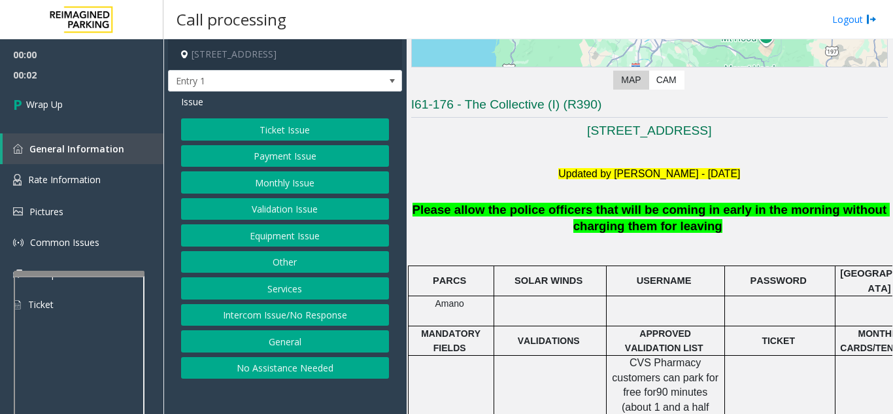
scroll to position [261, 0]
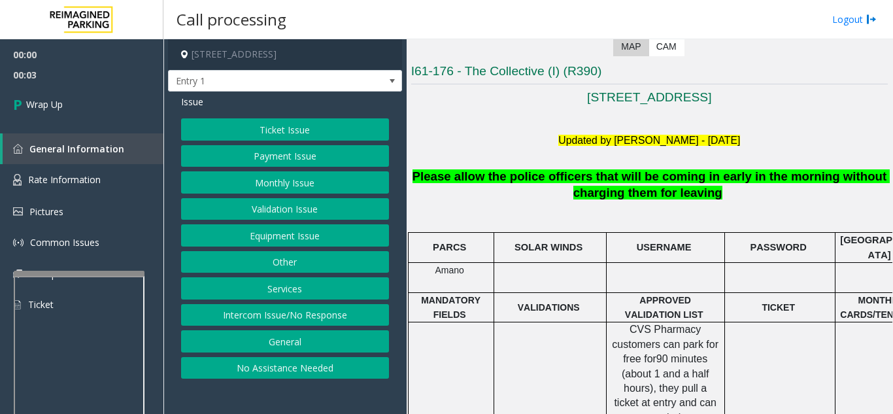
click at [345, 315] on button "Intercom Issue/No Response" at bounding box center [285, 315] width 208 height 22
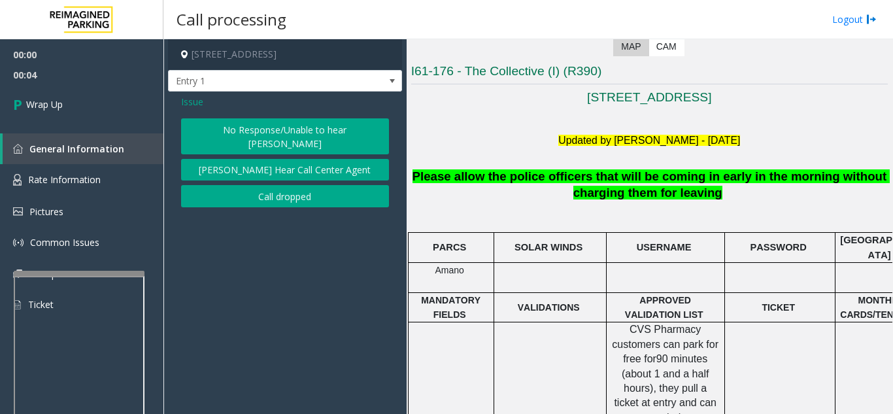
click at [274, 167] on button "[PERSON_NAME] Hear Call Center Agent" at bounding box center [285, 170] width 208 height 22
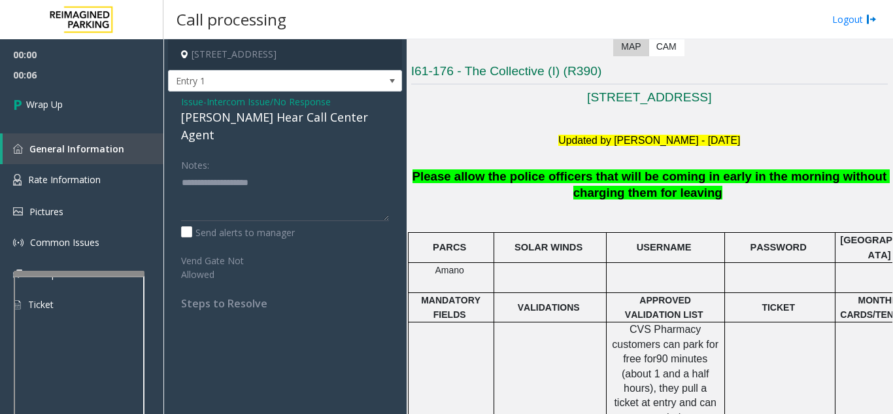
click at [192, 100] on span "Issue" at bounding box center [192, 102] width 22 height 14
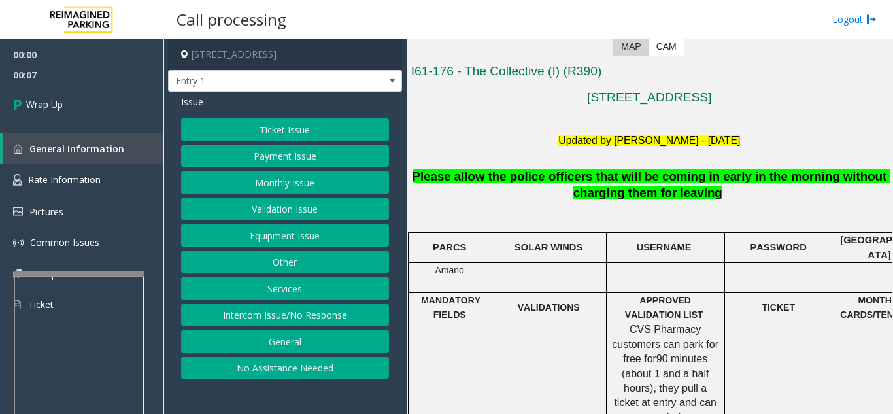
click at [261, 314] on button "Intercom Issue/No Response" at bounding box center [285, 315] width 208 height 22
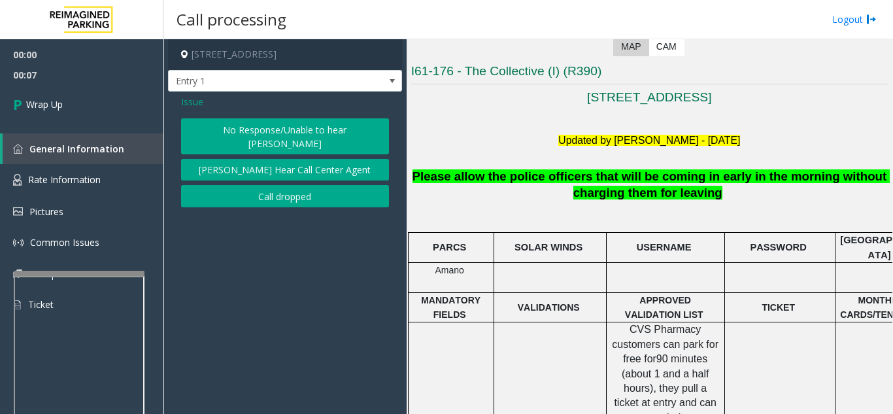
click at [269, 186] on button "Call dropped" at bounding box center [285, 196] width 208 height 22
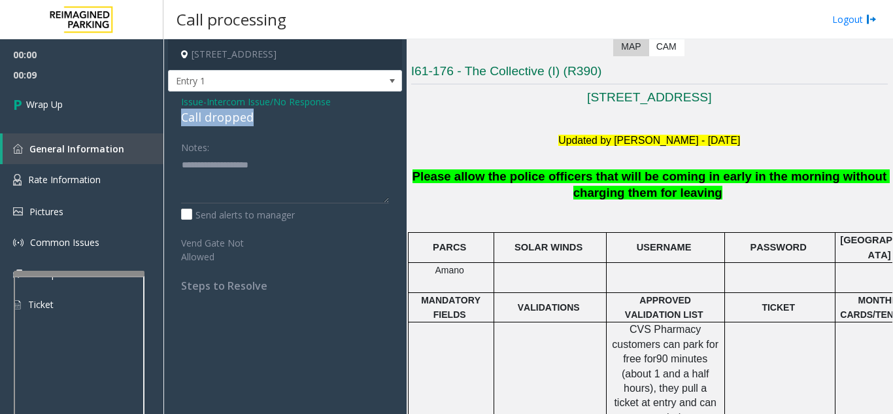
drag, startPoint x: 257, startPoint y: 120, endPoint x: 178, endPoint y: 122, distance: 78.4
click at [178, 122] on div "Issue - Intercom Issue/No Response Call dropped Notes: Send alerts to manager V…" at bounding box center [285, 198] width 234 height 214
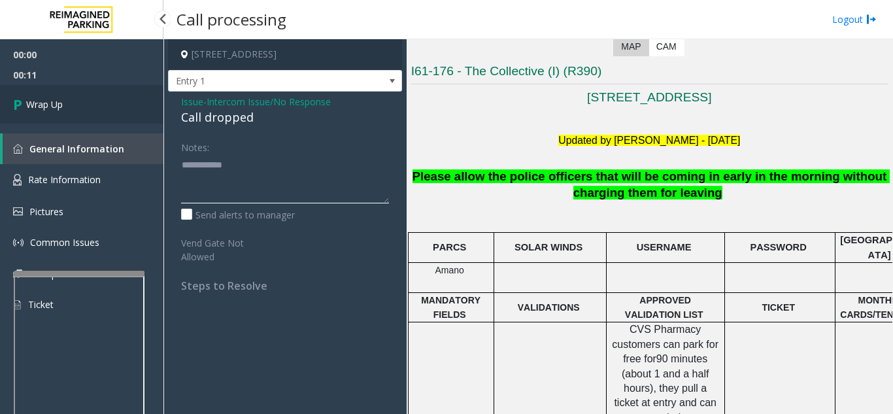
type textarea "**********"
click at [99, 115] on link "Wrap Up" at bounding box center [81, 104] width 163 height 39
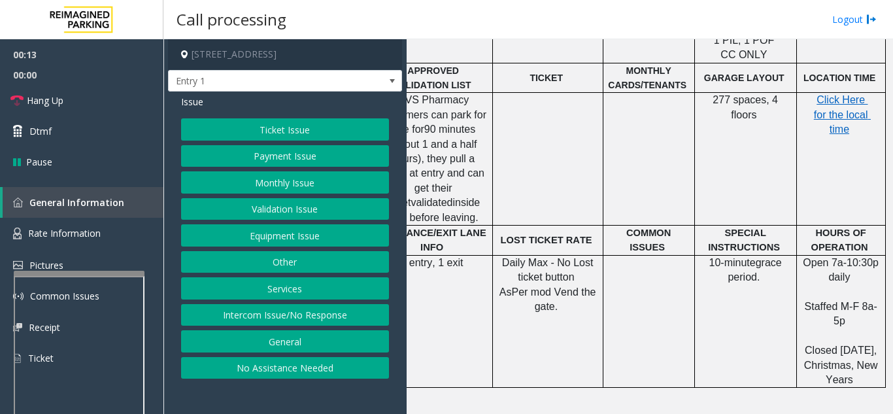
scroll to position [523, 241]
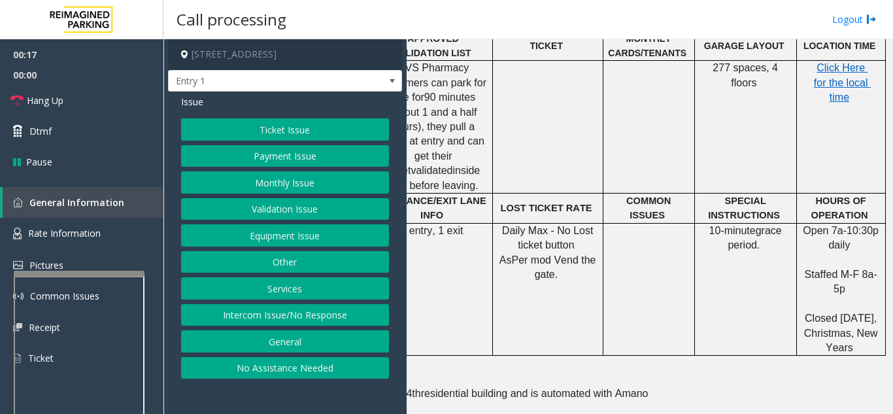
click at [842, 86] on p "Click Here for the local time" at bounding box center [840, 83] width 79 height 44
click at [837, 77] on span "Click Here for the local time" at bounding box center [841, 82] width 57 height 41
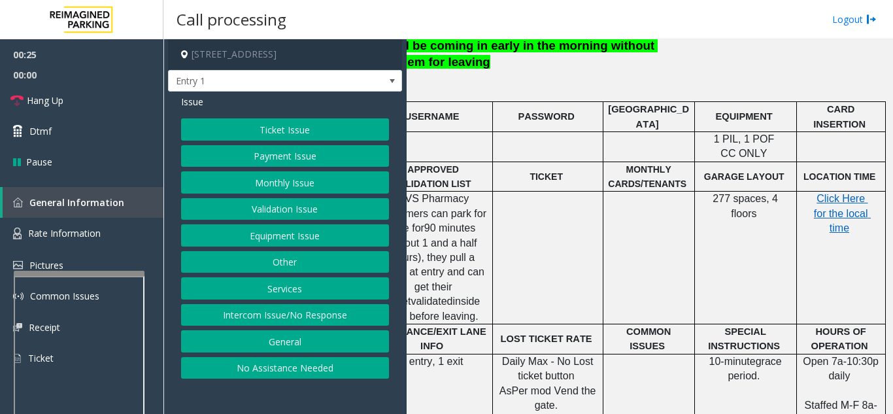
scroll to position [392, 146]
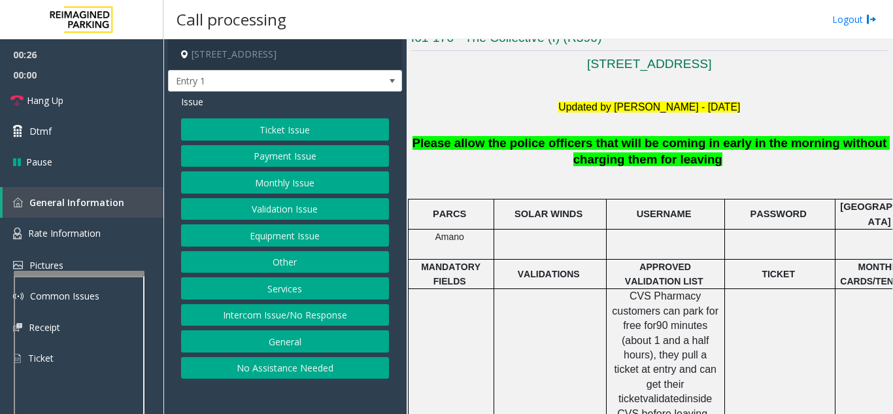
scroll to position [261, 0]
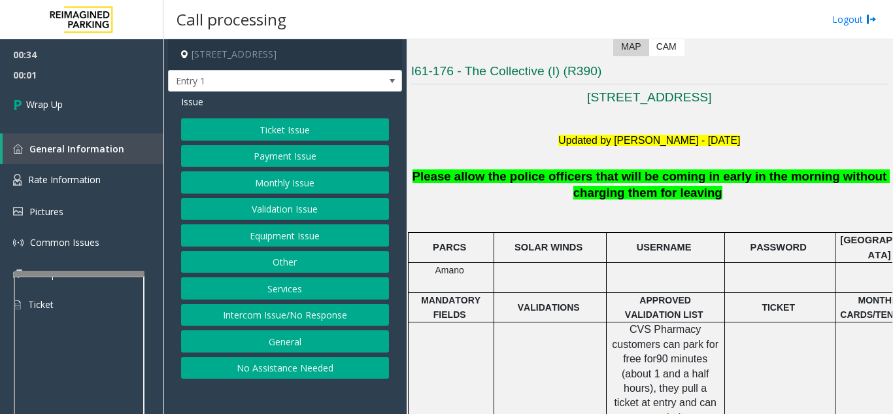
click at [332, 240] on button "Equipment Issue" at bounding box center [285, 235] width 208 height 22
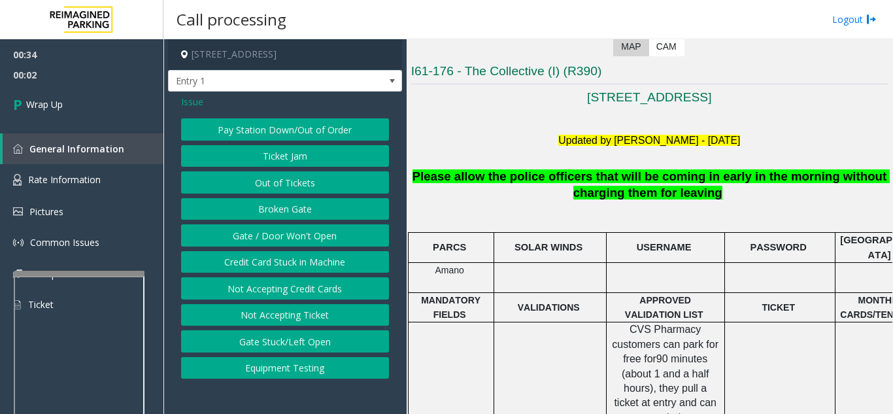
click at [332, 240] on button "Gate / Door Won't Open" at bounding box center [285, 235] width 208 height 22
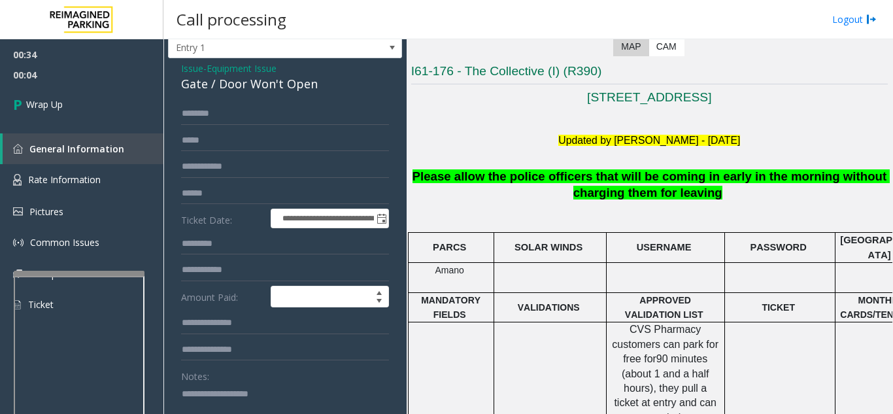
scroll to position [65, 0]
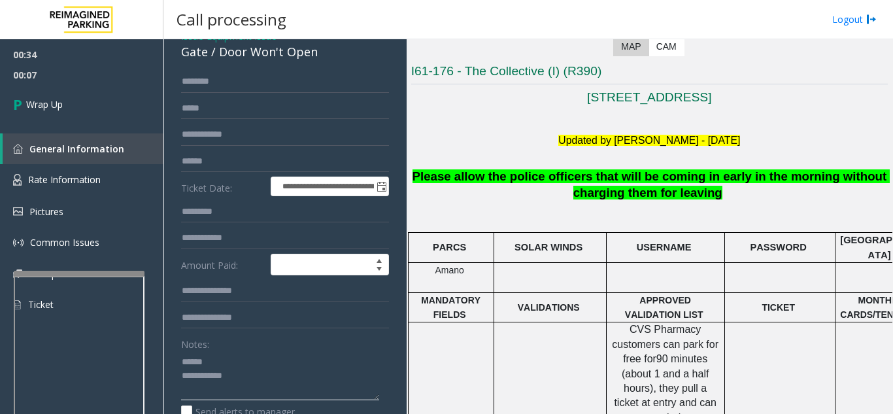
click at [231, 353] on textarea at bounding box center [280, 375] width 198 height 49
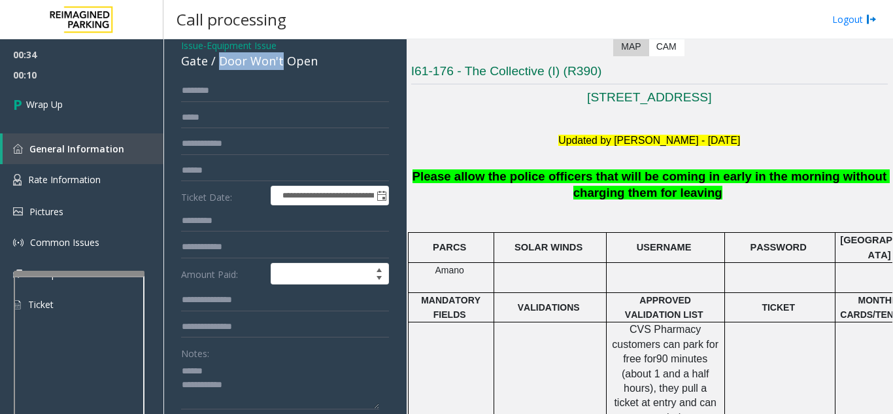
scroll to position [56, 0]
drag, startPoint x: 220, startPoint y: 52, endPoint x: 314, endPoint y: 68, distance: 96.1
click at [314, 68] on div "Gate / Door Won't Open" at bounding box center [285, 62] width 208 height 18
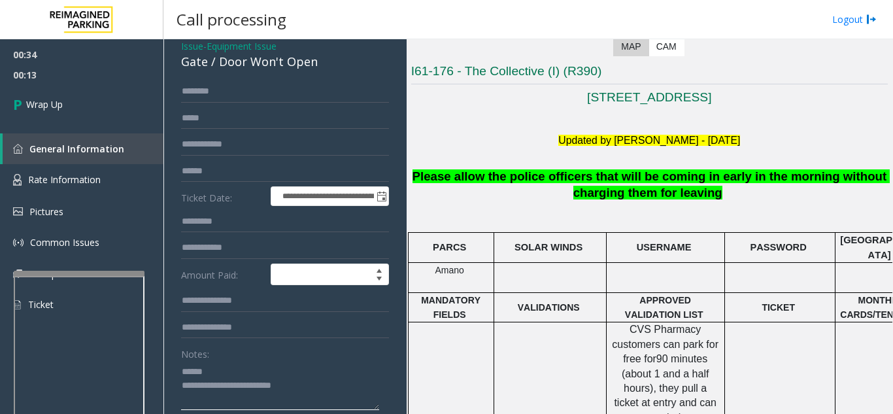
click at [270, 385] on textarea at bounding box center [280, 385] width 198 height 49
drag, startPoint x: 270, startPoint y: 385, endPoint x: 272, endPoint y: 370, distance: 15.3
click at [272, 370] on textarea at bounding box center [280, 385] width 198 height 49
click at [272, 367] on textarea at bounding box center [280, 385] width 198 height 49
drag, startPoint x: 229, startPoint y: 384, endPoint x: 310, endPoint y: 381, distance: 81.1
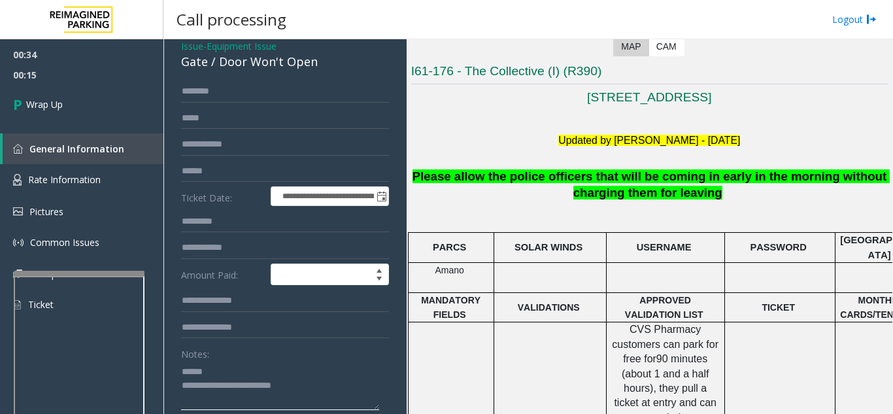
click at [310, 381] on textarea at bounding box center [280, 385] width 198 height 49
click at [286, 381] on textarea at bounding box center [280, 385] width 198 height 49
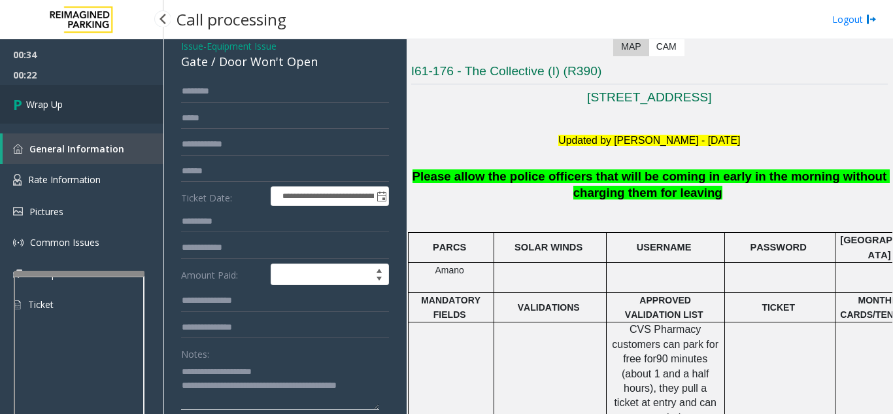
type textarea "**********"
click at [77, 106] on link "Wrap Up" at bounding box center [81, 104] width 163 height 39
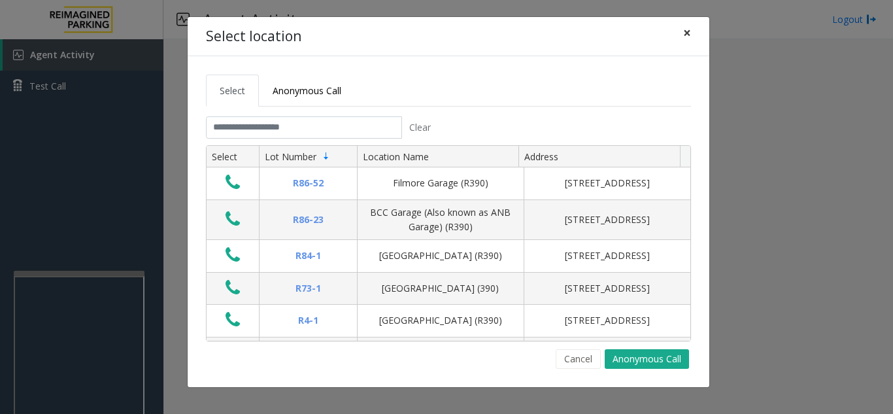
click at [688, 32] on span "×" at bounding box center [687, 33] width 8 height 18
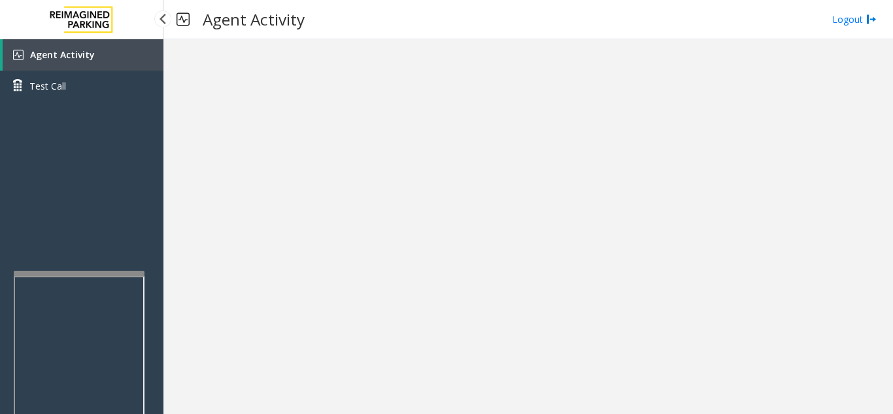
click at [154, 54] on link "Agent Activity" at bounding box center [83, 54] width 161 height 31
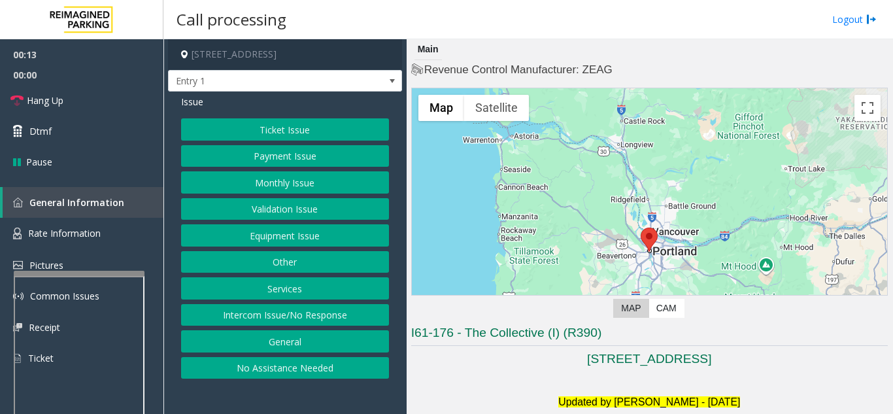
click at [260, 307] on button "Intercom Issue/No Response" at bounding box center [285, 315] width 208 height 22
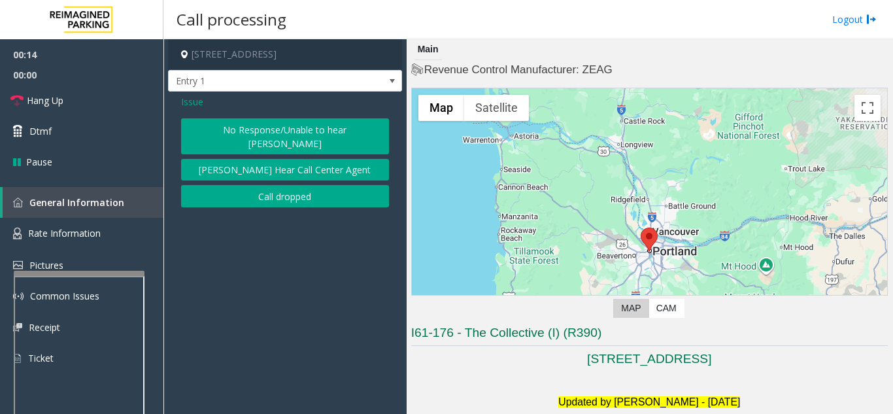
click at [270, 130] on button "No Response/Unable to hear [PERSON_NAME]" at bounding box center [285, 136] width 208 height 36
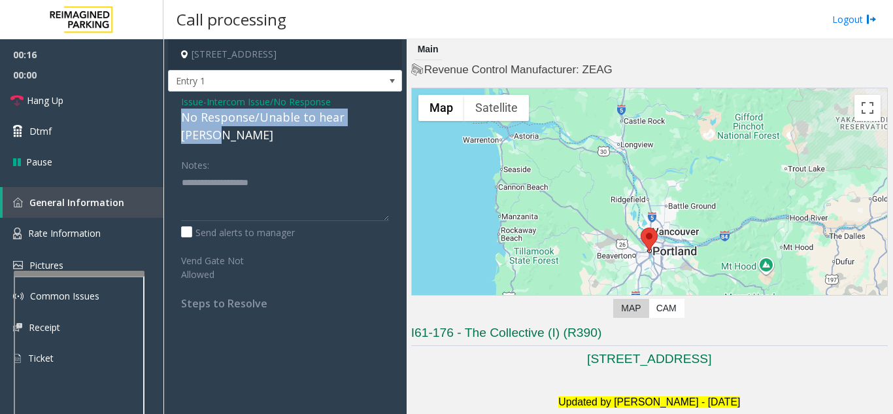
drag, startPoint x: 173, startPoint y: 110, endPoint x: 391, endPoint y: 115, distance: 217.6
click at [391, 115] on div "Issue - Intercom Issue/No Response No Response/Unable to hear [PERSON_NAME] Not…" at bounding box center [285, 206] width 234 height 231
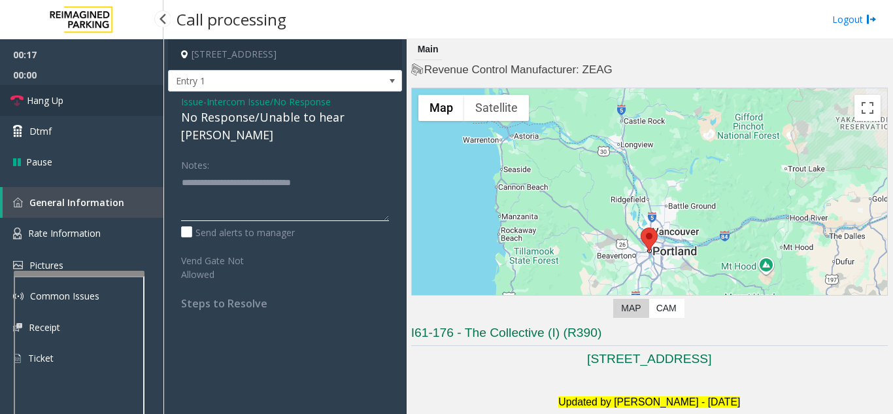
type textarea "**********"
click at [33, 86] on link "Hang Up" at bounding box center [81, 100] width 163 height 31
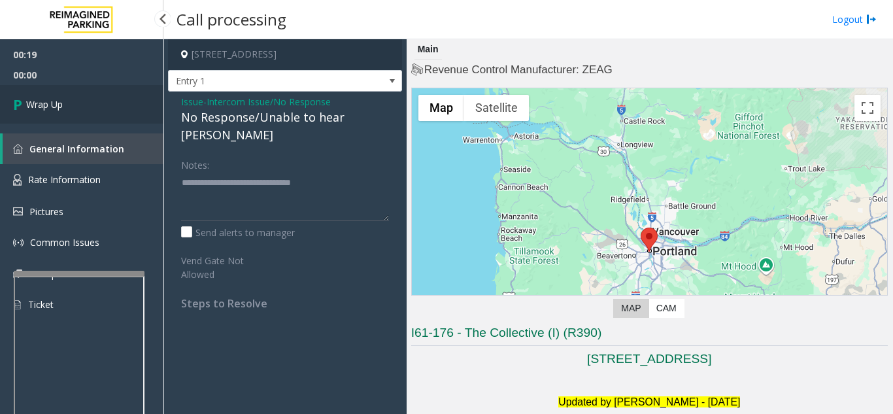
click at [62, 103] on span "Wrap Up" at bounding box center [44, 104] width 37 height 14
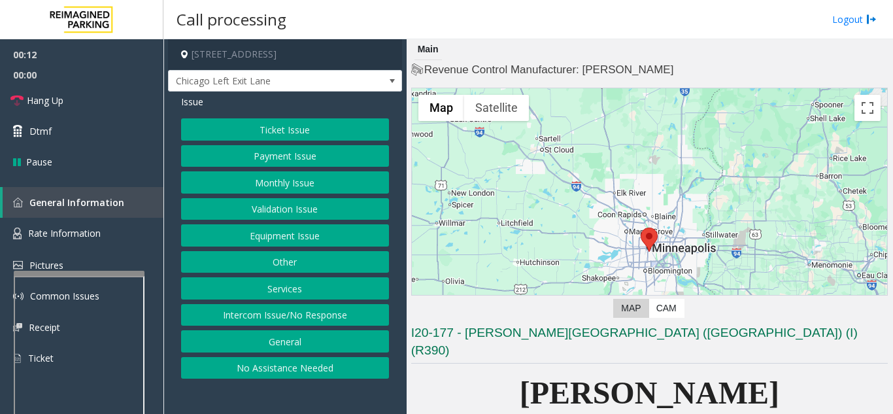
click at [306, 308] on button "Intercom Issue/No Response" at bounding box center [285, 315] width 208 height 22
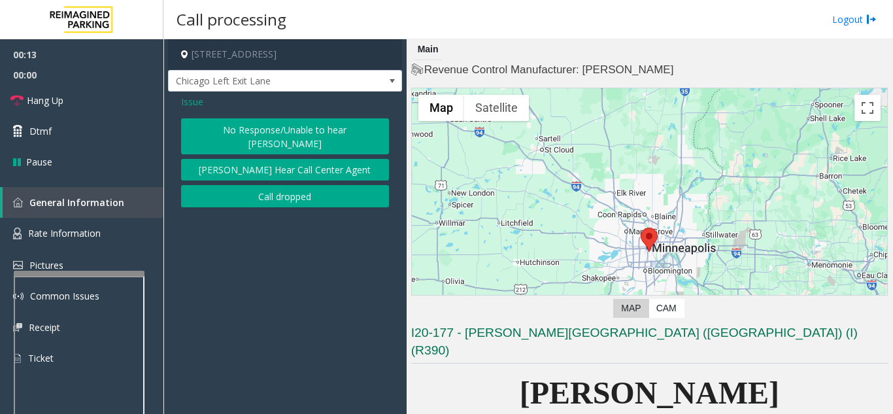
click at [275, 137] on button "No Response/Unable to hear [PERSON_NAME]" at bounding box center [285, 136] width 208 height 36
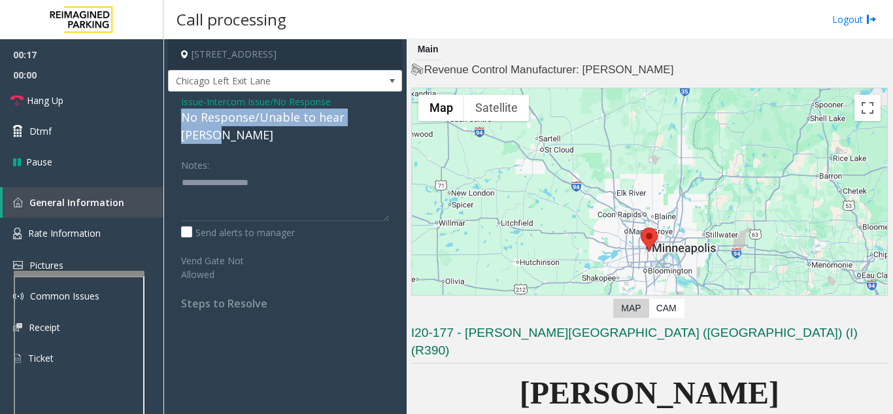
drag, startPoint x: 382, startPoint y: 118, endPoint x: 178, endPoint y: 121, distance: 203.9
click at [178, 121] on div "Issue - Intercom Issue/No Response No Response/Unable to hear [PERSON_NAME] Not…" at bounding box center [285, 206] width 234 height 231
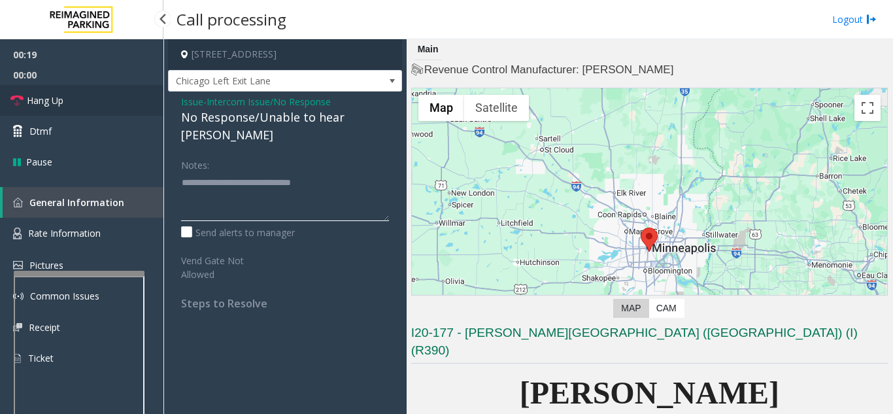
type textarea "**********"
click at [70, 100] on link "Hang Up" at bounding box center [81, 100] width 163 height 31
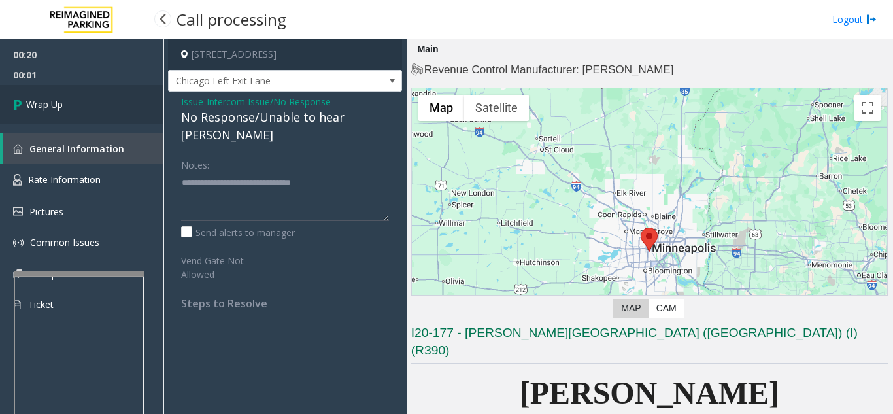
click at [77, 109] on link "Wrap Up" at bounding box center [81, 104] width 163 height 39
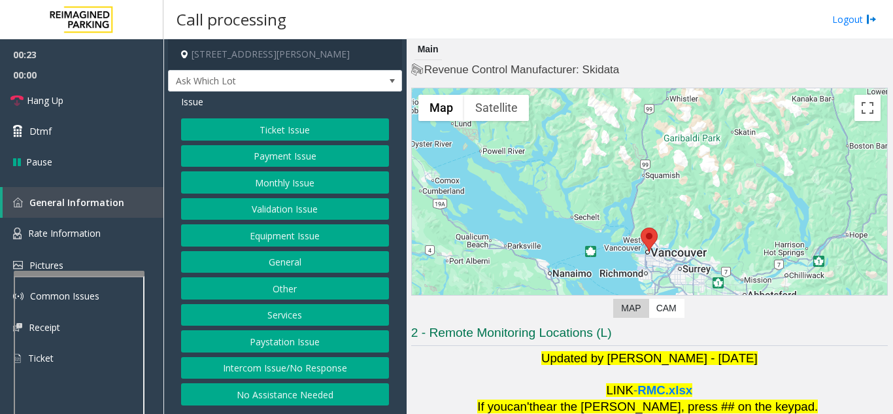
click at [328, 370] on button "Intercom Issue/No Response" at bounding box center [285, 368] width 208 height 22
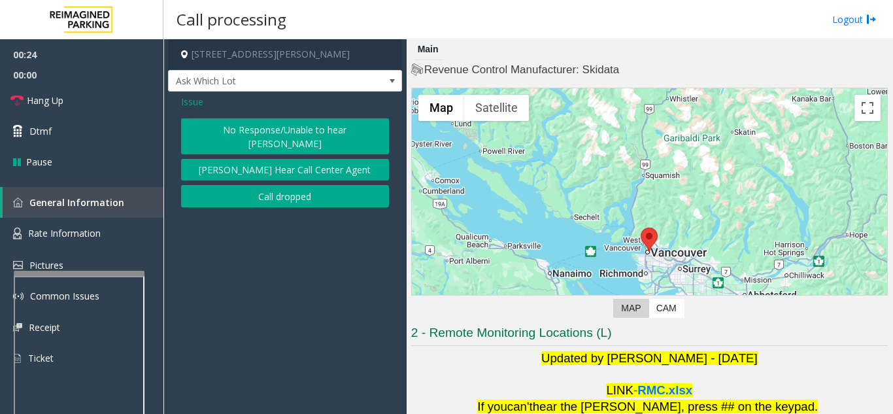
click at [226, 137] on button "No Response/Unable to hear [PERSON_NAME]" at bounding box center [285, 136] width 208 height 36
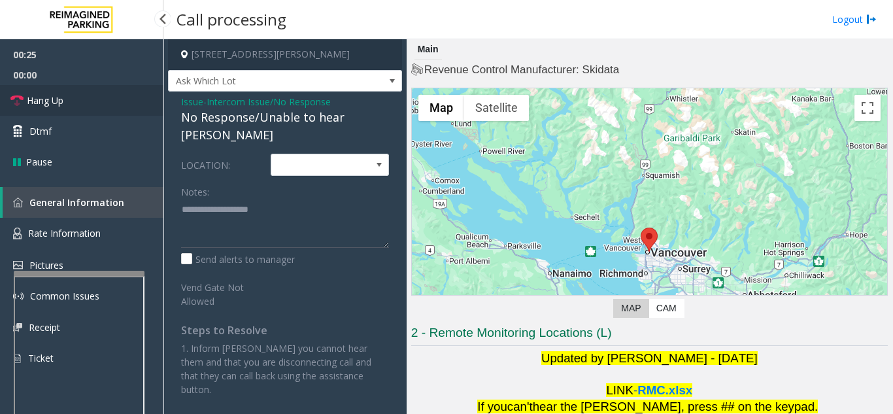
click at [78, 110] on link "Hang Up" at bounding box center [81, 100] width 163 height 31
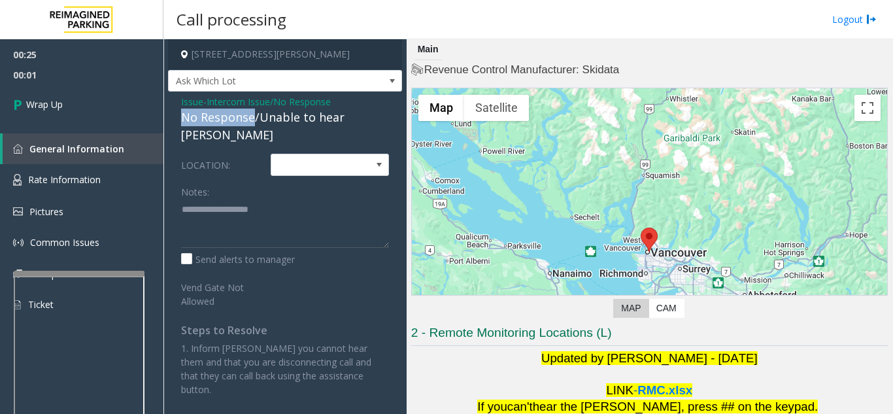
drag, startPoint x: 252, startPoint y: 120, endPoint x: 177, endPoint y: 120, distance: 75.1
click at [177, 120] on div "Issue - Intercom Issue/No Response No Response/Unable to hear [PERSON_NAME] LOC…" at bounding box center [285, 250] width 234 height 318
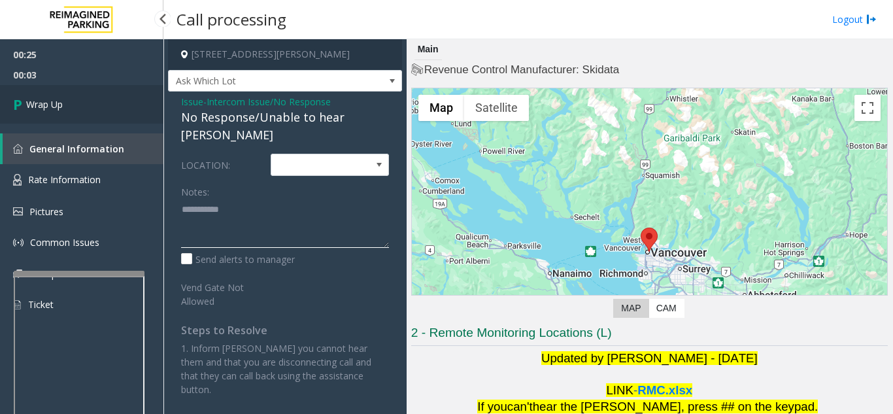
type textarea "**********"
drag, startPoint x: 61, startPoint y: 114, endPoint x: 76, endPoint y: 113, distance: 15.1
click at [61, 114] on link "Wrap Up" at bounding box center [81, 104] width 163 height 39
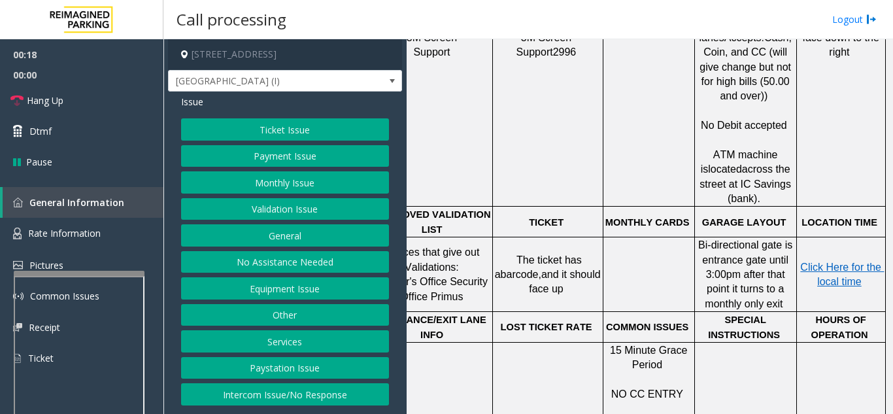
scroll to position [719, 241]
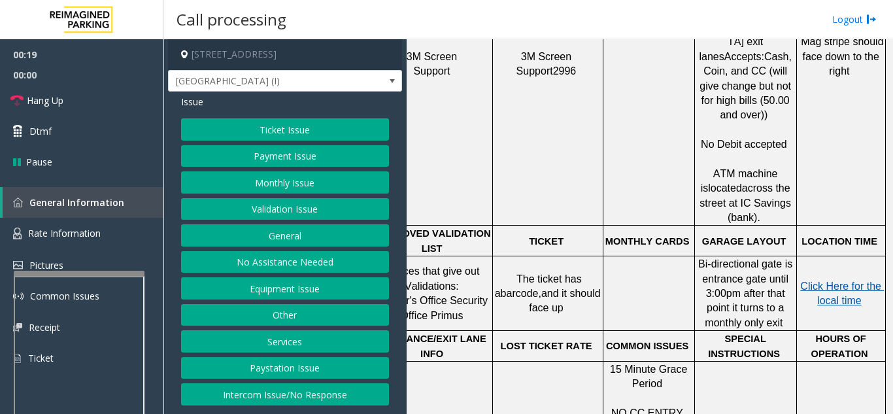
click at [827, 280] on span "Click Here for the local time" at bounding box center [842, 292] width 84 height 25
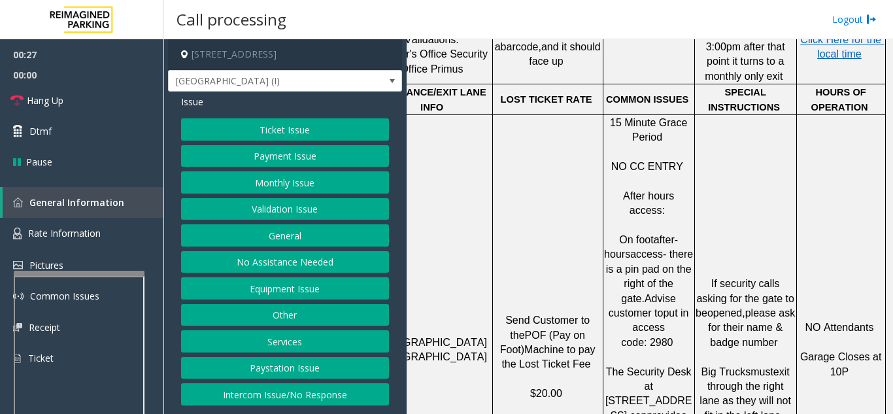
scroll to position [980, 241]
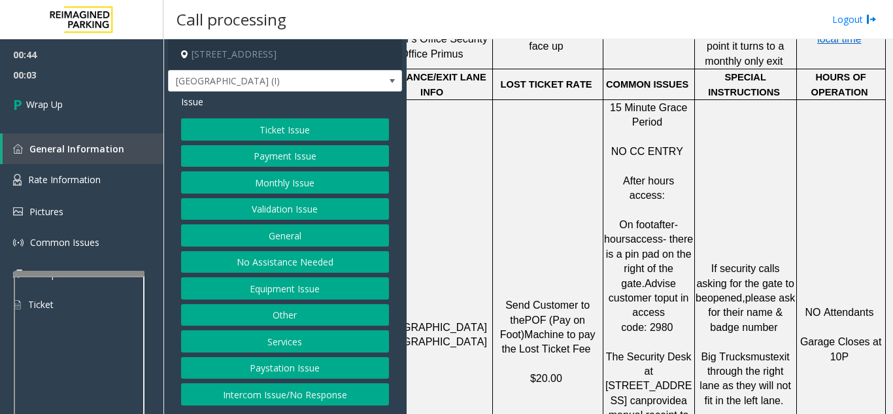
click at [299, 266] on button "No Assistance Needed" at bounding box center [285, 262] width 208 height 22
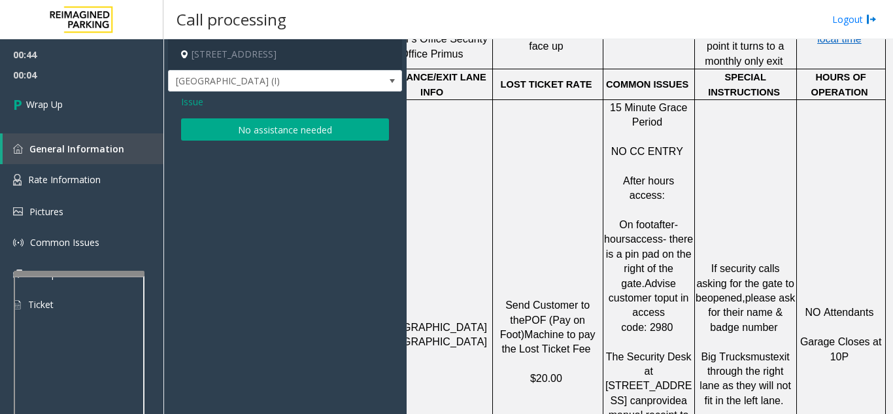
click at [178, 97] on div "Issue No assistance needed" at bounding box center [285, 119] width 234 height 56
click at [188, 102] on span "Issue" at bounding box center [192, 102] width 22 height 14
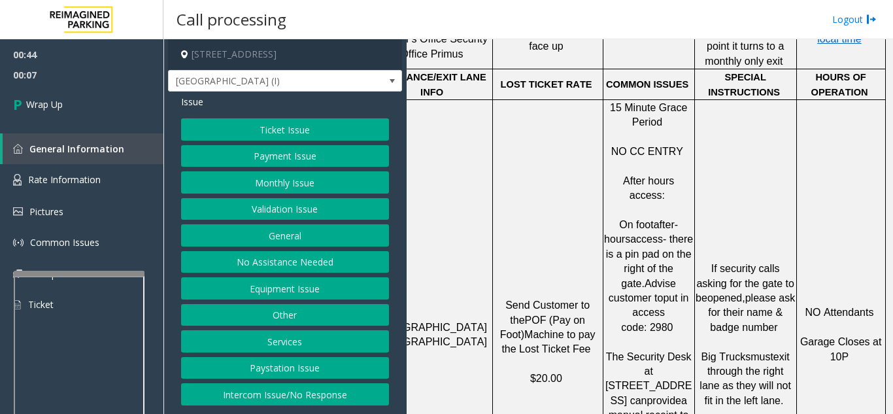
click at [286, 291] on button "Equipment Issue" at bounding box center [285, 288] width 208 height 22
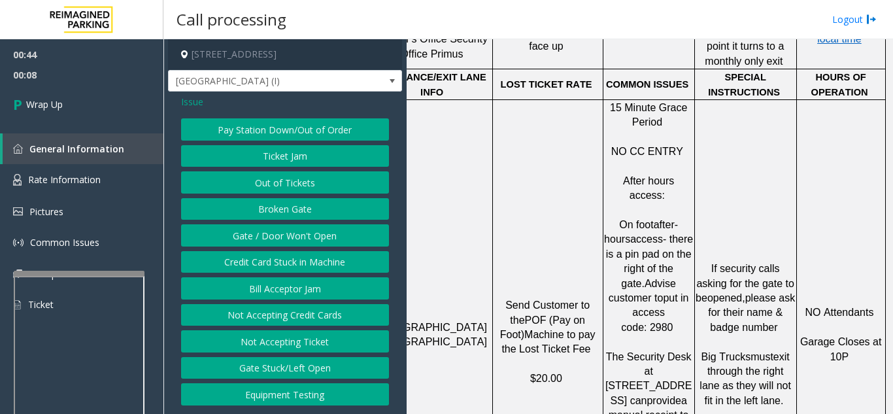
click at [295, 233] on button "Gate / Door Won't Open" at bounding box center [285, 235] width 208 height 22
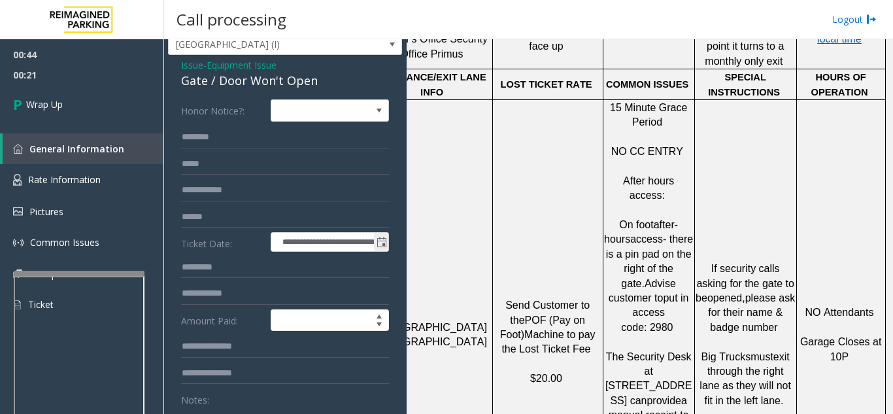
scroll to position [65, 0]
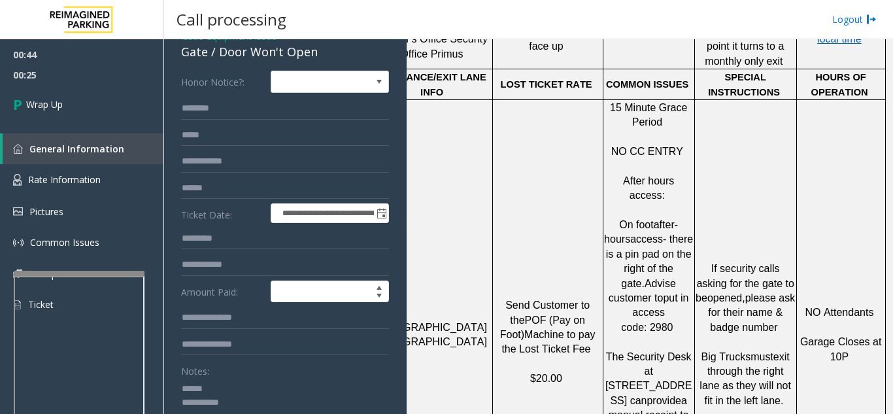
click at [218, 382] on textarea at bounding box center [280, 402] width 198 height 49
drag, startPoint x: 217, startPoint y: 59, endPoint x: 321, endPoint y: 56, distance: 104.6
click at [321, 56] on div "Gate / Door Won't Open" at bounding box center [285, 52] width 208 height 18
click at [278, 401] on textarea at bounding box center [280, 402] width 198 height 49
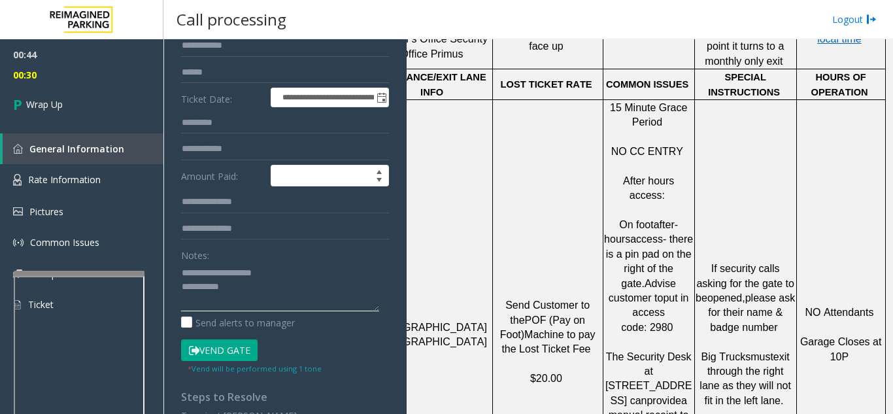
scroll to position [196, 0]
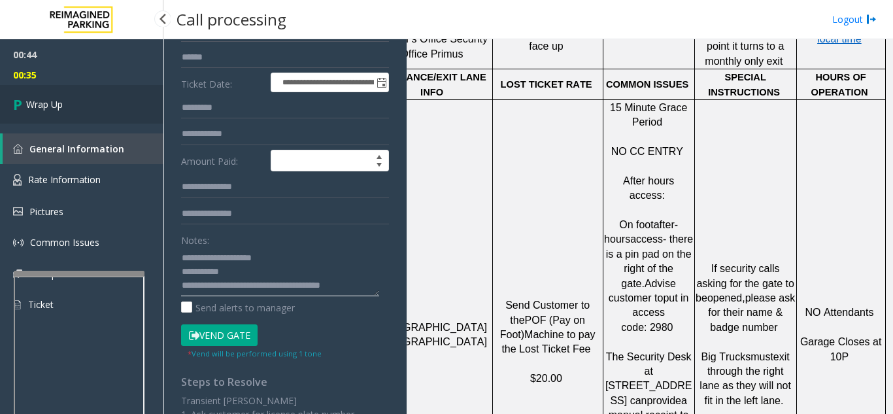
type textarea "**********"
click at [103, 99] on link "Wrap Up" at bounding box center [81, 104] width 163 height 39
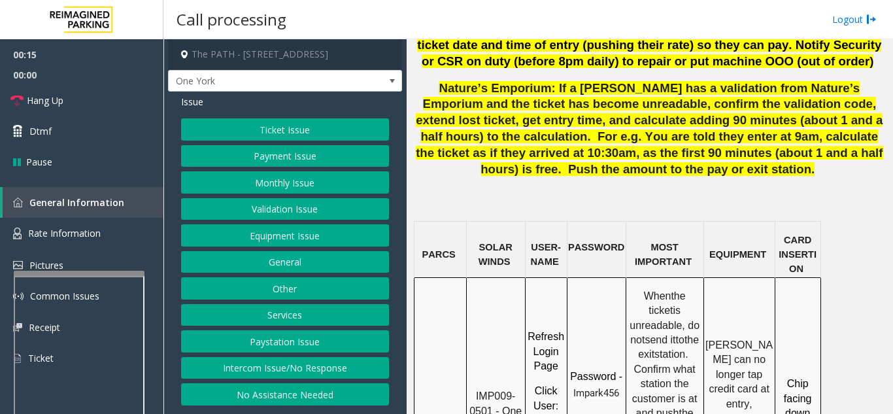
scroll to position [1045, 0]
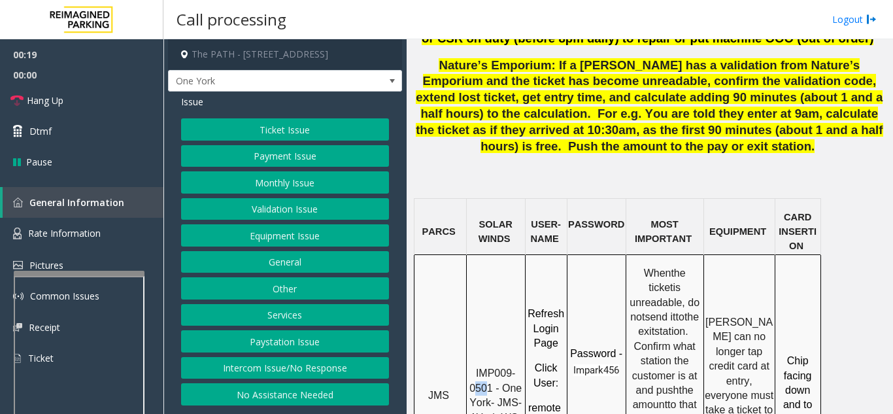
drag, startPoint x: 490, startPoint y: 254, endPoint x: 476, endPoint y: 256, distance: 14.5
click at [476, 367] on span "IMP009-0501 - One York- JMS-1York-WS" at bounding box center [497, 394] width 56 height 55
click at [480, 254] on td "IMP009-0501 - One York- JMS-1York-WS" at bounding box center [495, 390] width 59 height 272
drag, startPoint x: 493, startPoint y: 254, endPoint x: 472, endPoint y: 241, distance: 25.2
click at [472, 366] on p "IMP009-0501 - One York- JMS-1York-WS" at bounding box center [495, 395] width 57 height 59
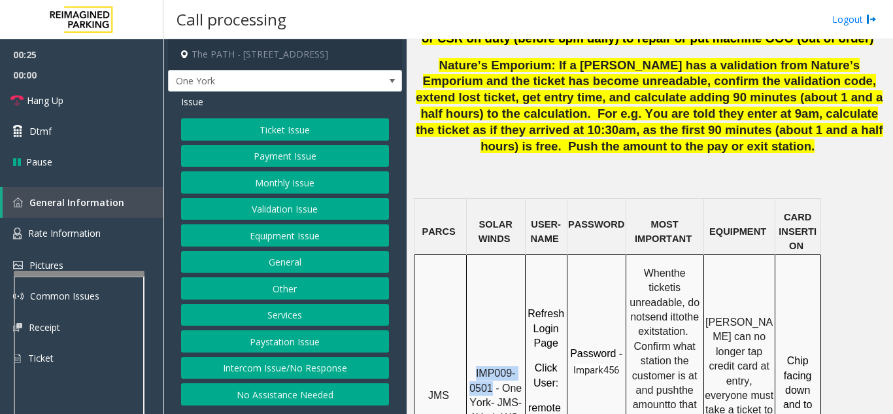
click at [312, 130] on button "Ticket Issue" at bounding box center [285, 129] width 208 height 22
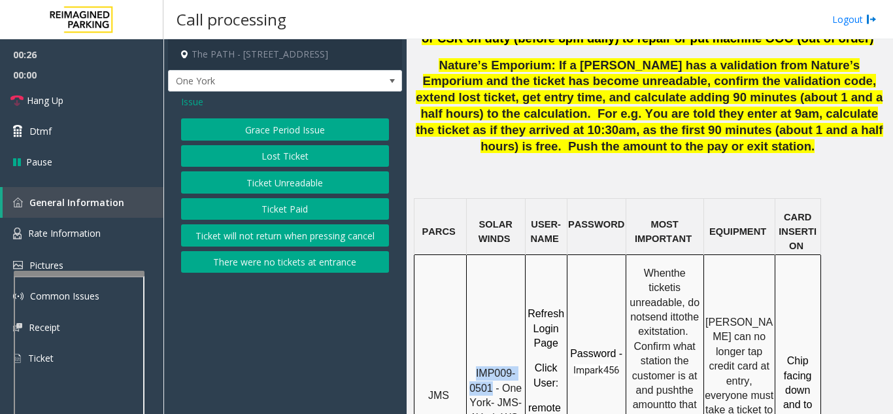
click at [290, 183] on button "Ticket Unreadable" at bounding box center [285, 182] width 208 height 22
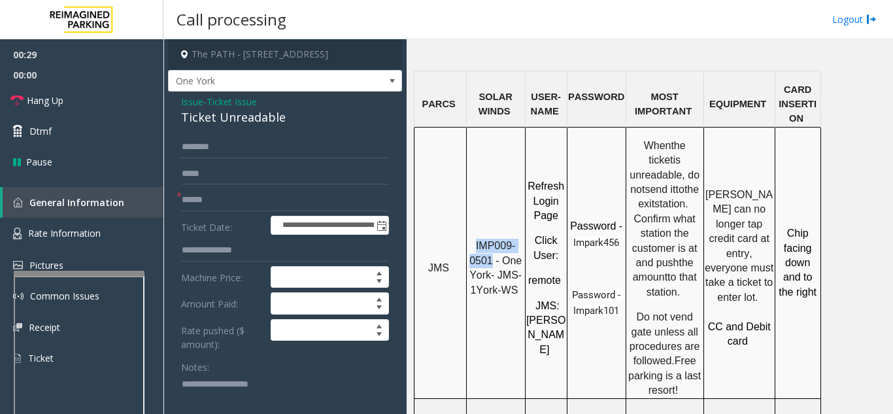
scroll to position [1111, 0]
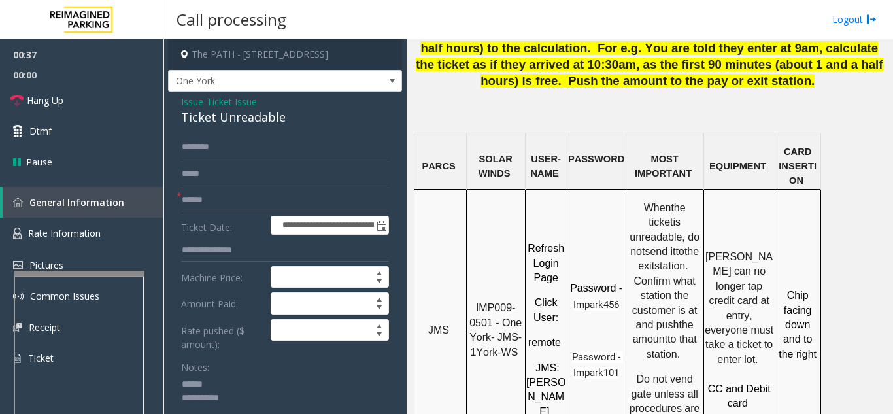
click at [250, 390] on textarea at bounding box center [280, 398] width 198 height 49
click at [250, 380] on textarea at bounding box center [280, 398] width 198 height 49
drag, startPoint x: 302, startPoint y: 121, endPoint x: 180, endPoint y: 117, distance: 121.6
click at [167, 117] on app-call-processing-form "**********" at bounding box center [284, 226] width 243 height 374
type textarea "**********"
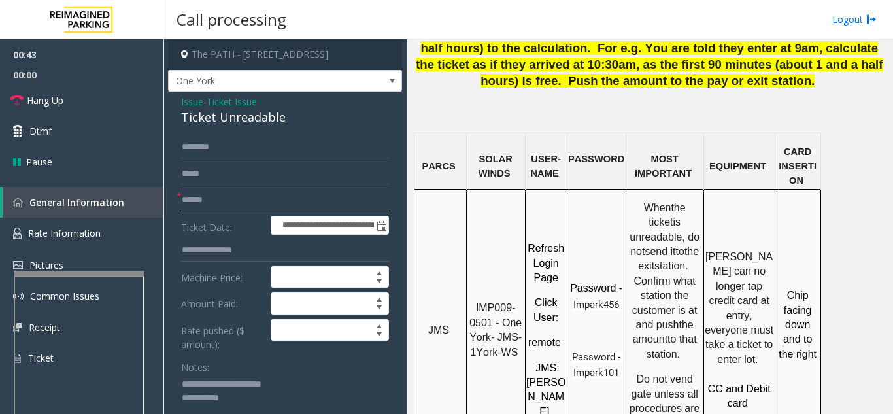
click at [202, 198] on input "text" at bounding box center [285, 200] width 208 height 22
click at [257, 197] on input "text" at bounding box center [285, 200] width 208 height 22
type input "******"
click at [67, 107] on link "Hang Up" at bounding box center [81, 100] width 163 height 31
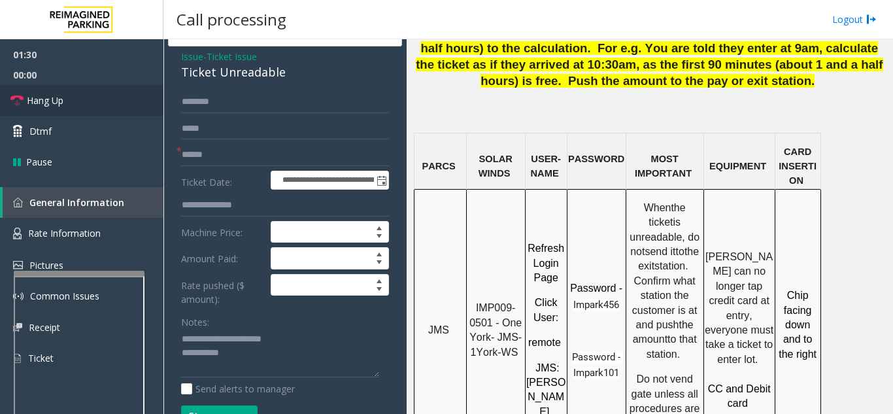
scroll to position [131, 0]
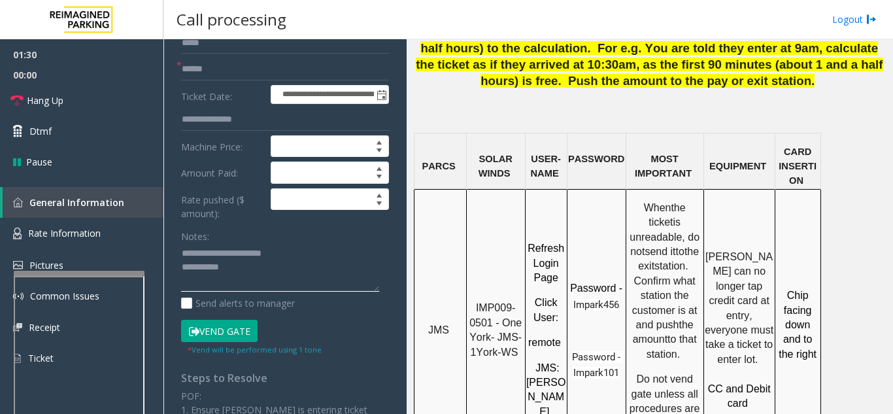
click at [255, 264] on textarea at bounding box center [280, 267] width 198 height 49
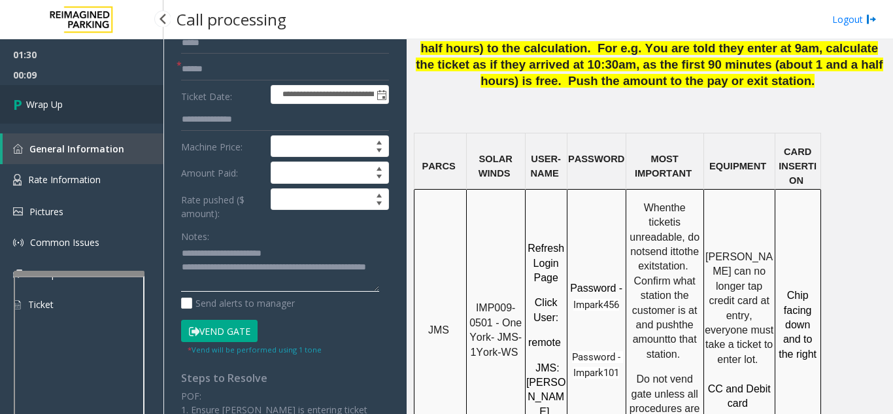
type textarea "**********"
click at [33, 103] on span "Wrap Up" at bounding box center [44, 104] width 37 height 14
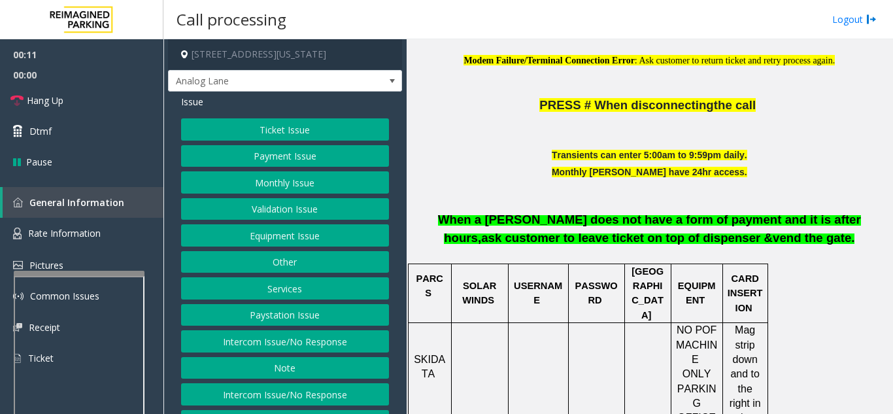
scroll to position [523, 0]
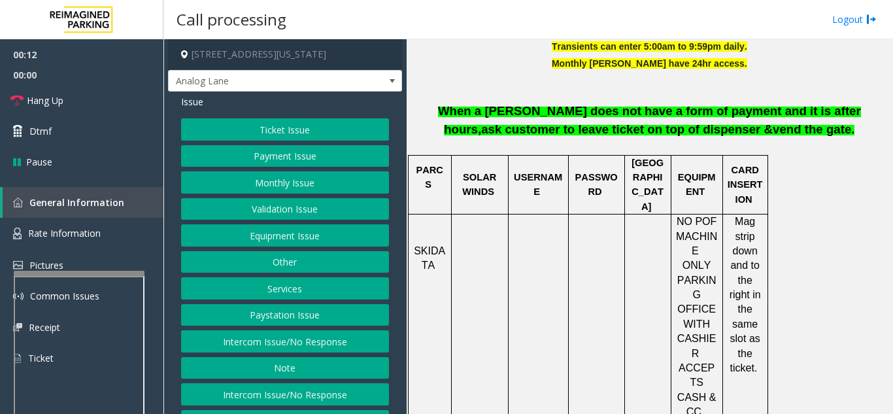
click at [297, 352] on button "Intercom Issue/No Response" at bounding box center [285, 341] width 208 height 22
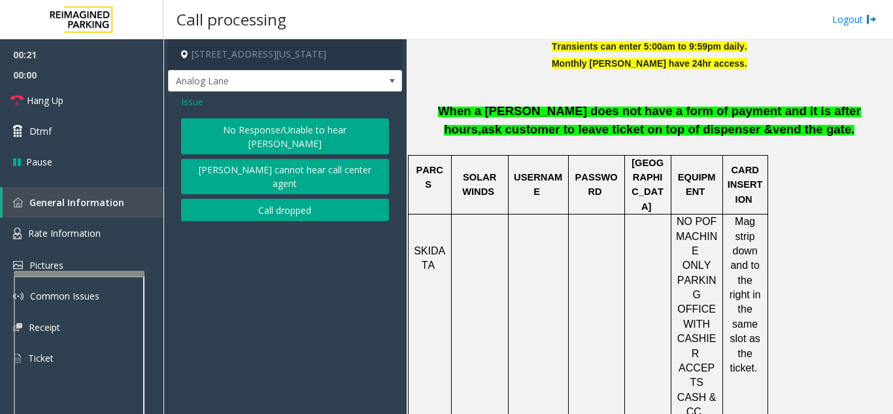
click at [257, 127] on button "No Response/Unable to hear [PERSON_NAME]" at bounding box center [285, 136] width 208 height 36
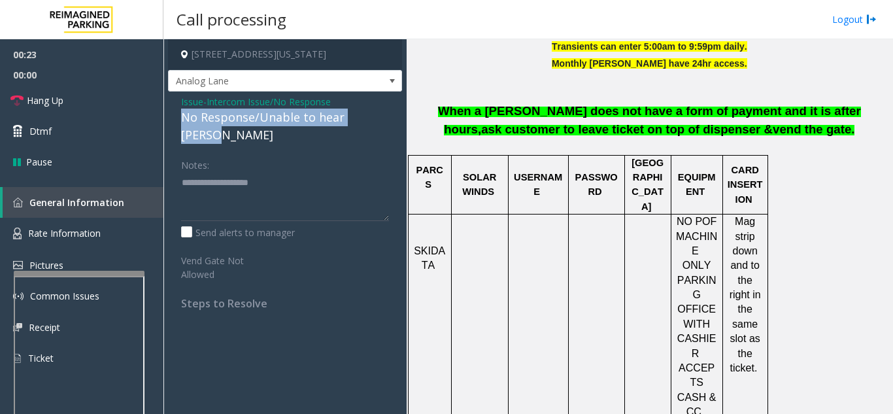
drag, startPoint x: 180, startPoint y: 116, endPoint x: 394, endPoint y: 122, distance: 213.8
click at [394, 122] on div "Issue - Intercom Issue/No Response No Response/Unable to hear [PERSON_NAME] Not…" at bounding box center [285, 206] width 234 height 231
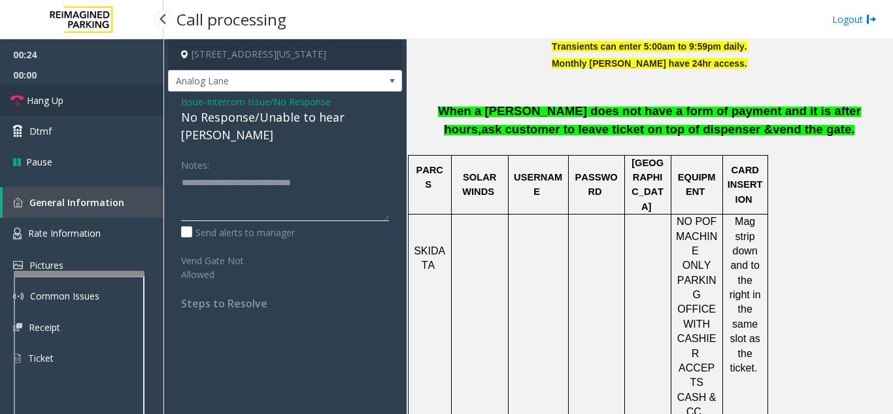
type textarea "**********"
click at [99, 111] on link "Hang Up" at bounding box center [81, 100] width 163 height 31
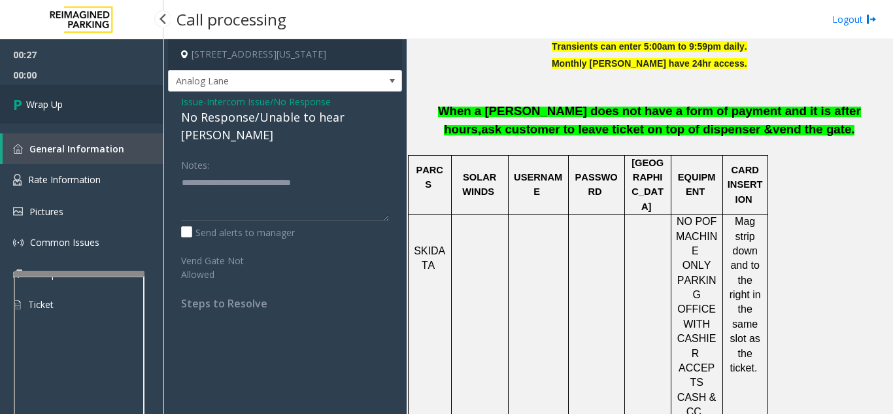
click at [116, 102] on link "Wrap Up" at bounding box center [81, 104] width 163 height 39
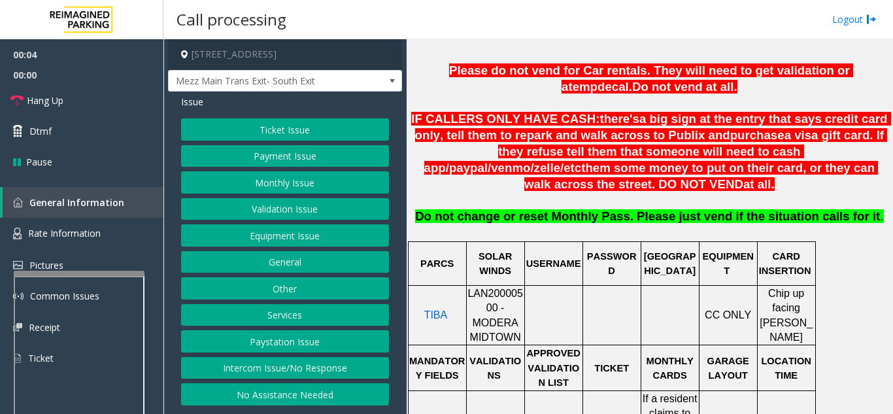
scroll to position [457, 0]
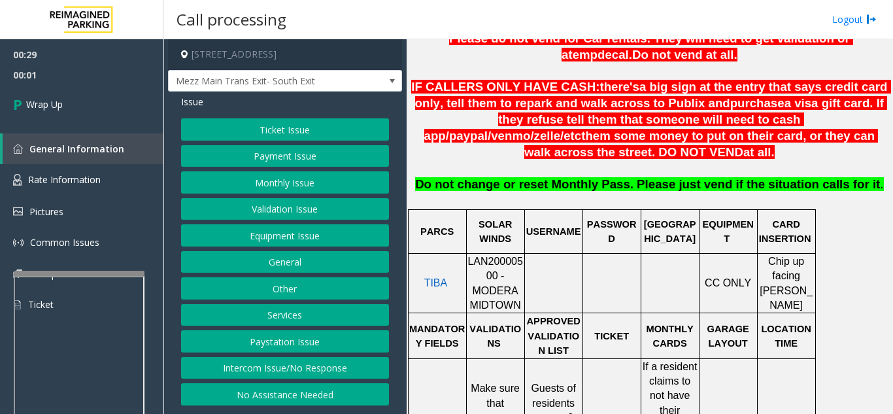
click at [297, 214] on button "Validation Issue" at bounding box center [285, 209] width 208 height 22
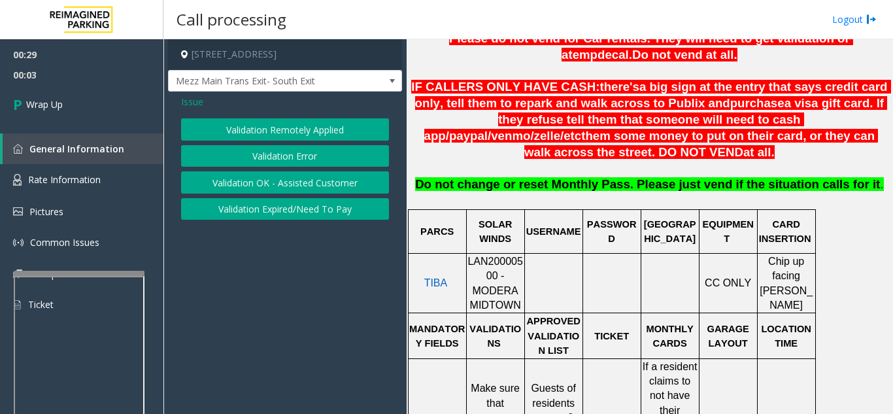
click at [301, 163] on button "Validation Error" at bounding box center [285, 156] width 208 height 22
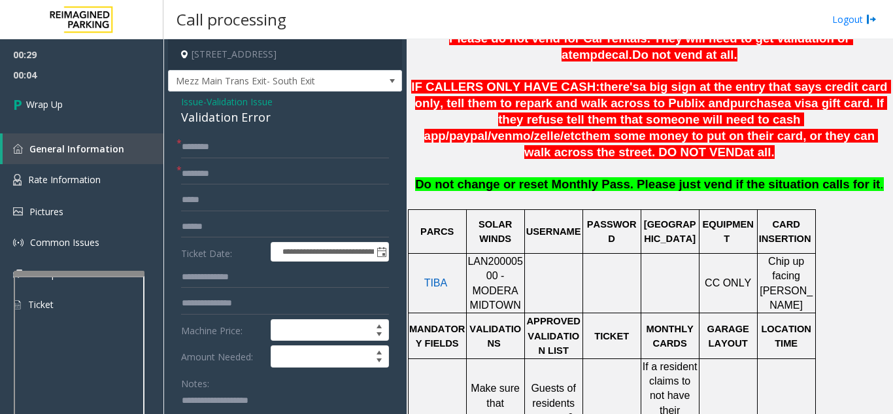
click at [299, 161] on form "**********" at bounding box center [285, 319] width 208 height 367
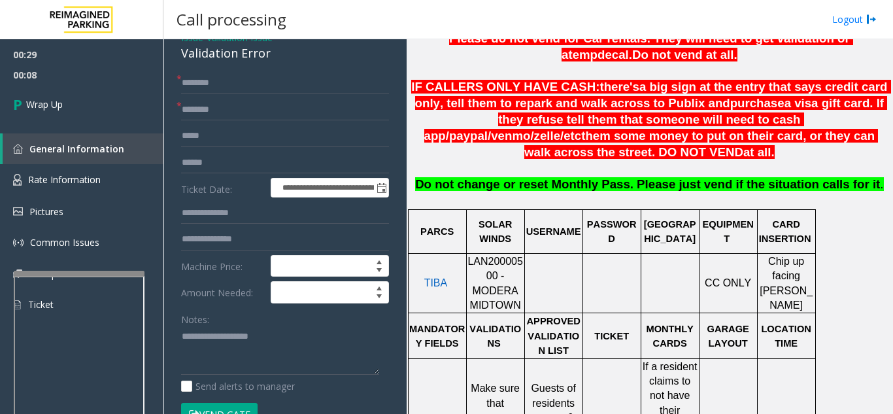
scroll to position [100, 0]
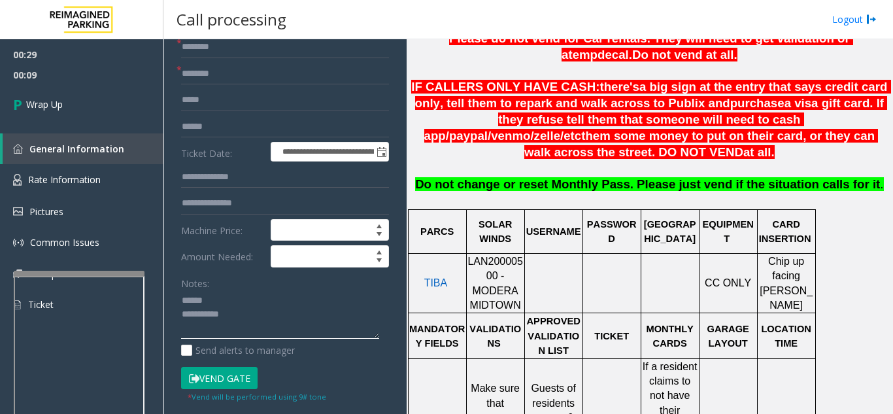
click at [221, 301] on textarea at bounding box center [280, 314] width 198 height 49
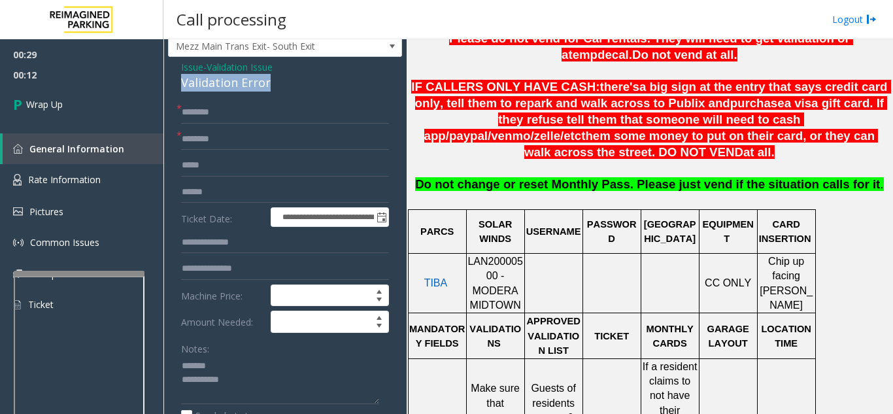
drag, startPoint x: 177, startPoint y: 85, endPoint x: 273, endPoint y: 88, distance: 96.1
click at [280, 371] on textarea at bounding box center [280, 379] width 198 height 49
click at [263, 374] on textarea at bounding box center [280, 379] width 198 height 49
type textarea "**********"
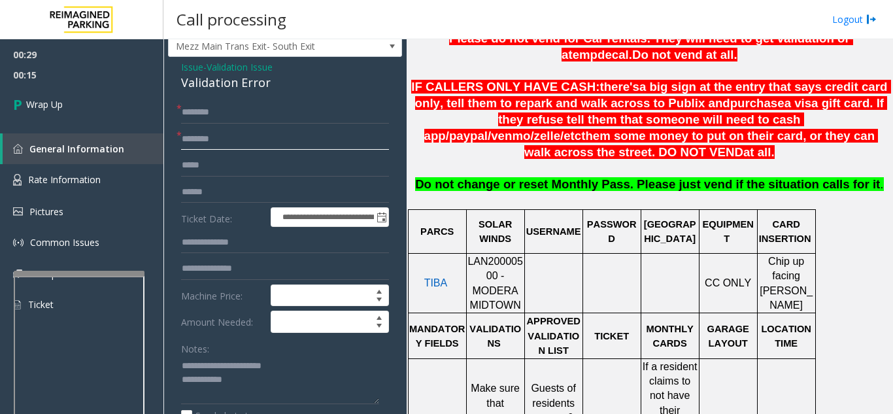
click at [220, 140] on input "text" at bounding box center [285, 139] width 208 height 22
type input "**"
click at [223, 108] on input "text" at bounding box center [285, 112] width 208 height 22
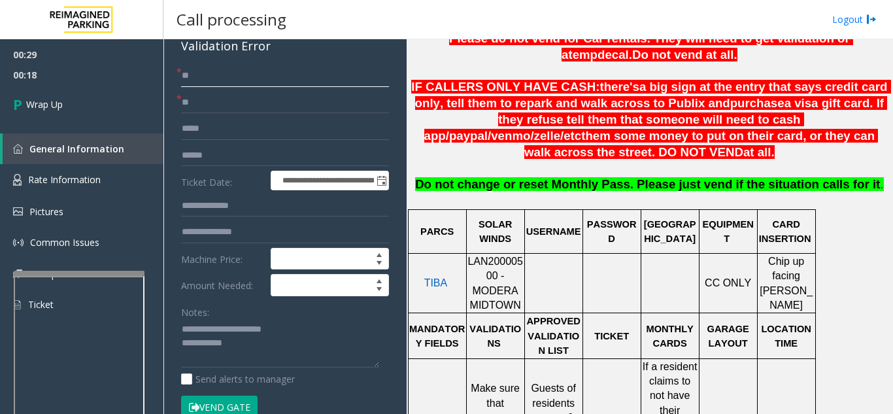
scroll to position [100, 0]
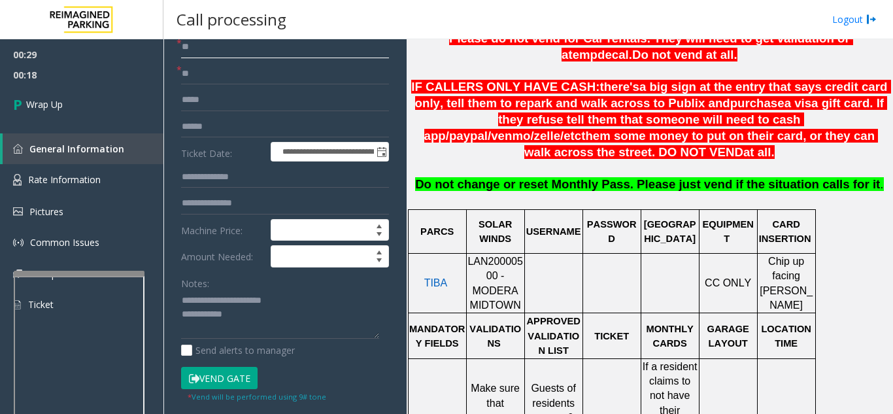
type input "**"
click at [256, 315] on textarea at bounding box center [280, 314] width 198 height 49
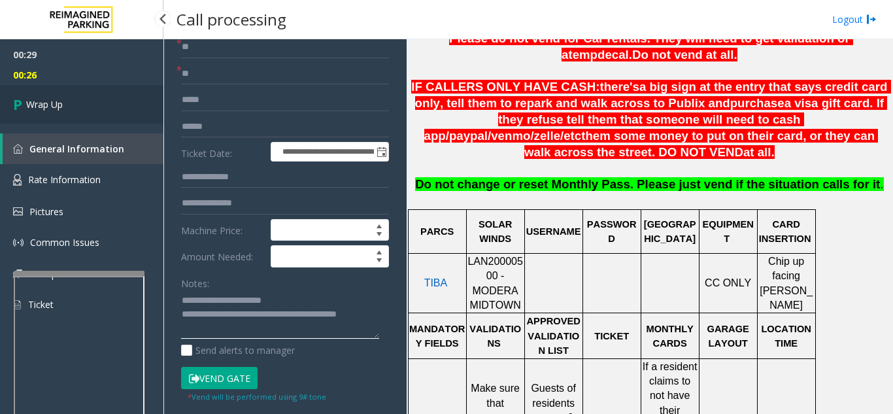
type textarea "**********"
click at [74, 110] on link "Wrap Up" at bounding box center [81, 104] width 163 height 39
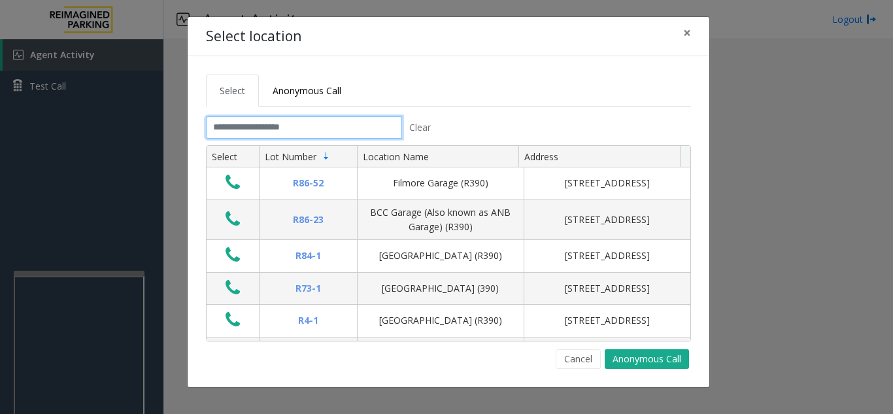
click at [279, 135] on input "text" at bounding box center [304, 127] width 196 height 22
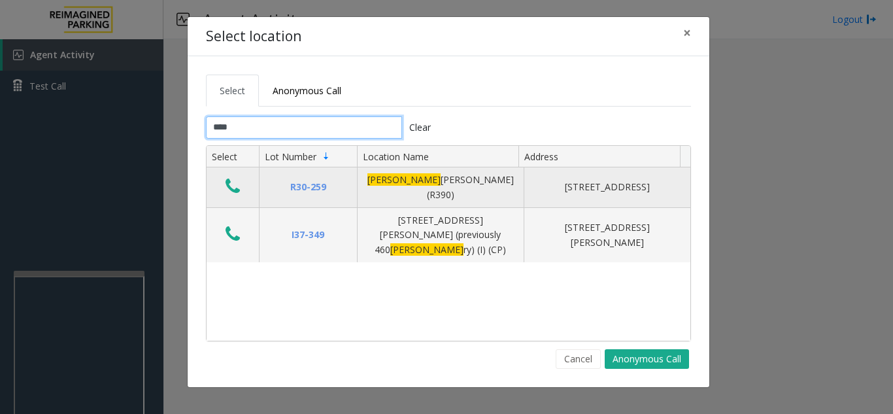
type input "****"
click at [226, 184] on icon "Data table" at bounding box center [232, 186] width 14 height 18
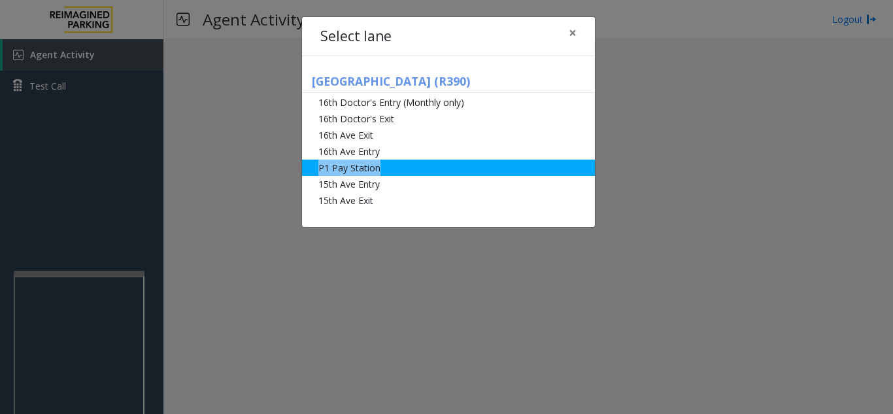
click at [445, 167] on ul "16th Doctor's Entry (Monthly only) 16th Doctor's Exit 16th Ave Exit 16th Ave En…" at bounding box center [448, 151] width 293 height 114
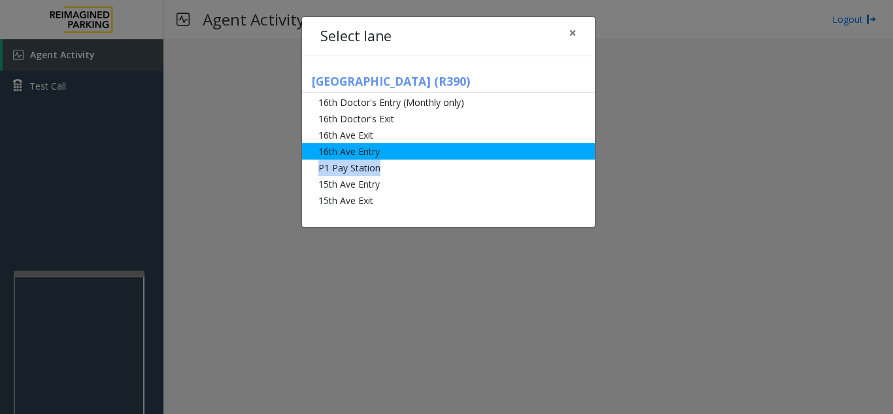
click at [448, 156] on li "16th Ave Entry" at bounding box center [448, 151] width 293 height 16
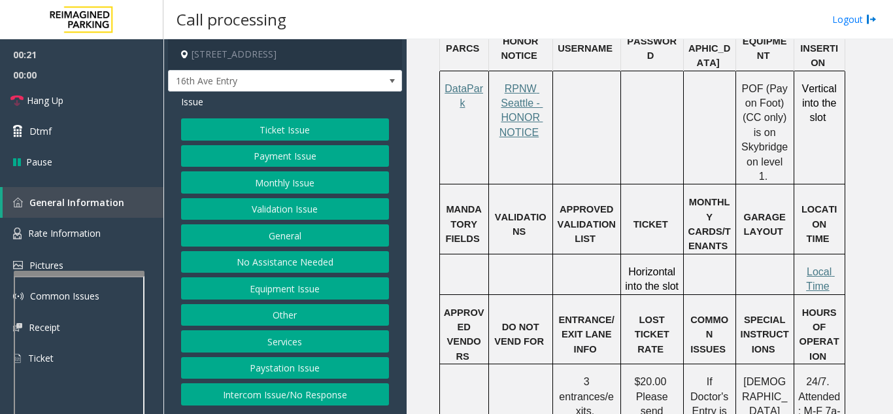
scroll to position [980, 0]
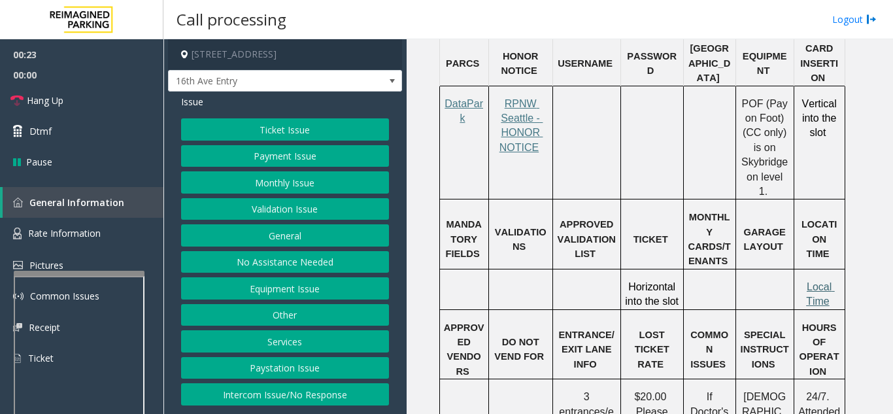
click at [814, 281] on span "Local Time" at bounding box center [820, 293] width 29 height 25
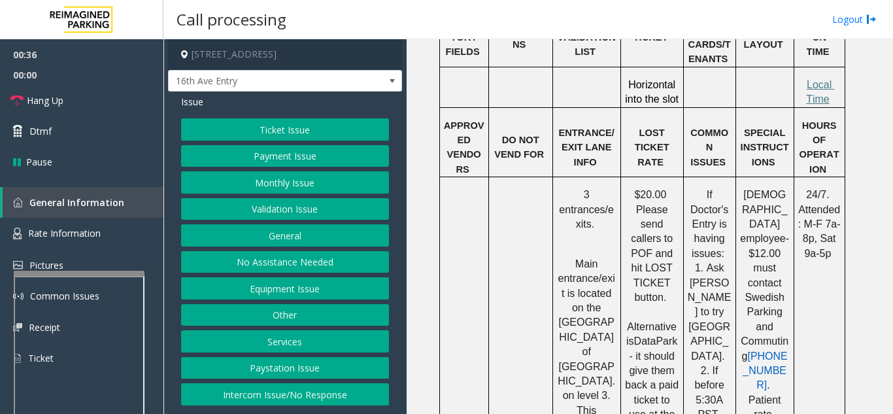
scroll to position [1176, 0]
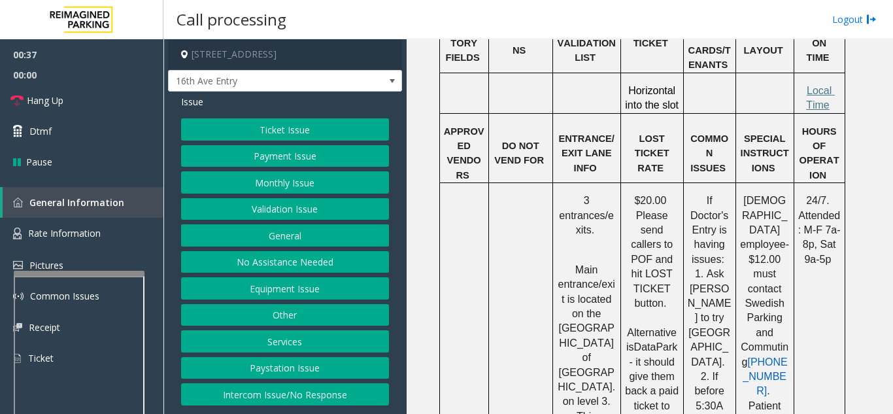
click at [304, 208] on button "Validation Issue" at bounding box center [285, 209] width 208 height 22
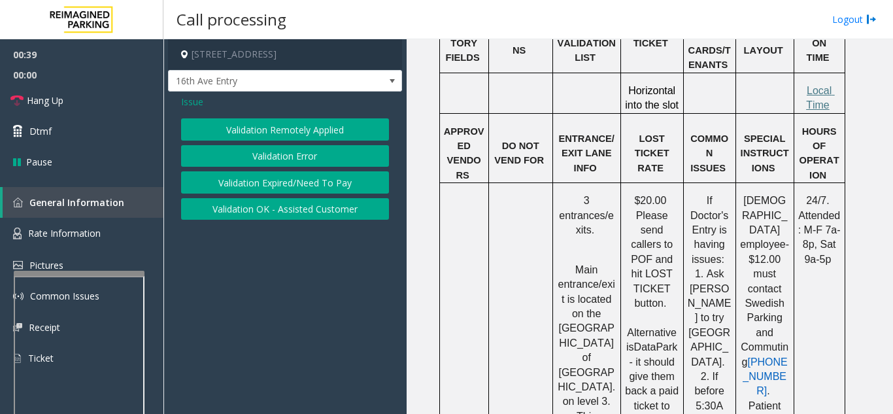
click at [188, 103] on span "Issue" at bounding box center [192, 102] width 22 height 14
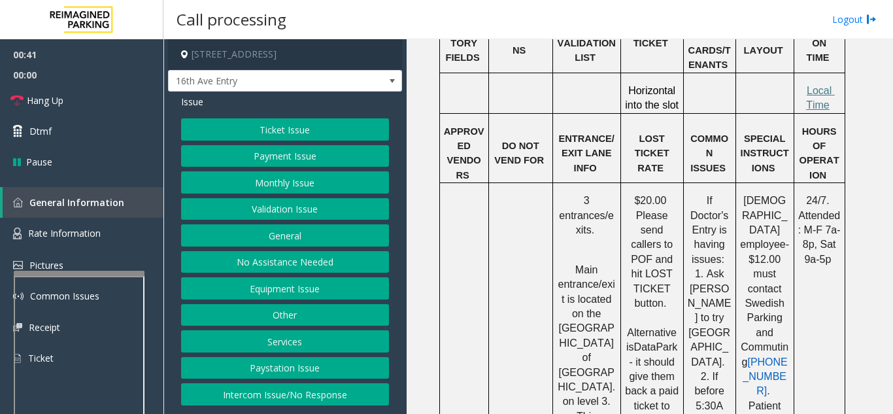
click at [288, 286] on button "Equipment Issue" at bounding box center [285, 288] width 208 height 22
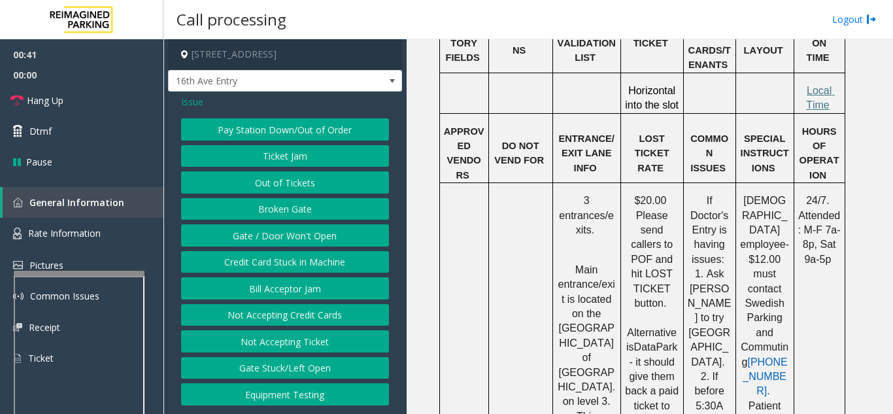
click at [287, 238] on button "Gate / Door Won't Open" at bounding box center [285, 235] width 208 height 22
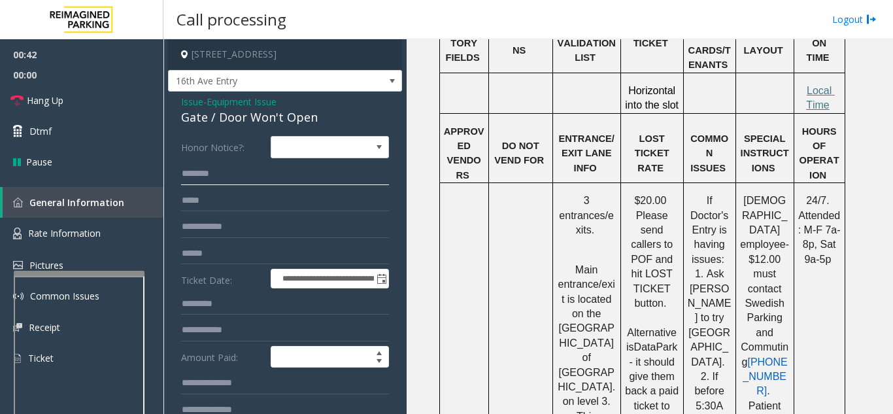
click at [264, 183] on input "text" at bounding box center [285, 174] width 208 height 22
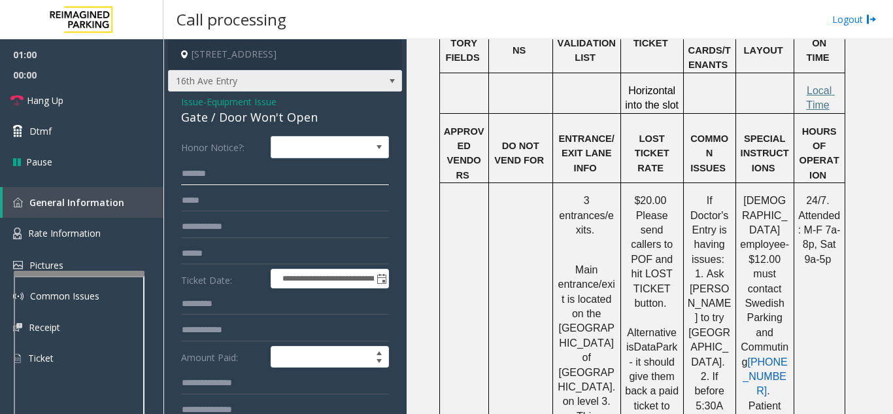
type input "*******"
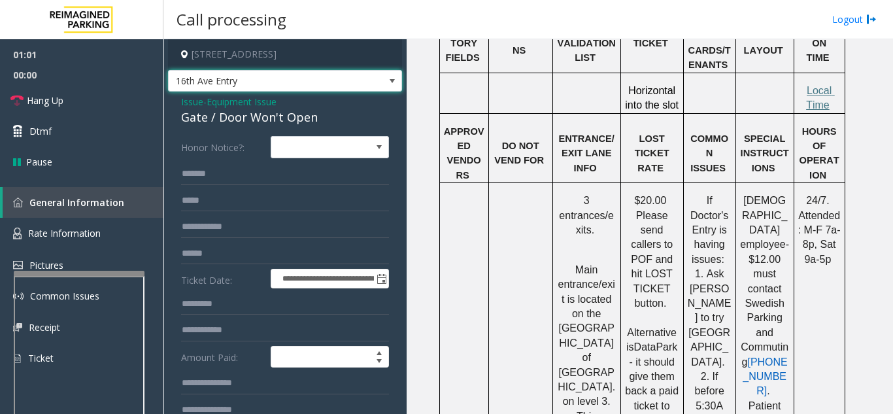
click at [353, 79] on span "16th Ave Entry" at bounding box center [285, 81] width 234 height 22
click at [448, 183] on td at bounding box center [463, 418] width 49 height 471
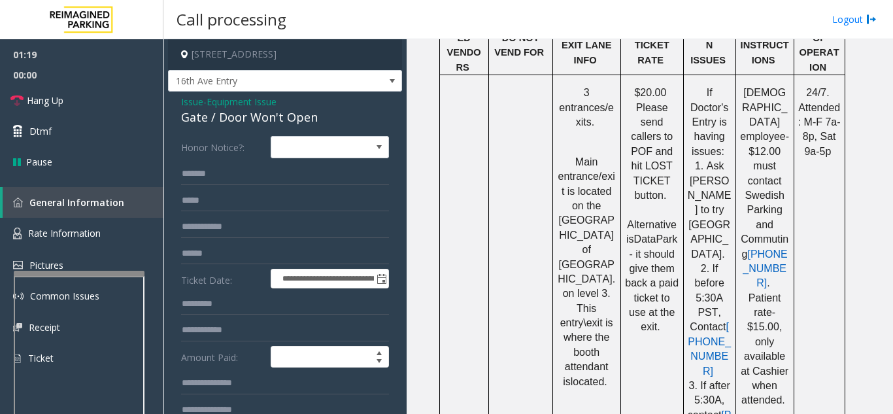
scroll to position [1307, 0]
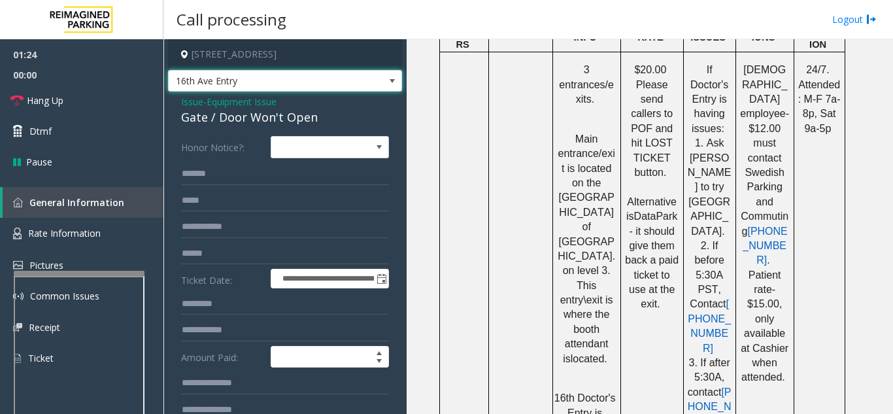
click at [320, 79] on span "16th Ave Entry" at bounding box center [262, 81] width 186 height 21
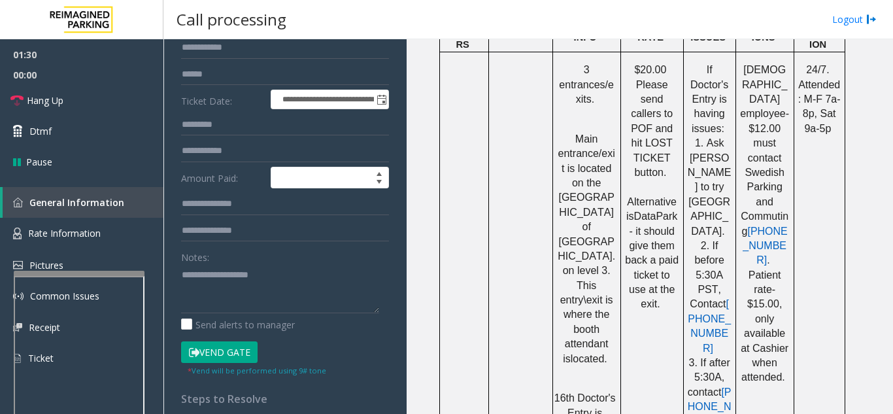
scroll to position [196, 0]
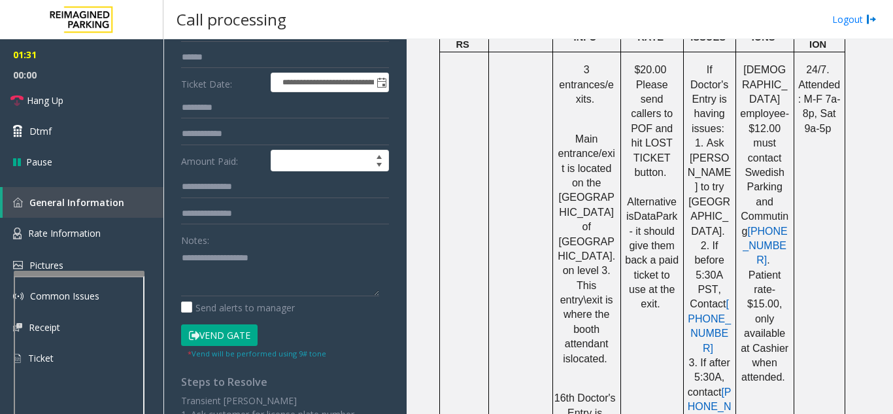
click at [208, 338] on button "Vend Gate" at bounding box center [219, 335] width 76 height 22
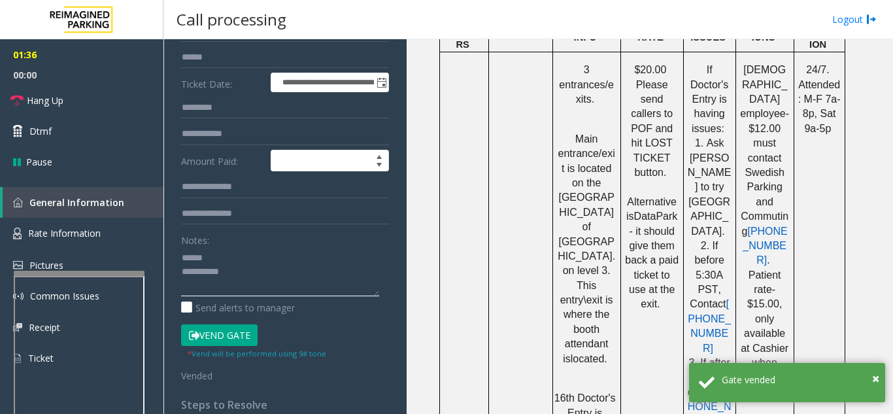
click at [238, 255] on textarea at bounding box center [280, 271] width 198 height 49
click at [225, 258] on textarea at bounding box center [280, 271] width 198 height 49
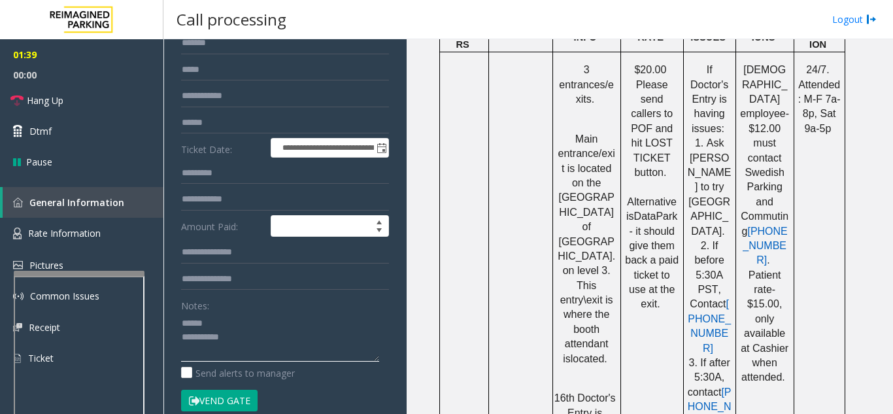
scroll to position [65, 0]
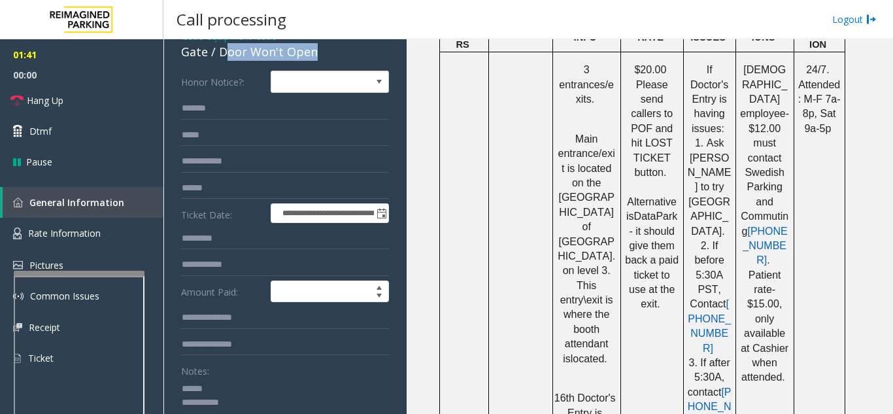
drag, startPoint x: 237, startPoint y: 54, endPoint x: 333, endPoint y: 55, distance: 96.0
click at [333, 55] on div "Gate / Door Won't Open" at bounding box center [285, 52] width 208 height 18
click at [323, 56] on div "Gate / Door Won't Open" at bounding box center [285, 52] width 208 height 18
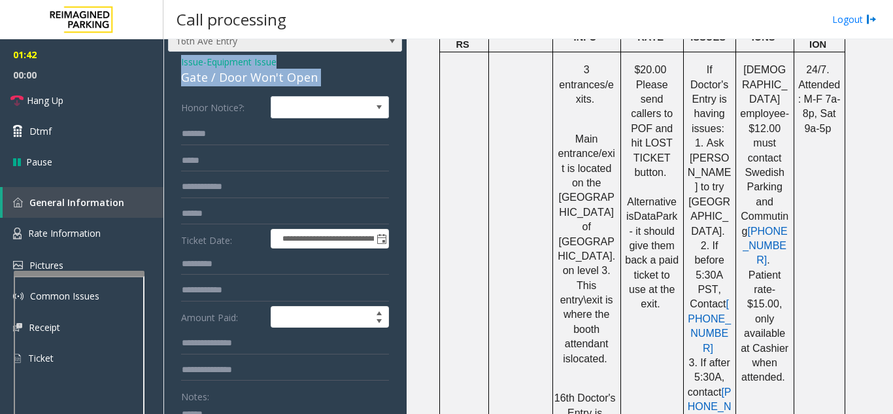
scroll to position [26, 0]
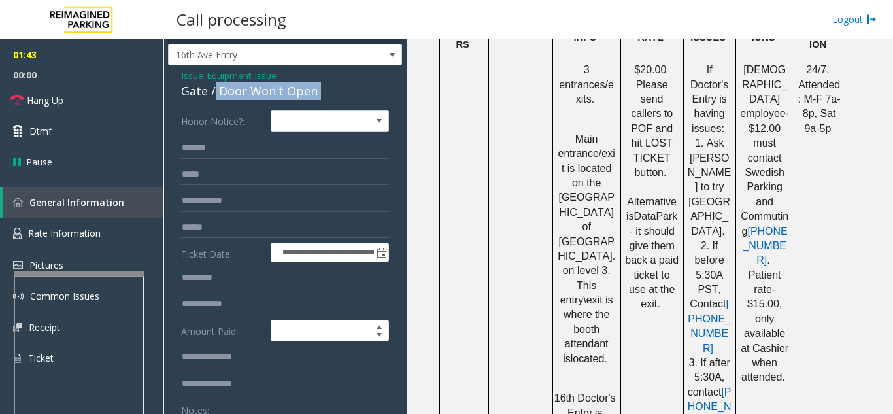
drag, startPoint x: 323, startPoint y: 56, endPoint x: 216, endPoint y: 93, distance: 113.4
click at [216, 93] on div "Gate / Door Won't Open" at bounding box center [285, 91] width 208 height 18
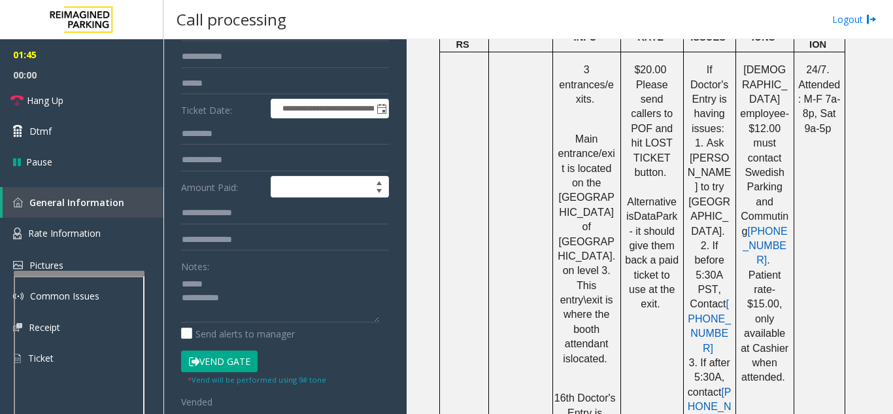
scroll to position [196, 0]
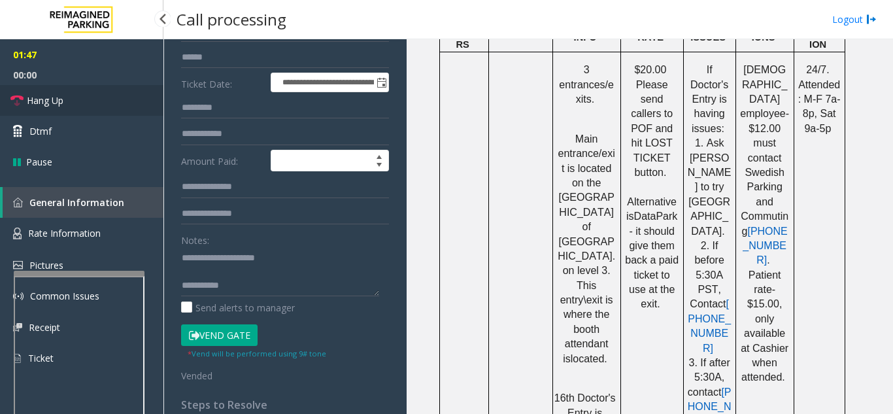
click at [95, 112] on link "Hang Up" at bounding box center [81, 100] width 163 height 31
click at [95, 102] on link "Hang Up" at bounding box center [81, 100] width 163 height 31
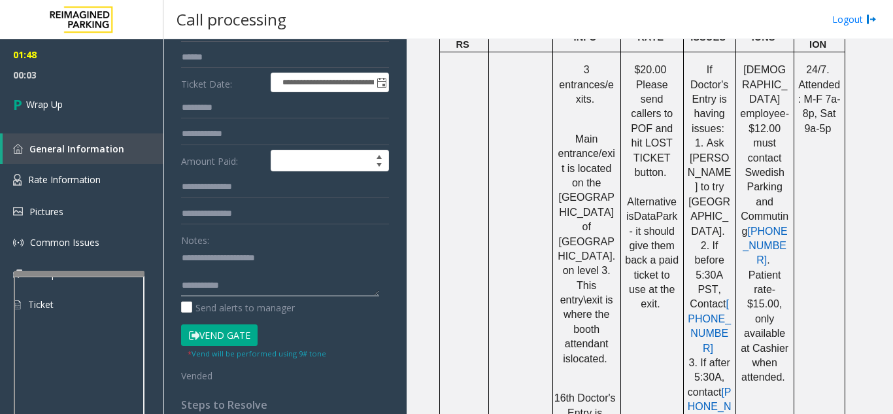
click at [289, 278] on textarea at bounding box center [280, 271] width 198 height 49
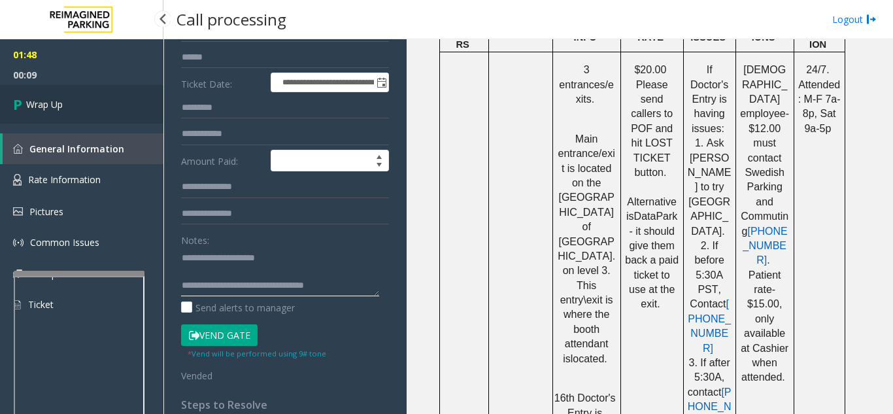
type textarea "**********"
click at [71, 97] on link "Wrap Up" at bounding box center [81, 104] width 163 height 39
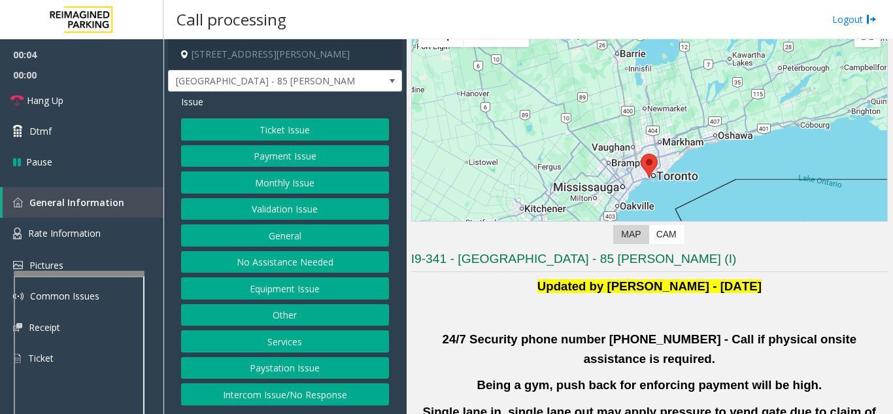
scroll to position [261, 0]
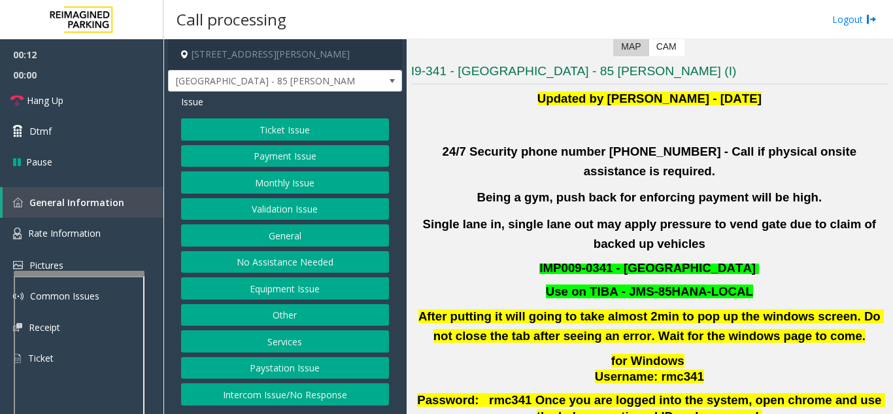
click at [248, 401] on button "Intercom Issue/No Response" at bounding box center [285, 394] width 208 height 22
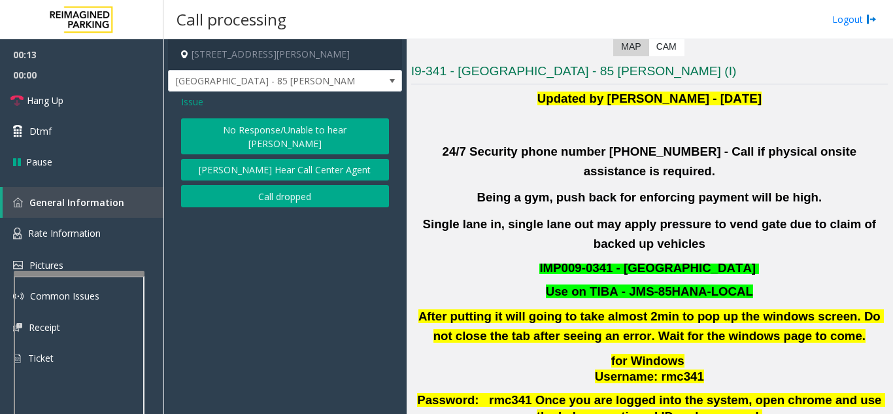
click at [239, 117] on div "Issue No Response/Unable to hear parker Parker Cannot Hear Call Center Agent Ca…" at bounding box center [285, 152] width 234 height 122
click at [231, 135] on button "No Response/Unable to hear [PERSON_NAME]" at bounding box center [285, 136] width 208 height 36
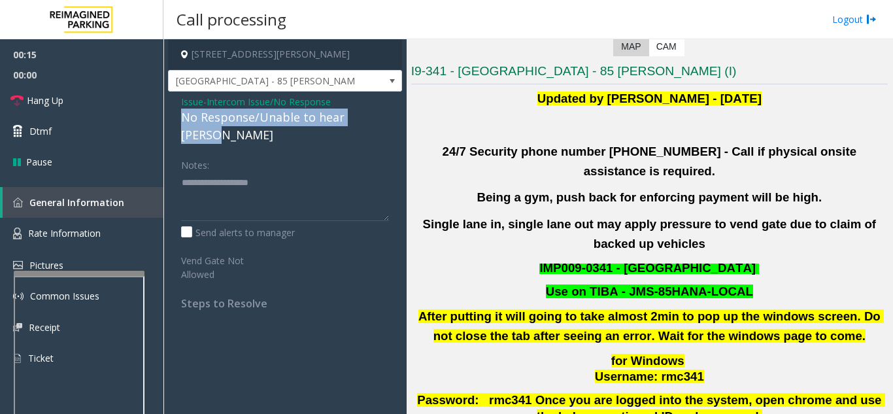
drag, startPoint x: 226, startPoint y: 118, endPoint x: 394, endPoint y: 123, distance: 168.0
click at [394, 123] on div "Issue - Intercom Issue/No Response No Response/Unable to hear [PERSON_NAME] Not…" at bounding box center [285, 206] width 234 height 231
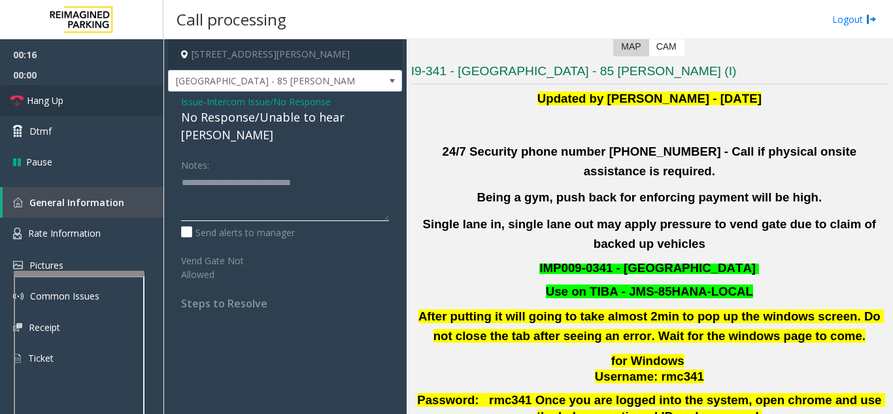
type textarea "**********"
click at [135, 103] on link "Hang Up" at bounding box center [81, 100] width 163 height 31
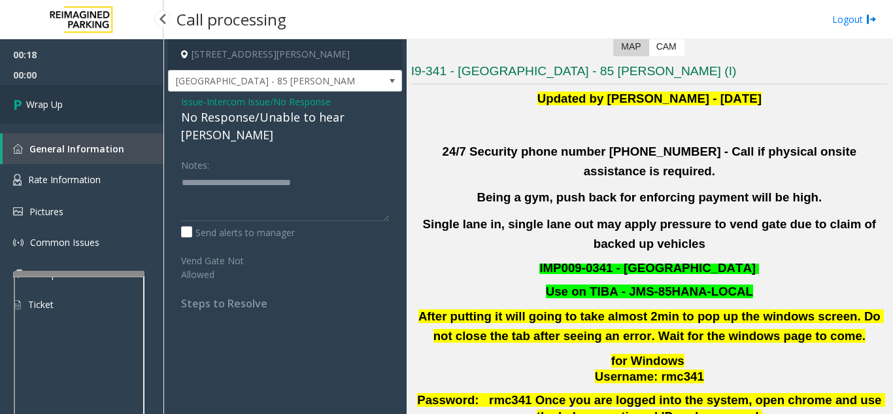
click at [122, 110] on link "Wrap Up" at bounding box center [81, 104] width 163 height 39
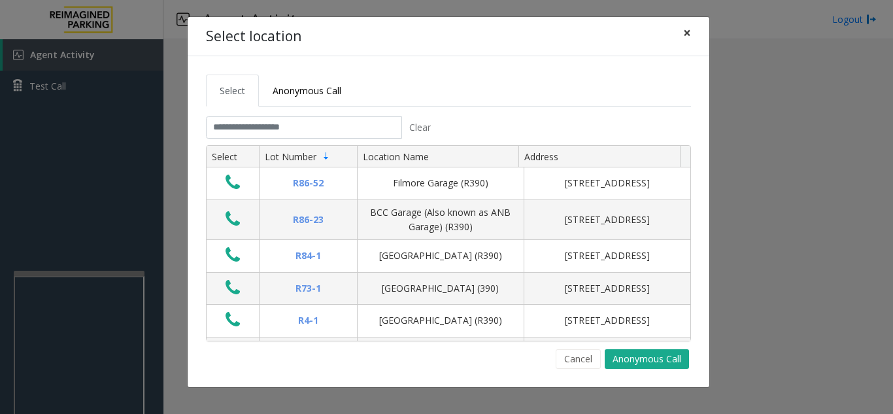
click at [689, 37] on span "×" at bounding box center [687, 33] width 8 height 18
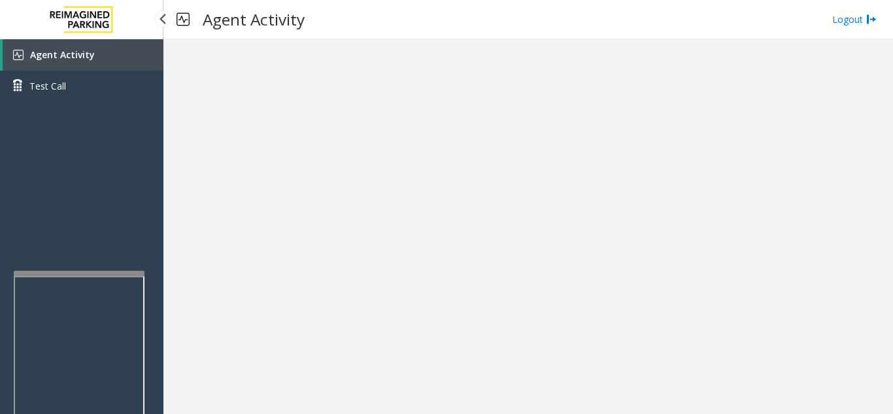
click at [134, 65] on link "Agent Activity" at bounding box center [83, 54] width 161 height 31
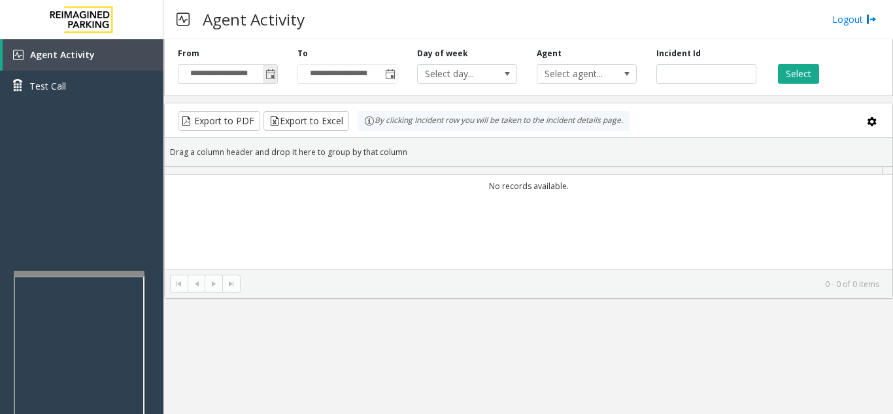
click at [268, 74] on span "Toggle popup" at bounding box center [270, 74] width 10 height 10
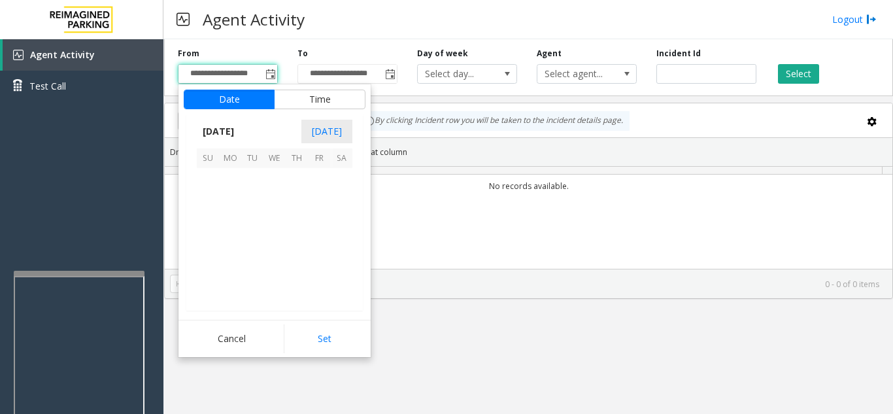
scroll to position [234345, 0]
click at [254, 224] on span "12" at bounding box center [252, 223] width 22 height 22
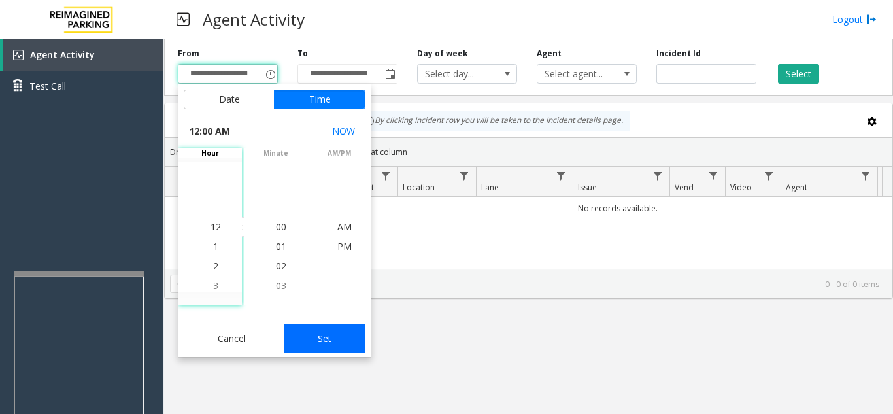
drag, startPoint x: 321, startPoint y: 336, endPoint x: 447, endPoint y: 275, distance: 140.0
click at [321, 336] on button "Set" at bounding box center [325, 338] width 82 height 29
type input "**********"
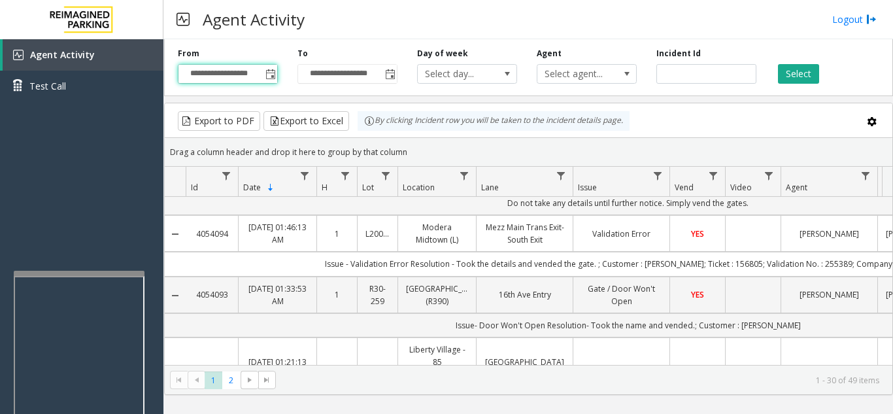
scroll to position [0, 0]
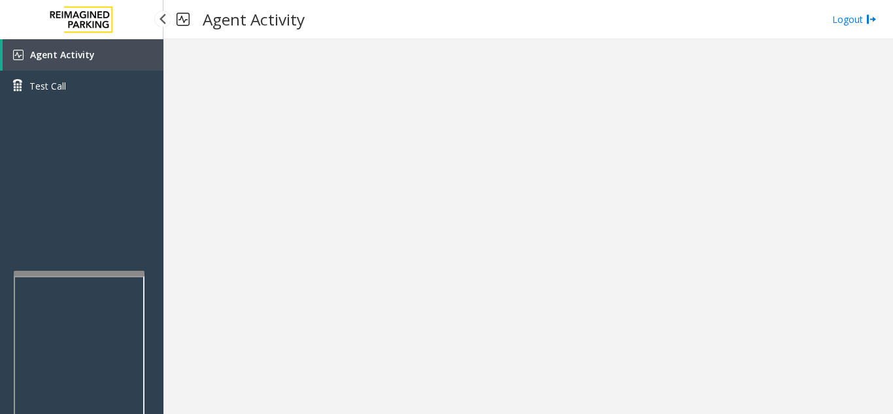
click at [107, 56] on link "Agent Activity" at bounding box center [83, 54] width 161 height 31
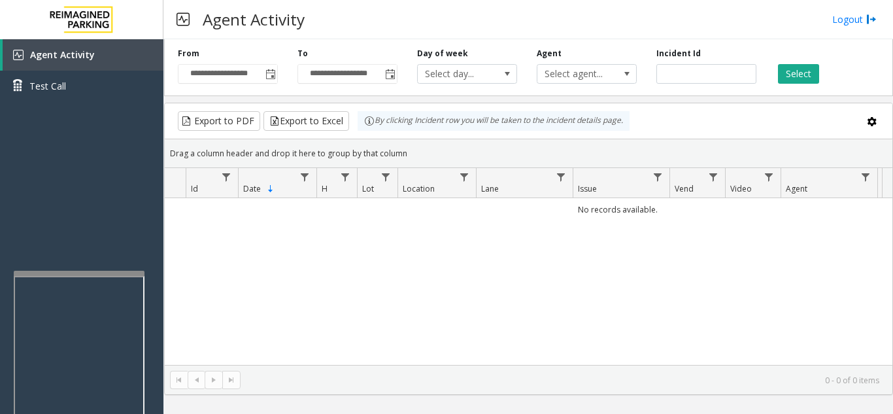
click at [633, 310] on div "No records available." at bounding box center [528, 281] width 727 height 167
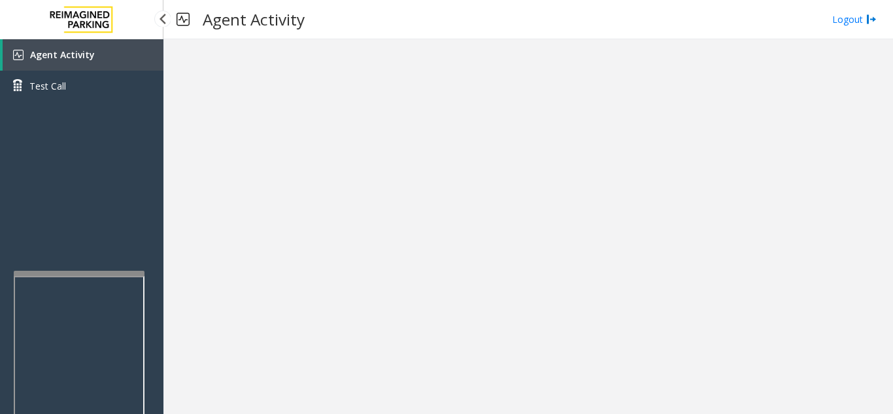
click at [95, 60] on link "Agent Activity" at bounding box center [83, 54] width 161 height 31
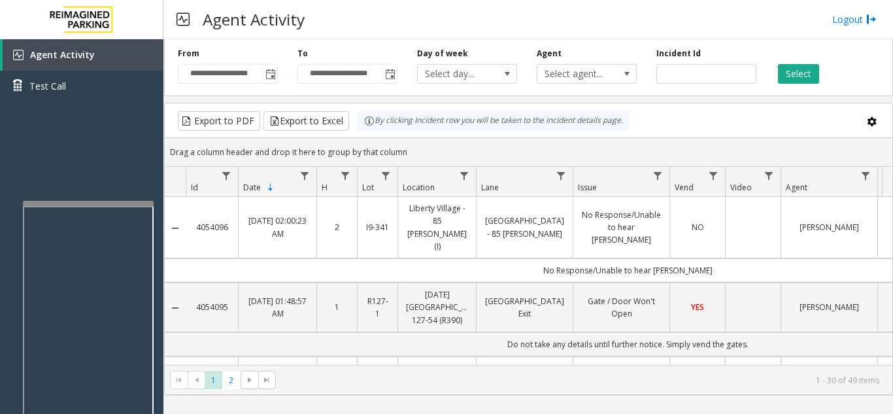
click at [84, 205] on div at bounding box center [88, 203] width 131 height 5
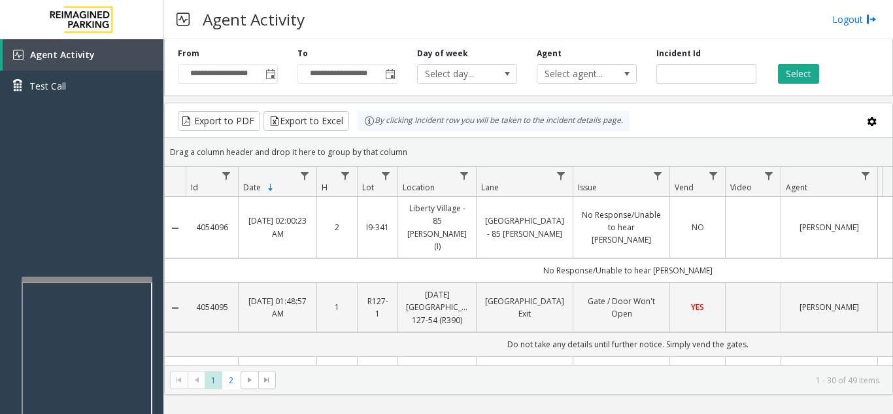
click at [78, 281] on div at bounding box center [87, 278] width 131 height 5
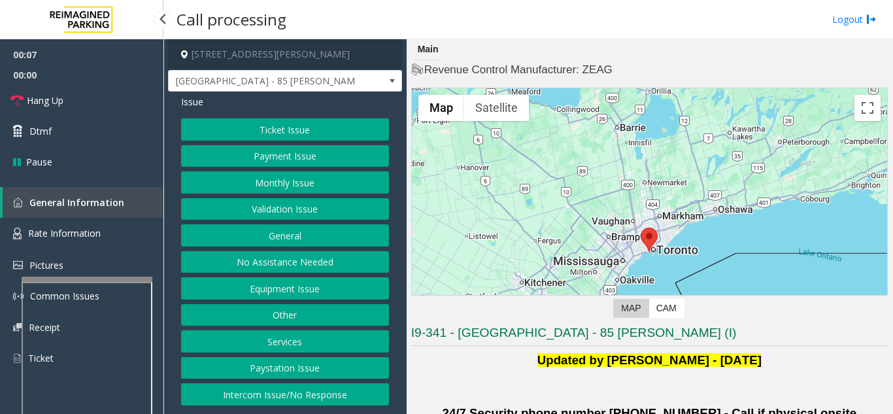
click at [348, 396] on button "Intercom Issue/No Response" at bounding box center [285, 394] width 208 height 22
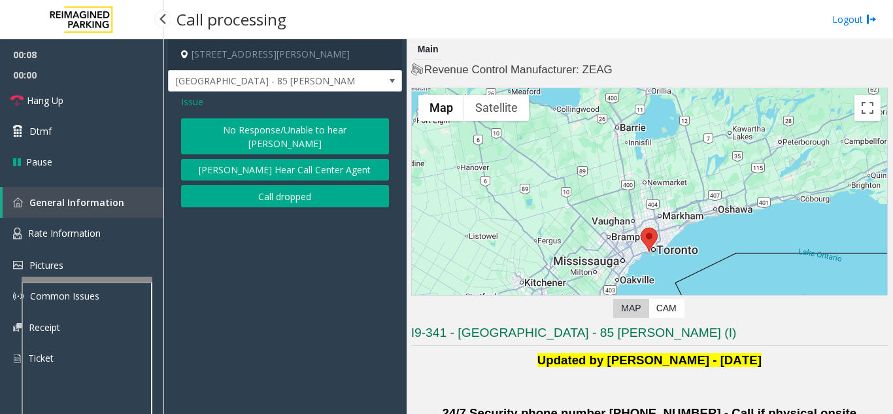
click at [318, 134] on button "No Response/Unable to hear [PERSON_NAME]" at bounding box center [285, 136] width 208 height 36
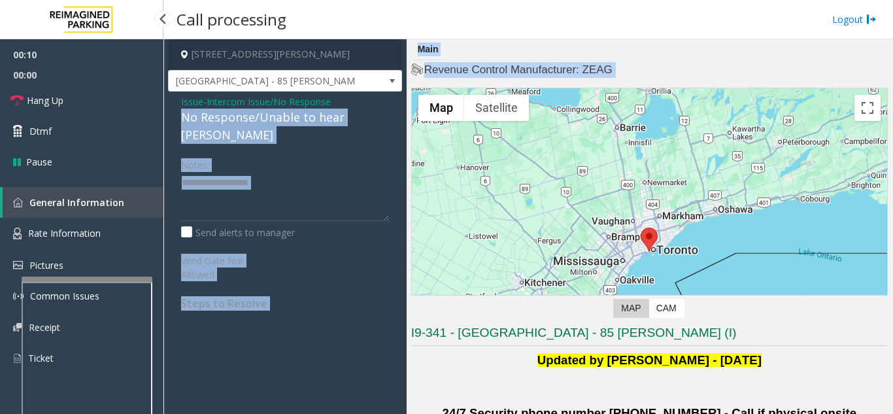
drag, startPoint x: 176, startPoint y: 116, endPoint x: 411, endPoint y: 133, distance: 235.8
click at [411, 133] on div "85 Hanna Avenue, Toronto, ON Liberty Village - 85 Hanna Issue - Intercom Issue/…" at bounding box center [527, 226] width 729 height 374
click at [348, 131] on div "Issue - Intercom Issue/No Response No Response/Unable to hear [PERSON_NAME] Not…" at bounding box center [285, 206] width 234 height 231
click at [344, 154] on div "Notes:" at bounding box center [285, 187] width 208 height 67
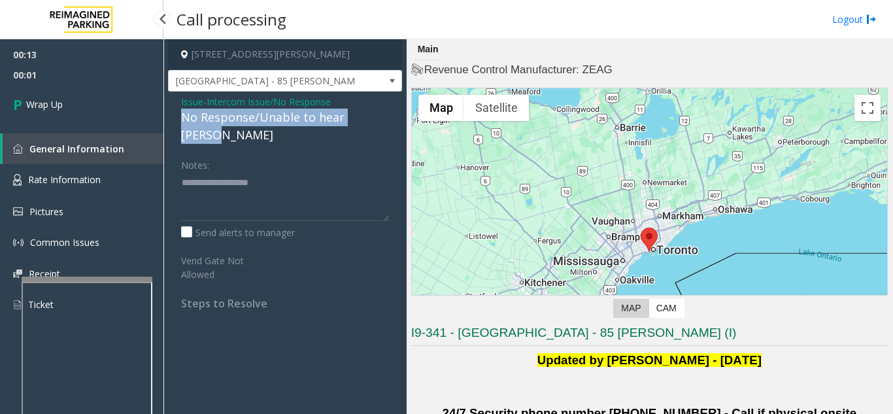
drag, startPoint x: 174, startPoint y: 112, endPoint x: 383, endPoint y: 111, distance: 209.1
click at [383, 111] on div "Issue - Intercom Issue/No Response No Response/Unable to hear [PERSON_NAME] Not…" at bounding box center [285, 206] width 234 height 231
click at [116, 97] on link "Wrap Up" at bounding box center [81, 104] width 163 height 39
type textarea "**********"
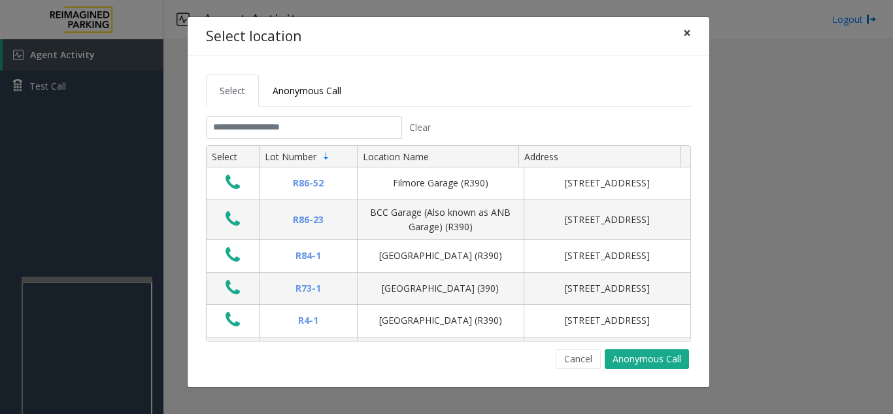
drag, startPoint x: 688, startPoint y: 32, endPoint x: 593, endPoint y: 41, distance: 95.2
click at [689, 32] on span "×" at bounding box center [687, 33] width 8 height 18
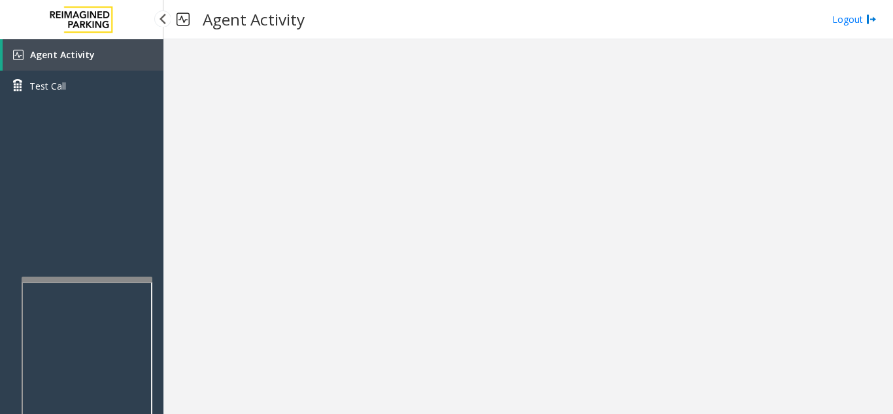
click at [112, 52] on link "Agent Activity" at bounding box center [83, 54] width 161 height 31
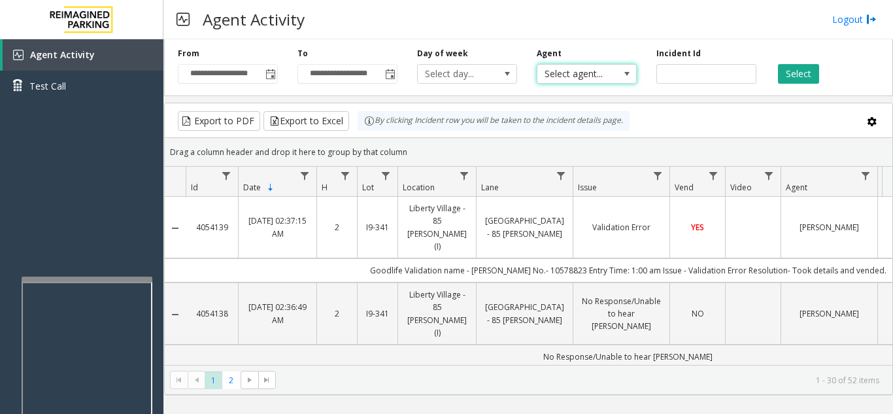
click at [593, 74] on span "Select agent..." at bounding box center [576, 74] width 79 height 18
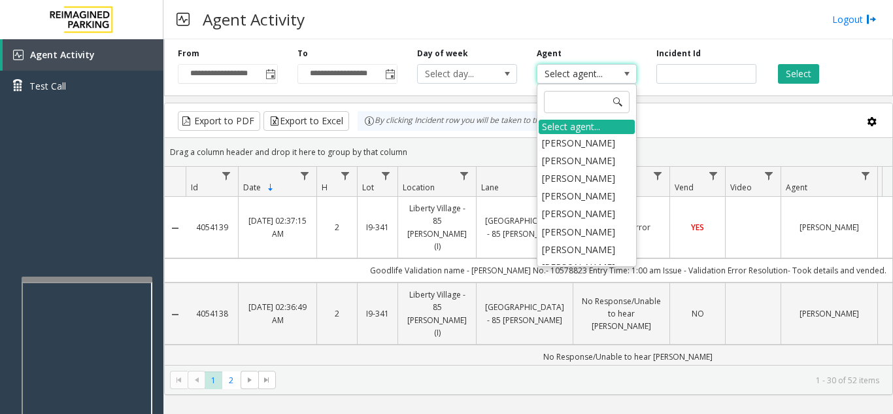
click at [585, 71] on span "Select agent..." at bounding box center [576, 74] width 79 height 18
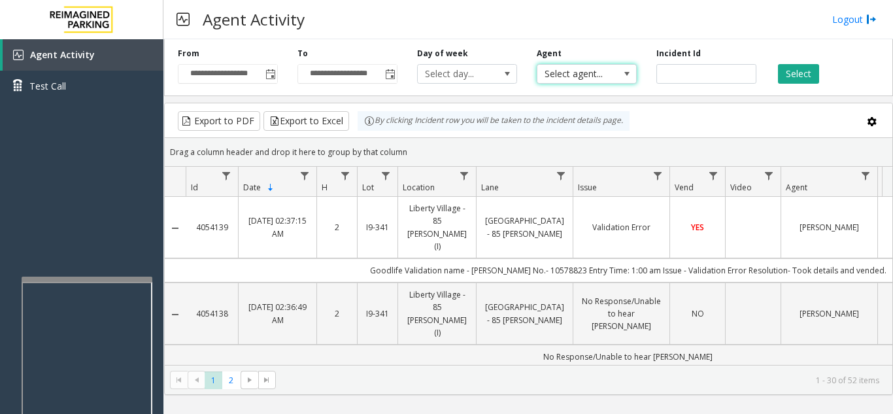
click at [585, 74] on span "Select agent..." at bounding box center [576, 74] width 79 height 18
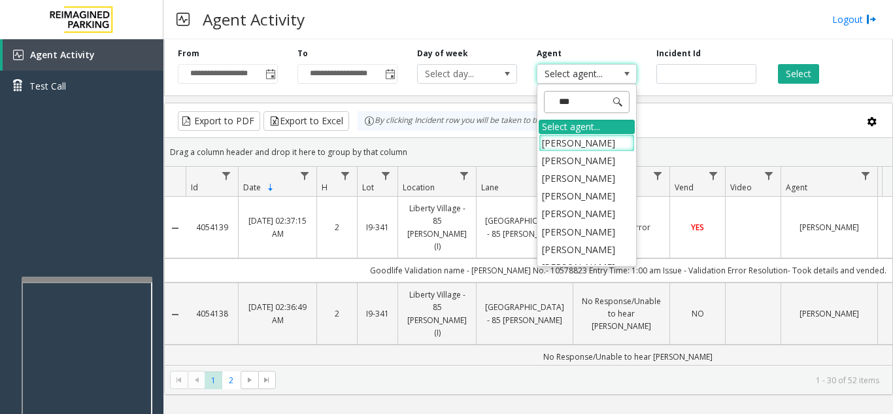
type input "****"
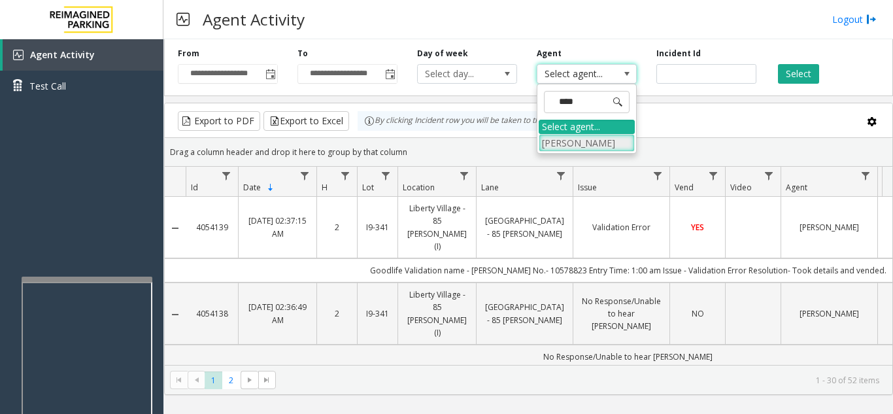
click at [553, 146] on li "[PERSON_NAME]" at bounding box center [586, 143] width 96 height 18
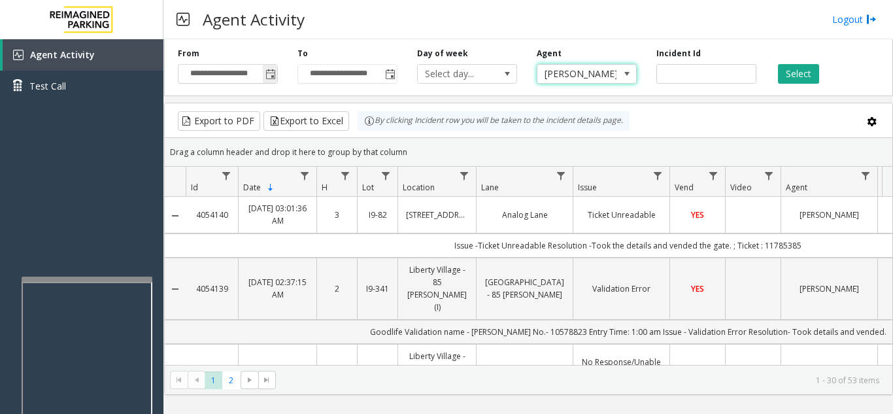
click at [272, 73] on span "Toggle popup" at bounding box center [270, 74] width 10 height 10
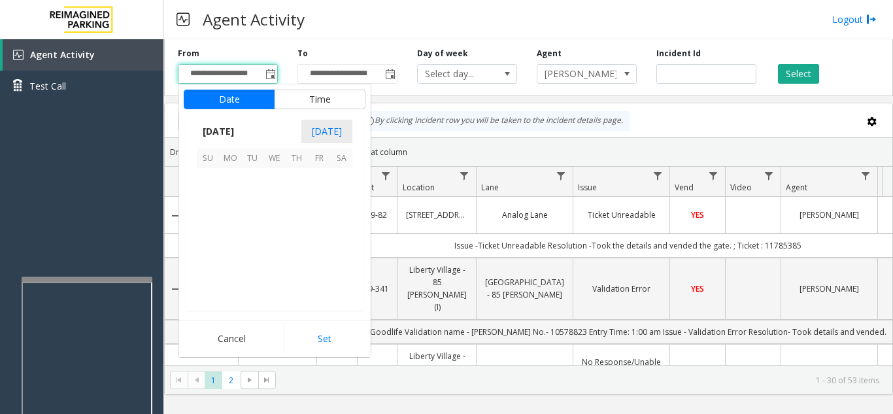
scroll to position [234345, 0]
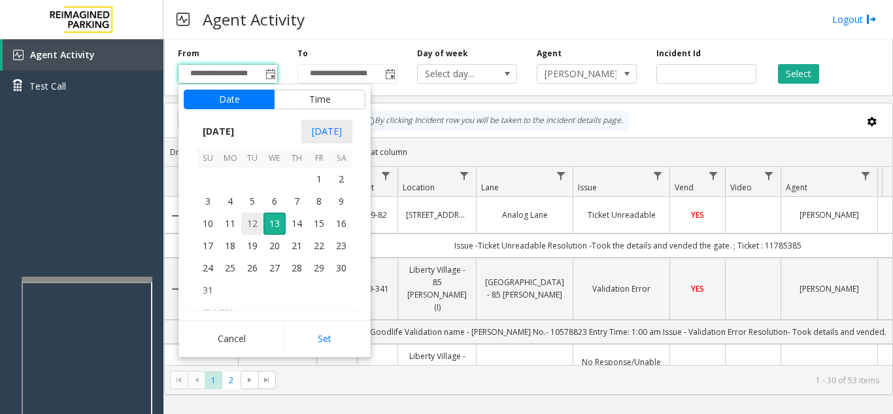
click at [254, 220] on span "12" at bounding box center [252, 223] width 22 height 22
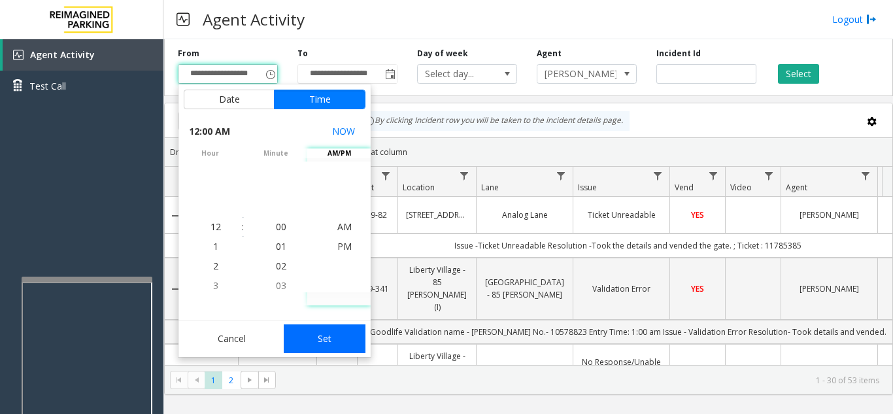
click at [325, 344] on button "Set" at bounding box center [325, 338] width 82 height 29
type input "**********"
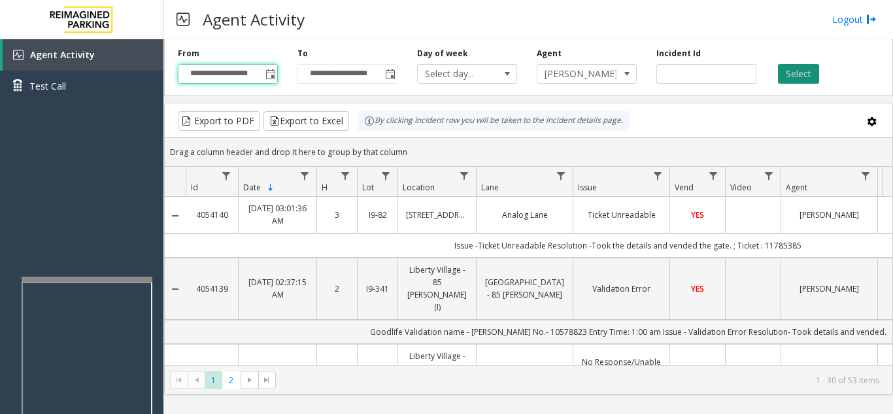
click at [807, 70] on button "Select" at bounding box center [798, 74] width 41 height 20
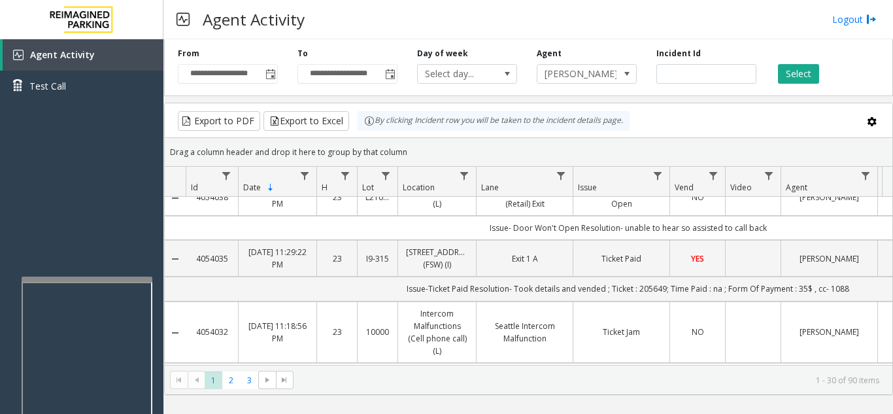
scroll to position [1764, 0]
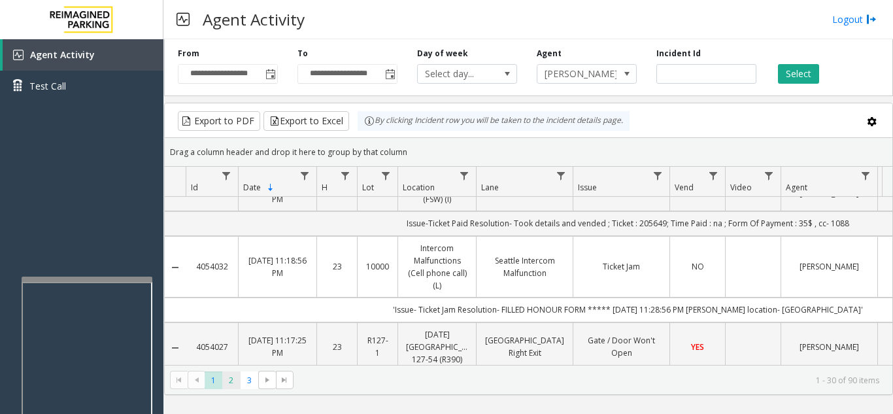
click at [233, 380] on span "2" at bounding box center [231, 380] width 18 height 18
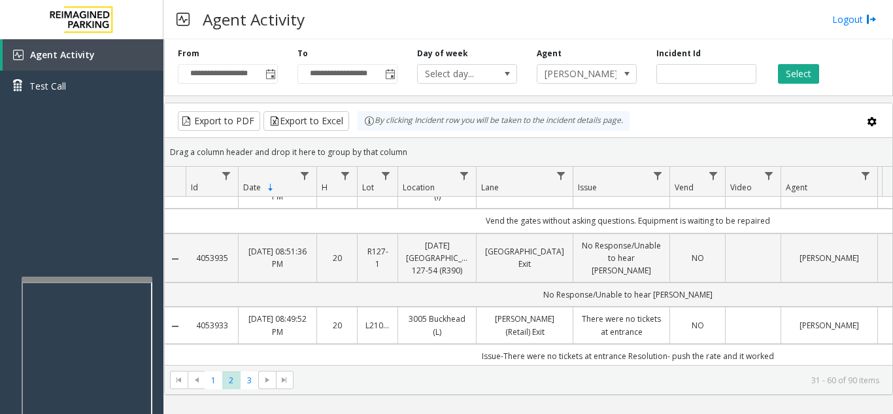
scroll to position [1801, 0]
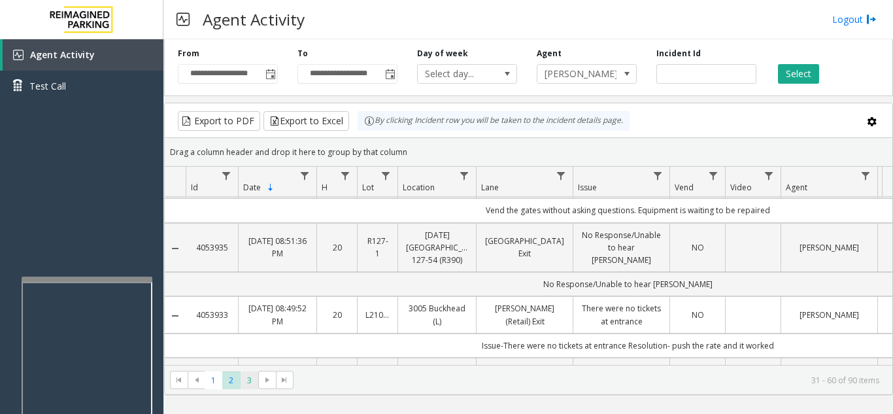
click at [249, 378] on span "3" at bounding box center [249, 380] width 18 height 18
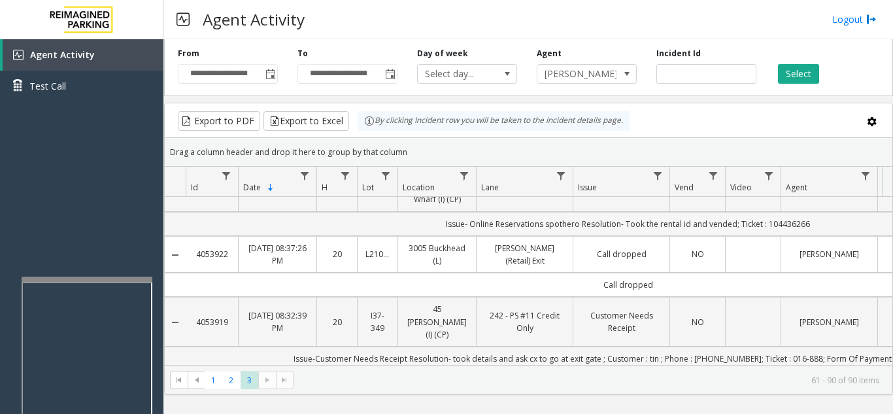
scroll to position [131, 0]
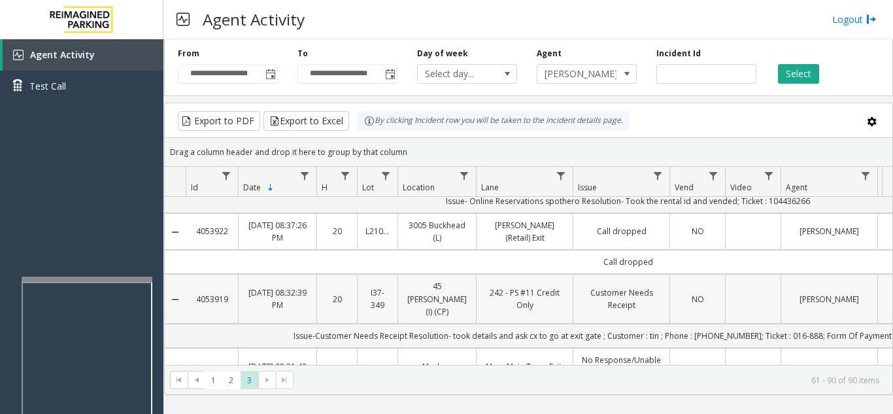
drag, startPoint x: 233, startPoint y: 276, endPoint x: 193, endPoint y: 289, distance: 41.1
click at [193, 289] on td "4053919" at bounding box center [212, 299] width 52 height 50
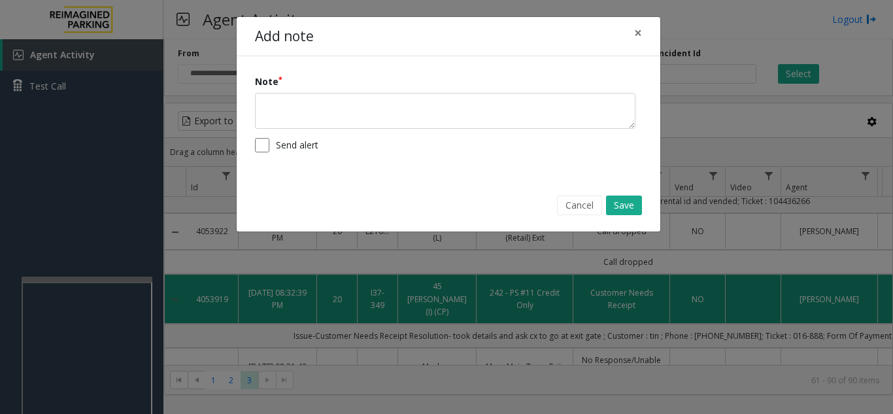
copy link "4053919"
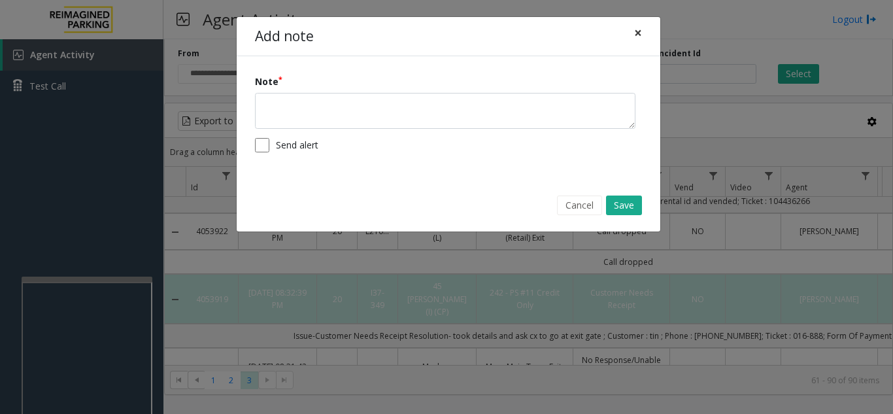
click at [643, 32] on button "×" at bounding box center [638, 33] width 26 height 32
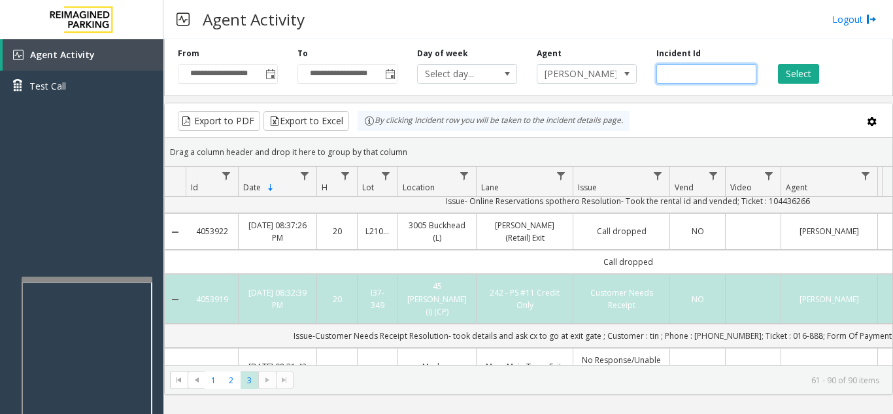
click at [678, 76] on input "number" at bounding box center [706, 74] width 100 height 20
paste input "*******"
type input "*******"
click at [803, 76] on button "Select" at bounding box center [798, 74] width 41 height 20
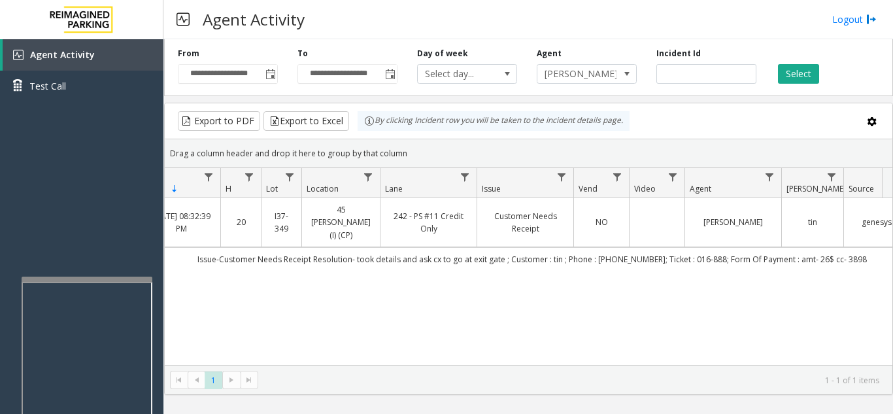
scroll to position [0, 97]
drag, startPoint x: 679, startPoint y: 74, endPoint x: 637, endPoint y: 74, distance: 41.8
click at [637, 74] on div "**********" at bounding box center [528, 65] width 729 height 62
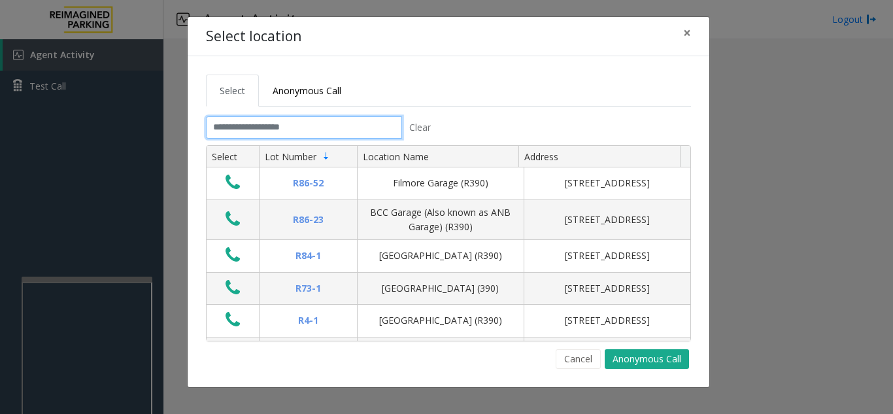
click at [297, 122] on input "text" at bounding box center [304, 127] width 196 height 22
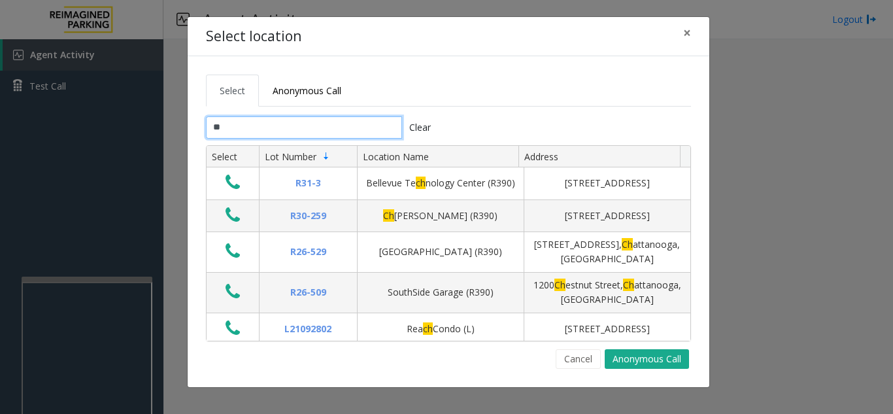
type input "*"
type input "**"
click at [236, 224] on icon "Data table" at bounding box center [232, 215] width 14 height 18
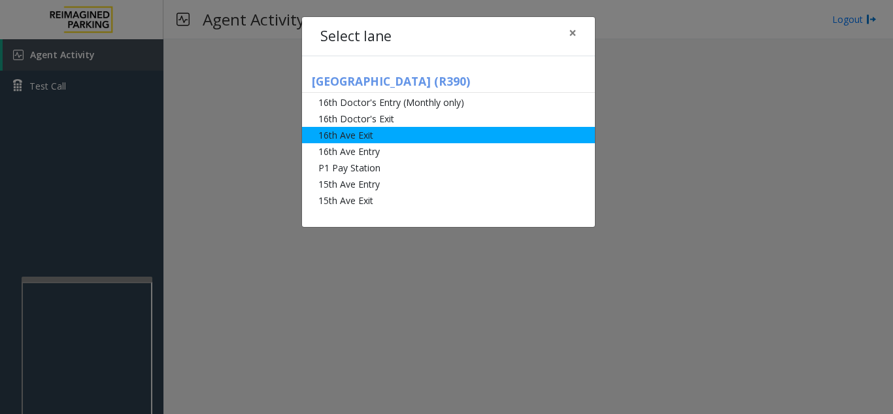
click at [432, 142] on li "16th Ave Exit" at bounding box center [448, 135] width 293 height 16
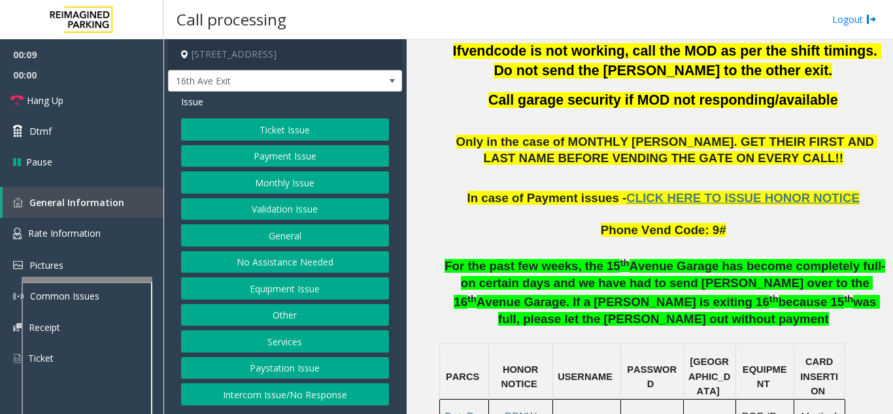
scroll to position [784, 0]
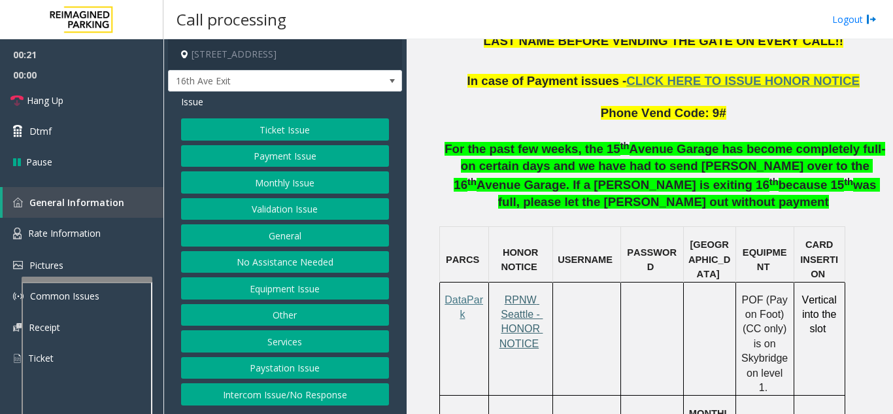
click at [511, 297] on span "RPNW Seattle - HONOR NOTICE" at bounding box center [521, 321] width 44 height 55
click at [278, 159] on button "Payment Issue" at bounding box center [285, 156] width 208 height 22
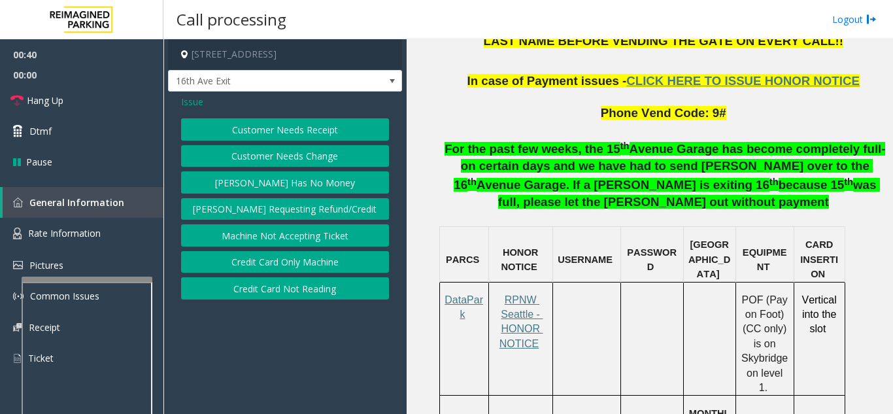
click at [303, 269] on button "Credit Card Only Machine" at bounding box center [285, 262] width 208 height 22
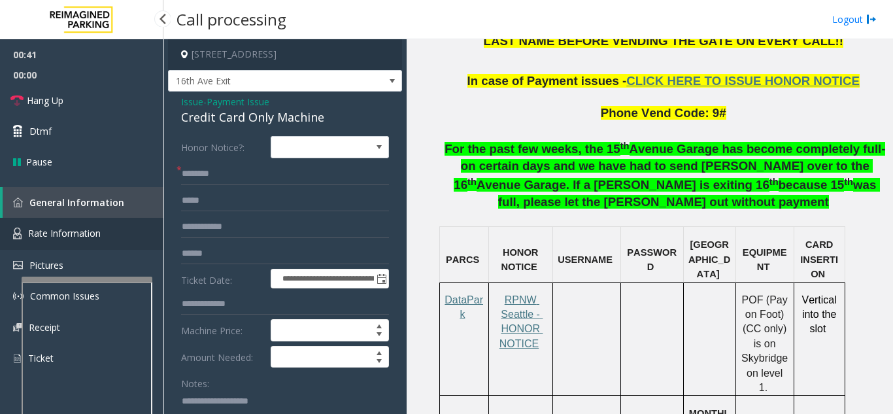
click at [72, 235] on span "Rate Information" at bounding box center [64, 233] width 73 height 12
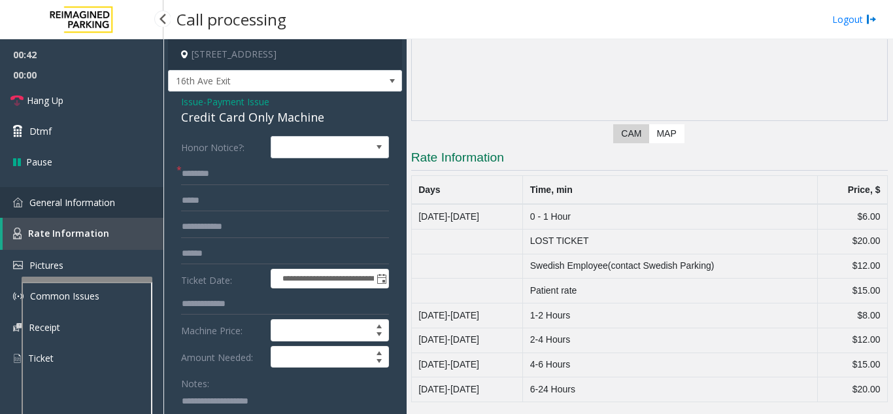
scroll to position [157, 0]
click at [82, 206] on span "General Information" at bounding box center [72, 202] width 86 height 12
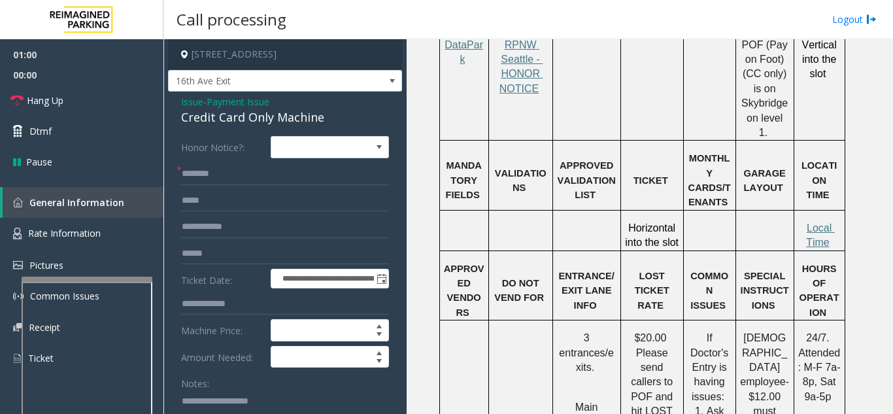
scroll to position [1045, 0]
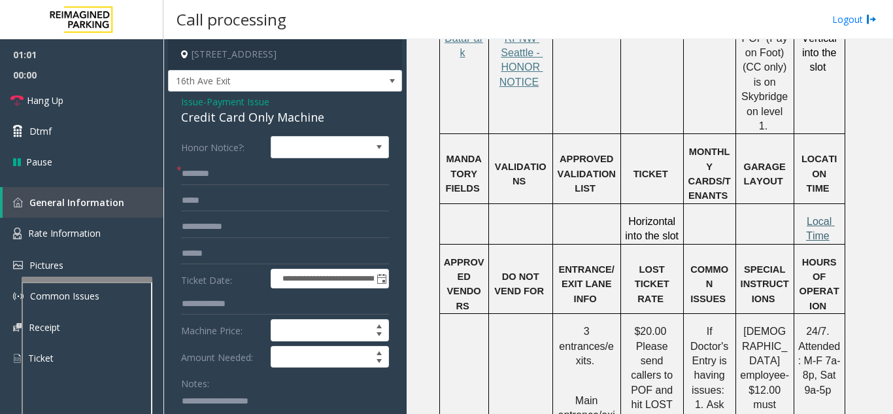
click at [823, 216] on span "Local Time" at bounding box center [820, 228] width 29 height 25
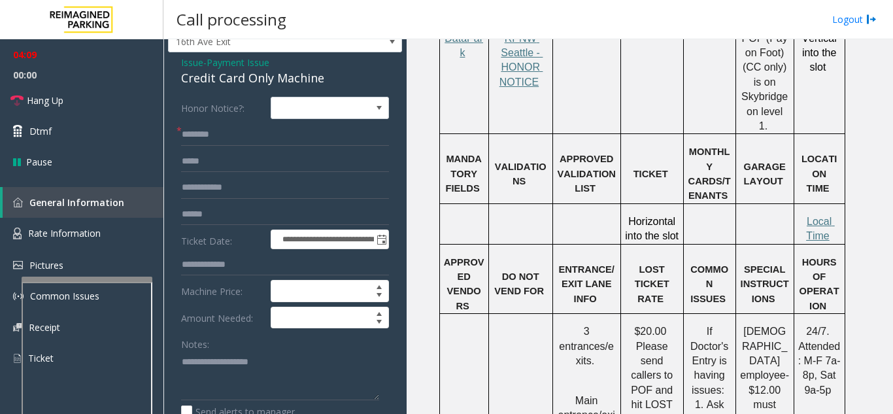
scroll to position [0, 0]
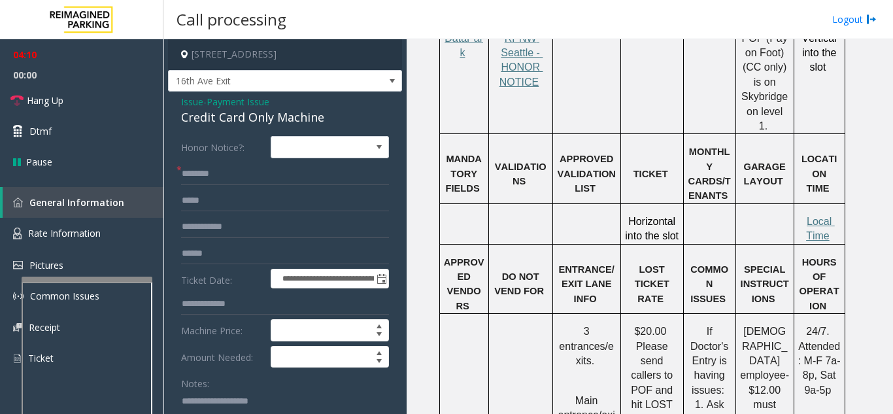
click at [183, 96] on span "Issue" at bounding box center [192, 102] width 22 height 14
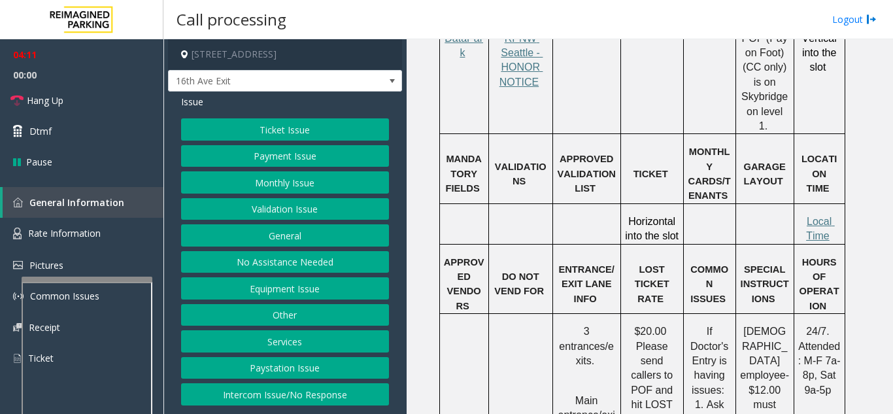
click at [278, 131] on button "Ticket Issue" at bounding box center [285, 129] width 208 height 22
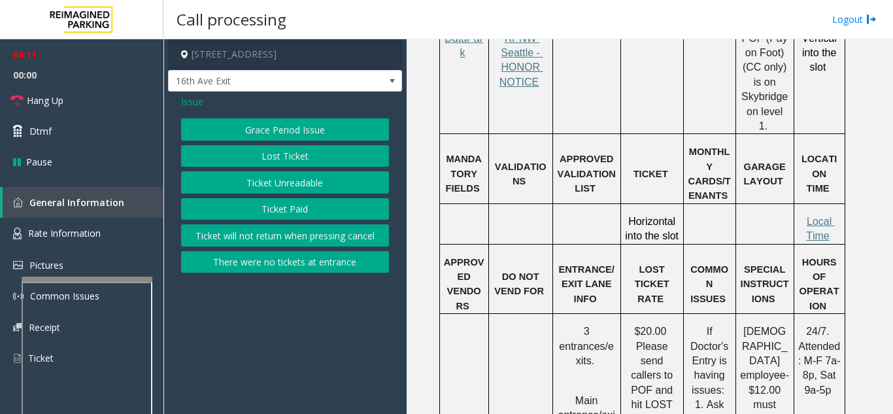
click at [272, 191] on button "Ticket Unreadable" at bounding box center [285, 182] width 208 height 22
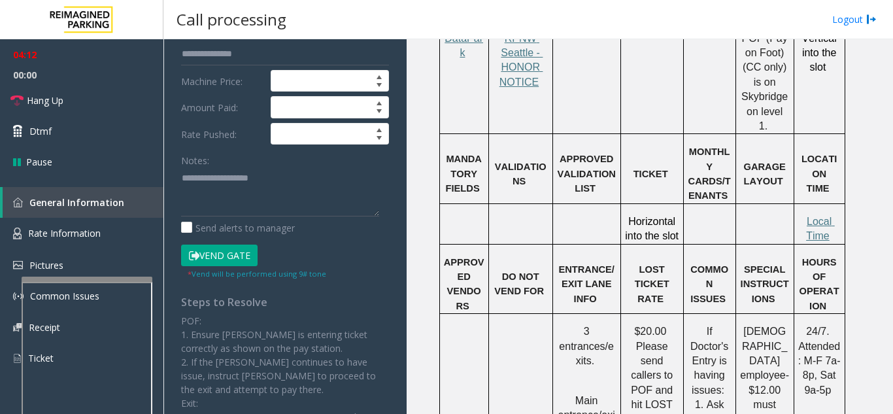
click at [230, 244] on button "Vend Gate" at bounding box center [219, 255] width 76 height 22
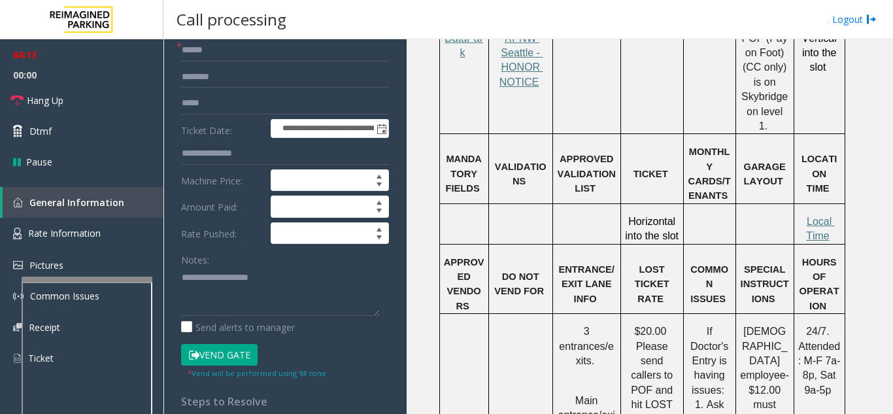
click at [212, 354] on button "Vend Gate" at bounding box center [219, 355] width 76 height 22
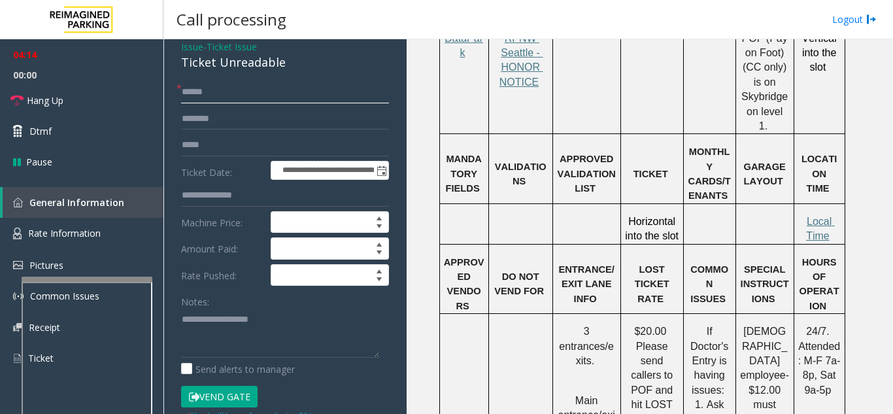
scroll to position [0, 0]
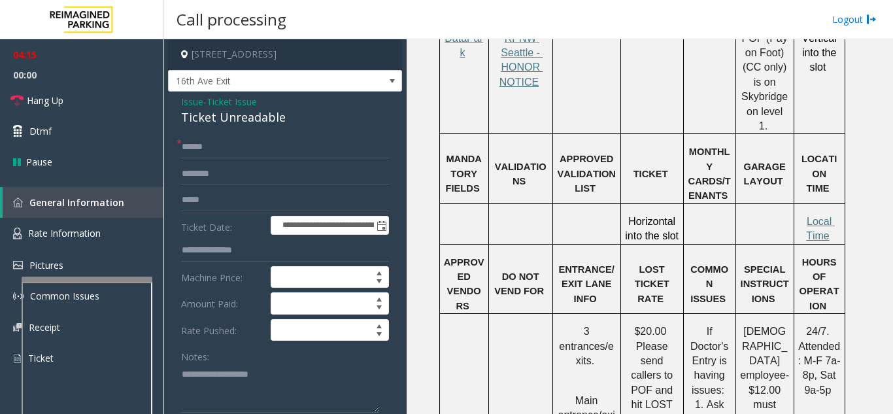
click at [195, 104] on span "Issue" at bounding box center [192, 102] width 22 height 14
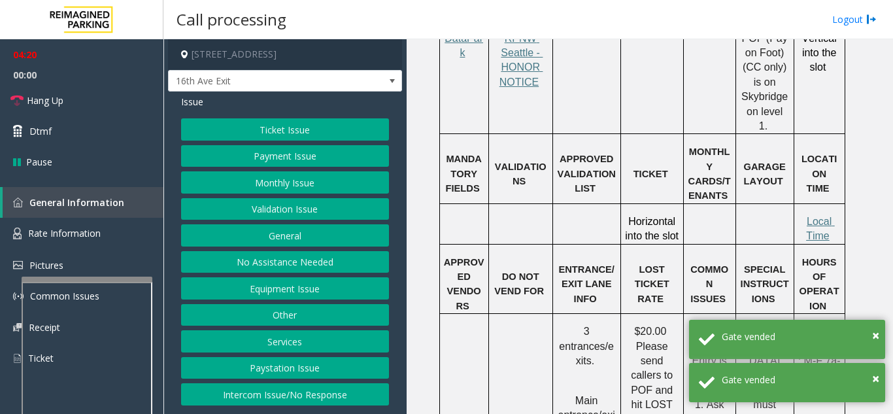
click at [275, 162] on button "Payment Issue" at bounding box center [285, 156] width 208 height 22
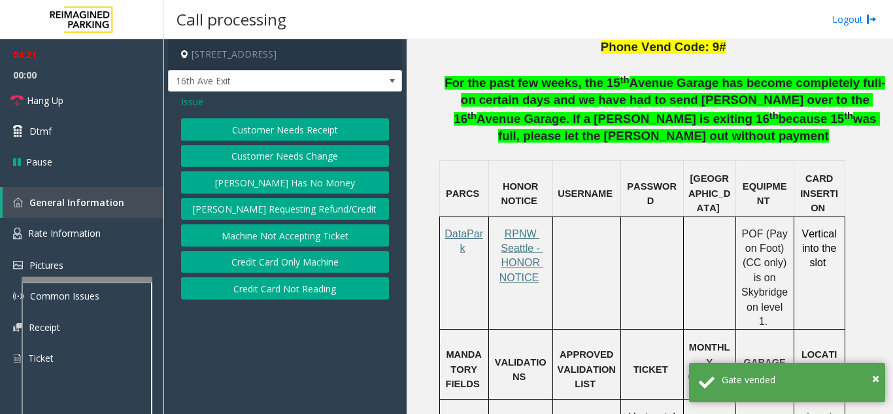
scroll to position [849, 0]
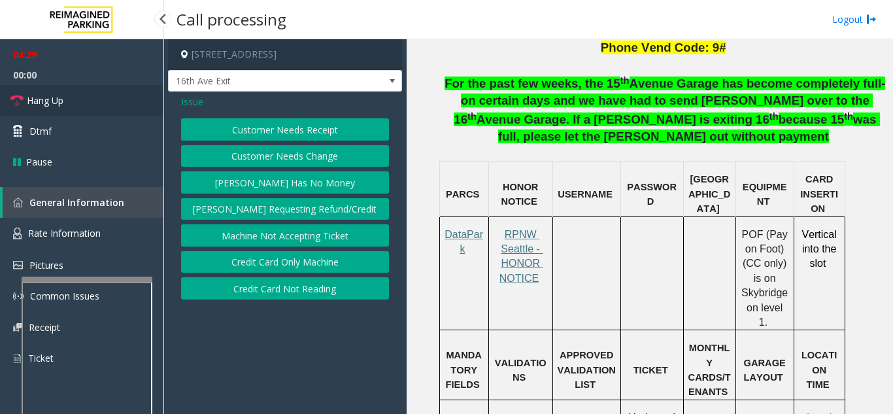
click at [82, 111] on link "Hang Up" at bounding box center [81, 100] width 163 height 31
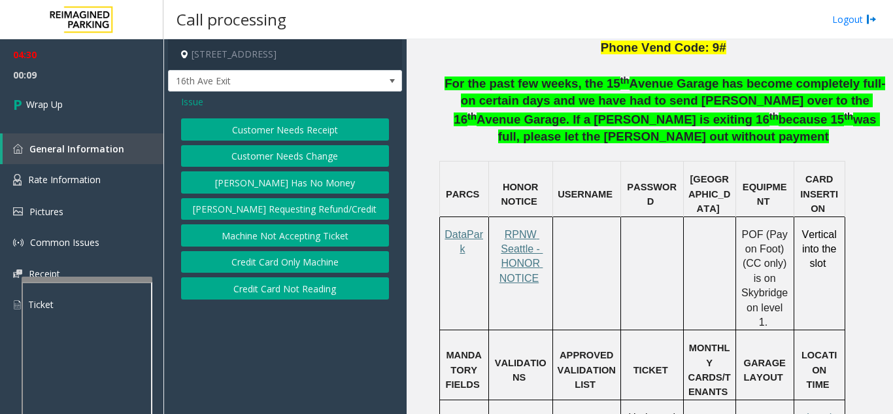
click at [308, 261] on button "Credit Card Only Machine" at bounding box center [285, 262] width 208 height 22
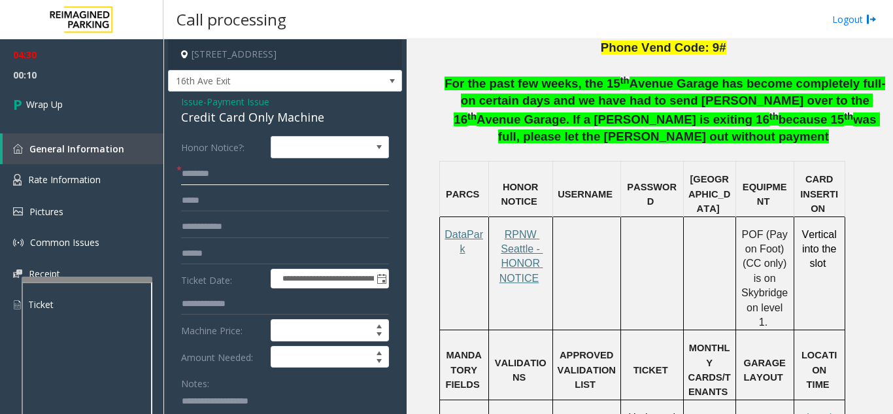
click at [257, 176] on input "text" at bounding box center [285, 174] width 208 height 22
click at [236, 186] on form "**********" at bounding box center [285, 317] width 208 height 363
click at [235, 175] on input "text" at bounding box center [285, 174] width 208 height 22
paste input "*******"
type input "*******"
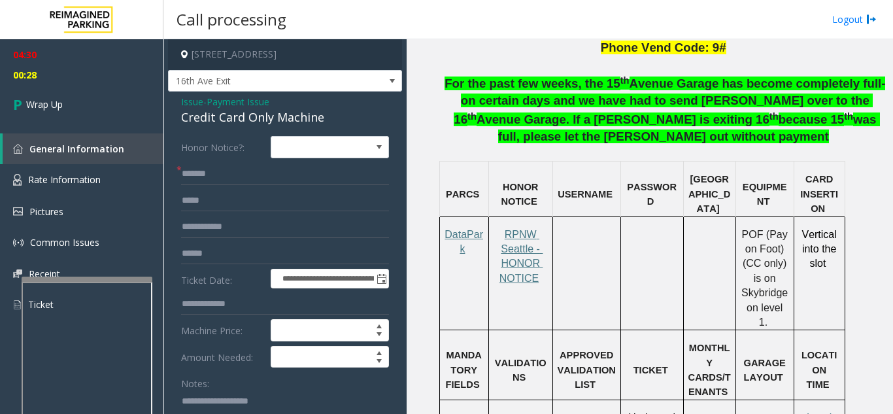
scroll to position [27, 0]
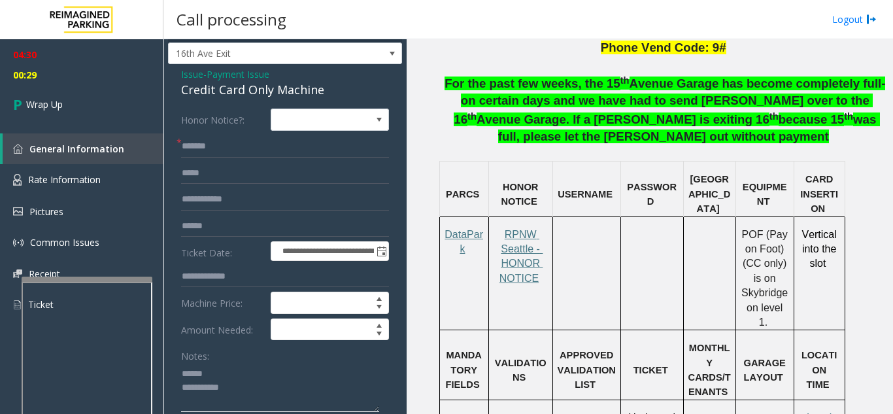
click at [242, 368] on textarea at bounding box center [280, 387] width 198 height 49
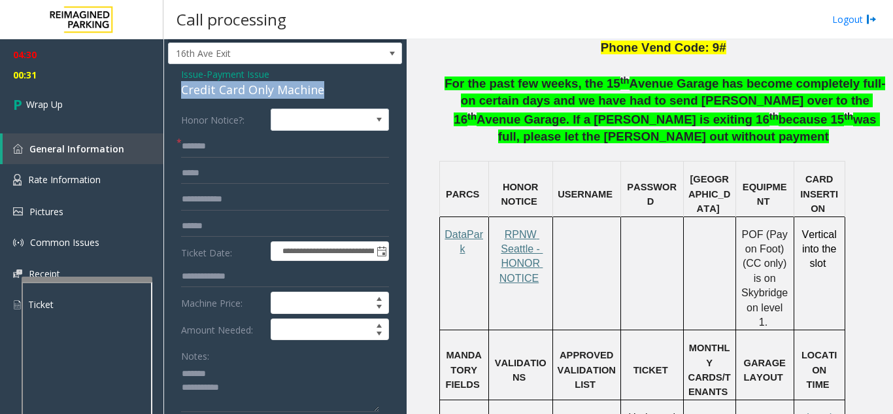
drag, startPoint x: 182, startPoint y: 88, endPoint x: 329, endPoint y: 90, distance: 147.7
click at [329, 90] on div "Credit Card Only Machine" at bounding box center [285, 90] width 208 height 18
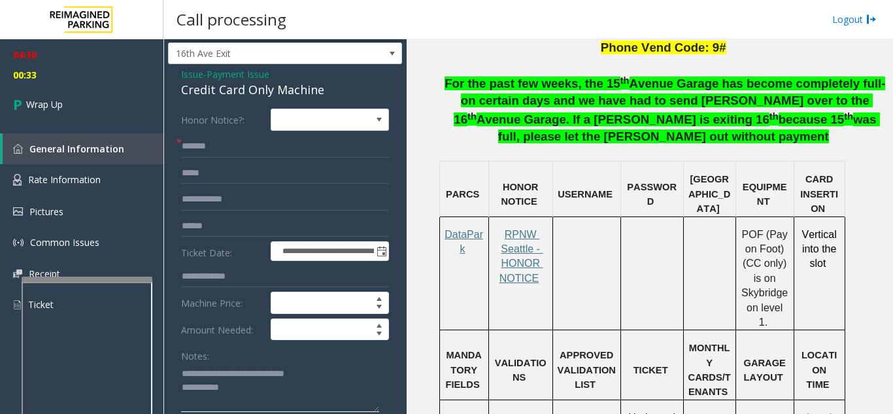
click at [310, 384] on textarea at bounding box center [280, 387] width 198 height 49
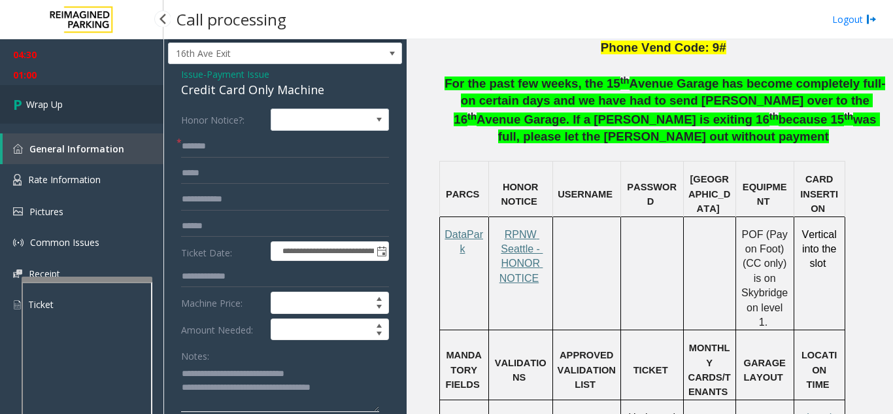
type textarea "**********"
click at [92, 114] on link "Wrap Up" at bounding box center [81, 104] width 163 height 39
